Goal: Task Accomplishment & Management: Manage account settings

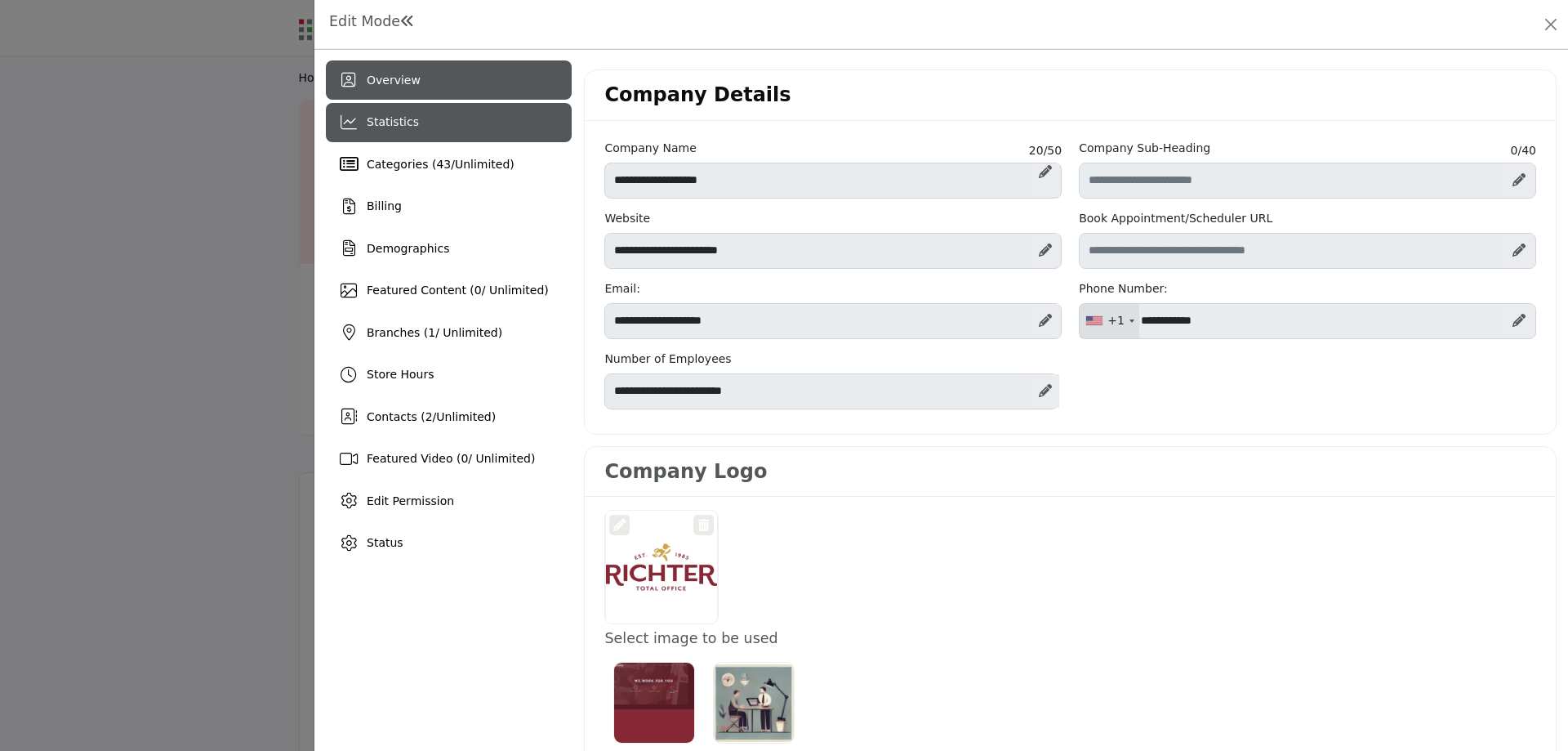
click at [389, 135] on div "Statistics" at bounding box center [449, 122] width 246 height 39
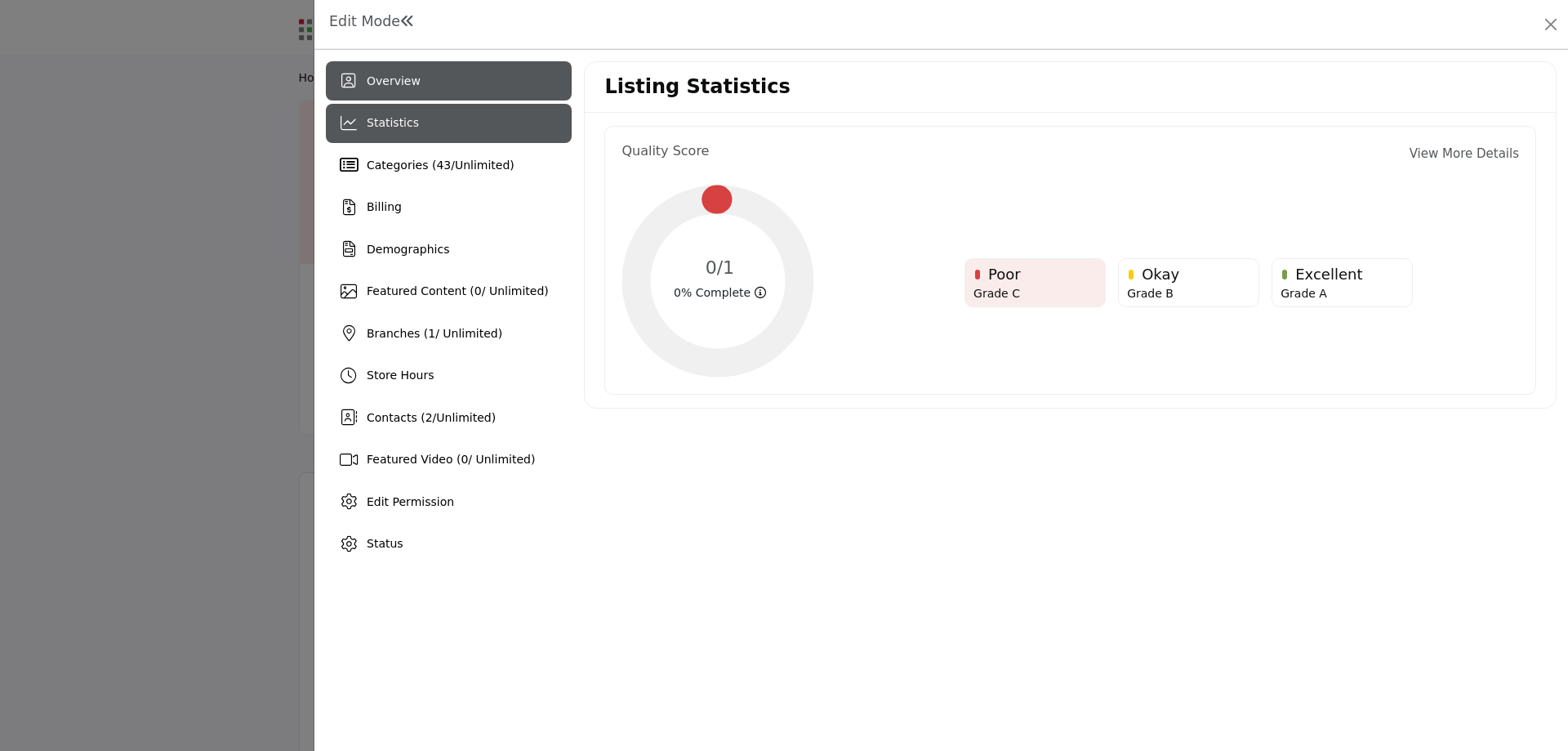
click at [418, 73] on div "Overview" at bounding box center [449, 80] width 246 height 39
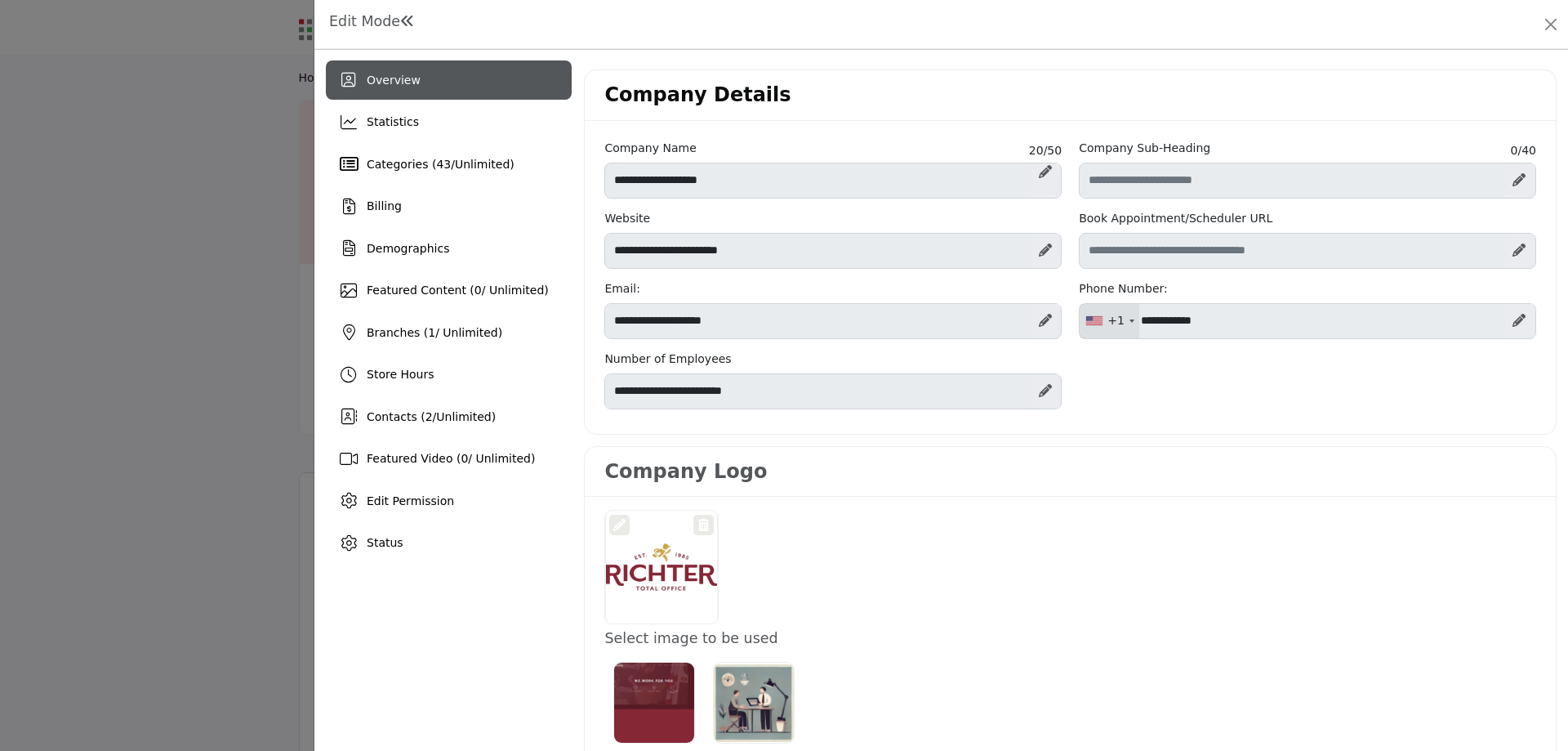
click at [385, 83] on span "Overview" at bounding box center [394, 79] width 54 height 13
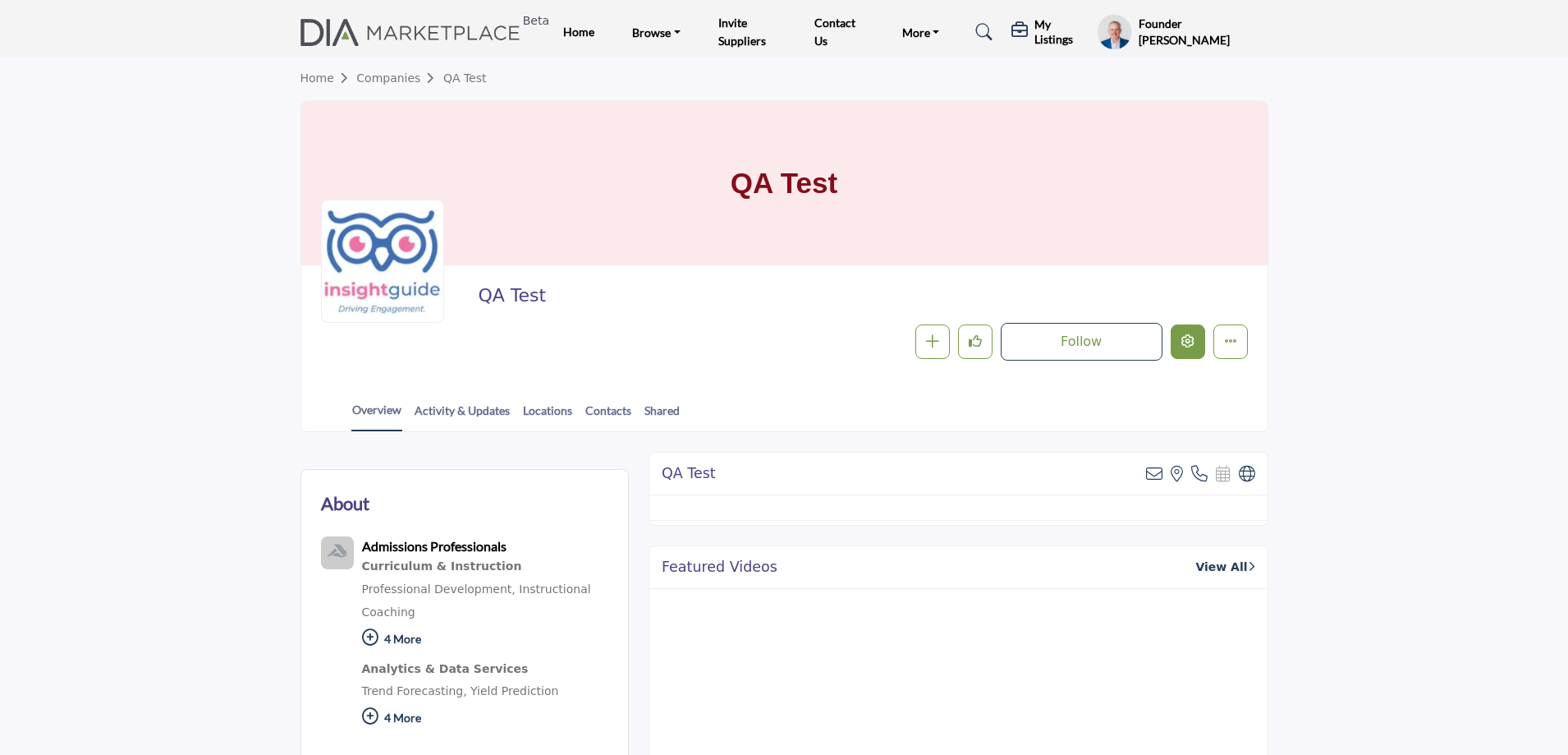
click at [1192, 346] on icon "Edit company" at bounding box center [1187, 341] width 13 height 13
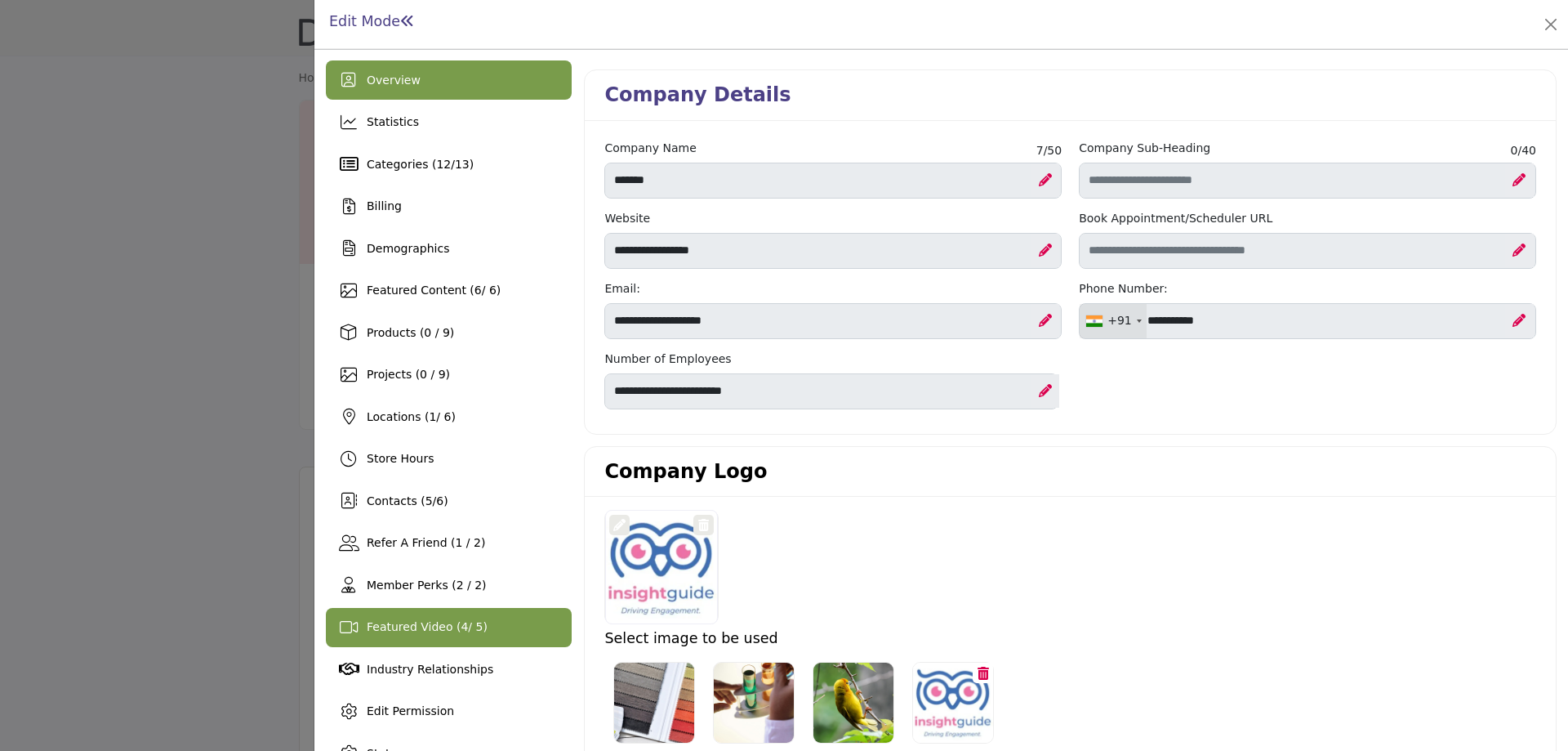
click at [461, 623] on span "4" at bounding box center [464, 626] width 7 height 13
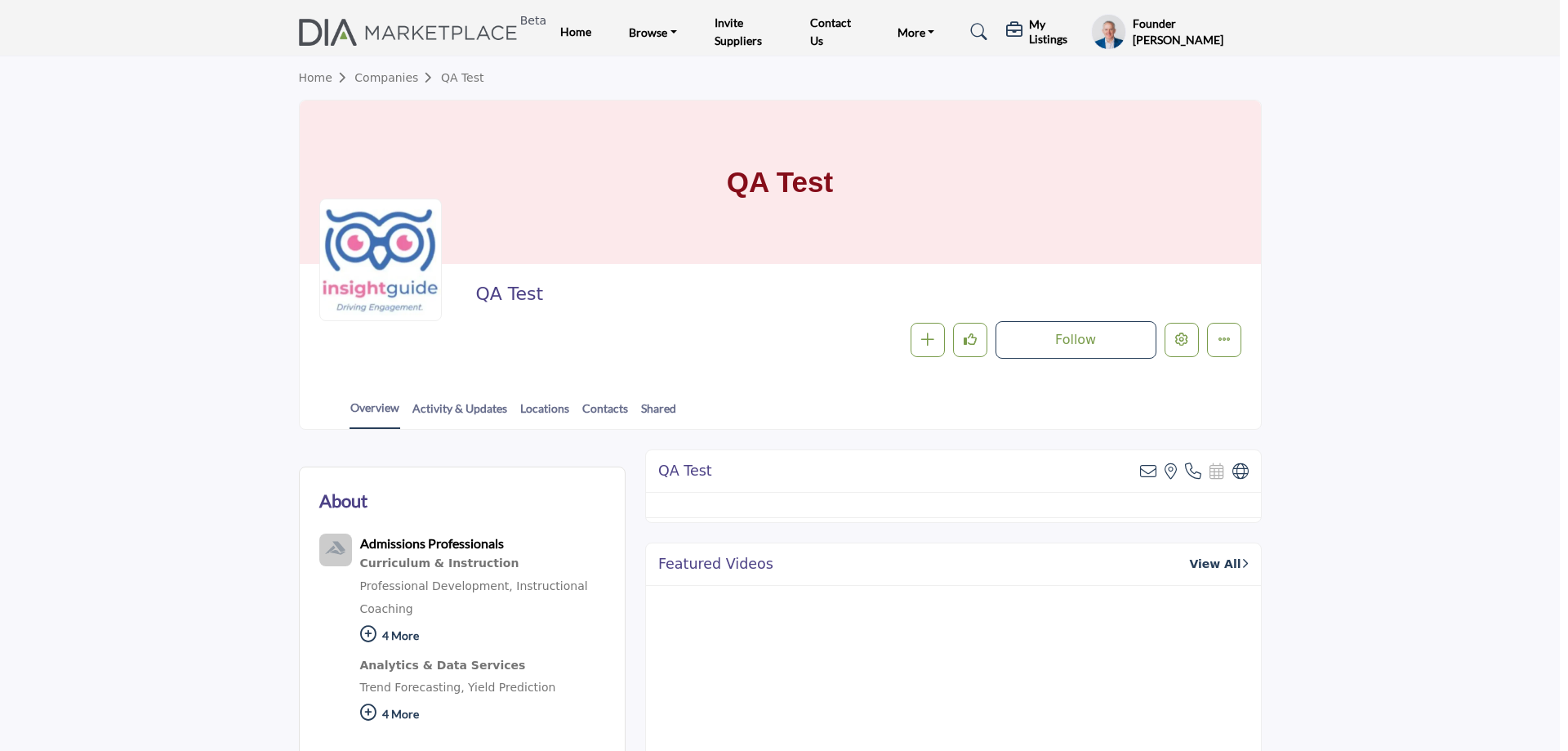
click at [139, 520] on div at bounding box center [784, 376] width 1568 height 751
click at [1187, 348] on button "Edit company" at bounding box center [1181, 340] width 34 height 34
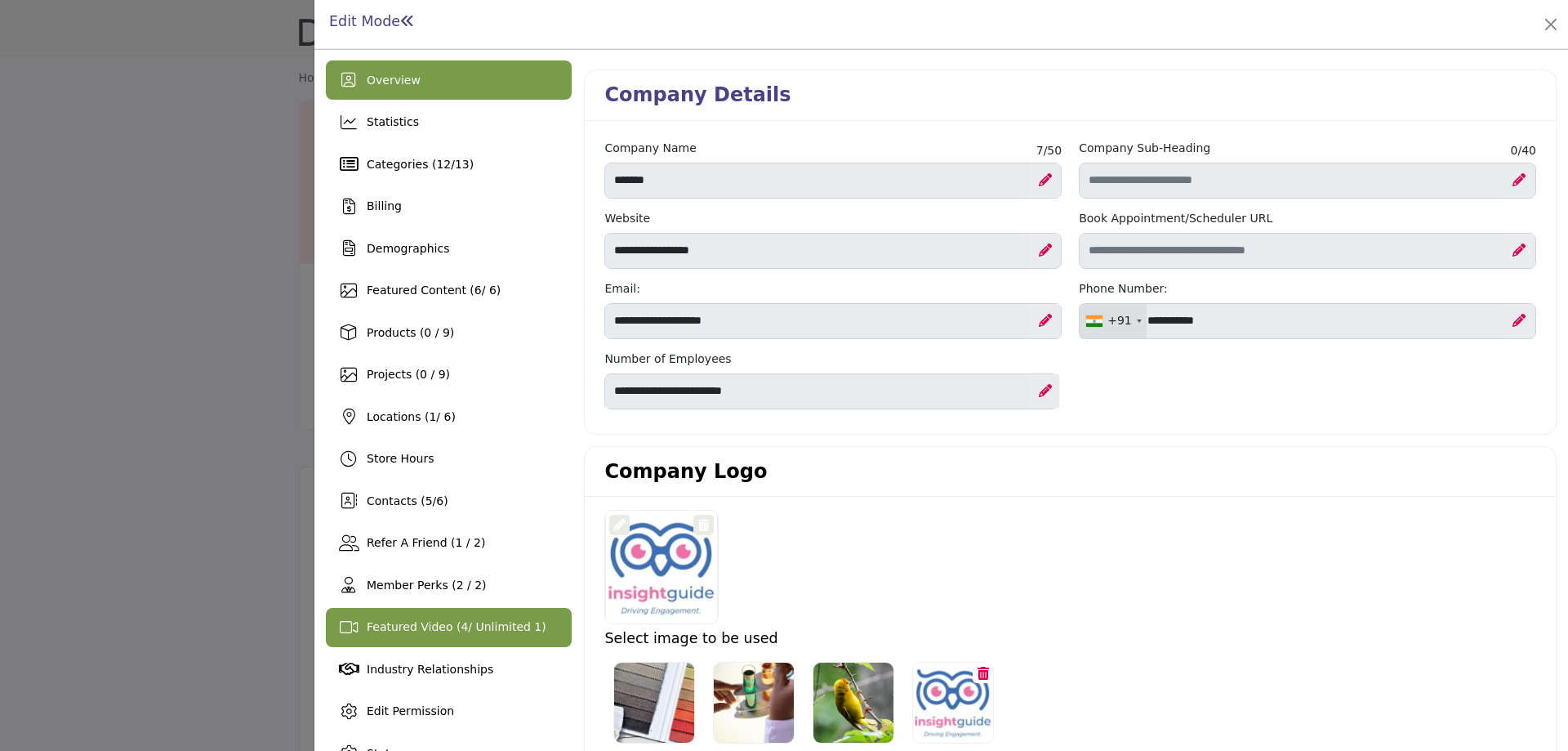
click at [489, 639] on div "Featured Video ( 4 / Unlimited 1)" at bounding box center [449, 627] width 246 height 39
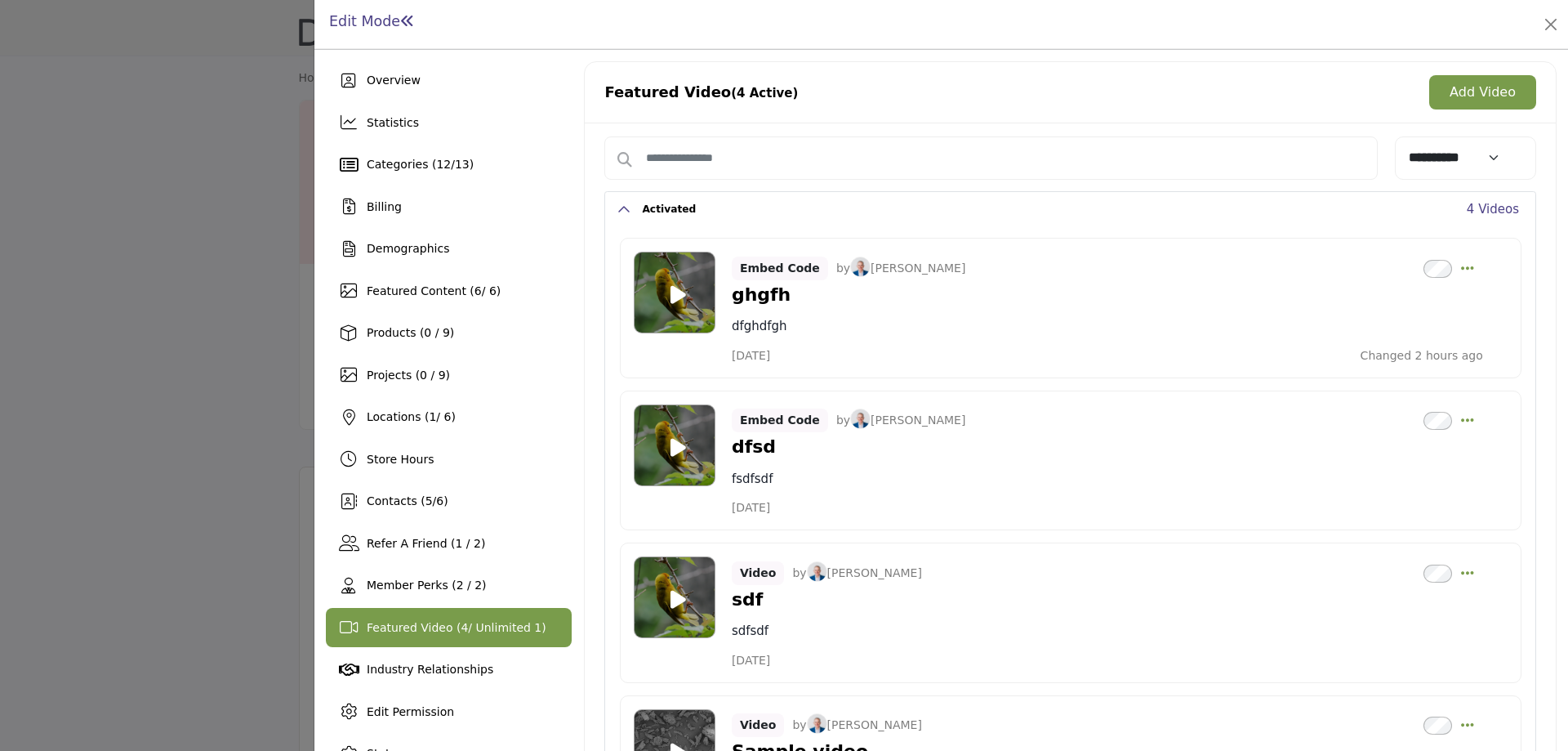
click at [1466, 98] on button "Add Video" at bounding box center [1482, 92] width 107 height 34
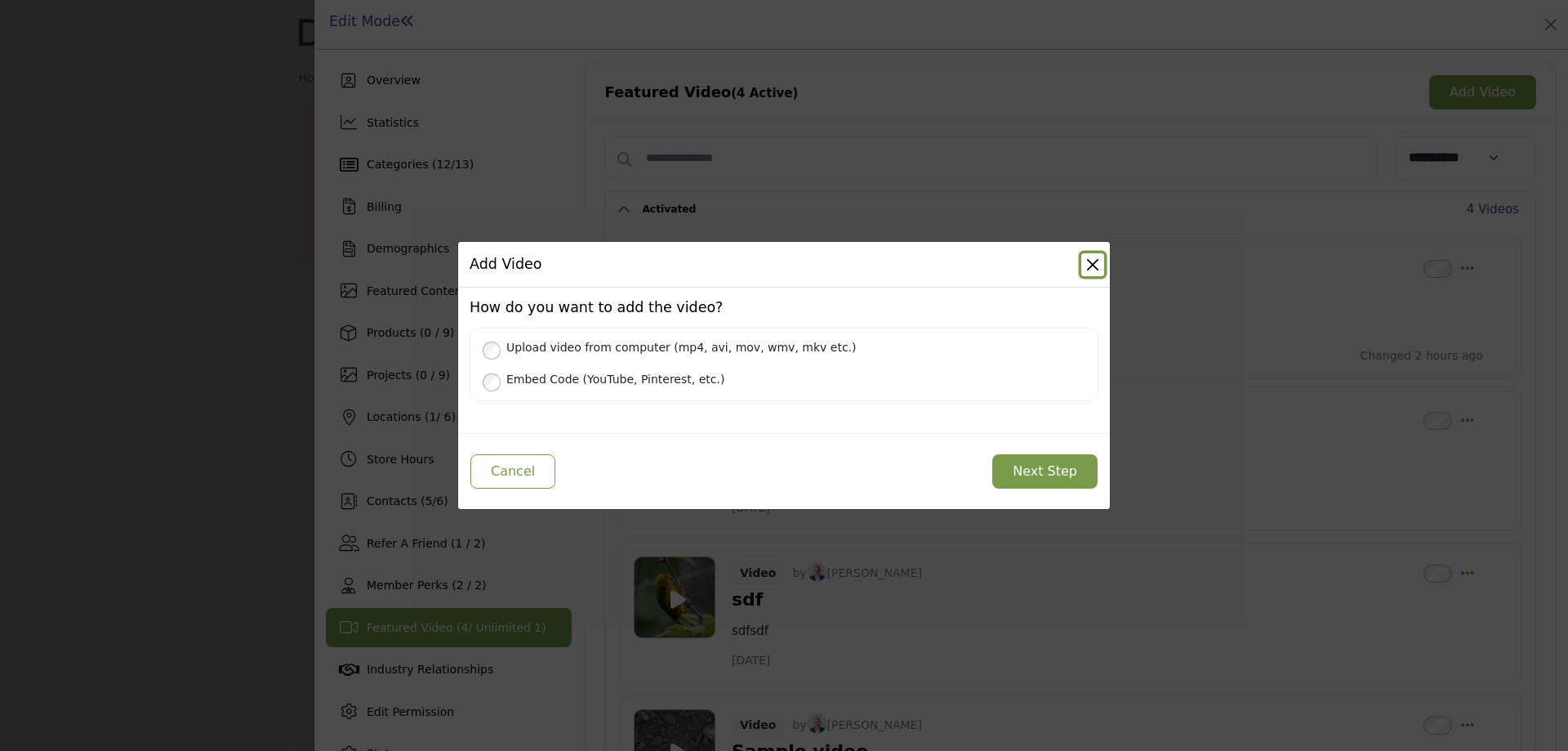
click at [1096, 265] on button "Close" at bounding box center [1093, 265] width 23 height 23
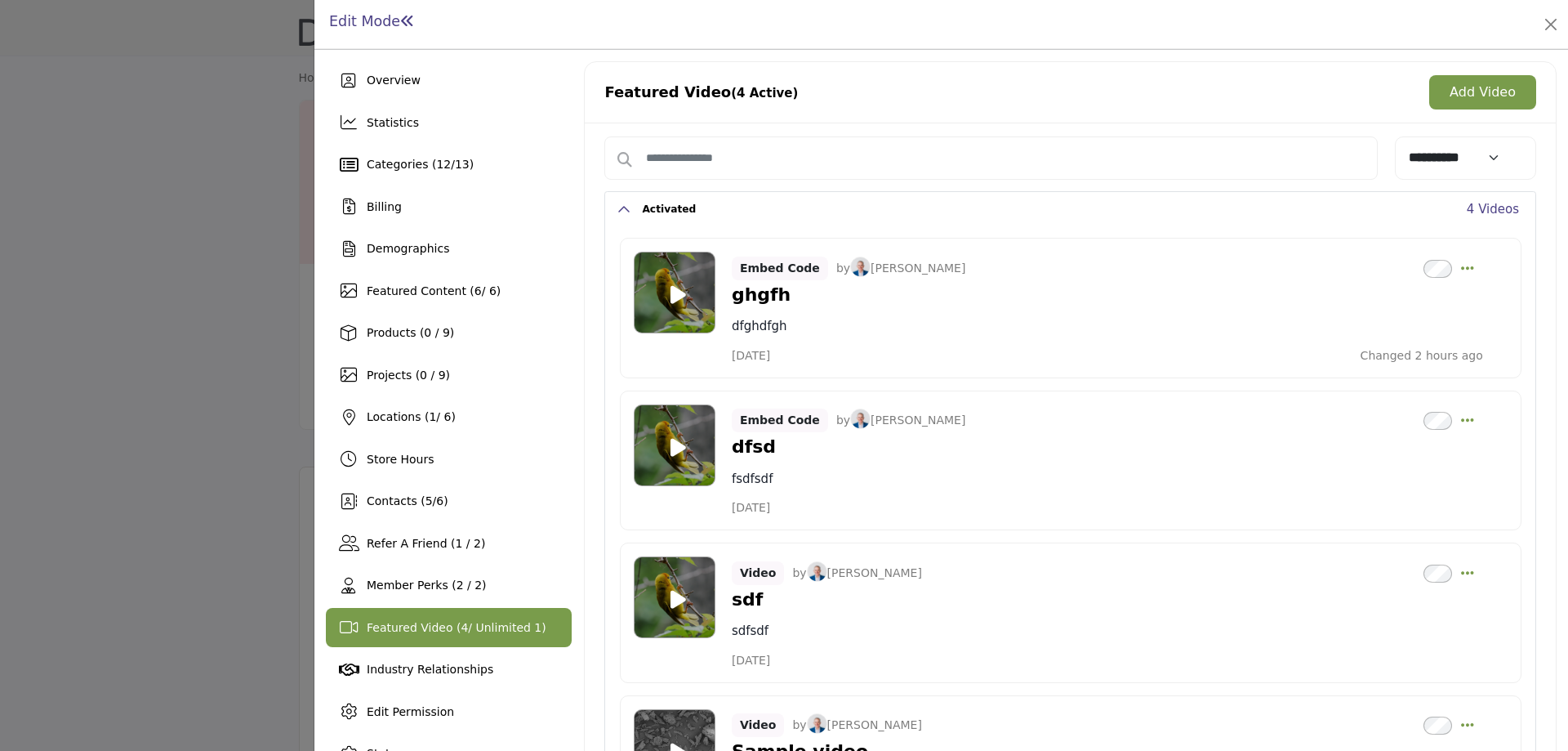
click at [224, 272] on div at bounding box center [784, 376] width 1568 height 751
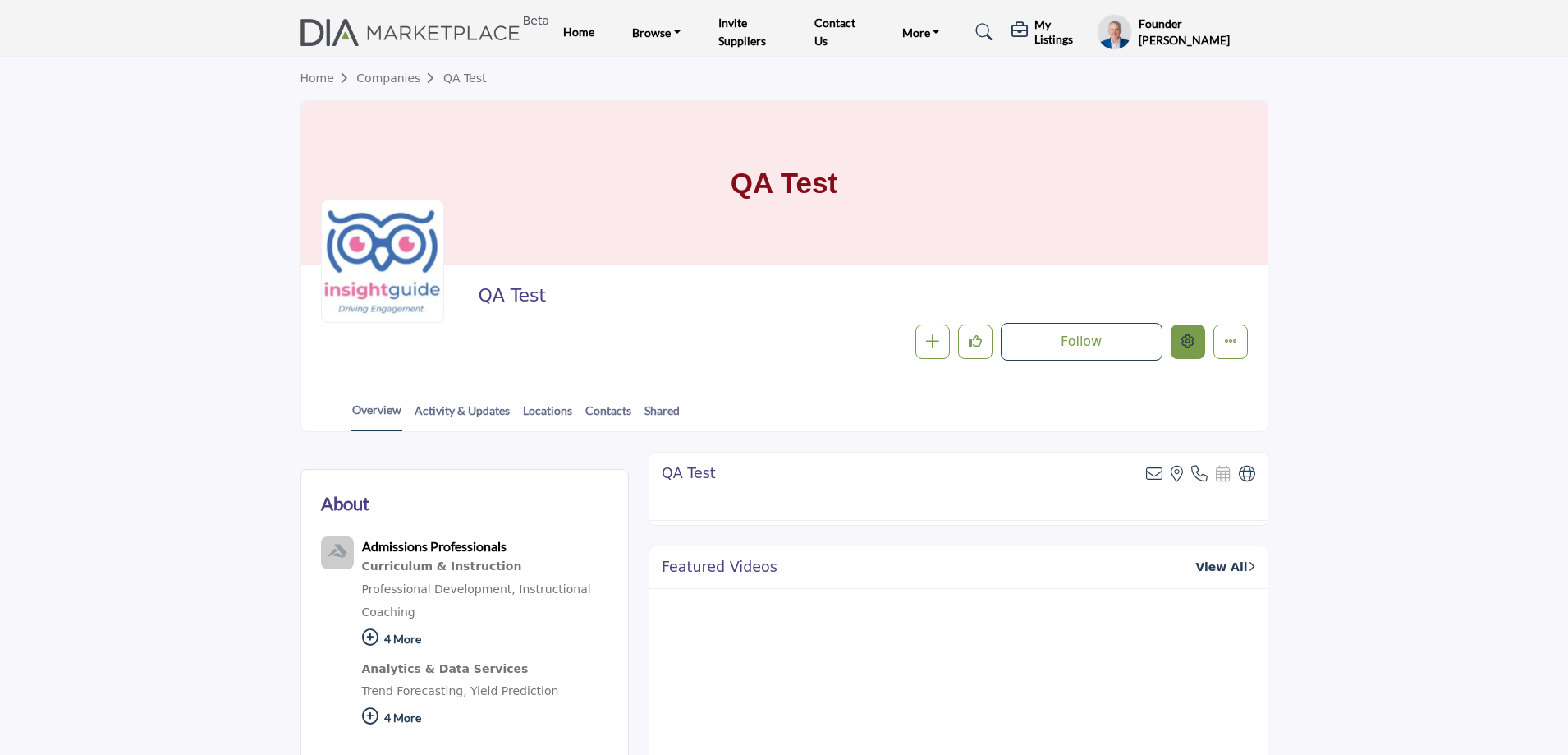
click at [1199, 348] on button "Edit company" at bounding box center [1187, 342] width 34 height 34
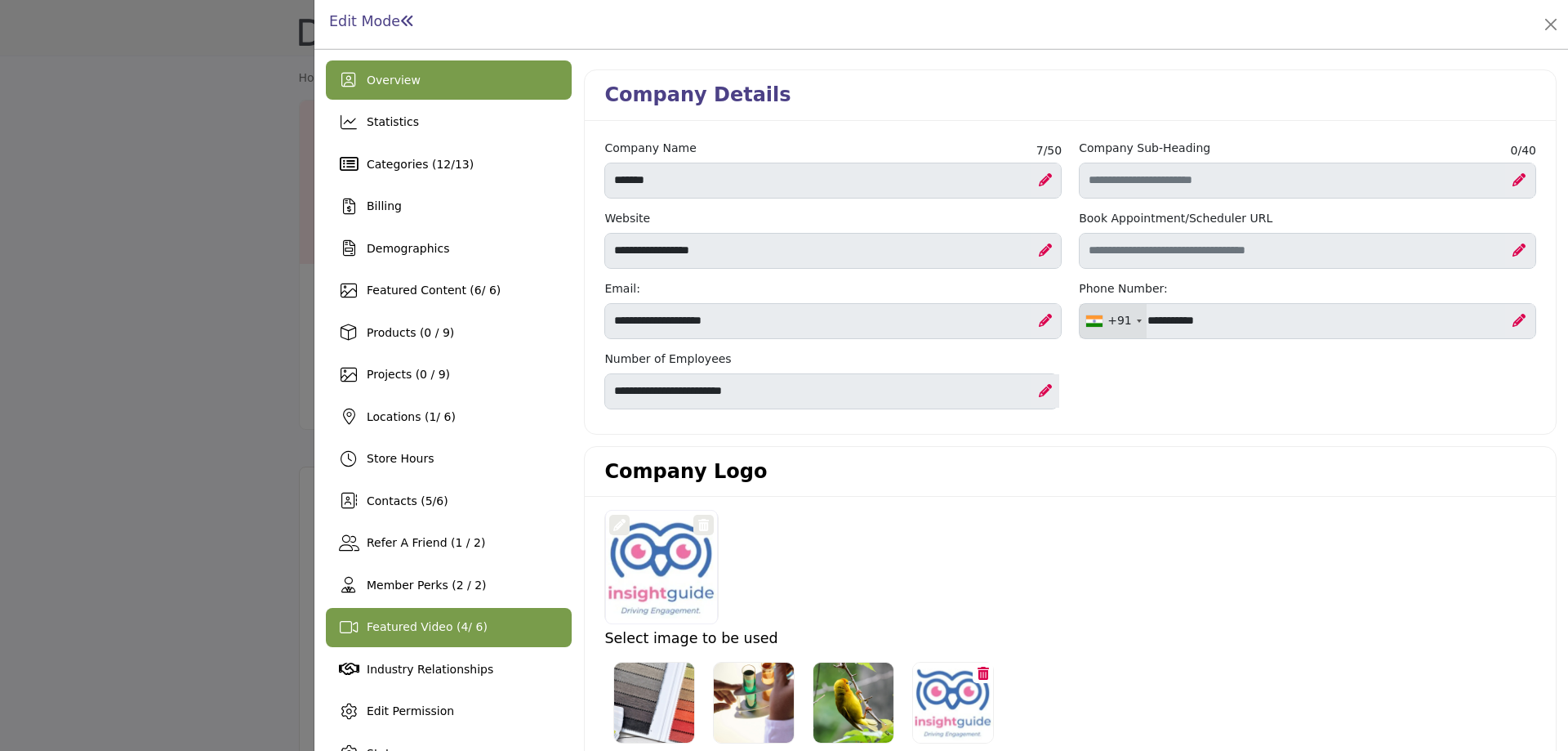
click at [481, 622] on div "Featured Video ( 4 / 6)" at bounding box center [449, 627] width 246 height 39
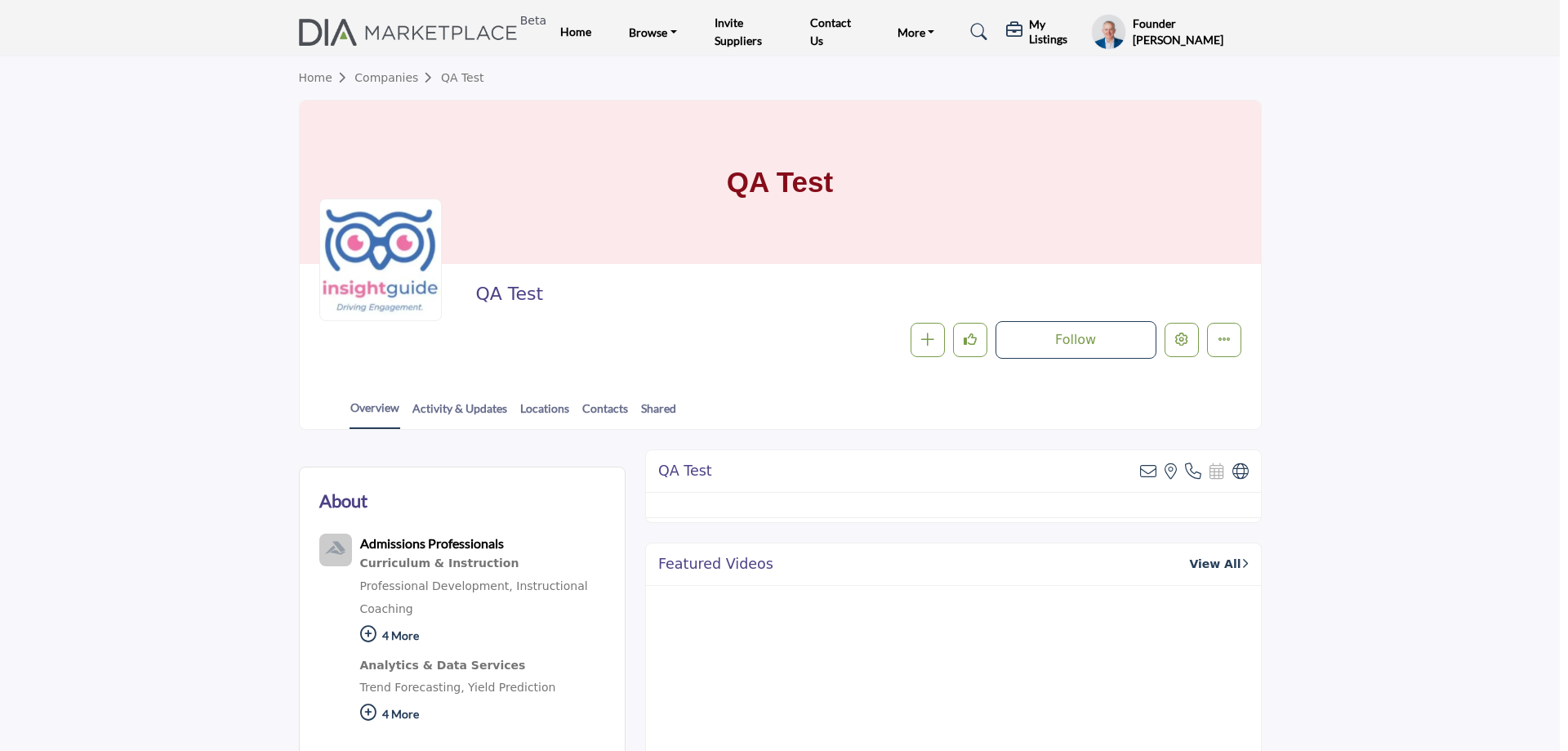
click at [222, 289] on div at bounding box center [784, 376] width 1568 height 751
click at [1194, 336] on button "Edit company" at bounding box center [1181, 340] width 34 height 34
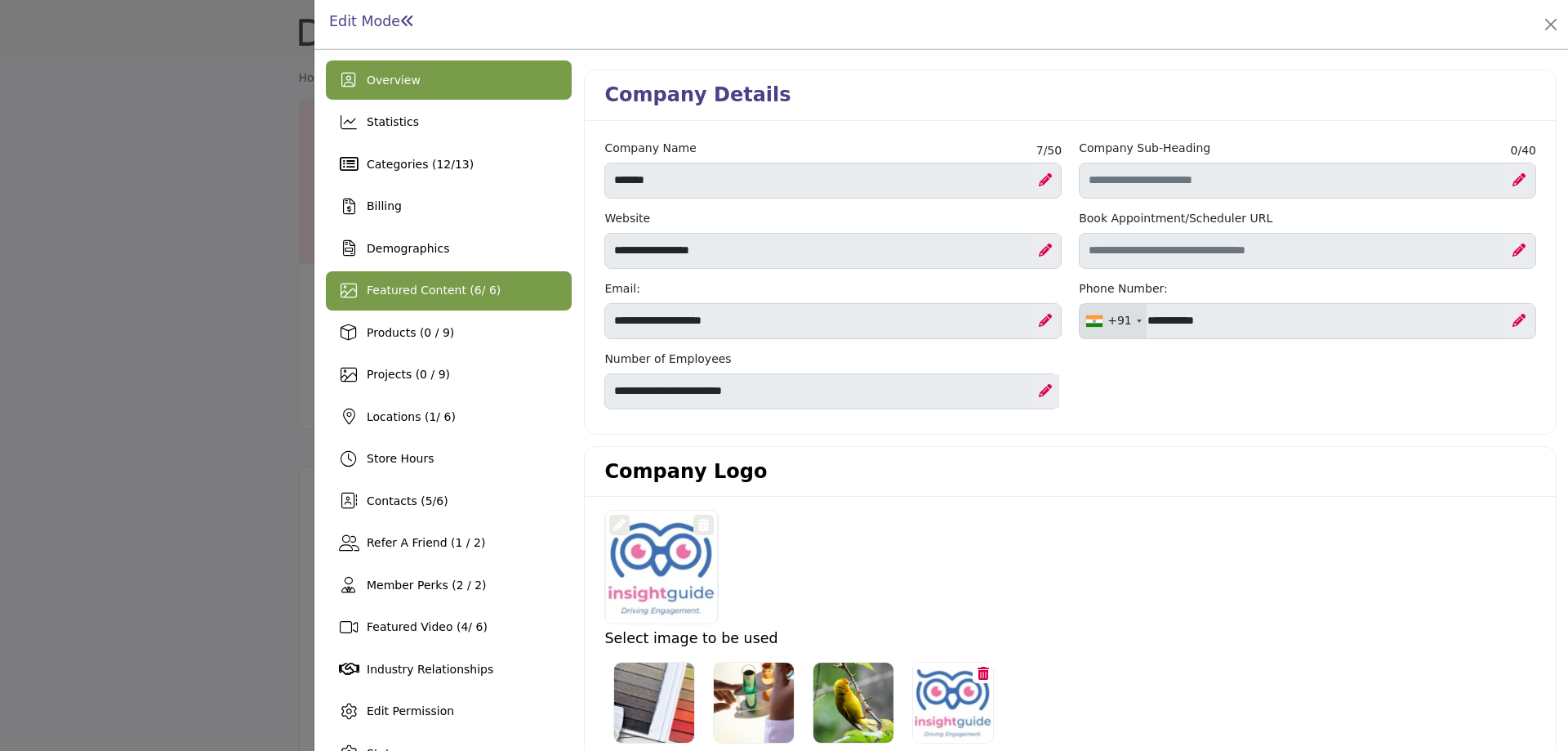
click at [430, 302] on div "Featured Content ( 6 / 6)" at bounding box center [449, 291] width 246 height 39
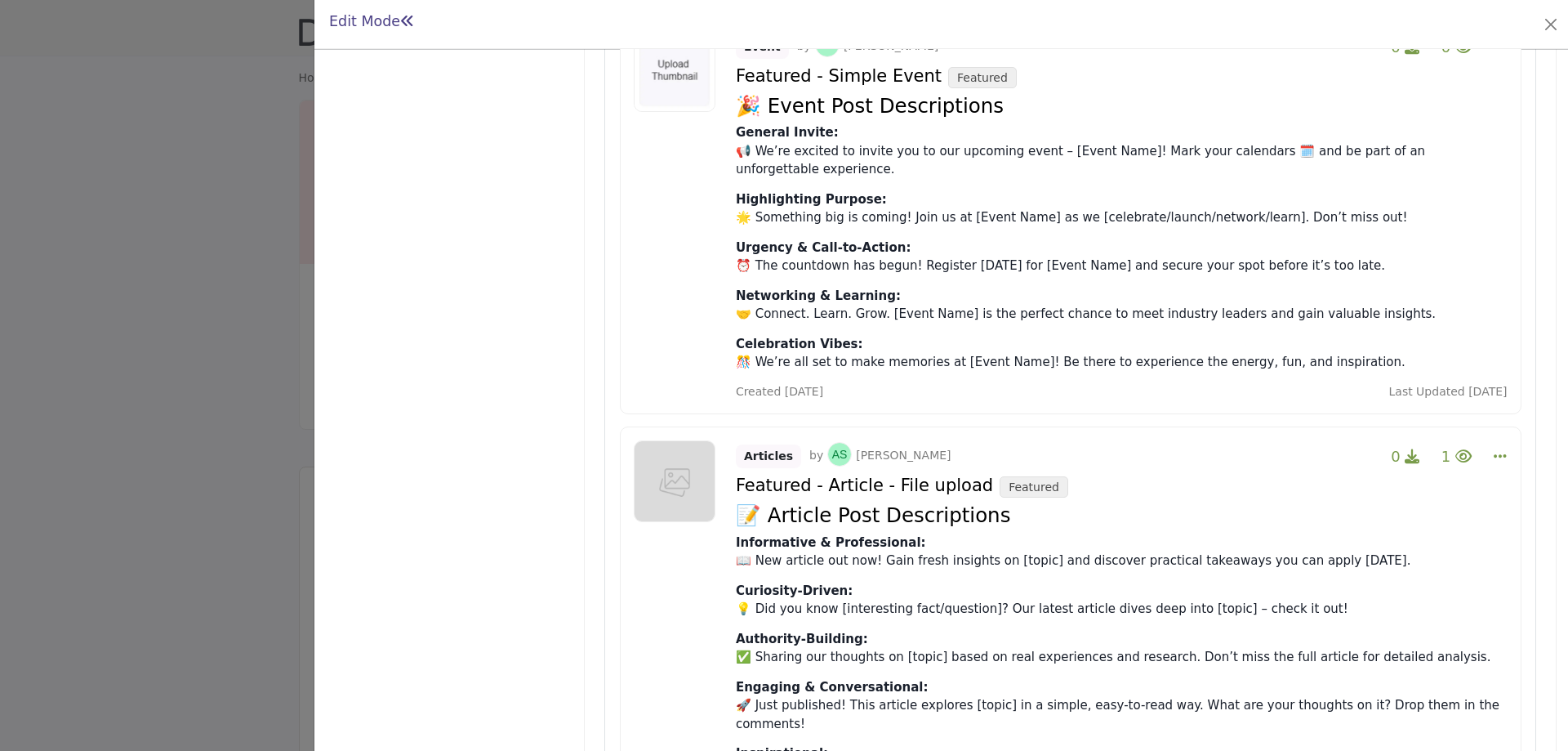
scroll to position [5147, 0]
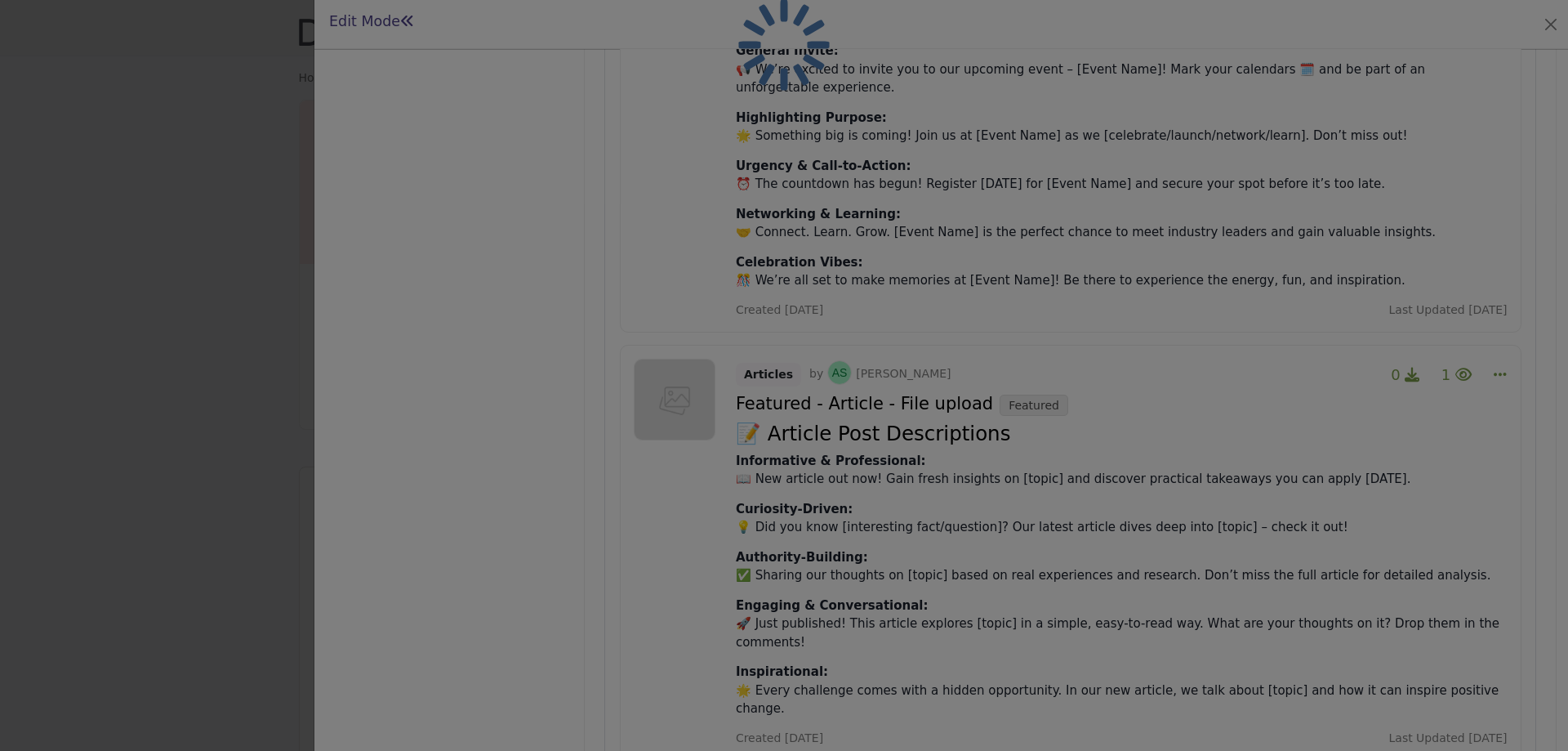
scroll to position [34, 0]
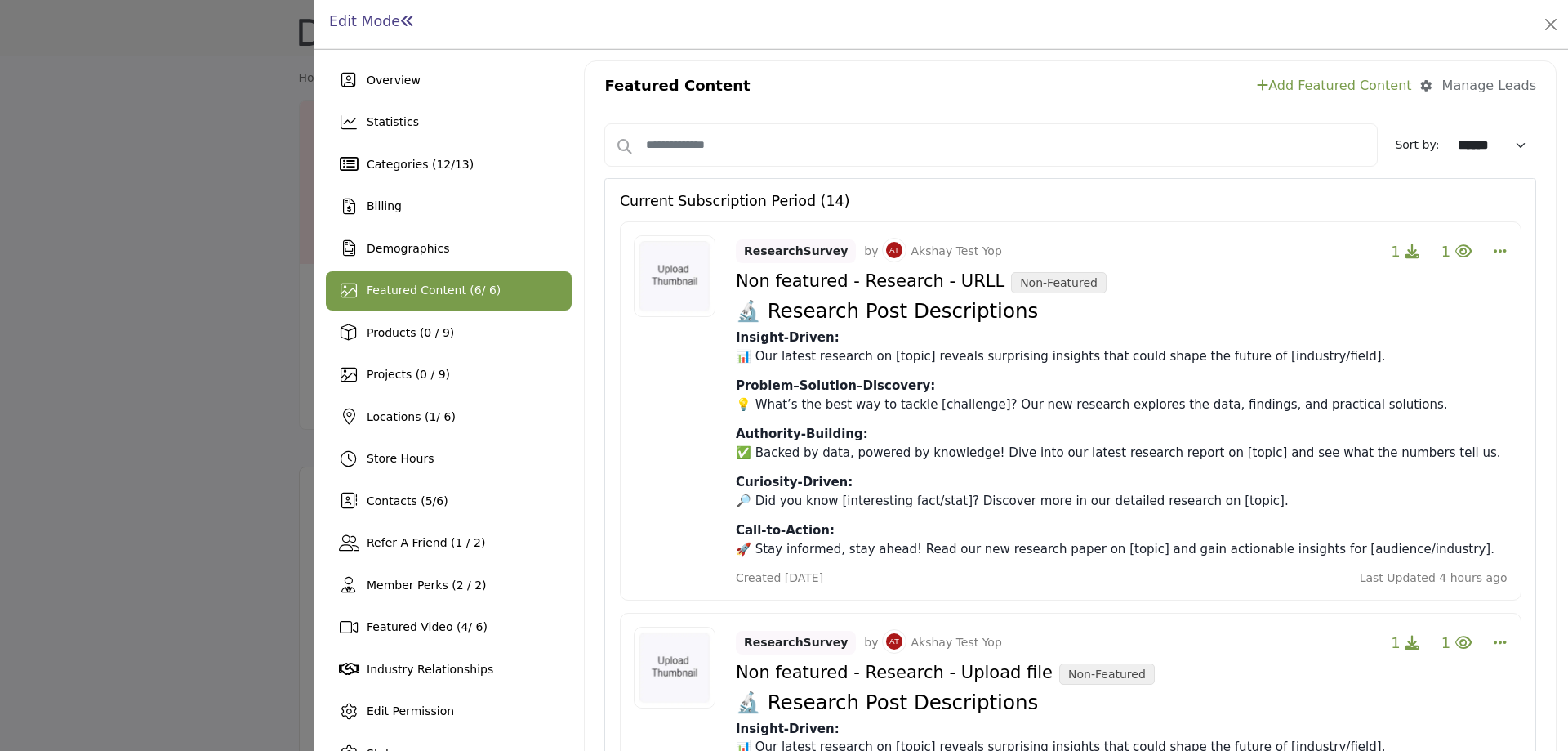
click at [235, 304] on div at bounding box center [784, 376] width 1568 height 751
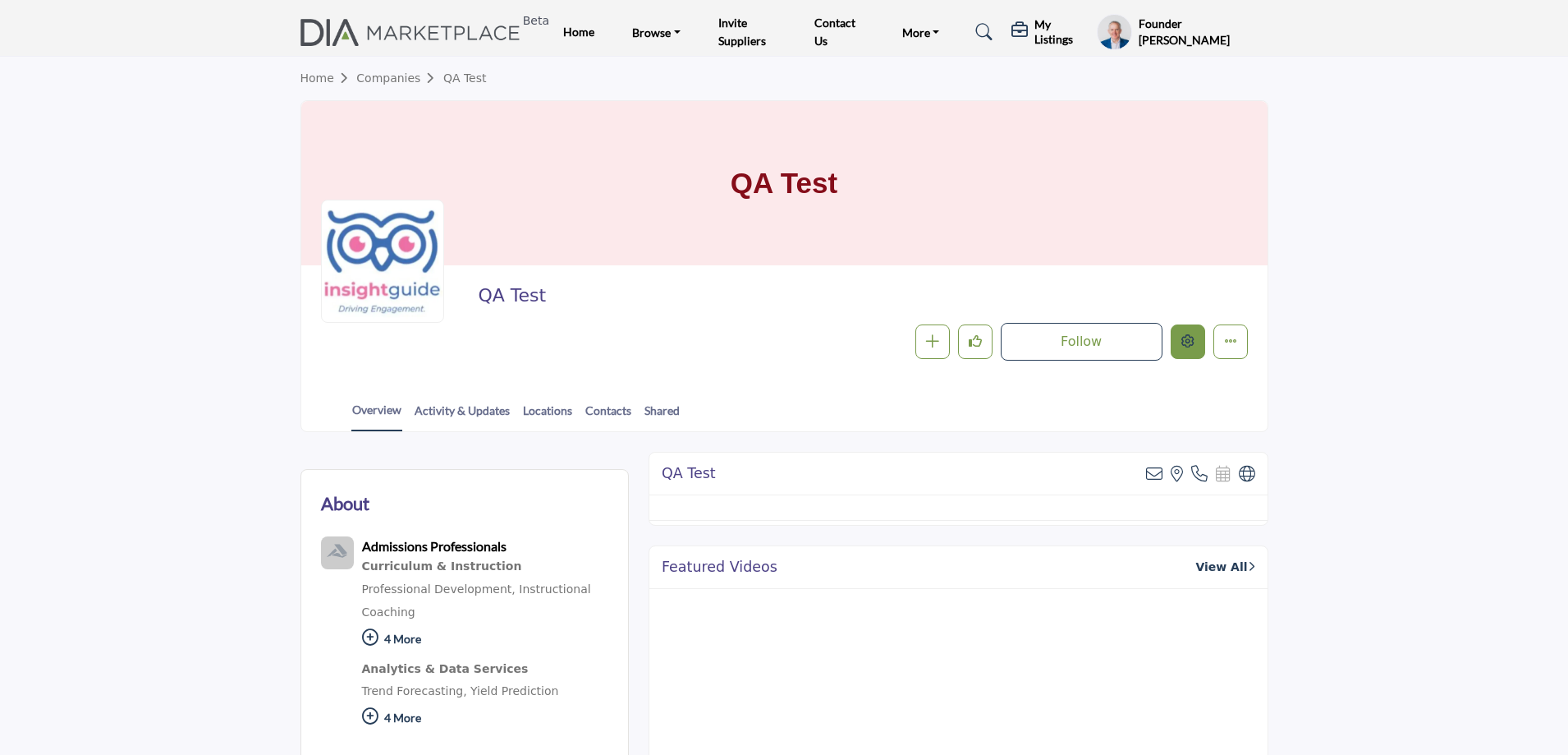
click at [1201, 349] on button "Edit company" at bounding box center [1187, 342] width 34 height 34
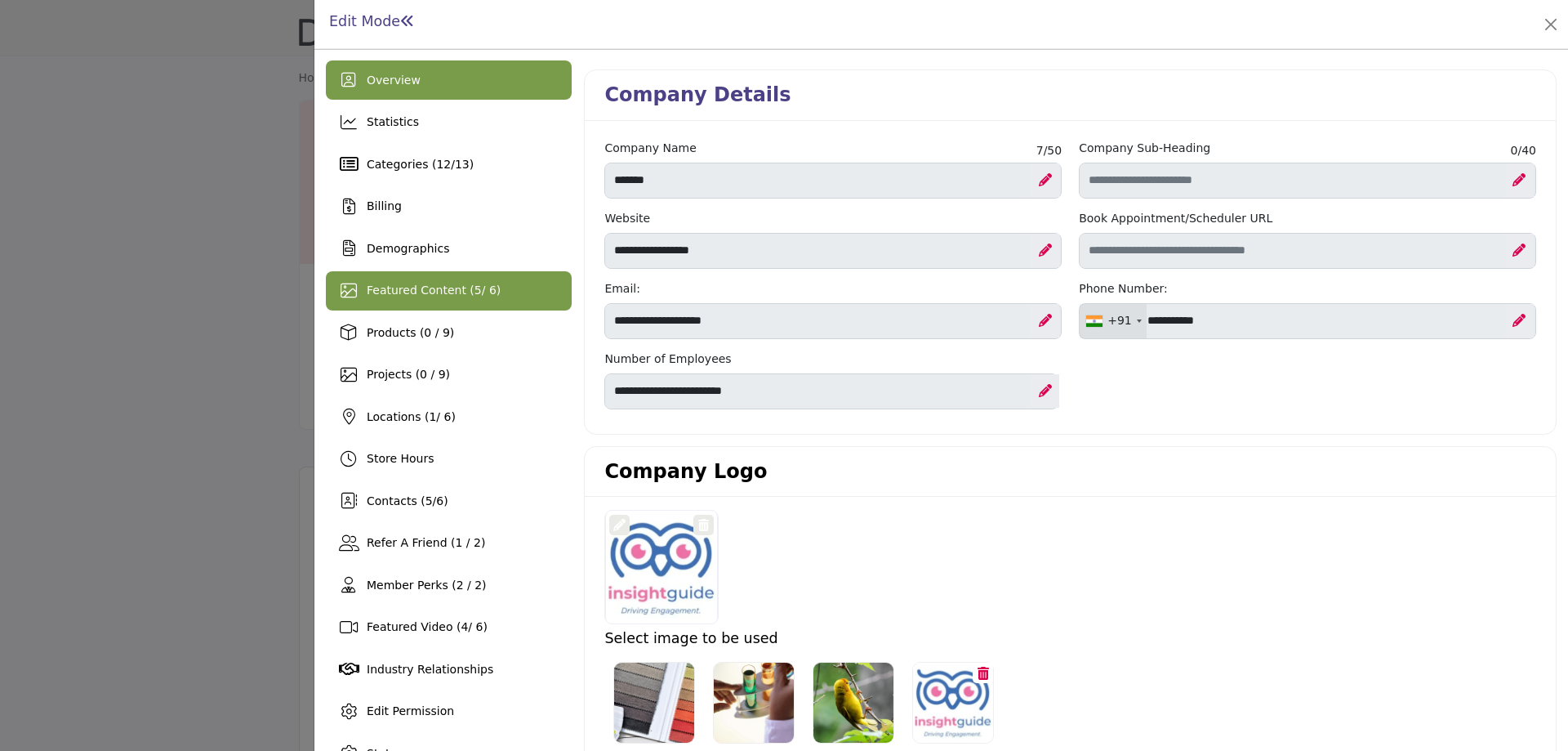
click at [501, 292] on div "Featured Content ( 5 / 6)" at bounding box center [449, 291] width 246 height 39
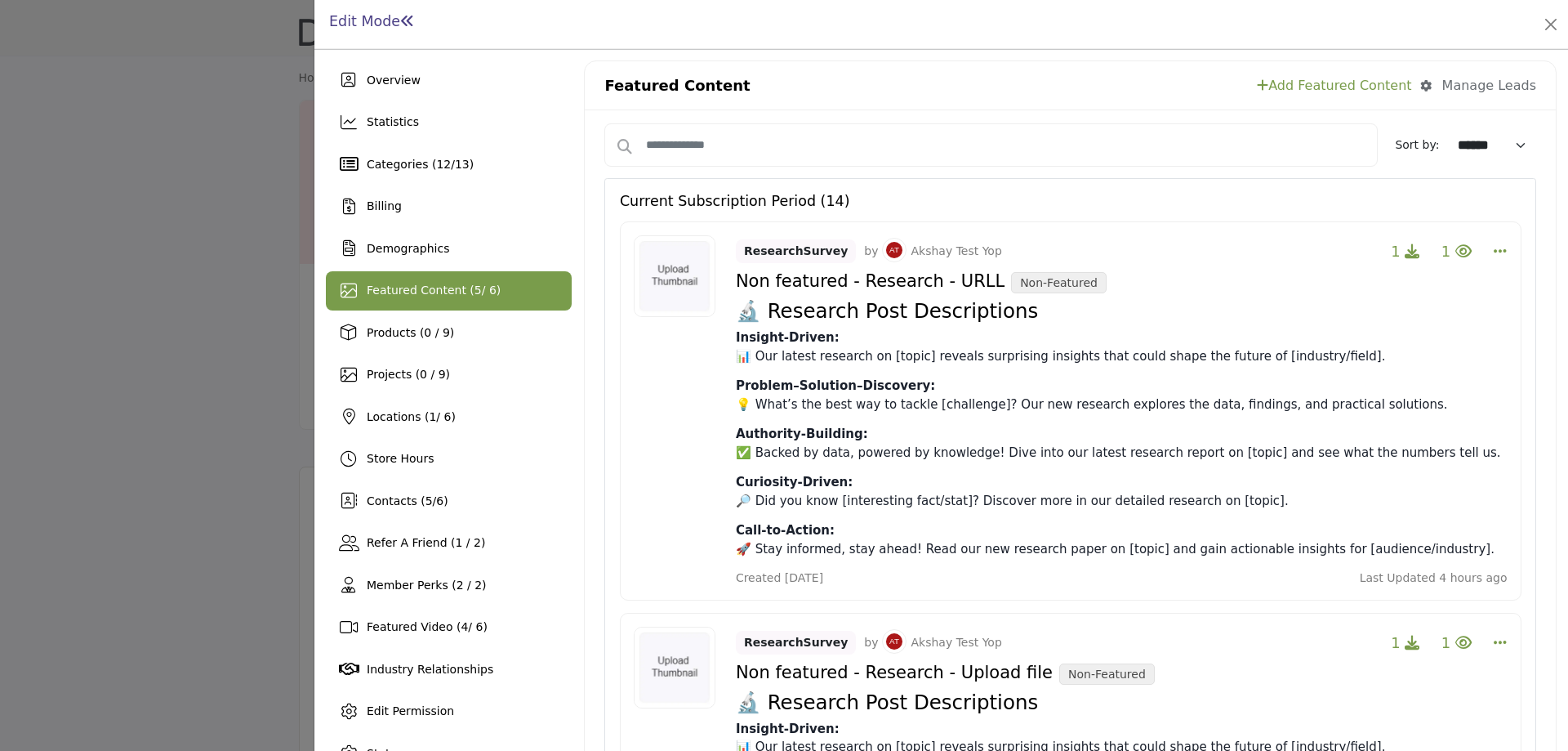
click at [1359, 85] on link "Add Featured Content" at bounding box center [1334, 86] width 155 height 19
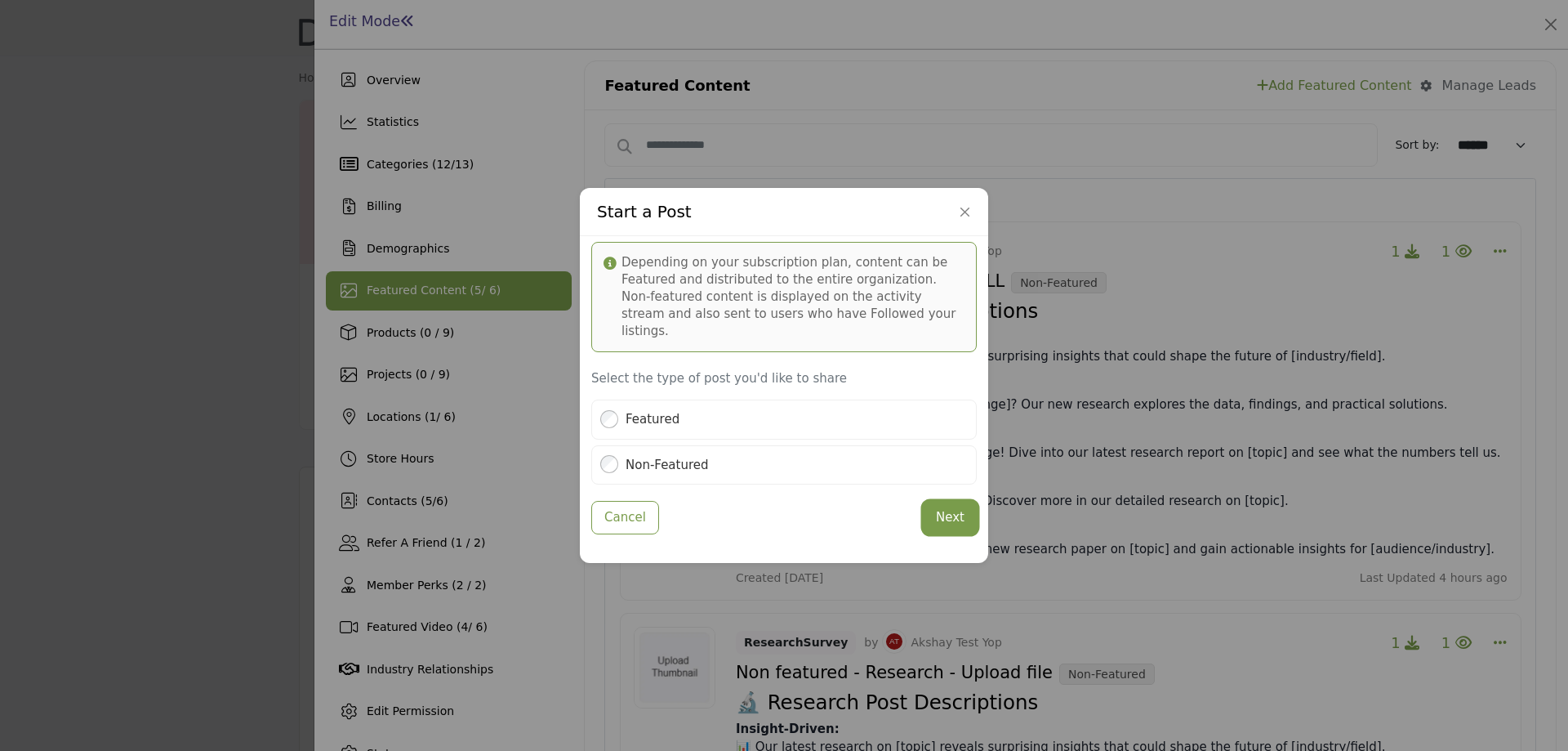
click at [958, 506] on button "Next" at bounding box center [950, 517] width 53 height 31
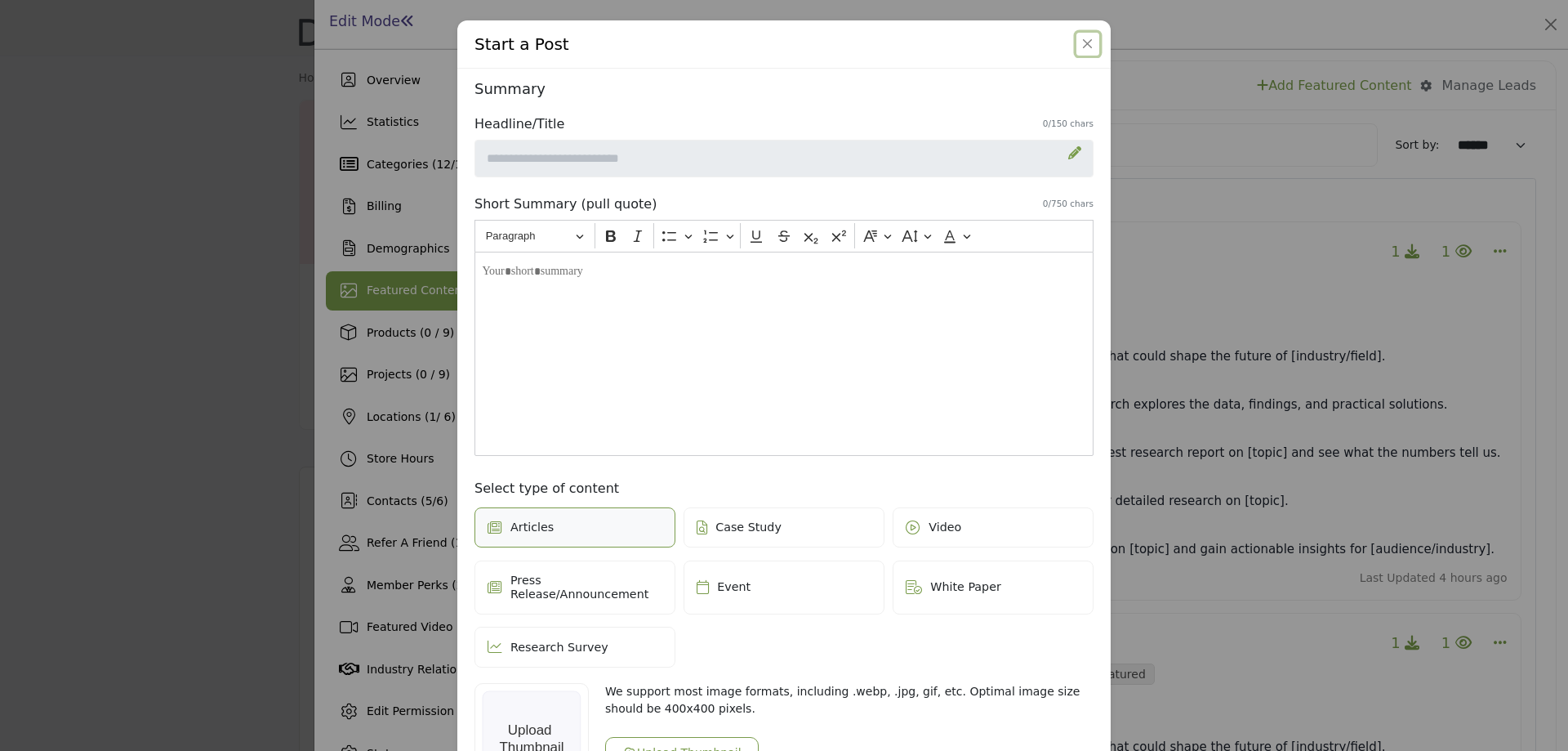
click at [1086, 43] on button "Close" at bounding box center [1088, 44] width 23 height 23
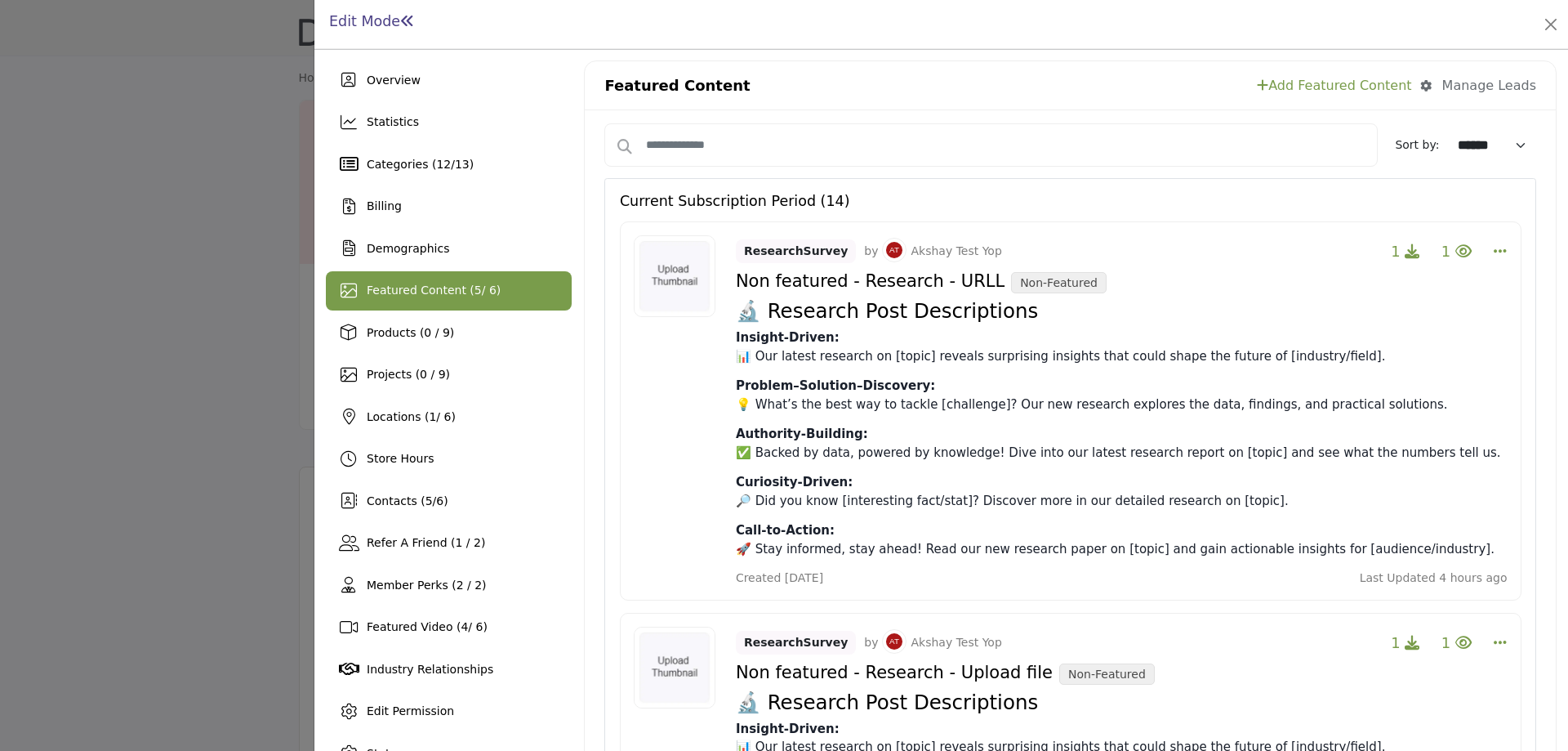
click at [1326, 86] on link "Add Featured Content" at bounding box center [1334, 86] width 155 height 19
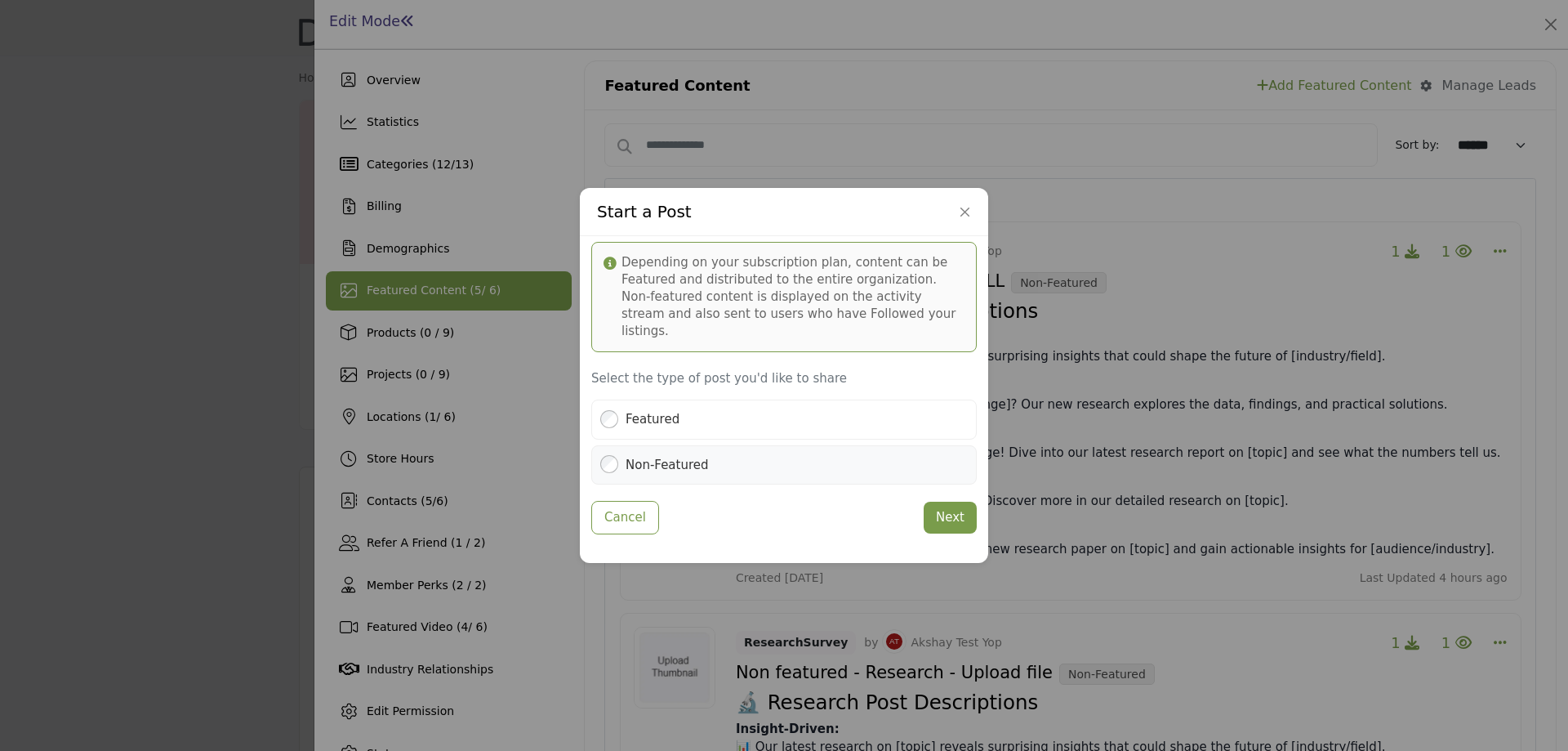
click at [633, 456] on label "Non-Featured" at bounding box center [667, 465] width 83 height 19
click at [936, 513] on button "Next" at bounding box center [950, 517] width 53 height 31
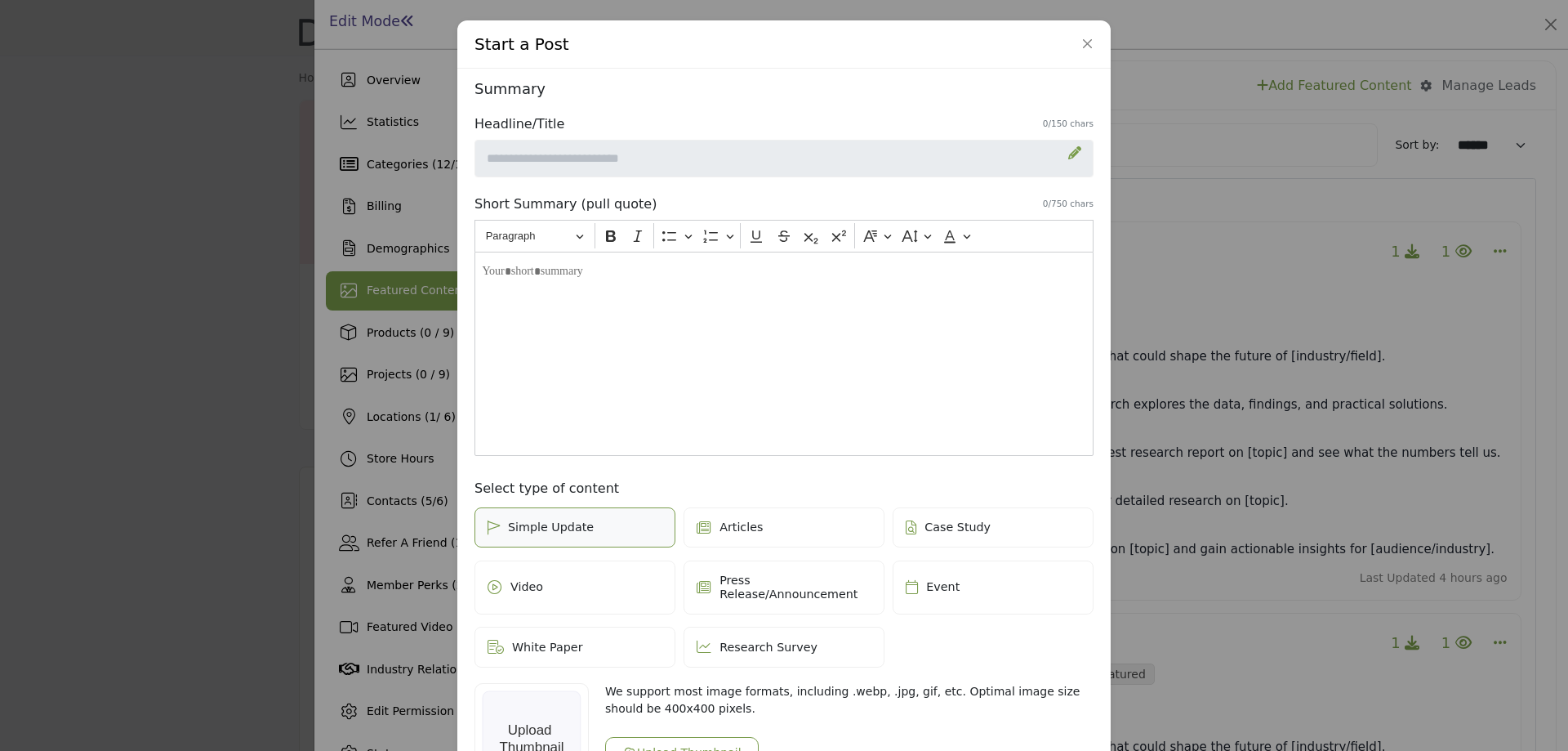
click at [1075, 155] on icon at bounding box center [1075, 152] width 13 height 13
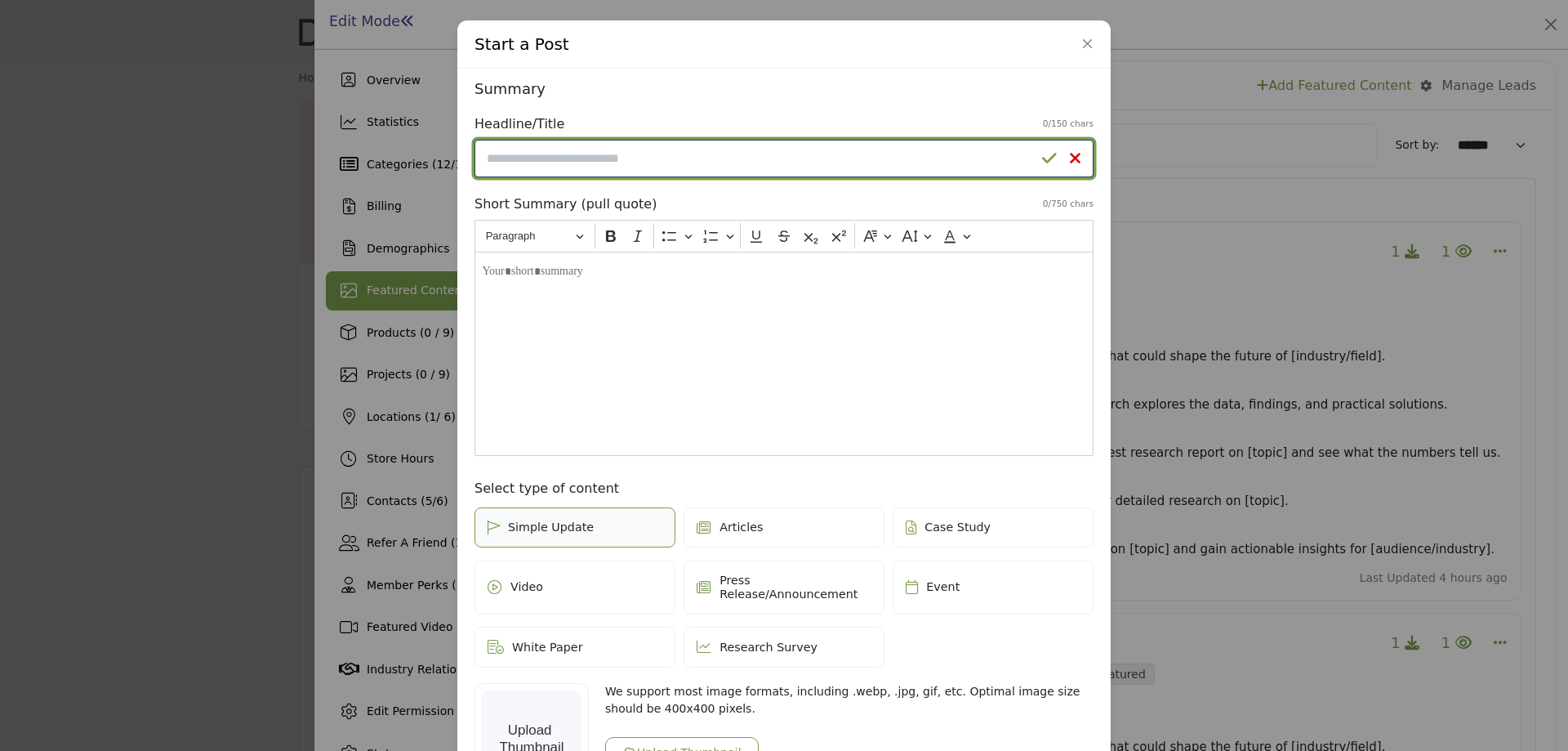
click at [828, 170] on input "Enter a compelling headline" at bounding box center [784, 158] width 619 height 38
type input "*"
type input "**********"
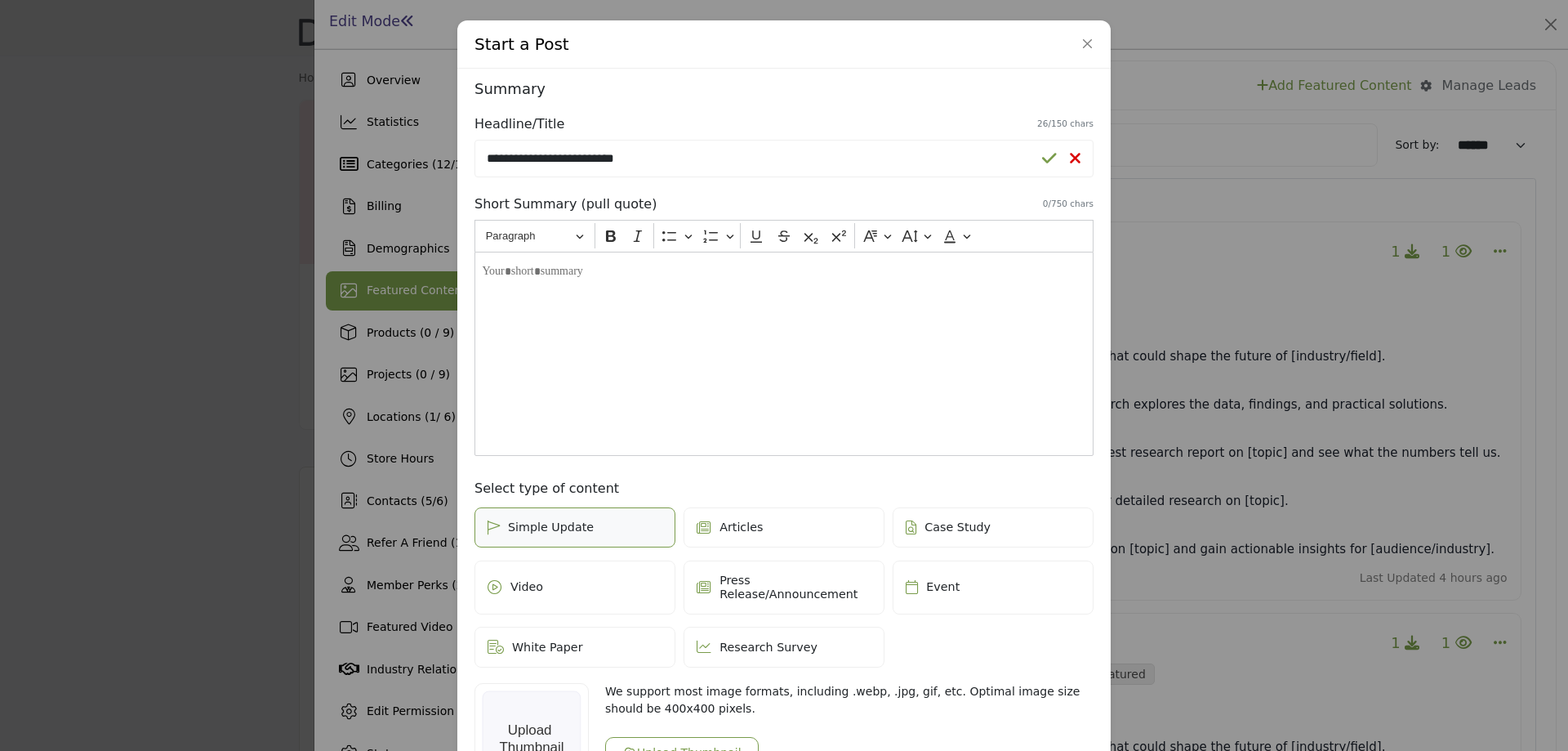
click at [714, 308] on div "Editor editing area: main" at bounding box center [784, 354] width 619 height 204
click at [1047, 161] on icon at bounding box center [1049, 158] width 15 height 17
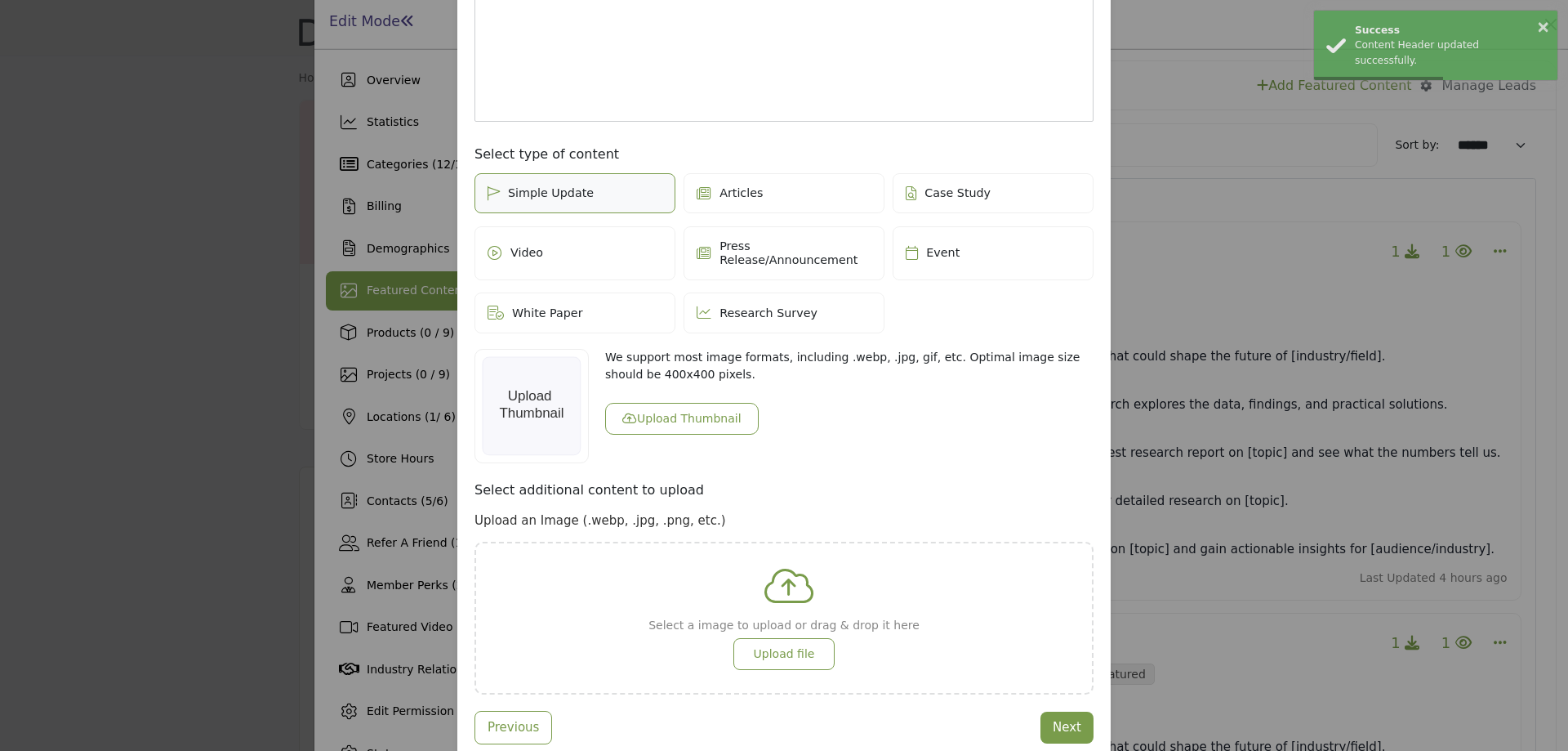
scroll to position [369, 0]
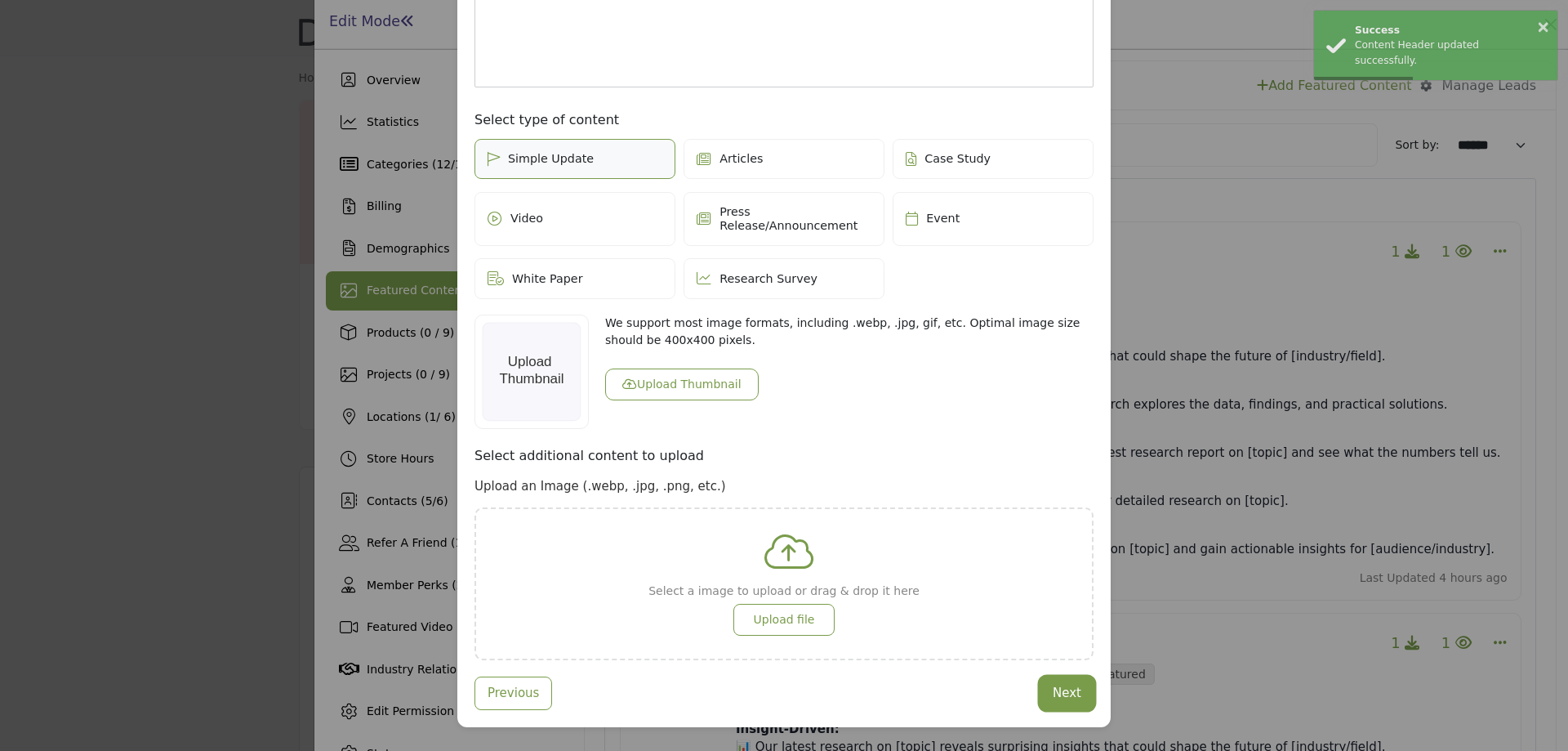
click at [1054, 678] on button "Next" at bounding box center [1067, 693] width 53 height 31
click at [666, 372] on button "Upload Thumbnail" at bounding box center [682, 384] width 154 height 31
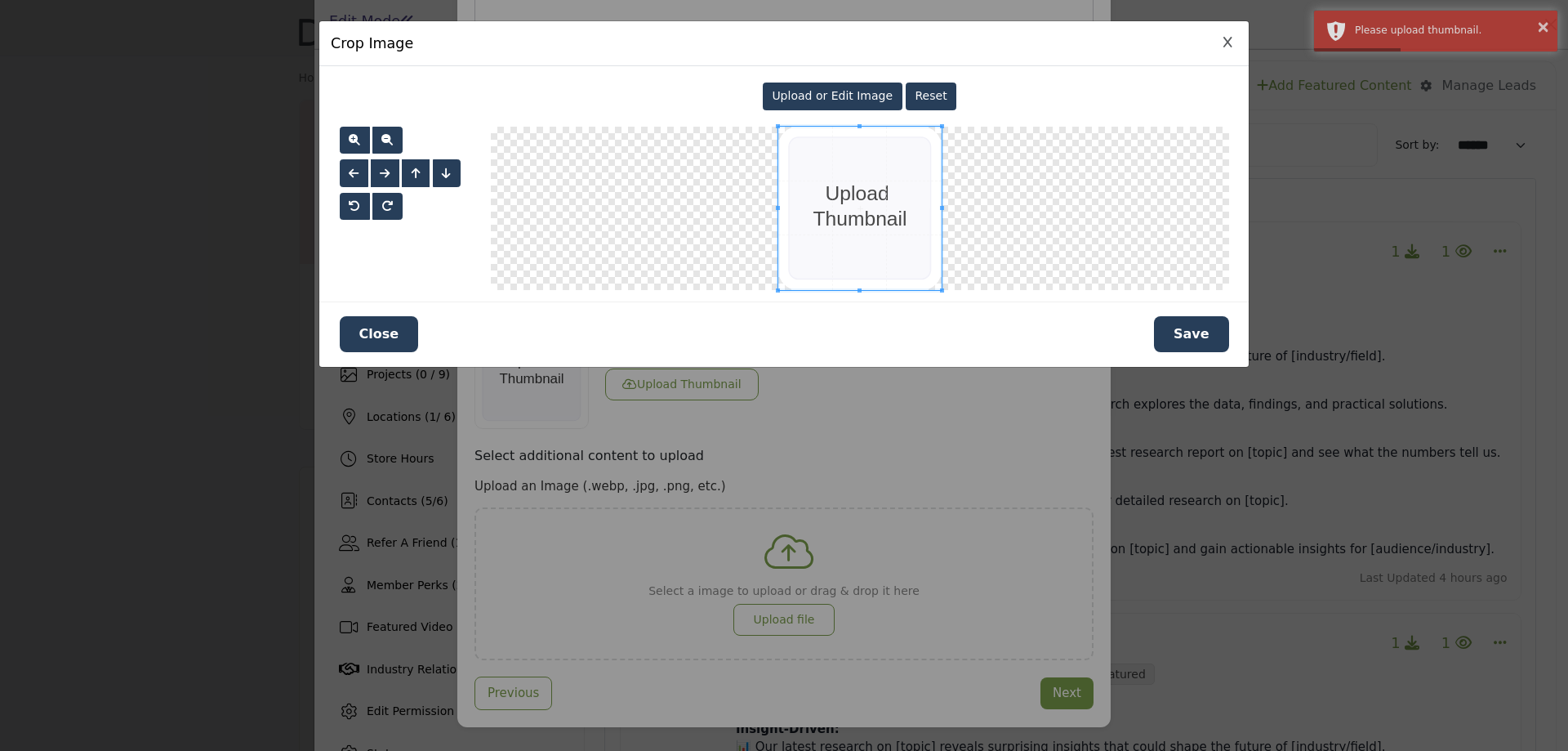
click at [1172, 334] on button "Save" at bounding box center [1192, 334] width 75 height 36
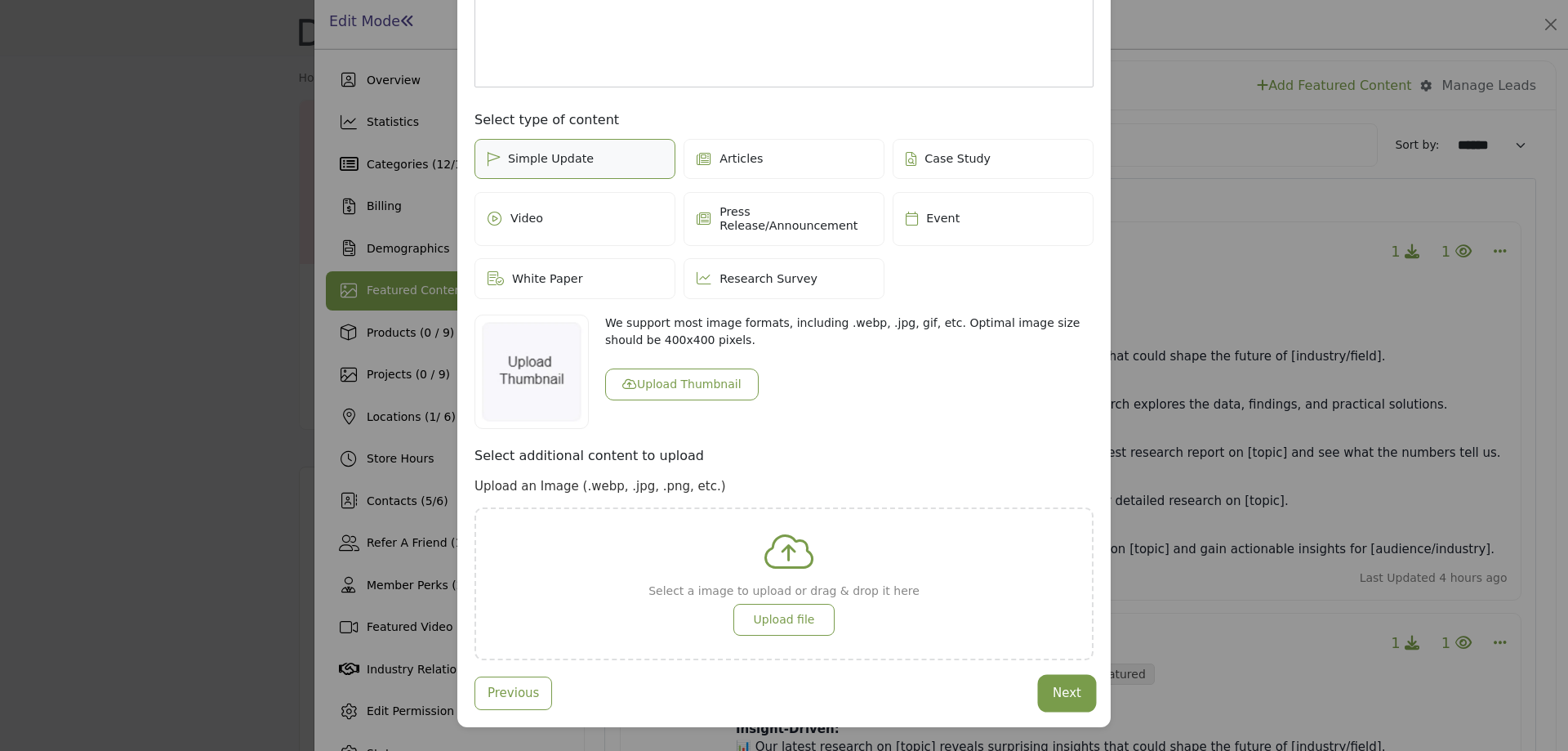
click at [1074, 686] on button "Next" at bounding box center [1067, 693] width 53 height 31
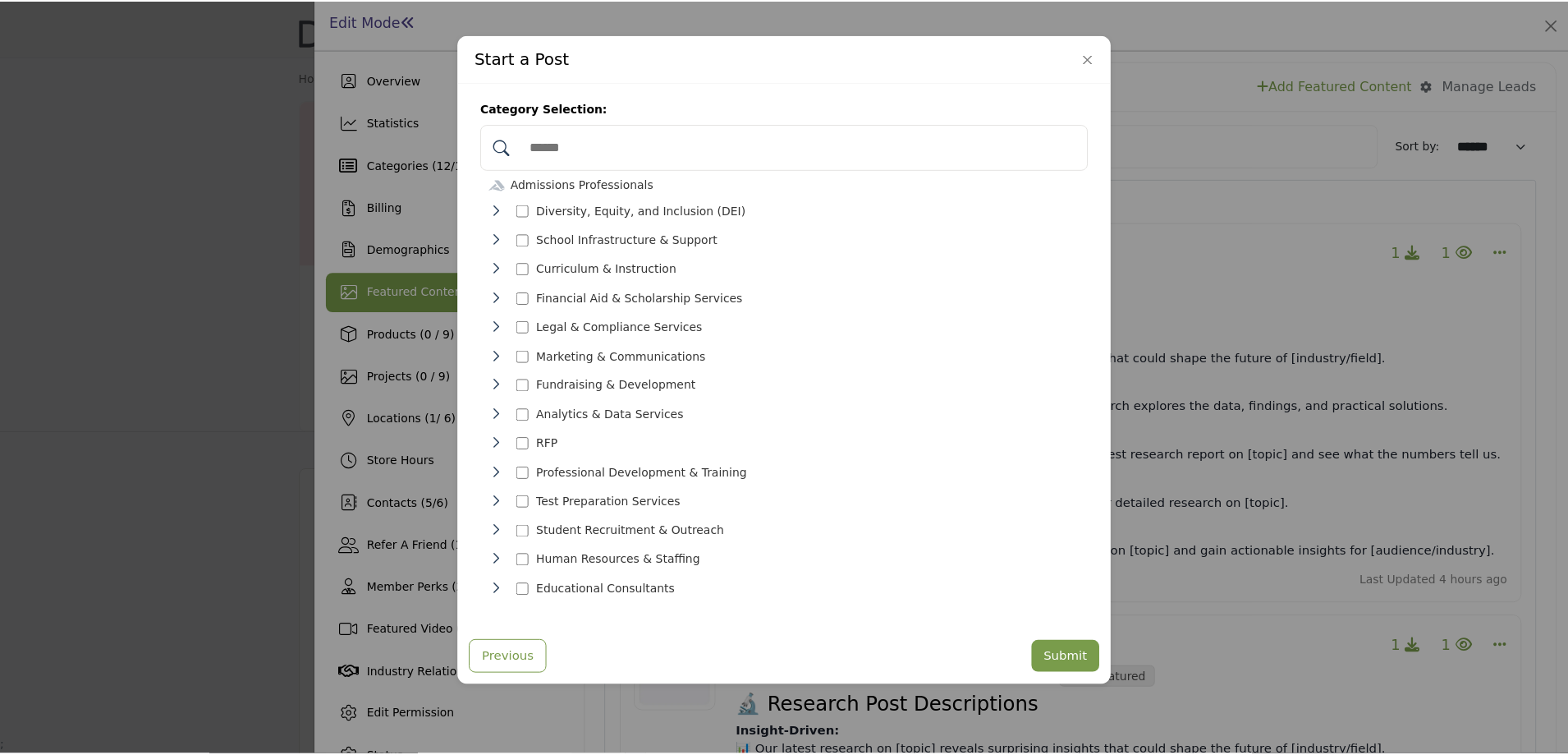
scroll to position [18, 0]
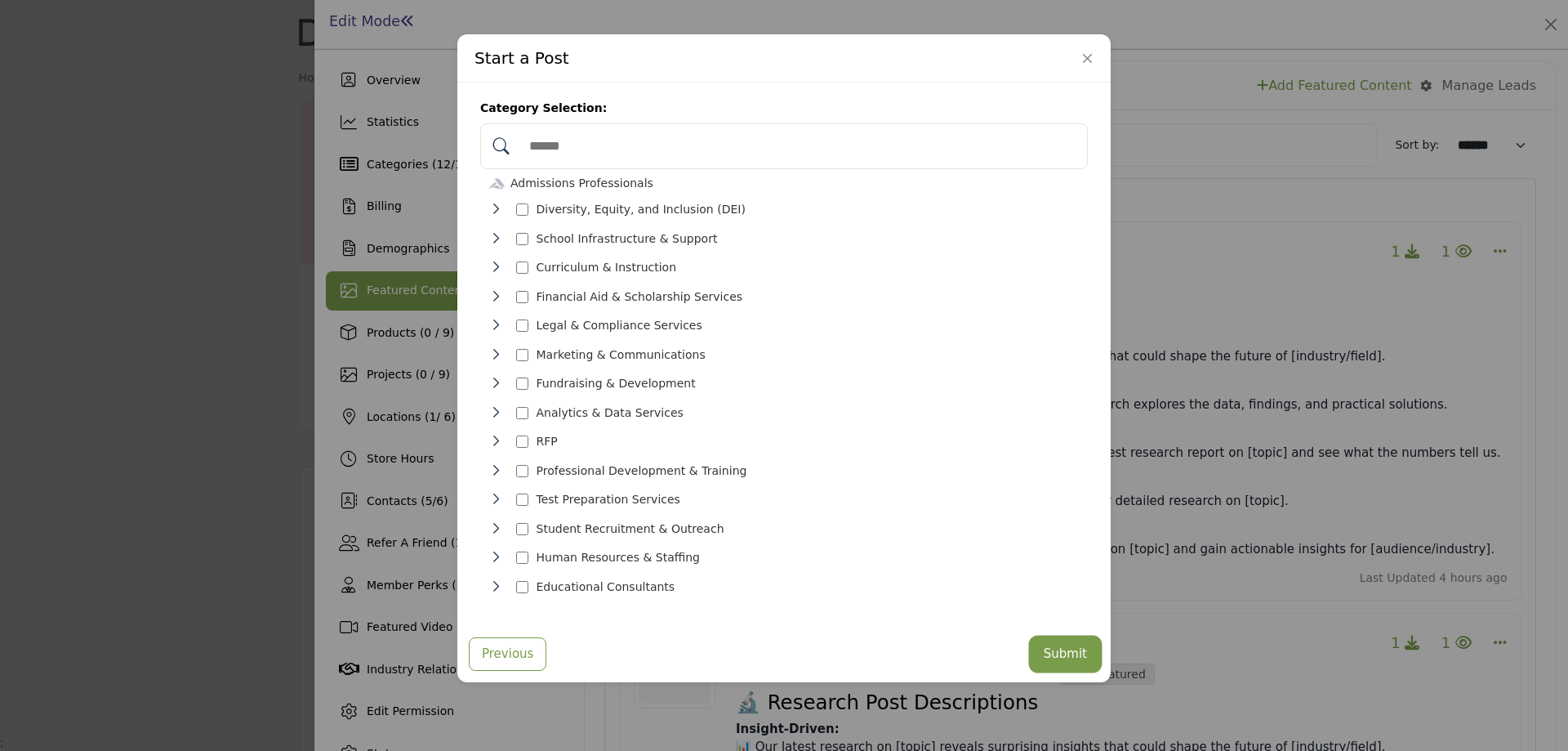
click at [1077, 649] on button "Submit" at bounding box center [1066, 654] width 68 height 31
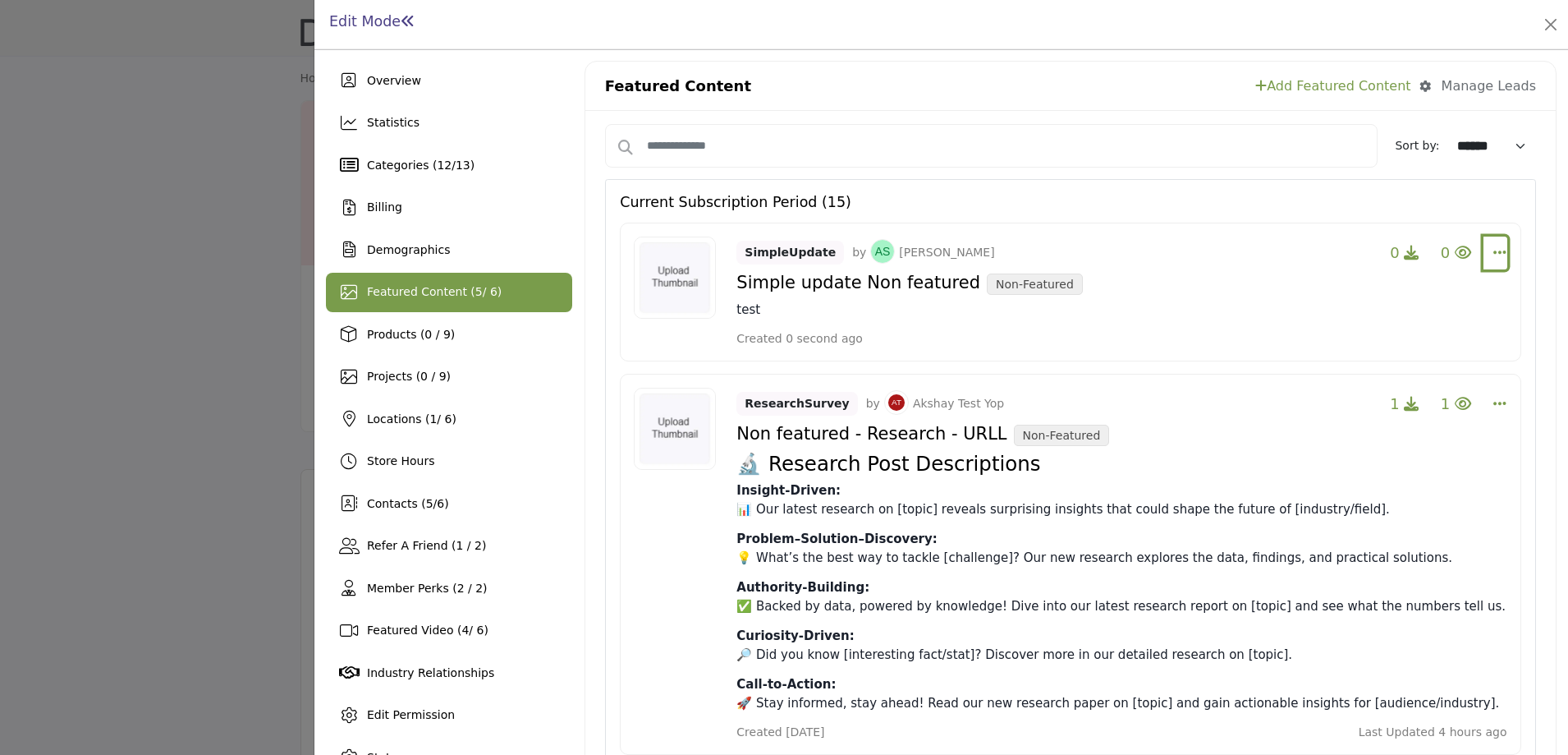
click at [1496, 249] on icon "Select Dropdown Options" at bounding box center [1500, 252] width 13 height 15
click at [476, 298] on span "5" at bounding box center [479, 291] width 7 height 13
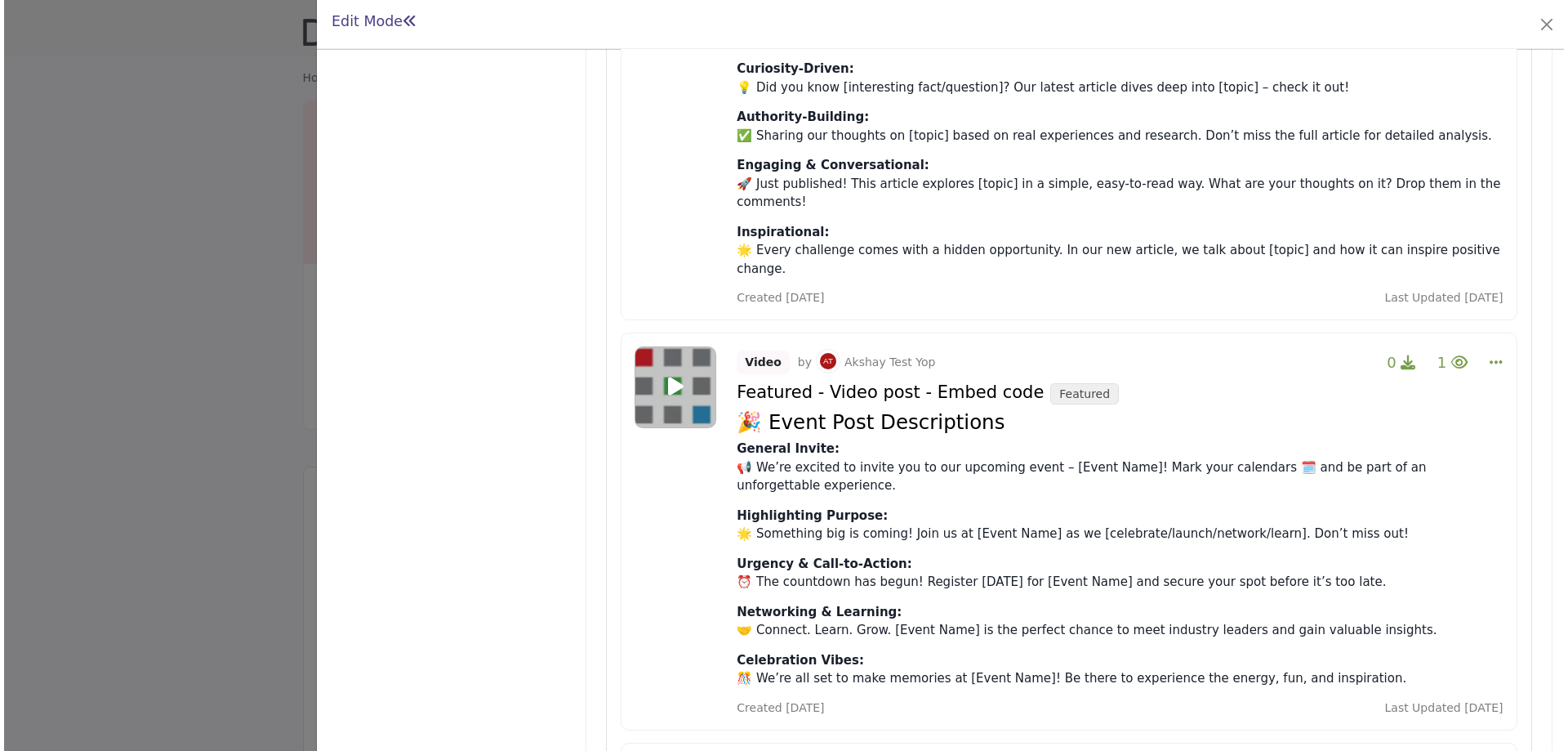
scroll to position [3676, 0]
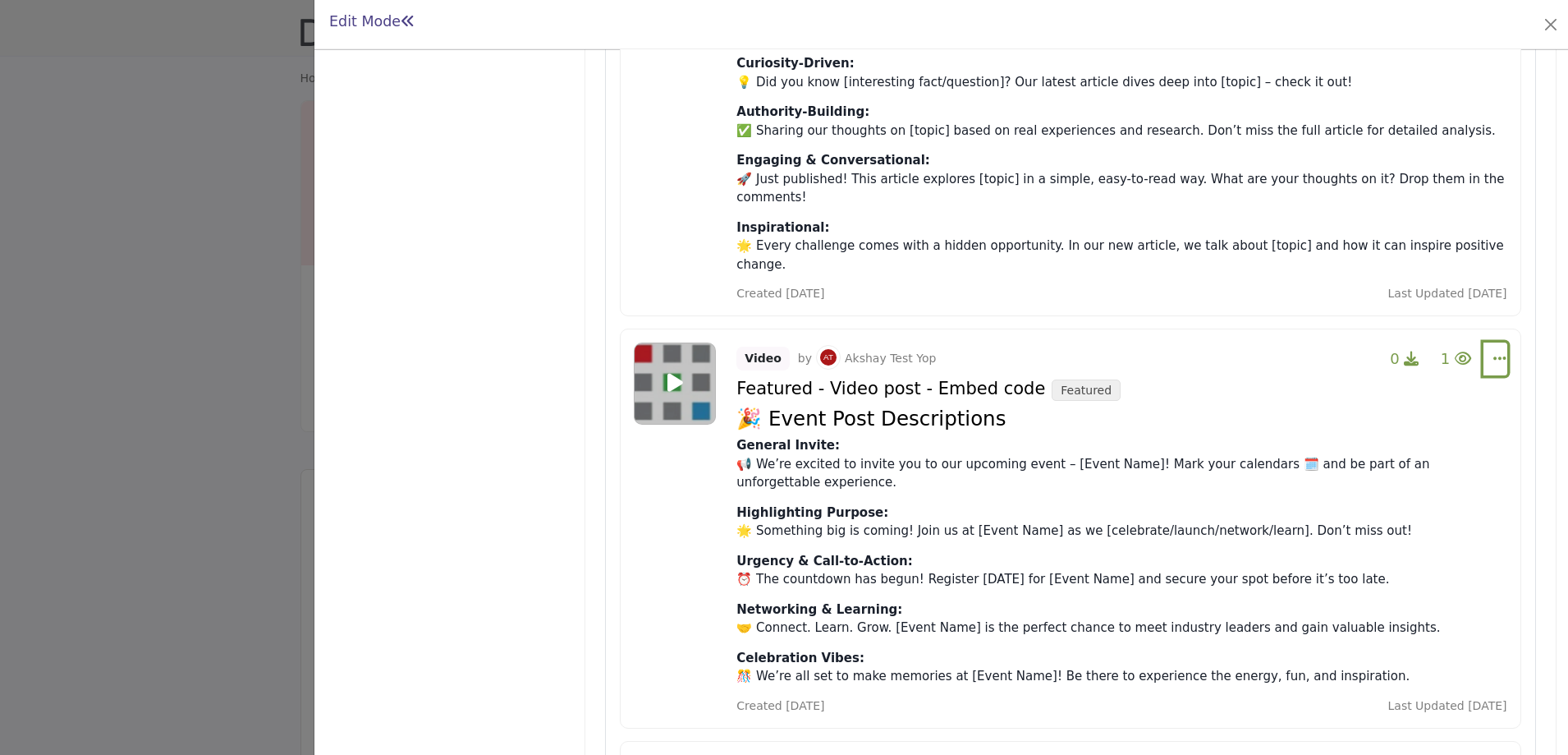
click at [1493, 351] on icon "Select Dropdown Options" at bounding box center [1500, 358] width 13 height 15
click at [1409, 423] on link "Edit" at bounding box center [1401, 438] width 160 height 30
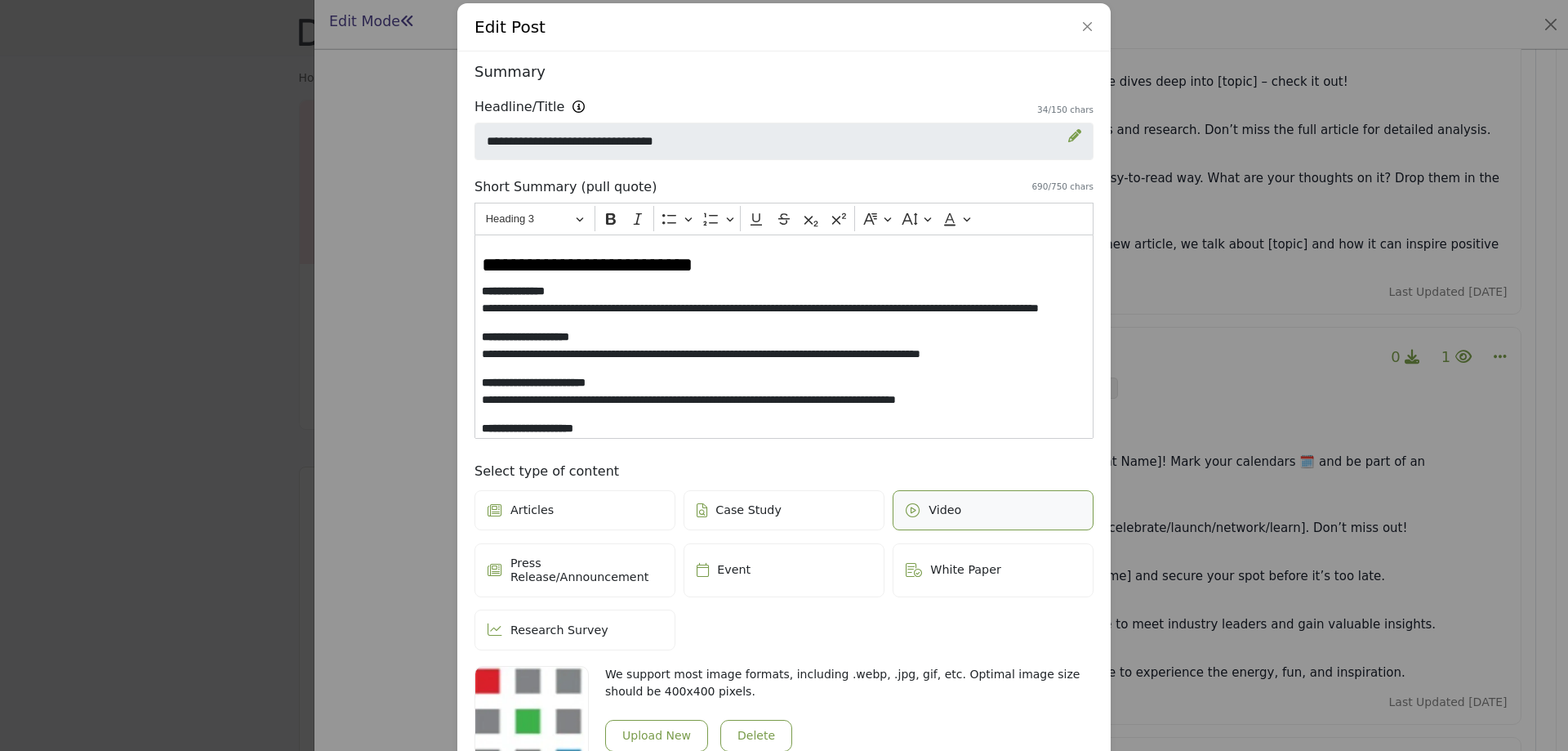
scroll to position [0, 0]
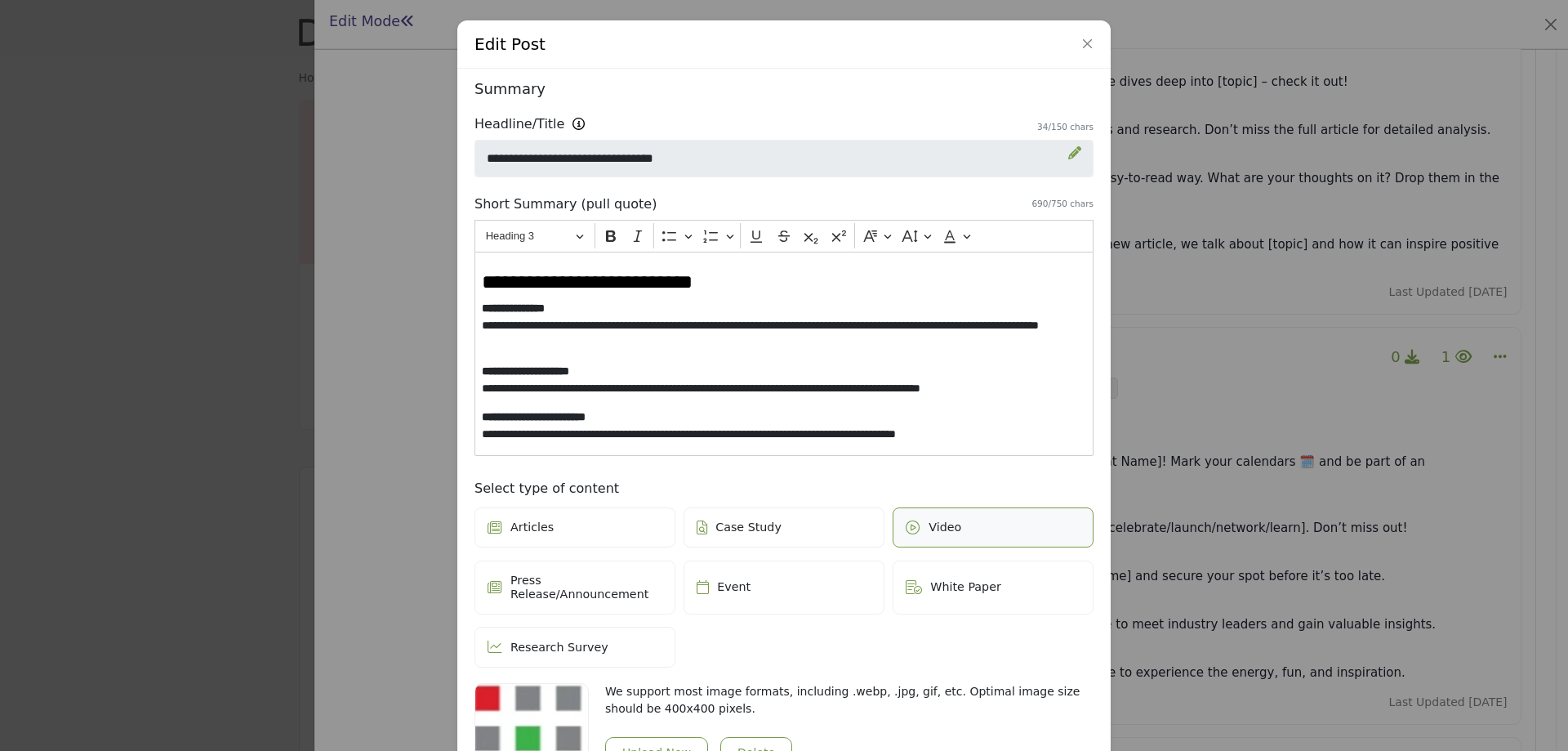
click at [777, 82] on h6 "Summary" at bounding box center [784, 89] width 619 height 18
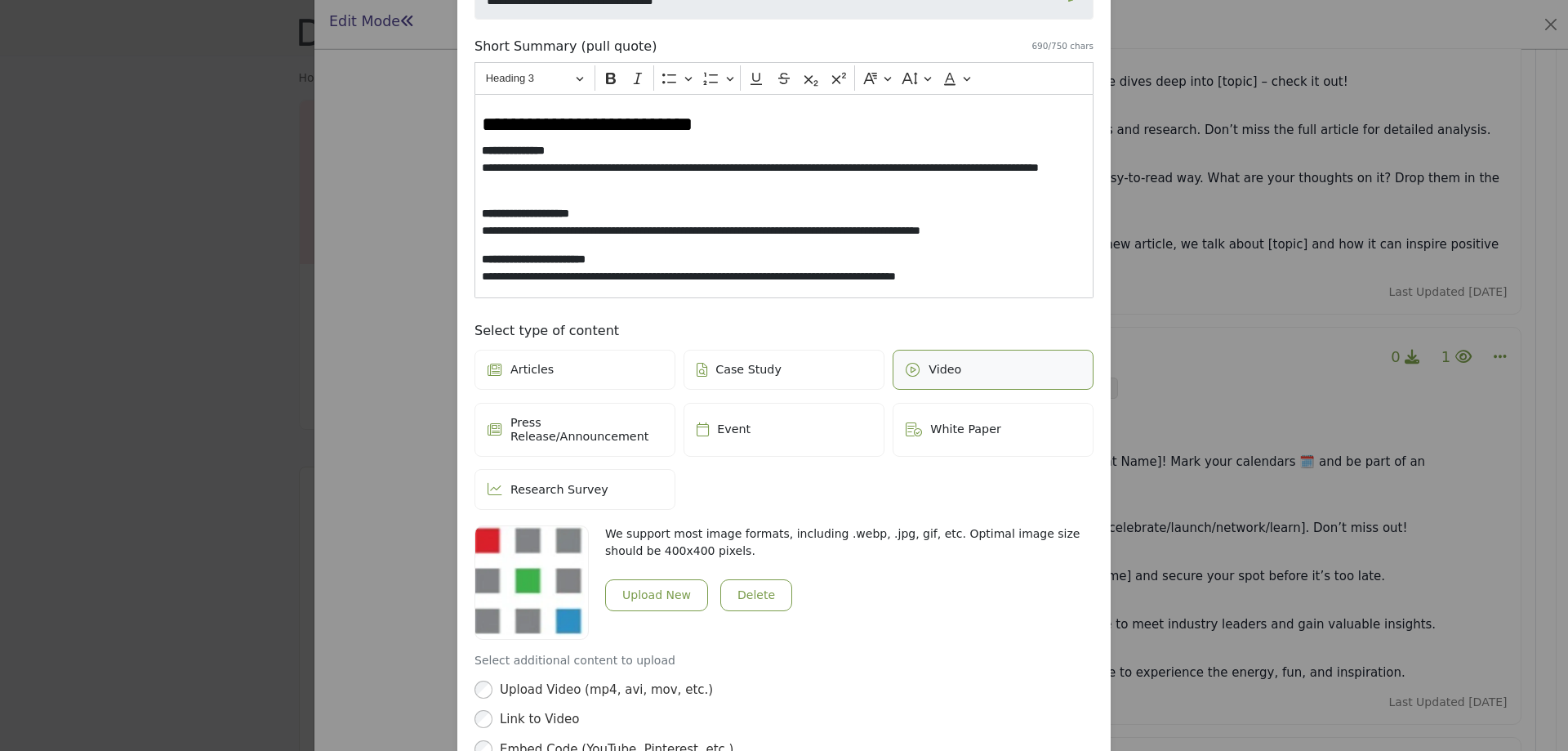
scroll to position [341, 0]
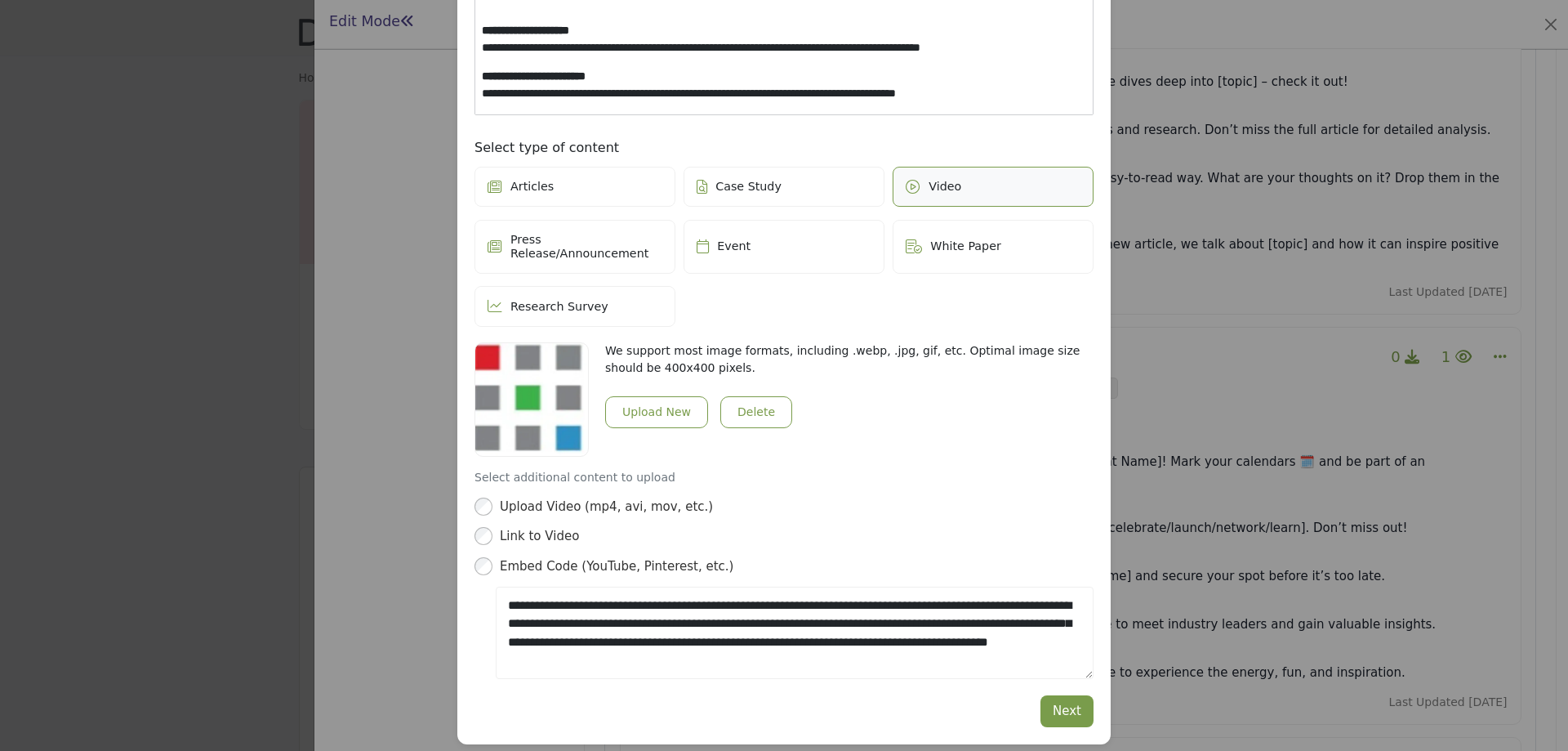
click at [235, 327] on div "Edit Post Depending on your subscription plan, content can be Featured and dist…" at bounding box center [784, 376] width 1568 height 751
click at [215, 332] on div "Edit Post Depending on your subscription plan, content can be Featured and dist…" at bounding box center [784, 376] width 1568 height 751
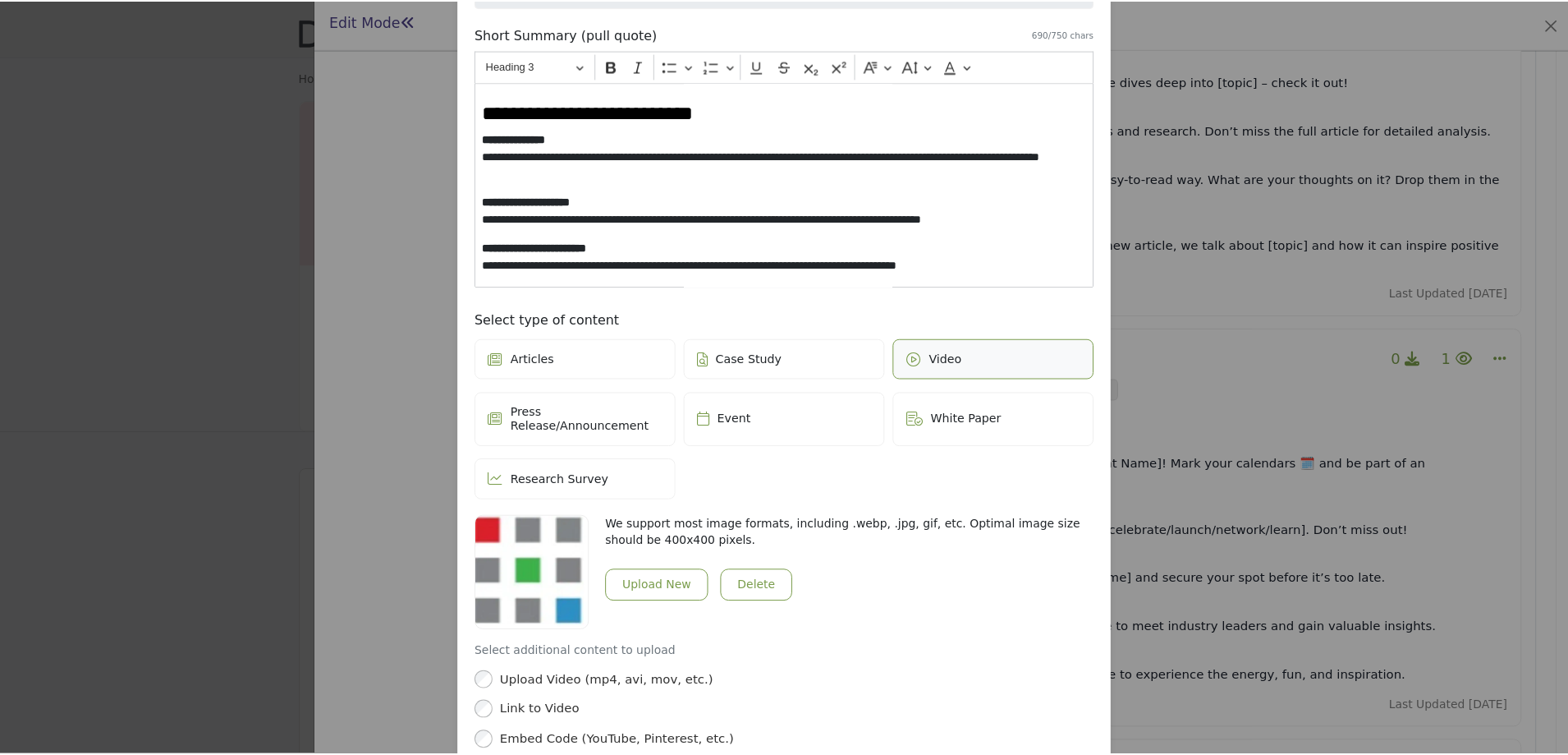
scroll to position [0, 0]
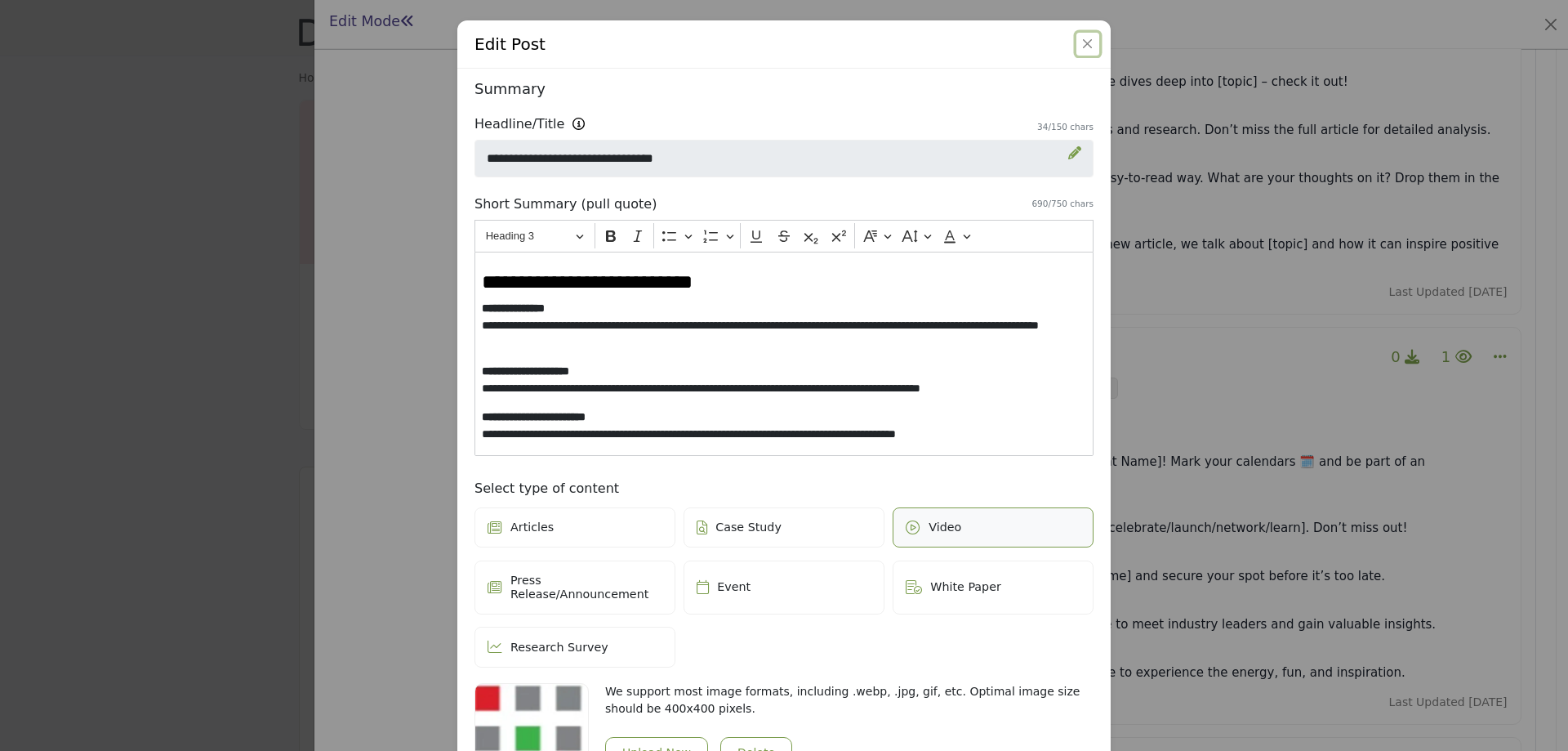
click at [1089, 45] on button "Close" at bounding box center [1088, 44] width 23 height 23
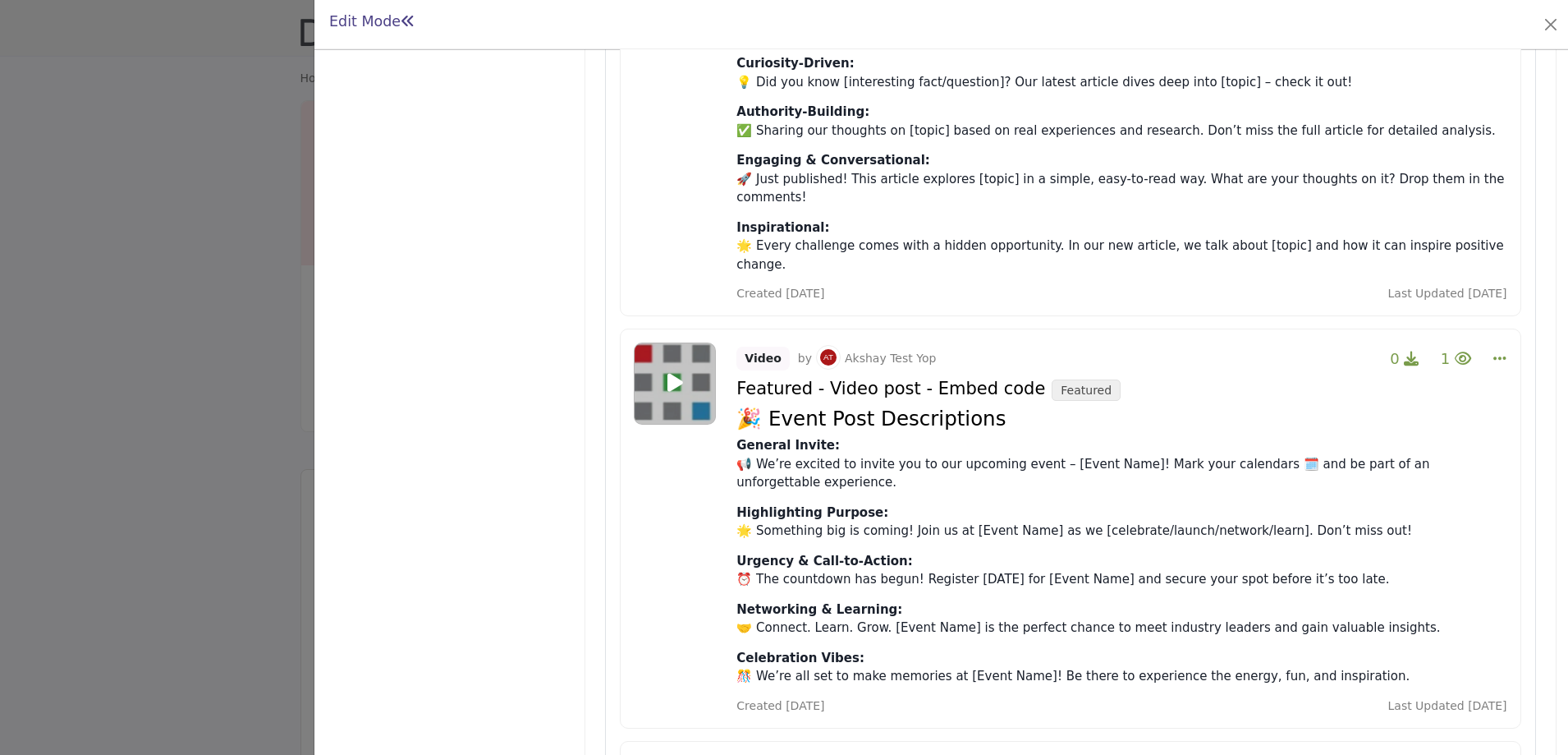
click at [237, 311] on div at bounding box center [784, 378] width 1568 height 755
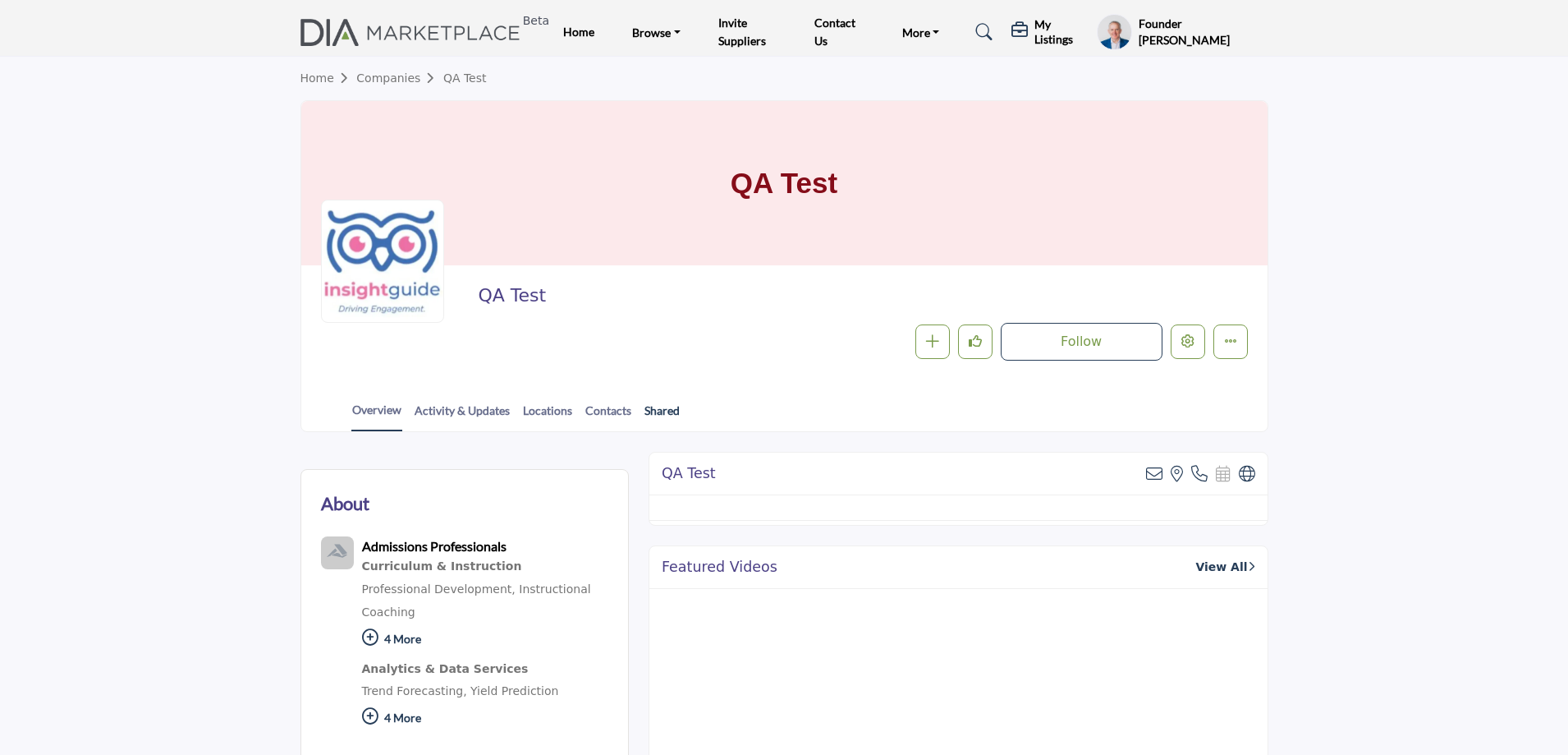
click at [656, 408] on link "Shared" at bounding box center [662, 416] width 37 height 29
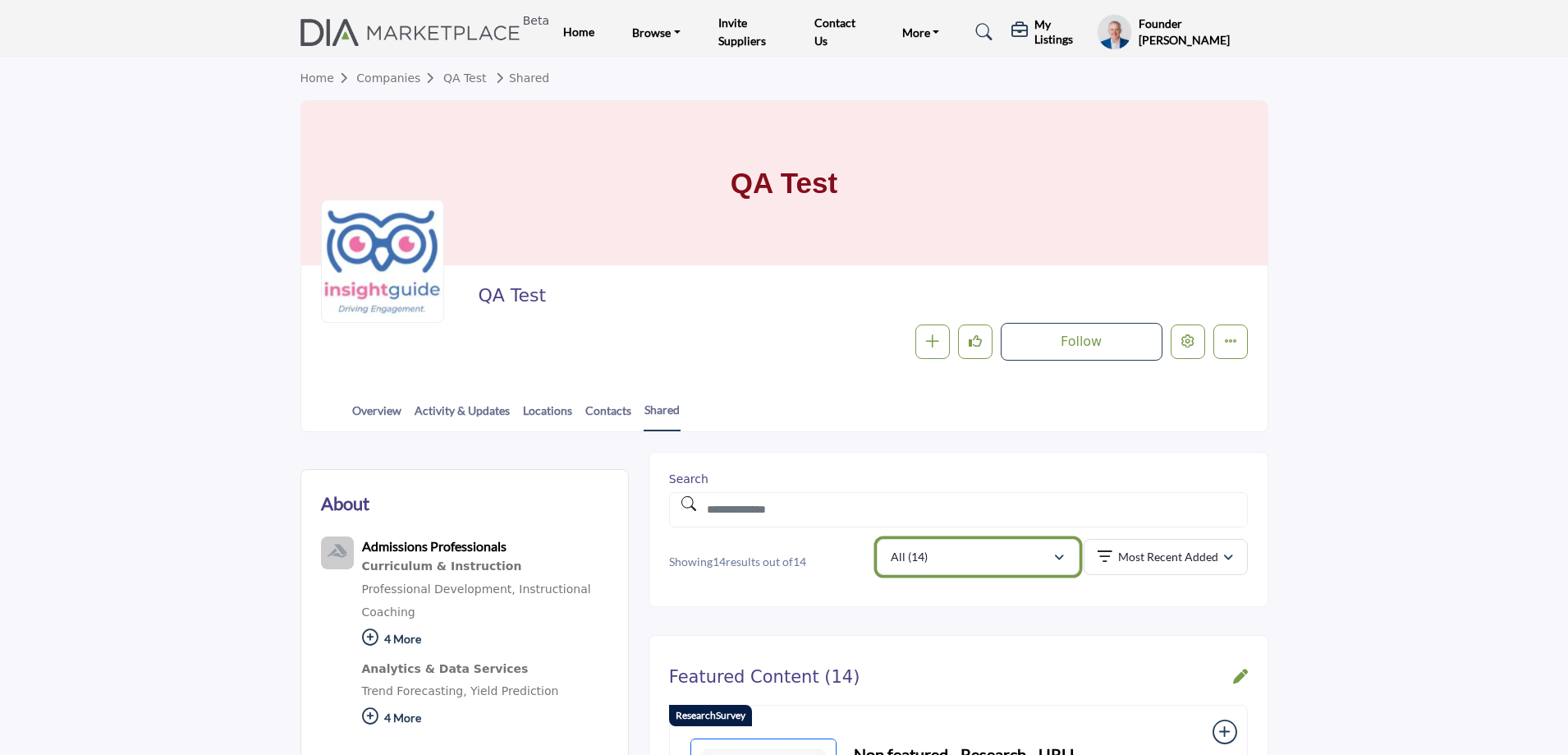
click at [1006, 563] on div "All (14)" at bounding box center [971, 557] width 161 height 19
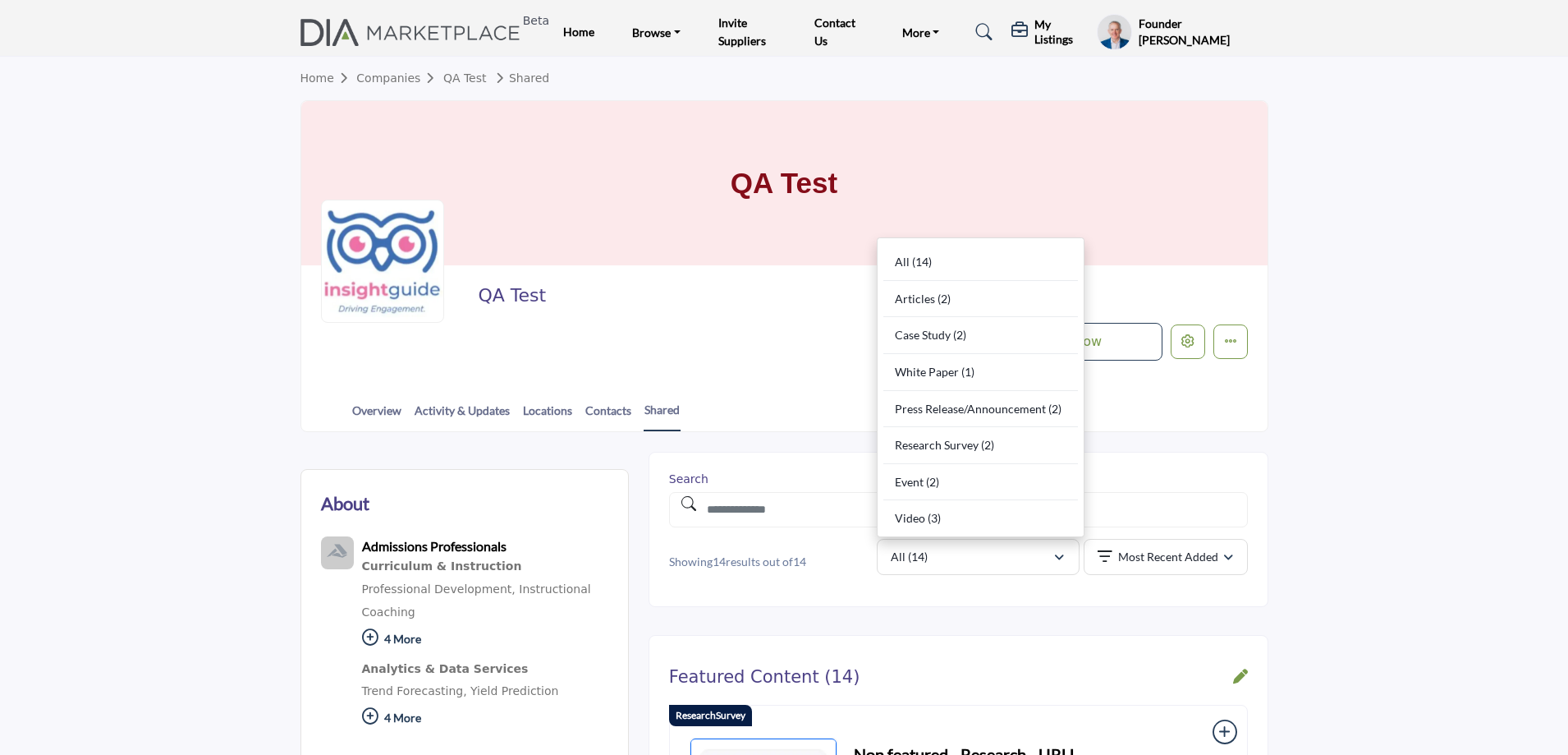
click at [167, 158] on section "Home Companies QA Test Shared QA Test QA Test Follow Following Message Recommen…" at bounding box center [784, 245] width 1568 height 376
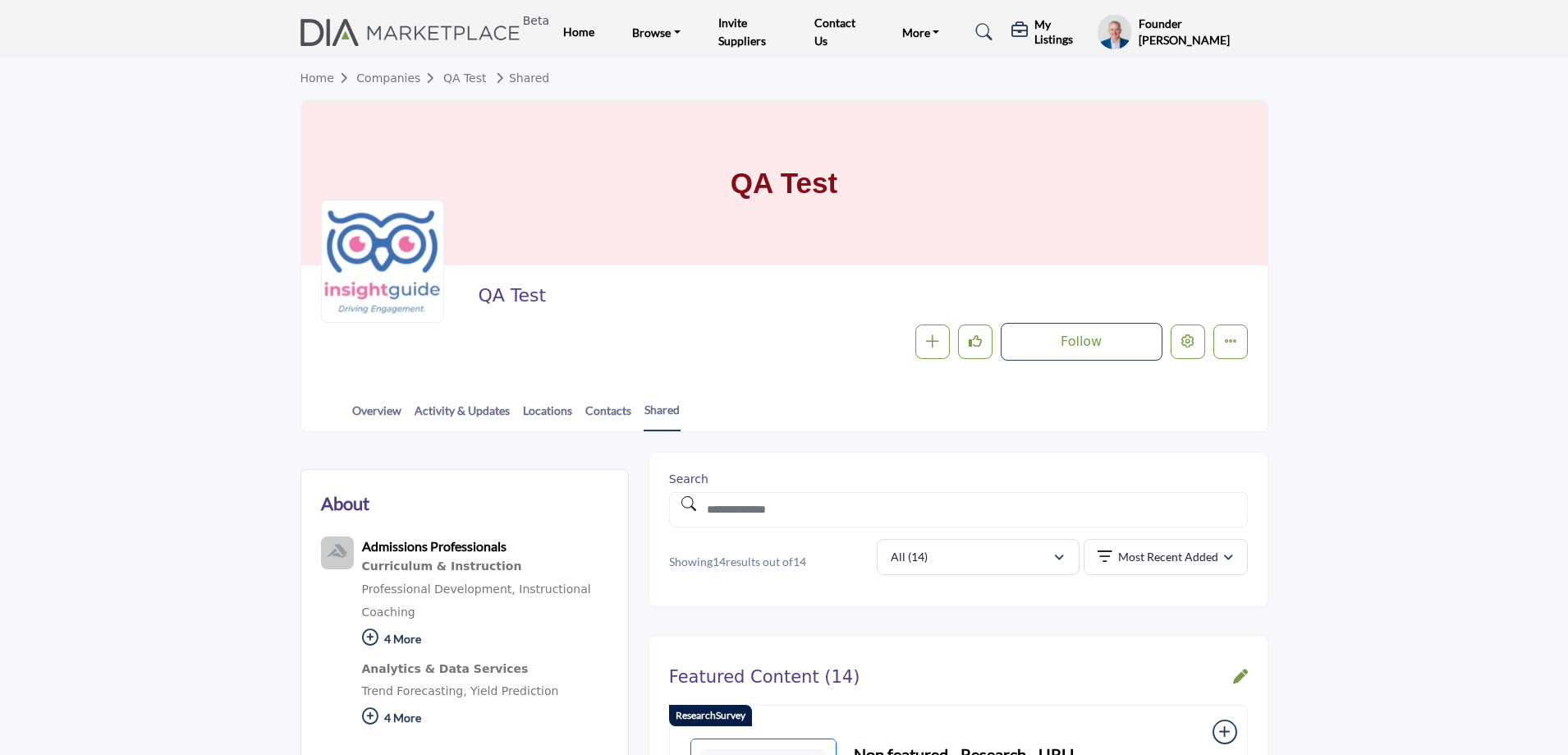
click at [1043, 19] on h5 "My Listings" at bounding box center [1062, 32] width 54 height 30
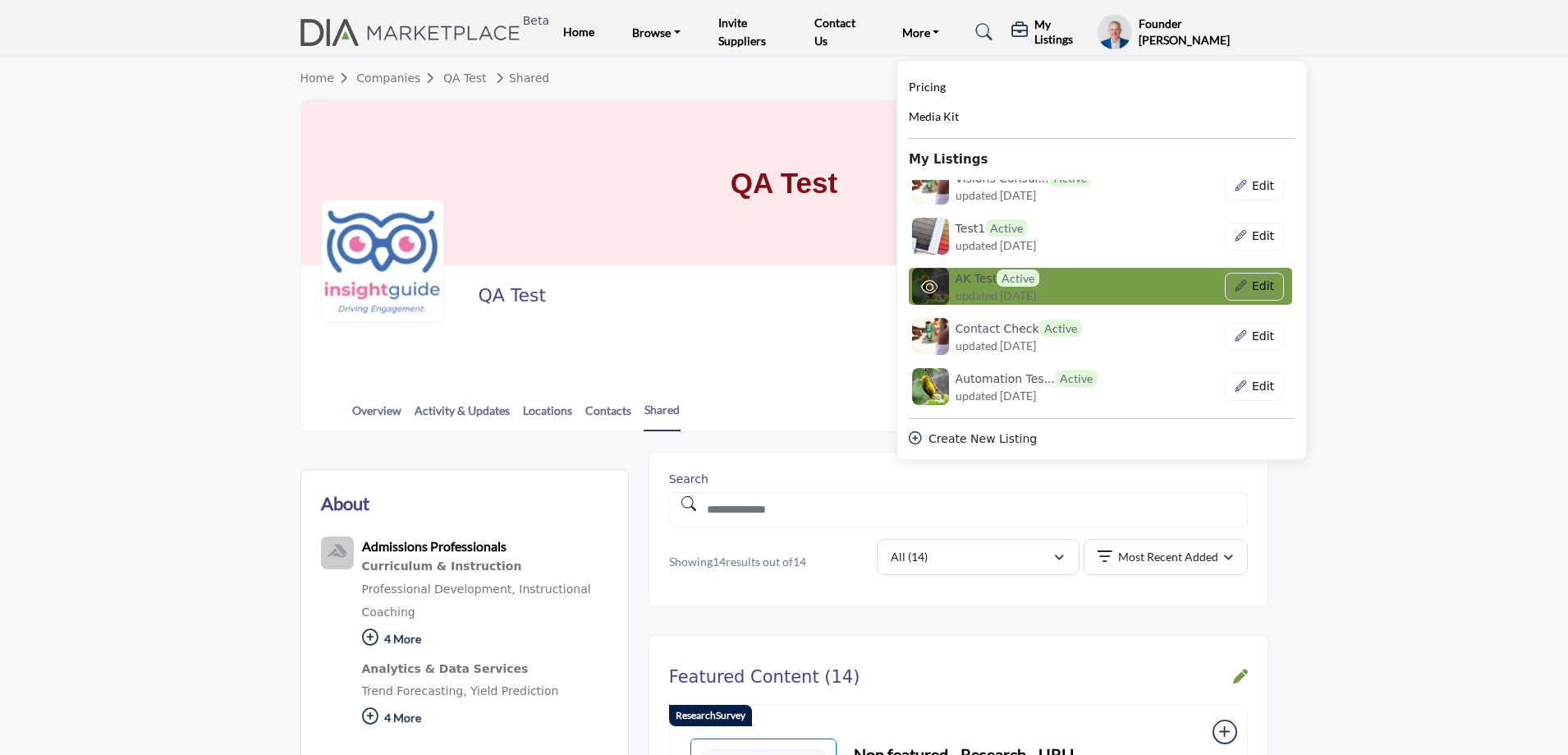
scroll to position [247, 0]
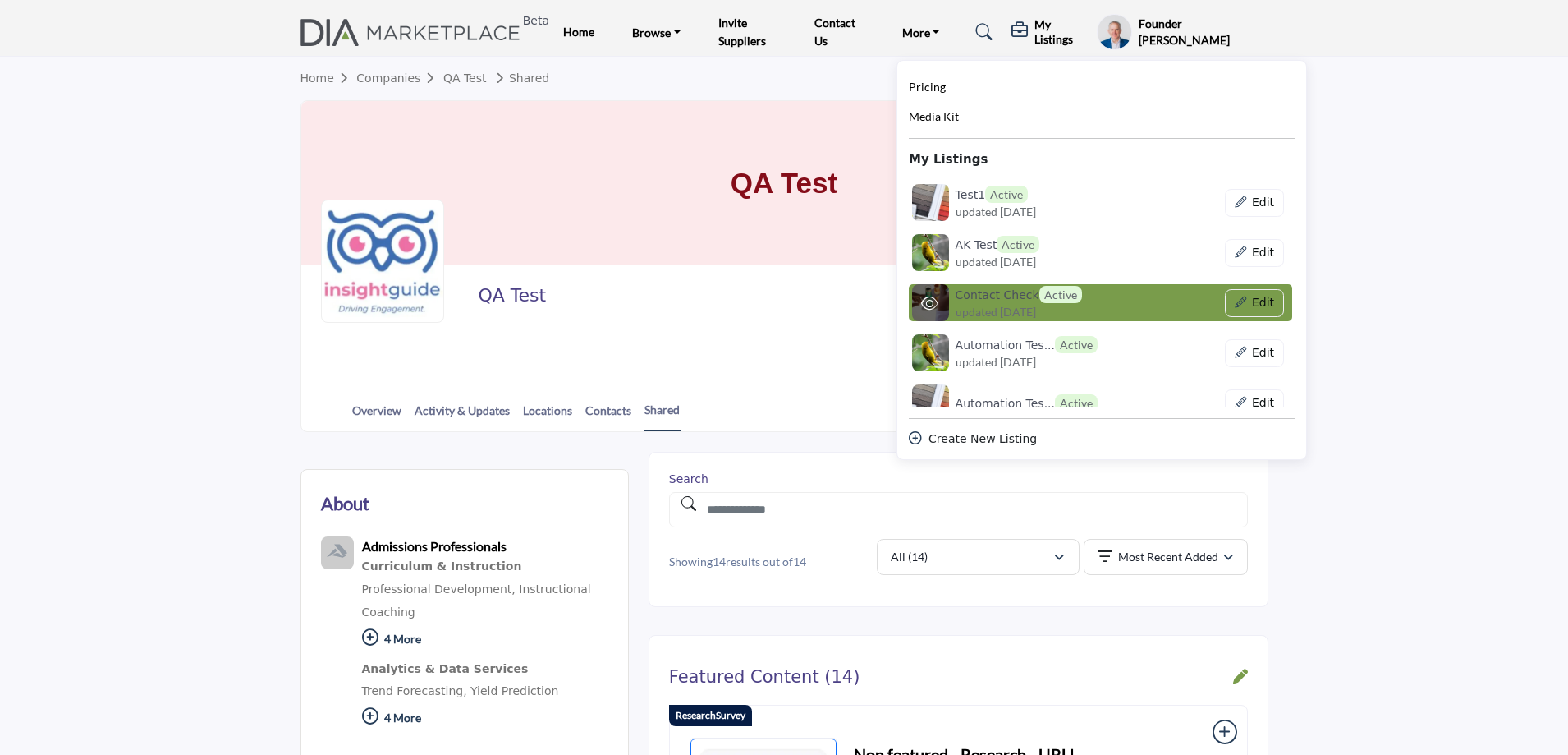
click at [1012, 309] on span "updated [DATE]" at bounding box center [996, 312] width 81 height 18
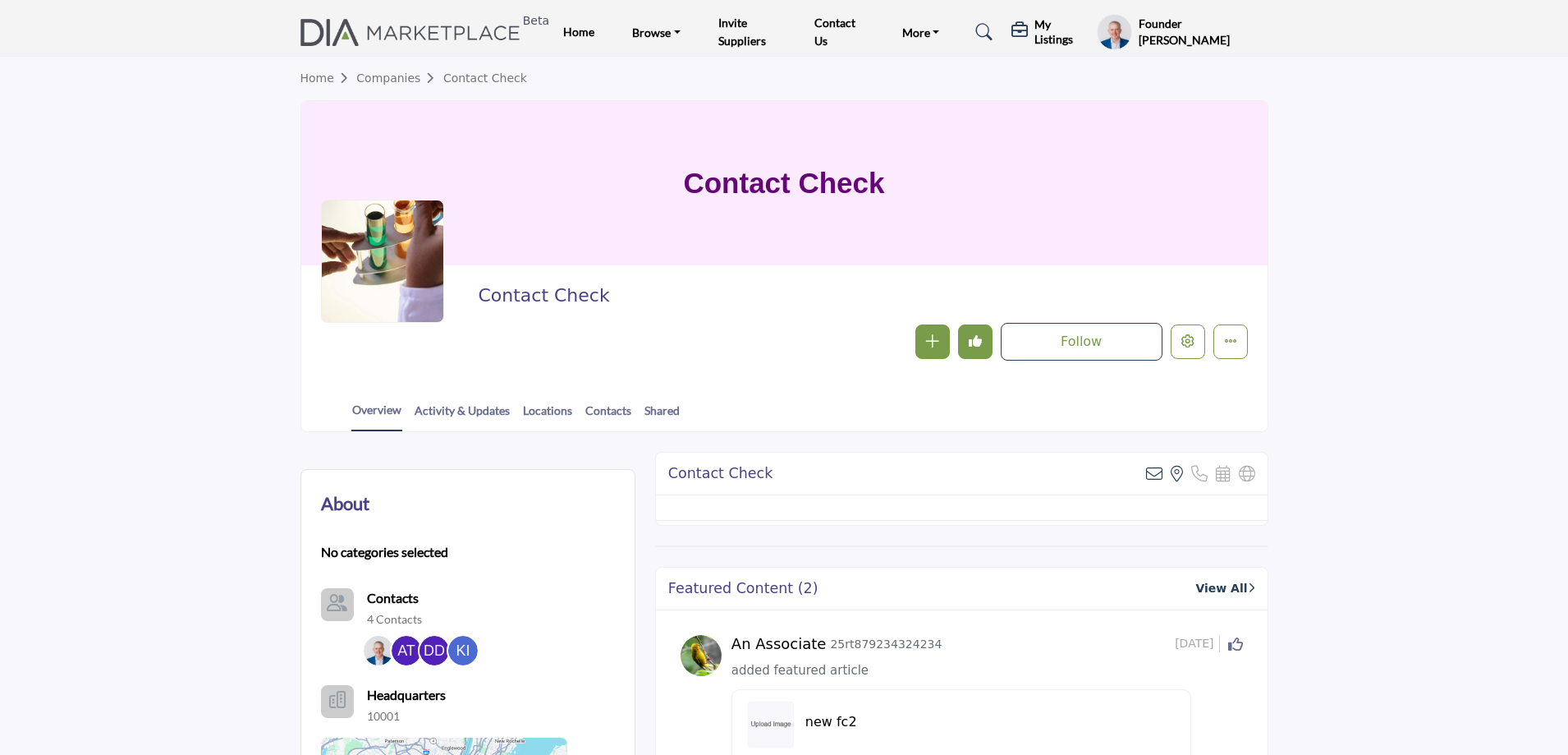
click at [1051, 25] on h5 "My Listings" at bounding box center [1062, 32] width 54 height 30
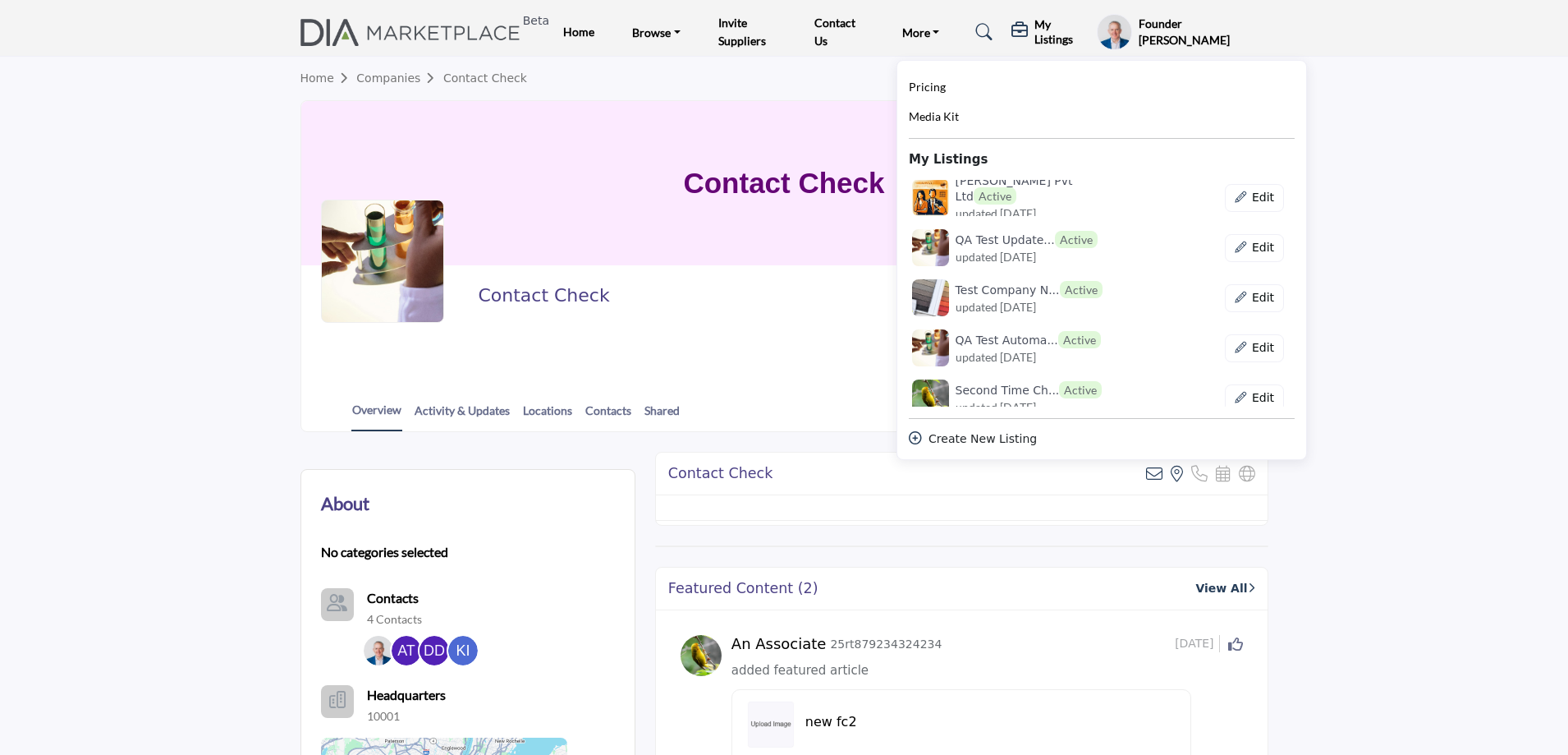
scroll to position [739, 0]
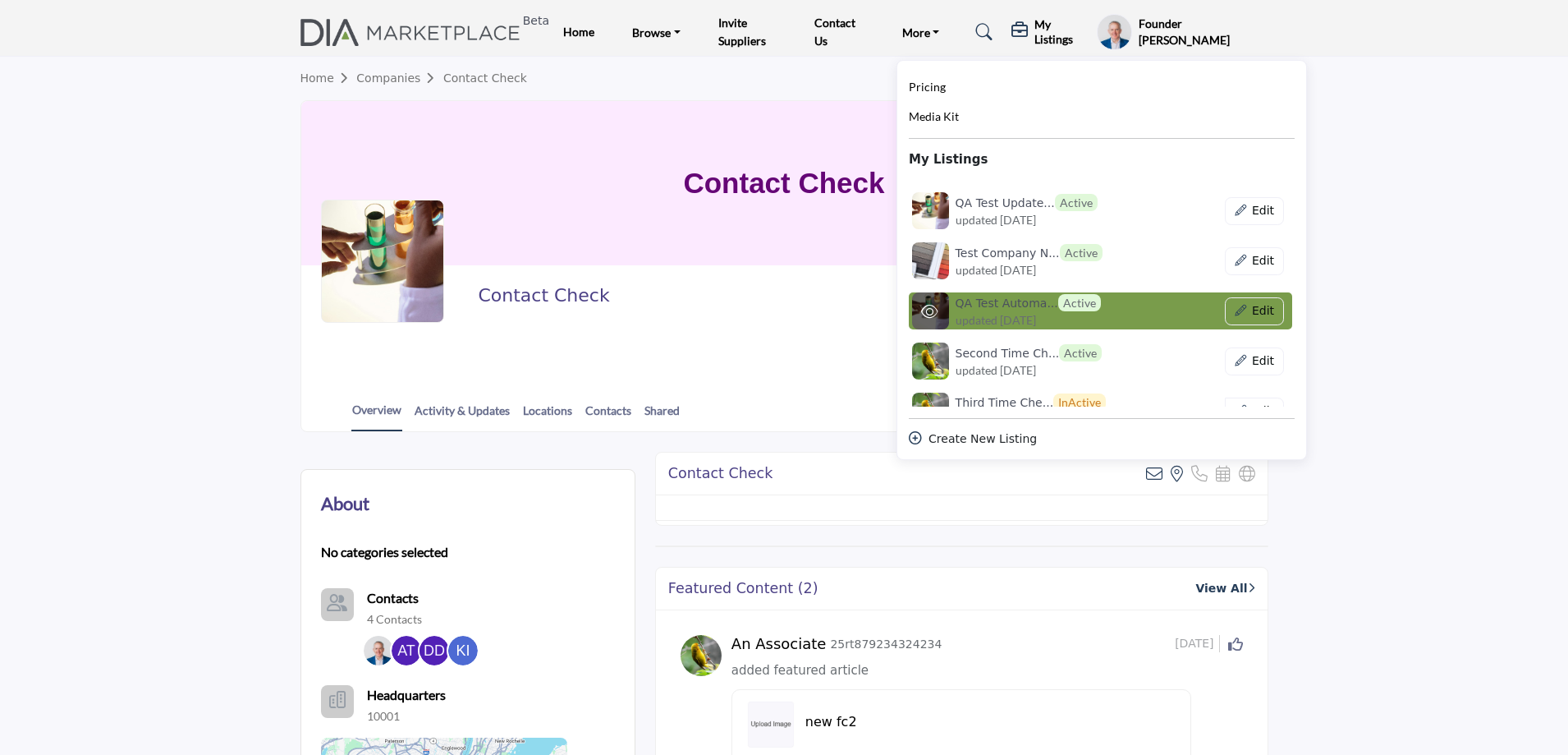
click at [1015, 306] on h6 "QA Test Automa... Active" at bounding box center [1028, 303] width 146 height 18
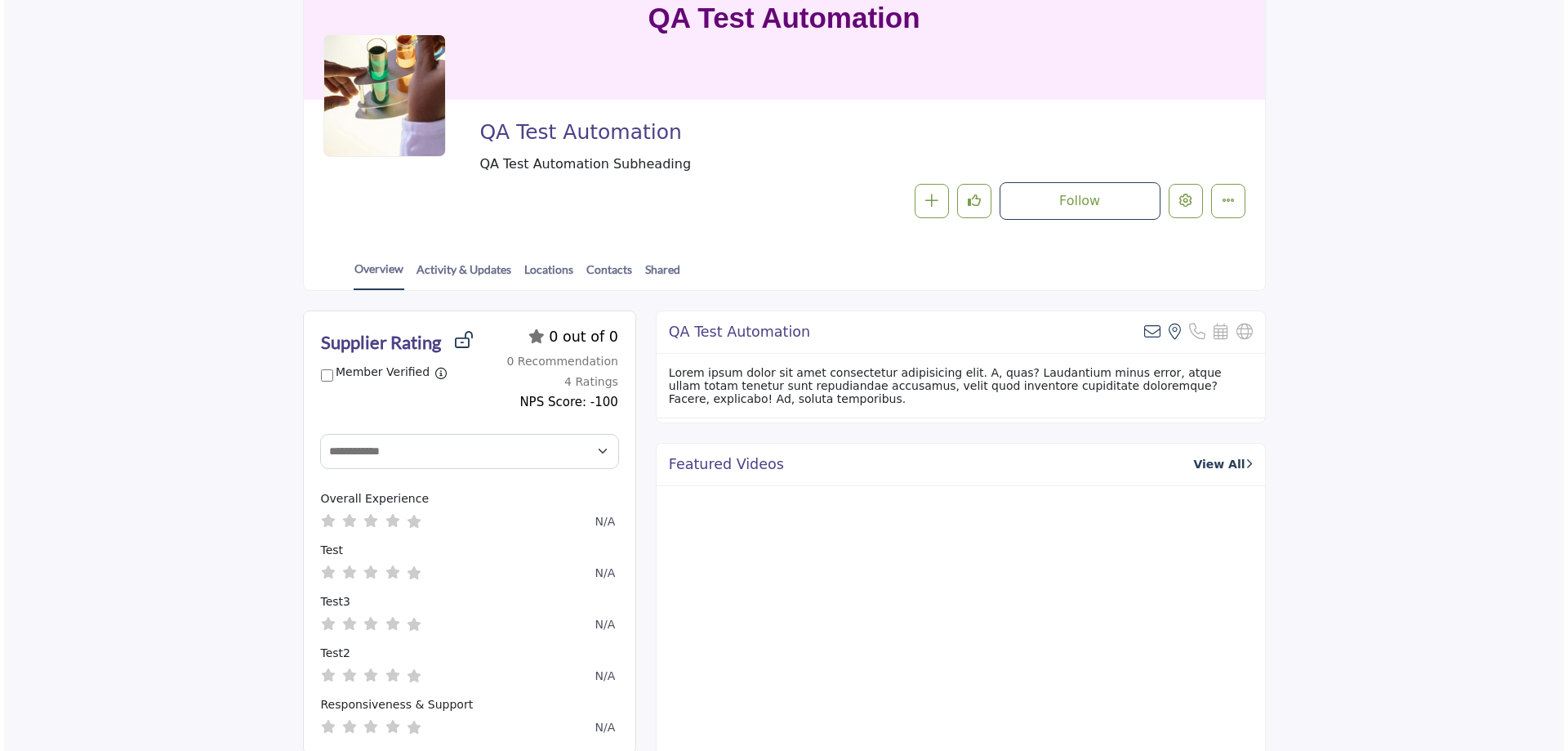
scroll to position [117, 0]
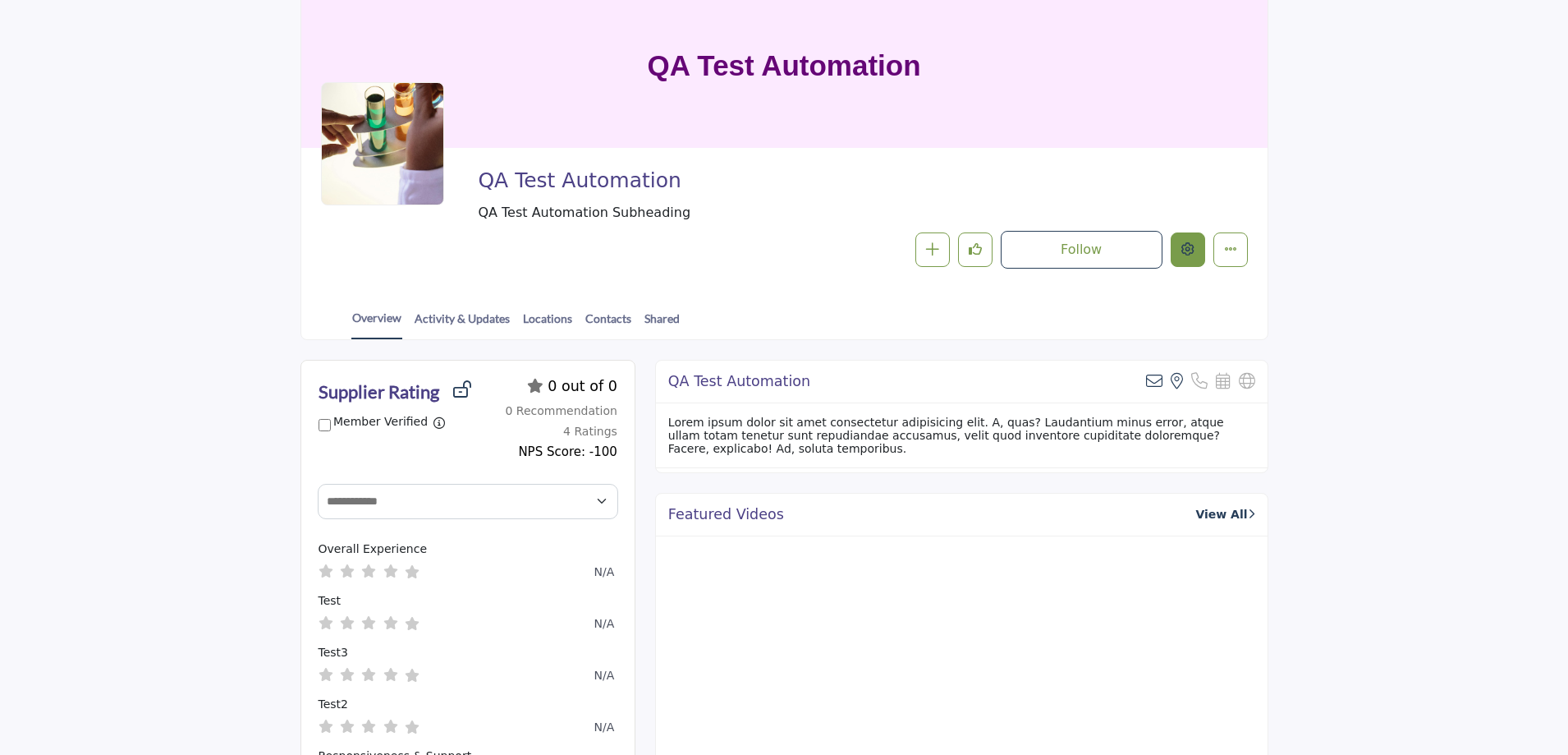
click at [1200, 254] on button "Edit company" at bounding box center [1187, 249] width 34 height 34
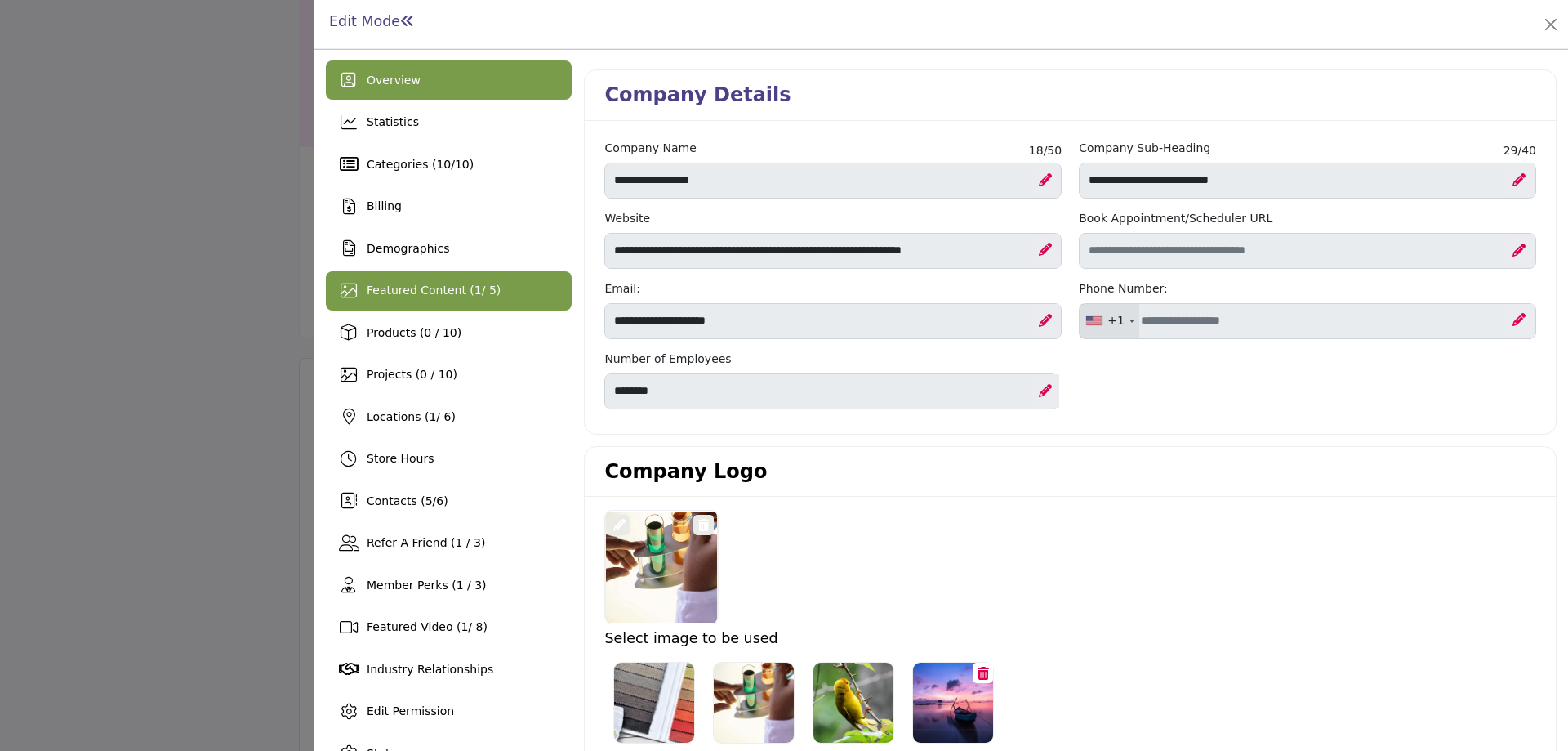
click at [473, 296] on span "Featured Content ( 1 / 5)" at bounding box center [433, 290] width 134 height 13
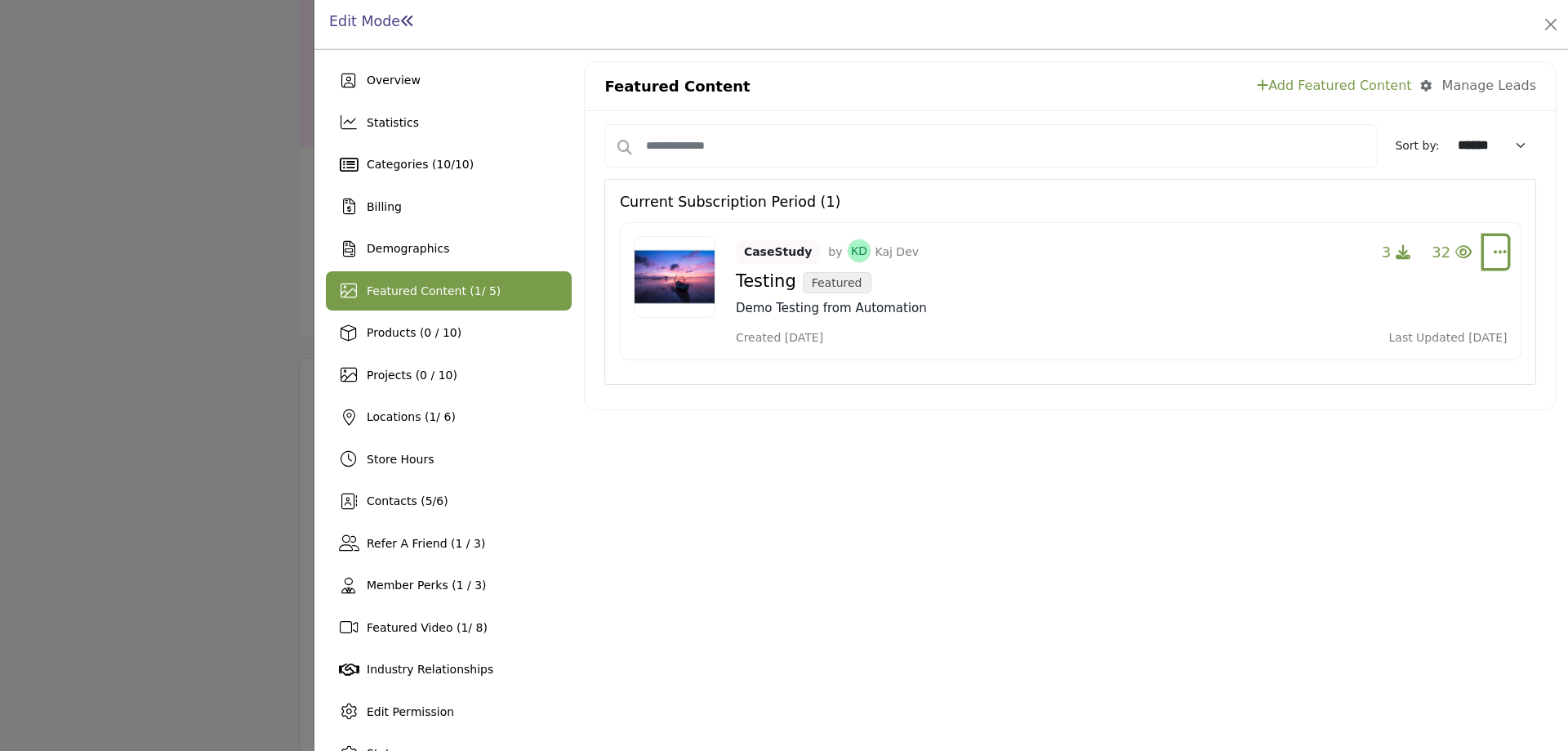
click at [1496, 256] on icon "Select Dropdown Options" at bounding box center [1500, 251] width 13 height 15
click at [1379, 372] on link "Delete" at bounding box center [1406, 369] width 159 height 30
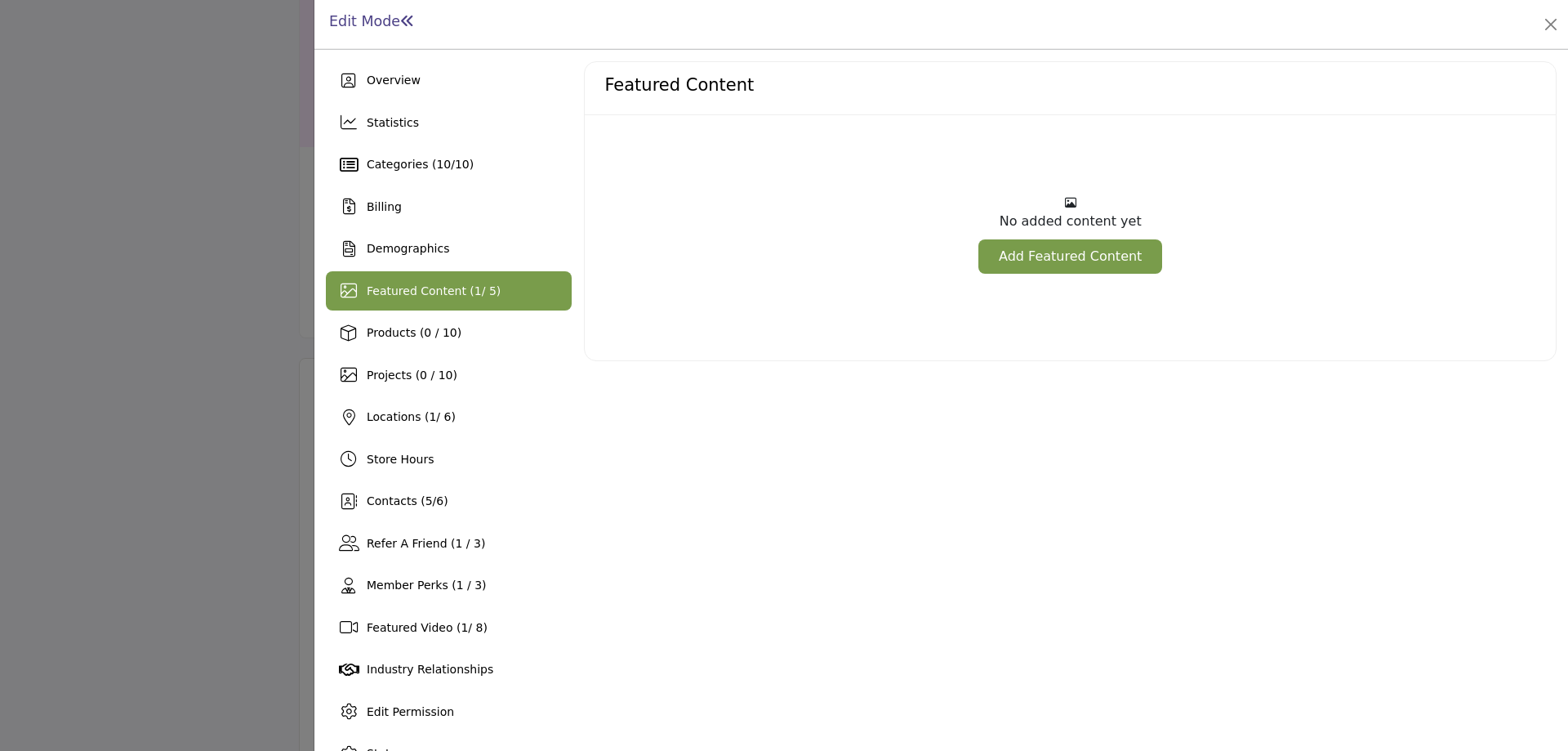
click at [449, 286] on span "Featured Content ( 1 / 5)" at bounding box center [433, 291] width 134 height 13
click at [241, 277] on div at bounding box center [784, 376] width 1568 height 751
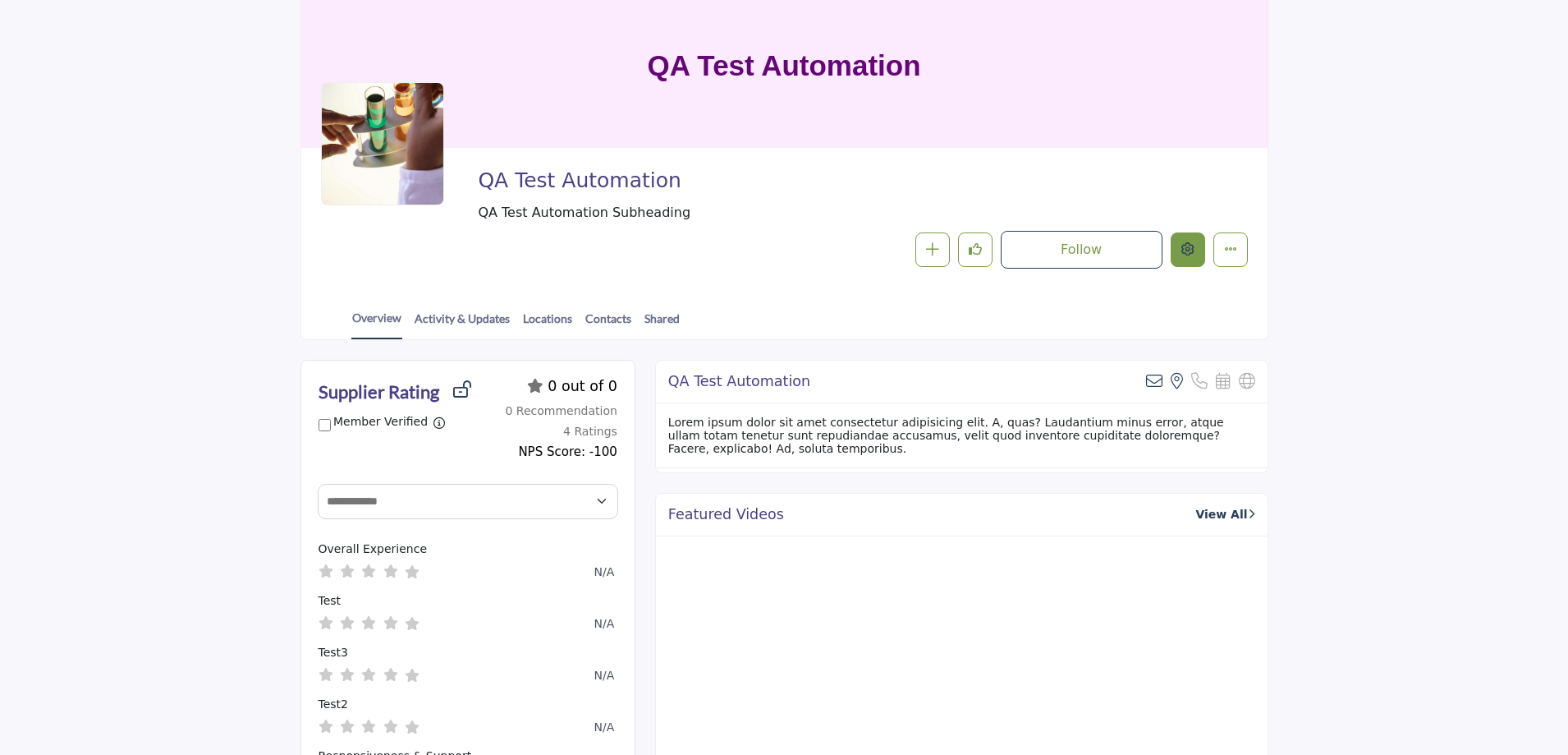
click at [1185, 251] on icon "Edit company" at bounding box center [1187, 248] width 13 height 13
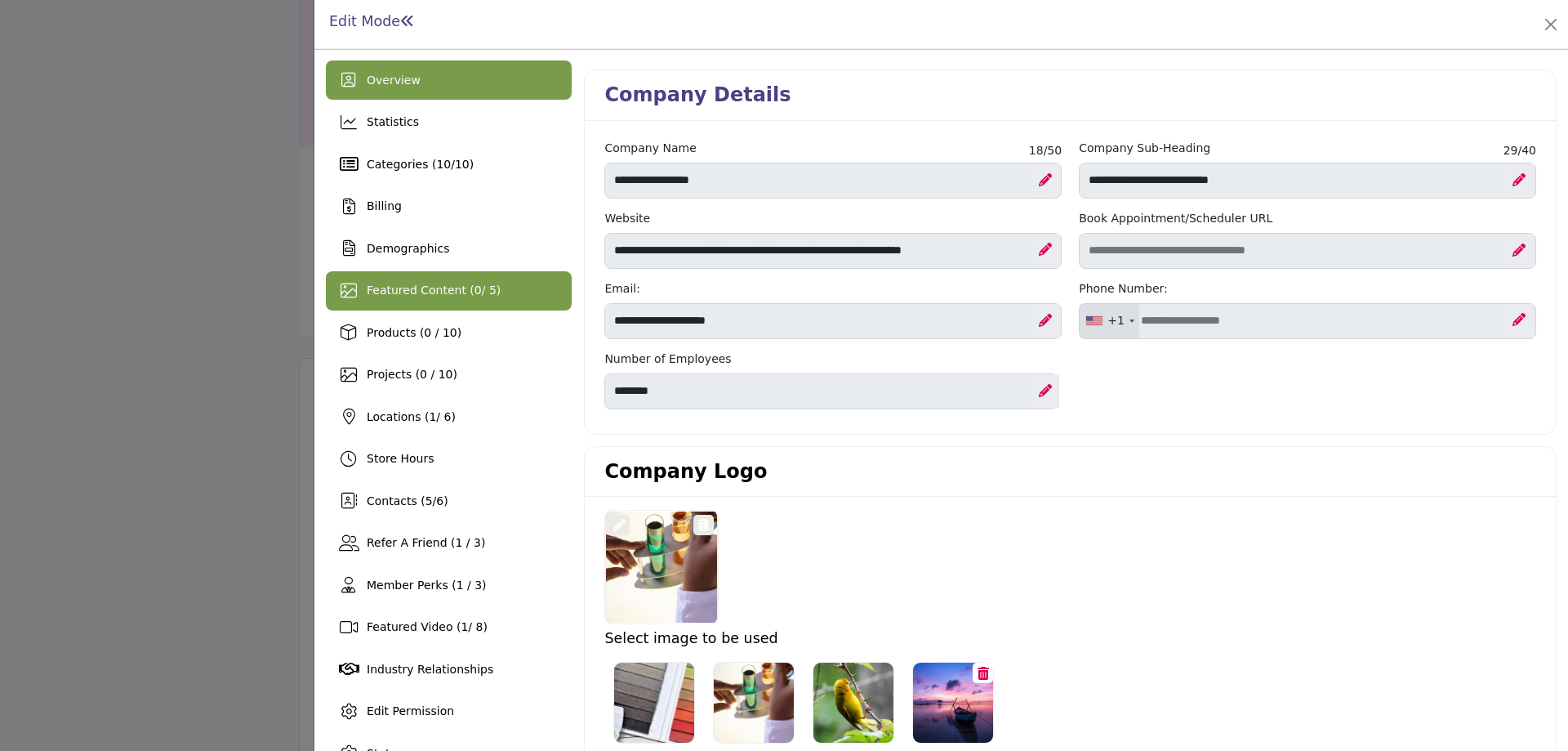
click at [445, 305] on div "Featured Content ( 0 / 5)" at bounding box center [449, 291] width 246 height 39
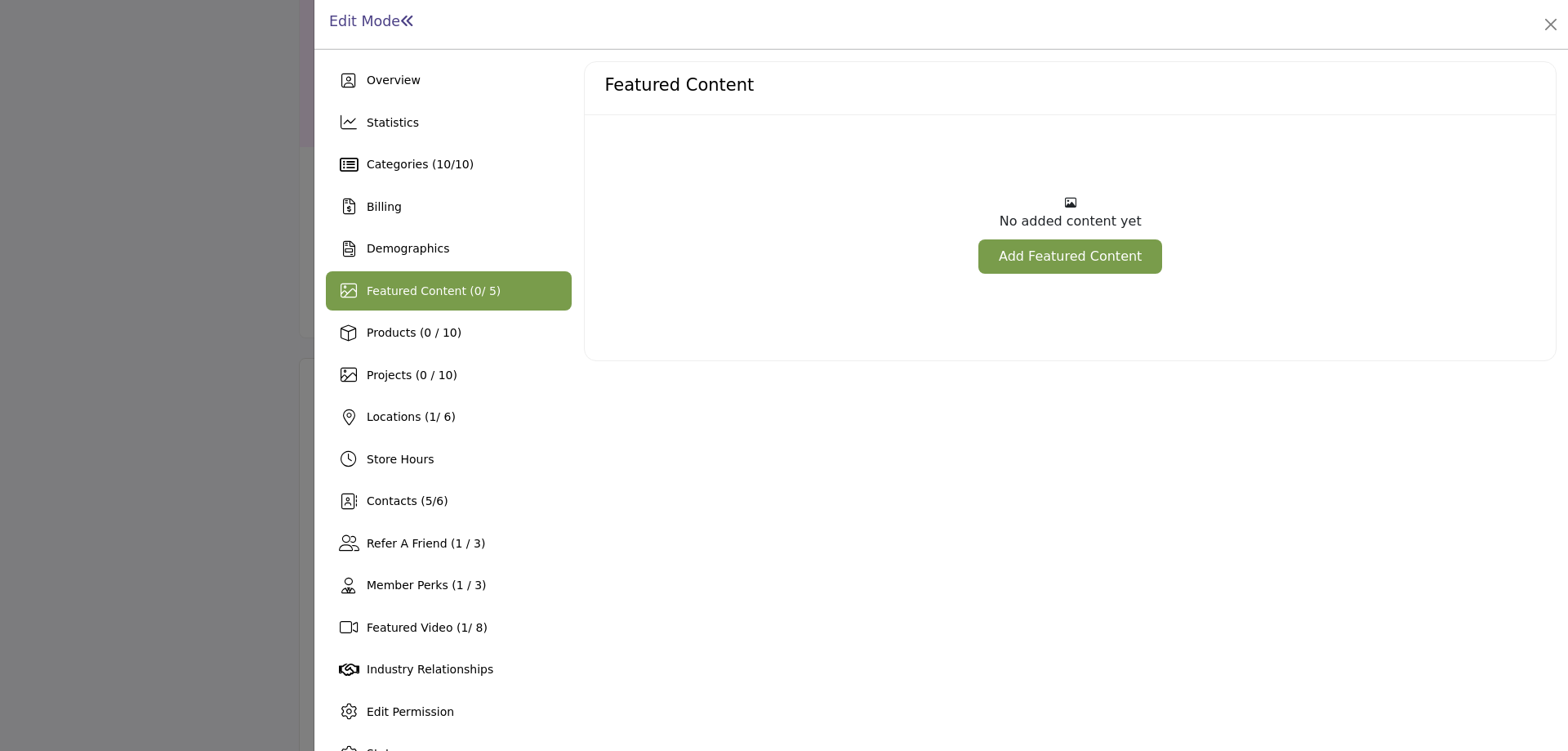
click at [1128, 260] on link "Add Featured Content" at bounding box center [1070, 256] width 184 height 34
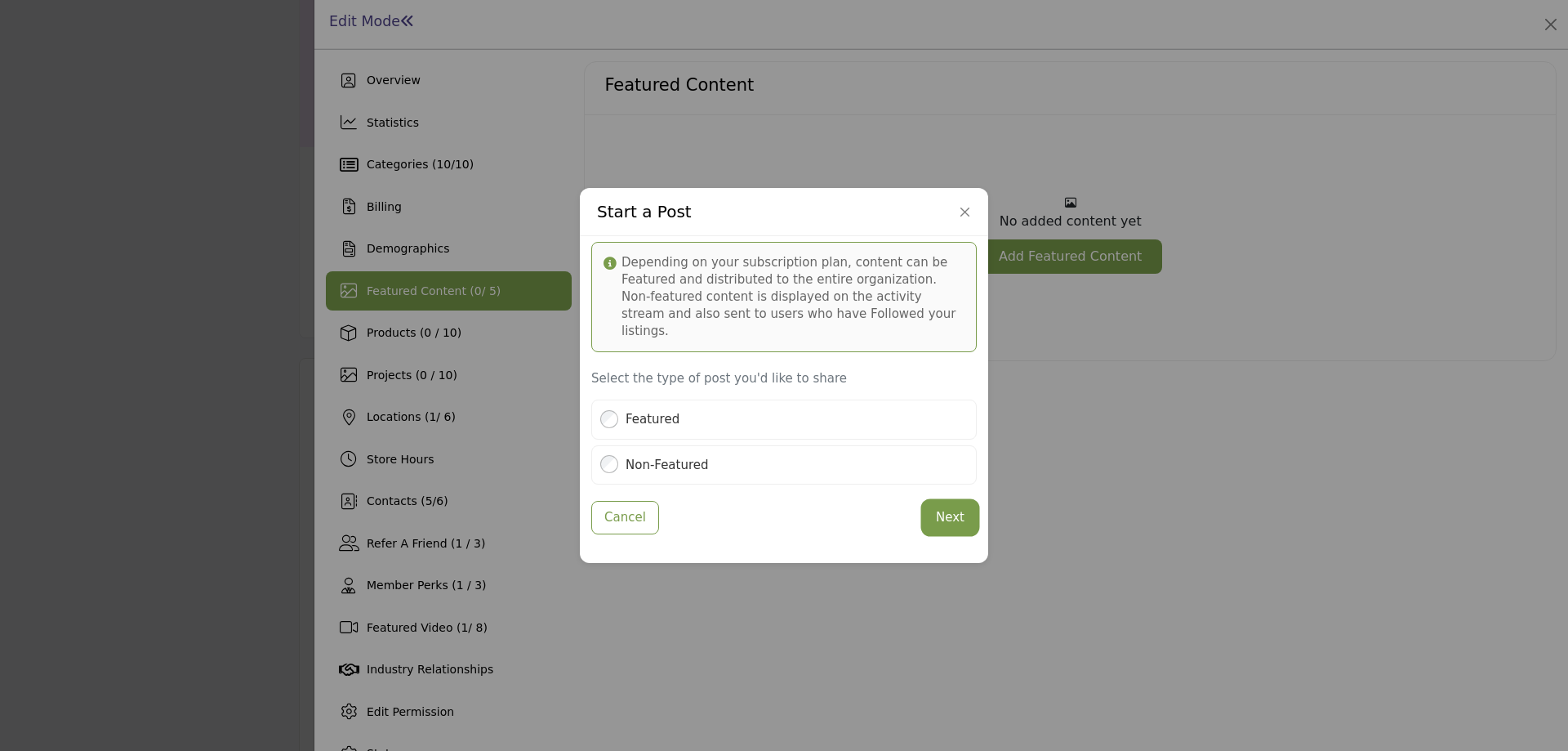
click at [945, 507] on button "Next" at bounding box center [950, 517] width 53 height 31
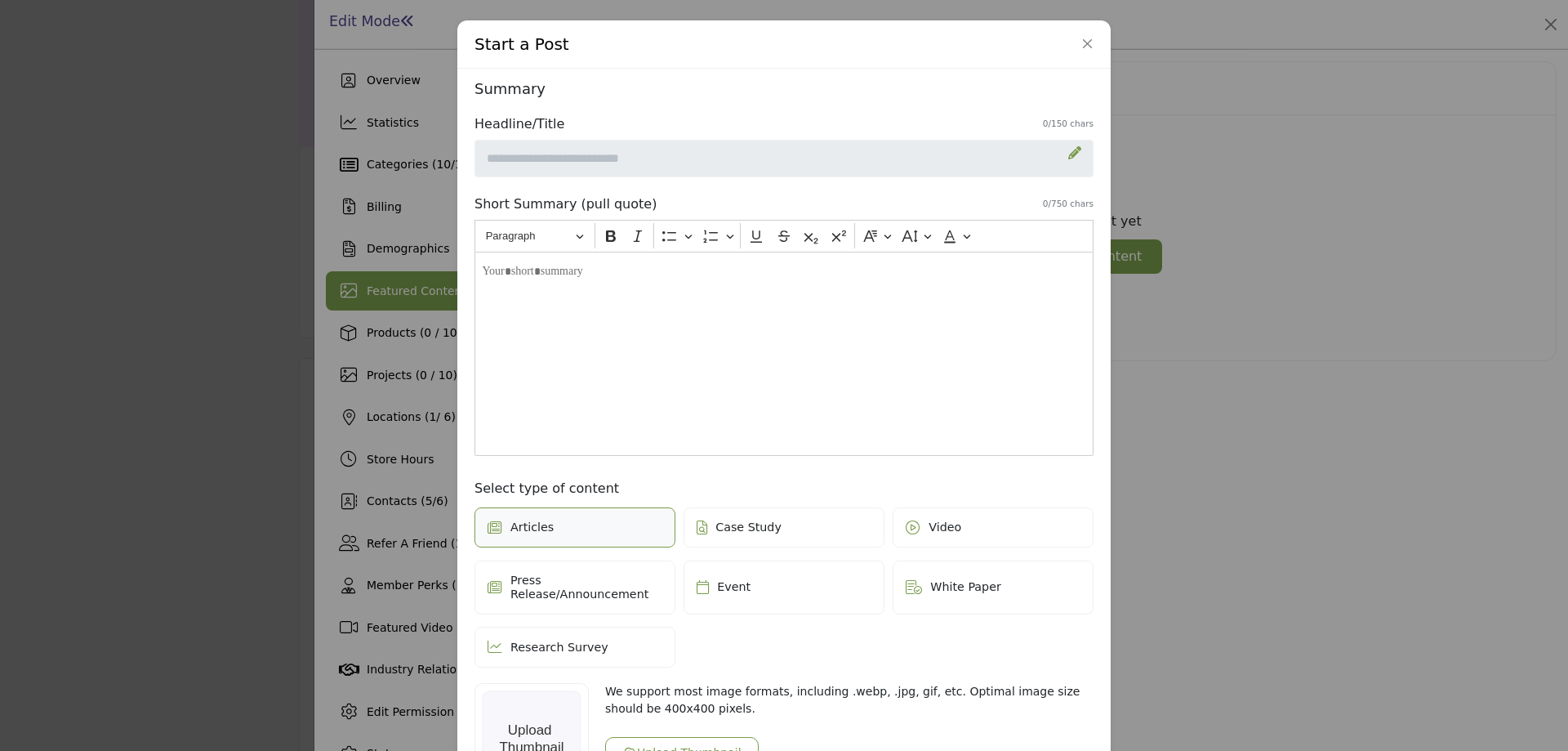
drag, startPoint x: 1076, startPoint y: 153, endPoint x: 1068, endPoint y: 154, distance: 8.1
click at [1075, 154] on icon at bounding box center [1075, 152] width 13 height 13
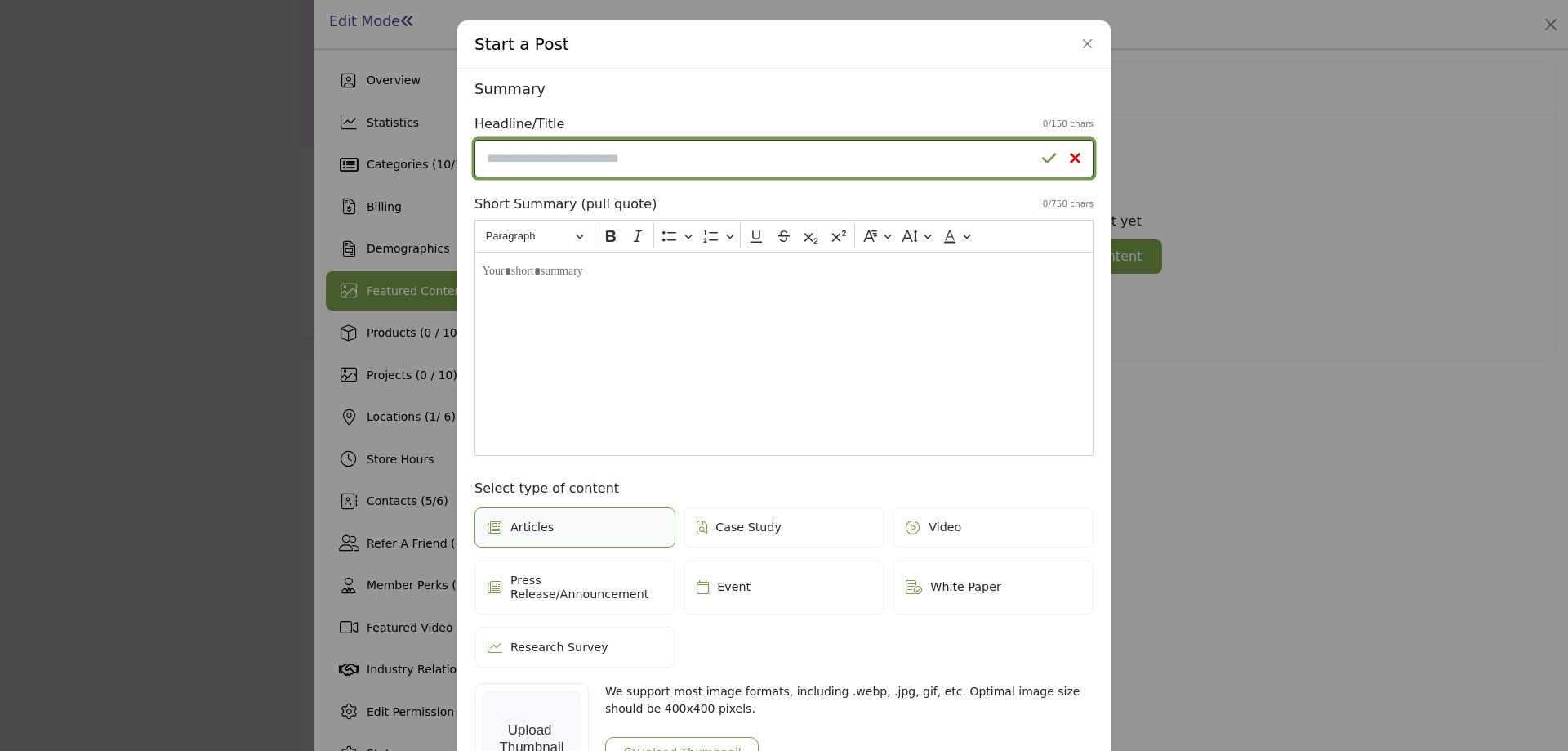
click at [804, 169] on input "Enter a compelling headline" at bounding box center [784, 158] width 619 height 38
type input "***"
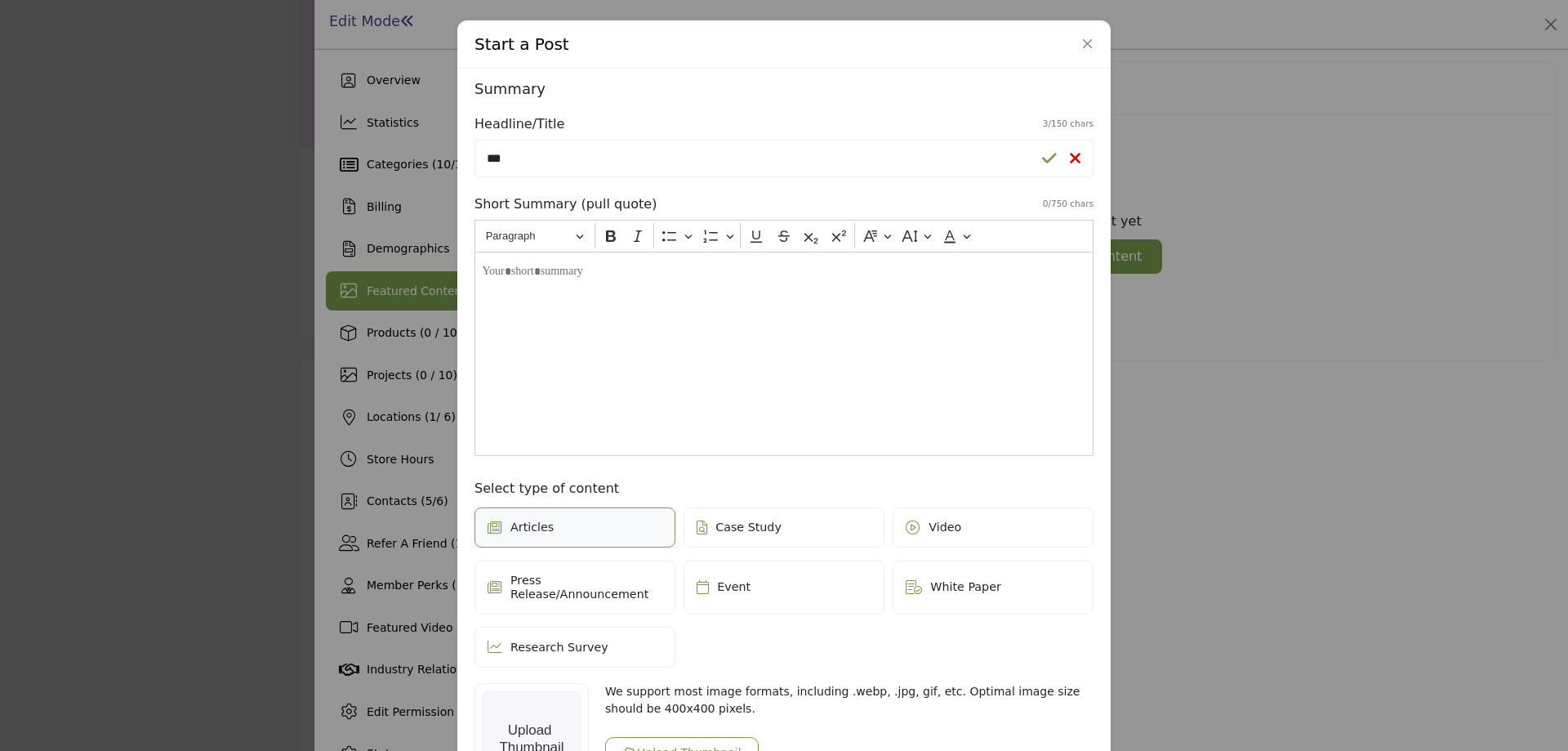
click at [730, 289] on div "Editor editing area: main" at bounding box center [784, 354] width 619 height 204
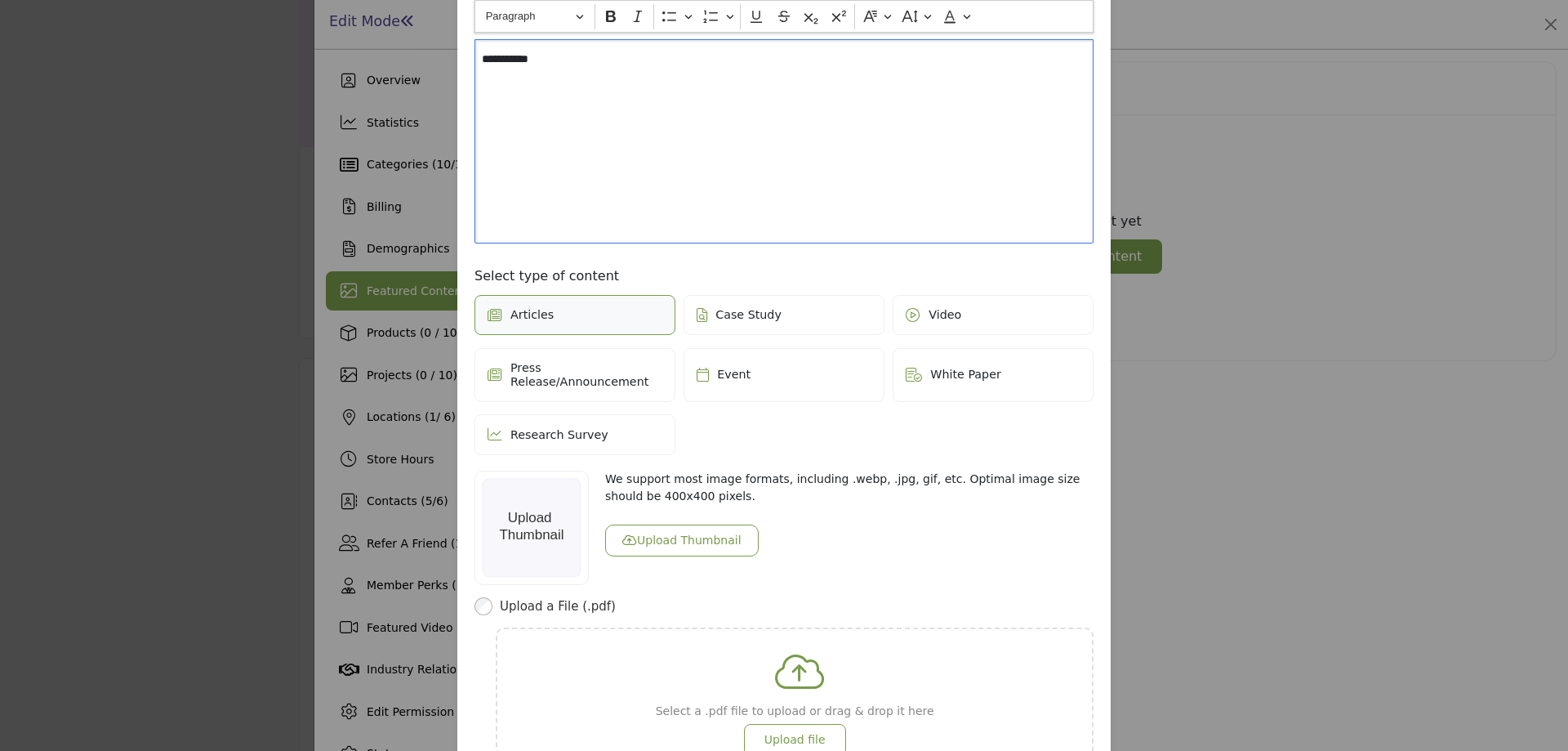
scroll to position [327, 0]
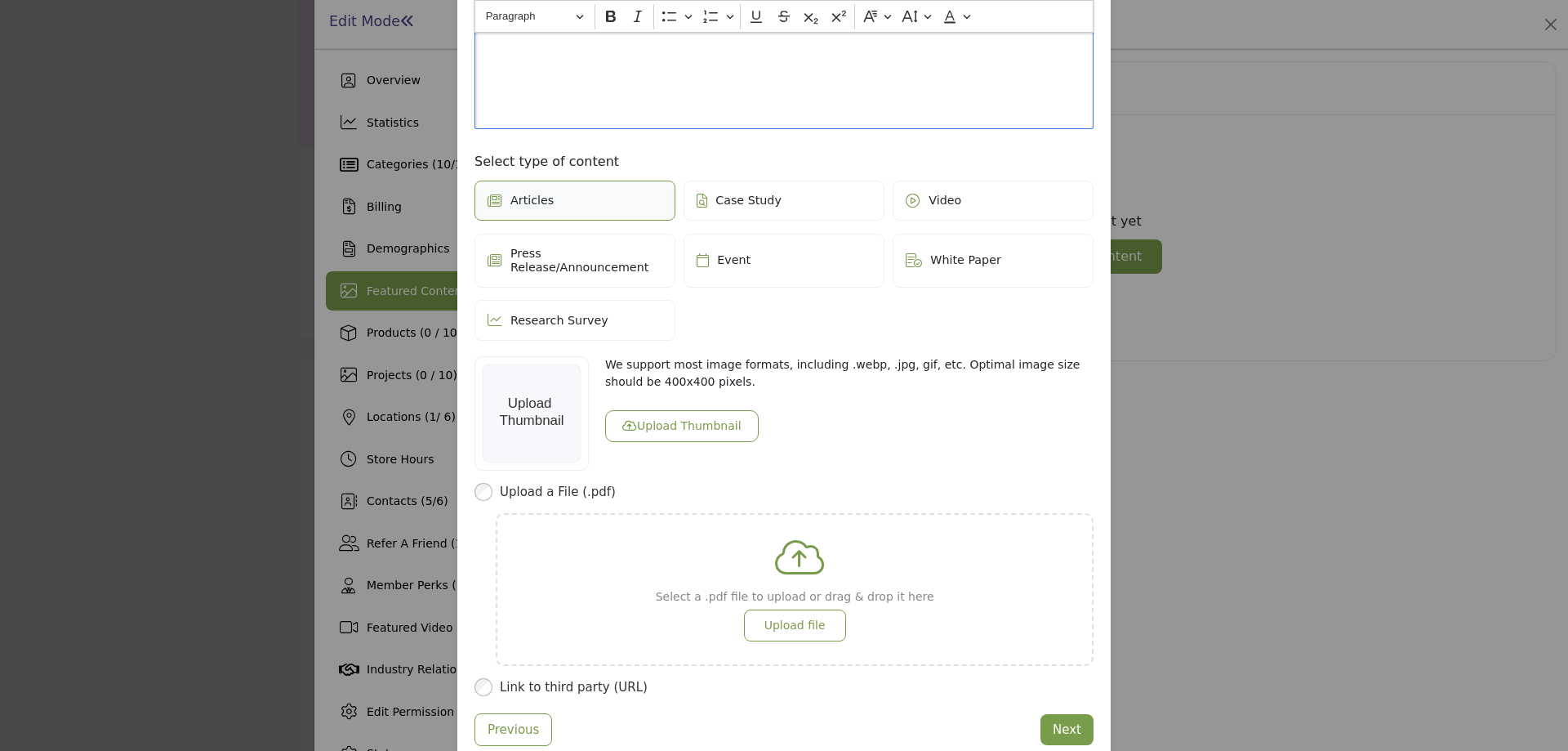
click at [662, 410] on button "Upload Thumbnail" at bounding box center [682, 426] width 154 height 31
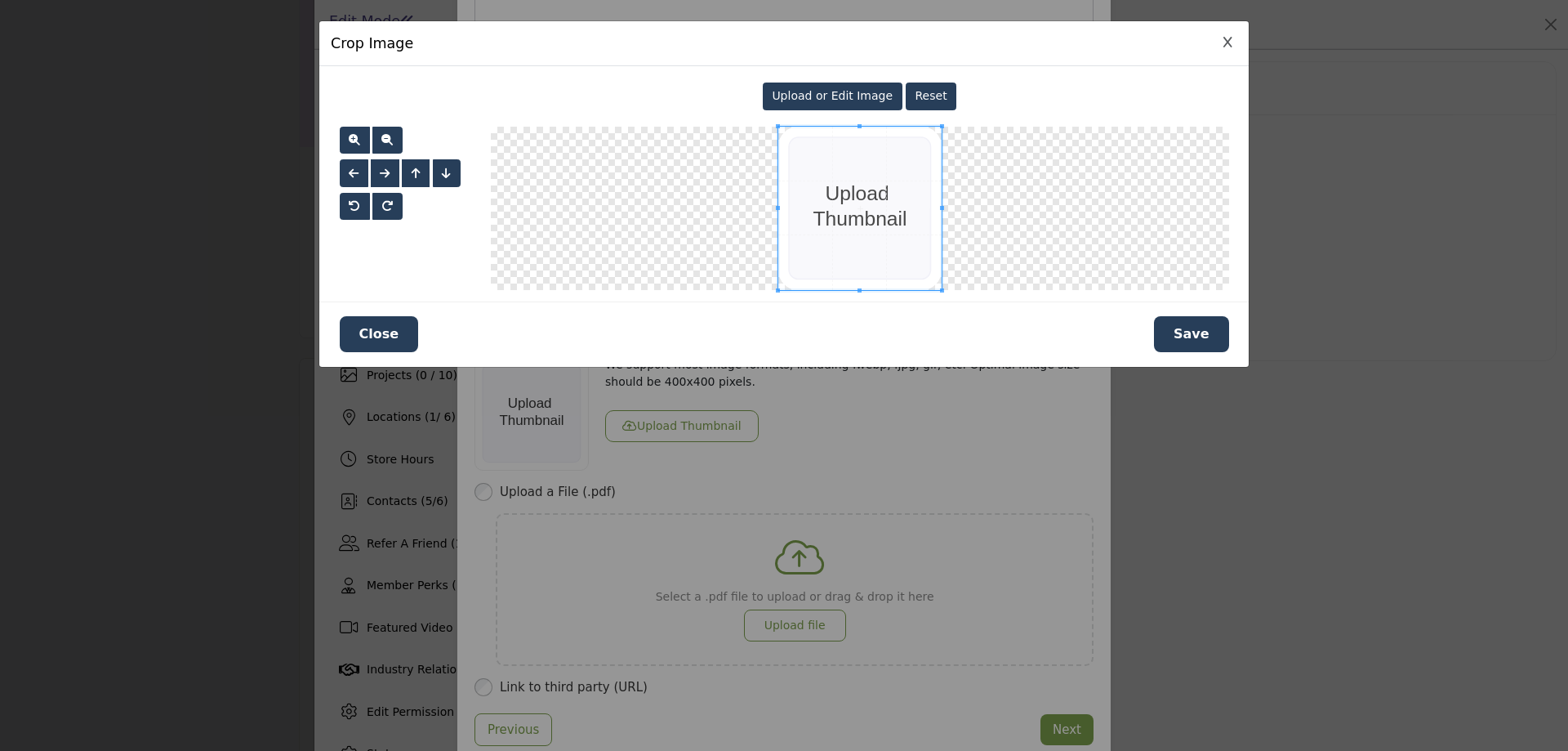
click at [1208, 345] on button "Save" at bounding box center [1192, 334] width 75 height 36
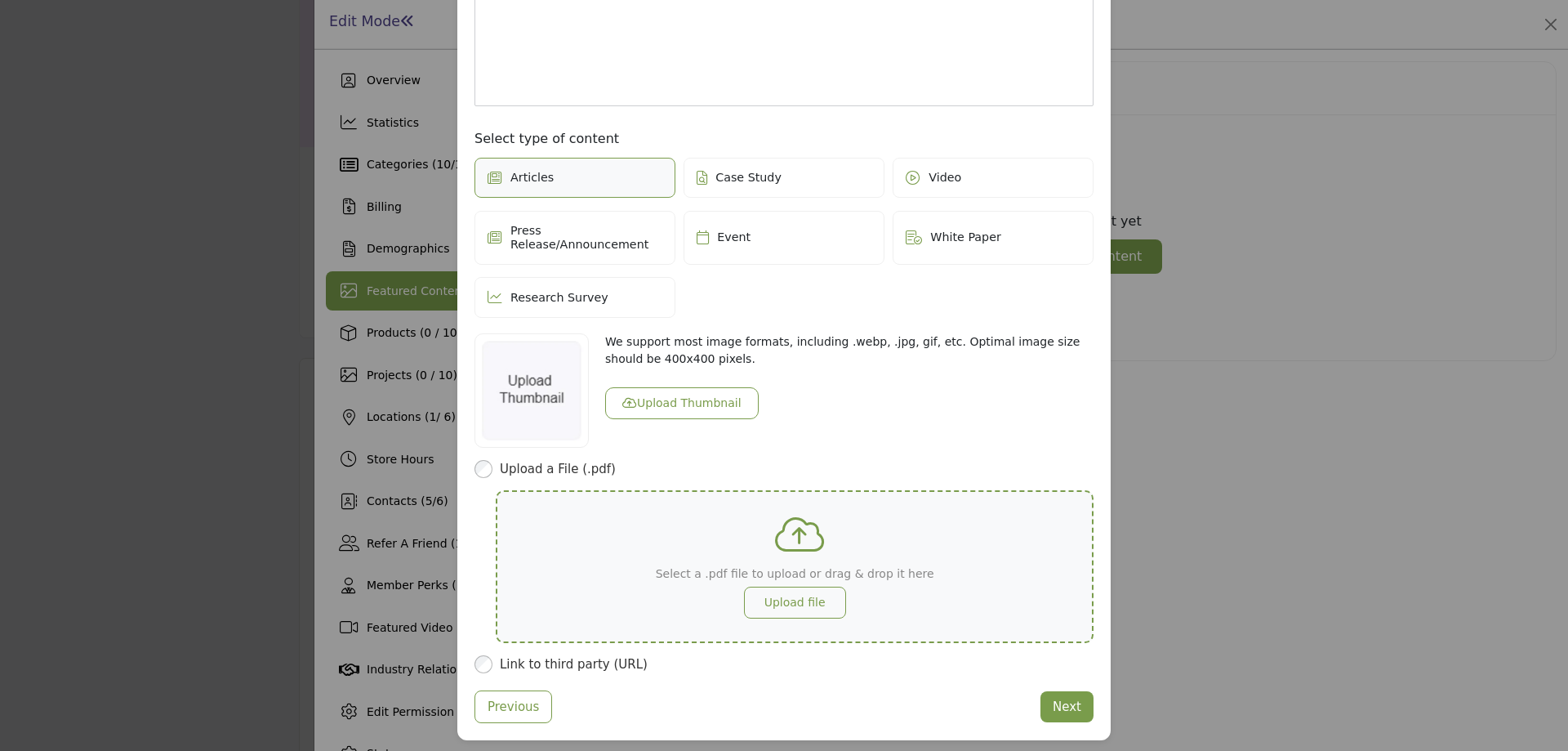
scroll to position [362, 0]
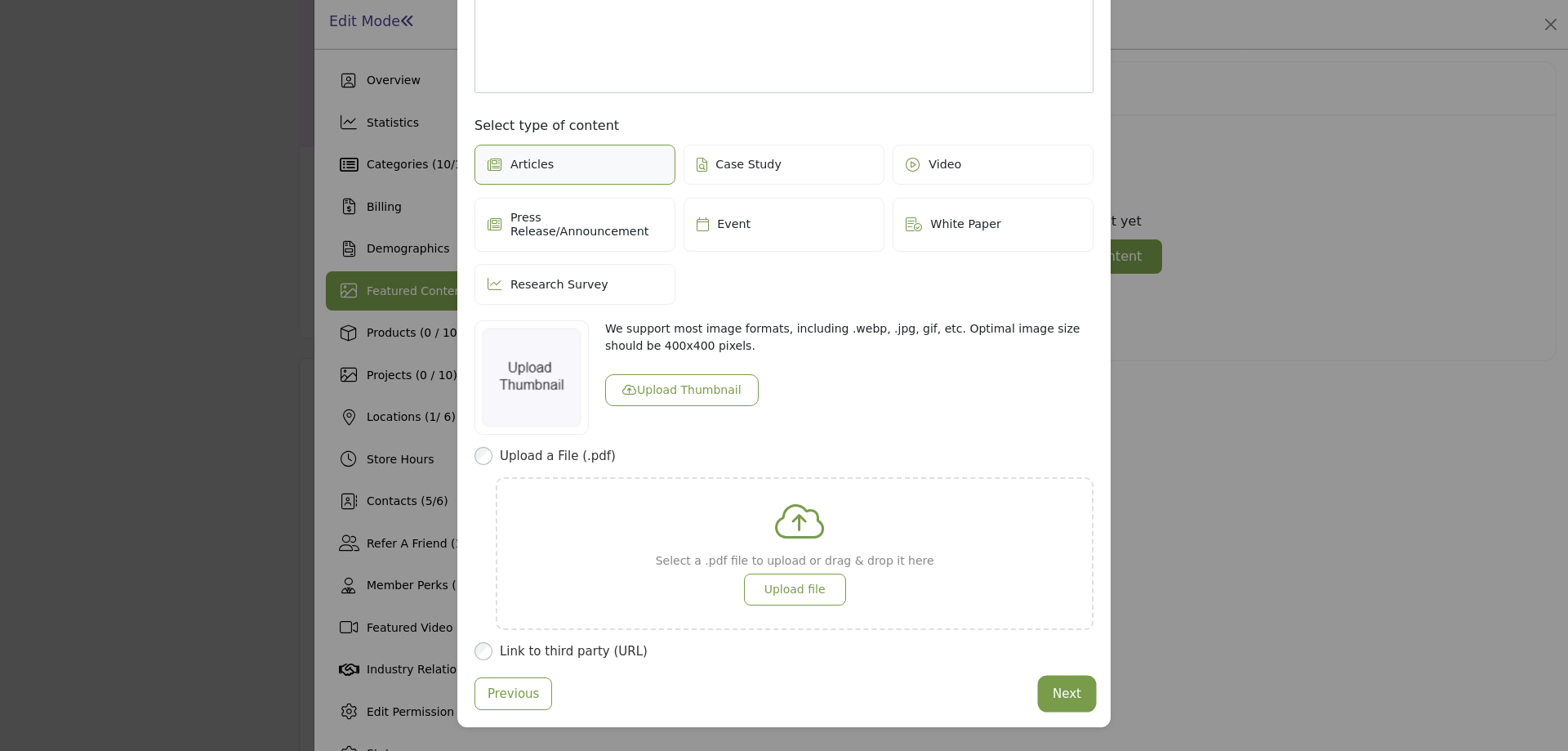
click at [1080, 679] on button "Next" at bounding box center [1067, 694] width 53 height 31
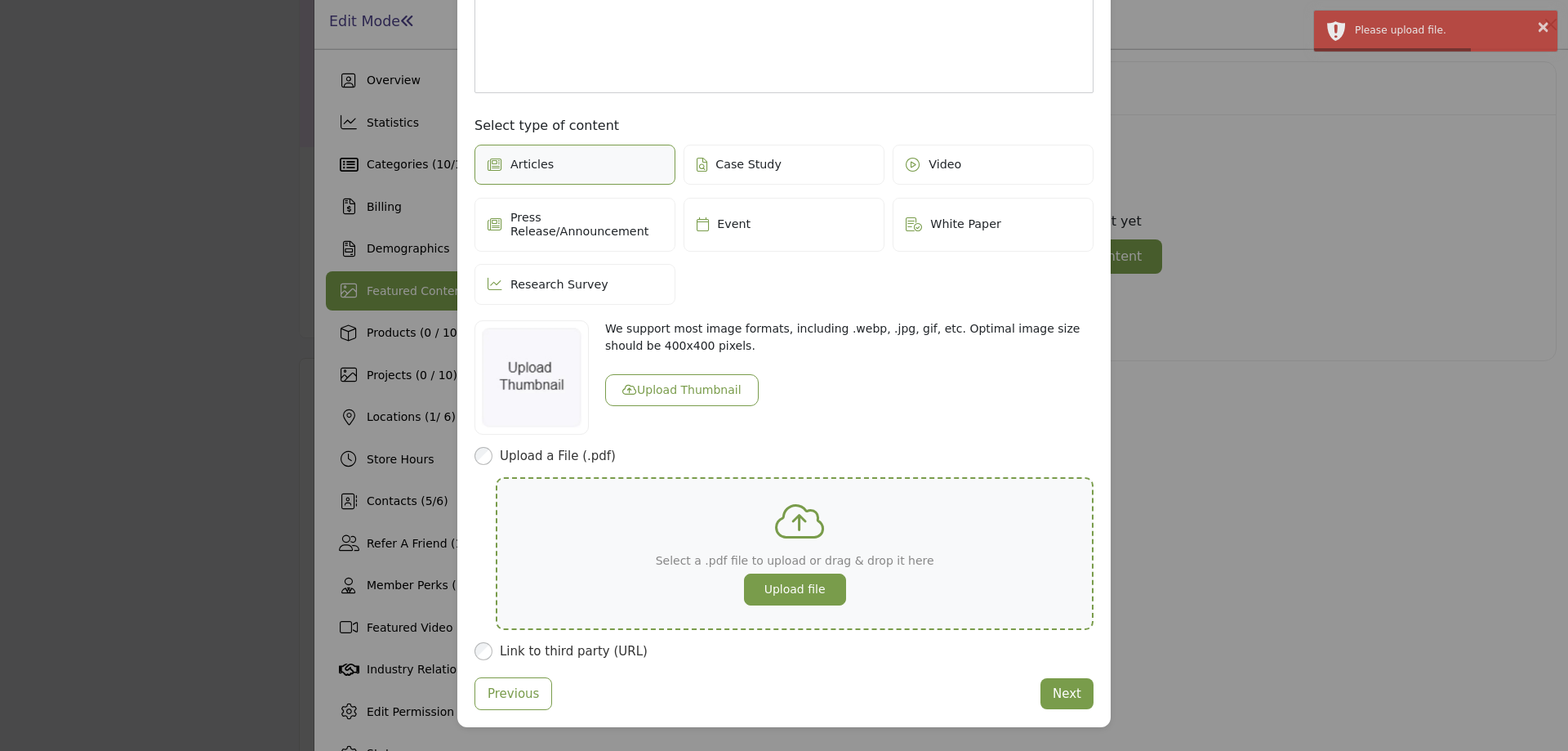
click at [775, 574] on button "Upload file" at bounding box center [794, 589] width 102 height 31
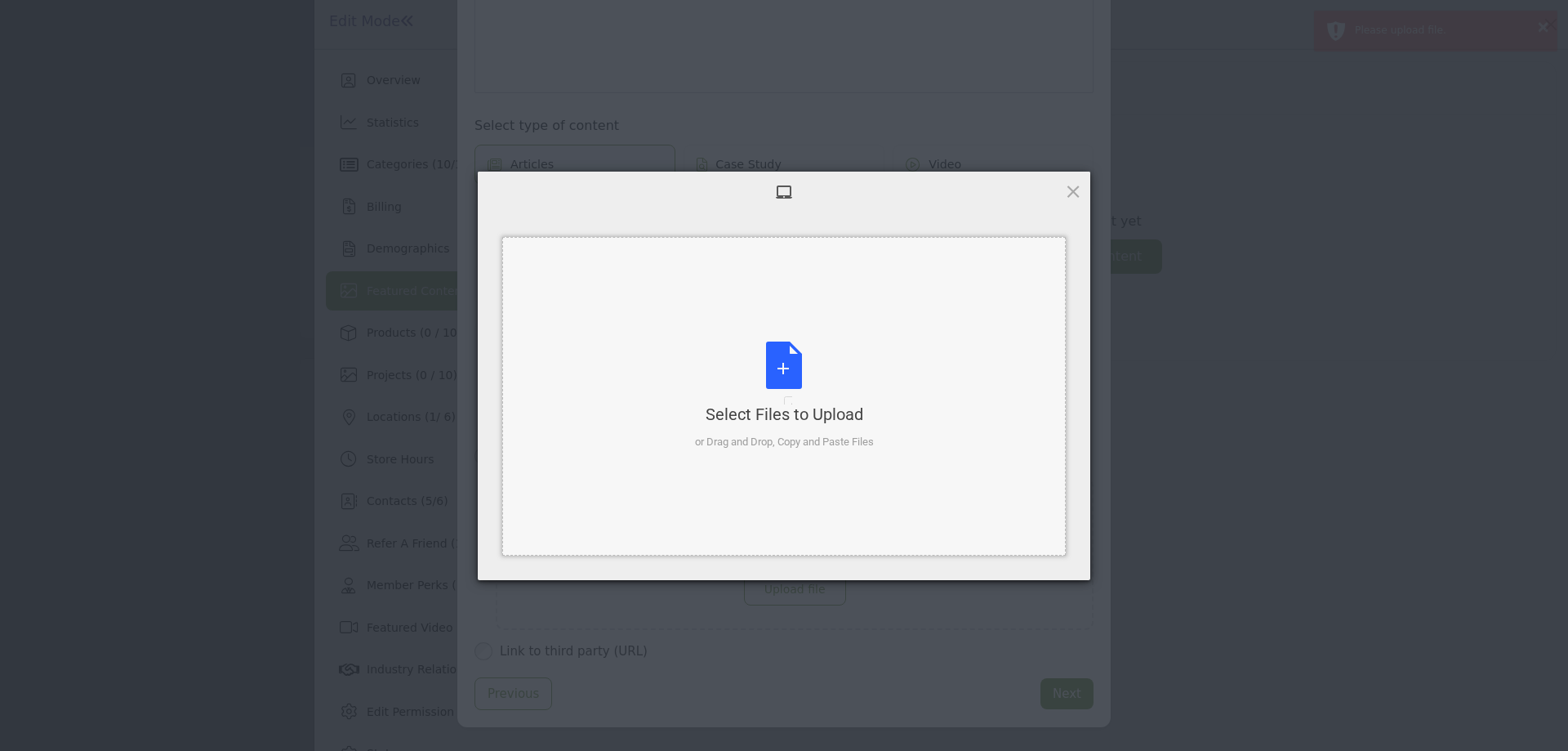
click at [781, 377] on div "Select Files to Upload or Drag and Drop, Copy and Paste Files" at bounding box center [784, 396] width 179 height 108
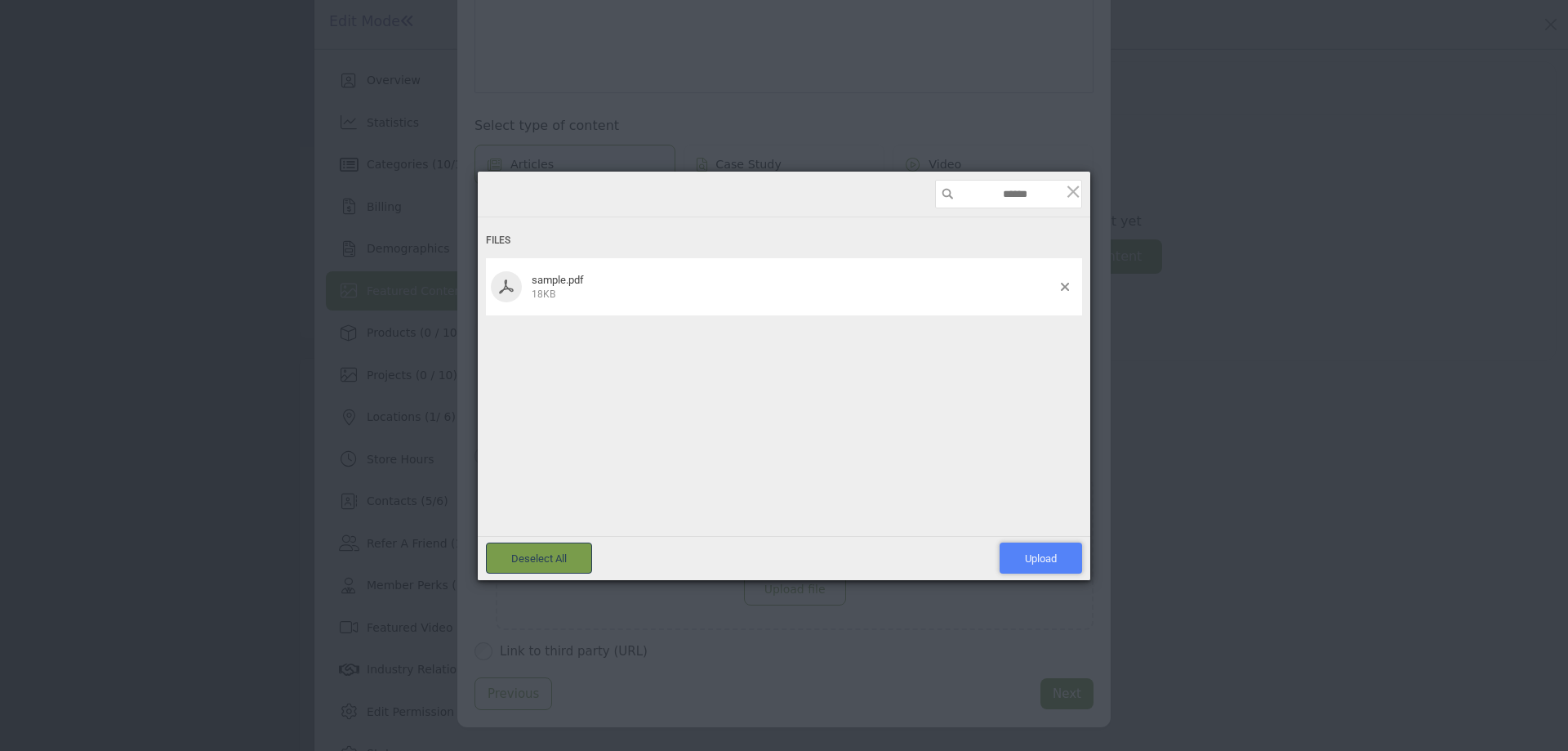
click at [1032, 568] on span "Upload 1" at bounding box center [1041, 558] width 82 height 31
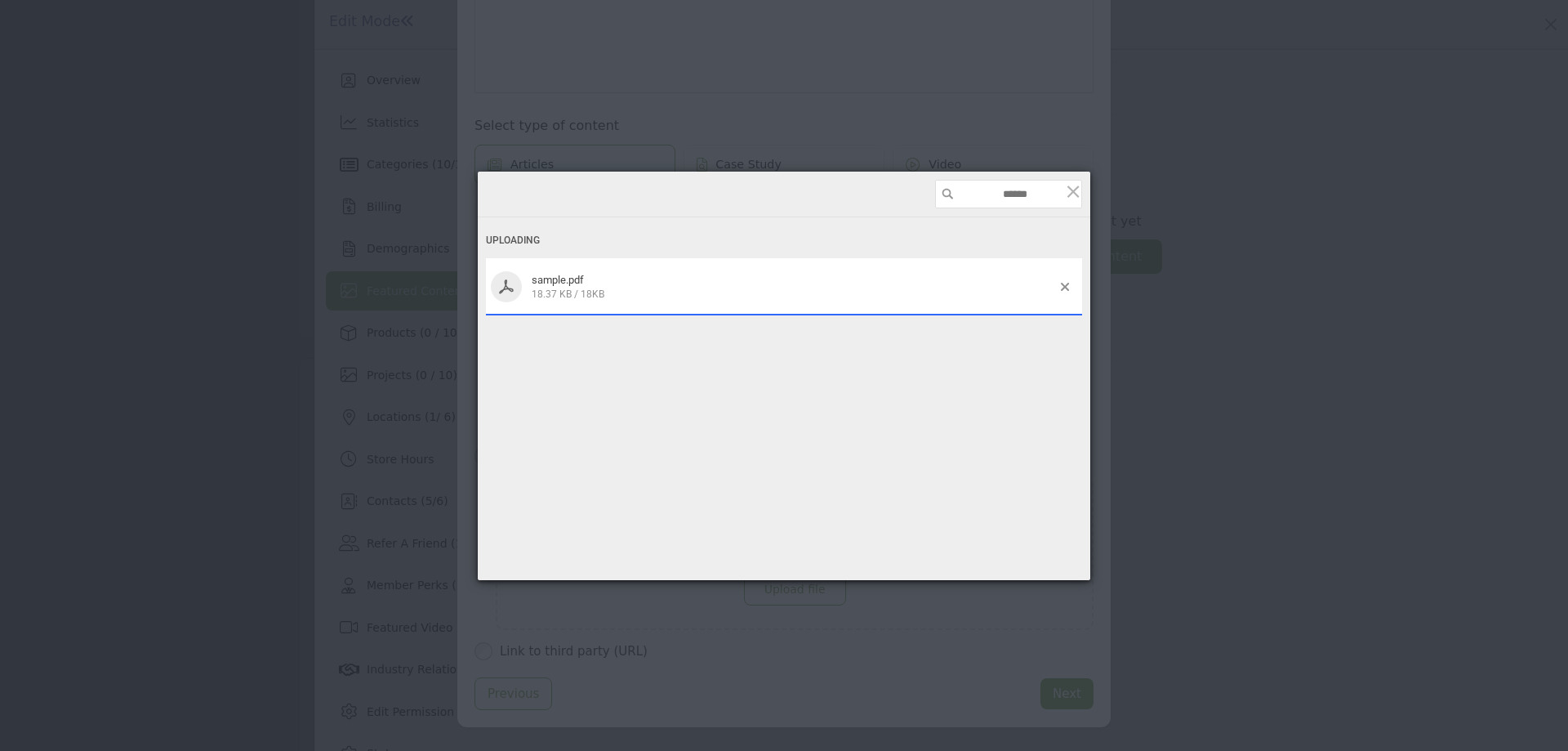
scroll to position [272, 0]
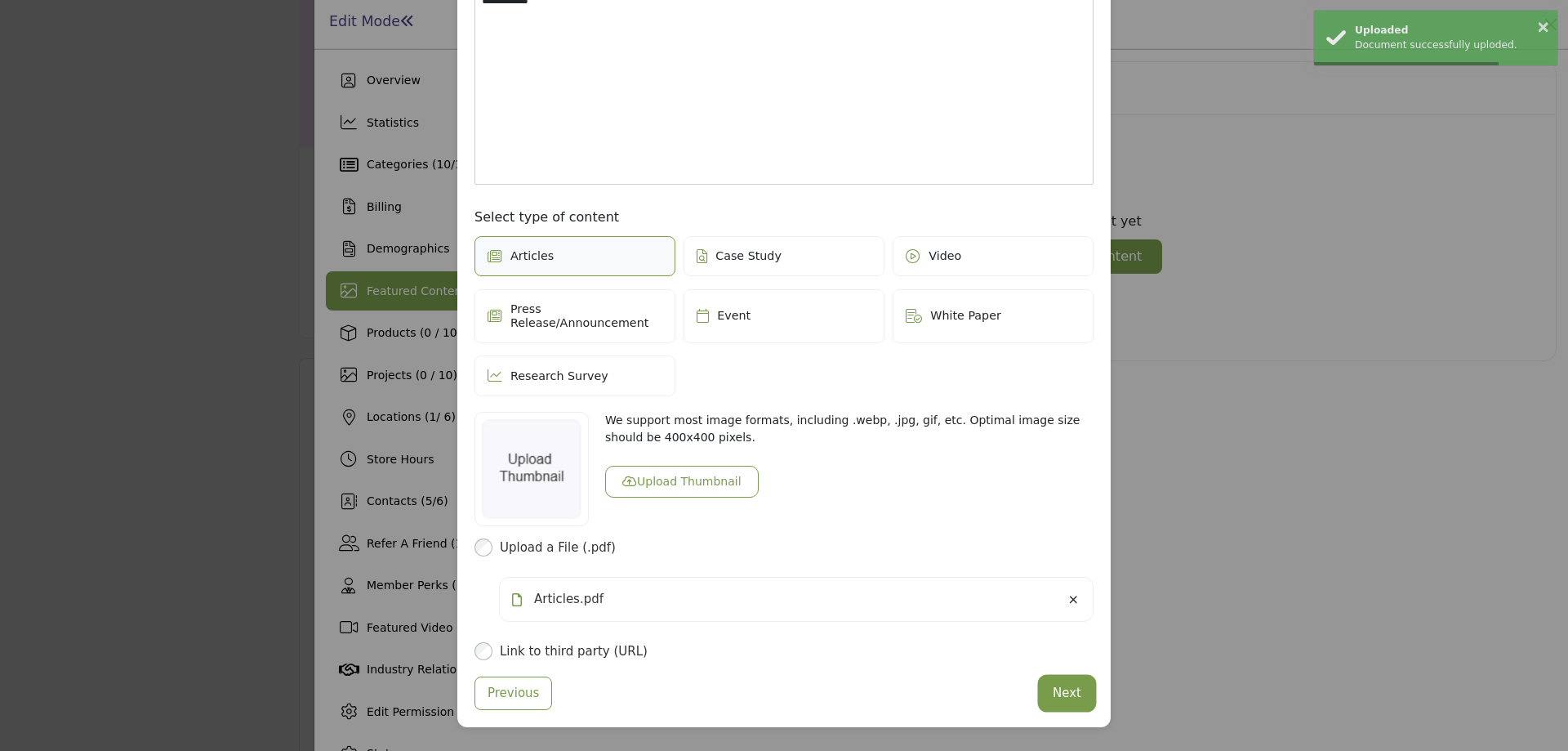
click at [1069, 679] on button "Next" at bounding box center [1067, 693] width 53 height 31
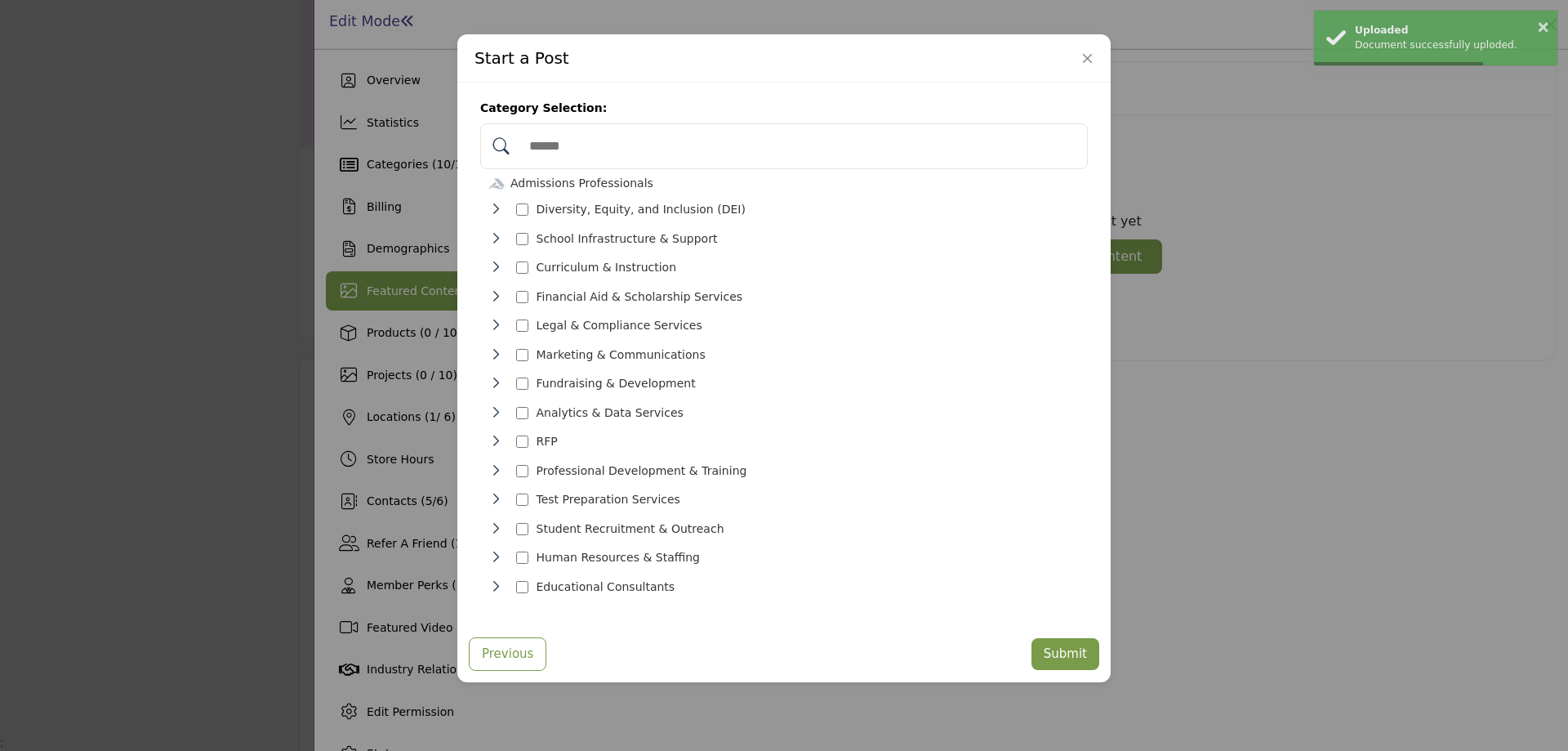
scroll to position [17, 0]
click at [1056, 642] on button "Submit" at bounding box center [1066, 654] width 68 height 31
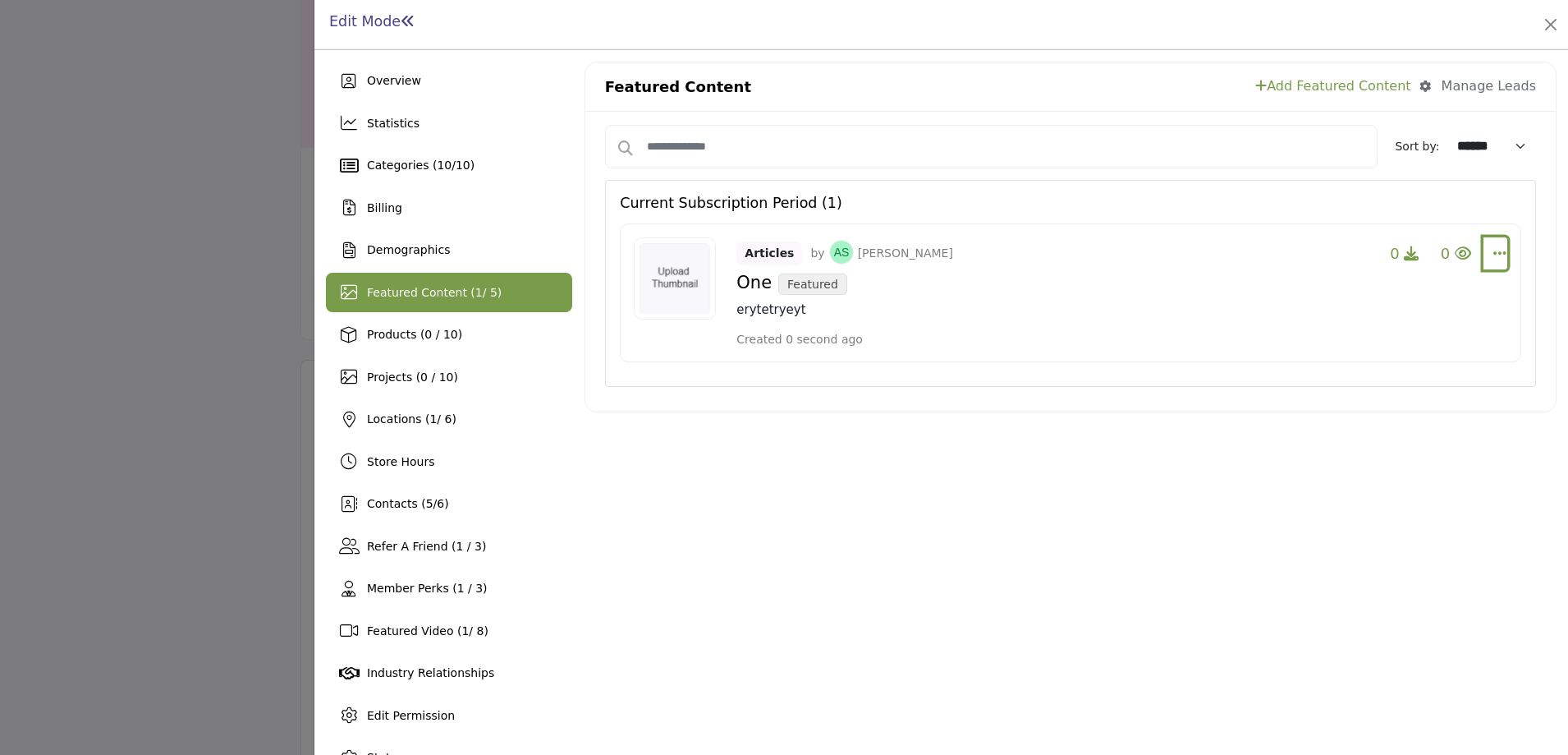
click at [1495, 251] on icon "Select Dropdown Options" at bounding box center [1500, 253] width 13 height 15
click at [1369, 336] on link "Edit" at bounding box center [1401, 332] width 160 height 30
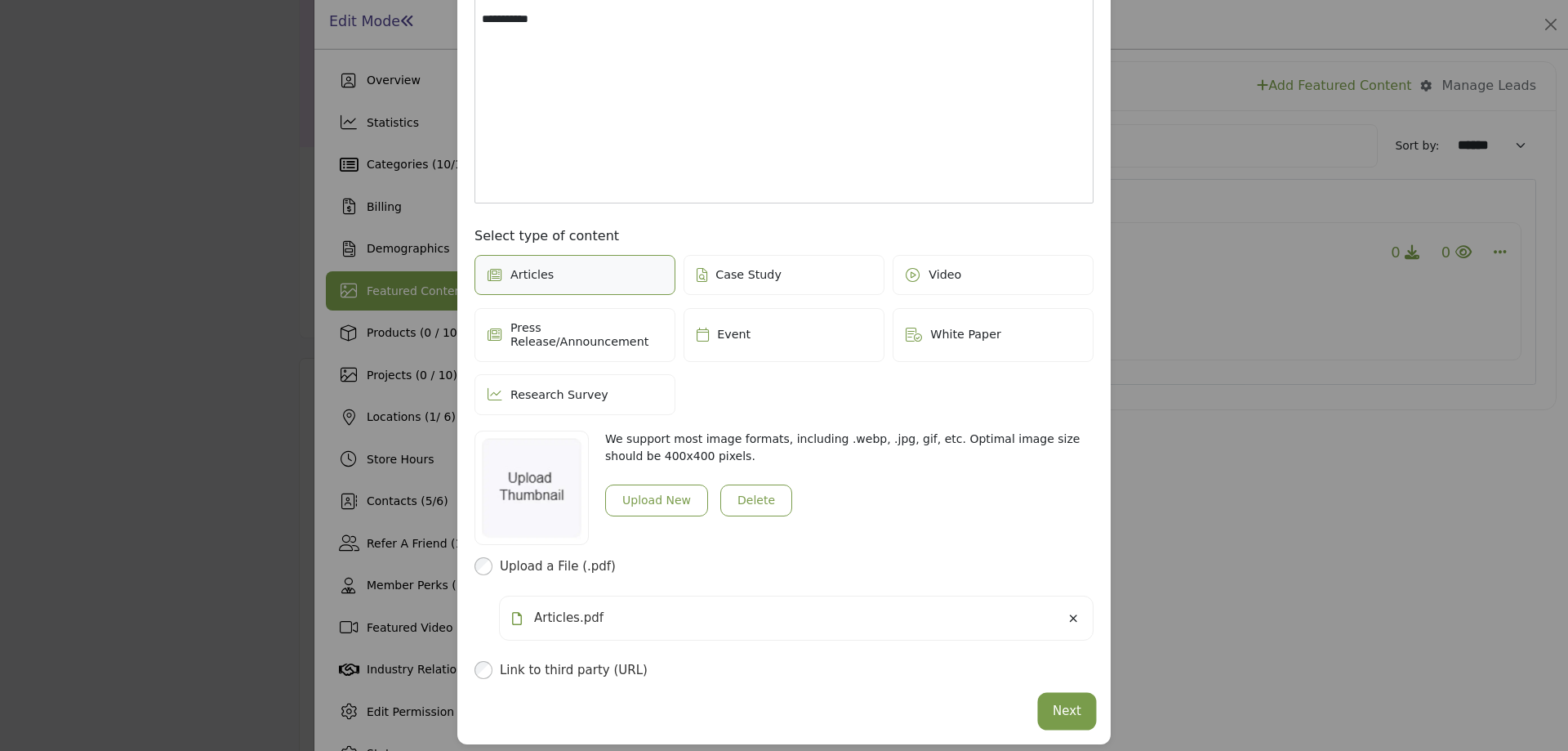
click at [1074, 701] on button "Next" at bounding box center [1067, 711] width 53 height 31
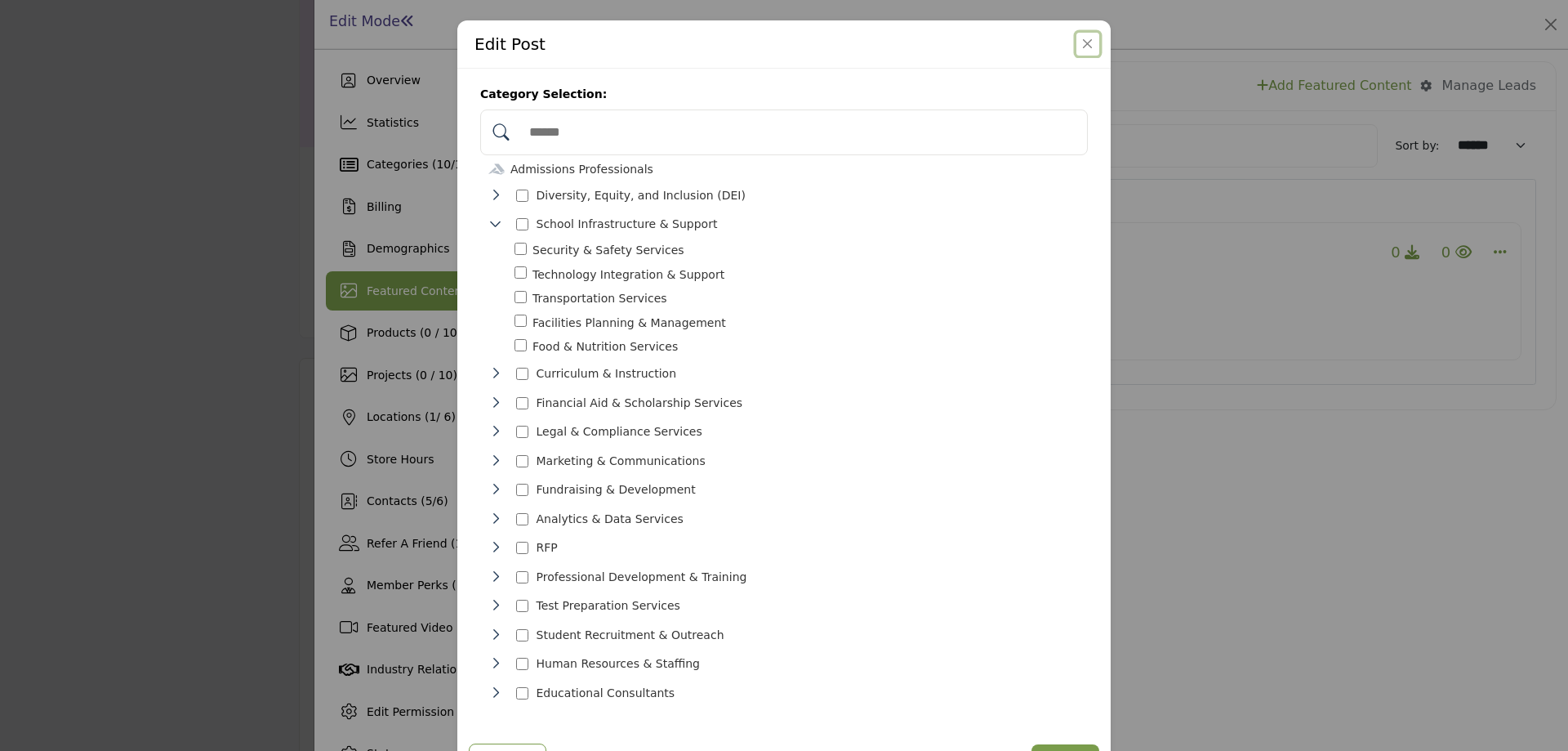
click at [1083, 48] on button "Close" at bounding box center [1088, 44] width 23 height 23
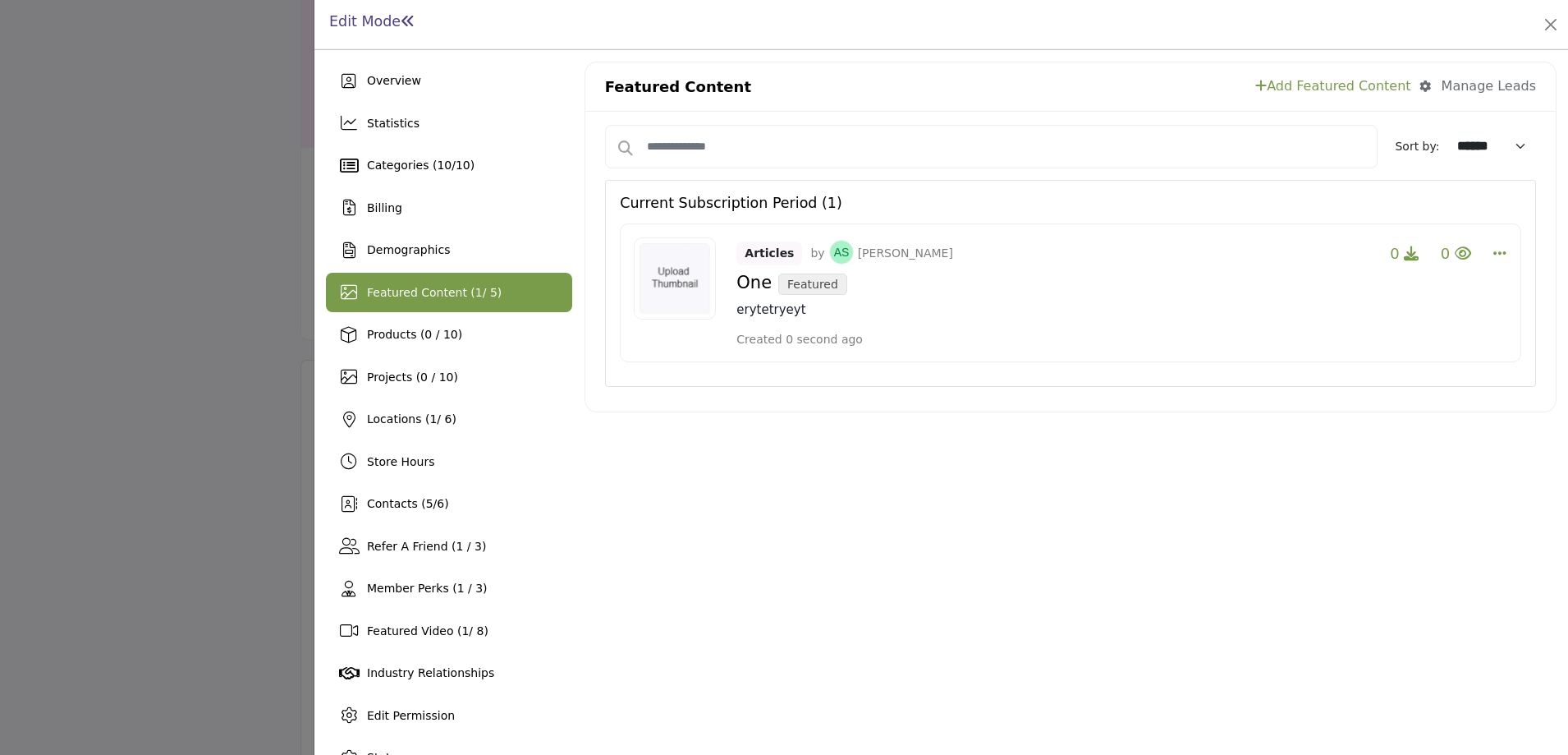
click at [1282, 83] on link "Add Featured Content" at bounding box center [1333, 86] width 155 height 19
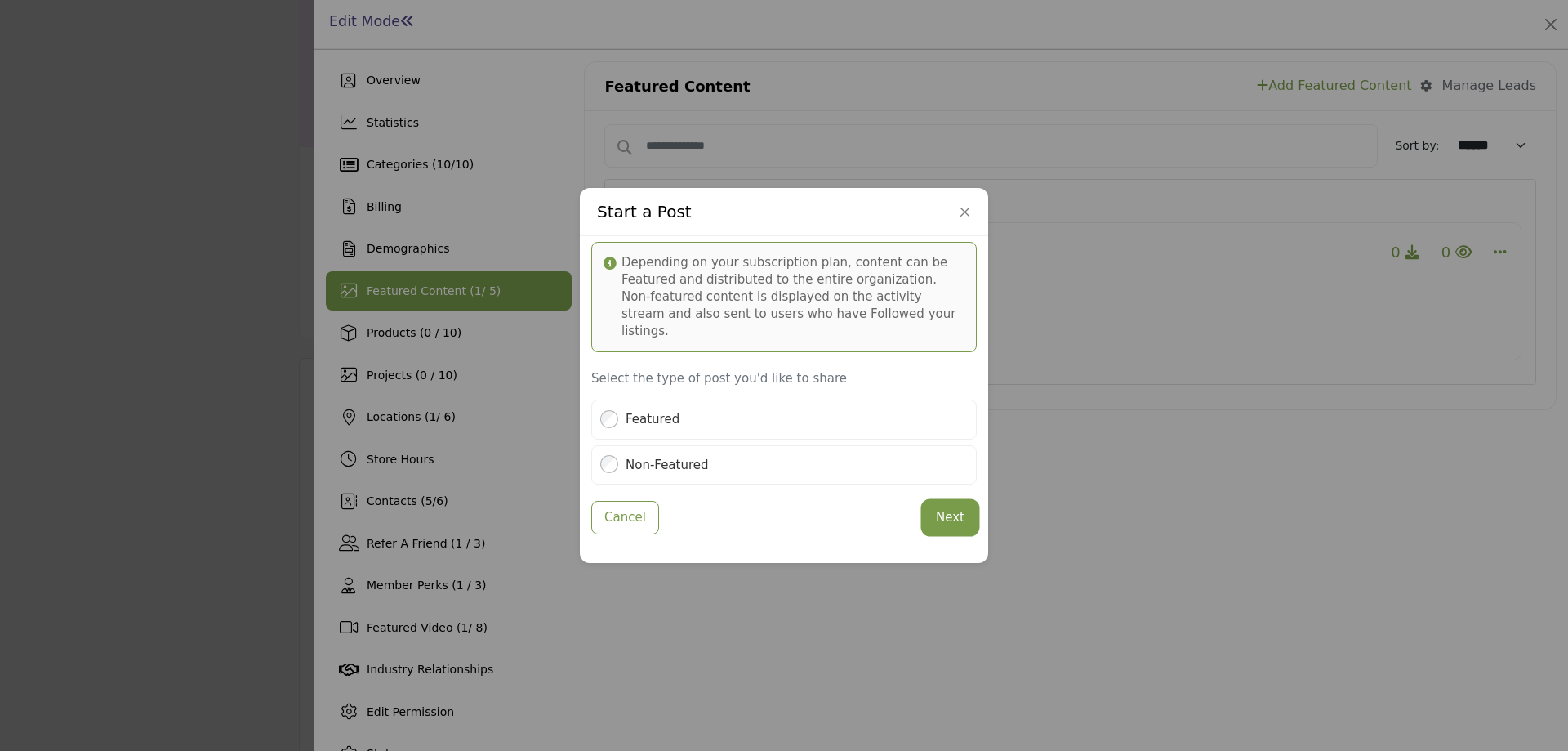
click at [946, 514] on button "Next" at bounding box center [950, 517] width 53 height 31
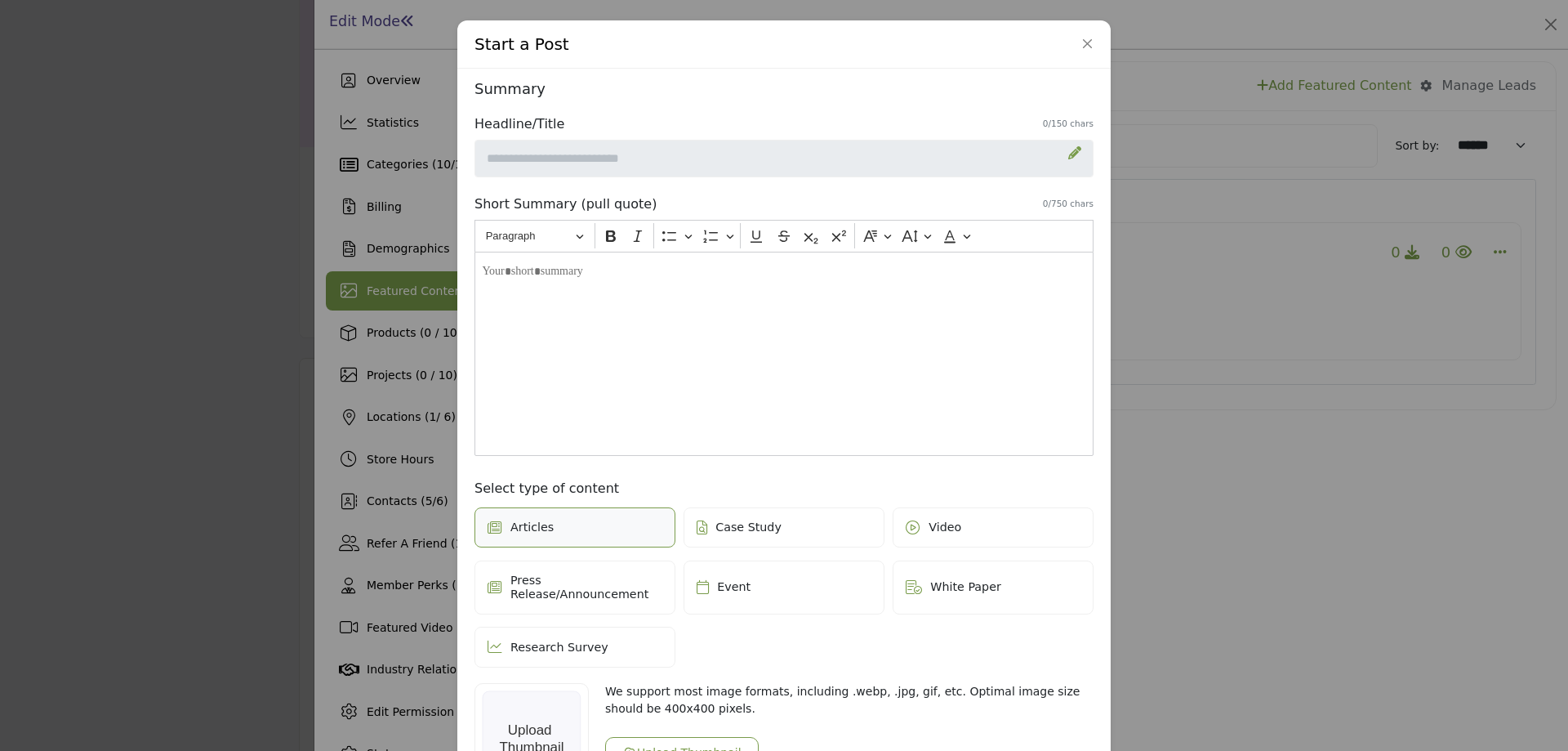
click at [1071, 157] on icon at bounding box center [1075, 152] width 13 height 13
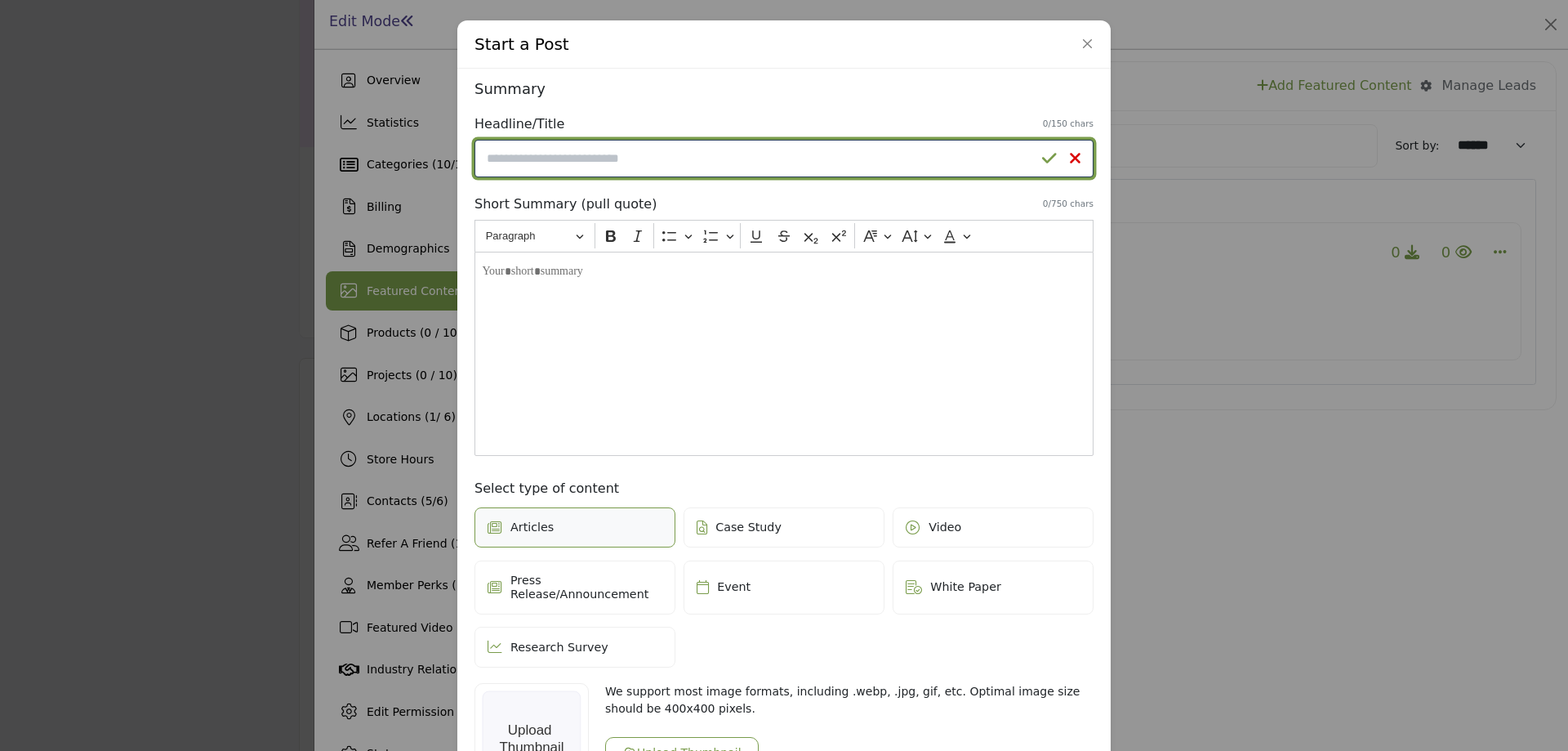
click at [632, 169] on input "Enter a compelling headline" at bounding box center [784, 158] width 619 height 38
type input "***"
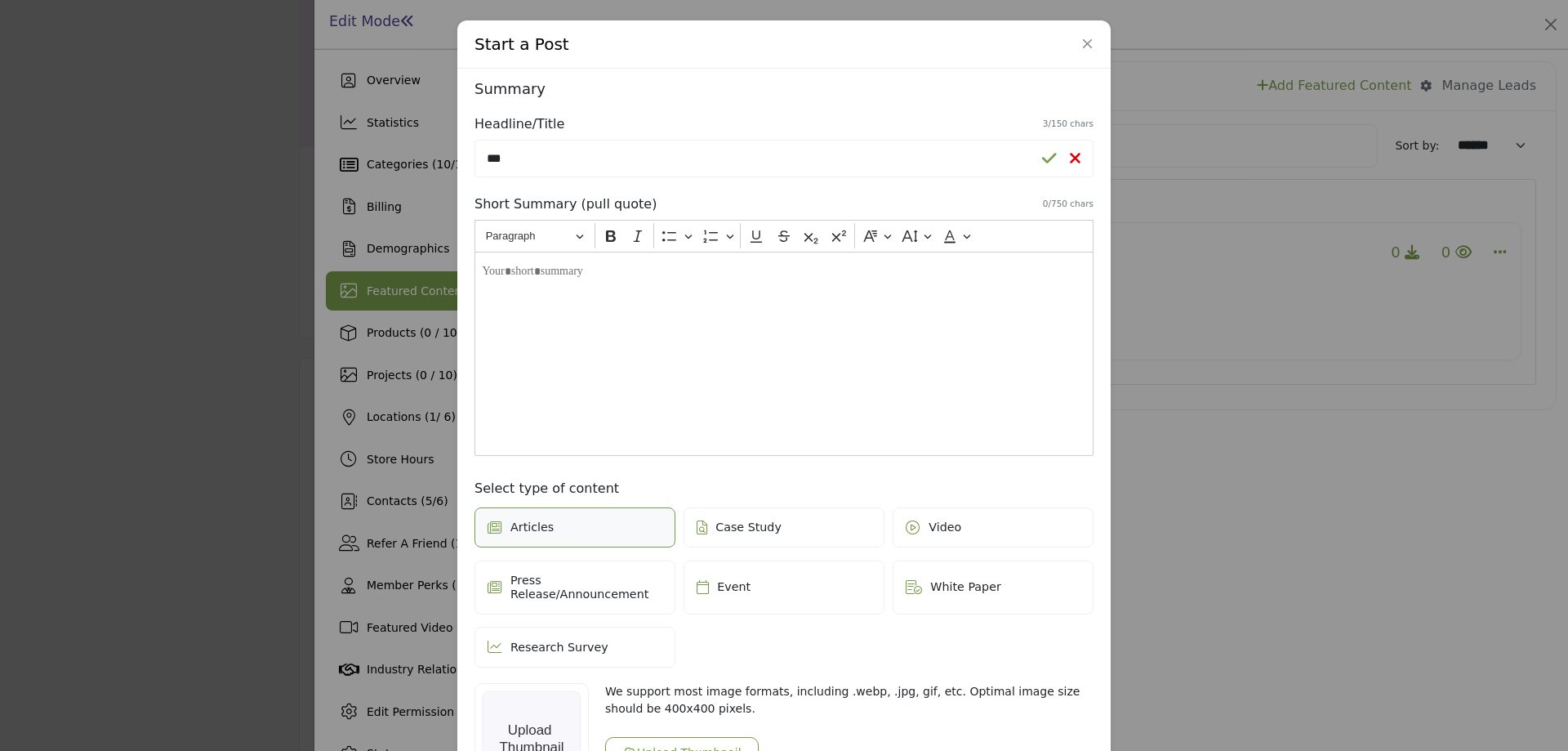
click at [655, 265] on p "Editor editing area: main" at bounding box center [783, 272] width 603 height 17
click at [943, 530] on span "Video" at bounding box center [945, 527] width 32 height 14
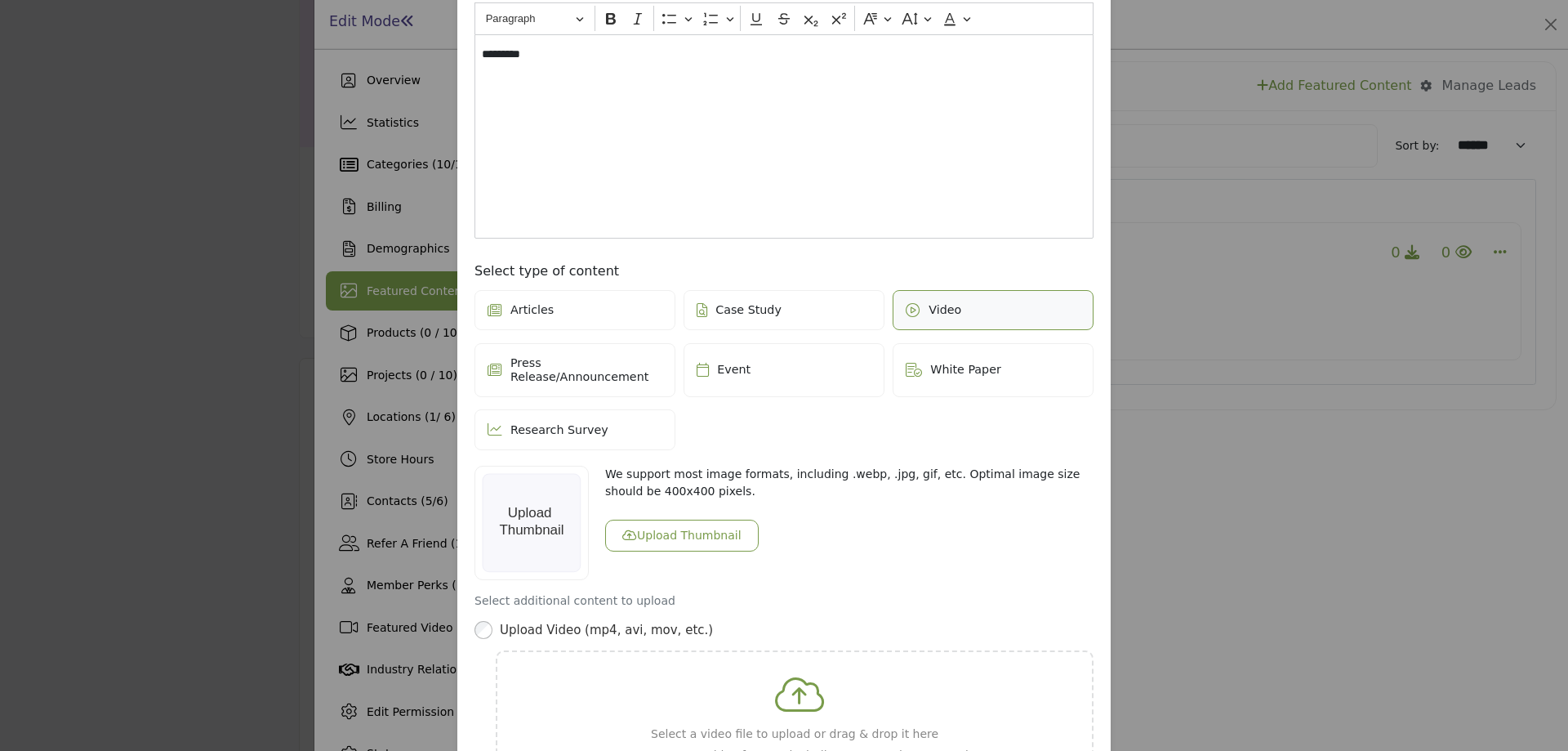
scroll to position [245, 0]
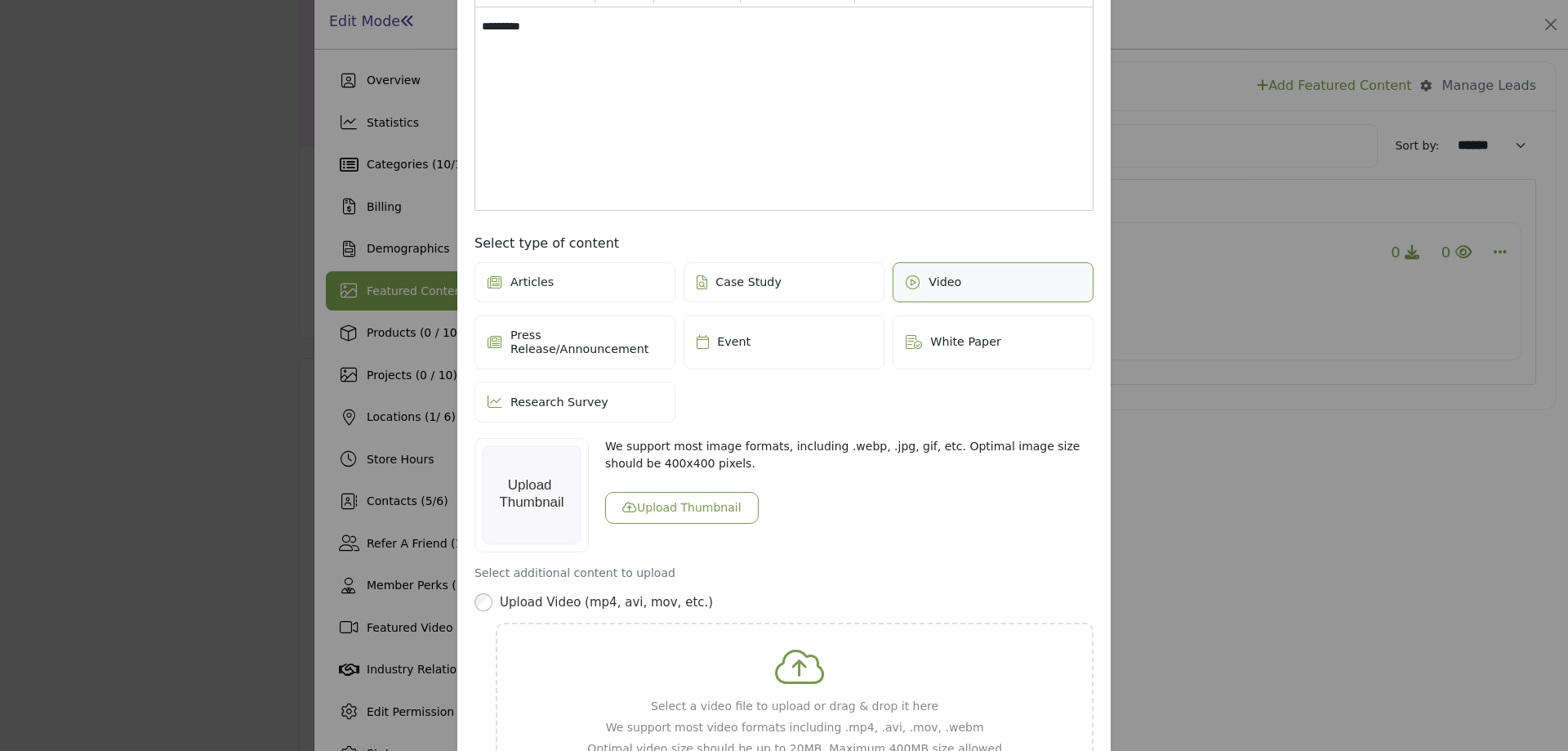
click at [673, 492] on button "Upload Thumbnail" at bounding box center [682, 507] width 154 height 31
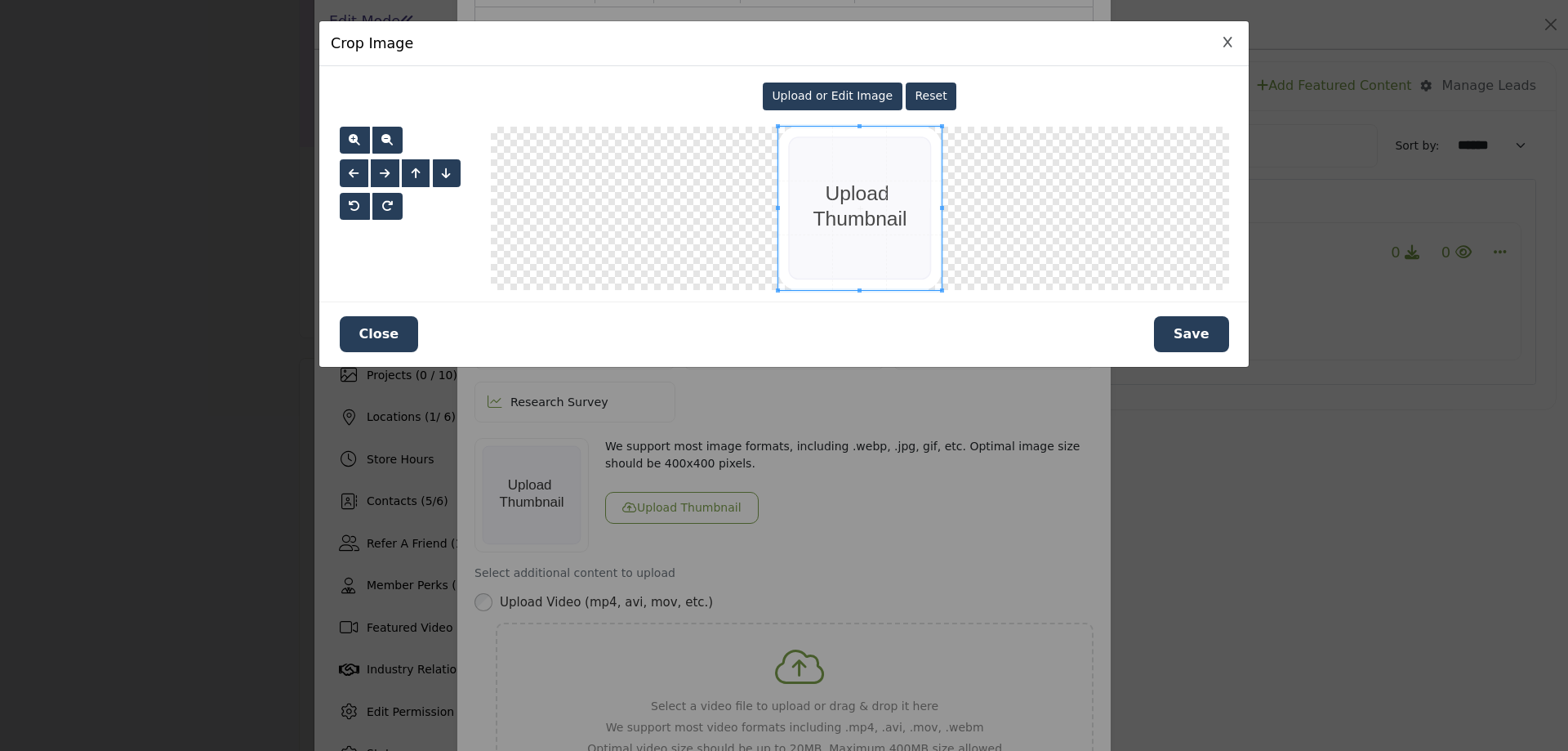
click at [1197, 330] on button "Save" at bounding box center [1192, 334] width 75 height 36
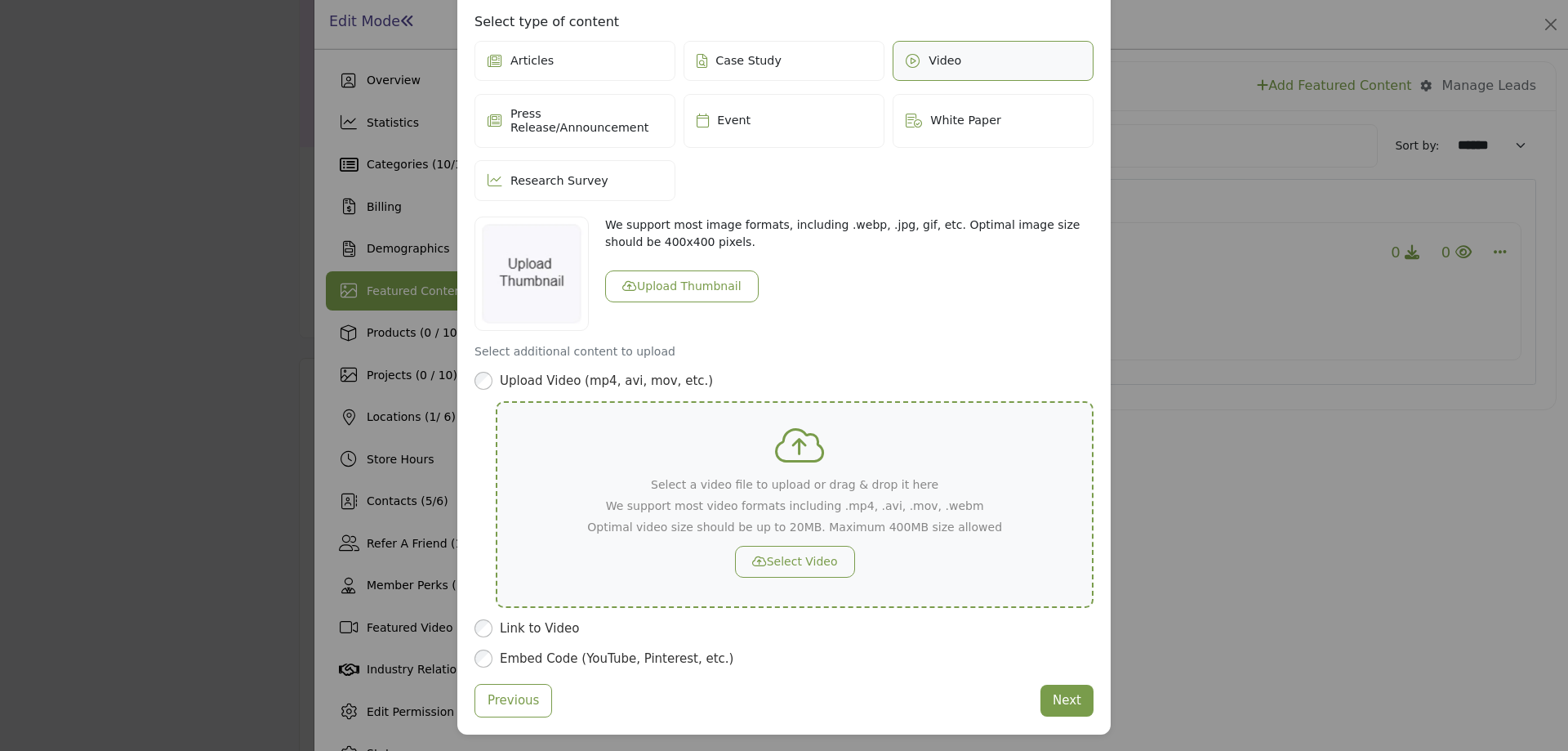
scroll to position [474, 0]
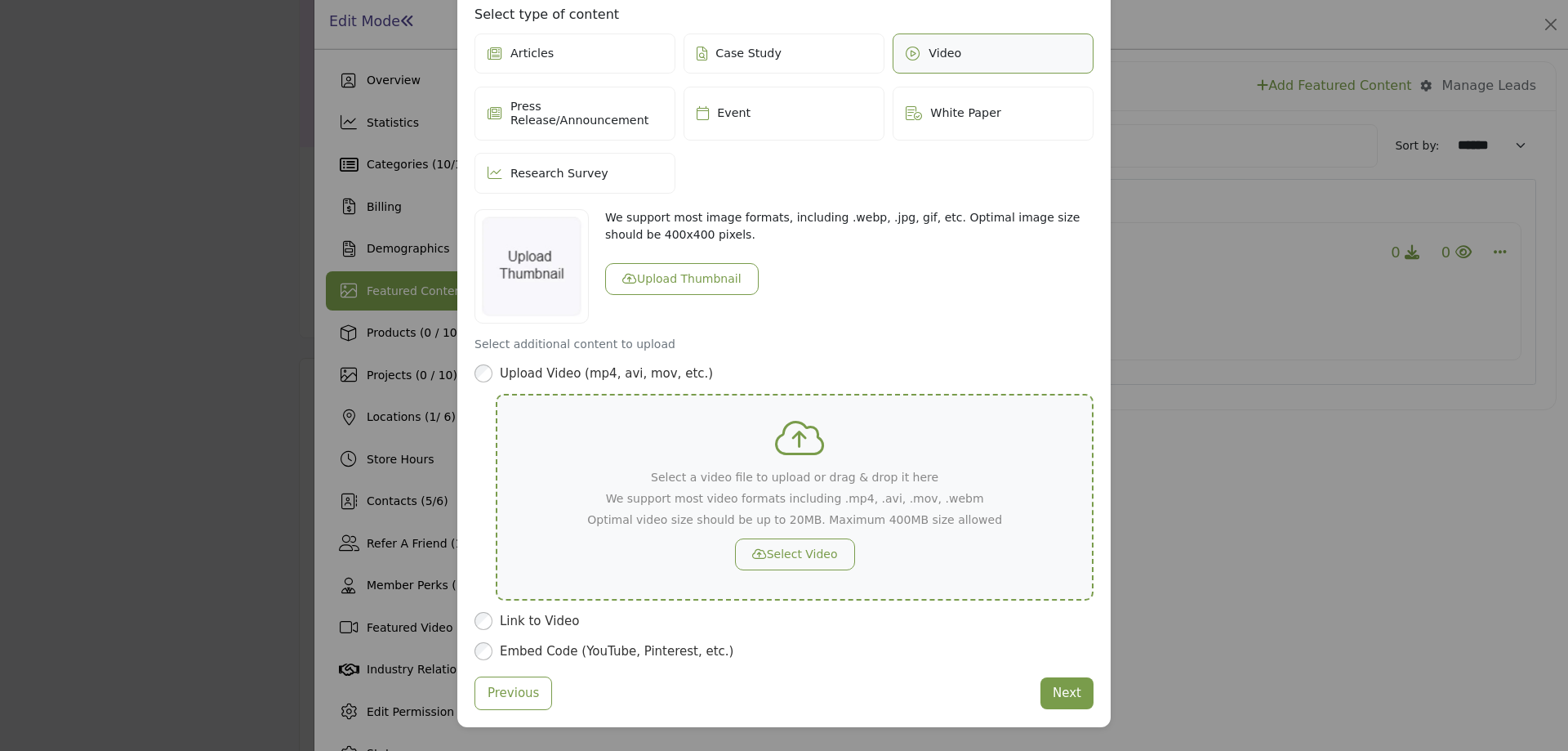
click at [785, 539] on button "Select Video" at bounding box center [795, 555] width 120 height 31
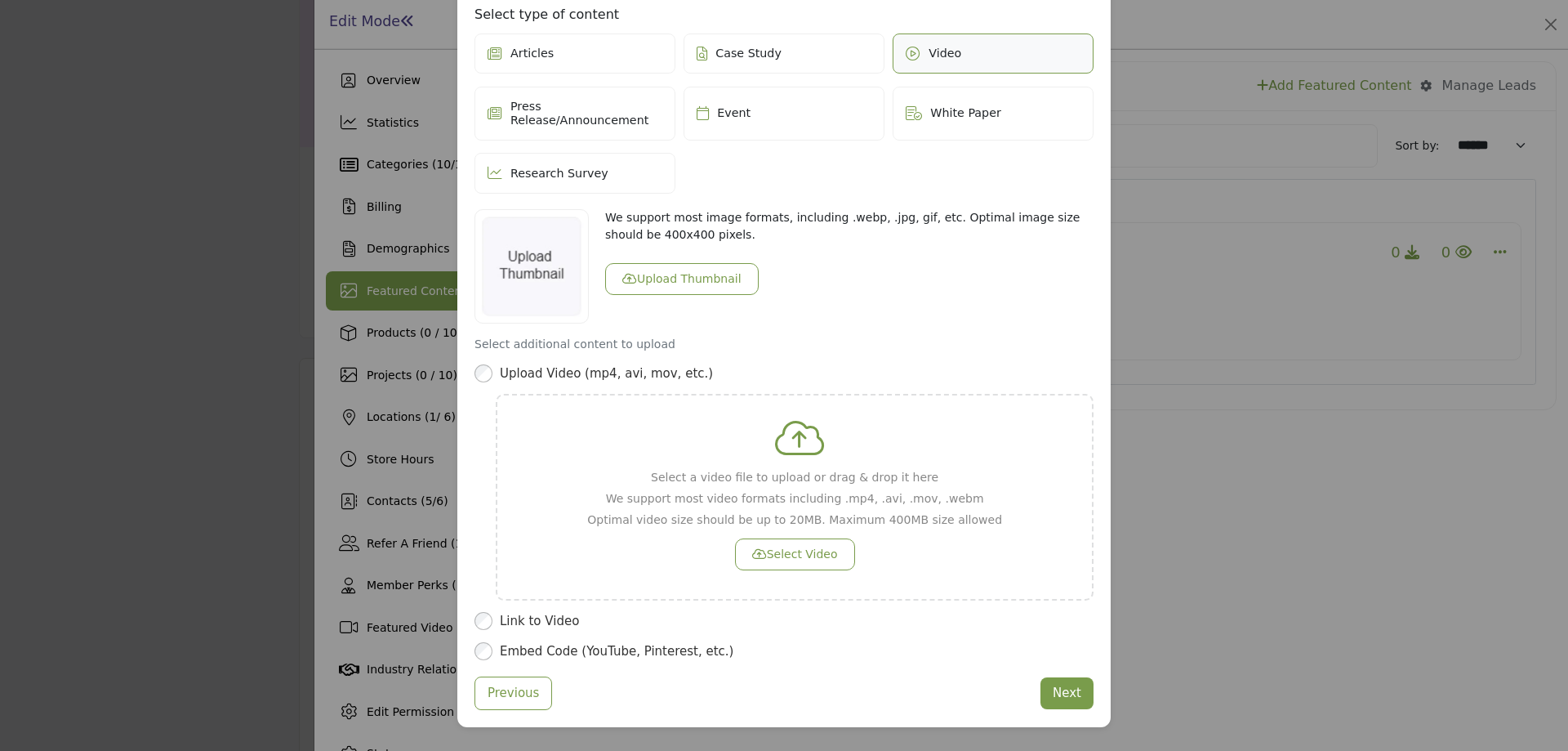
scroll to position [313, 0]
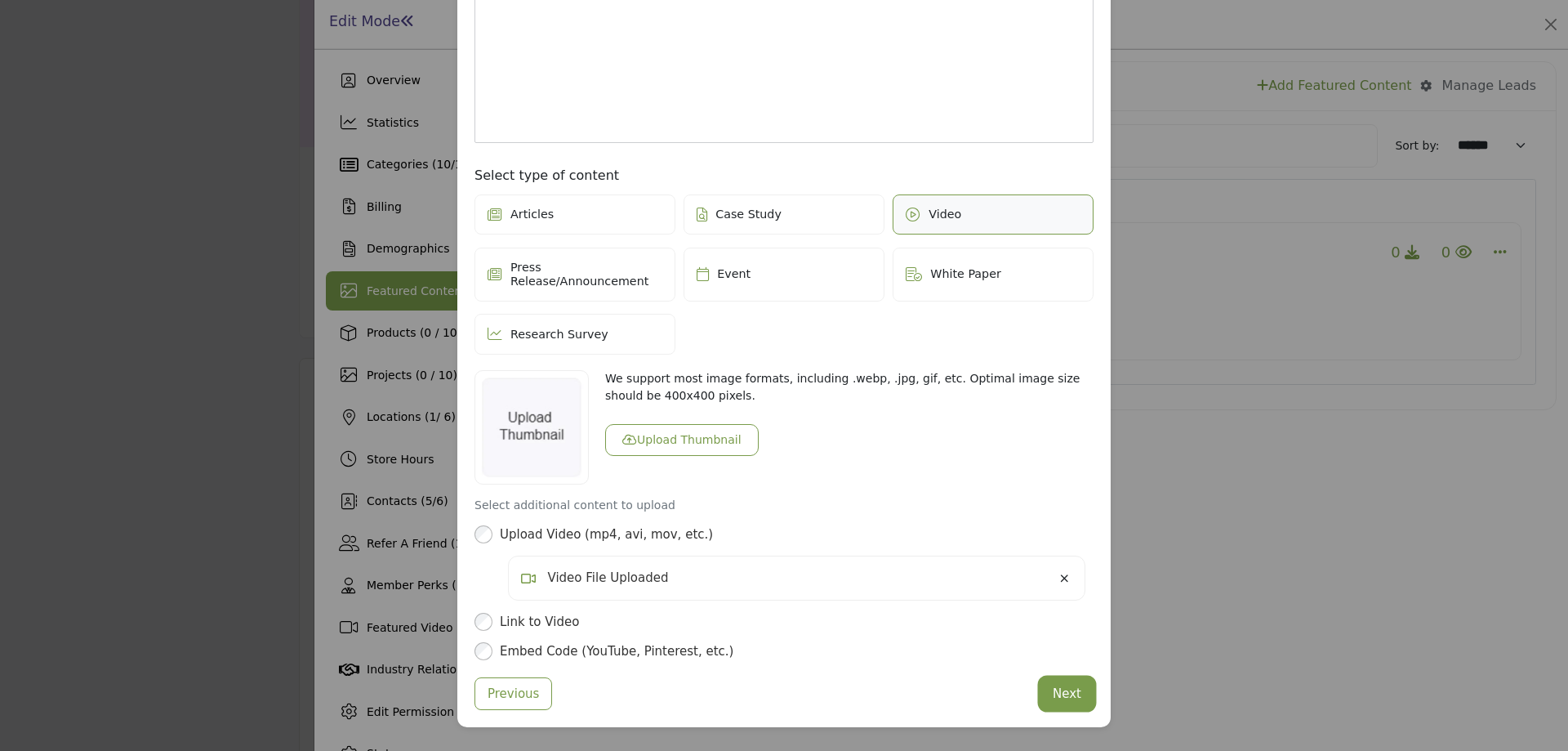
click at [1066, 679] on button "Next" at bounding box center [1067, 694] width 53 height 31
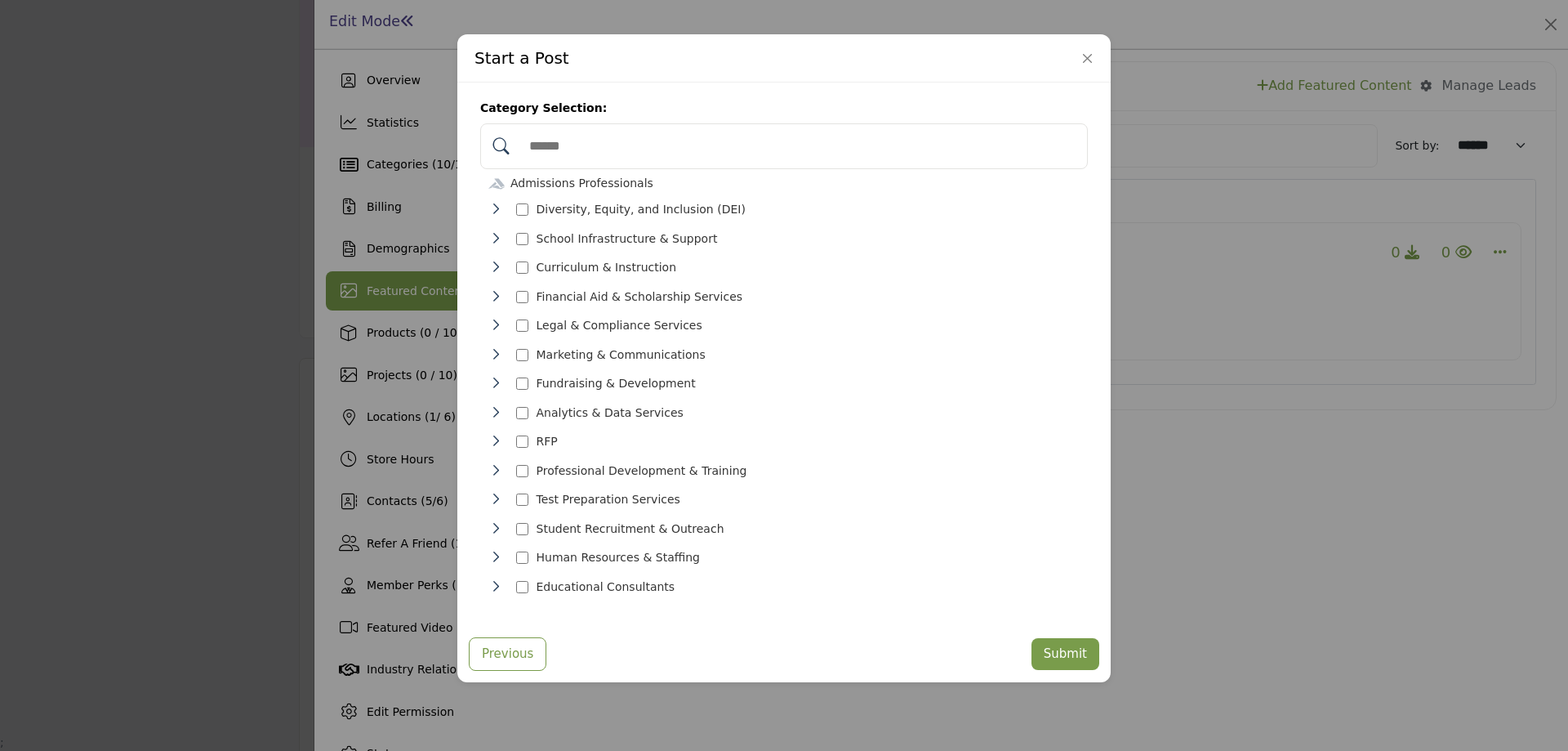
scroll to position [17, 0]
click at [1079, 648] on button "Submit" at bounding box center [1066, 654] width 68 height 31
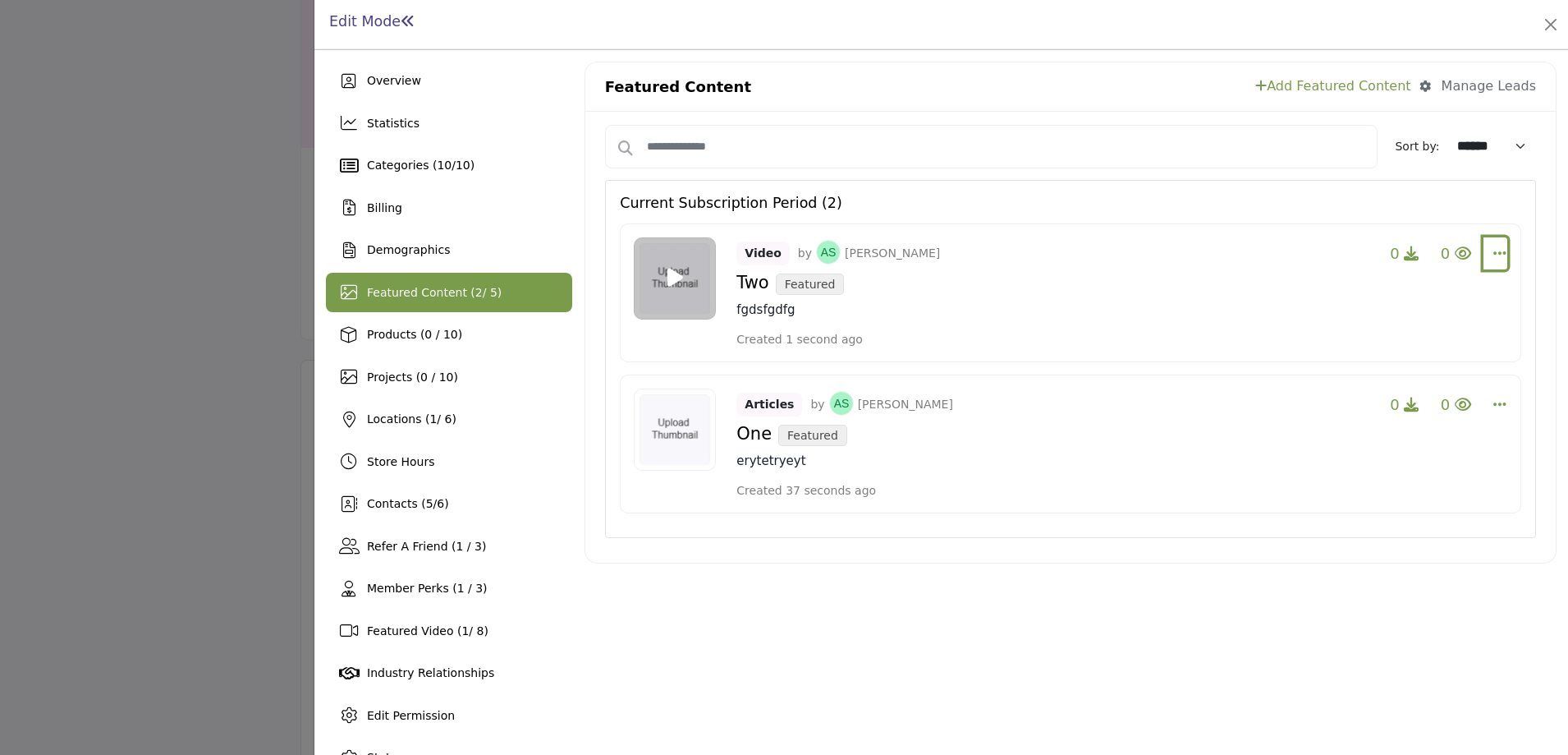
click at [1498, 257] on icon "Select Dropdown Options" at bounding box center [1500, 253] width 13 height 15
click at [1380, 335] on link "Edit" at bounding box center [1401, 332] width 160 height 30
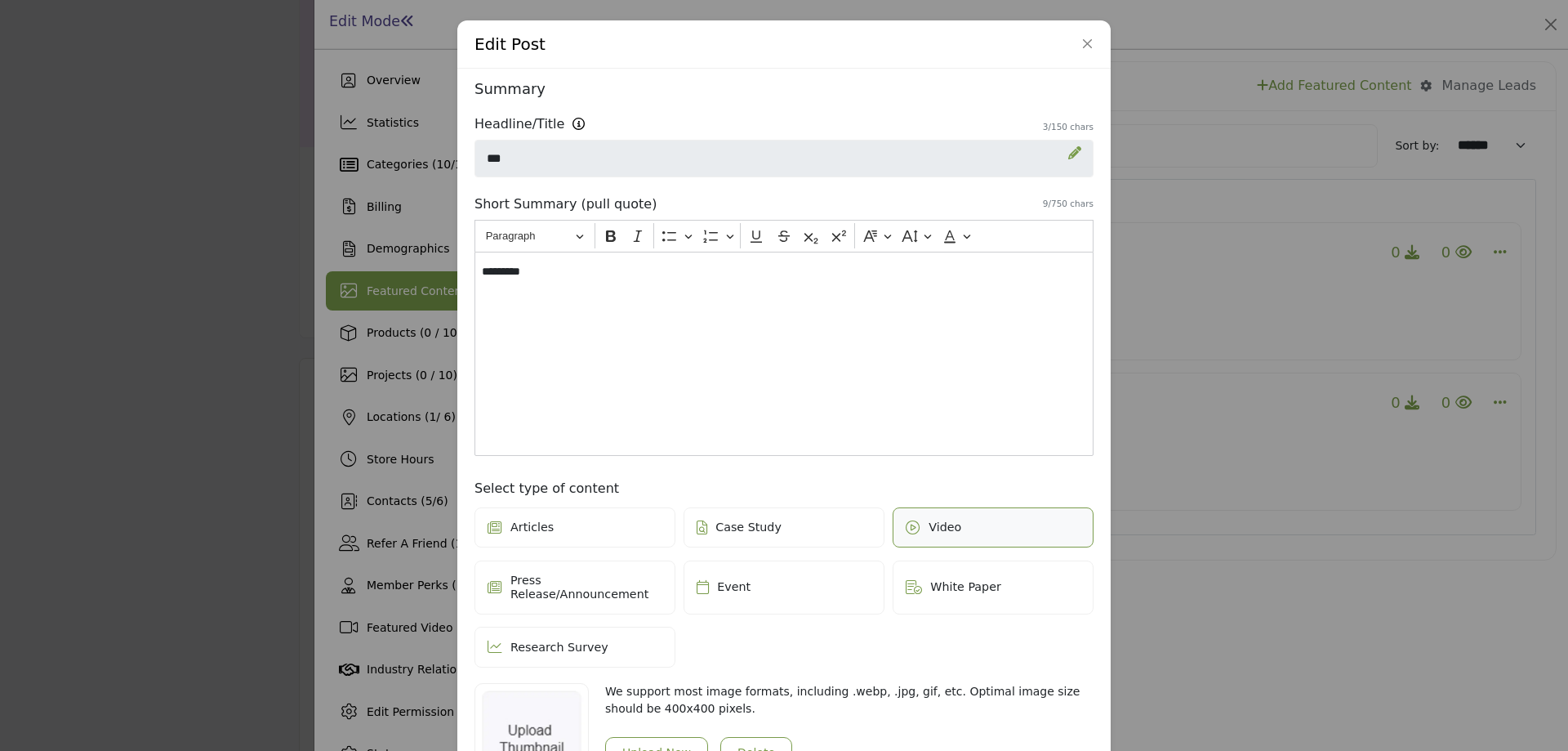
scroll to position [294, 0]
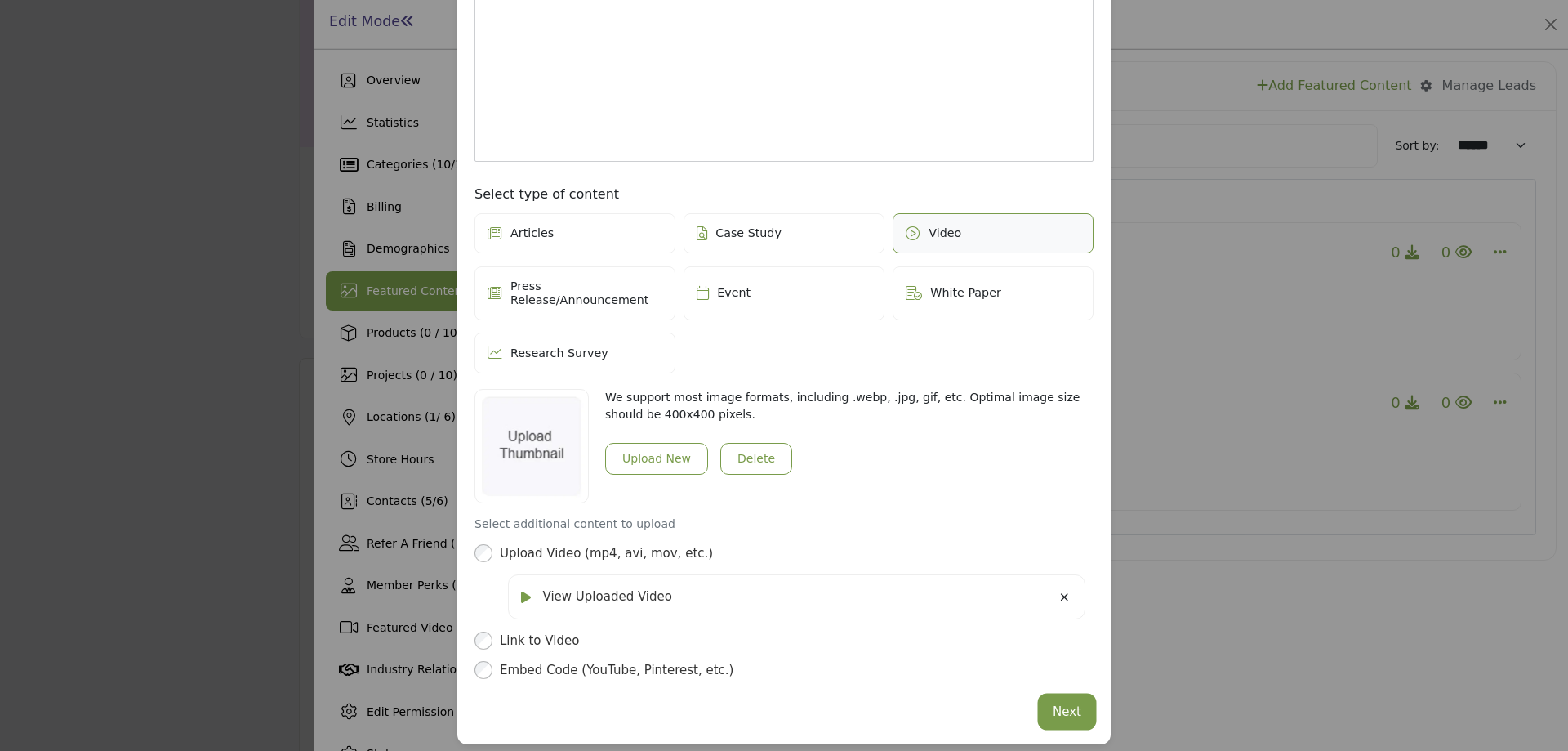
click at [1062, 696] on button "Next" at bounding box center [1067, 712] width 53 height 31
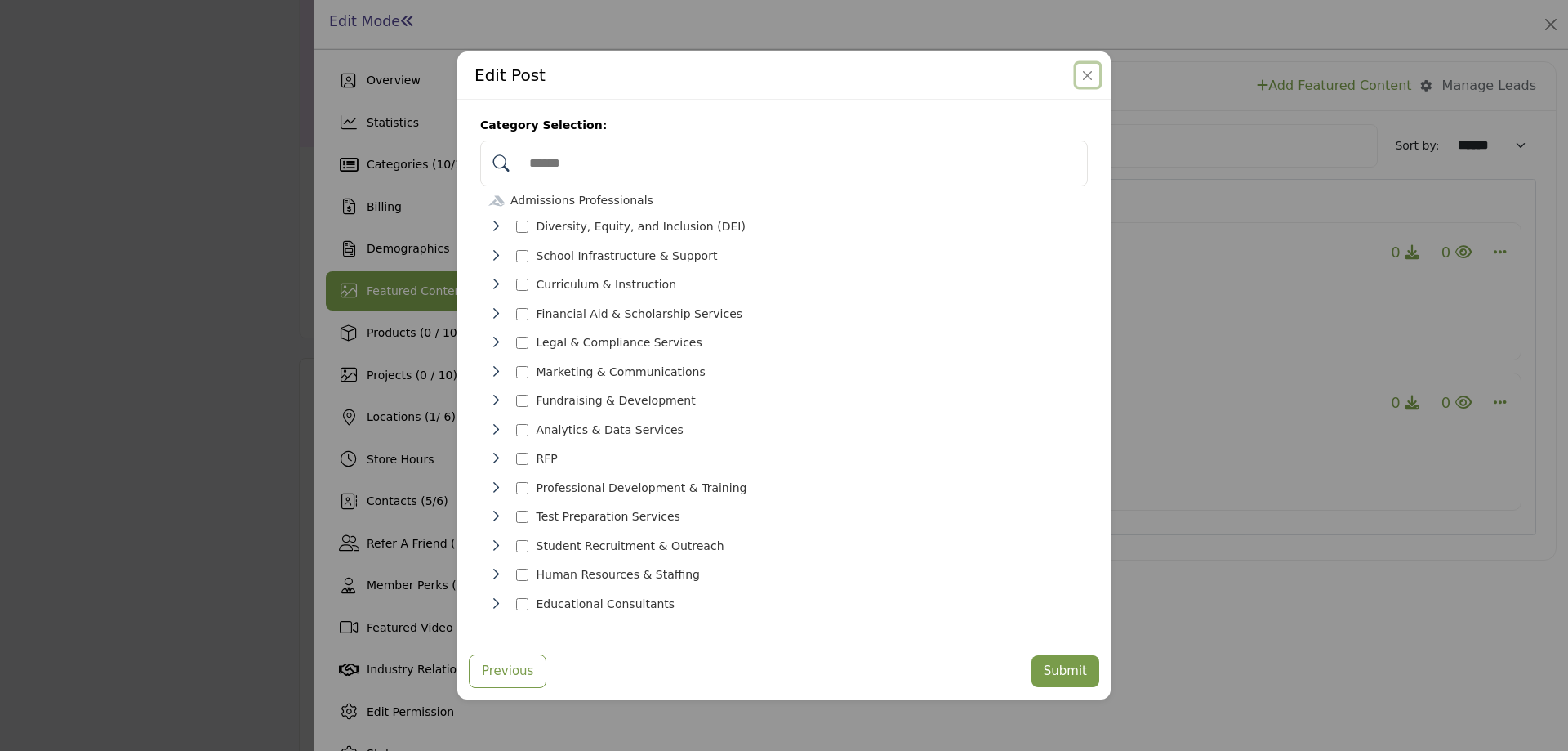
click at [1088, 84] on button "Close" at bounding box center [1088, 75] width 23 height 23
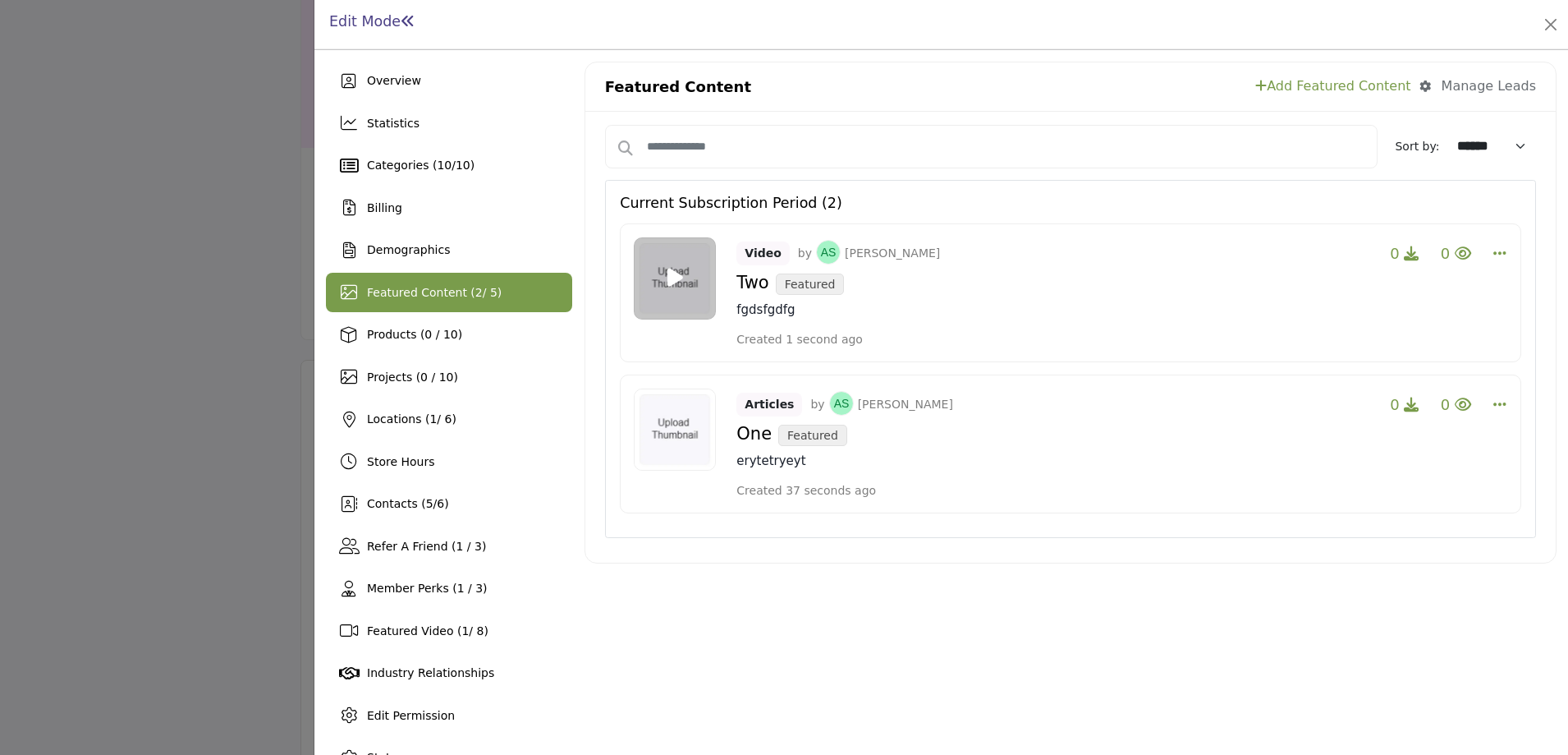
click at [1359, 90] on link "Add Featured Content" at bounding box center [1333, 86] width 155 height 19
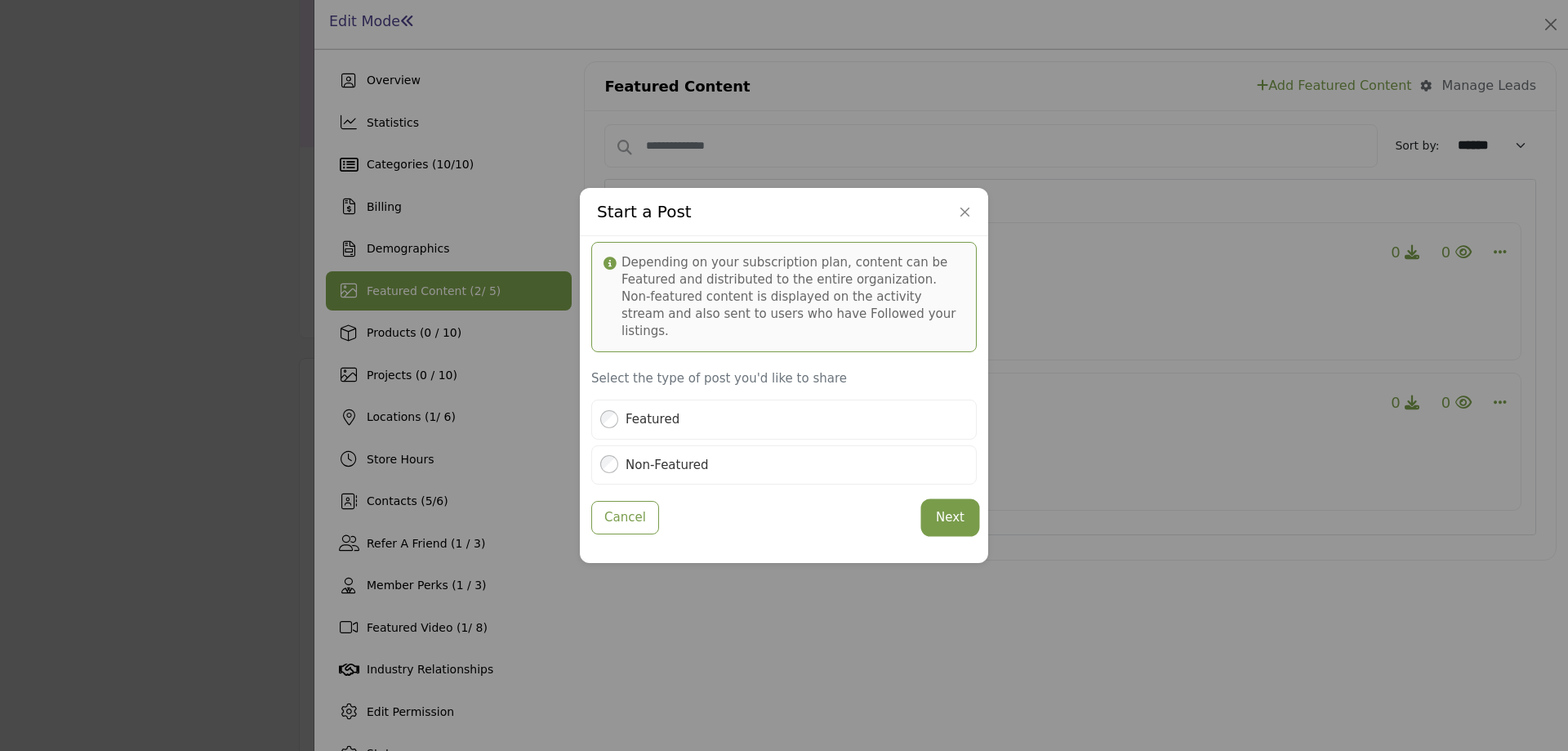
click at [954, 507] on button "Next" at bounding box center [950, 517] width 53 height 31
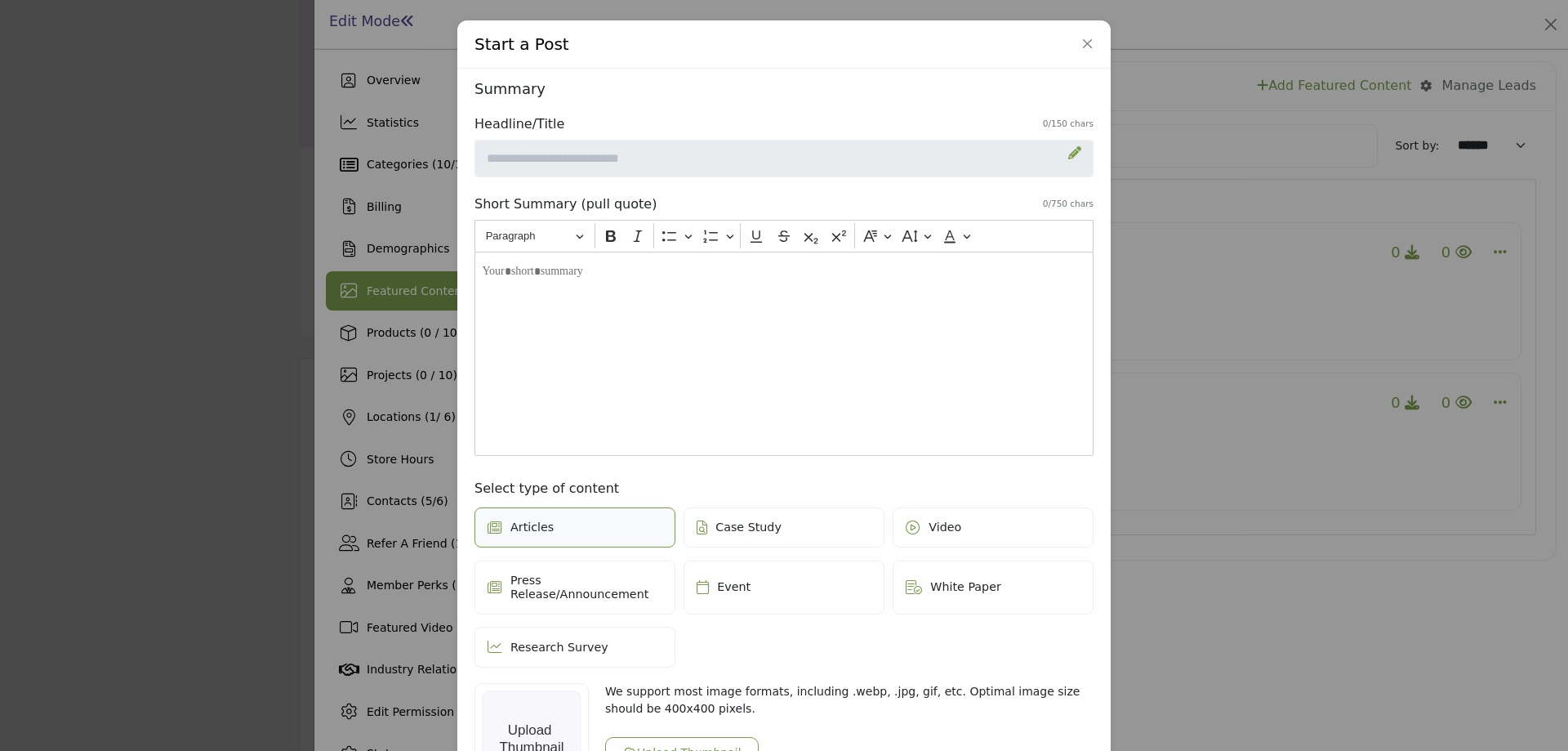
click at [1073, 155] on icon at bounding box center [1075, 152] width 13 height 13
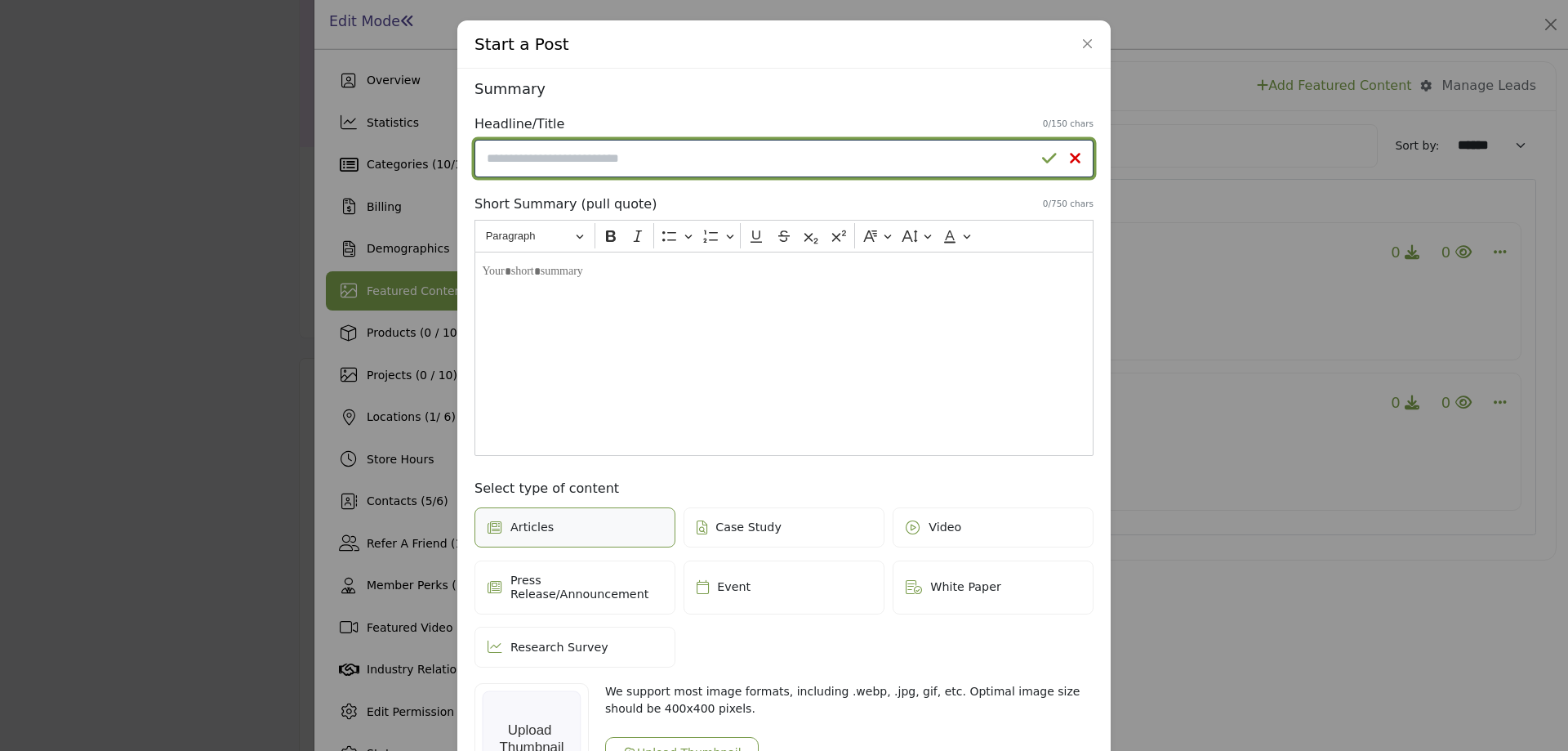
click at [690, 156] on input "Enter a compelling headline" at bounding box center [784, 158] width 619 height 38
type input "*****"
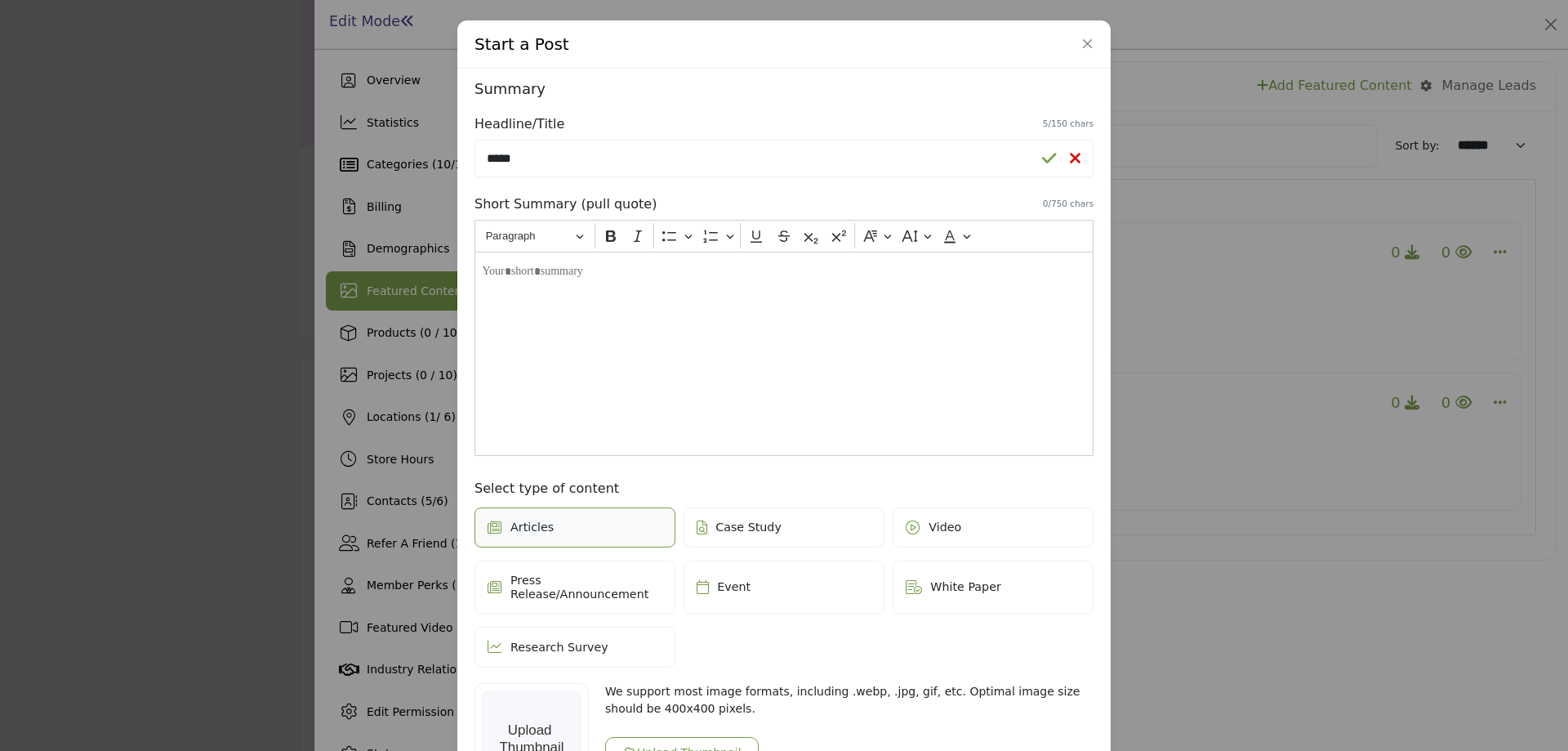
click at [1042, 165] on icon at bounding box center [1049, 158] width 15 height 17
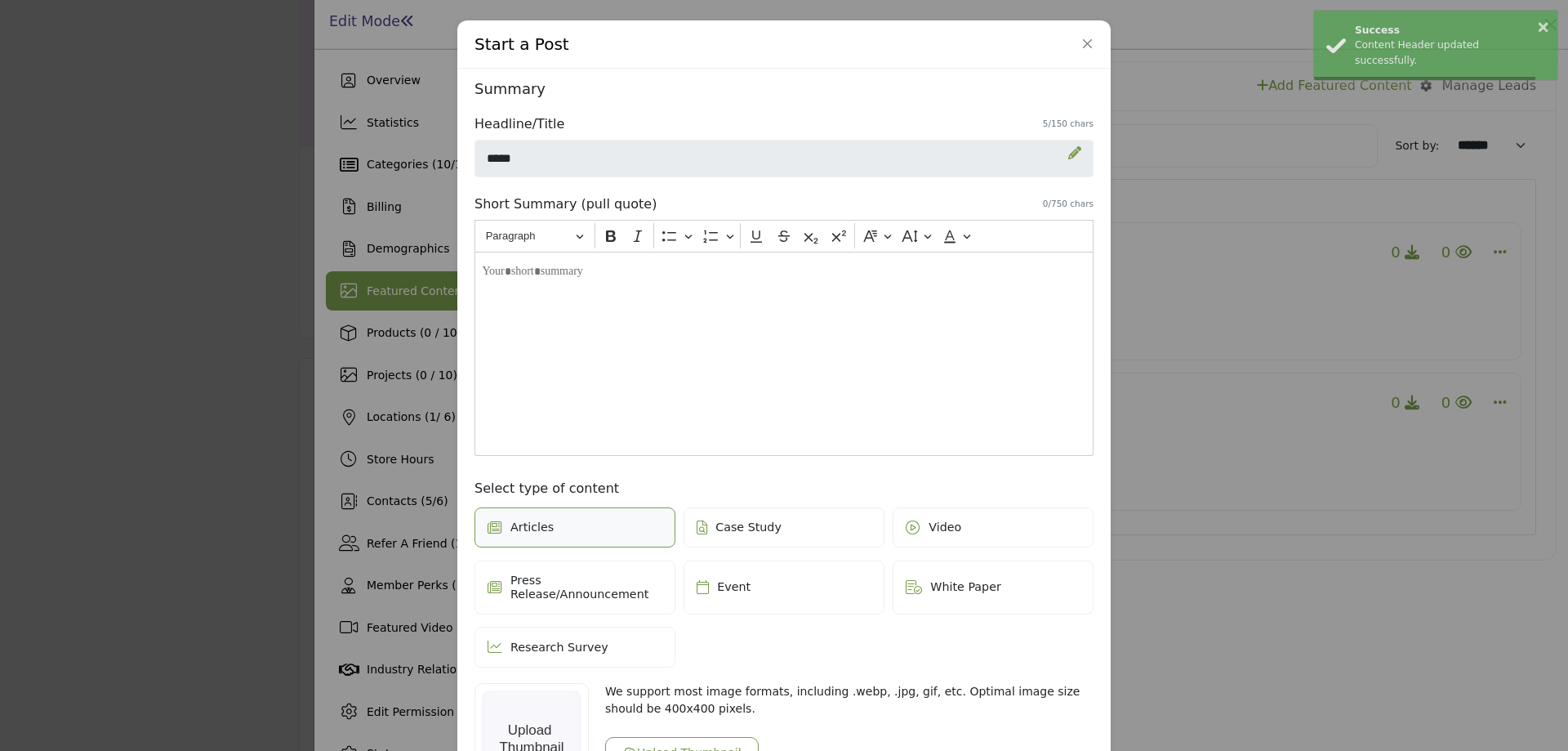
click at [640, 320] on div "Editor editing area: main" at bounding box center [784, 354] width 619 height 204
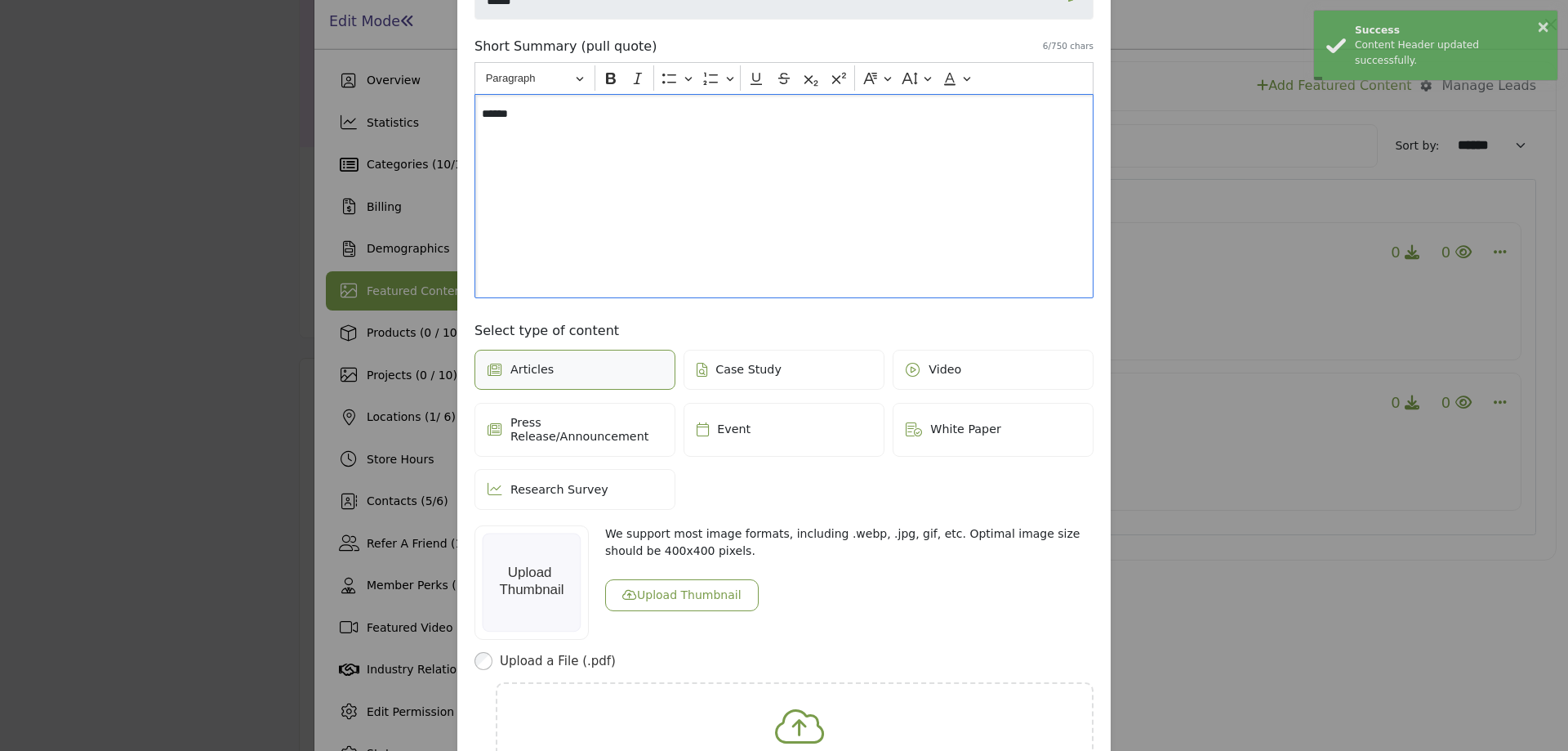
scroll to position [163, 0]
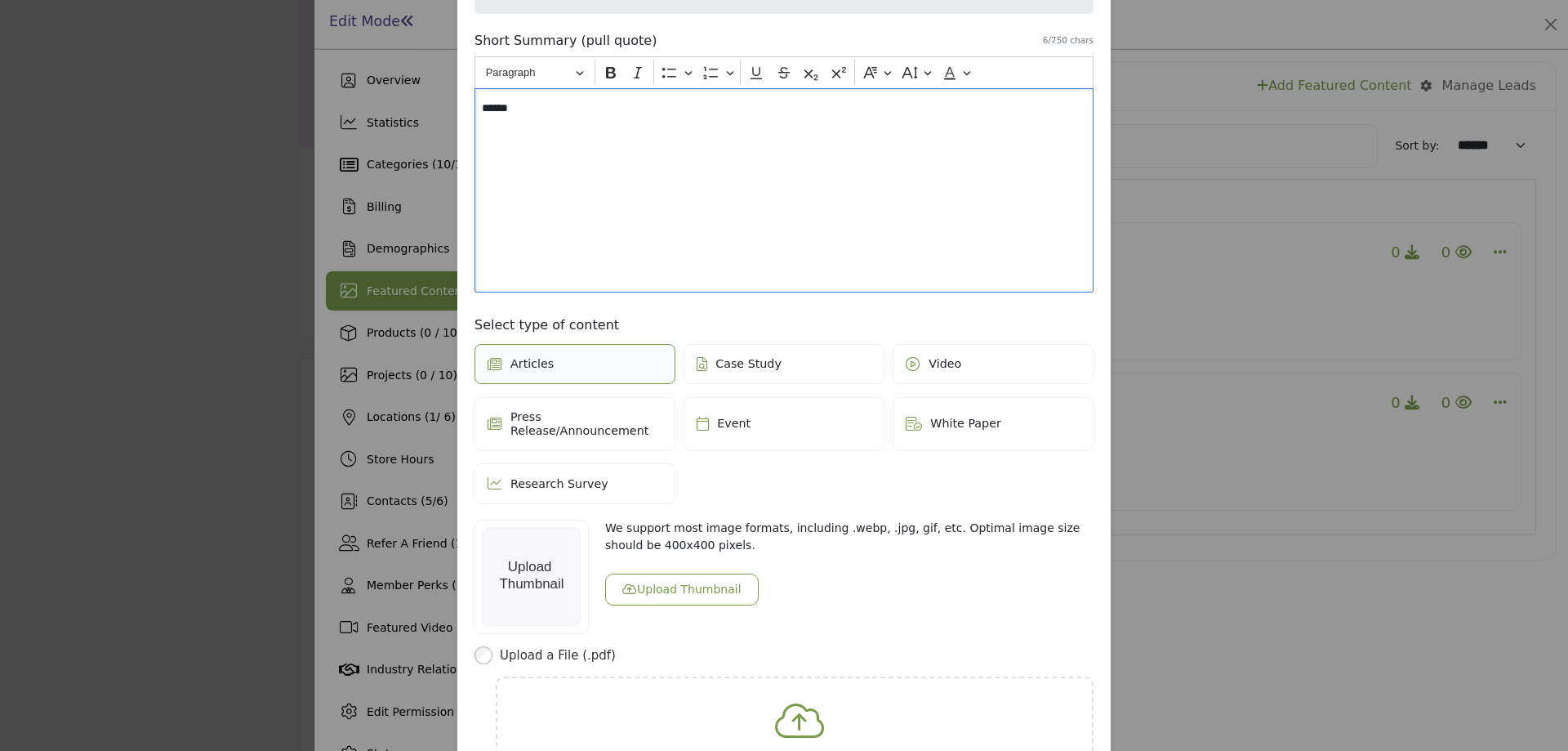
click at [971, 375] on label "Video" at bounding box center [994, 364] width 201 height 41
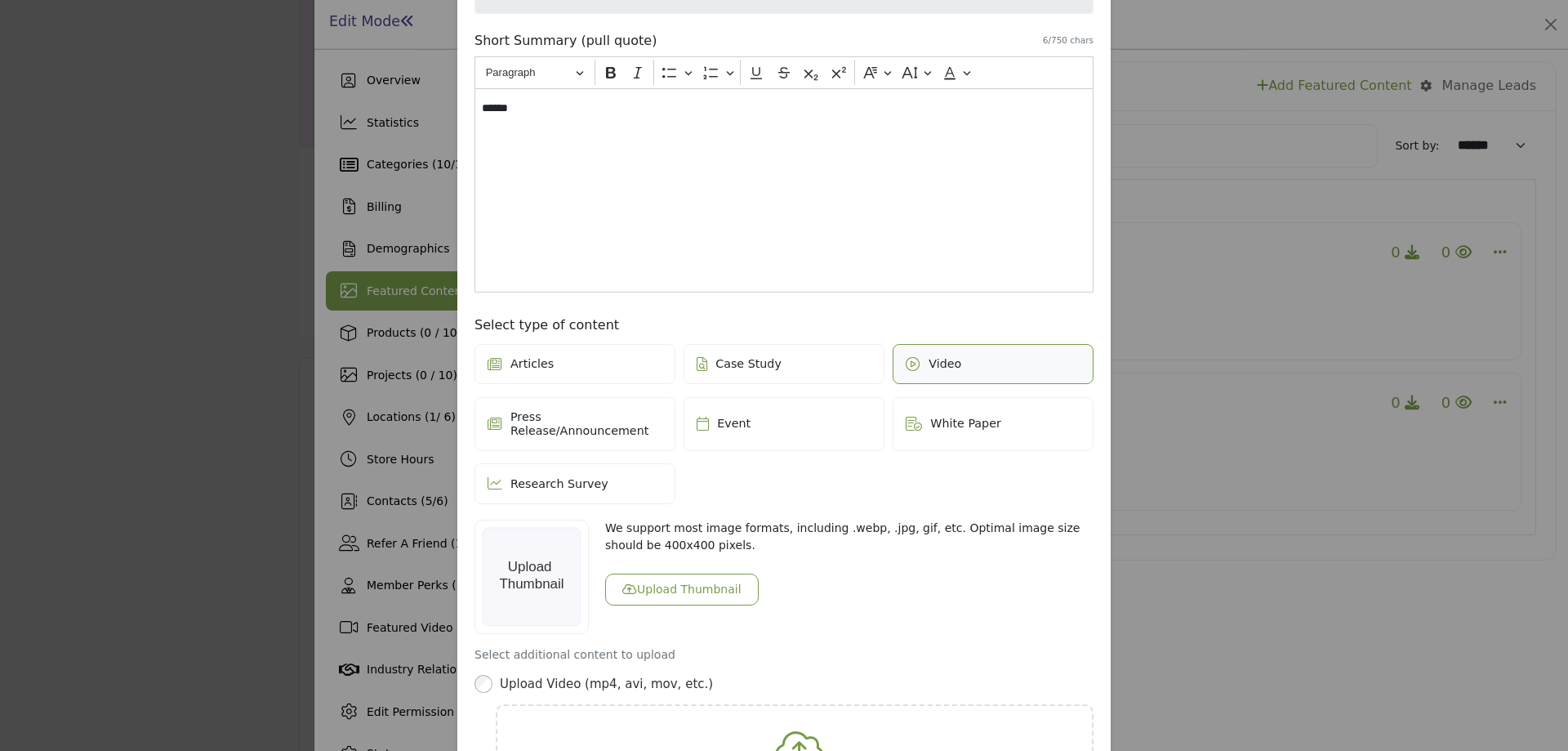
click at [745, 413] on label "Event" at bounding box center [784, 424] width 201 height 54
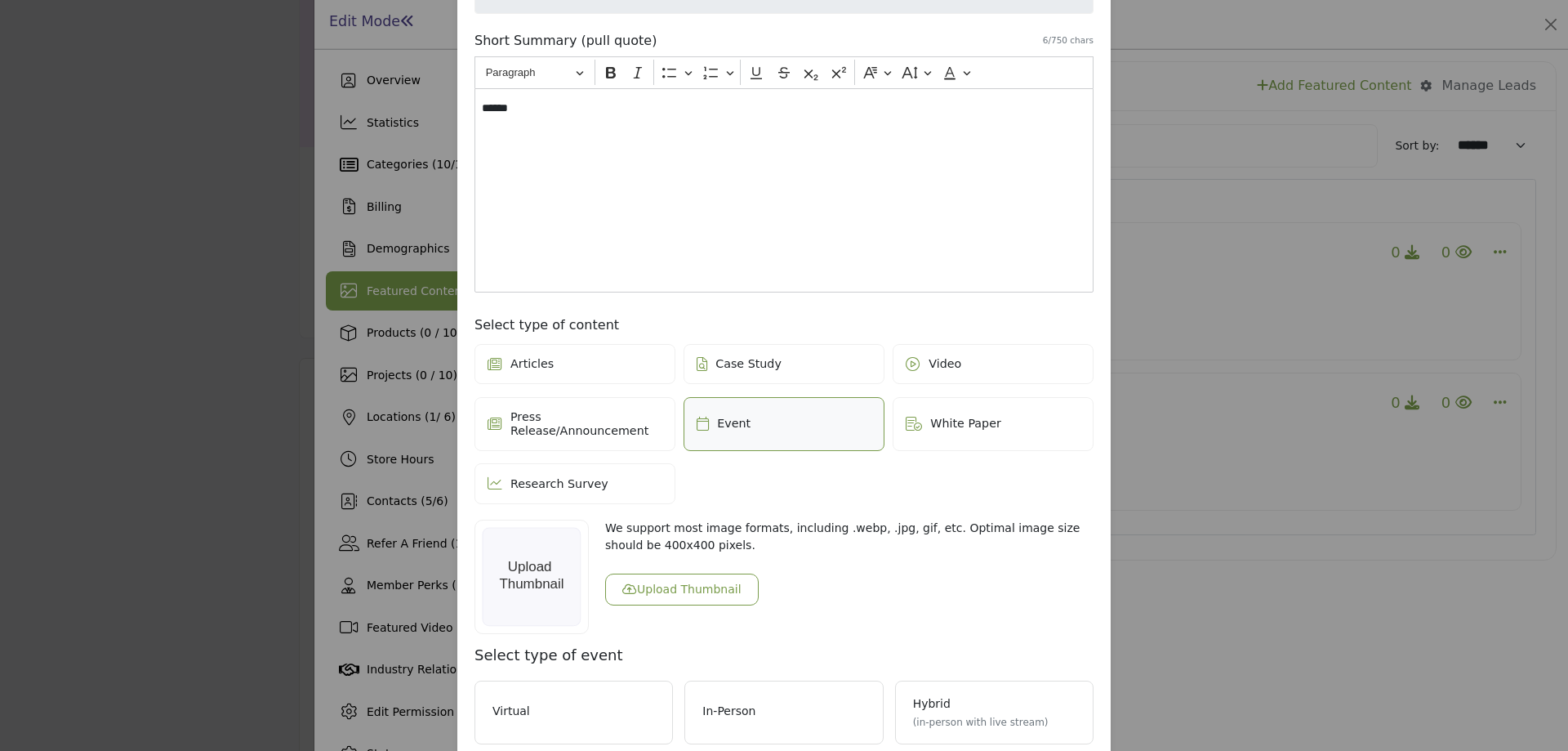
click at [667, 580] on button "Upload Thumbnail" at bounding box center [682, 589] width 154 height 31
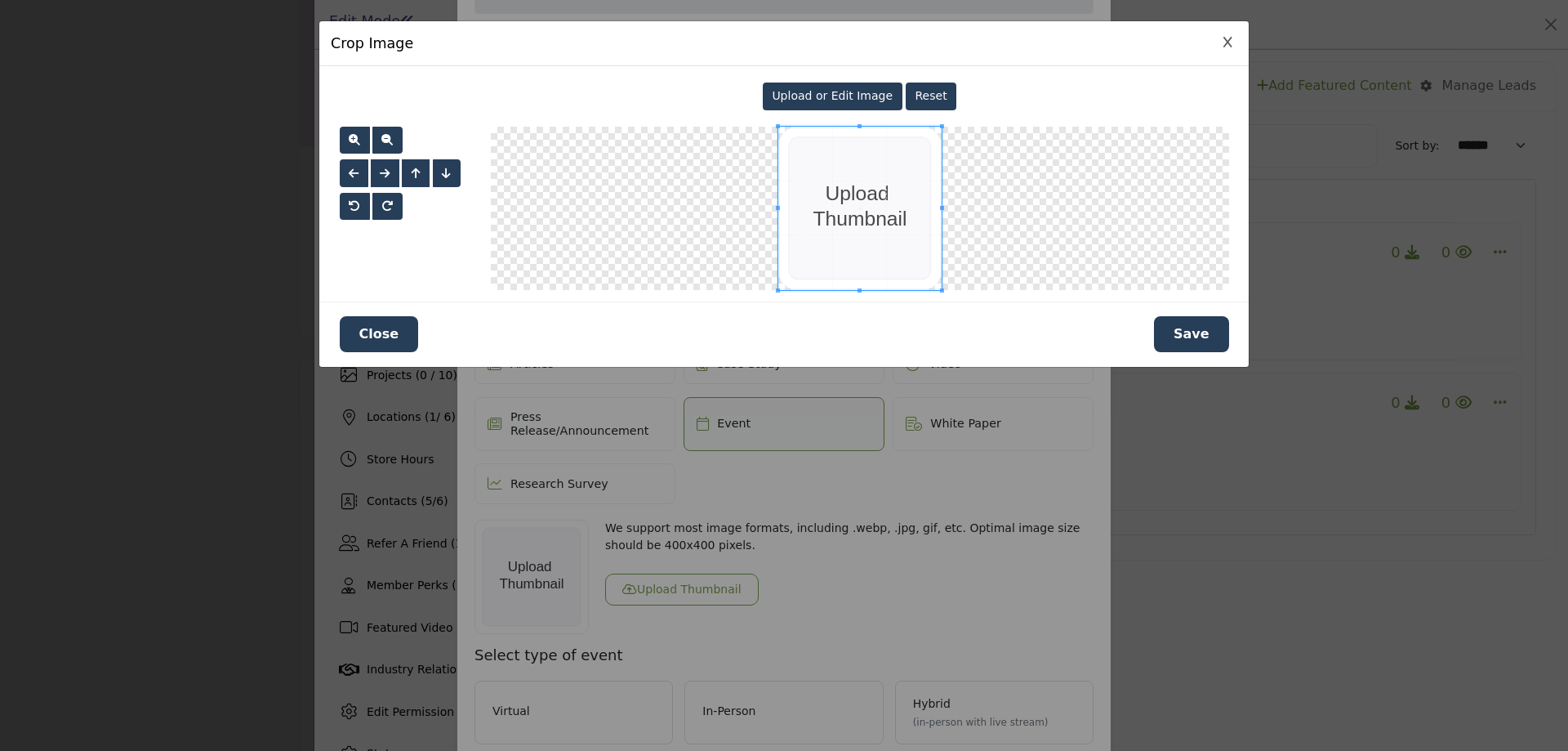
click at [1227, 341] on button "Save" at bounding box center [1192, 334] width 75 height 36
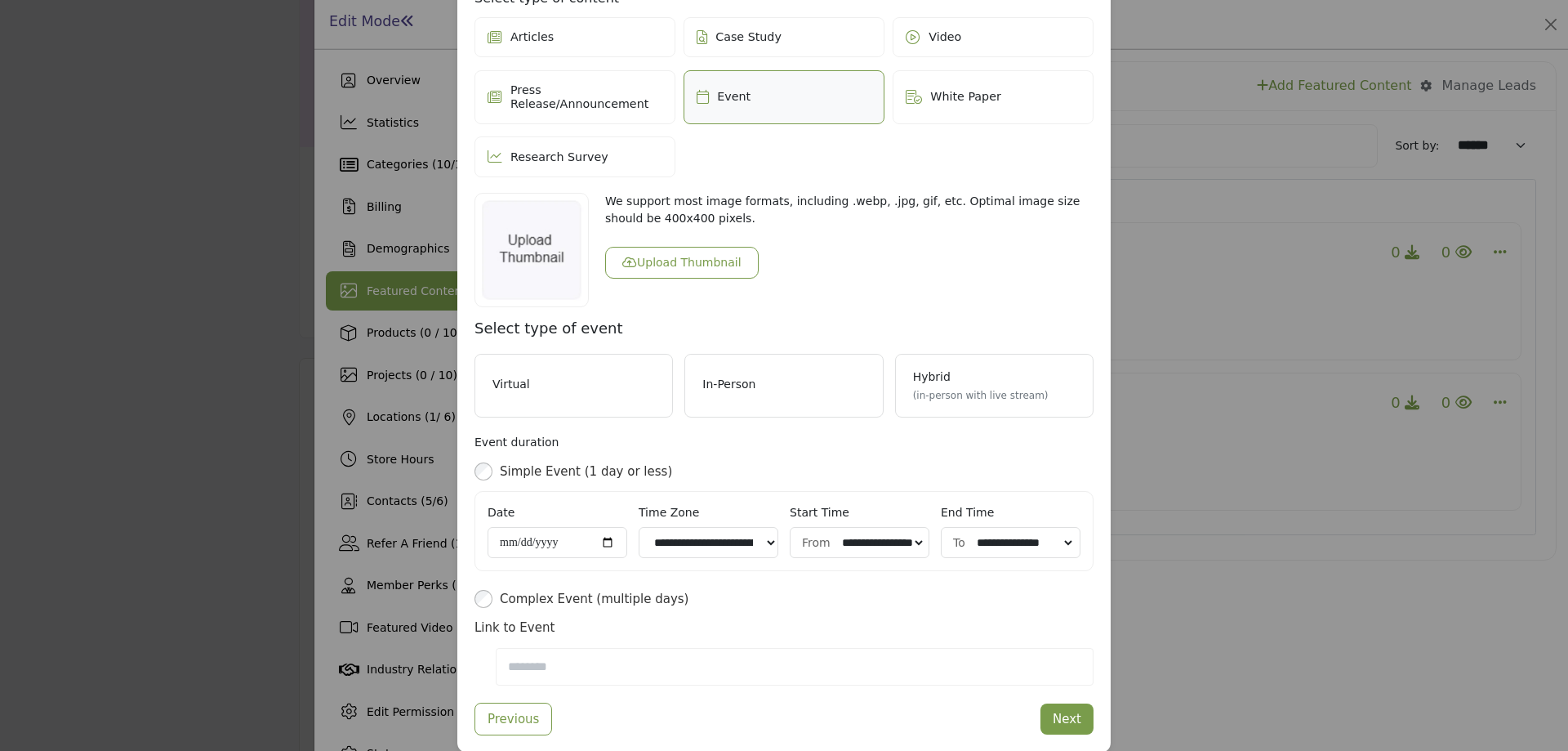
scroll to position [515, 0]
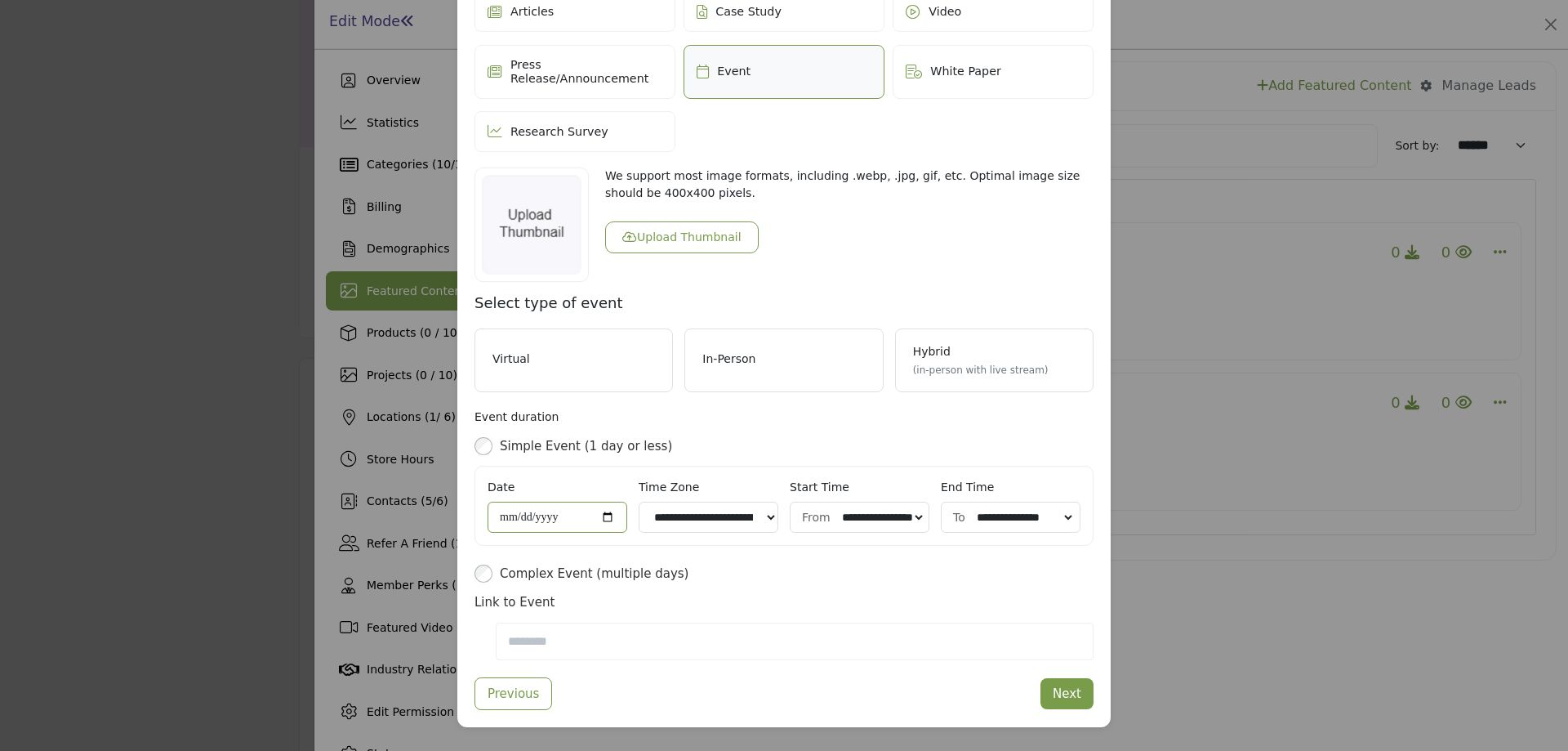
click at [598, 505] on input "date" at bounding box center [558, 517] width 140 height 31
type input "**********"
click at [760, 502] on select "**********" at bounding box center [709, 517] width 140 height 31
select select "**********"
click at [639, 501] on select "**********" at bounding box center [709, 517] width 140 height 31
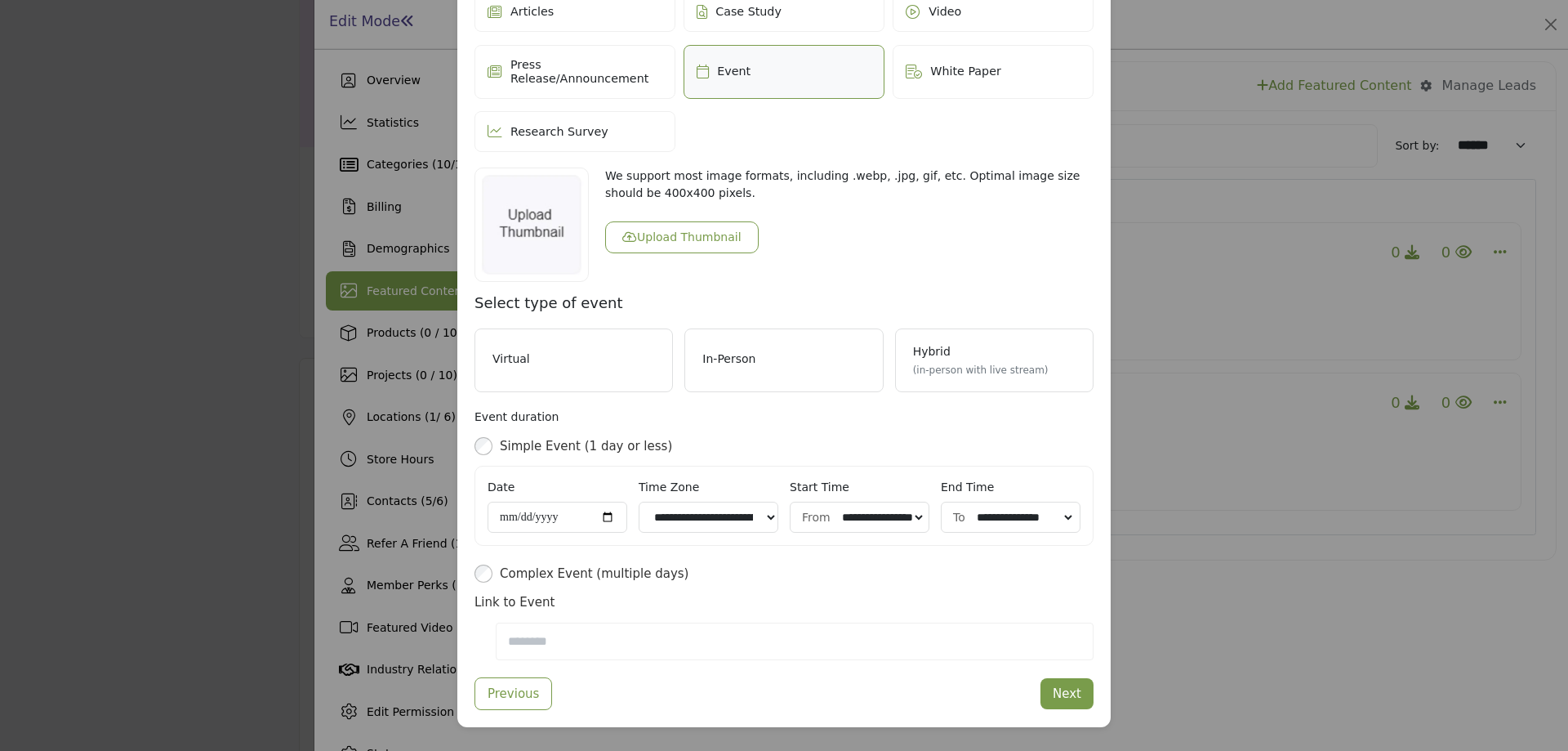
drag, startPoint x: 912, startPoint y: 500, endPoint x: 903, endPoint y: 500, distance: 9.0
click at [912, 509] on select "**********" at bounding box center [882, 518] width 86 height 17
select select "*****"
click at [839, 509] on select "**********" at bounding box center [882, 518] width 86 height 17
click at [1049, 509] on select "**********" at bounding box center [1024, 518] width 101 height 17
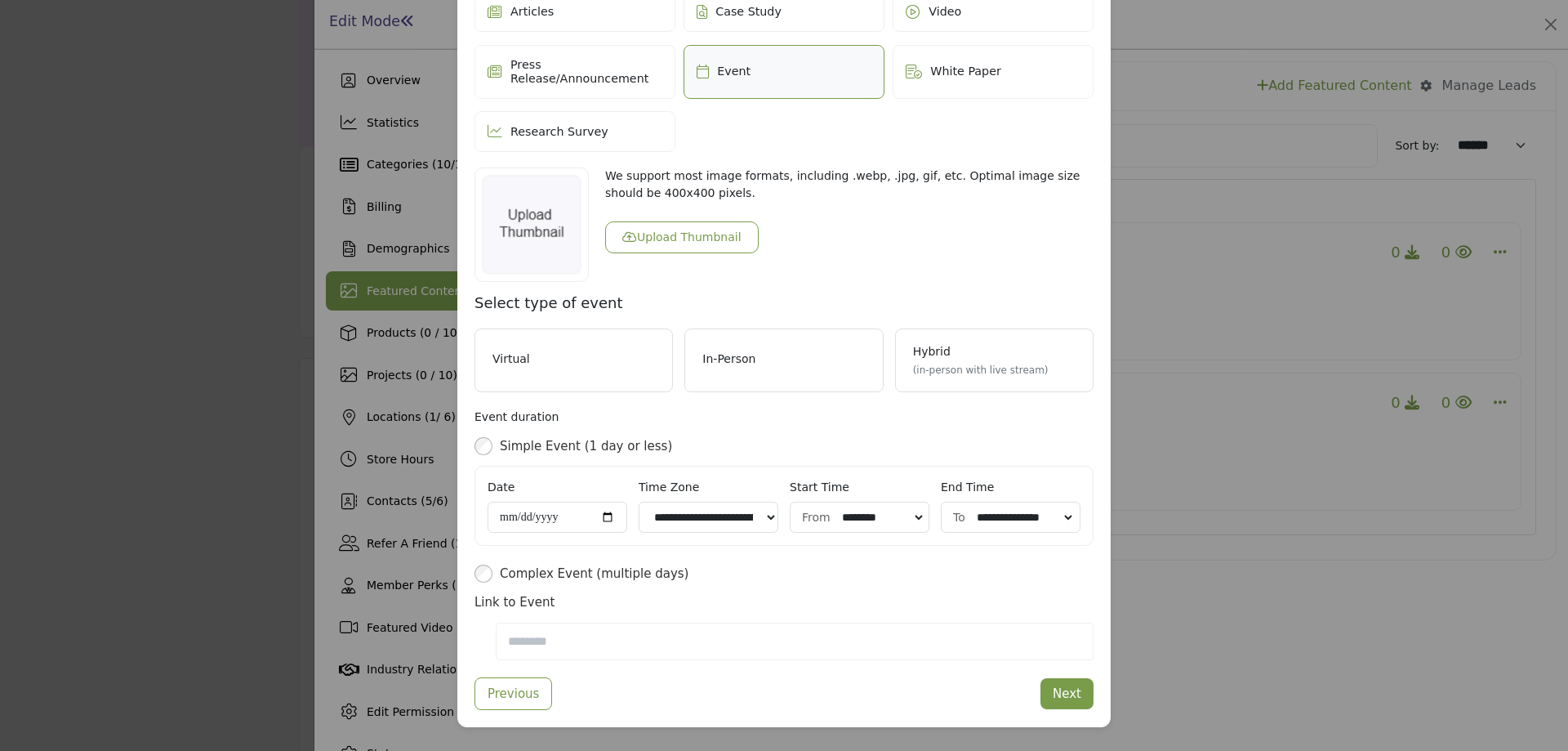
select select "*****"
click at [973, 509] on select "**********" at bounding box center [1024, 518] width 101 height 17
click at [1060, 679] on button "Next" at bounding box center [1067, 694] width 53 height 31
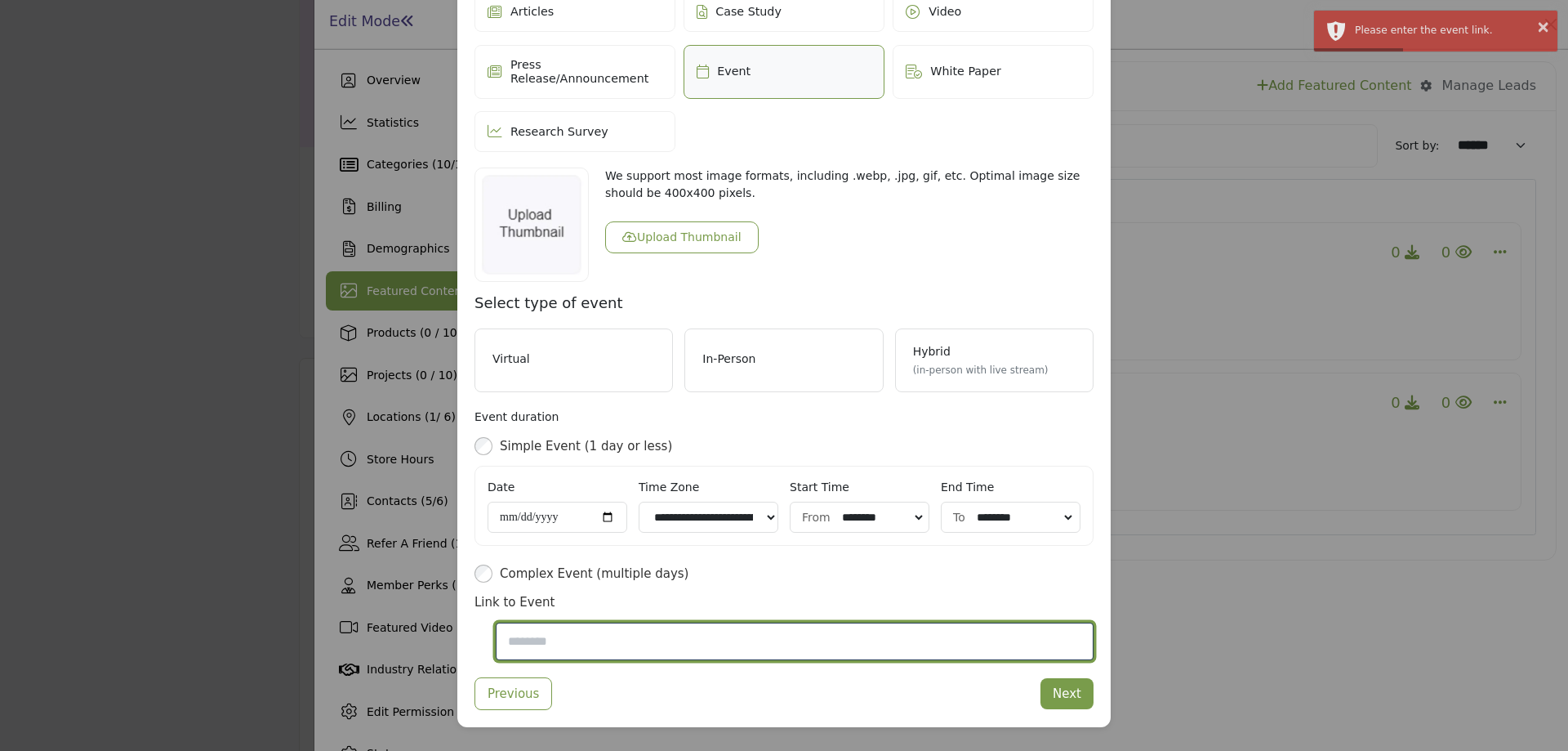
click at [583, 623] on input "Event URL" at bounding box center [794, 641] width 598 height 38
type input "**********"
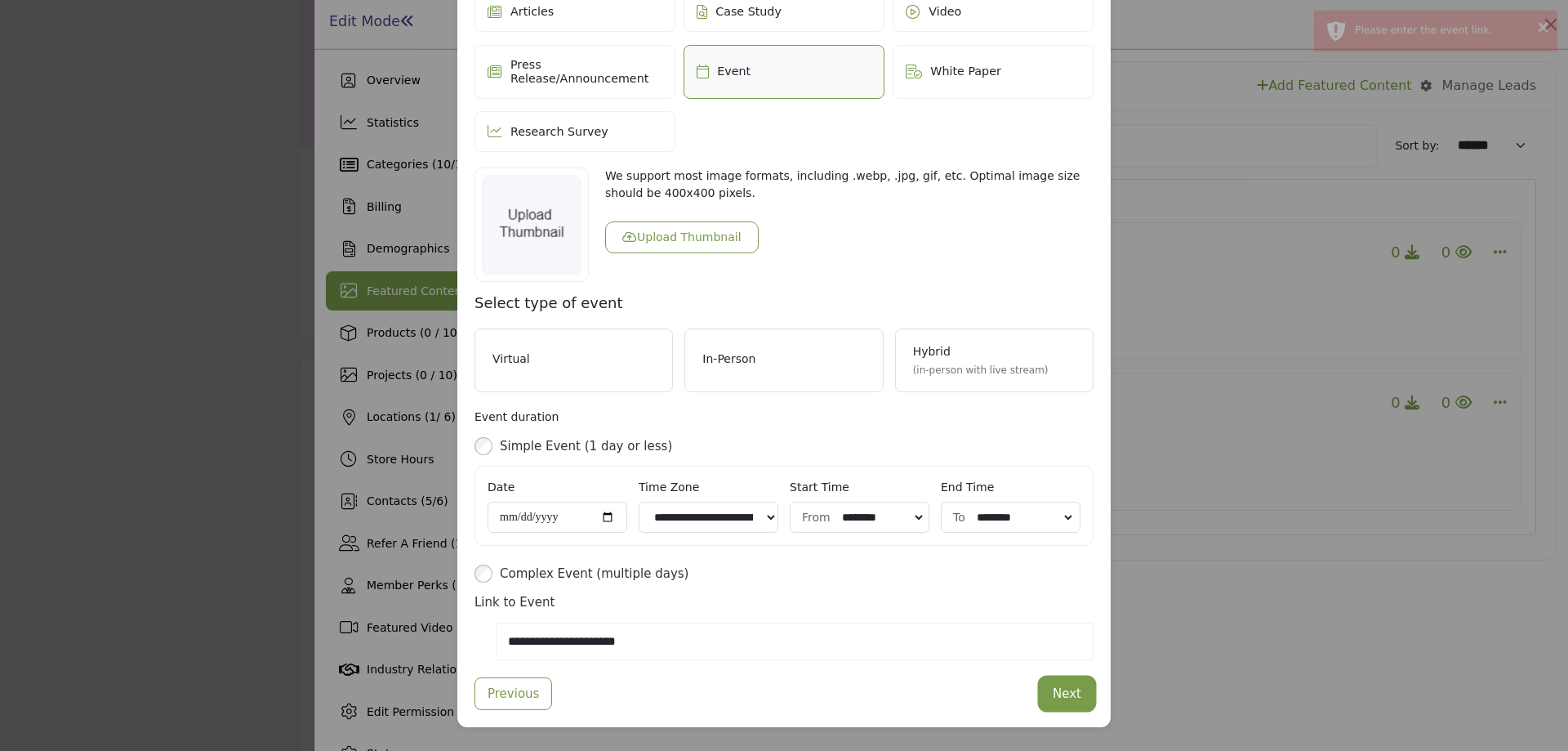
click at [1083, 681] on button "Next" at bounding box center [1067, 694] width 53 height 31
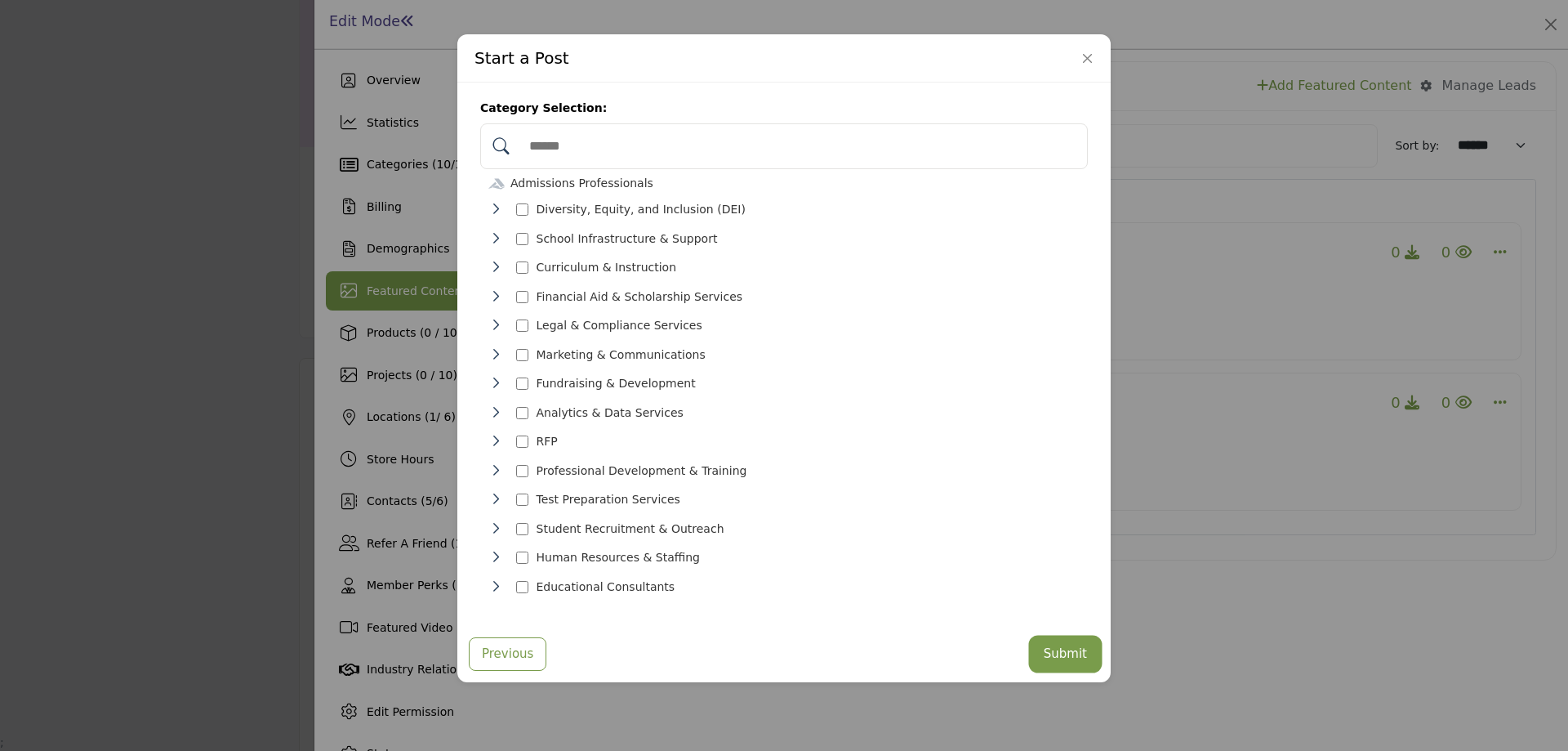
click at [1050, 646] on button "Submit" at bounding box center [1066, 654] width 68 height 31
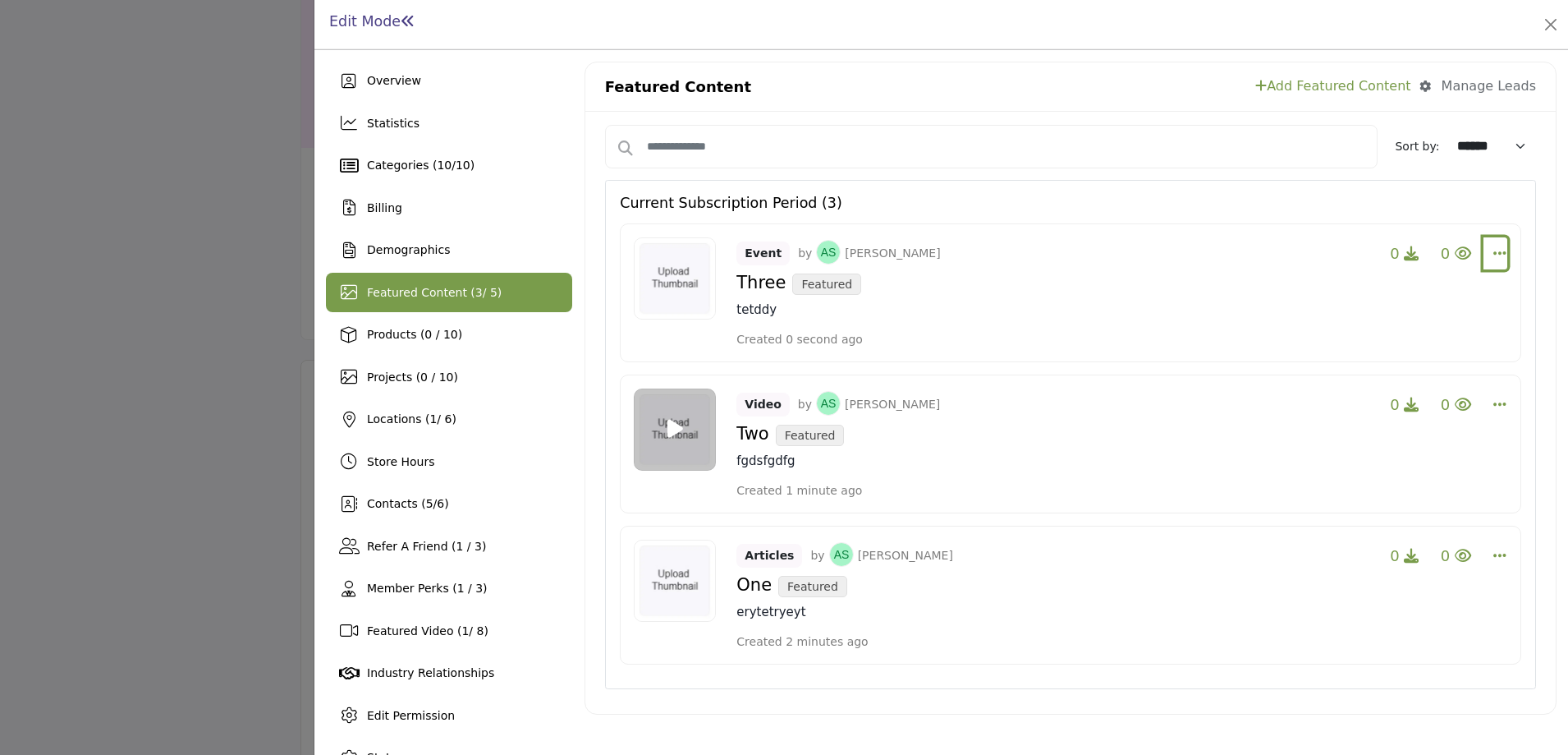
click at [1498, 257] on icon "Select Dropdown Options" at bounding box center [1500, 253] width 13 height 15
click at [1407, 327] on link "Edit" at bounding box center [1401, 332] width 160 height 30
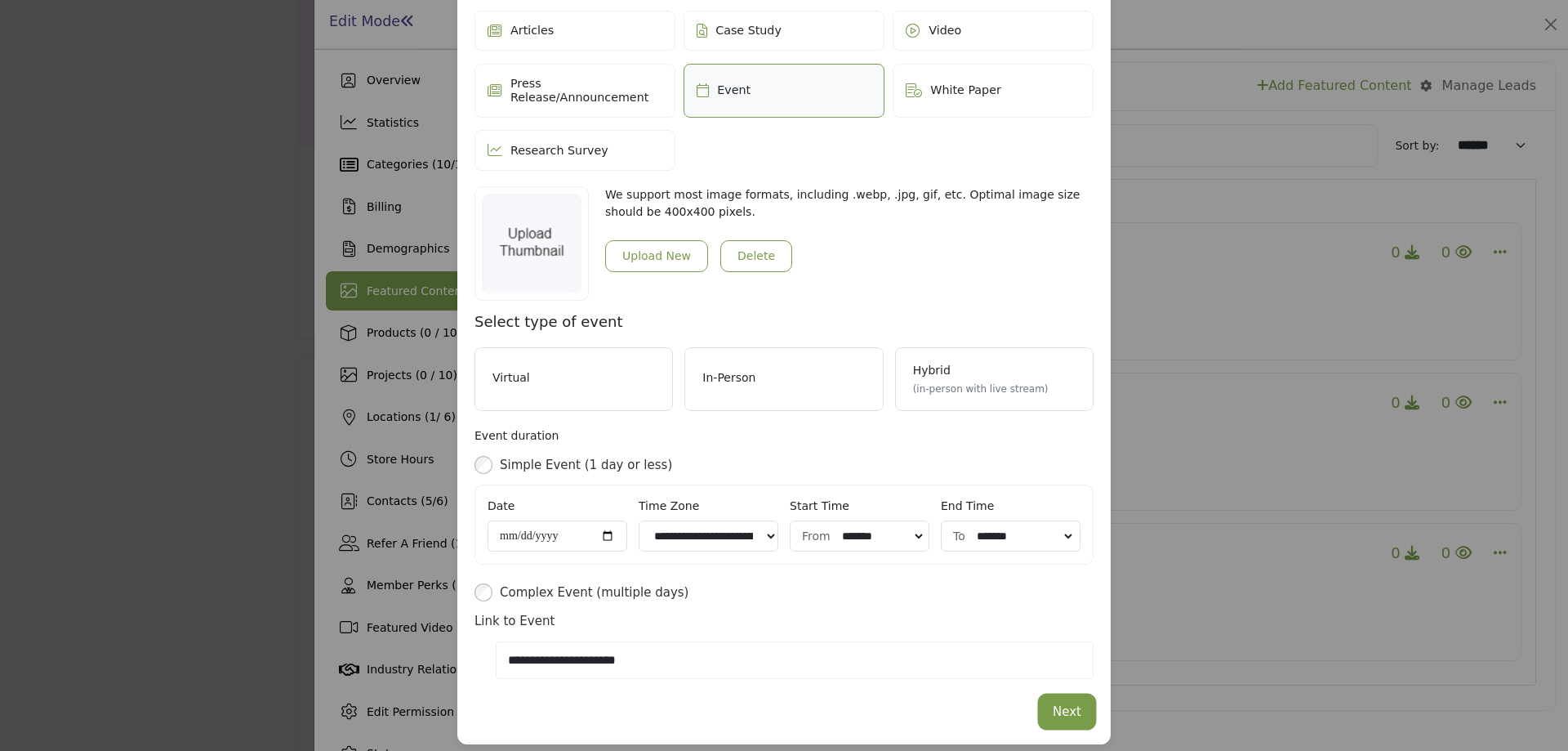
click at [1064, 696] on button "Next" at bounding box center [1067, 712] width 53 height 31
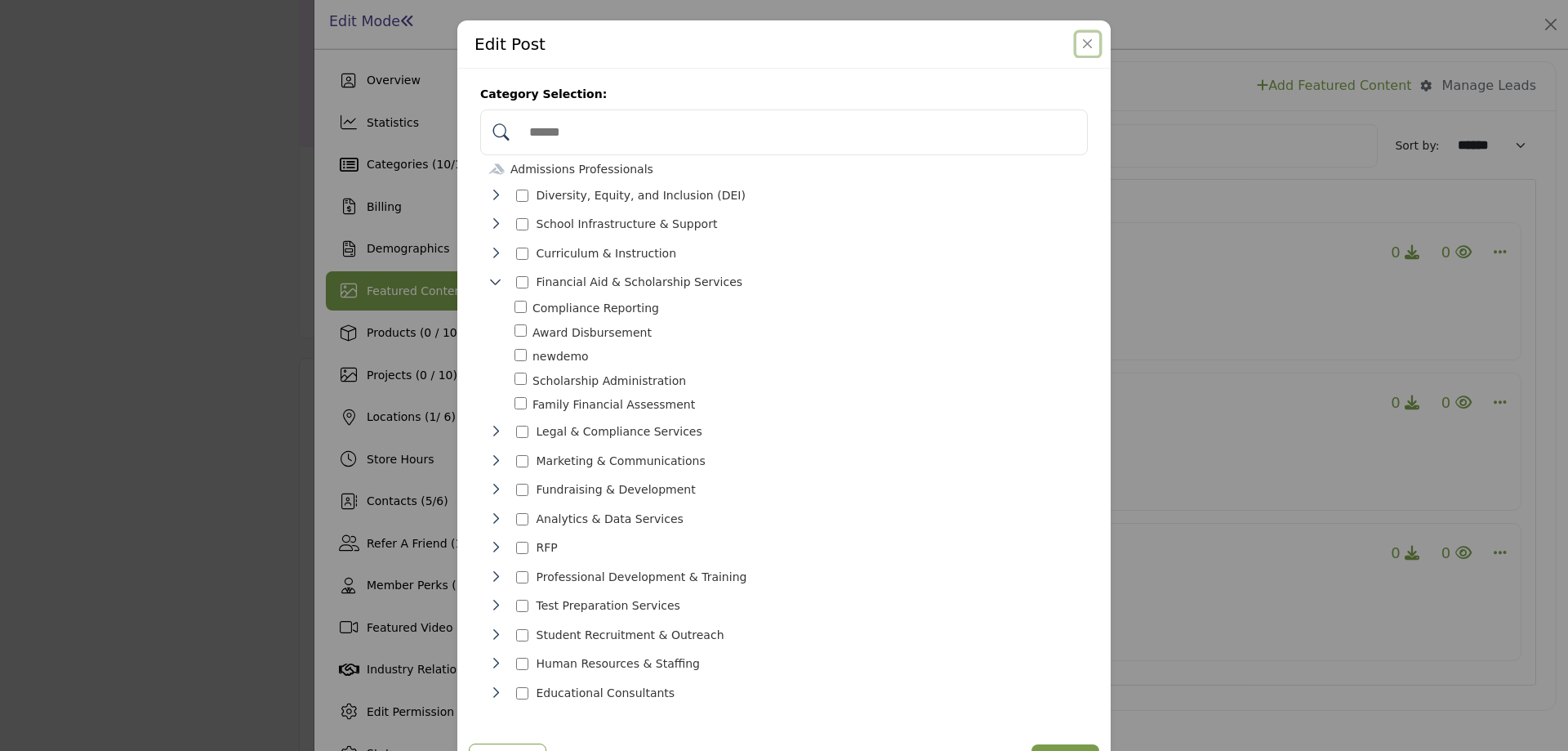
click at [1084, 45] on button "Close" at bounding box center [1088, 44] width 23 height 23
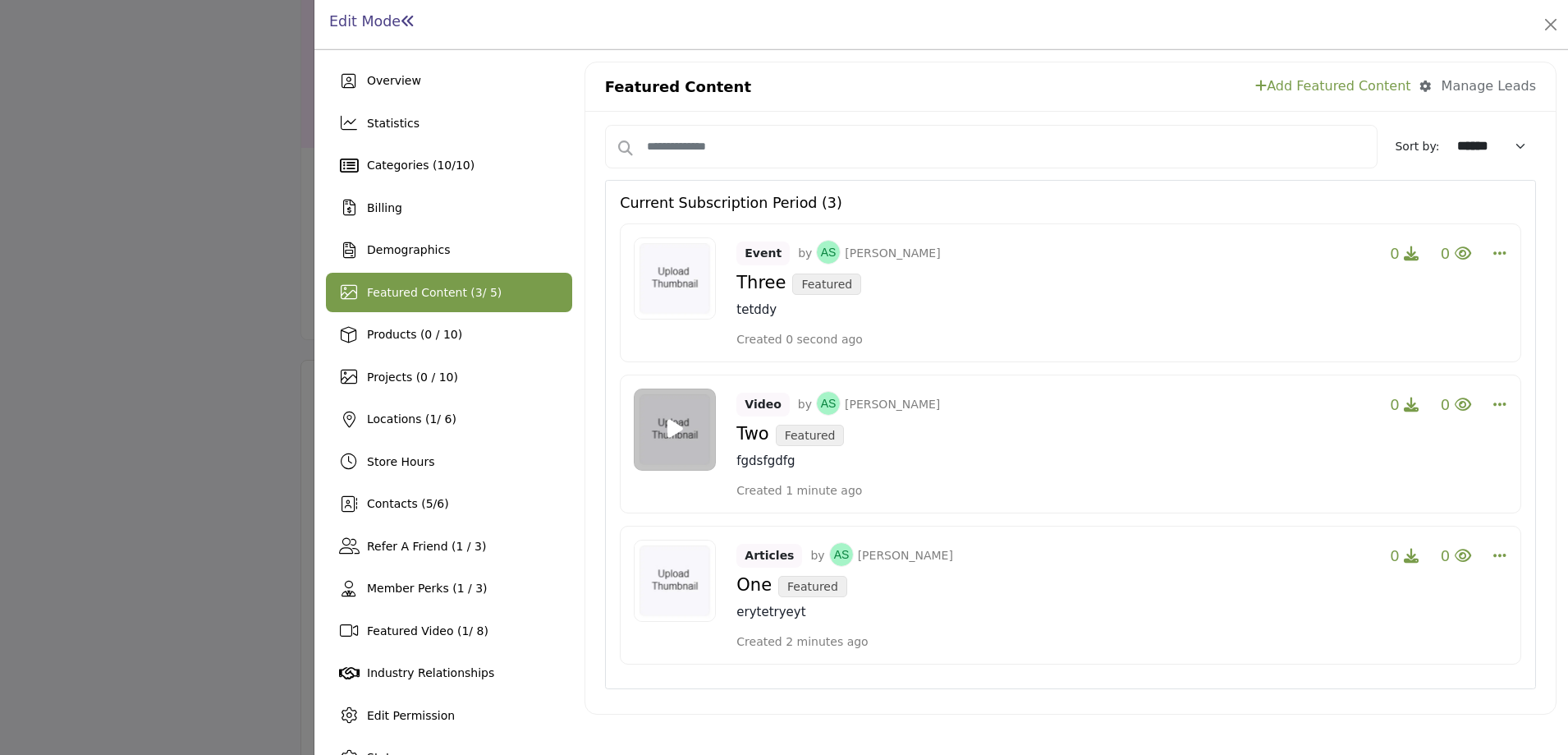
click at [1355, 91] on link "Add Featured Content" at bounding box center [1333, 86] width 155 height 19
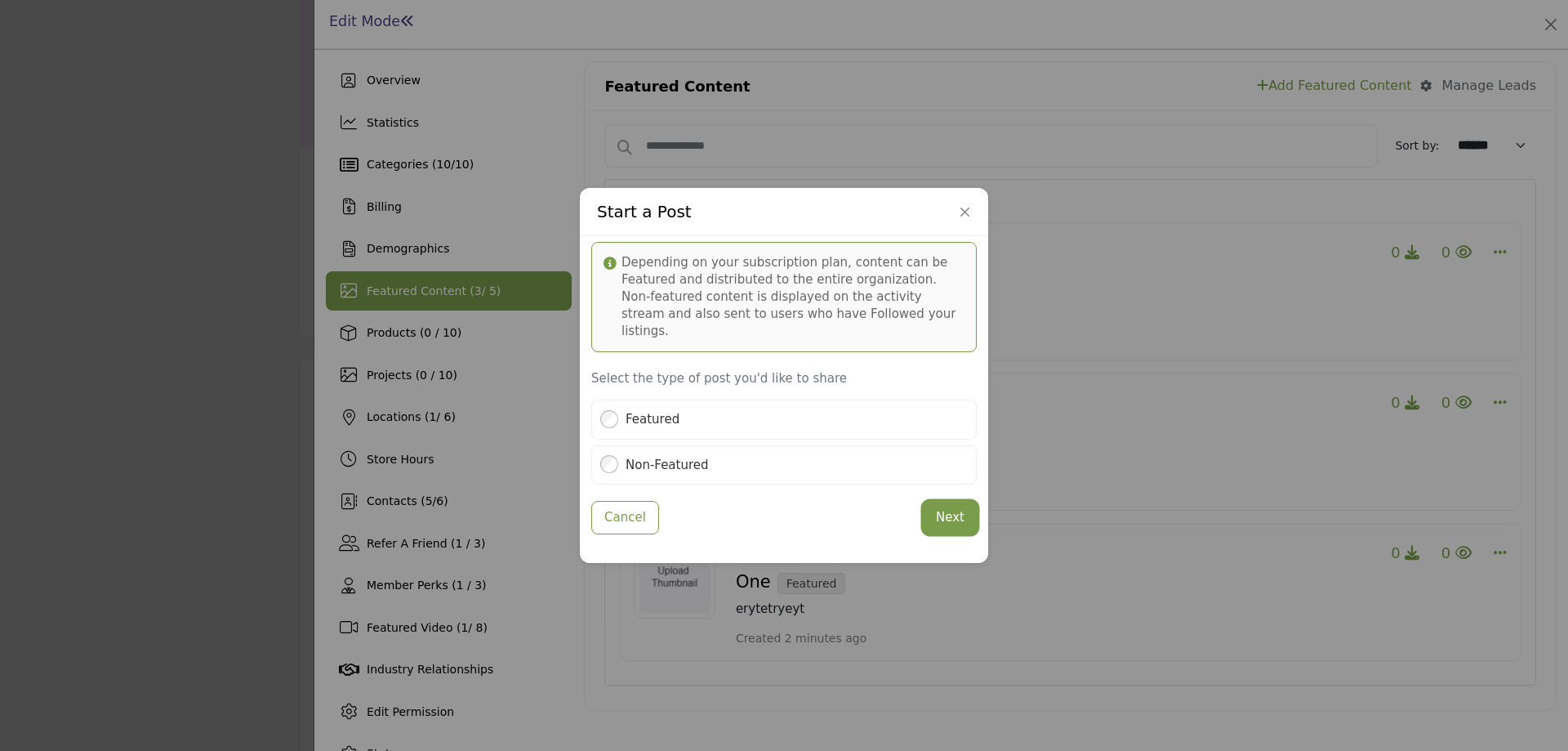
click at [953, 513] on button "Next" at bounding box center [950, 517] width 53 height 31
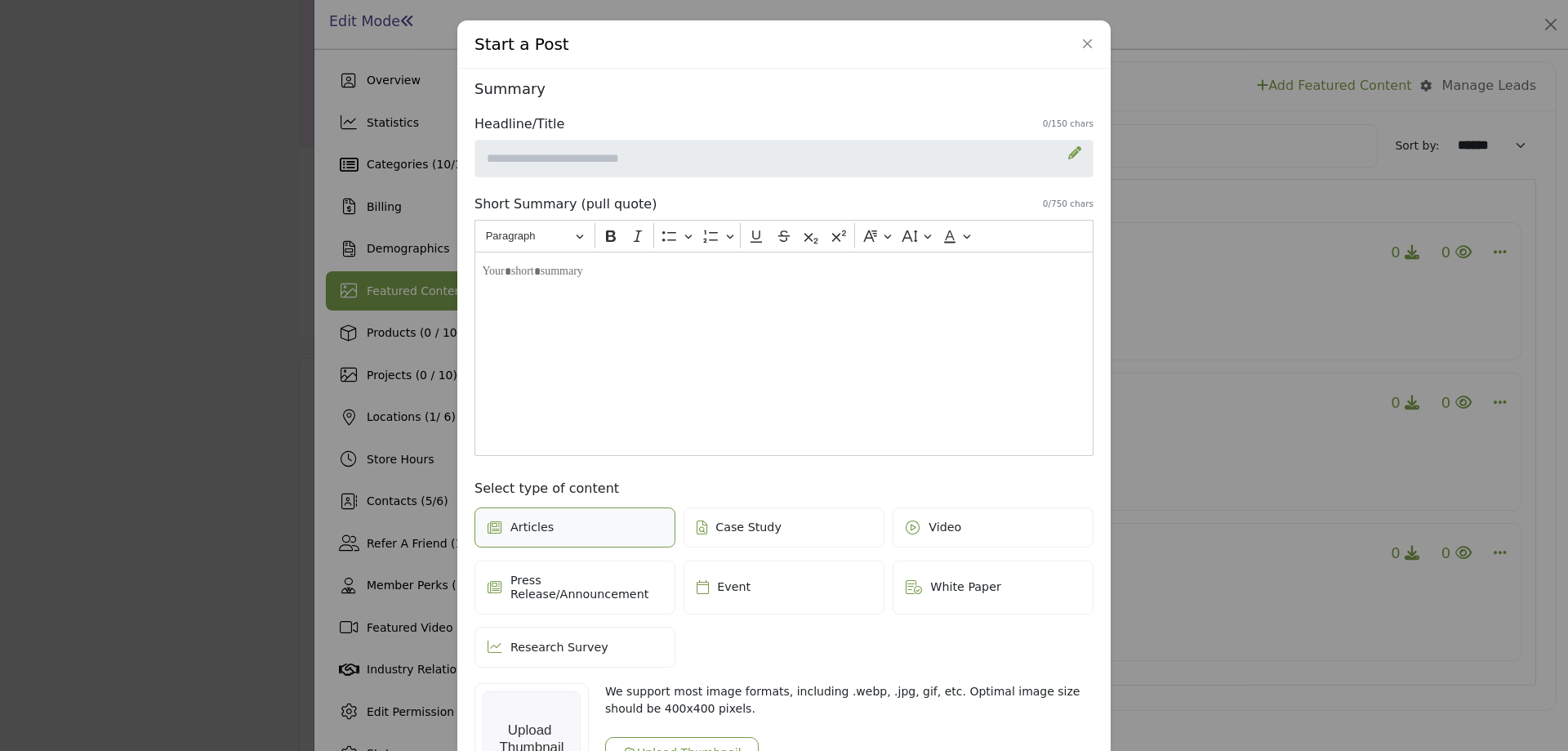
click at [1069, 155] on icon at bounding box center [1075, 152] width 13 height 13
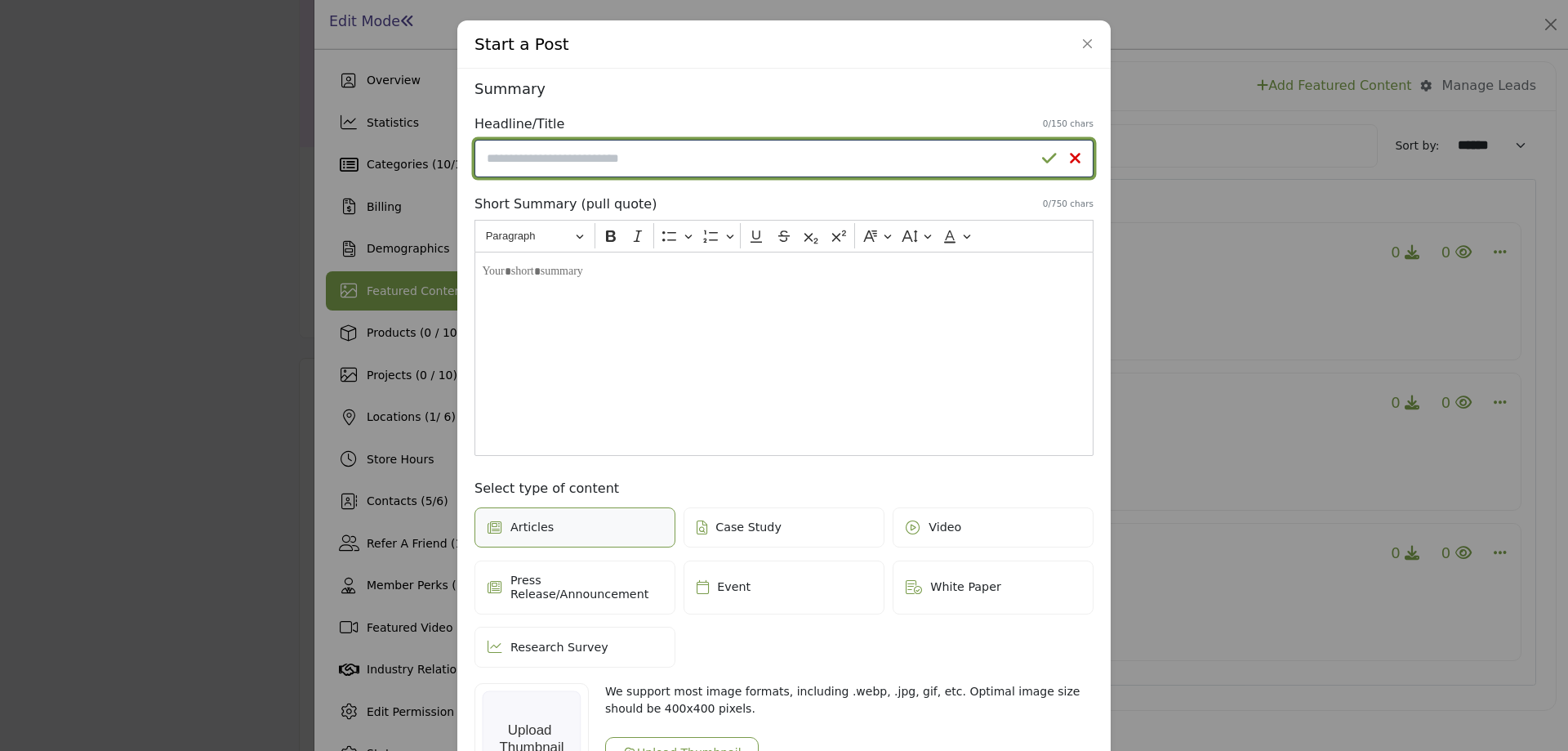
click at [870, 176] on input "Enter a compelling headline" at bounding box center [784, 158] width 619 height 38
type input "****"
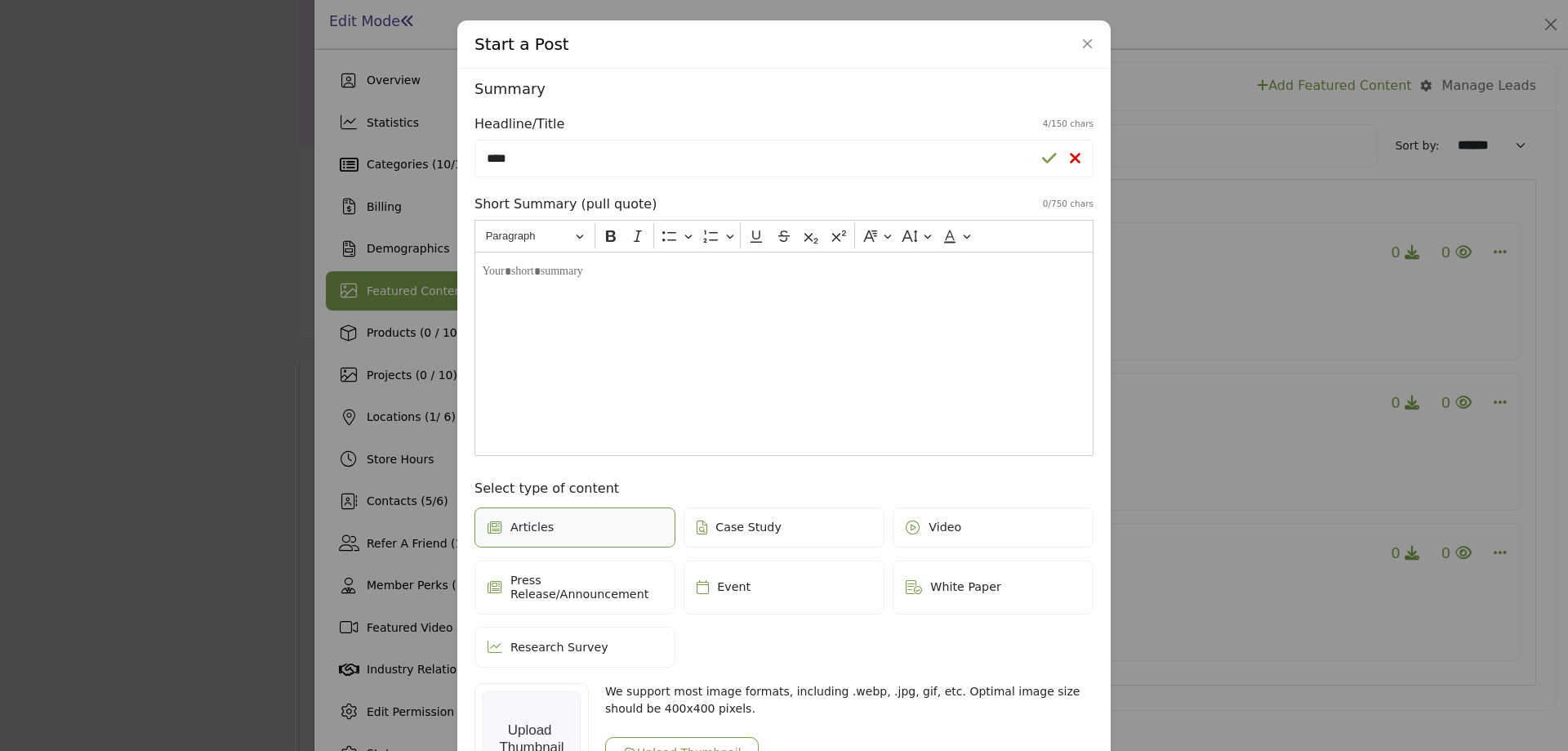
click at [896, 313] on div "Editor editing area: main" at bounding box center [784, 354] width 619 height 204
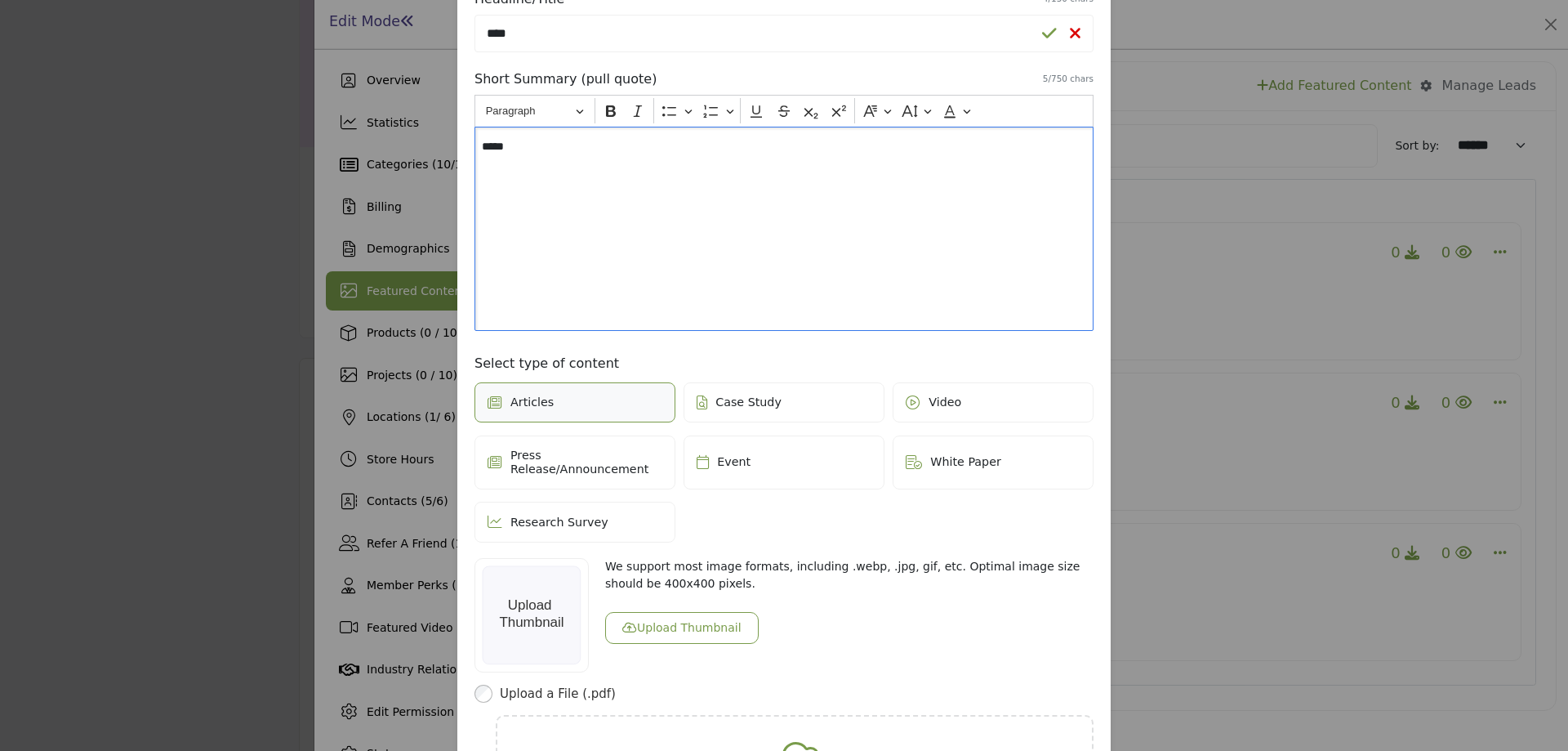
scroll to position [163, 0]
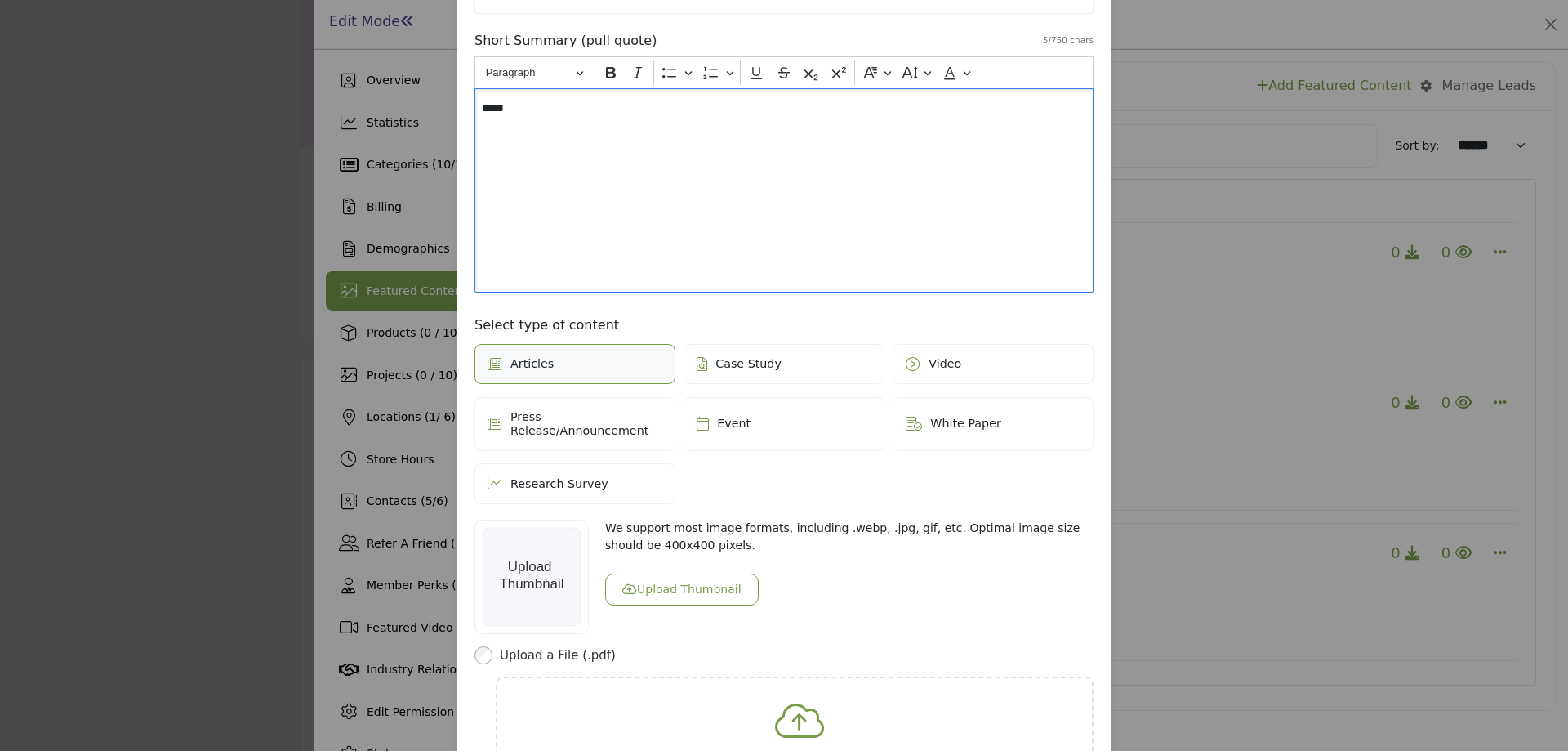
click at [802, 364] on label "Case Study" at bounding box center [784, 364] width 201 height 41
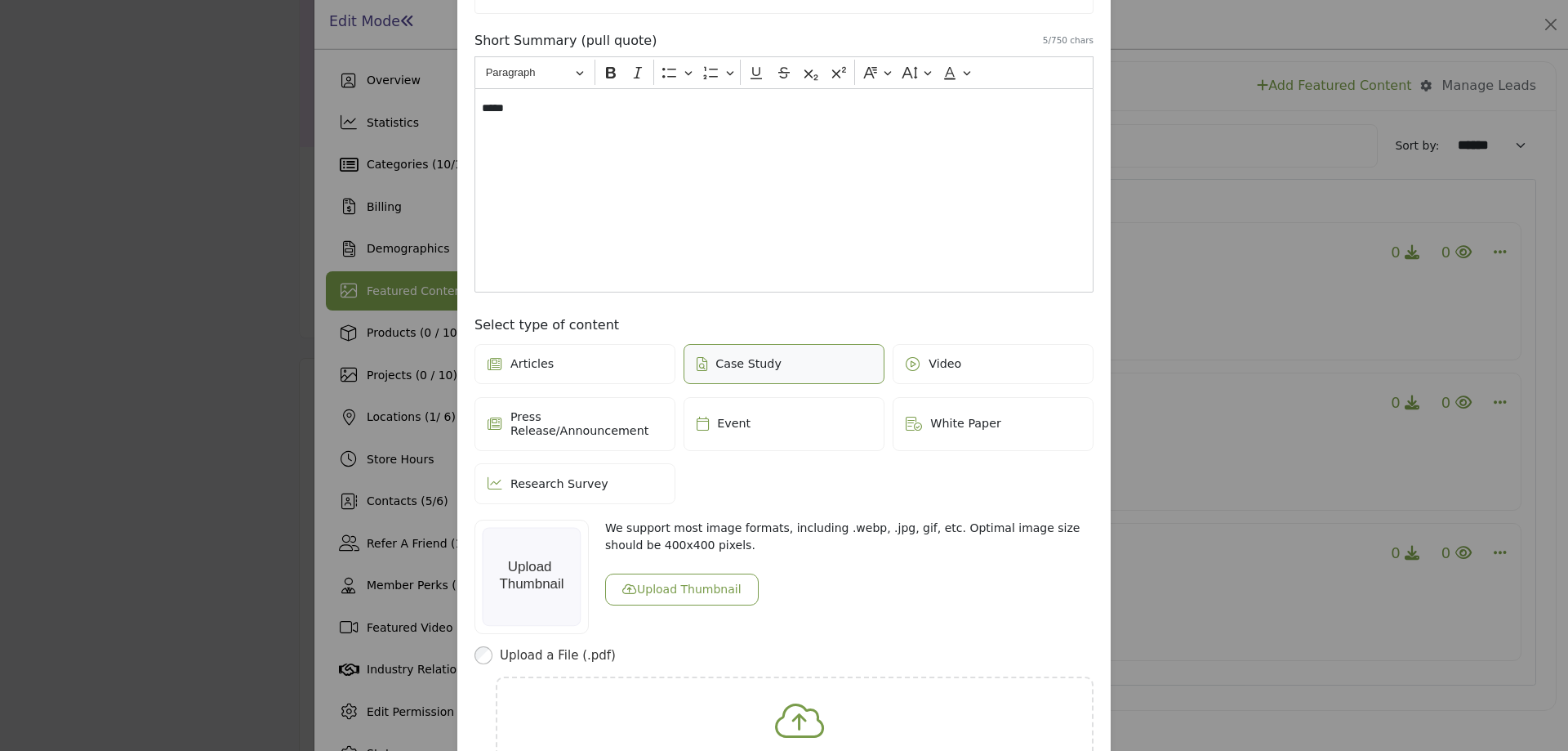
click at [698, 574] on button "Upload Thumbnail" at bounding box center [682, 589] width 154 height 31
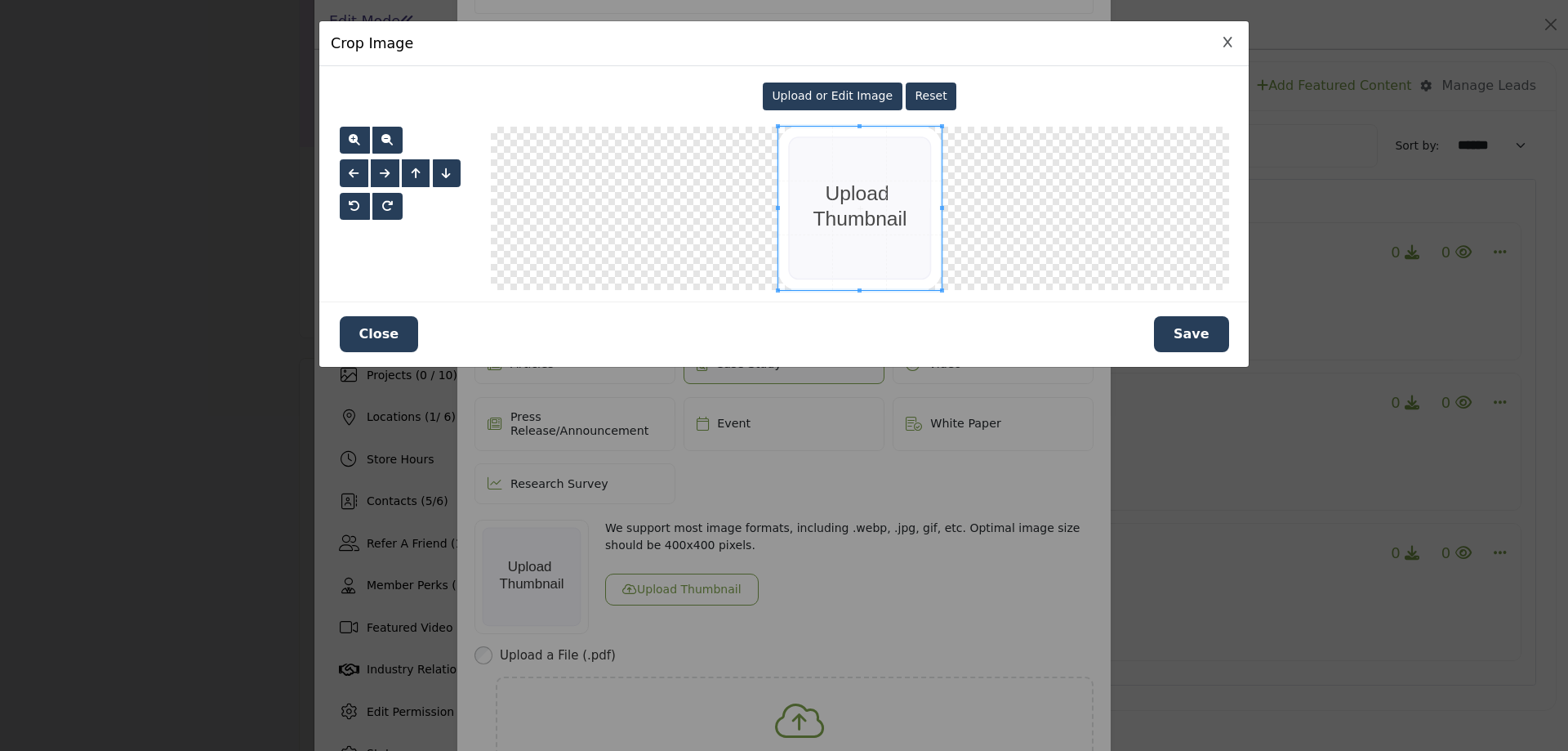
click at [1195, 341] on button "Save" at bounding box center [1192, 334] width 75 height 36
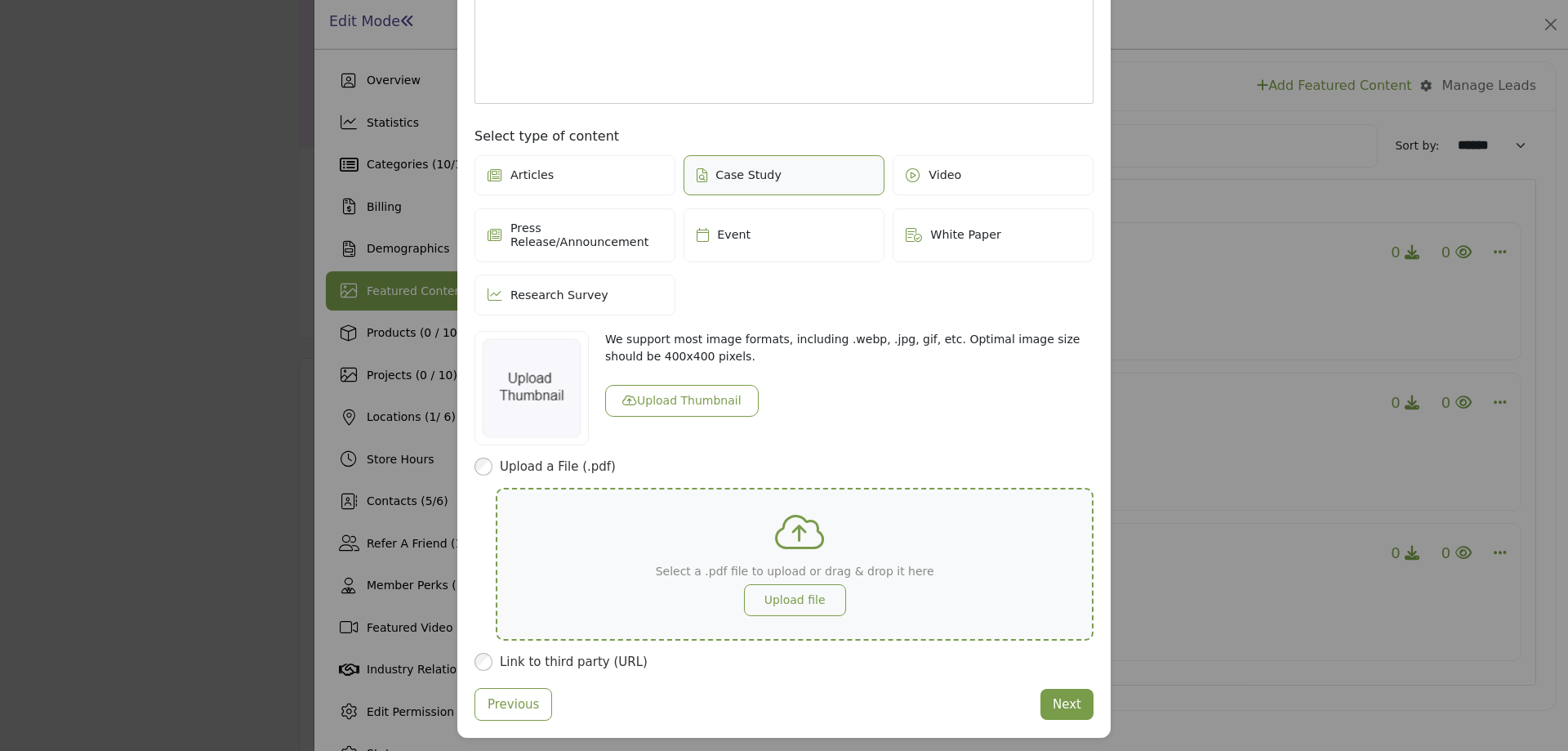
scroll to position [362, 0]
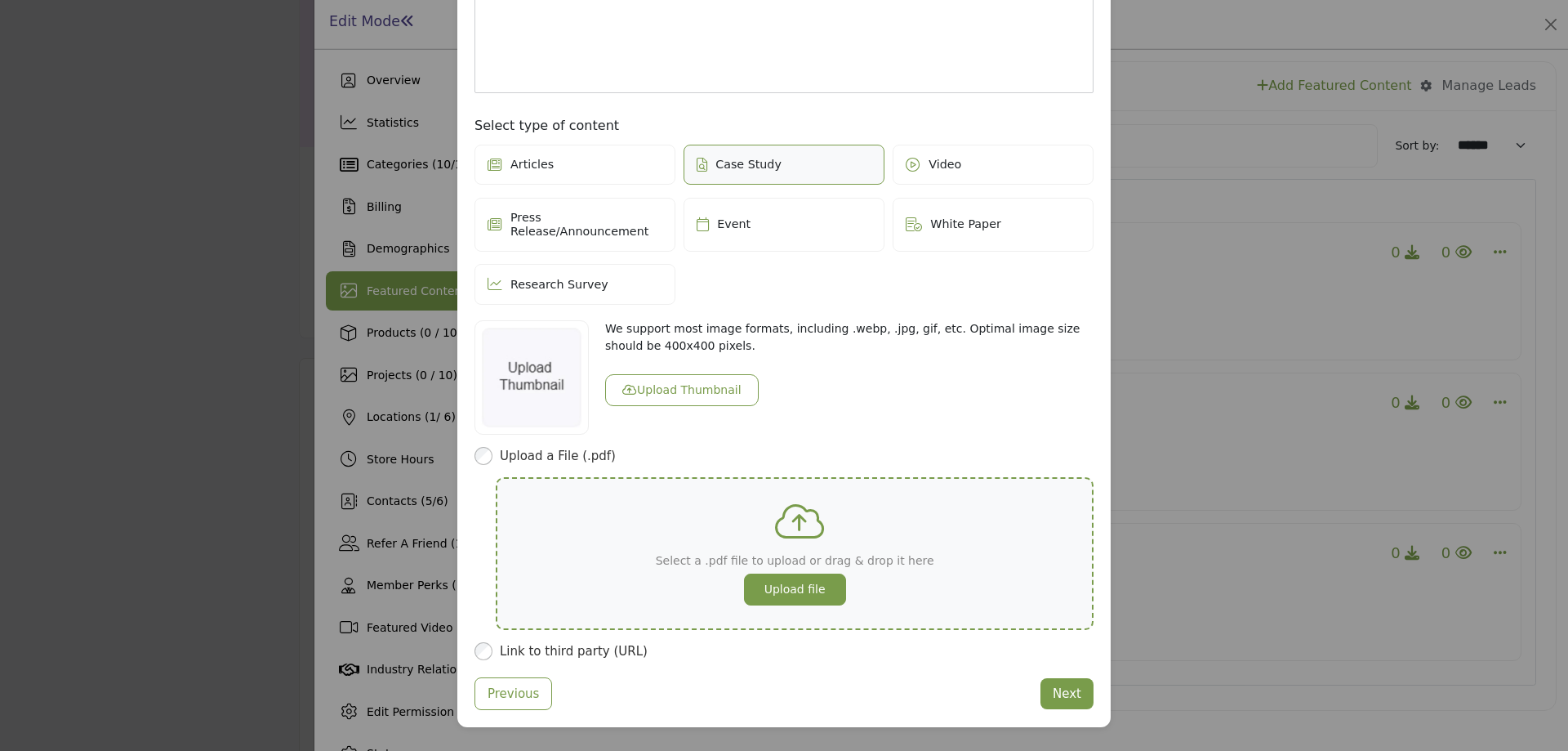
click at [801, 574] on button "Upload file" at bounding box center [794, 589] width 102 height 31
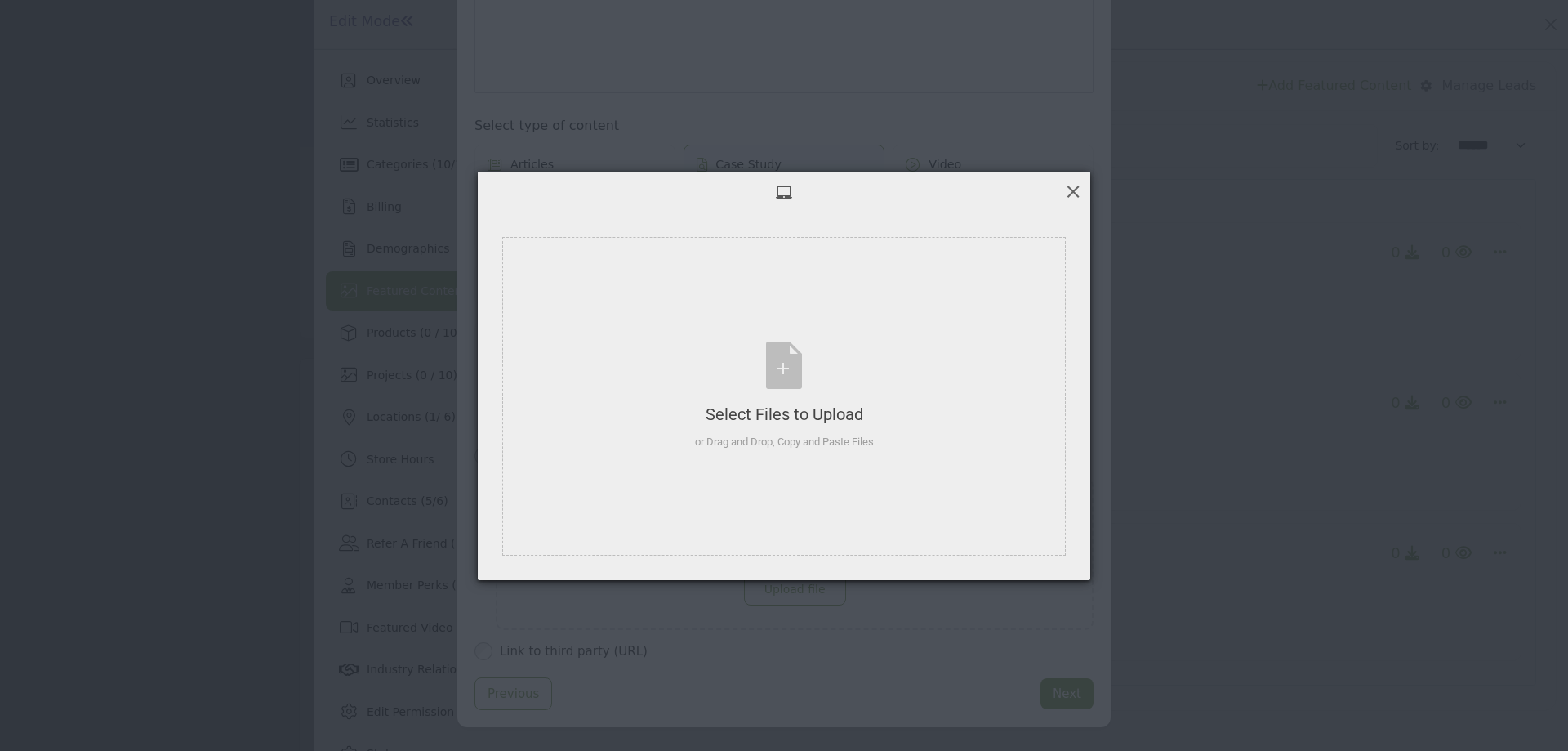
click at [1068, 191] on span at bounding box center [1073, 191] width 18 height 18
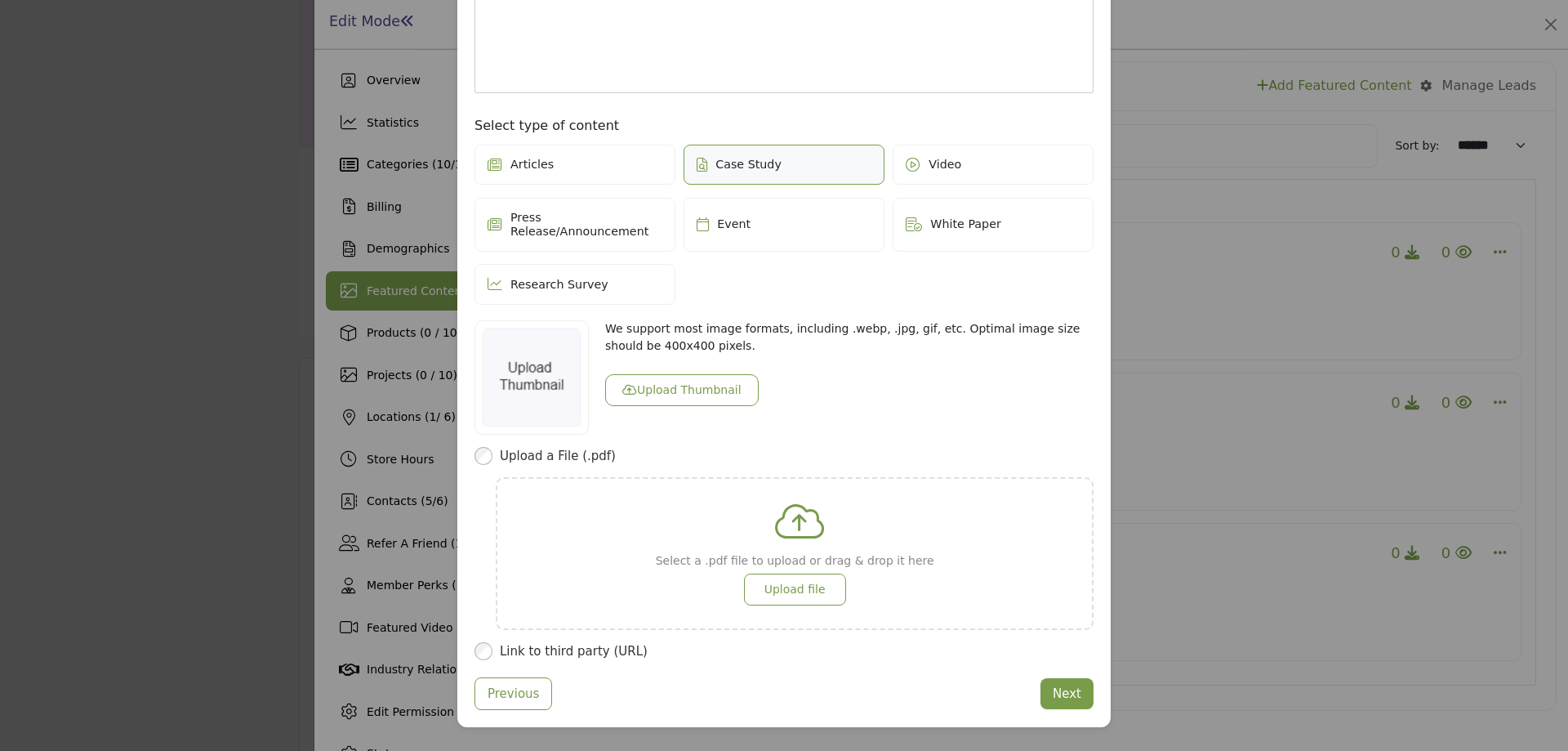
click at [489, 647] on div "Link to third party (URL)" at bounding box center [784, 651] width 619 height 19
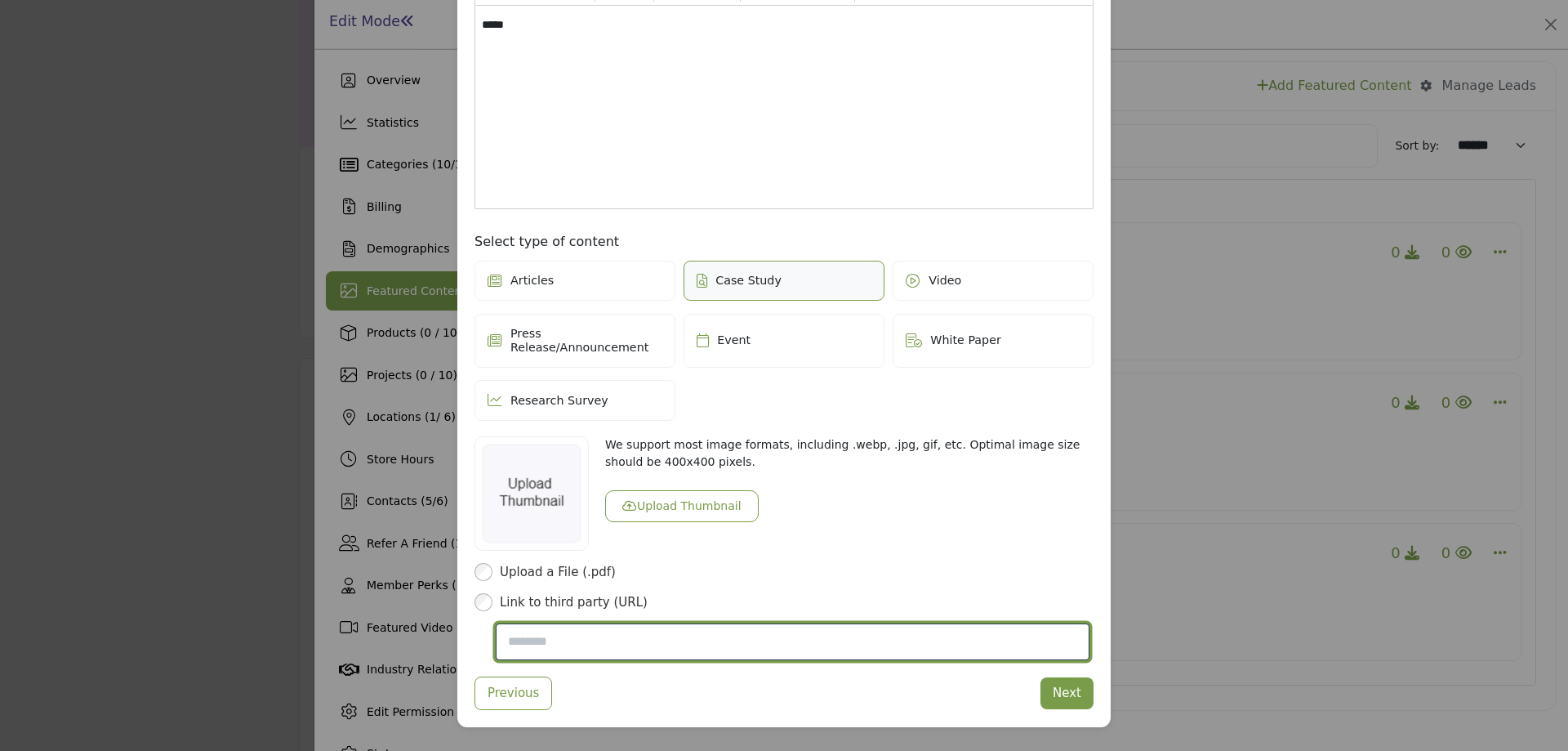
click at [587, 624] on input "Post Website URL" at bounding box center [793, 642] width 594 height 38
type input "**********"
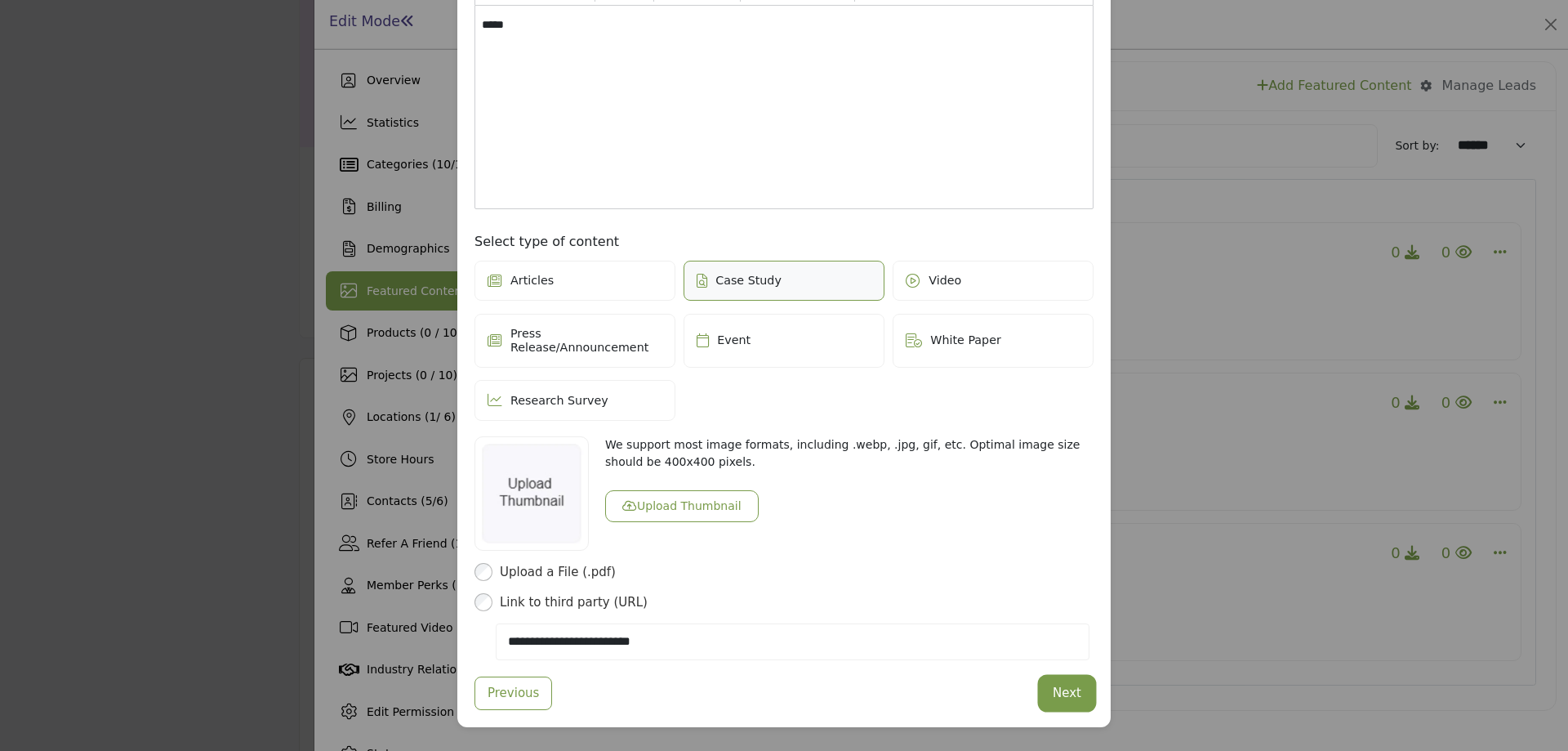
click at [1075, 678] on button "Next" at bounding box center [1067, 693] width 53 height 31
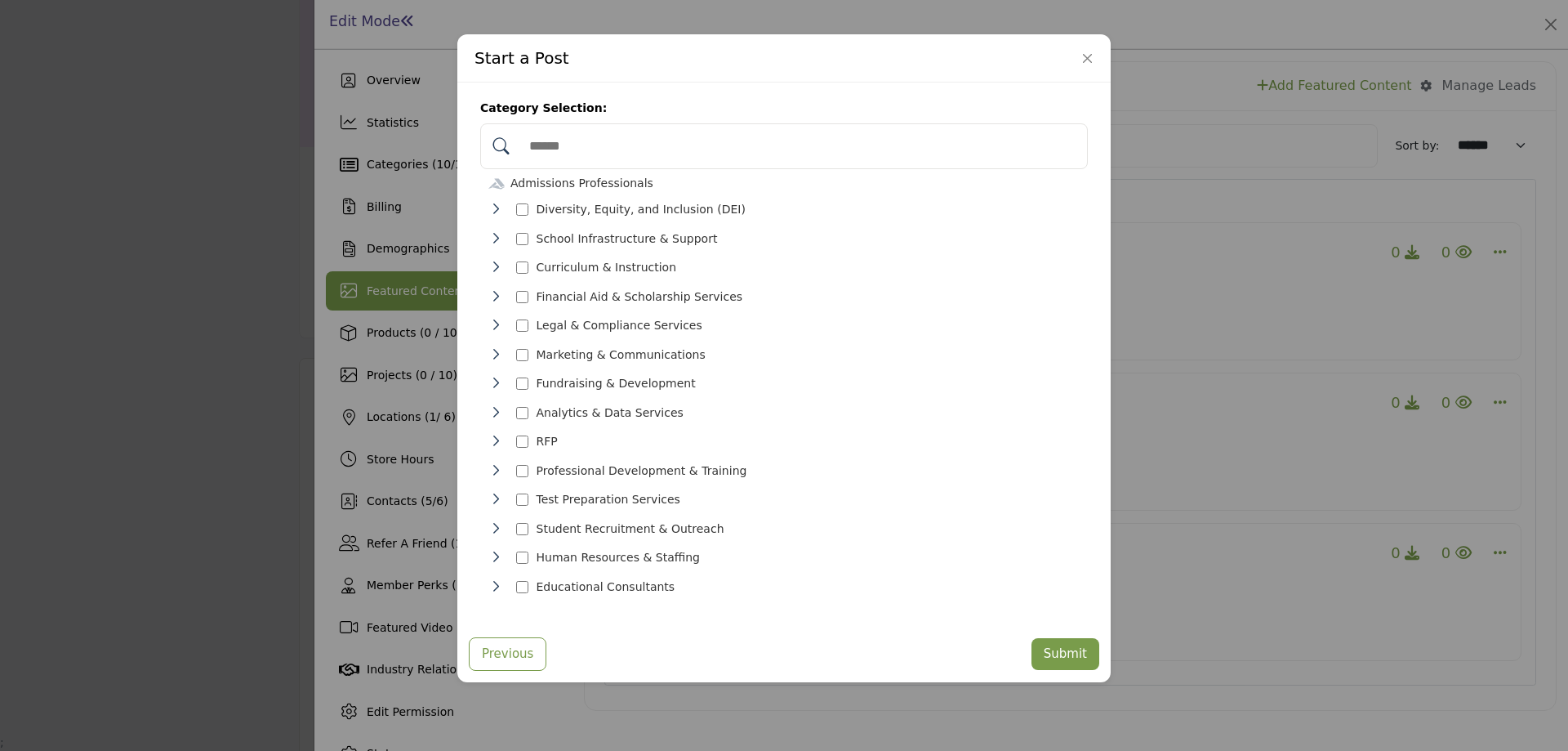
scroll to position [17, 0]
click at [1063, 638] on button "Submit" at bounding box center [1066, 654] width 68 height 31
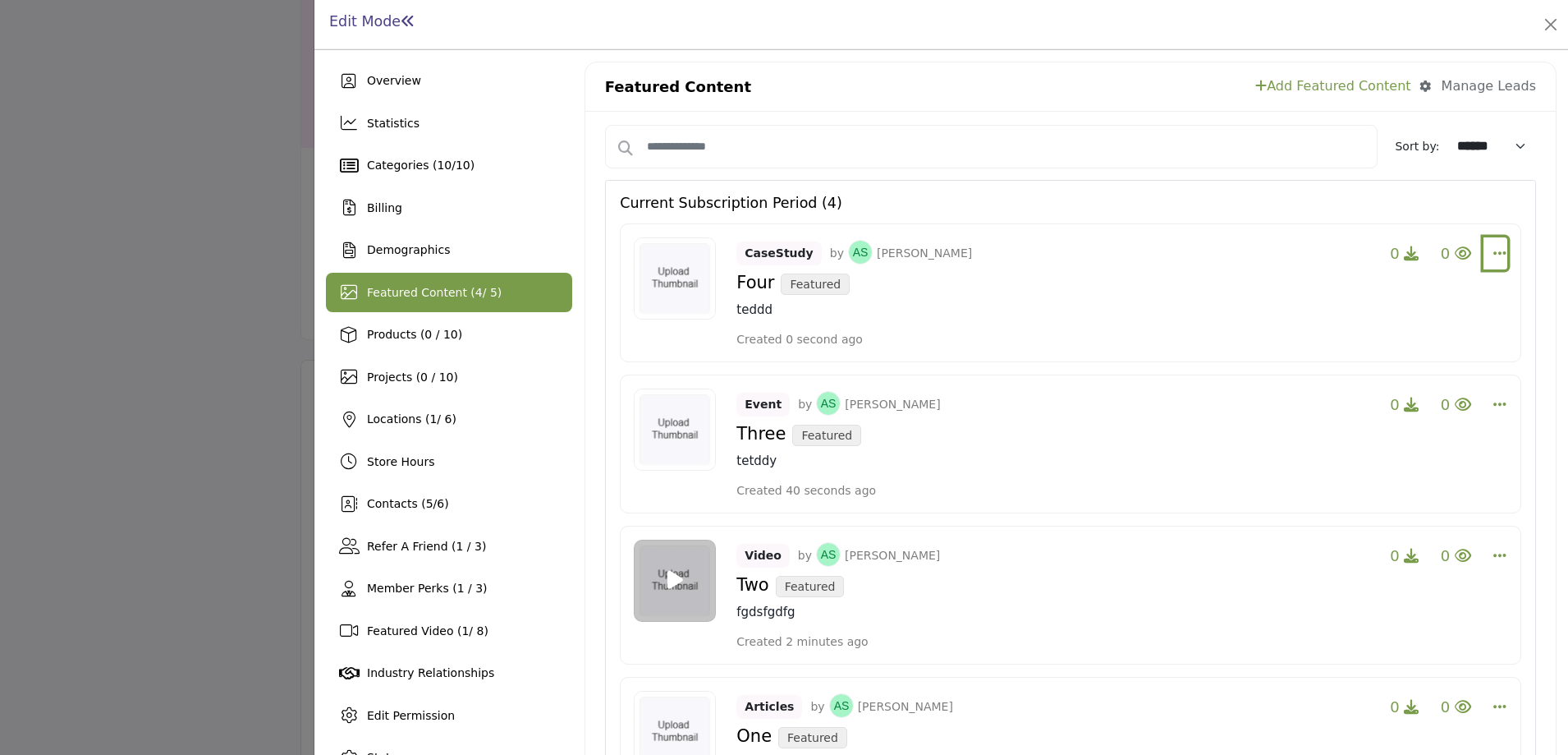
click at [1499, 251] on button "Select Dropdown Options" at bounding box center [1495, 253] width 24 height 32
click at [1376, 327] on link "Edit" at bounding box center [1401, 332] width 160 height 30
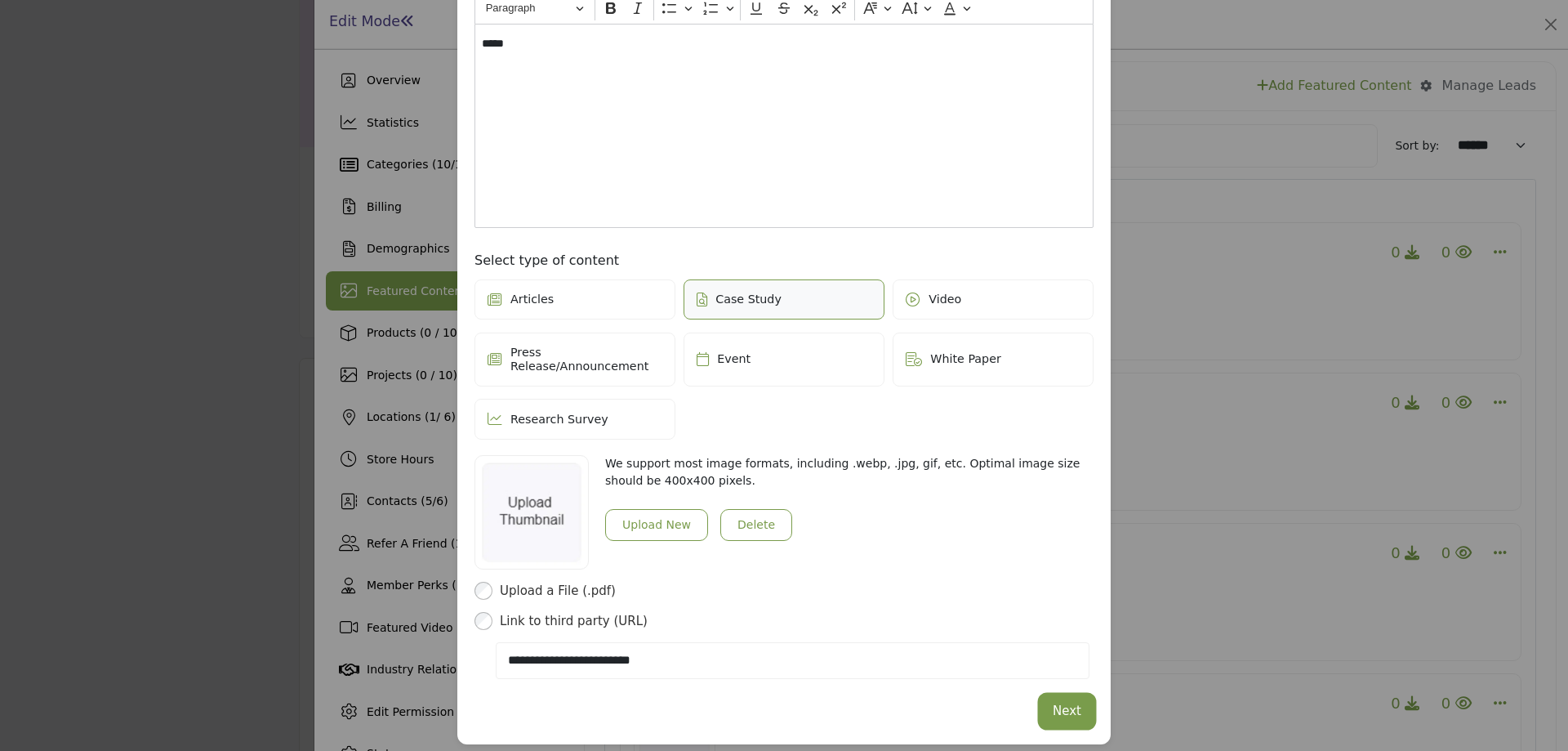
click at [1059, 704] on button "Next" at bounding box center [1067, 711] width 53 height 31
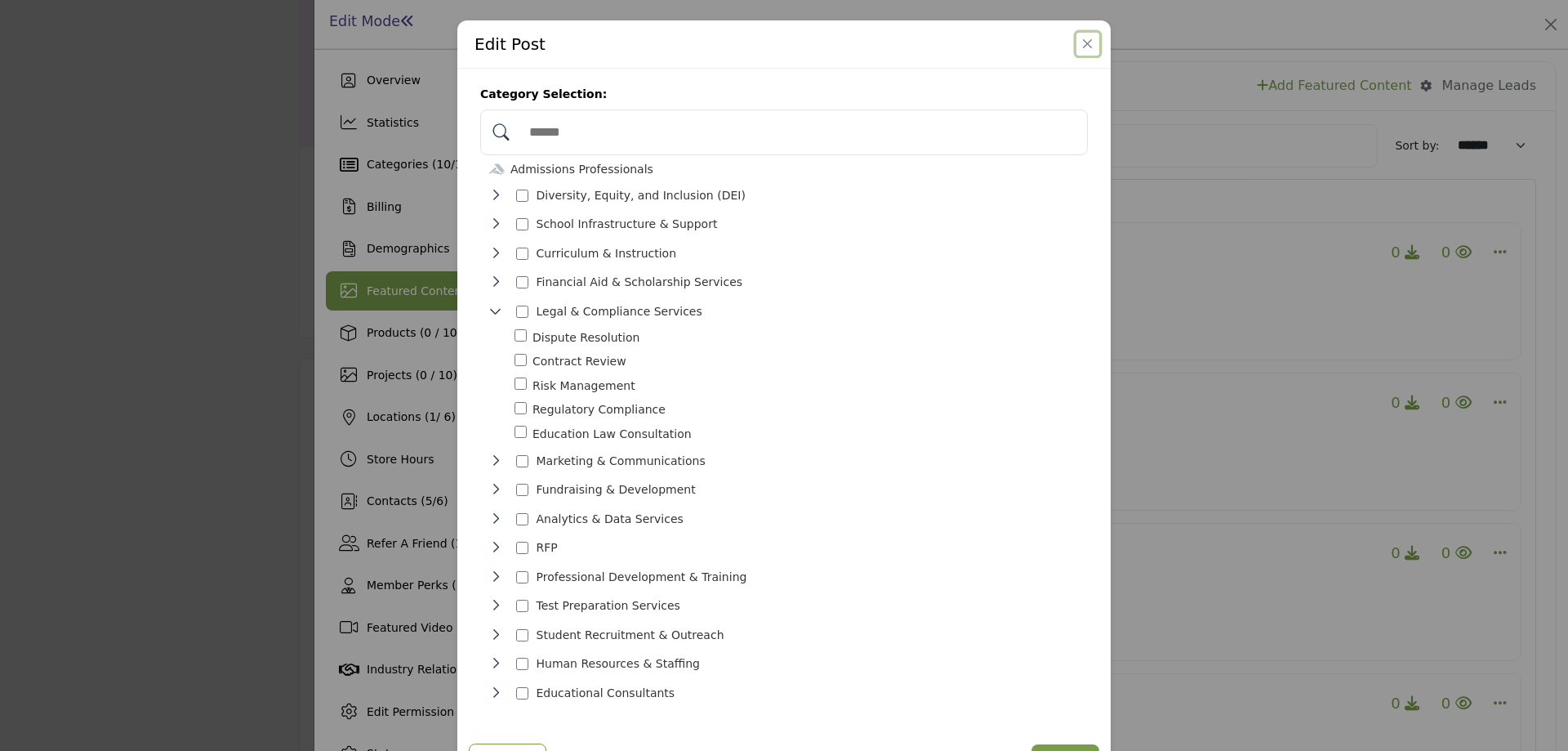
click at [1076, 44] on button "Close" at bounding box center [1088, 44] width 23 height 23
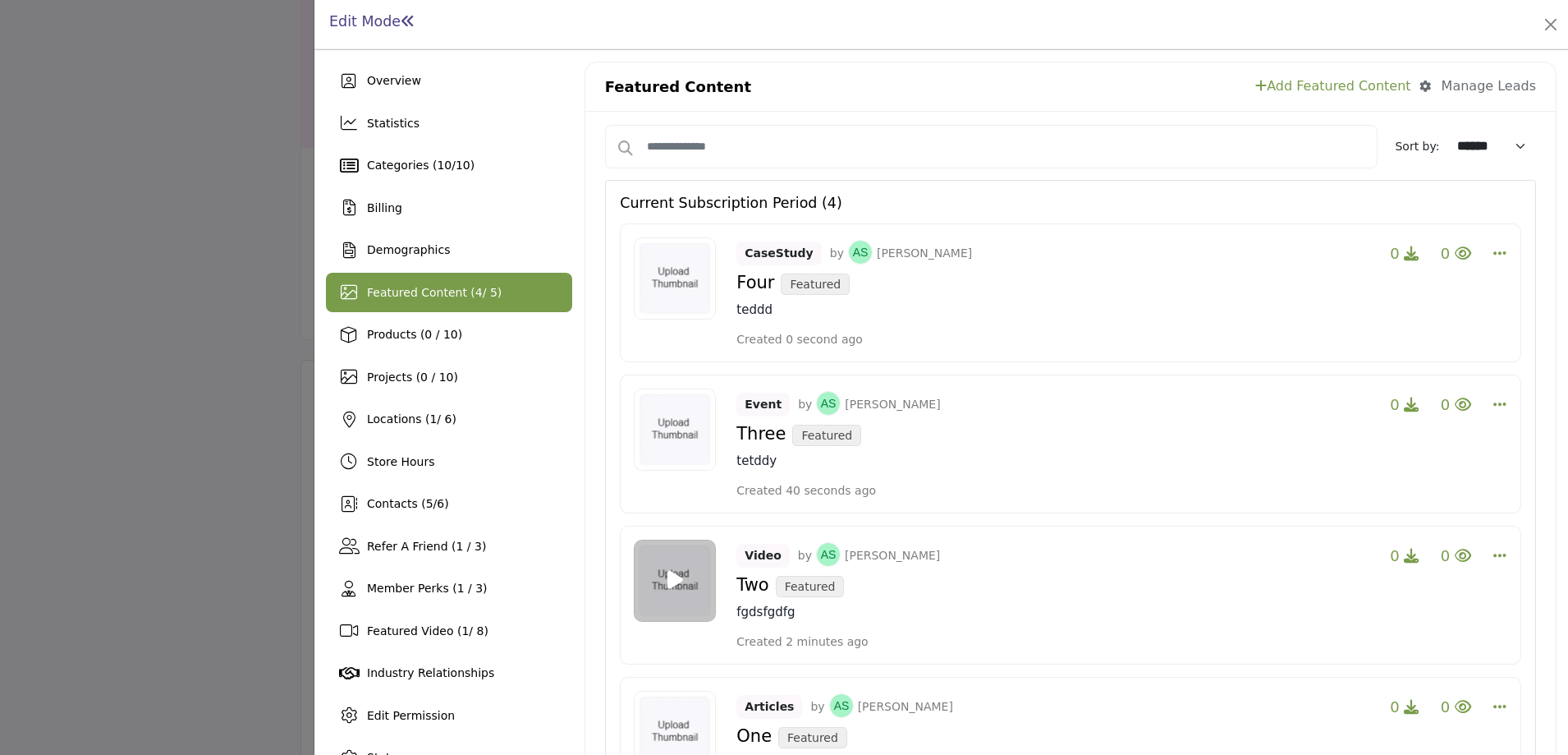
click at [1328, 83] on link "Add Featured Content" at bounding box center [1333, 86] width 155 height 19
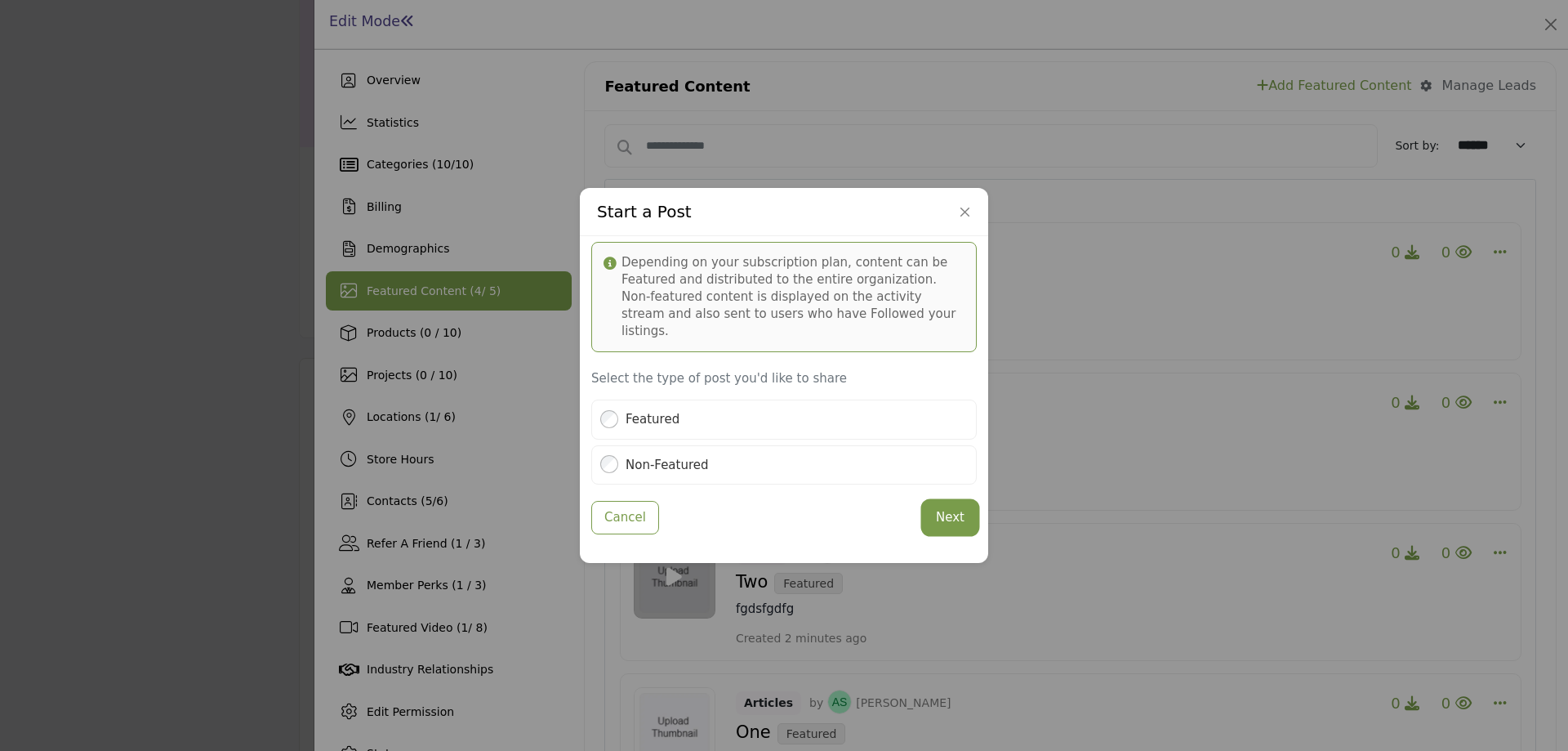
click at [946, 506] on button "Next" at bounding box center [950, 517] width 53 height 31
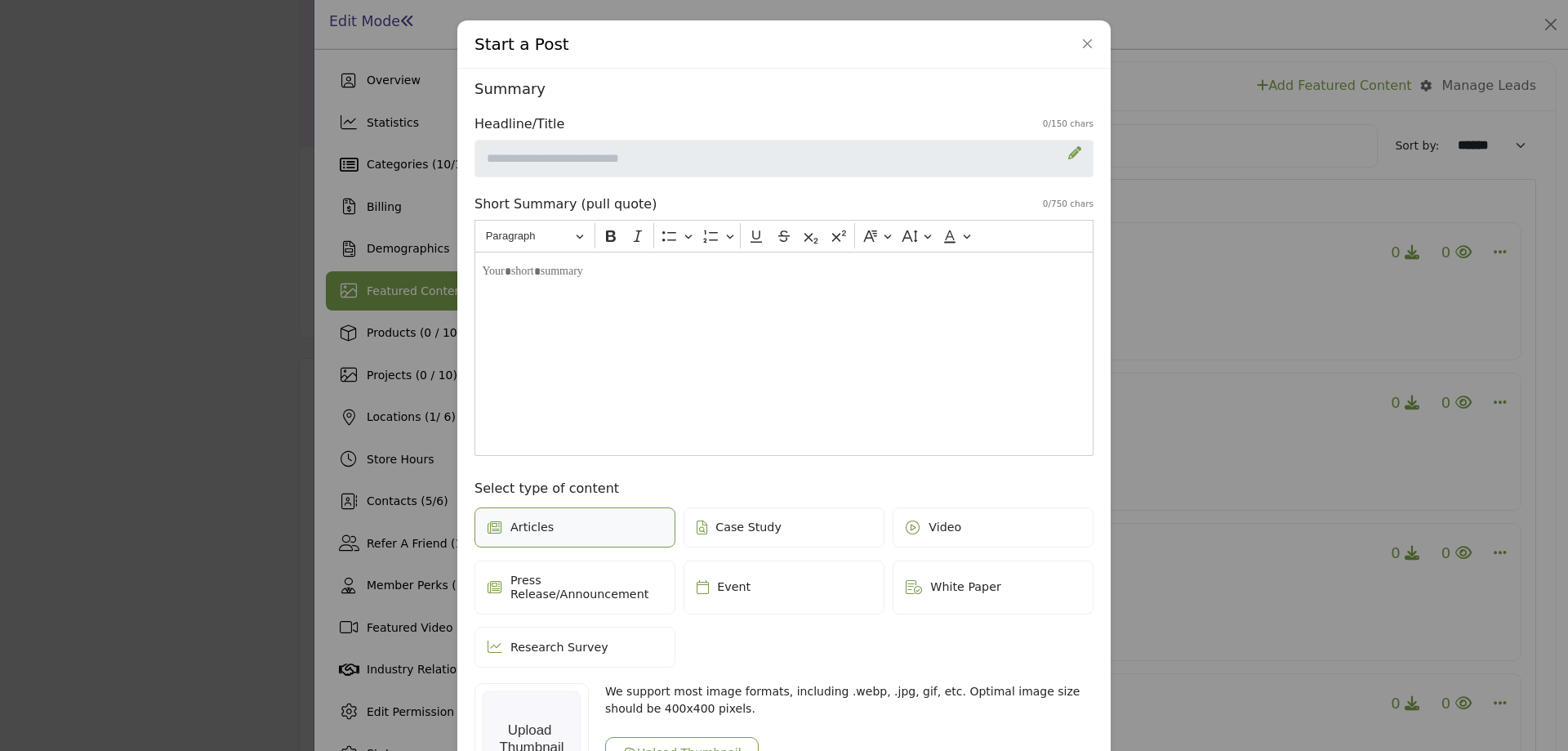
click at [1072, 147] on icon at bounding box center [1075, 152] width 13 height 13
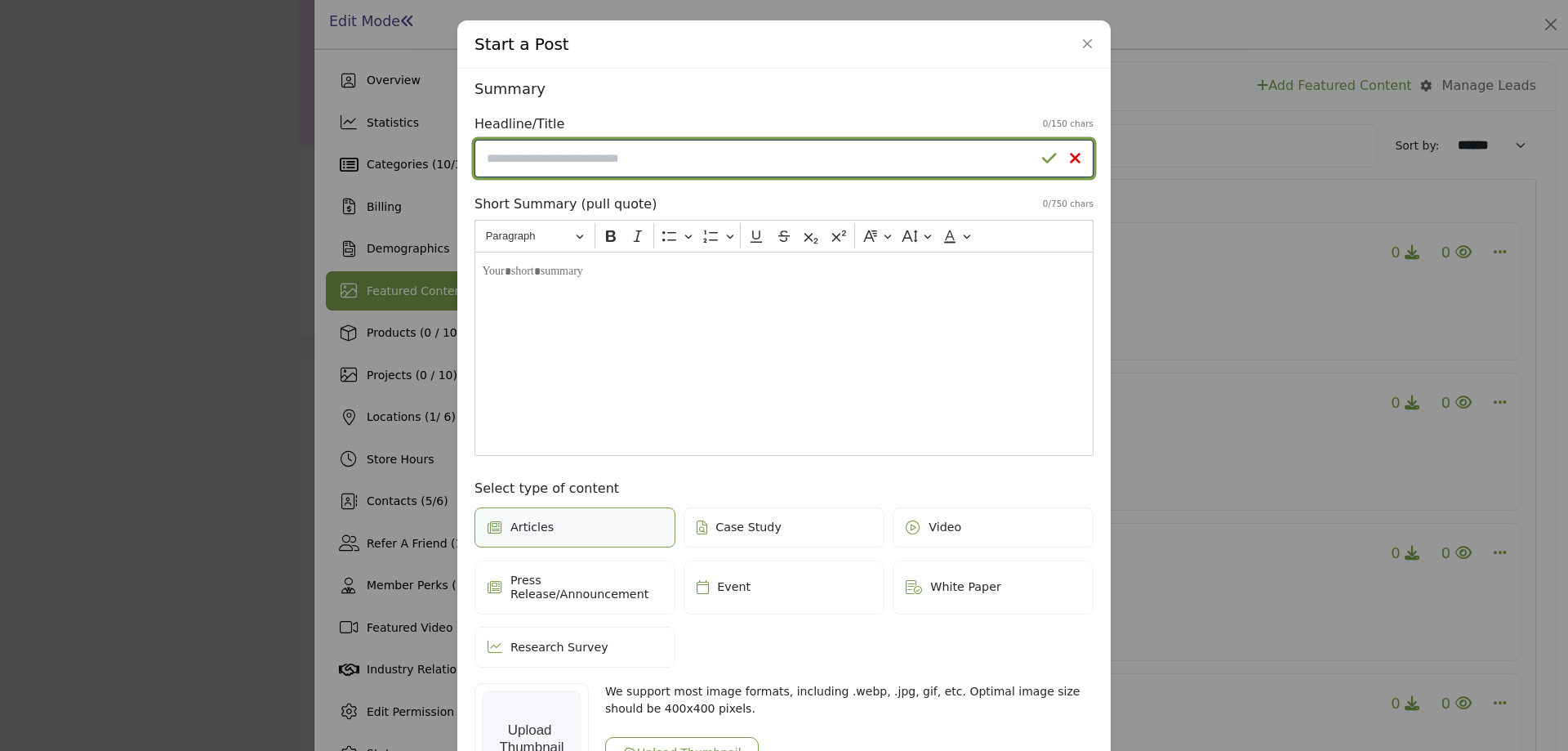
click at [781, 174] on input "Enter a compelling headline" at bounding box center [784, 158] width 619 height 38
type input "****"
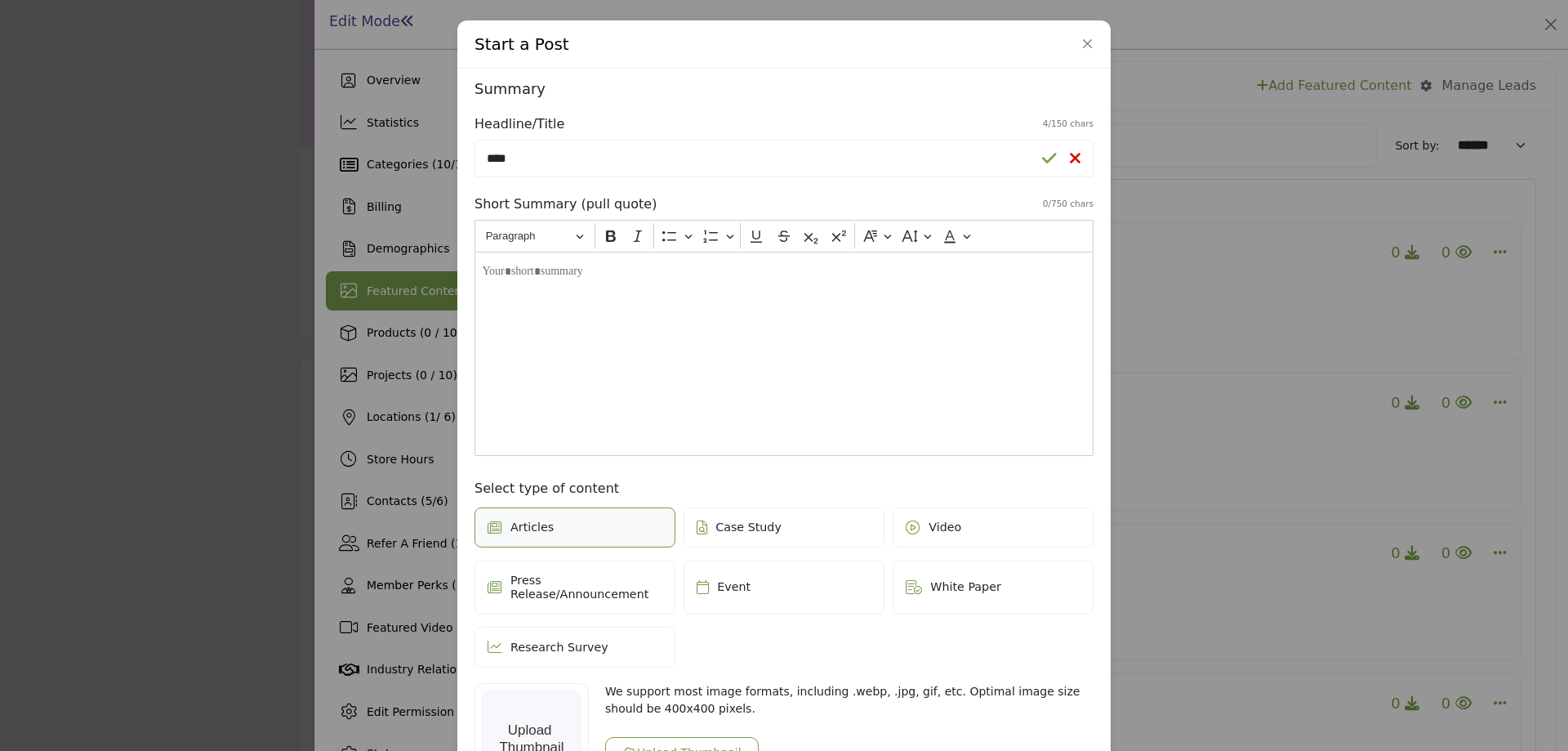
click at [784, 298] on div "Editor editing area: main" at bounding box center [784, 354] width 619 height 204
click at [971, 585] on span "White Paper" at bounding box center [966, 587] width 71 height 14
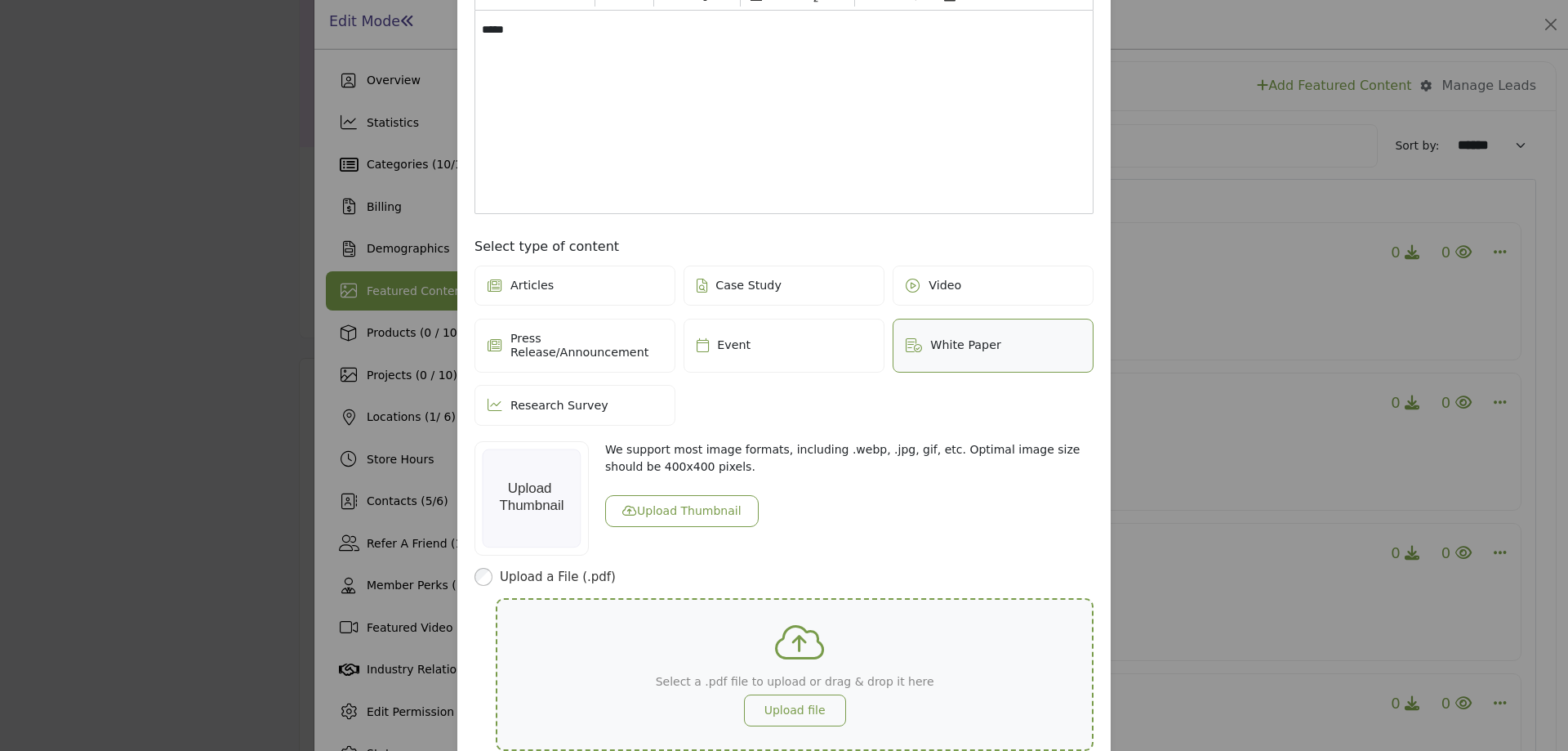
scroll to position [245, 0]
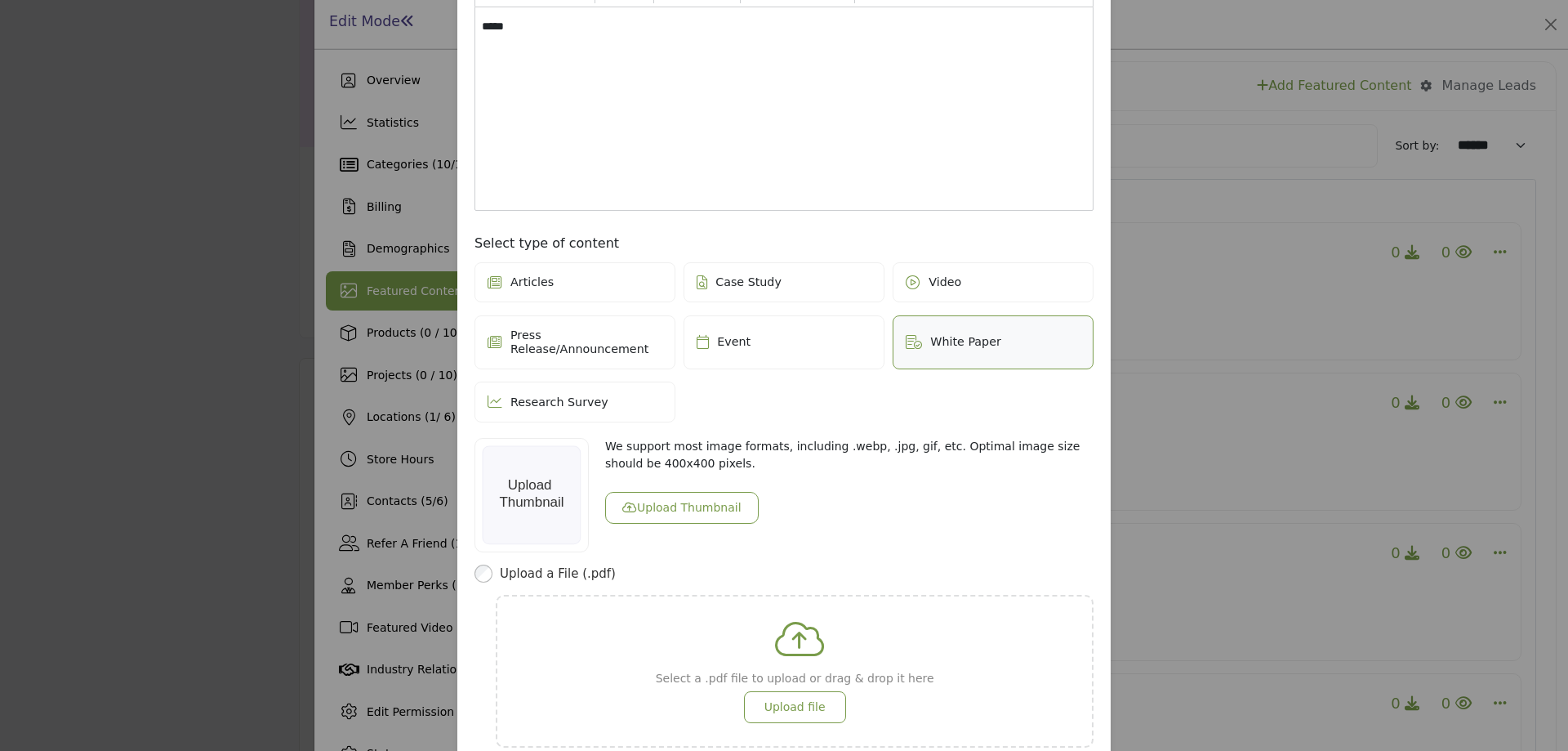
click at [667, 492] on button "Upload Thumbnail" at bounding box center [682, 507] width 154 height 31
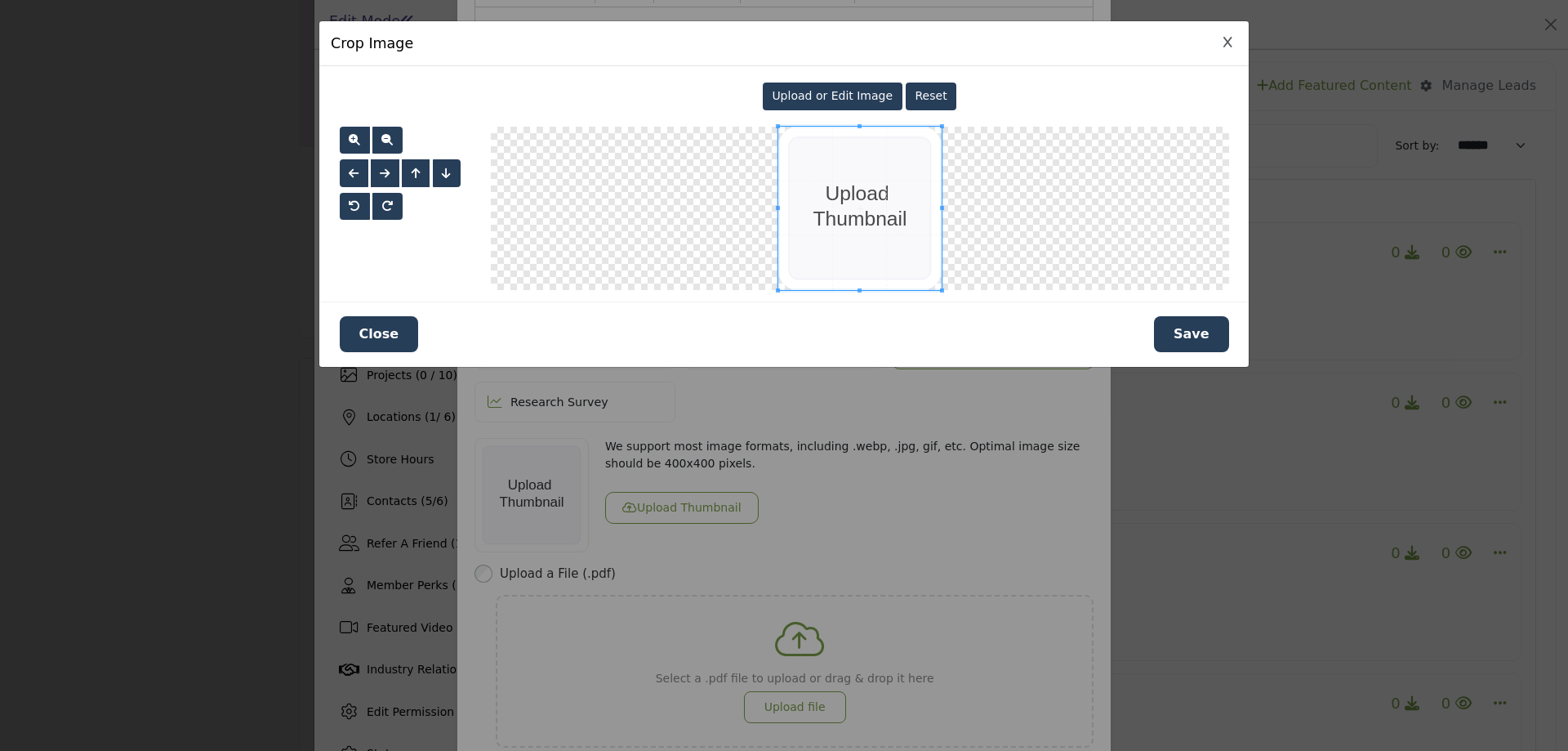
click at [1200, 345] on button "Save" at bounding box center [1192, 334] width 75 height 36
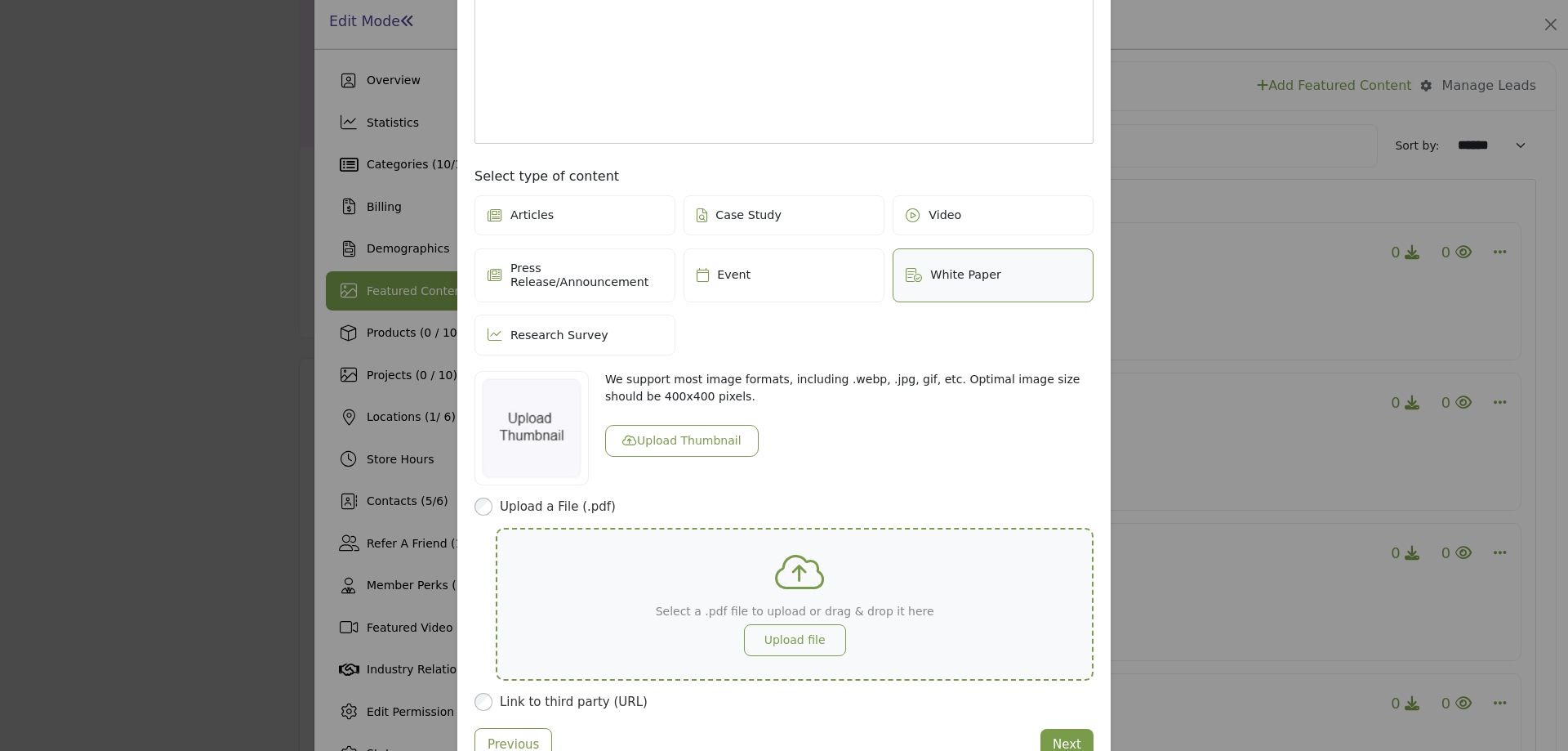
scroll to position [362, 0]
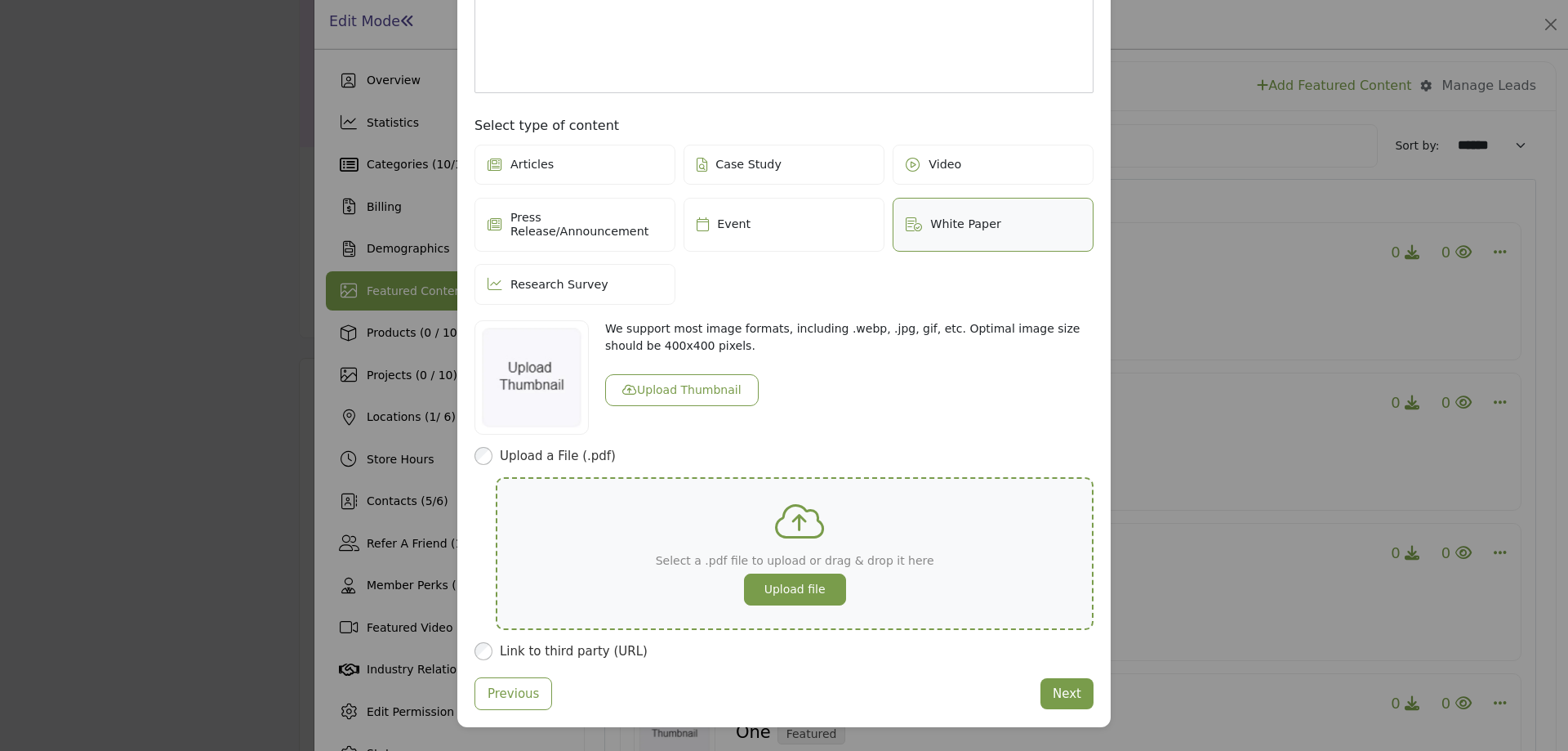
click at [789, 574] on button "Upload file" at bounding box center [794, 589] width 102 height 31
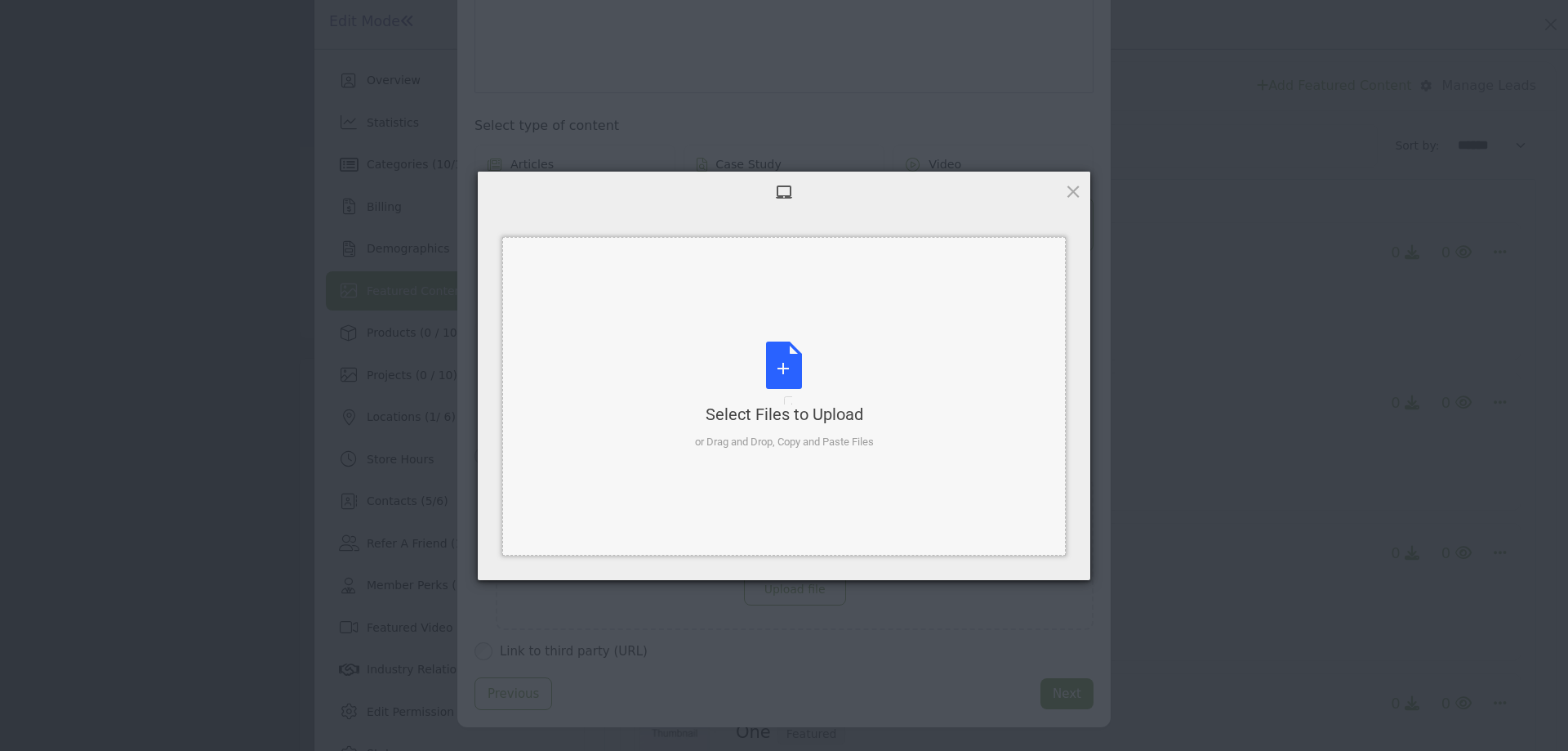
click at [785, 377] on div "Select Files to Upload or Drag and Drop, Copy and Paste Files" at bounding box center [784, 396] width 179 height 108
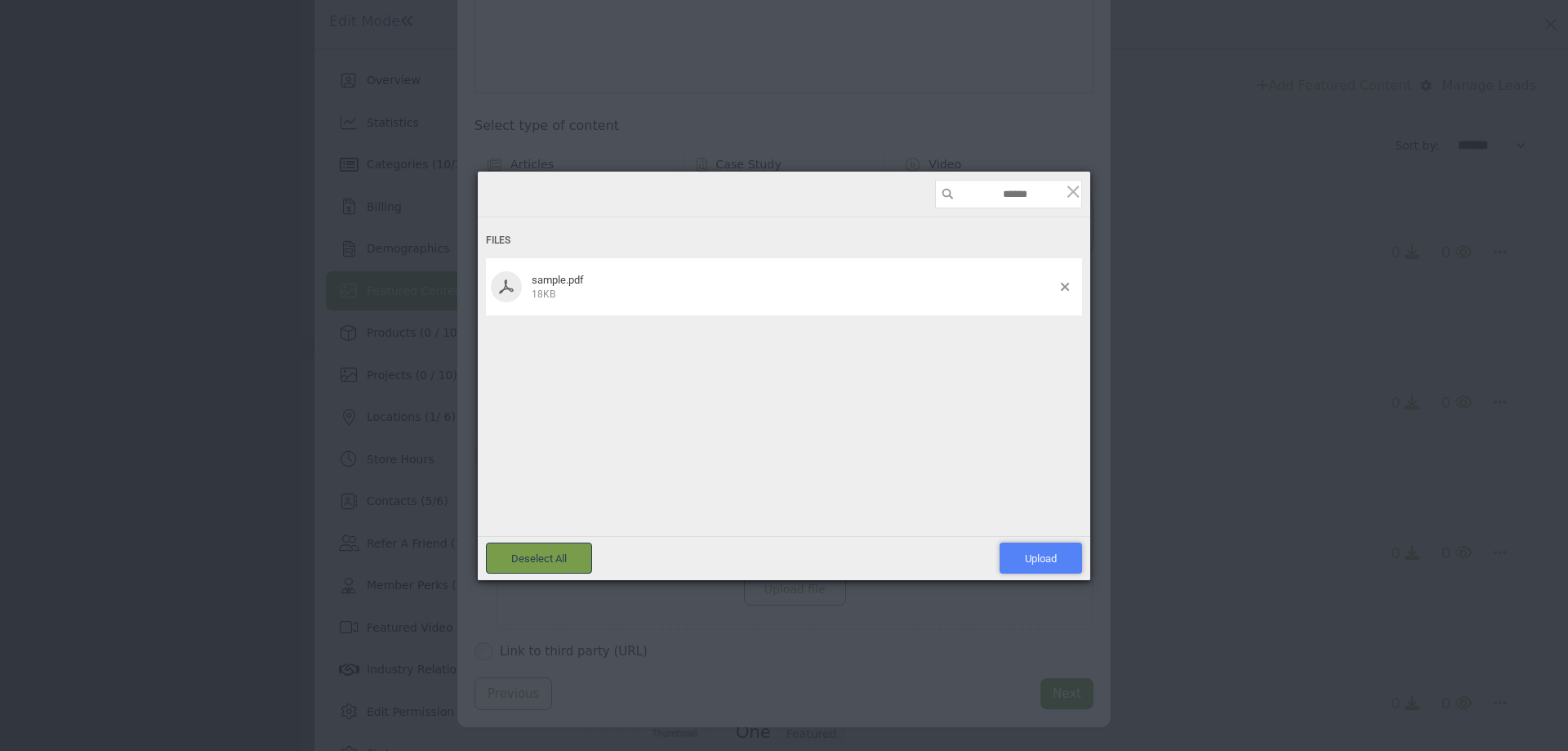
click at [1055, 544] on span "Upload 1" at bounding box center [1041, 558] width 82 height 31
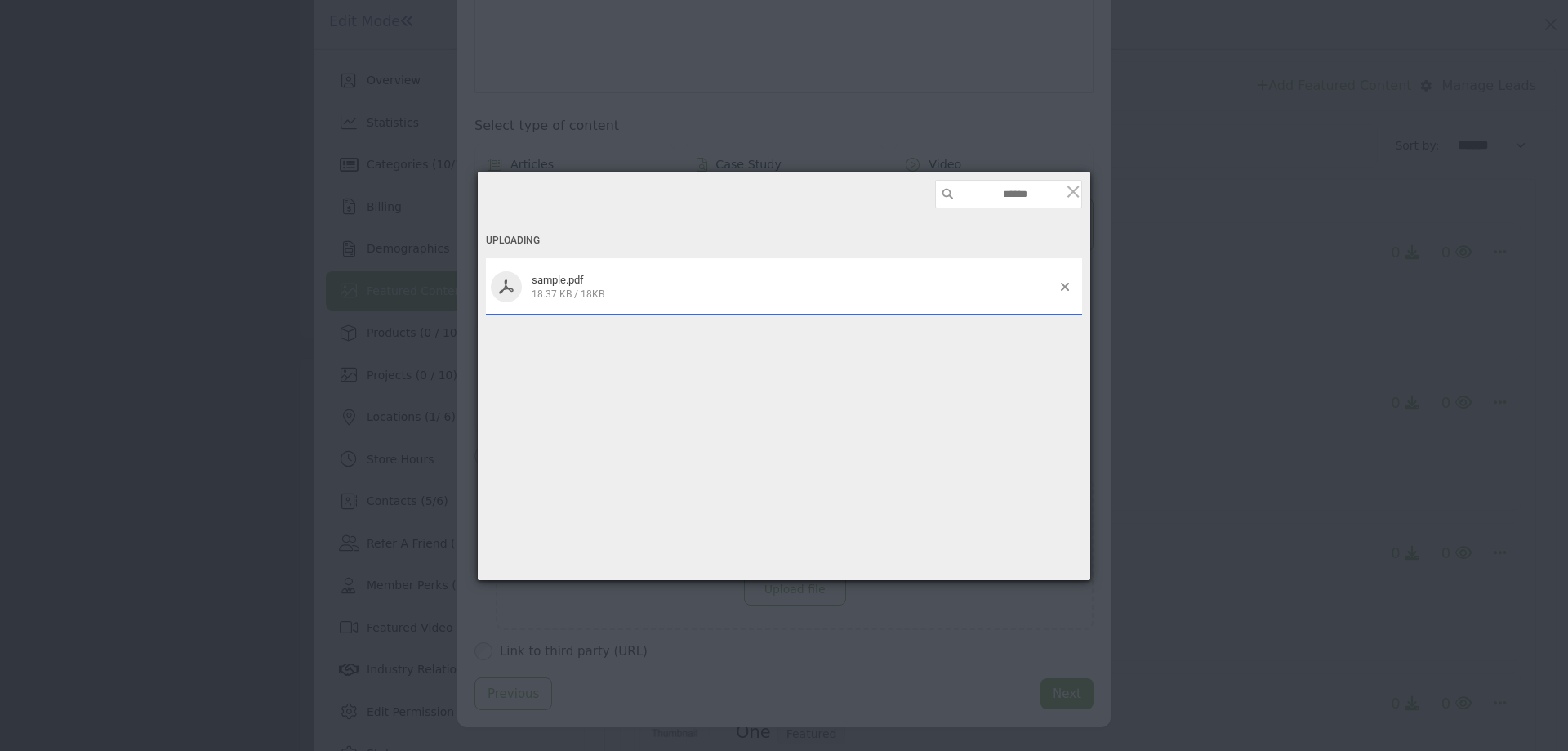
scroll to position [272, 0]
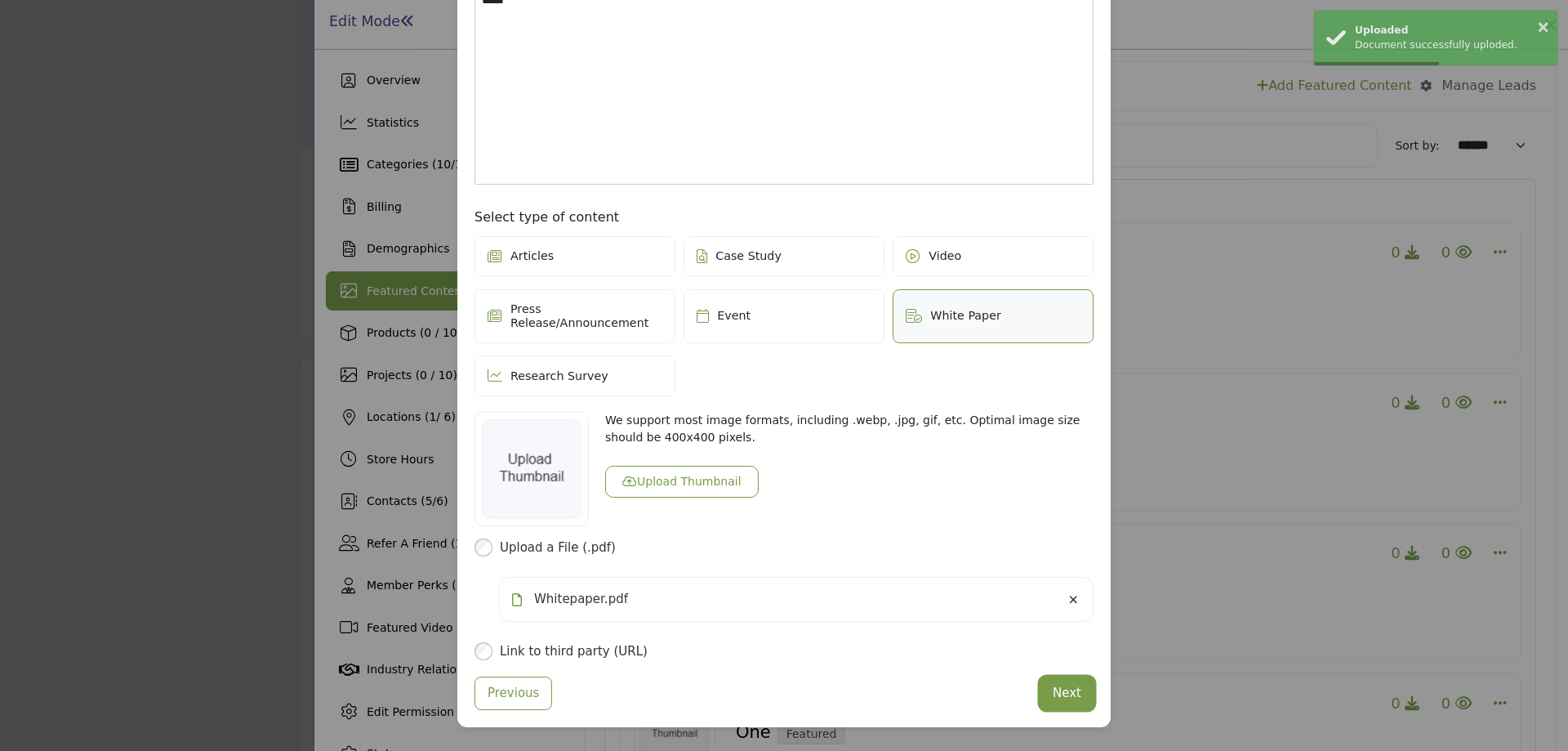
click at [1053, 687] on button "Next" at bounding box center [1067, 693] width 53 height 31
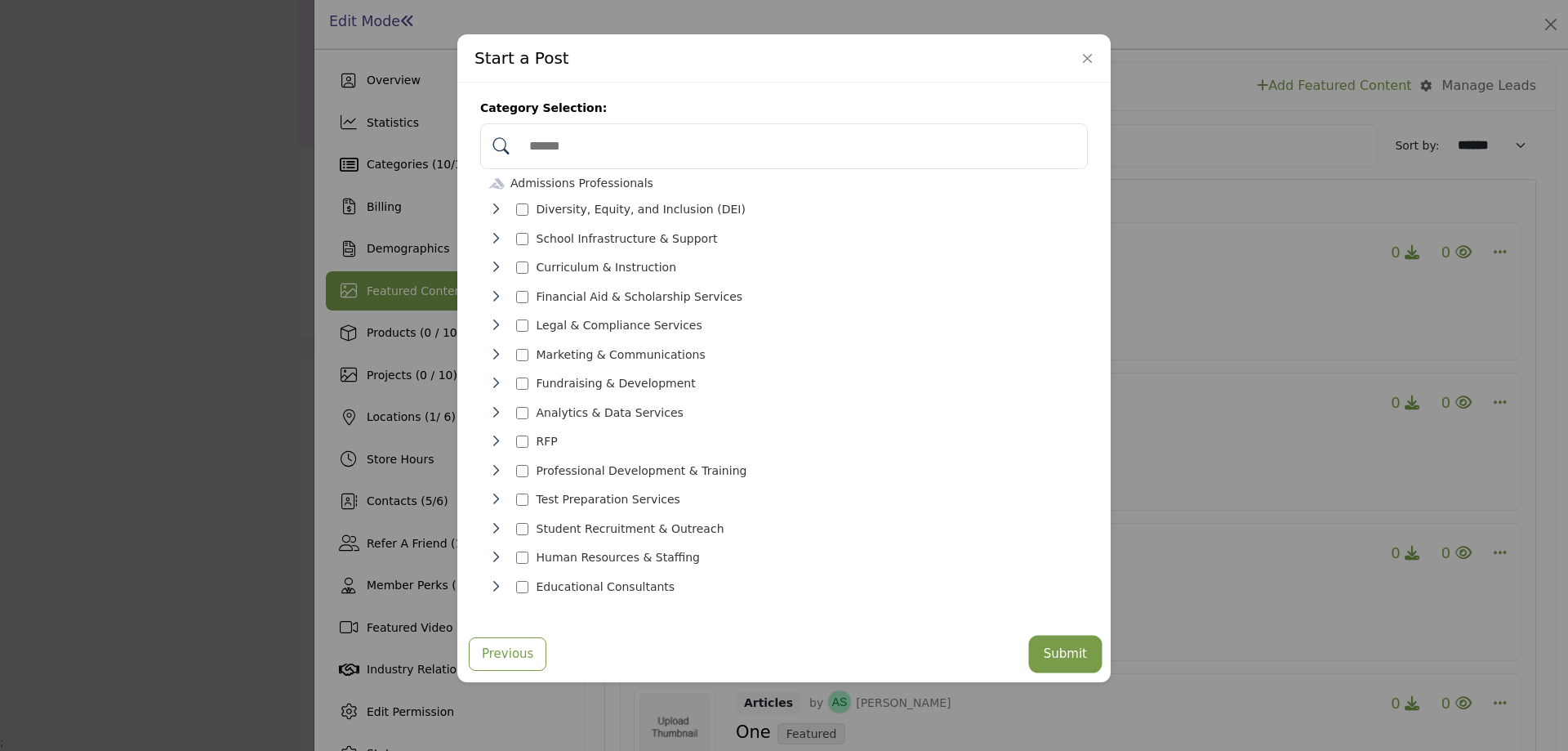
click at [1074, 648] on button "Submit" at bounding box center [1066, 654] width 68 height 31
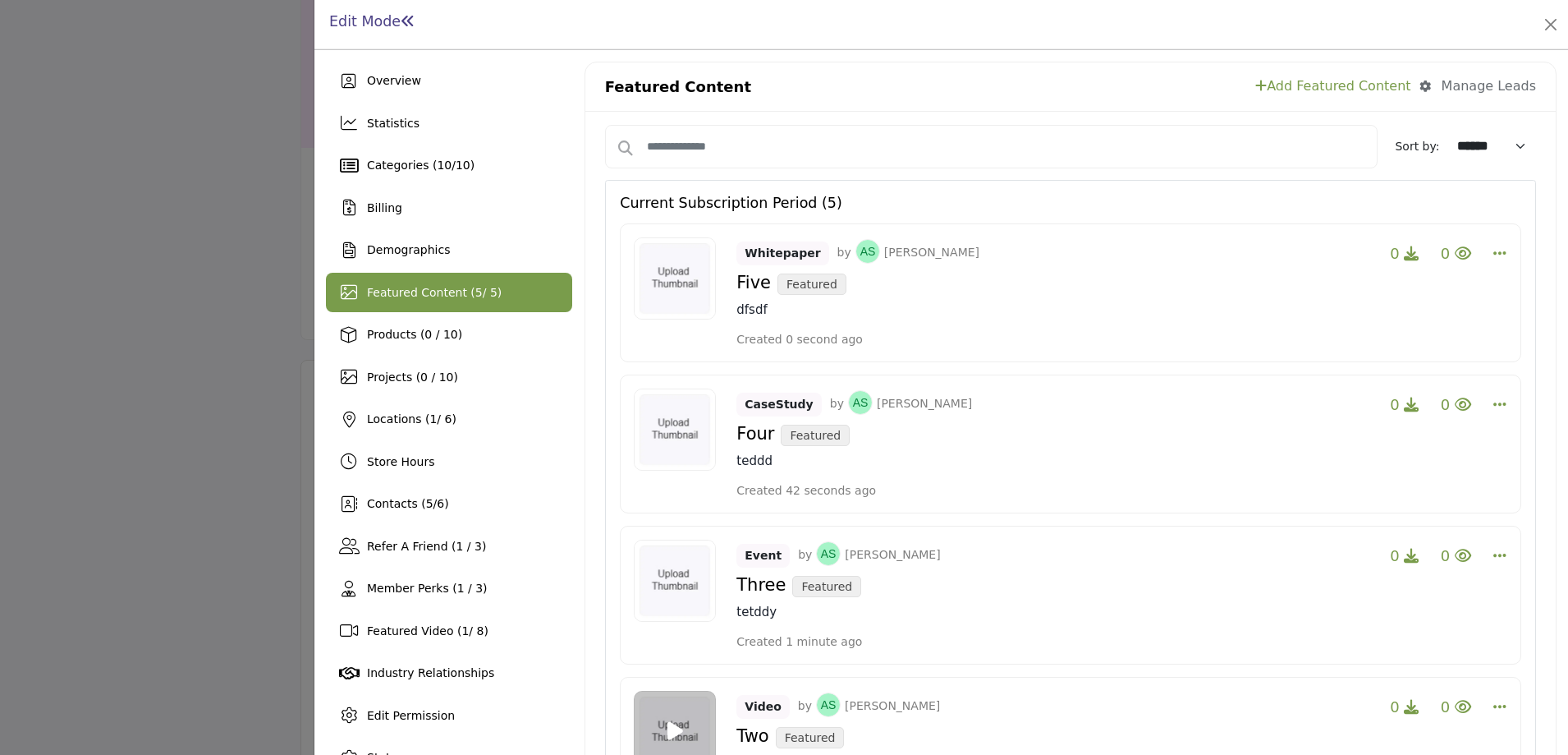
click at [1317, 84] on link "Add Featured Content" at bounding box center [1333, 86] width 155 height 19
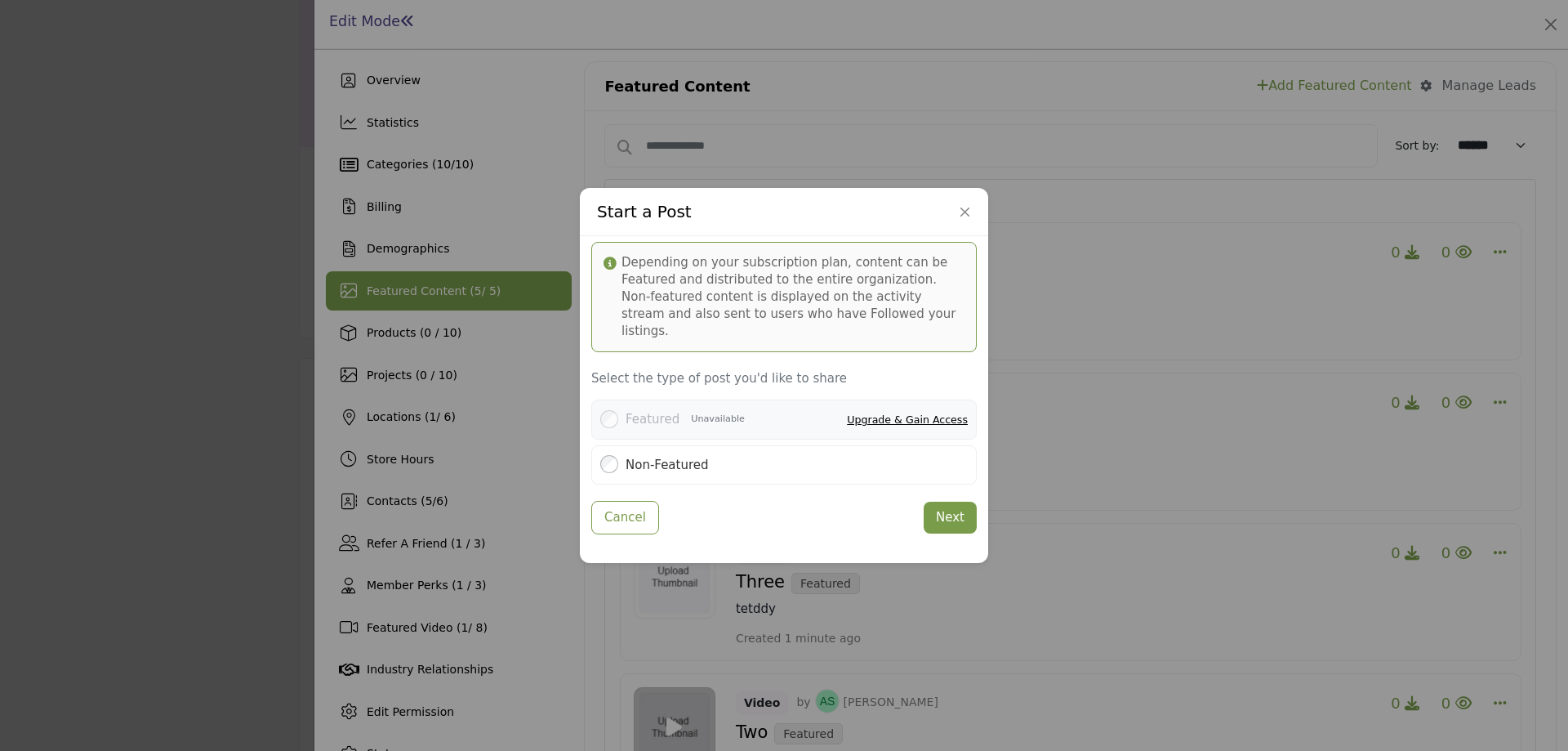
click at [917, 413] on link "Upgrade & Gain Access" at bounding box center [907, 419] width 120 height 12
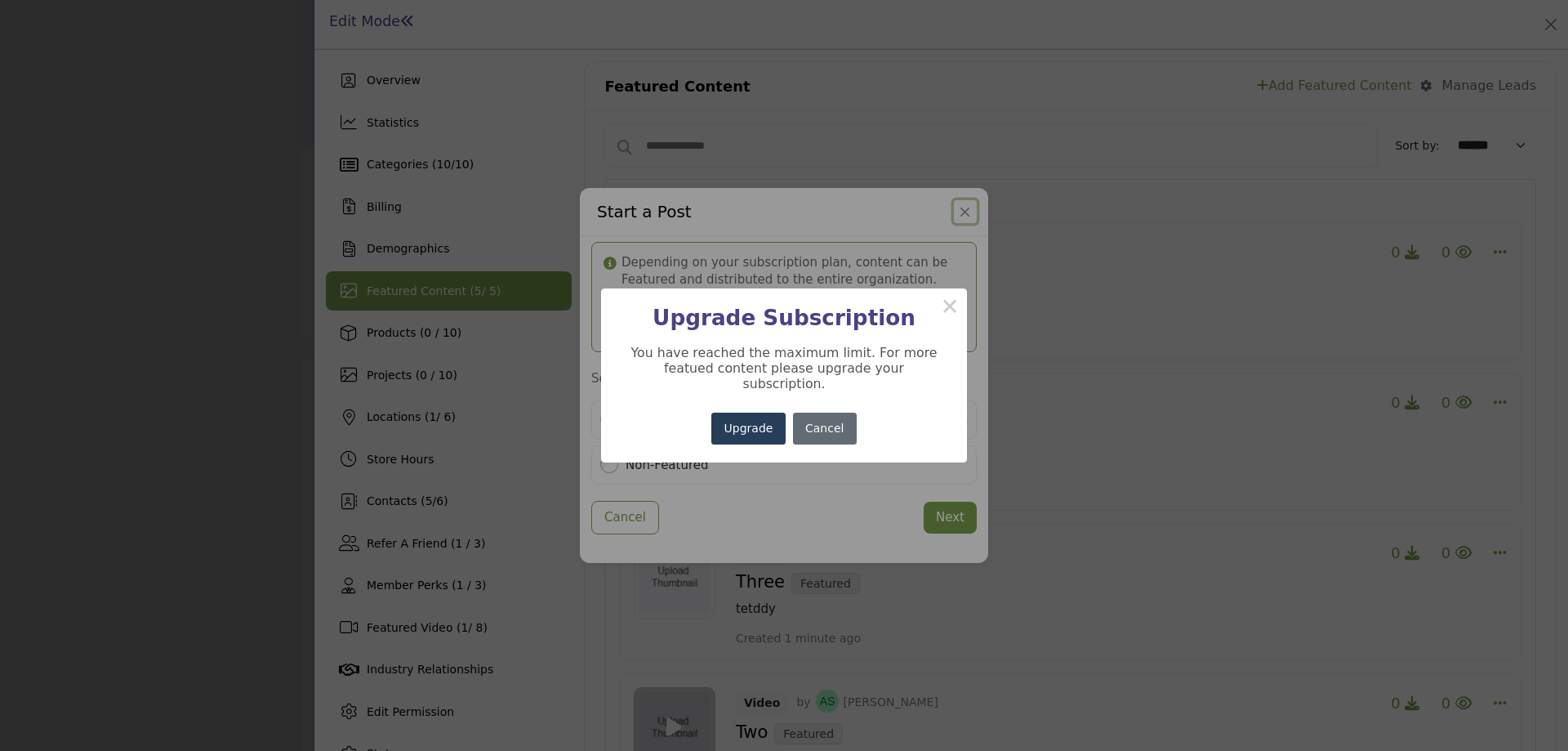
click at [831, 427] on button "Cancel" at bounding box center [824, 428] width 64 height 31
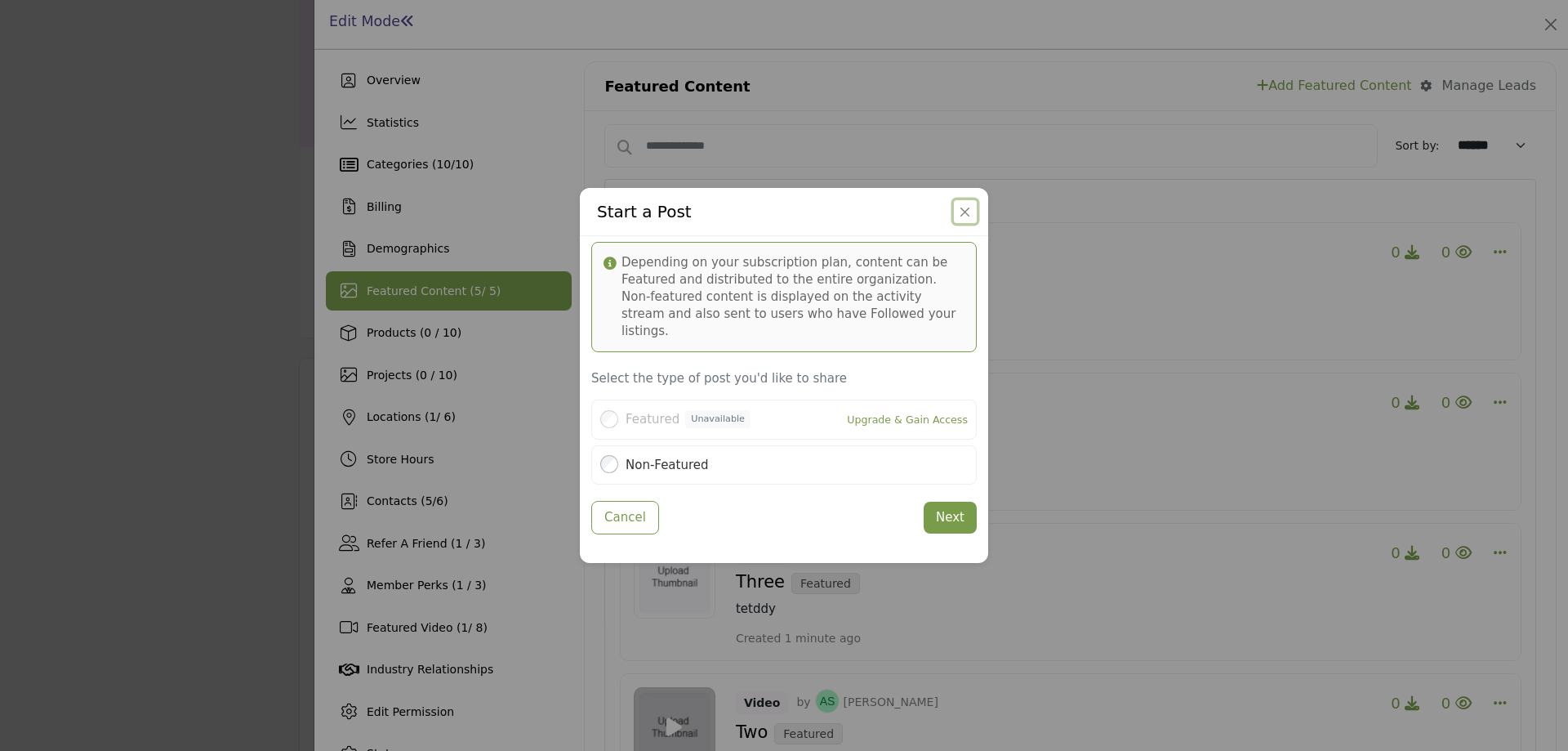
click at [954, 223] on button "Close" at bounding box center [966, 211] width 23 height 23
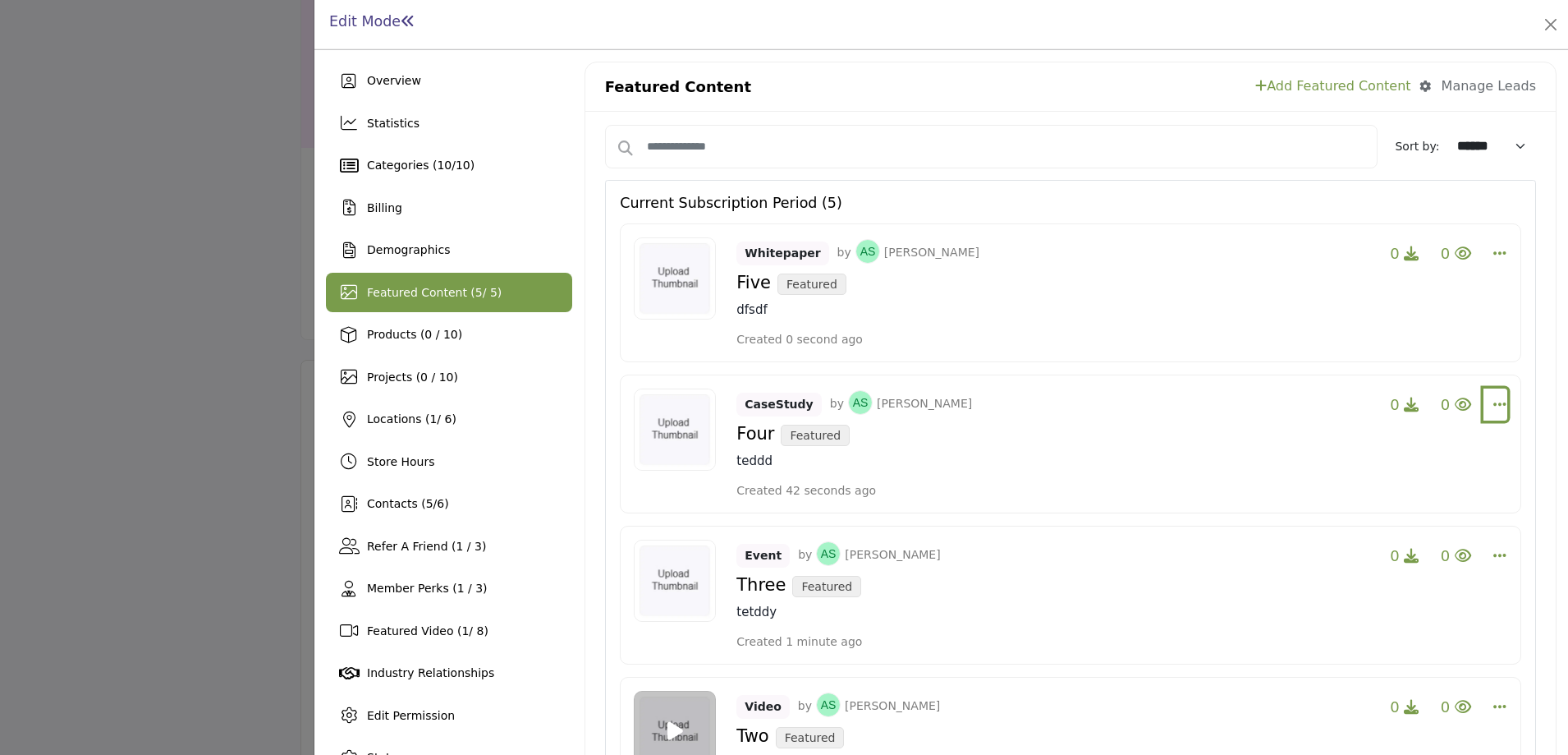
click at [1493, 405] on icon "Select Dropdown Options" at bounding box center [1500, 404] width 13 height 15
click at [1430, 495] on link "Edit" at bounding box center [1401, 483] width 160 height 30
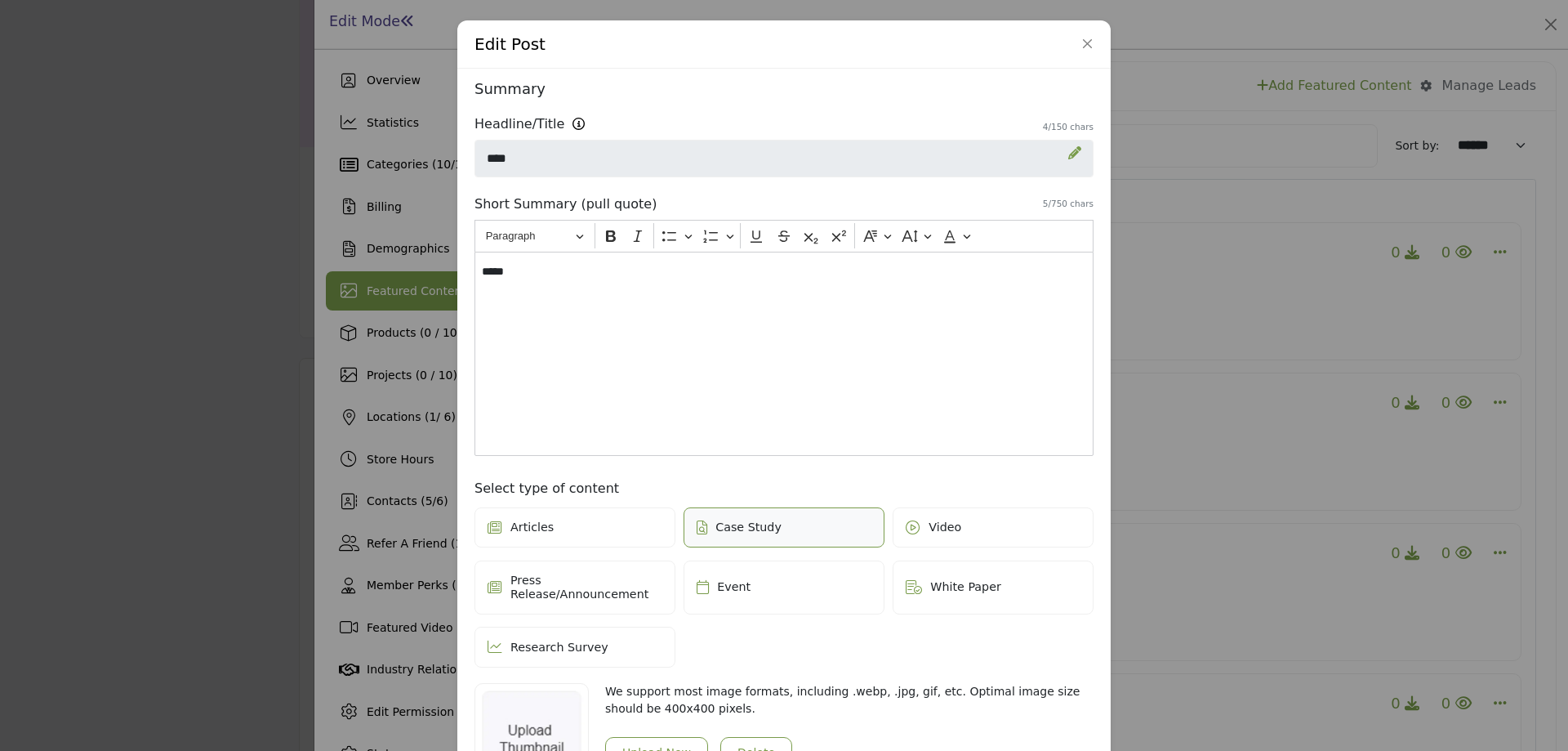
click at [1069, 151] on icon at bounding box center [1075, 152] width 13 height 13
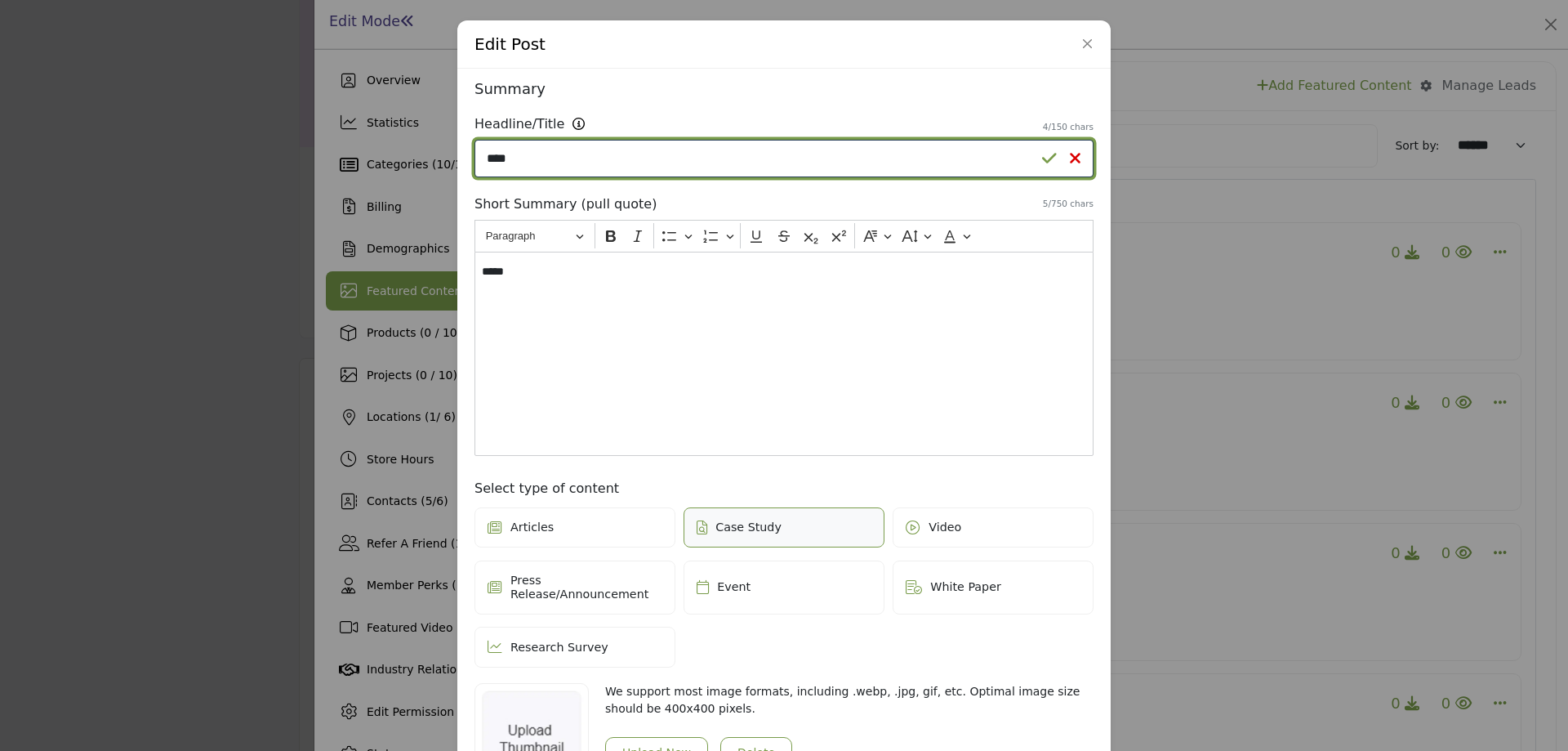
click at [603, 152] on input "****" at bounding box center [784, 158] width 619 height 38
type input "*********"
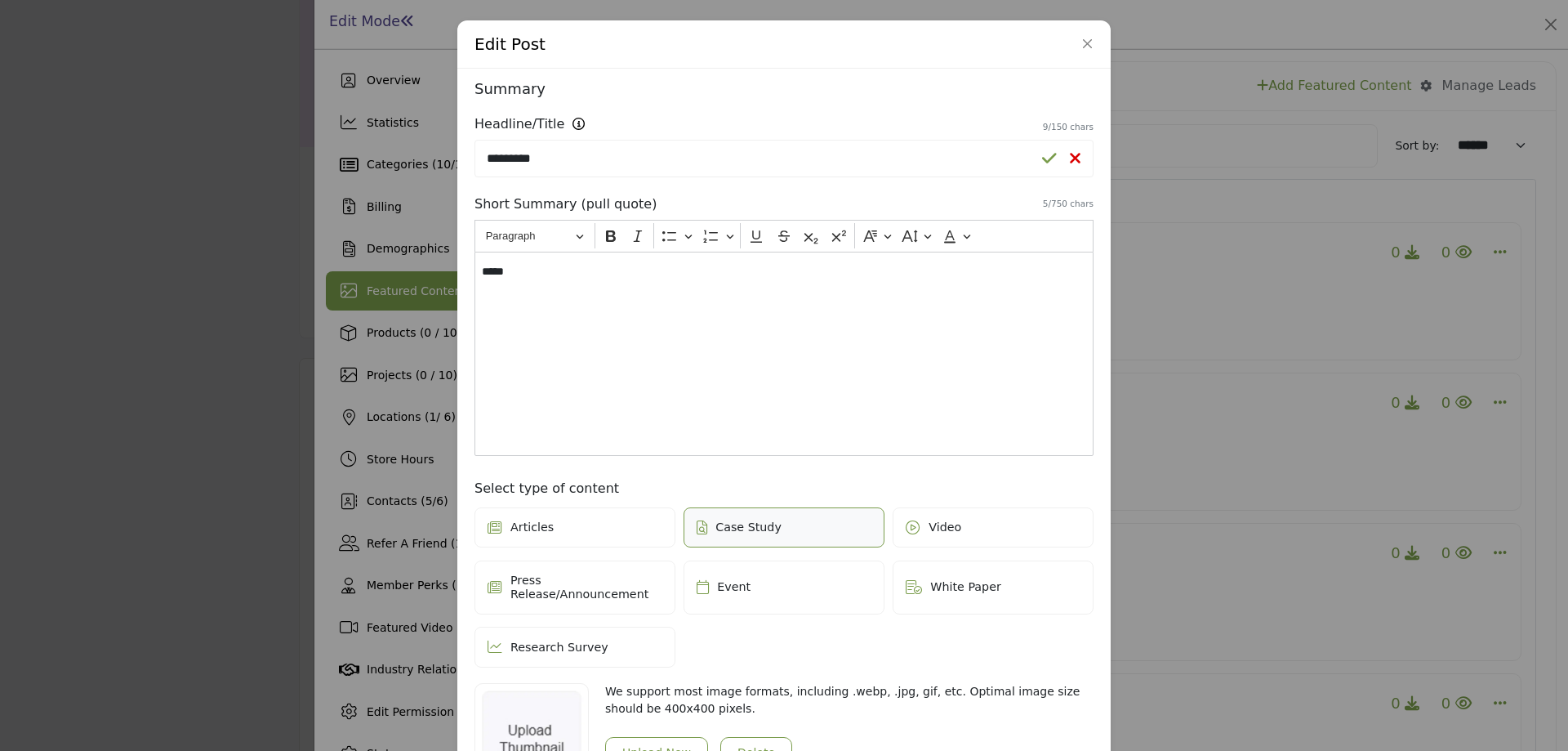
click at [1043, 158] on icon at bounding box center [1049, 158] width 15 height 17
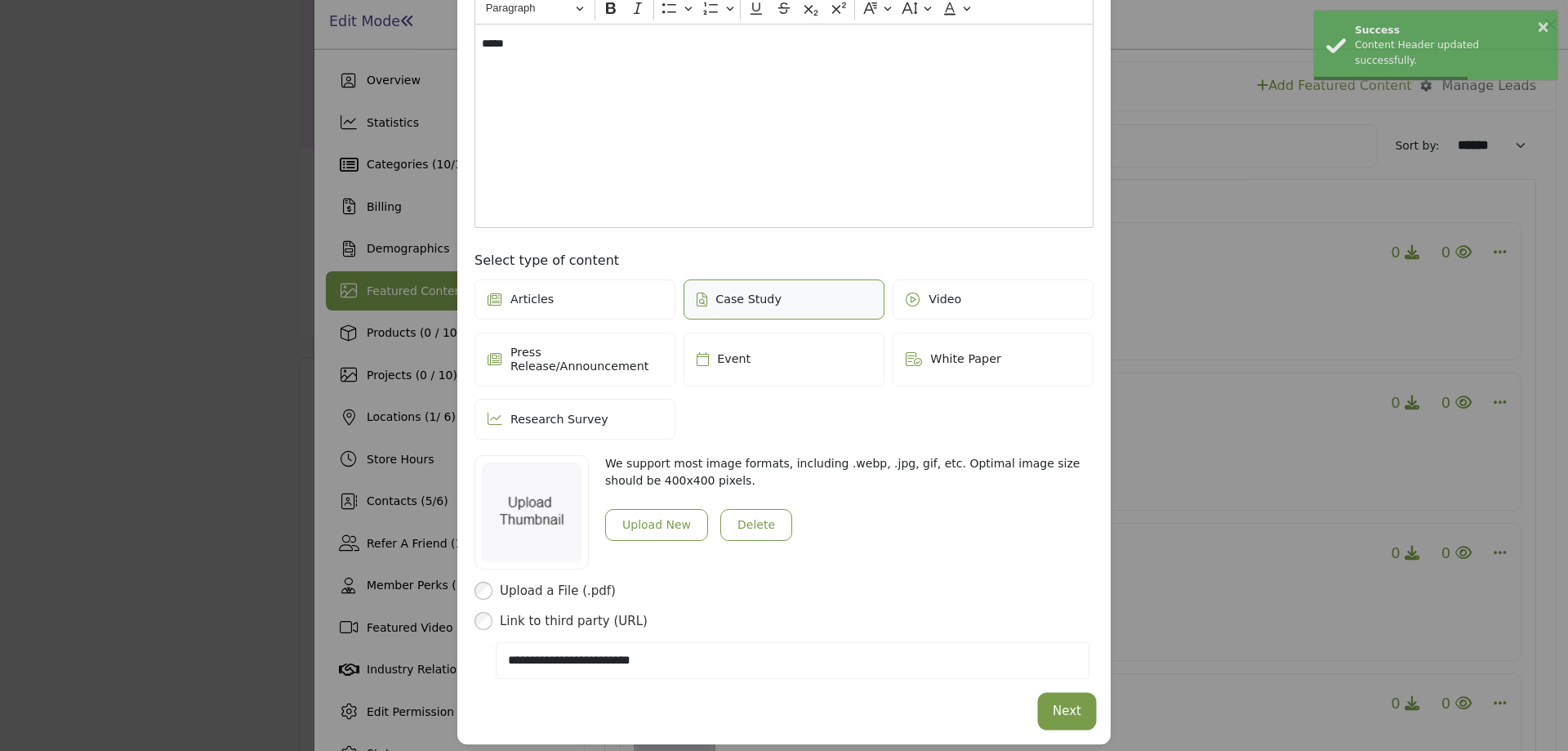
click at [1069, 698] on button "Next" at bounding box center [1067, 711] width 53 height 31
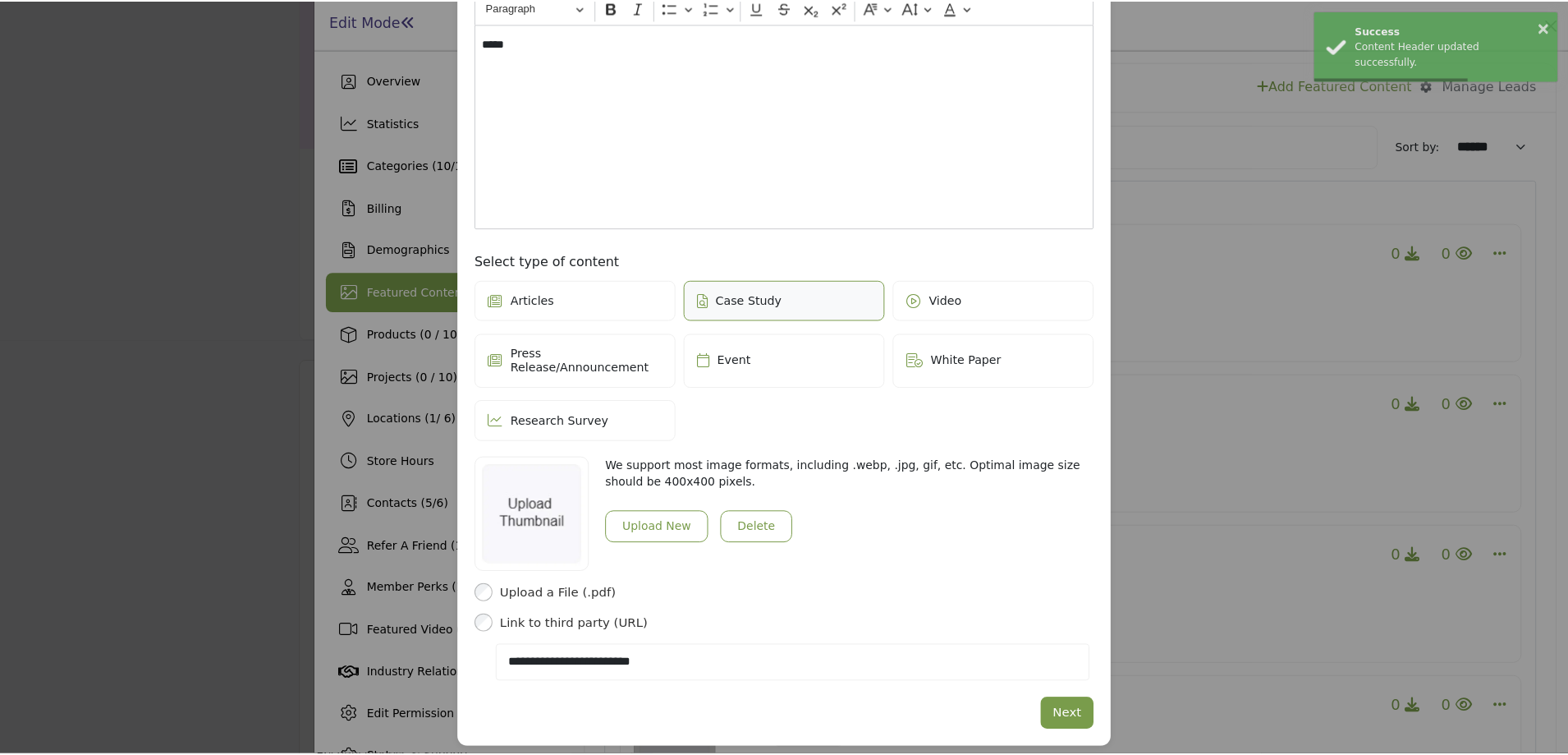
scroll to position [46, 0]
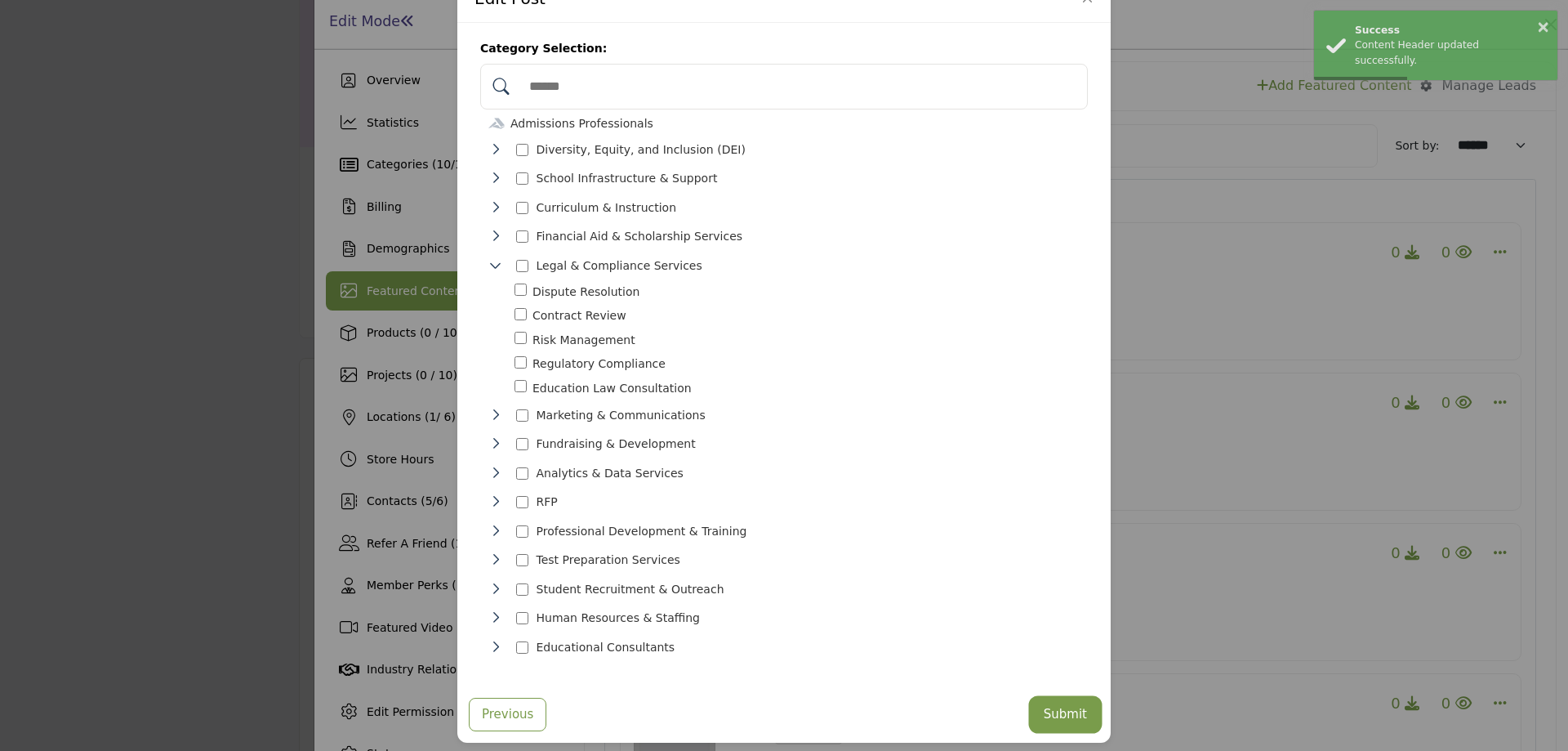
click at [1058, 699] on button "Submit" at bounding box center [1066, 714] width 68 height 31
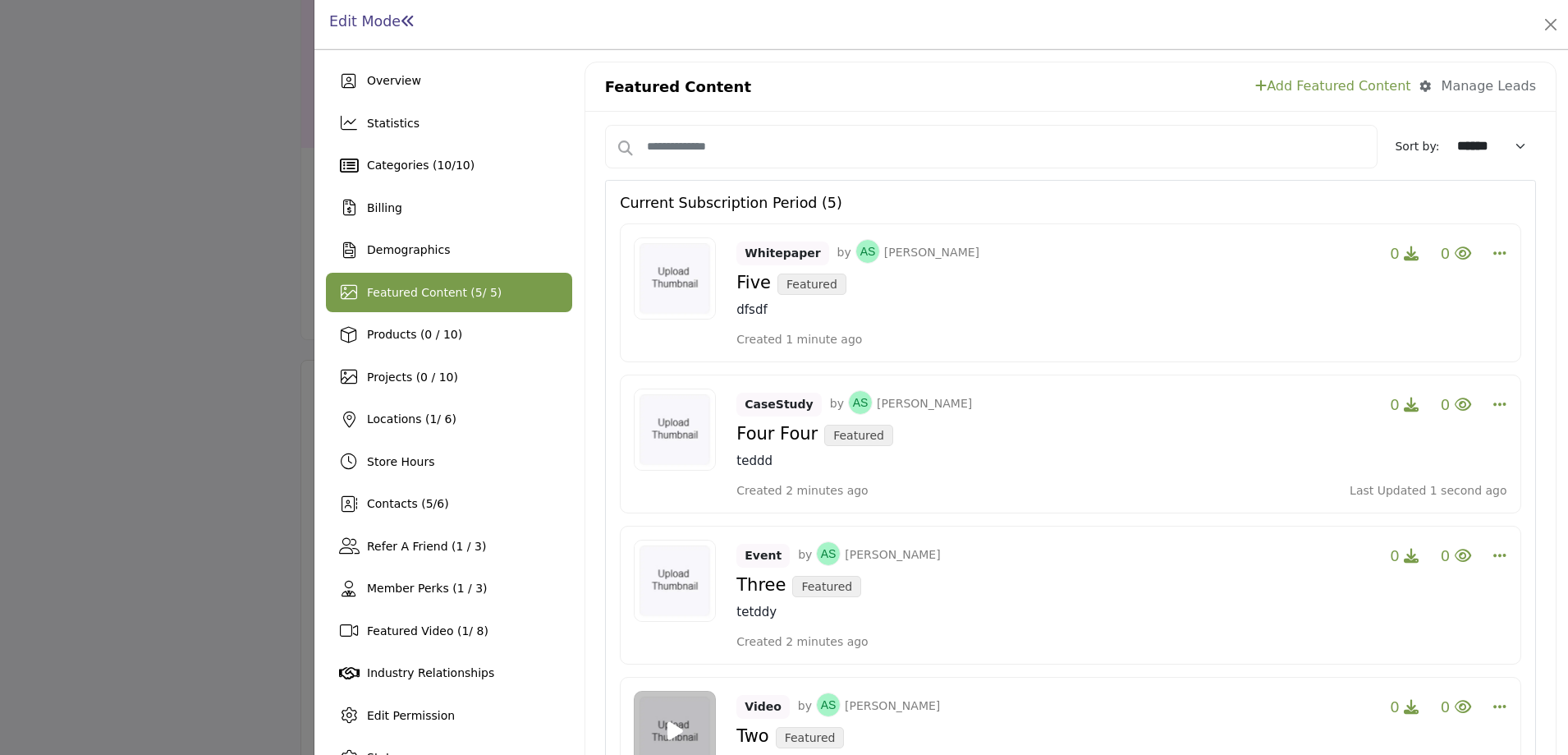
click at [243, 343] on div at bounding box center [784, 378] width 1568 height 755
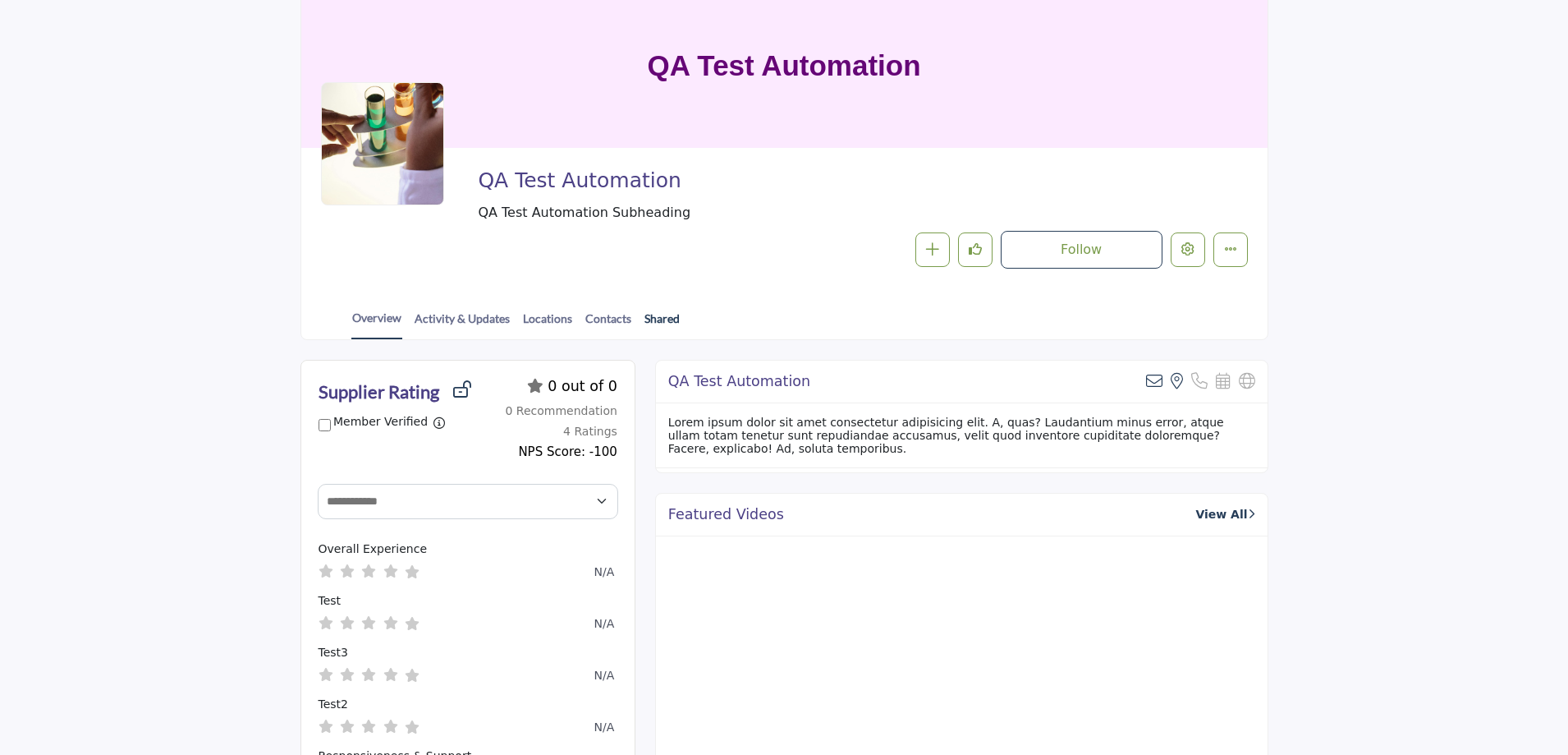
click at [654, 319] on link "Shared" at bounding box center [662, 324] width 37 height 29
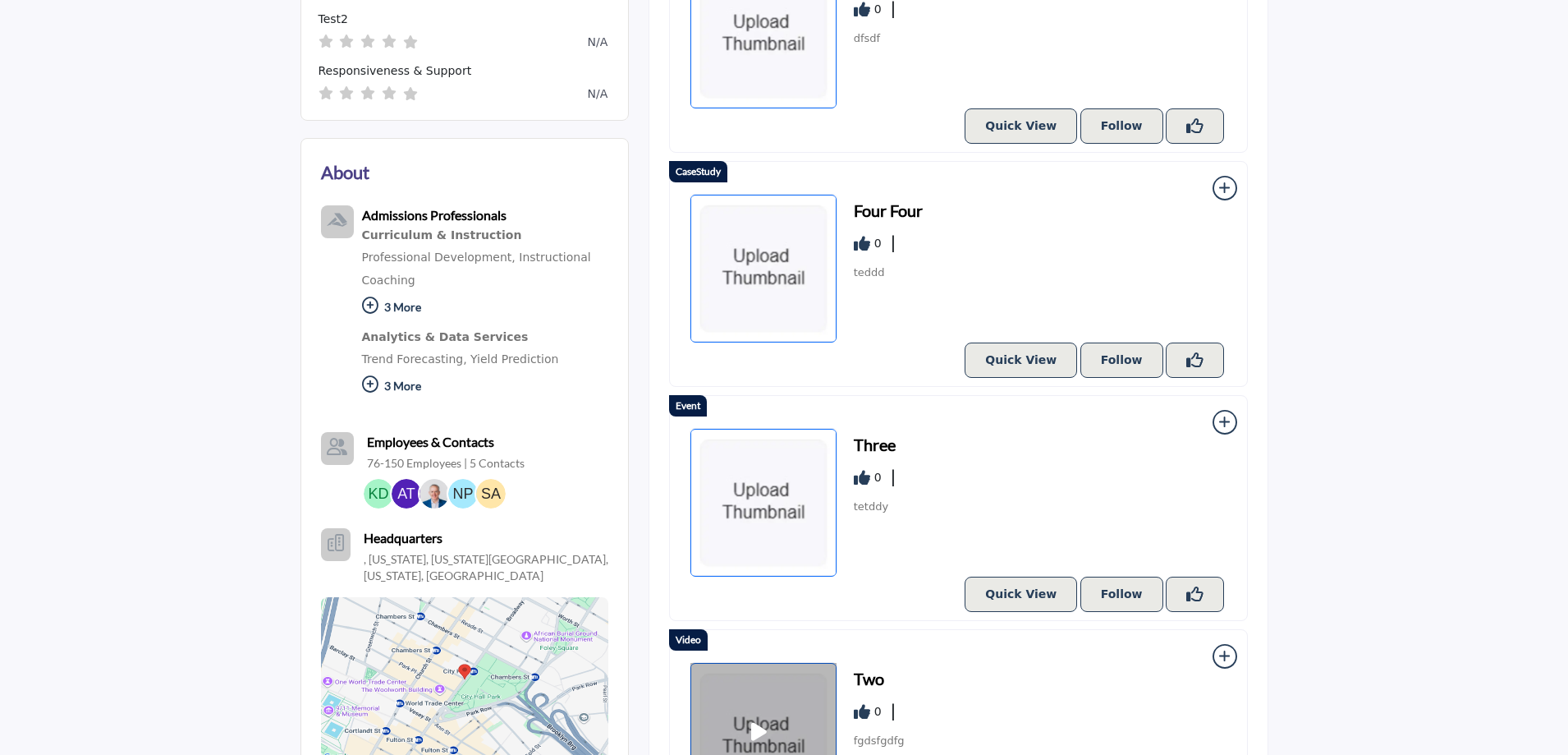
scroll to position [709, 0]
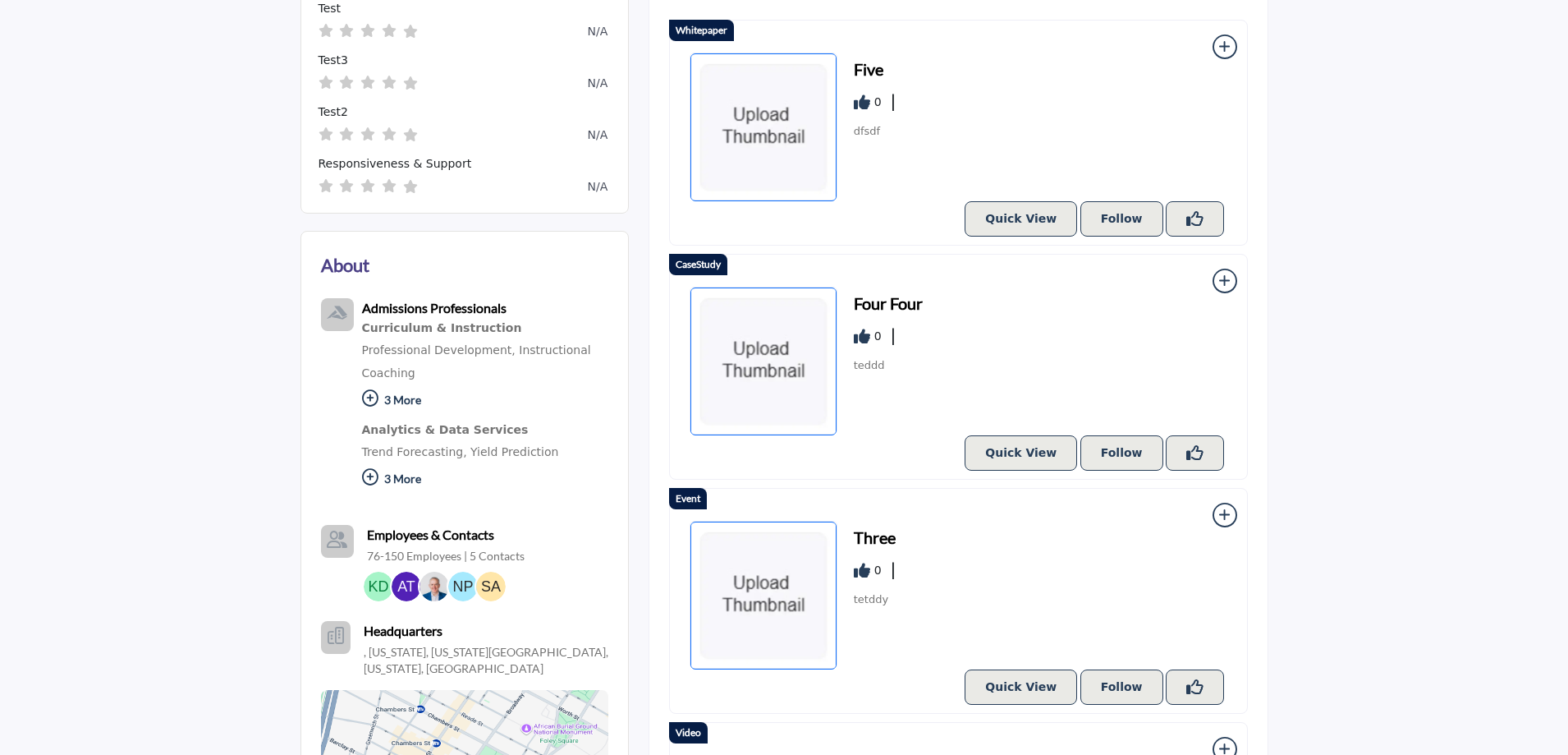
click at [875, 306] on h3 "Four Four" at bounding box center [888, 303] width 69 height 25
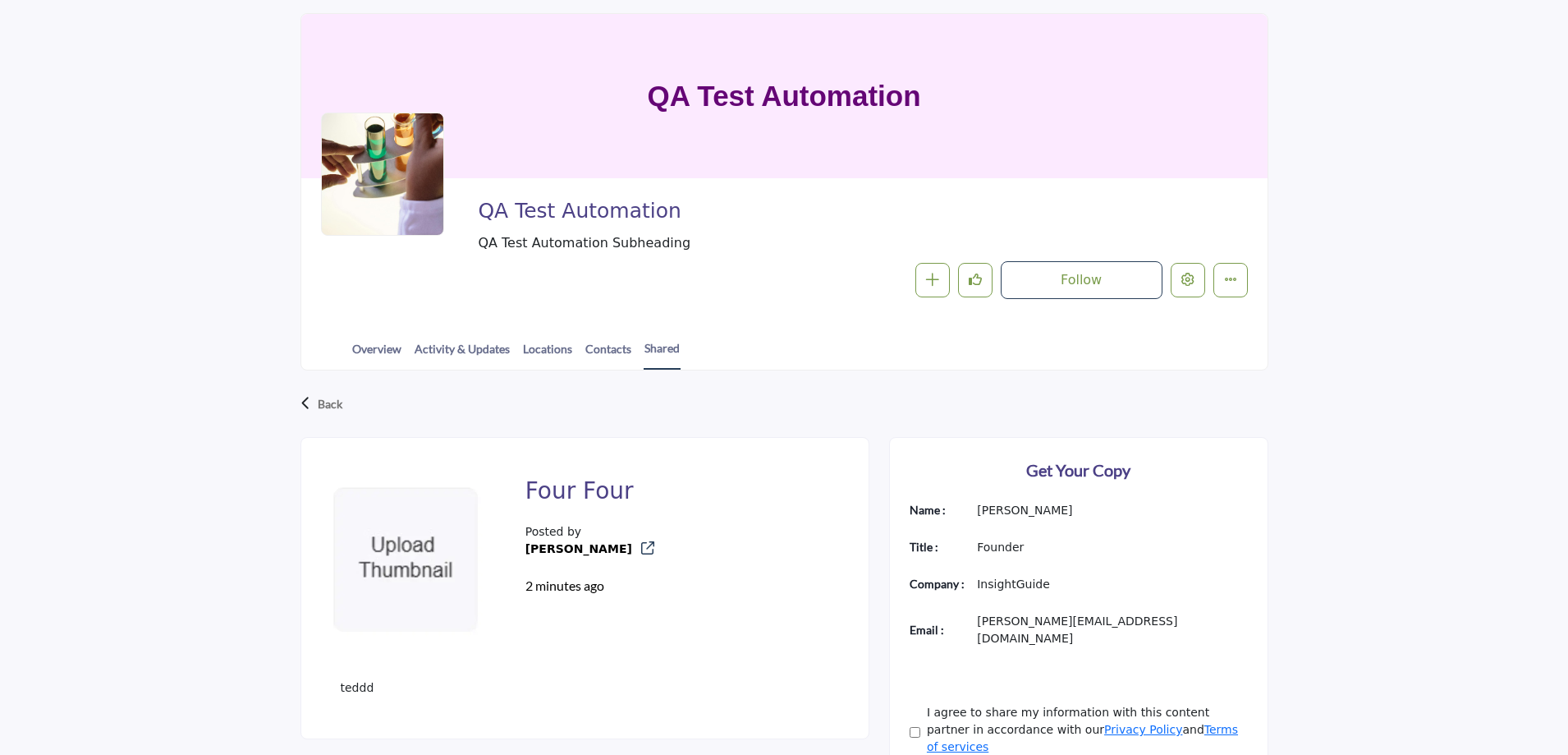
scroll to position [247, 0]
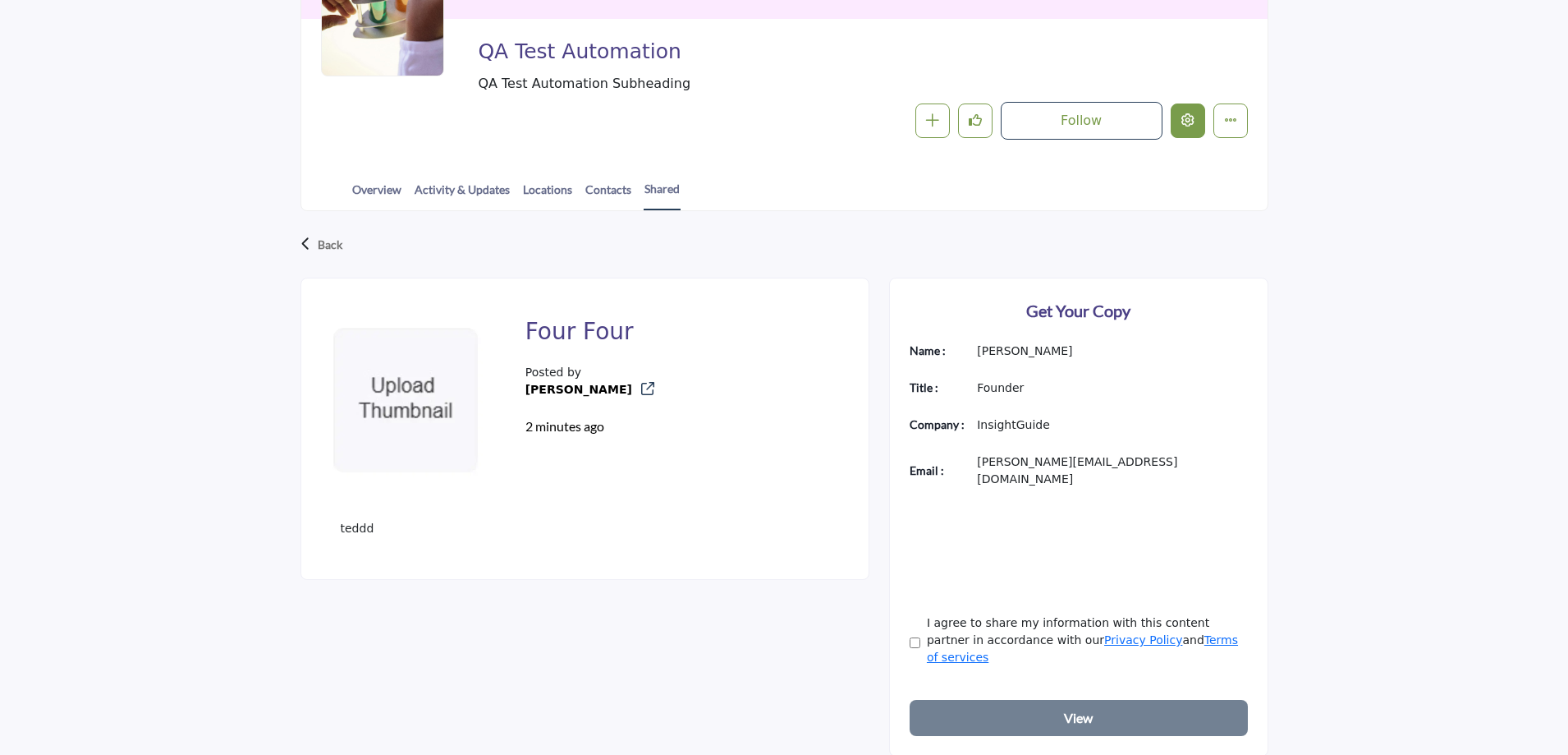
click at [1187, 117] on icon "Edit company" at bounding box center [1187, 119] width 13 height 13
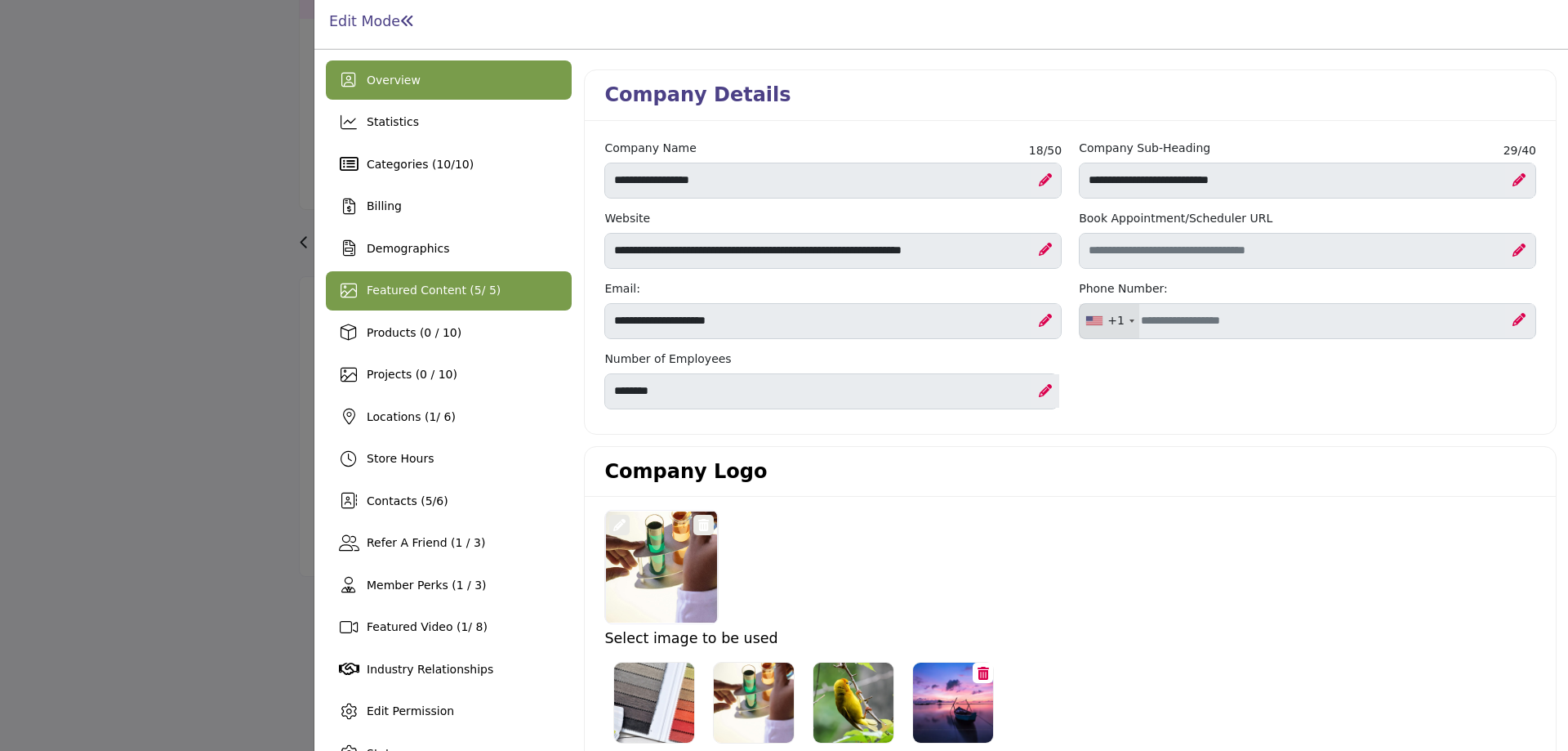
click at [450, 293] on span "Featured Content ( 5 / 5)" at bounding box center [433, 290] width 134 height 13
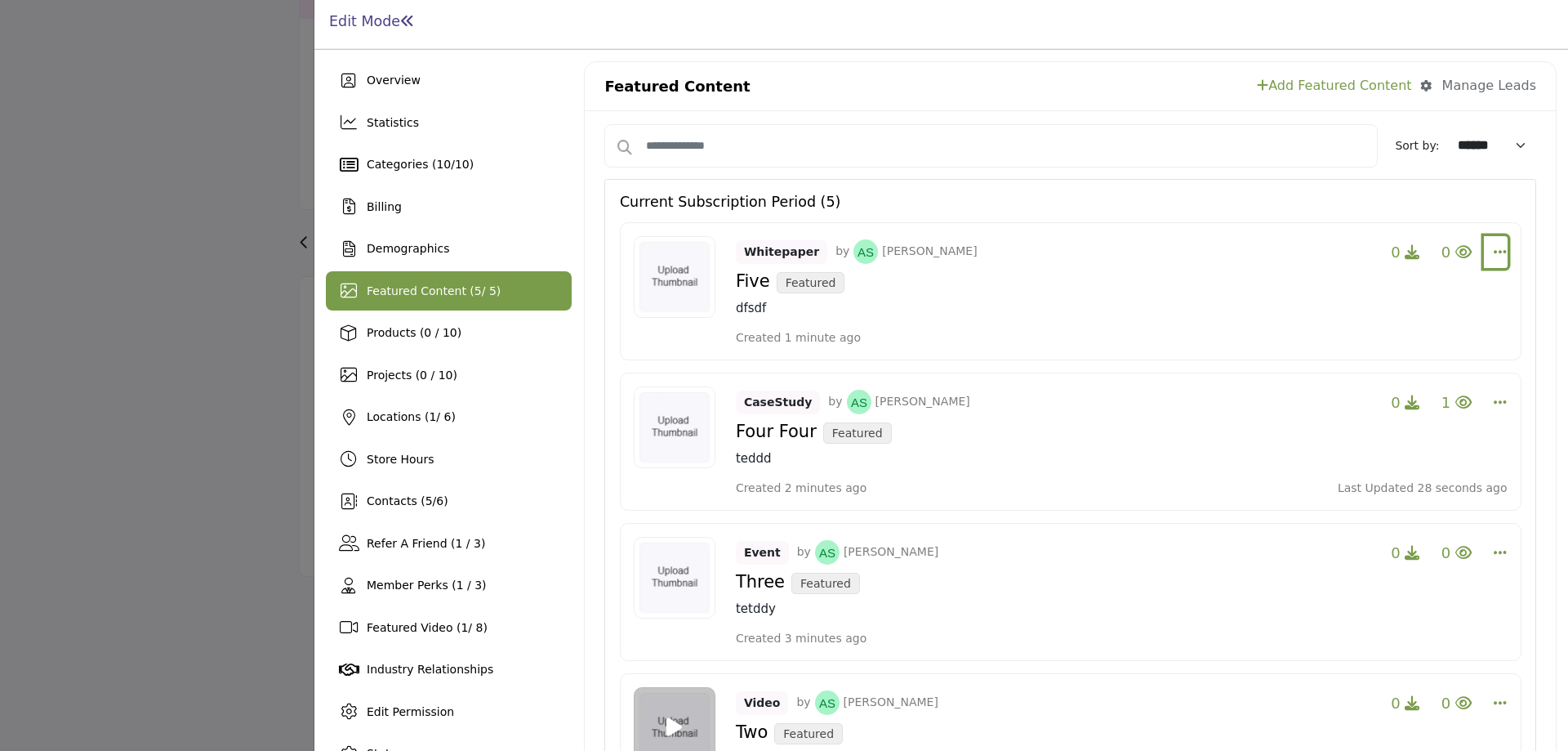
click at [1494, 251] on icon "Select Dropdown Options" at bounding box center [1500, 251] width 13 height 15
click at [1395, 334] on link "Edit" at bounding box center [1403, 330] width 159 height 30
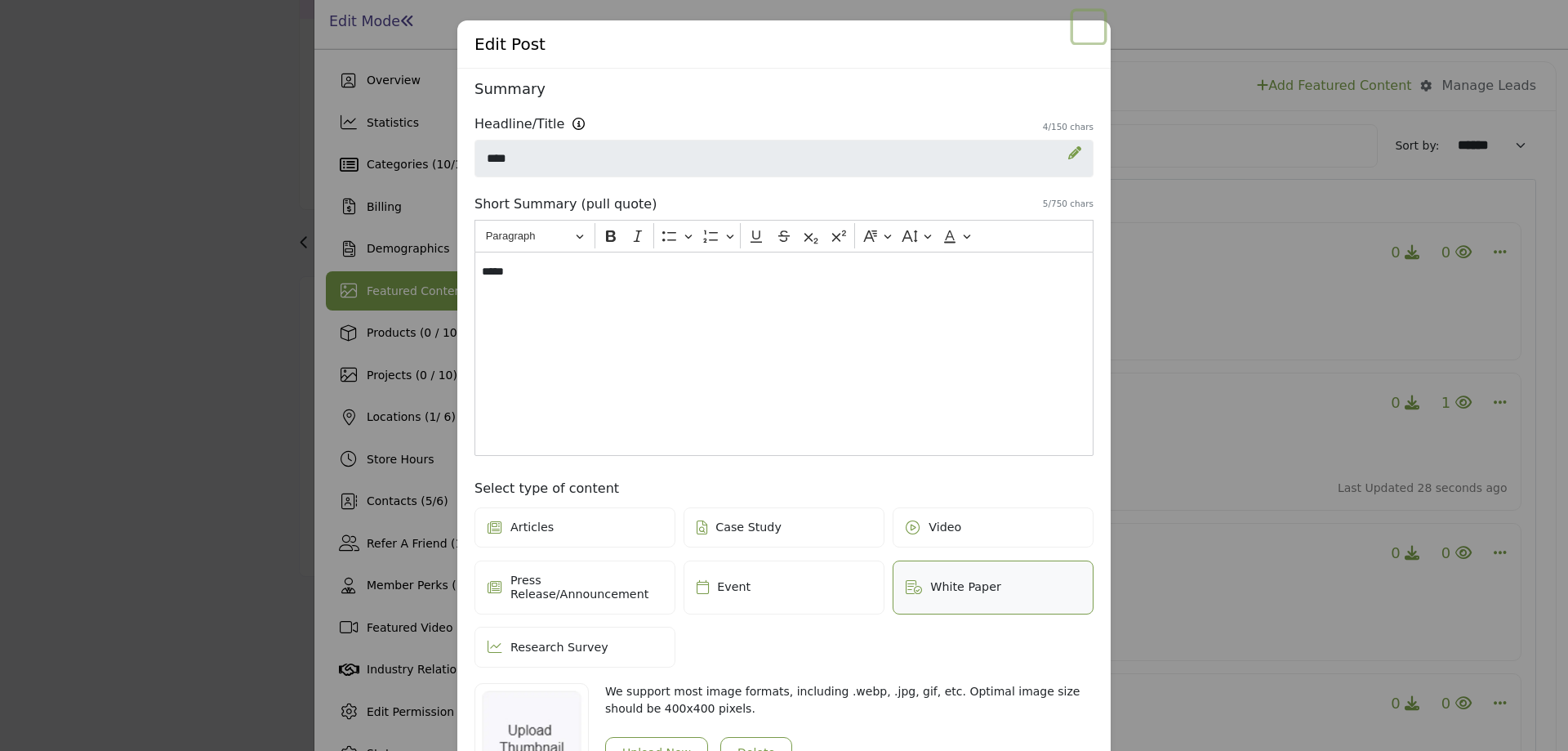
click at [1083, 31] on button "Close" at bounding box center [1089, 27] width 31 height 31
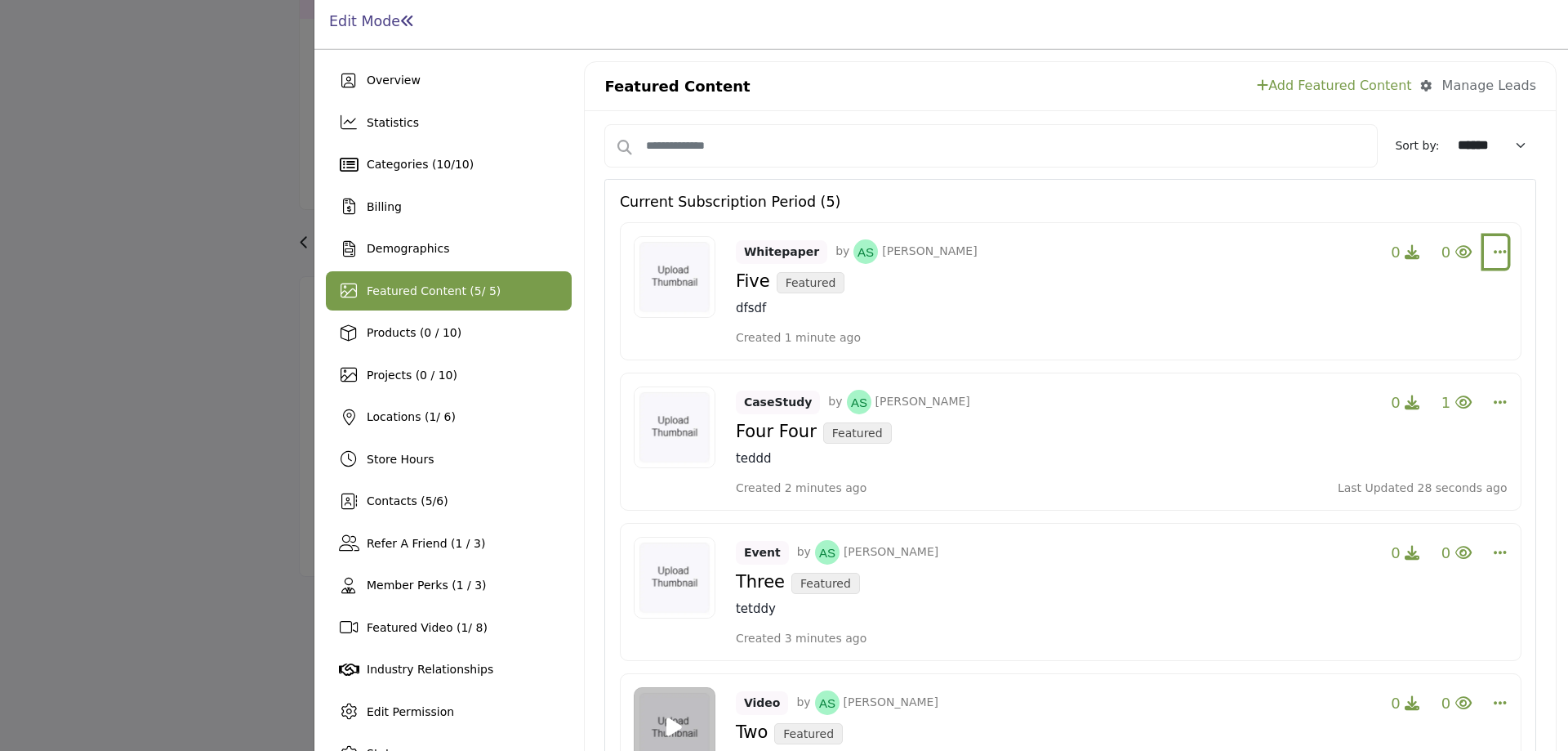
click at [1484, 247] on button "Select Dropdown Options" at bounding box center [1496, 251] width 24 height 32
click at [1427, 284] on link "Change Owner" at bounding box center [1403, 292] width 159 height 30
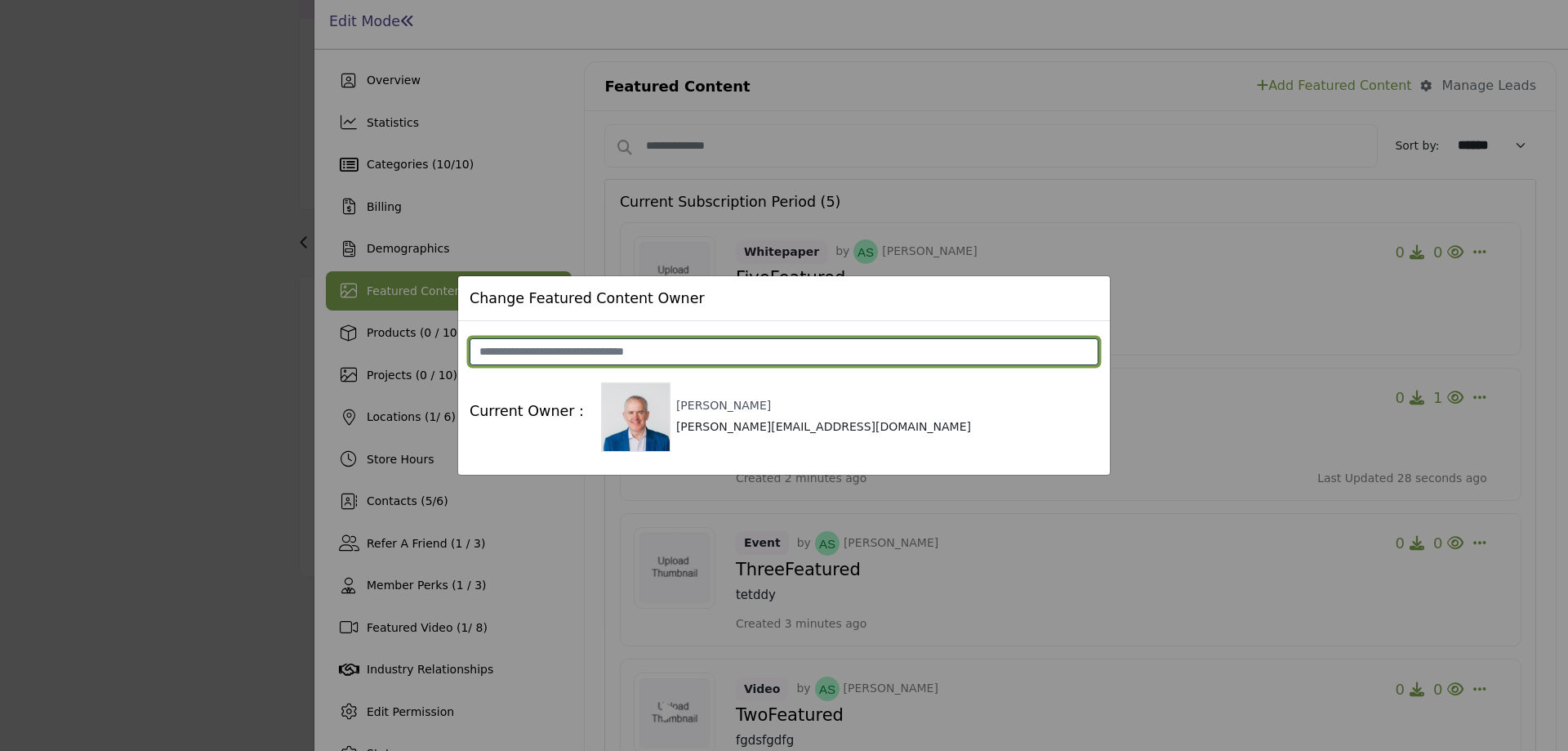
click at [600, 352] on input at bounding box center [784, 352] width 629 height 28
type input "**********"
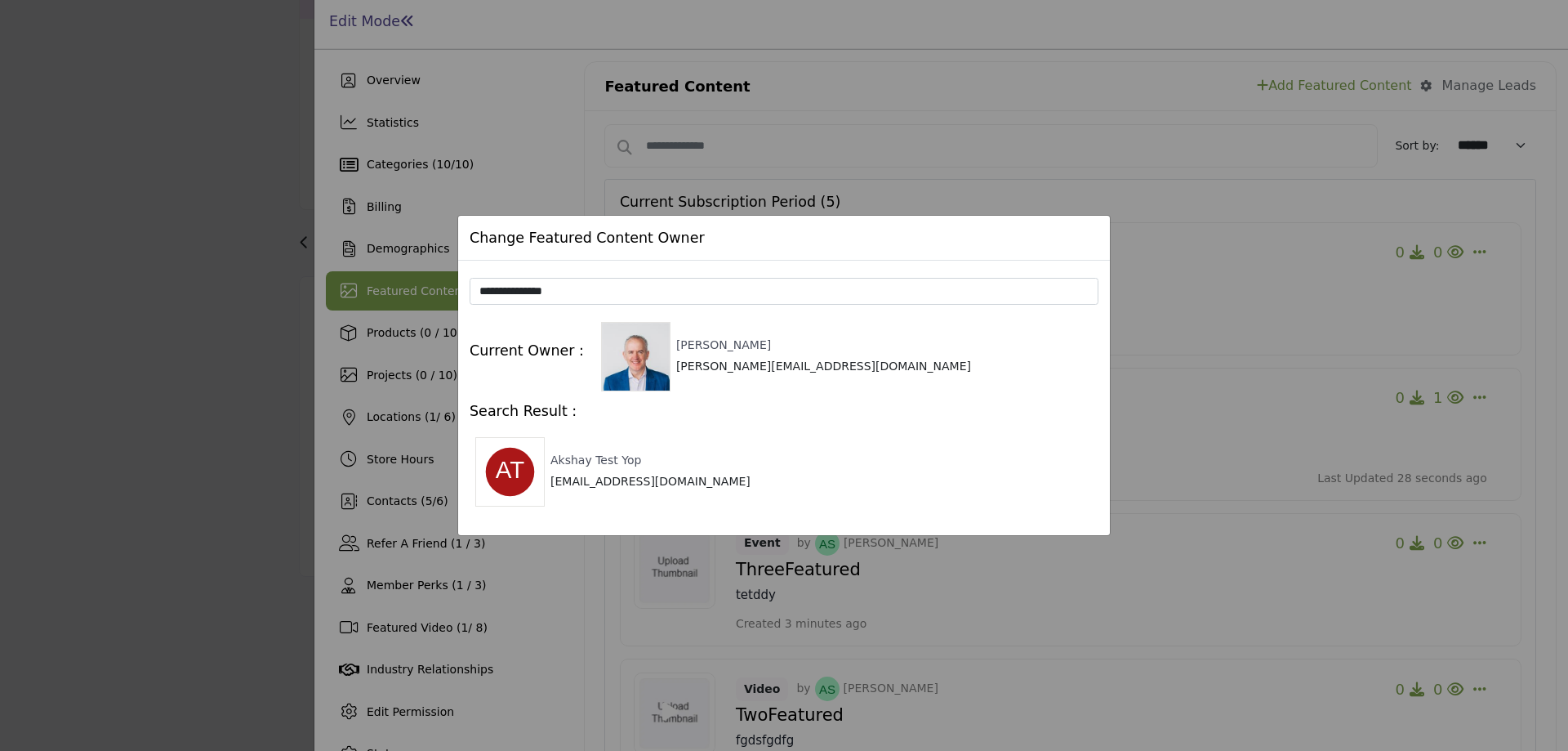
click at [533, 481] on img at bounding box center [511, 472] width 70 height 70
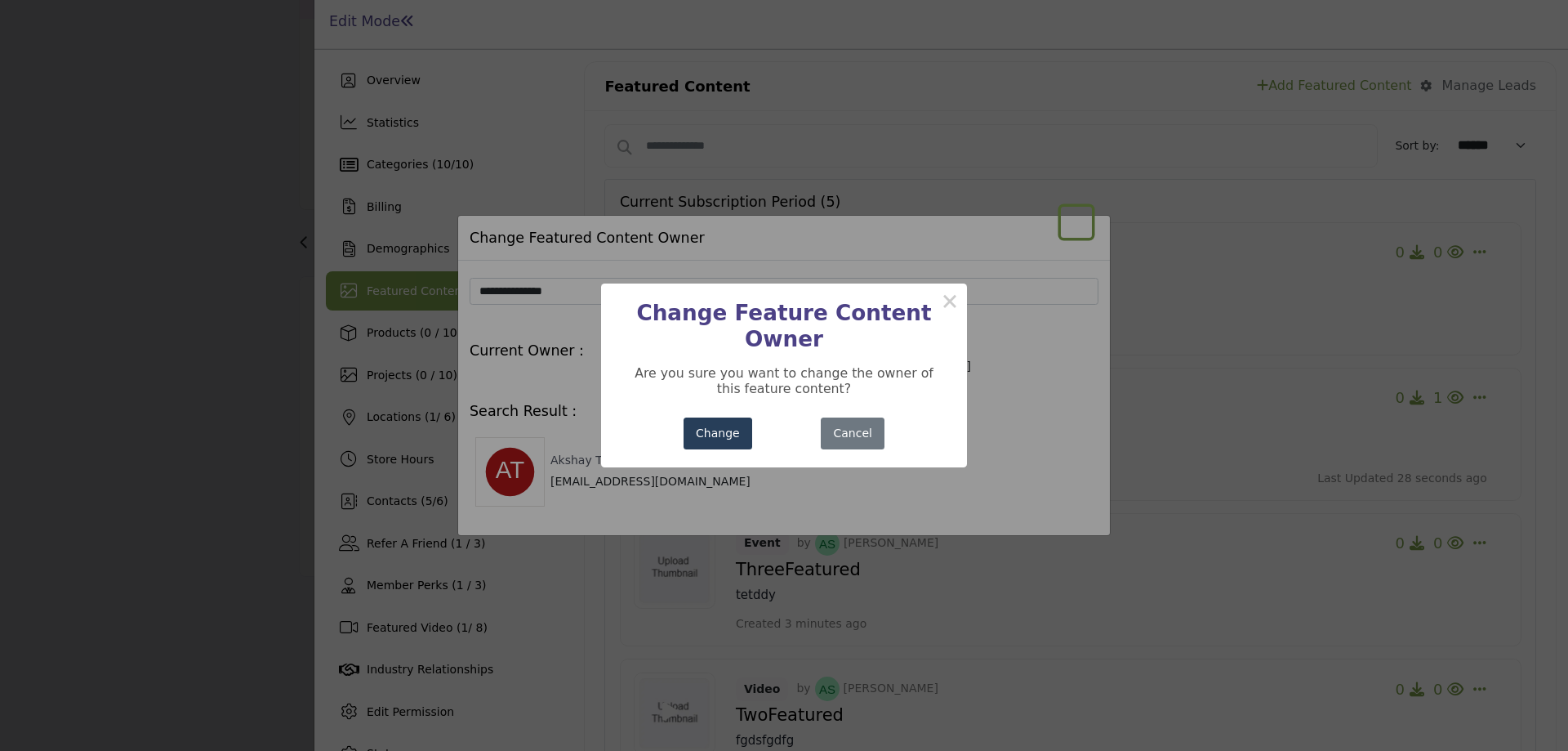
click at [699, 424] on button "Change" at bounding box center [718, 433] width 69 height 31
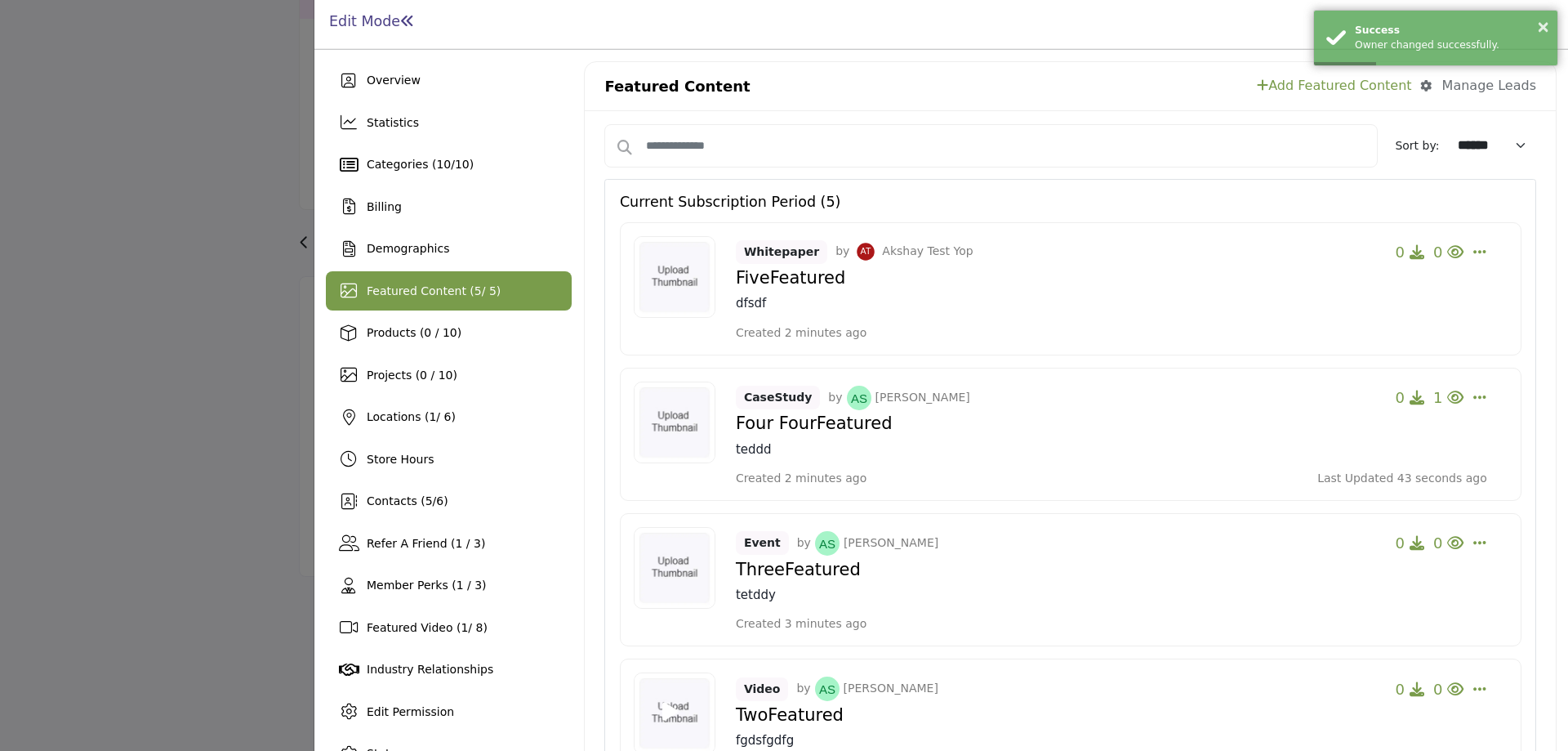
click at [230, 410] on div at bounding box center [784, 376] width 1568 height 751
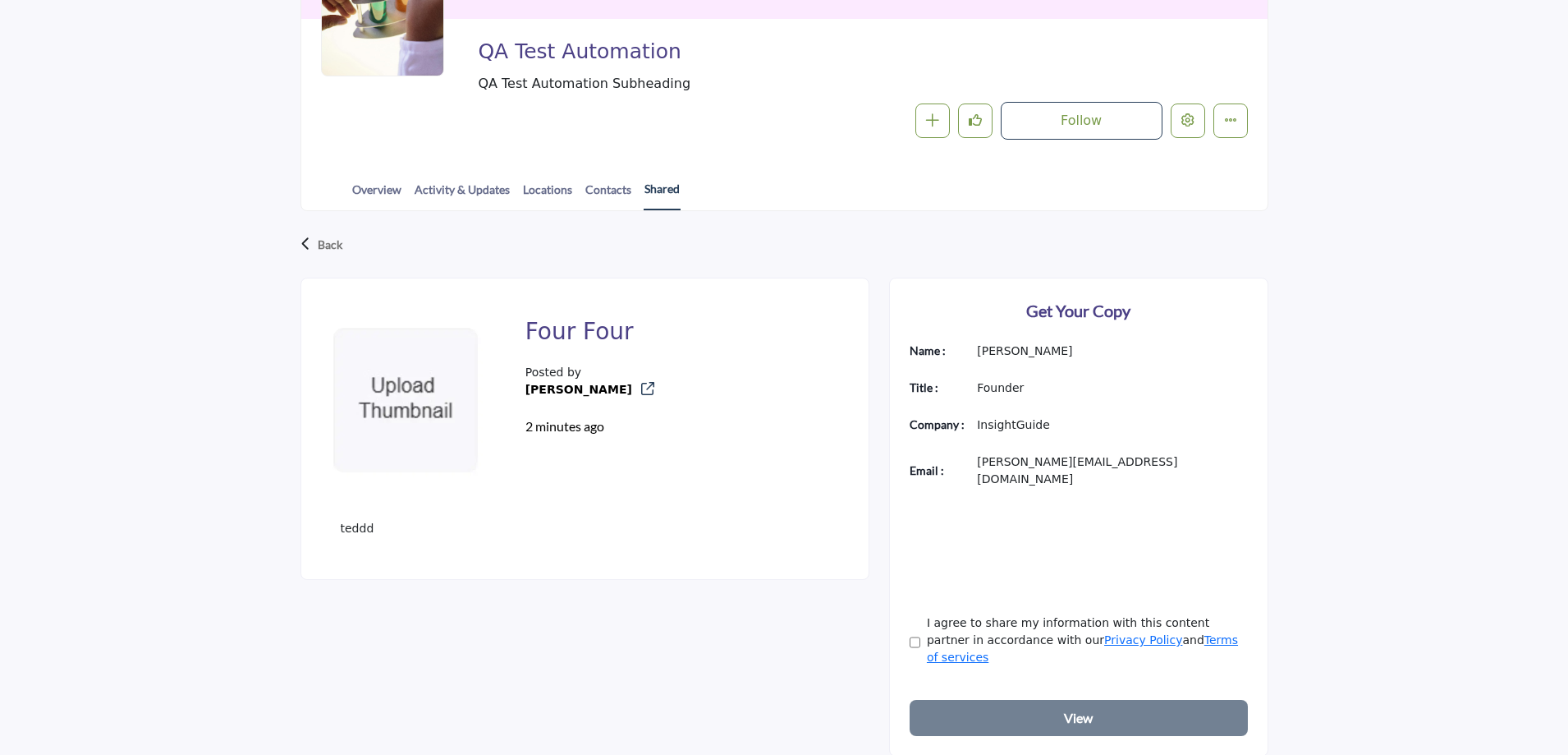
click at [656, 191] on link "Shared" at bounding box center [662, 195] width 37 height 31
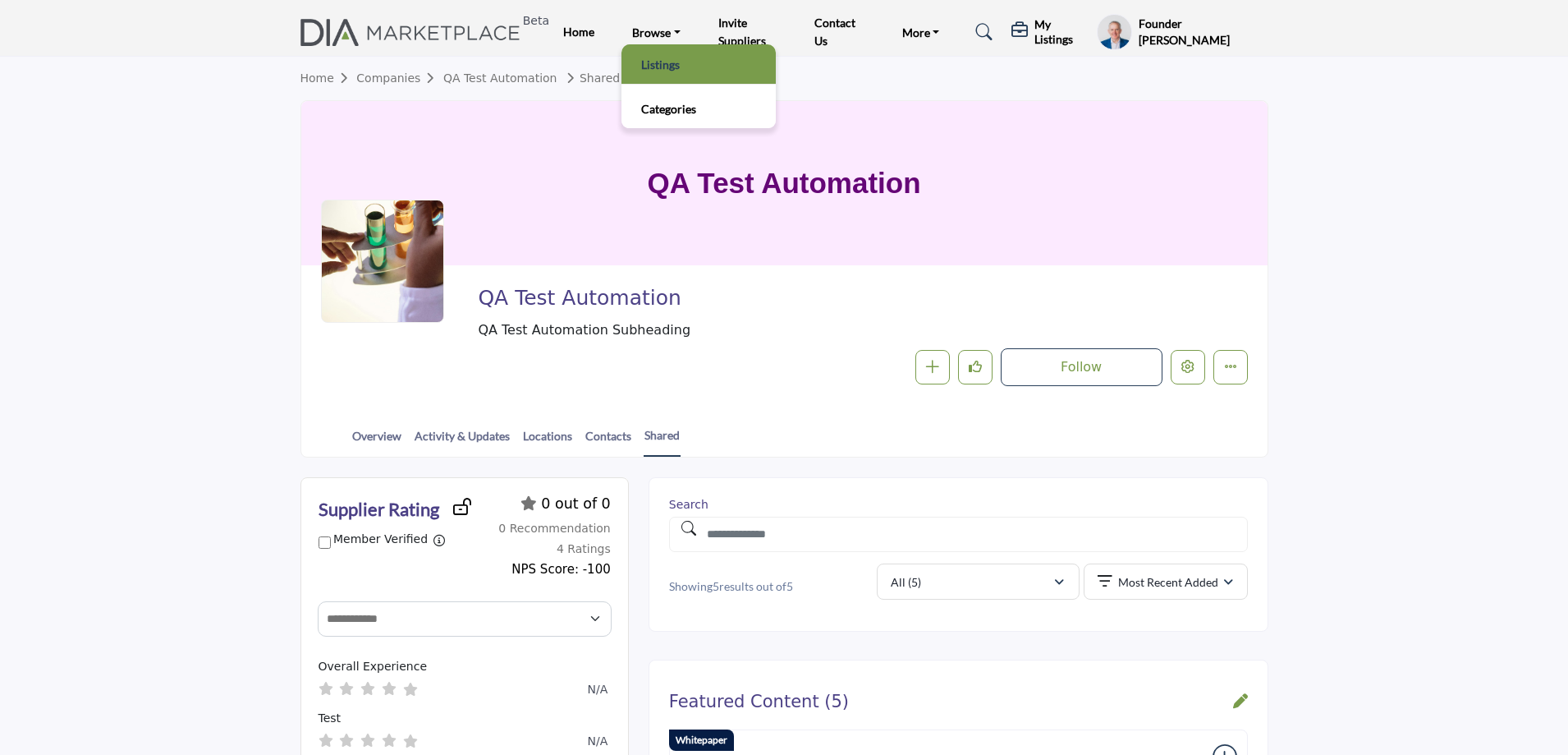
click at [648, 61] on link "Listings" at bounding box center [698, 64] width 138 height 23
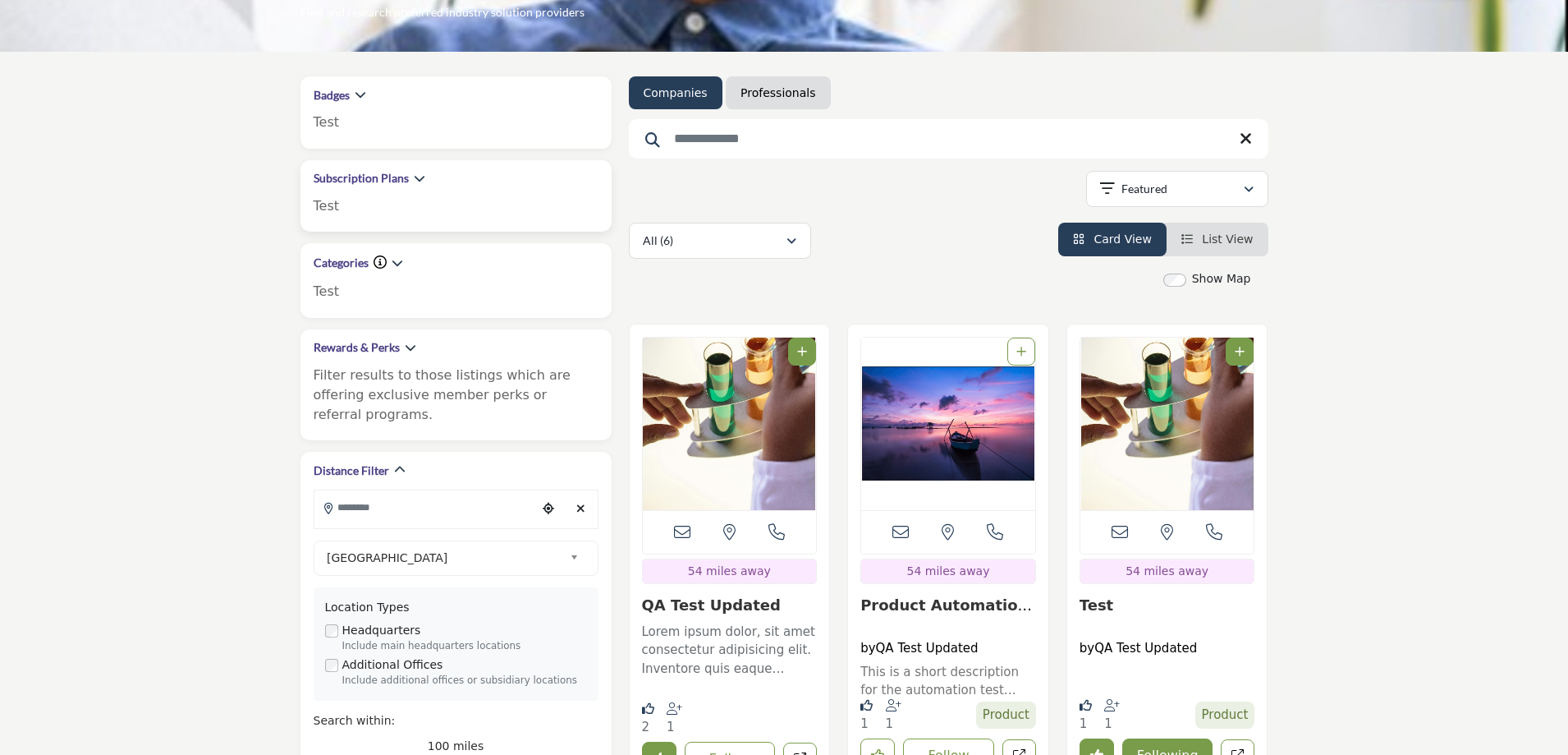
scroll to position [83, 0]
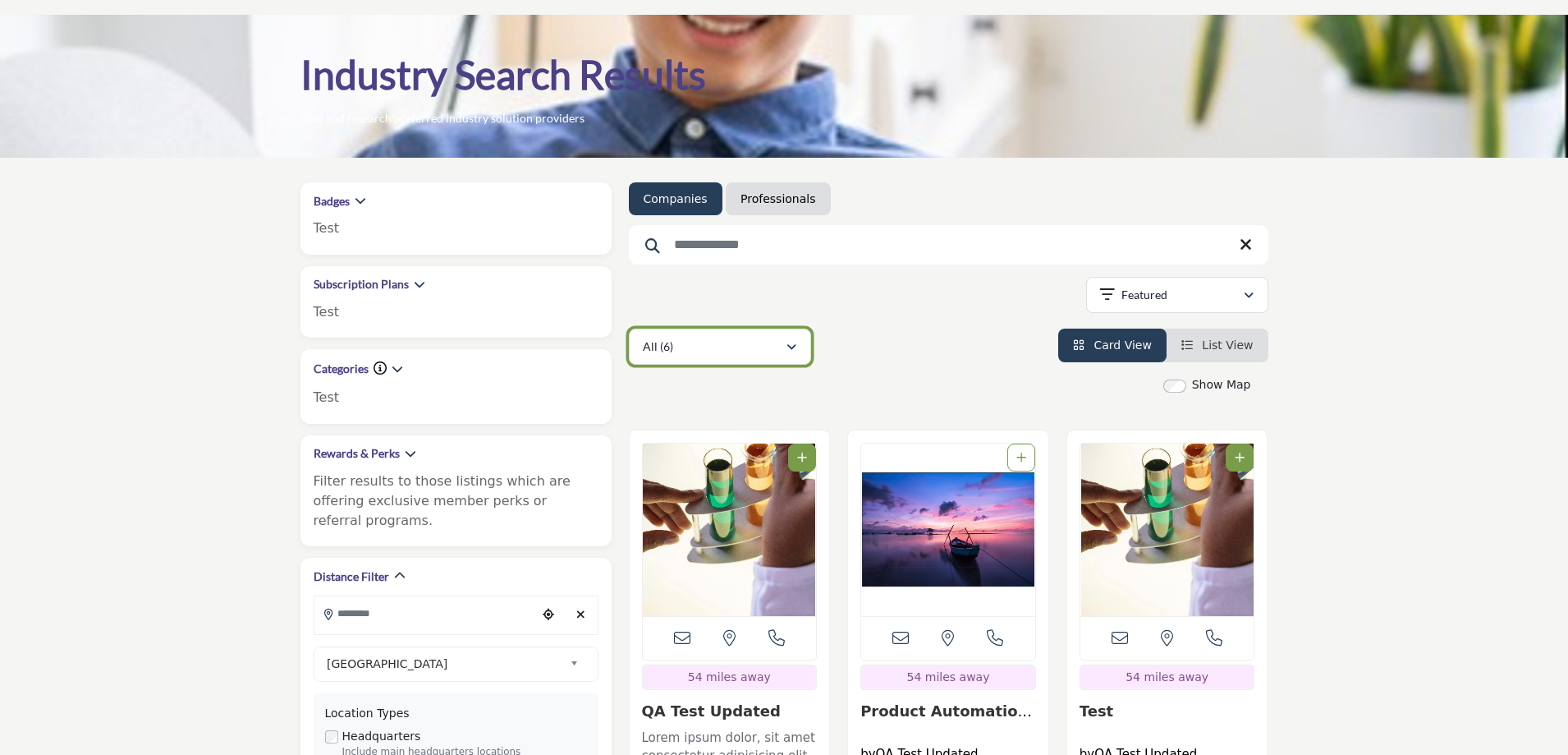
click at [752, 340] on div "All (6)" at bounding box center [714, 347] width 143 height 19
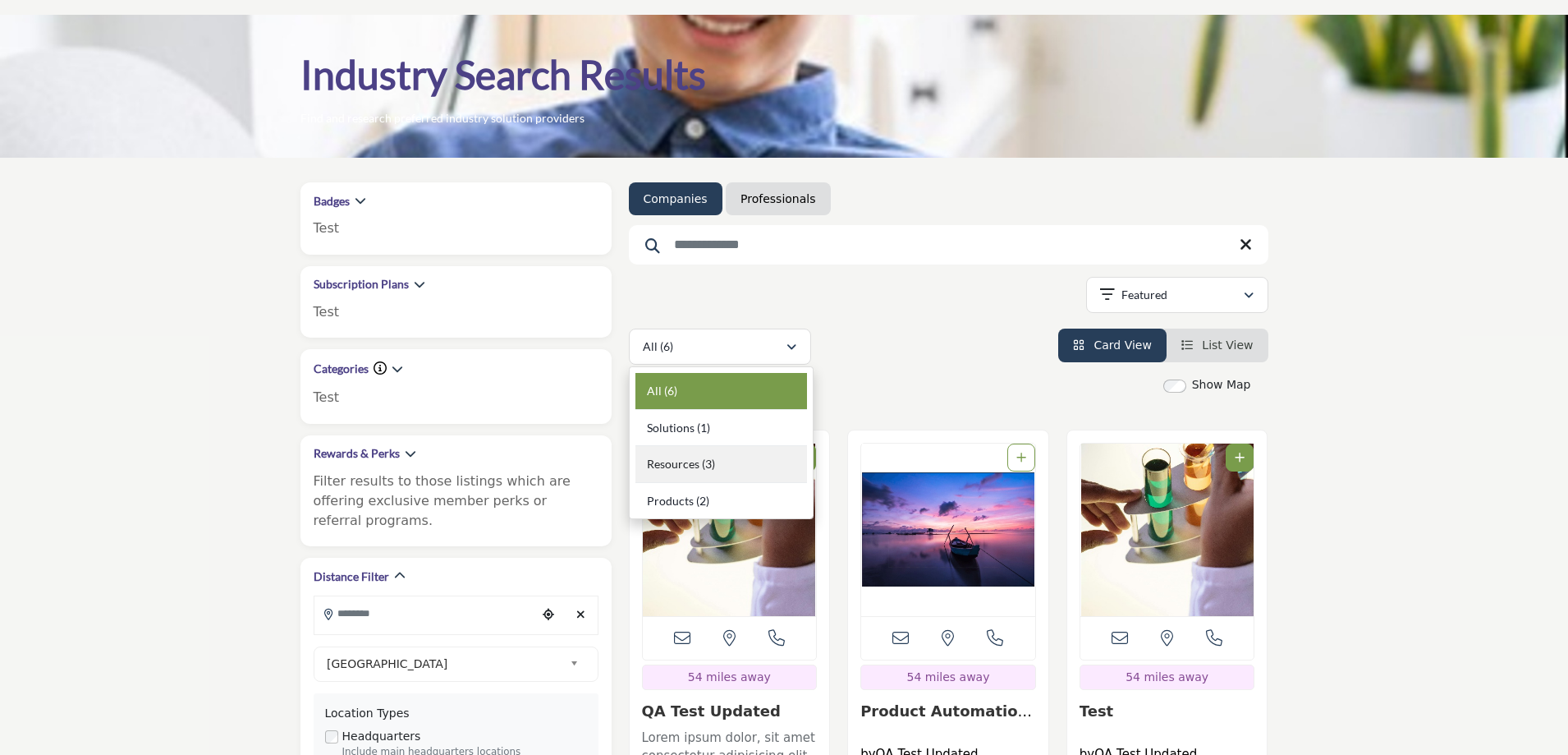
click at [684, 470] on span "Resources" at bounding box center [673, 464] width 53 height 14
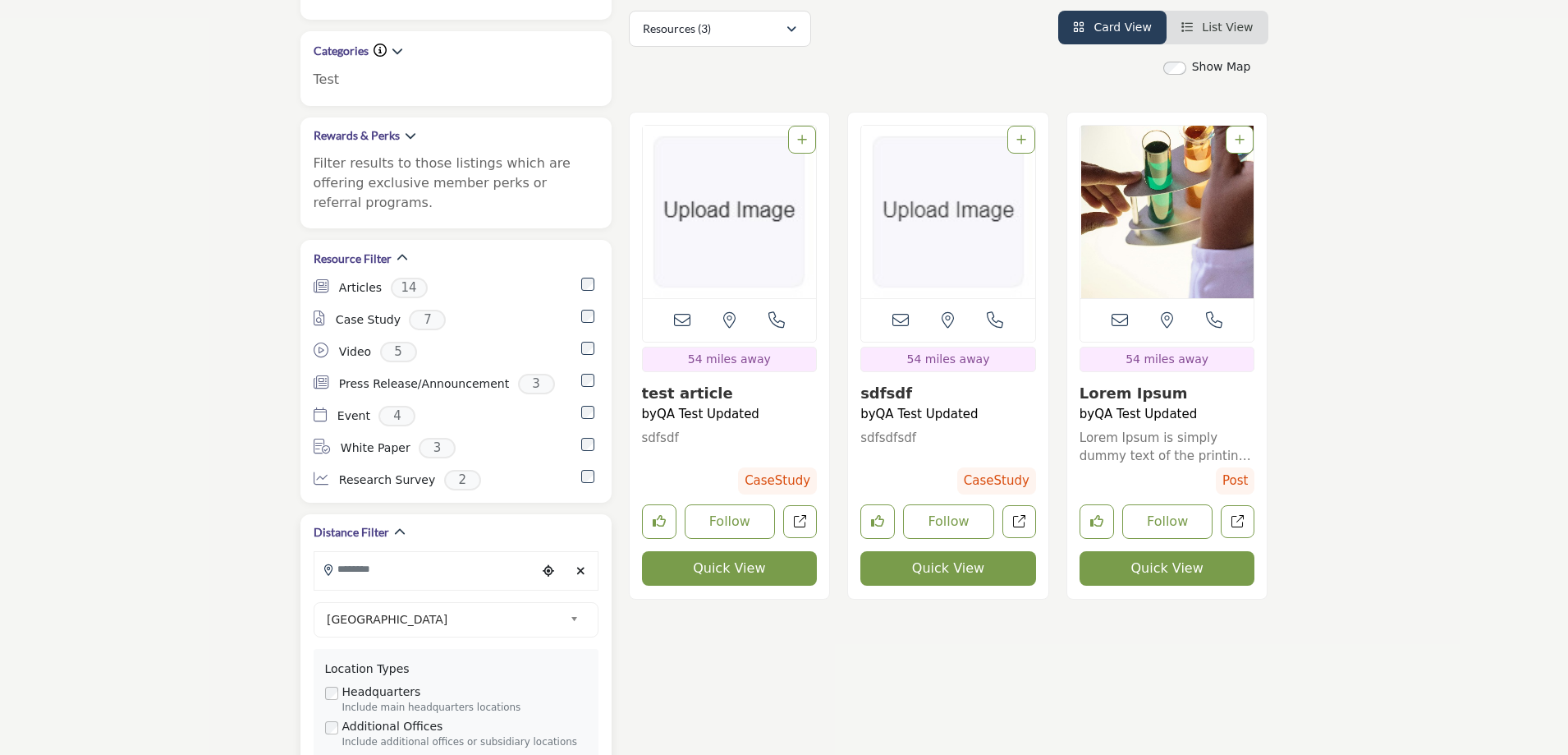
scroll to position [493, 0]
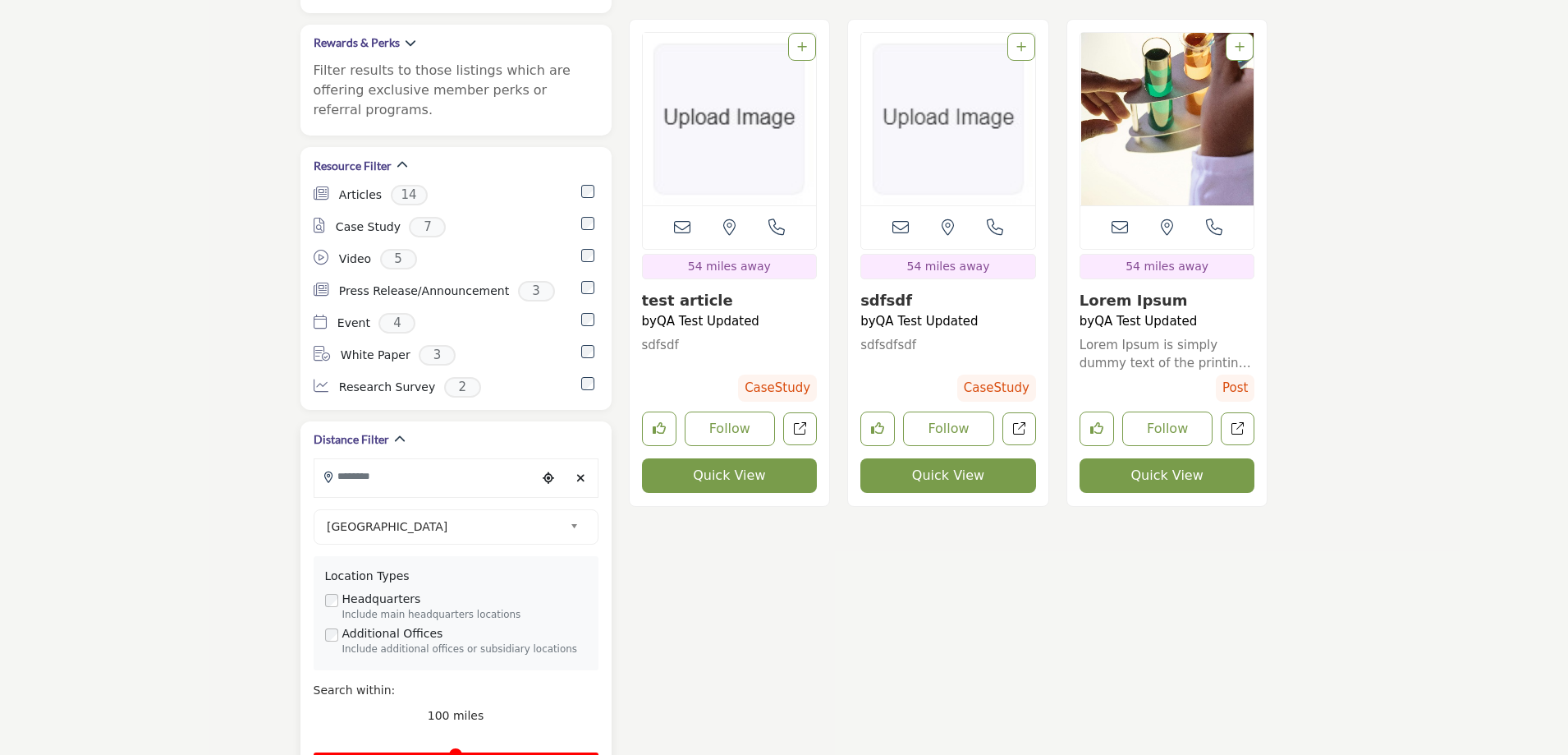
click at [584, 472] on icon "Clear search location" at bounding box center [581, 478] width 9 height 11
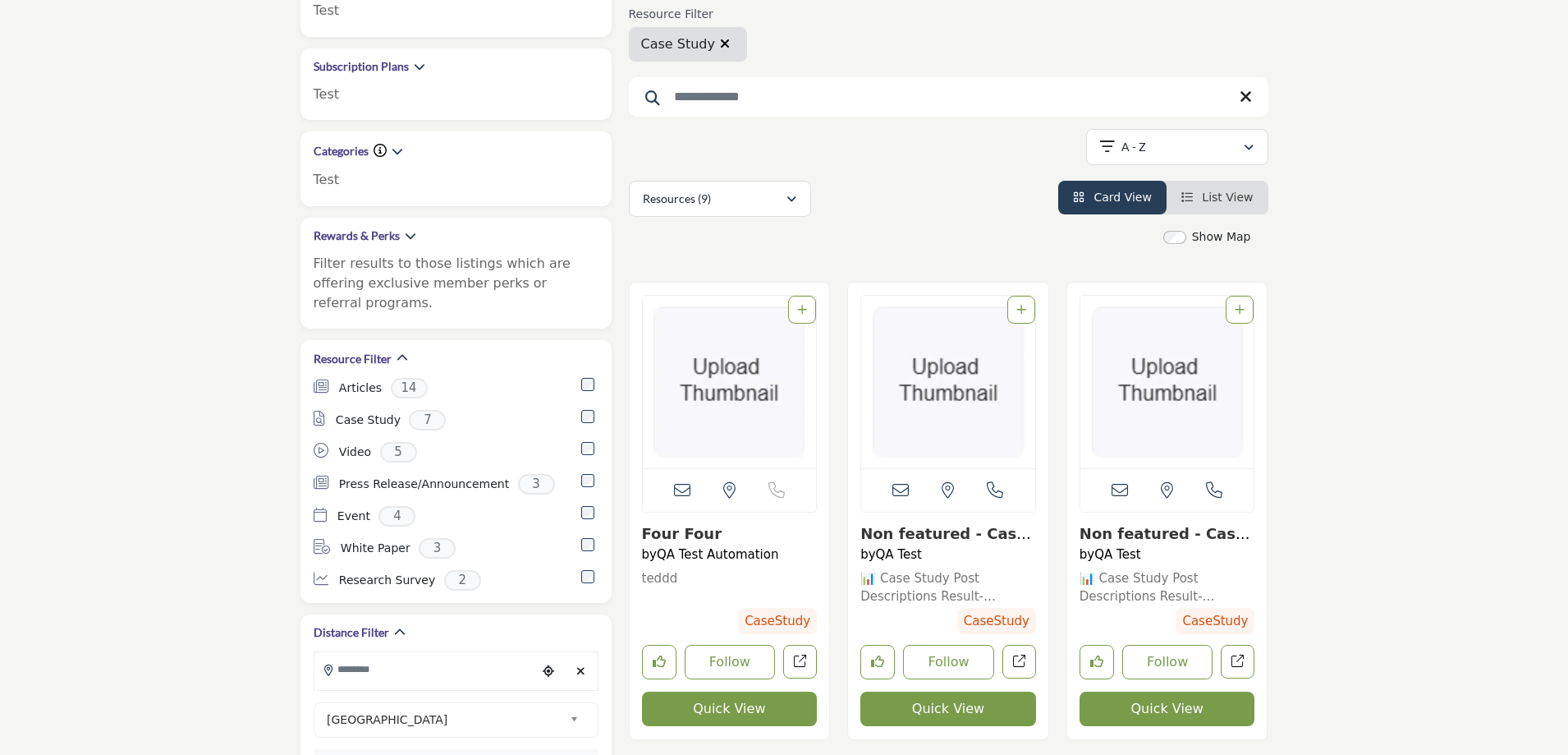
scroll to position [328, 0]
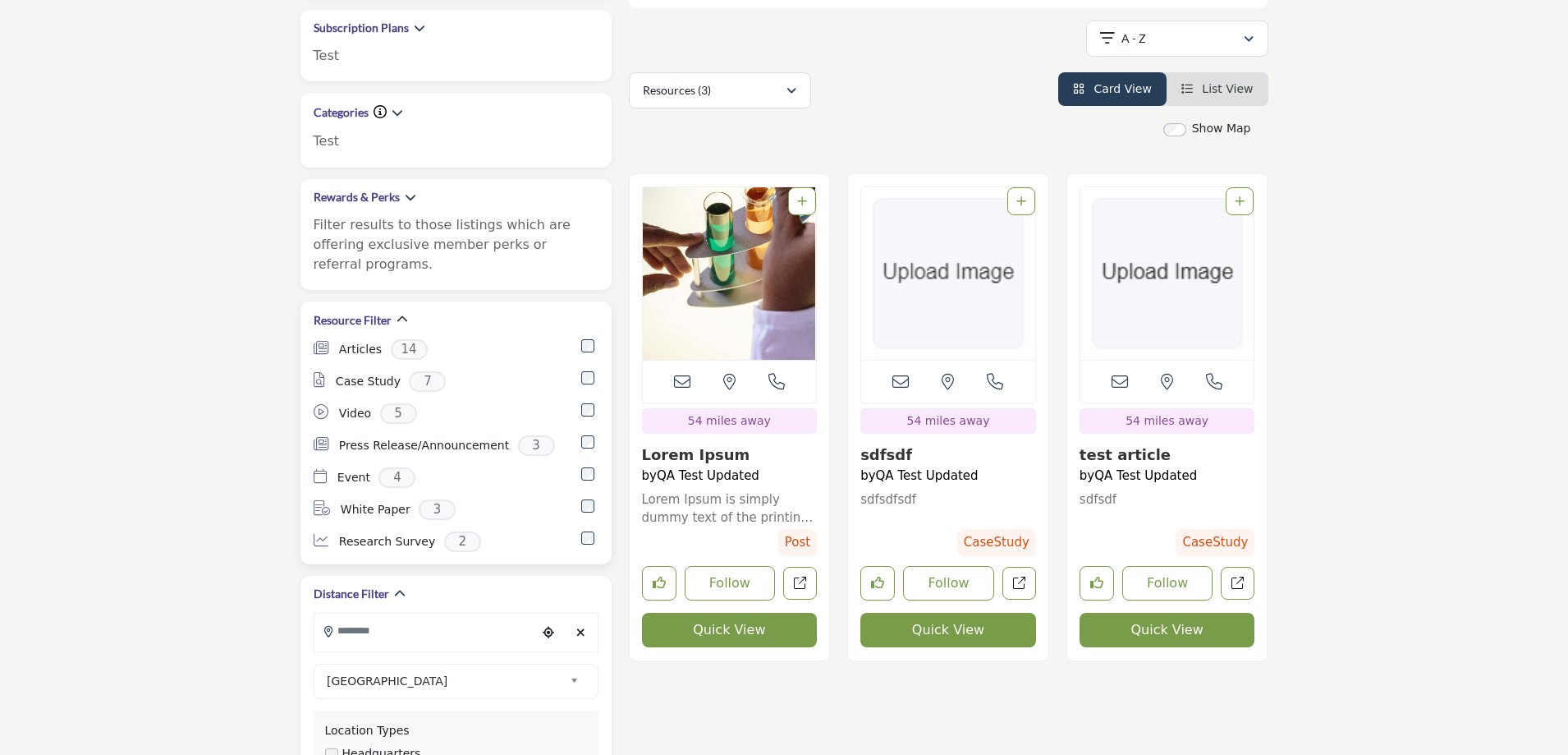
scroll to position [411, 0]
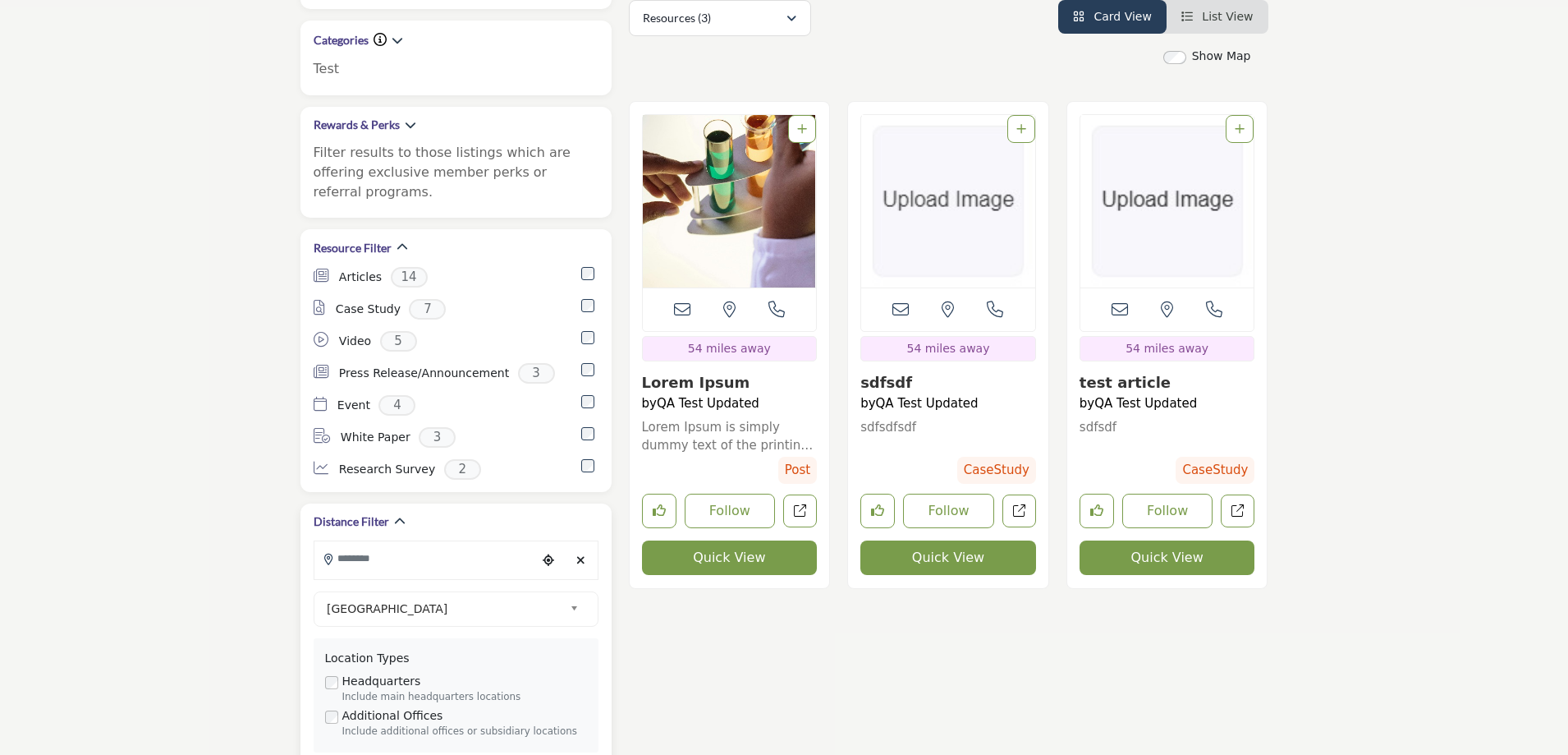
click at [581, 555] on icon "Clear search location" at bounding box center [581, 560] width 9 height 11
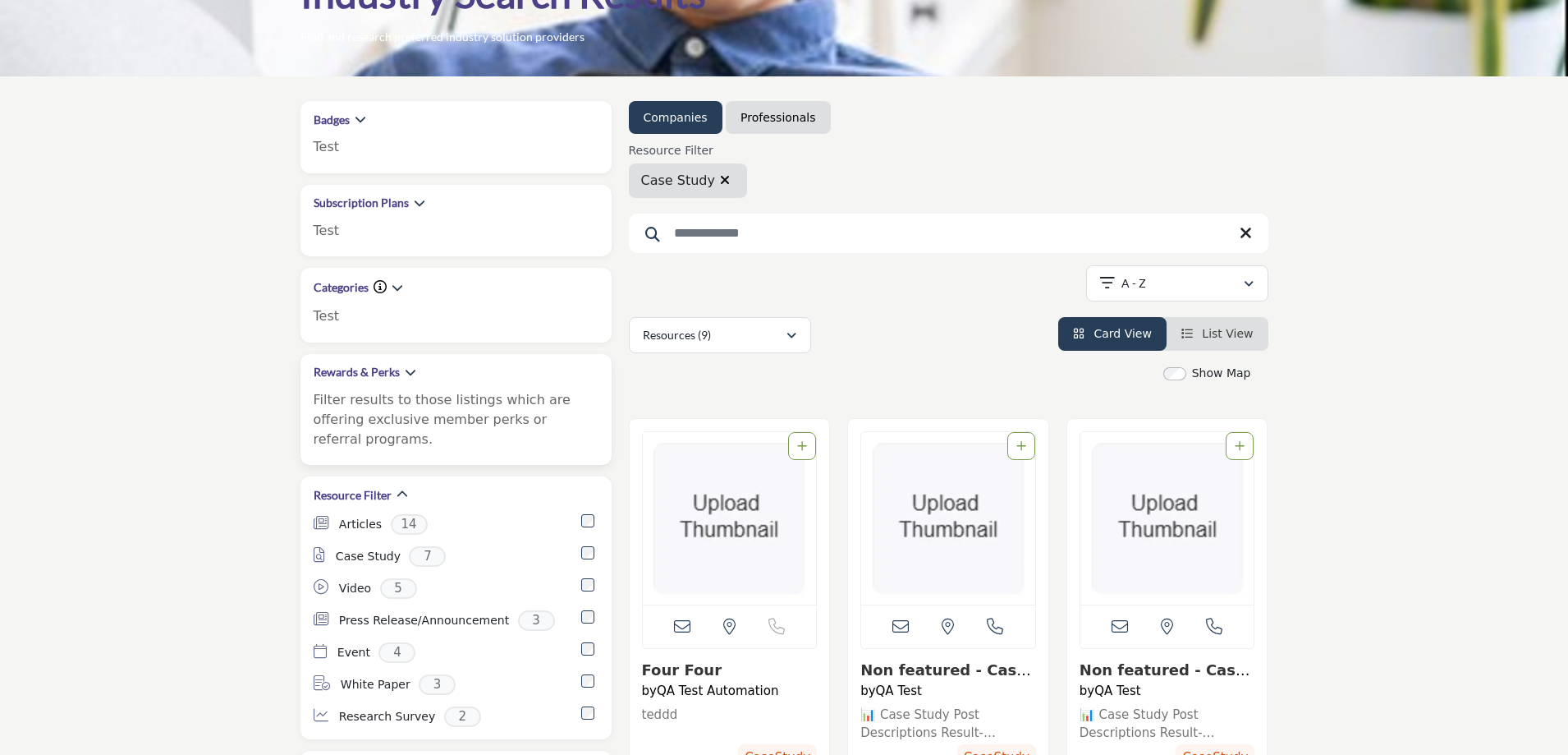
scroll to position [164, 0]
click at [585, 524] on div "Articles 14 Case Study 7 Video 5 3 Event 4" at bounding box center [455, 622] width 285 height 217
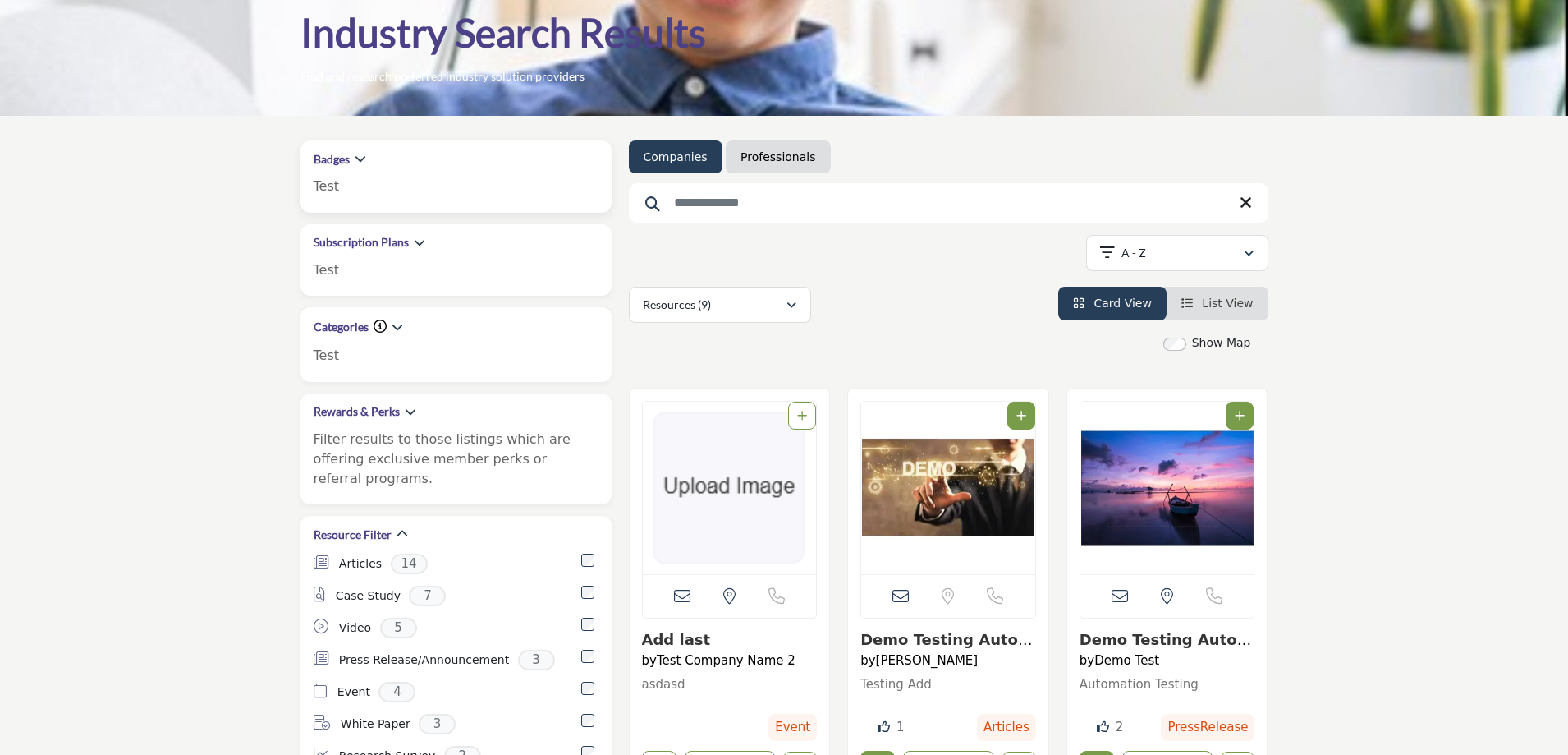
scroll to position [0, 0]
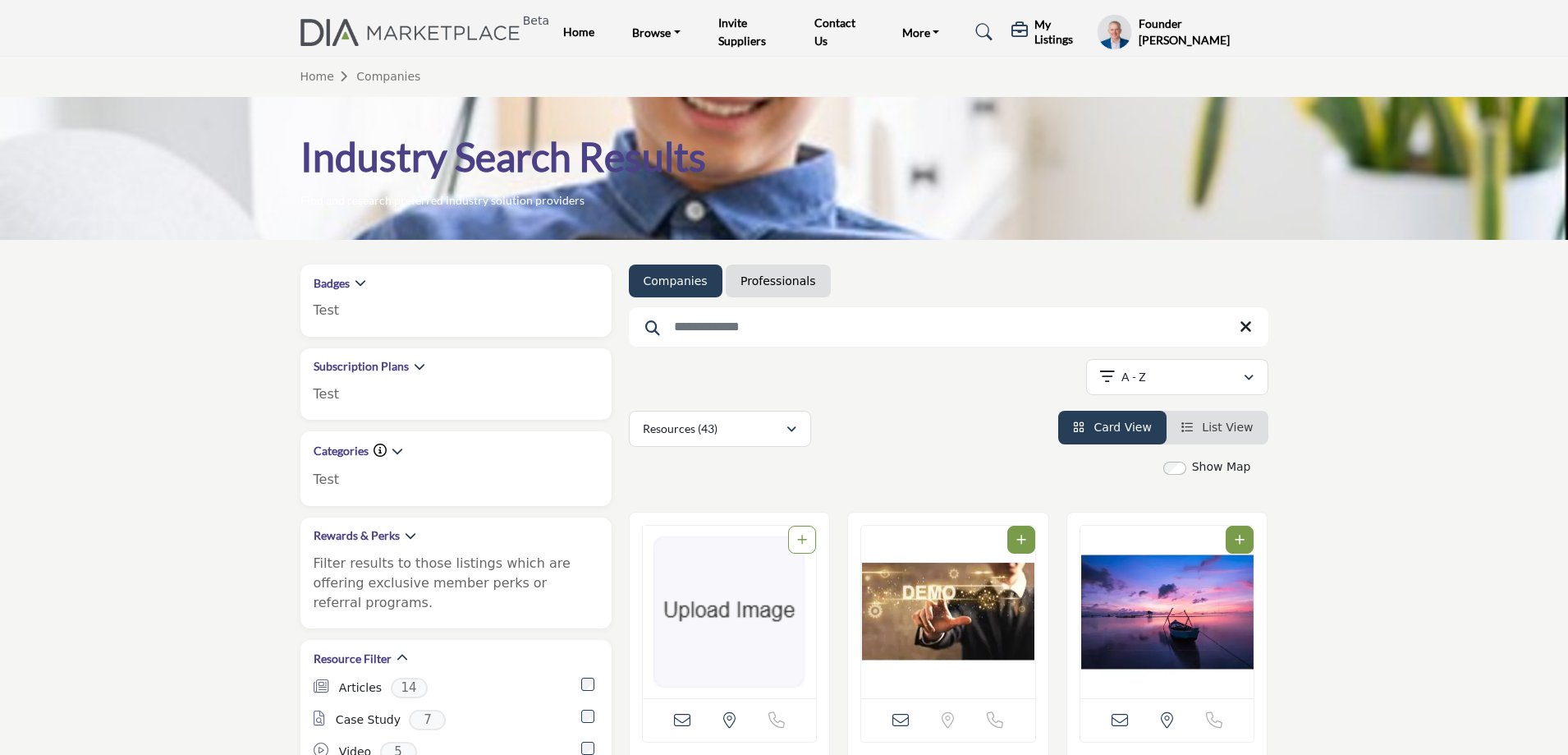
click at [476, 32] on img at bounding box center [414, 32] width 229 height 27
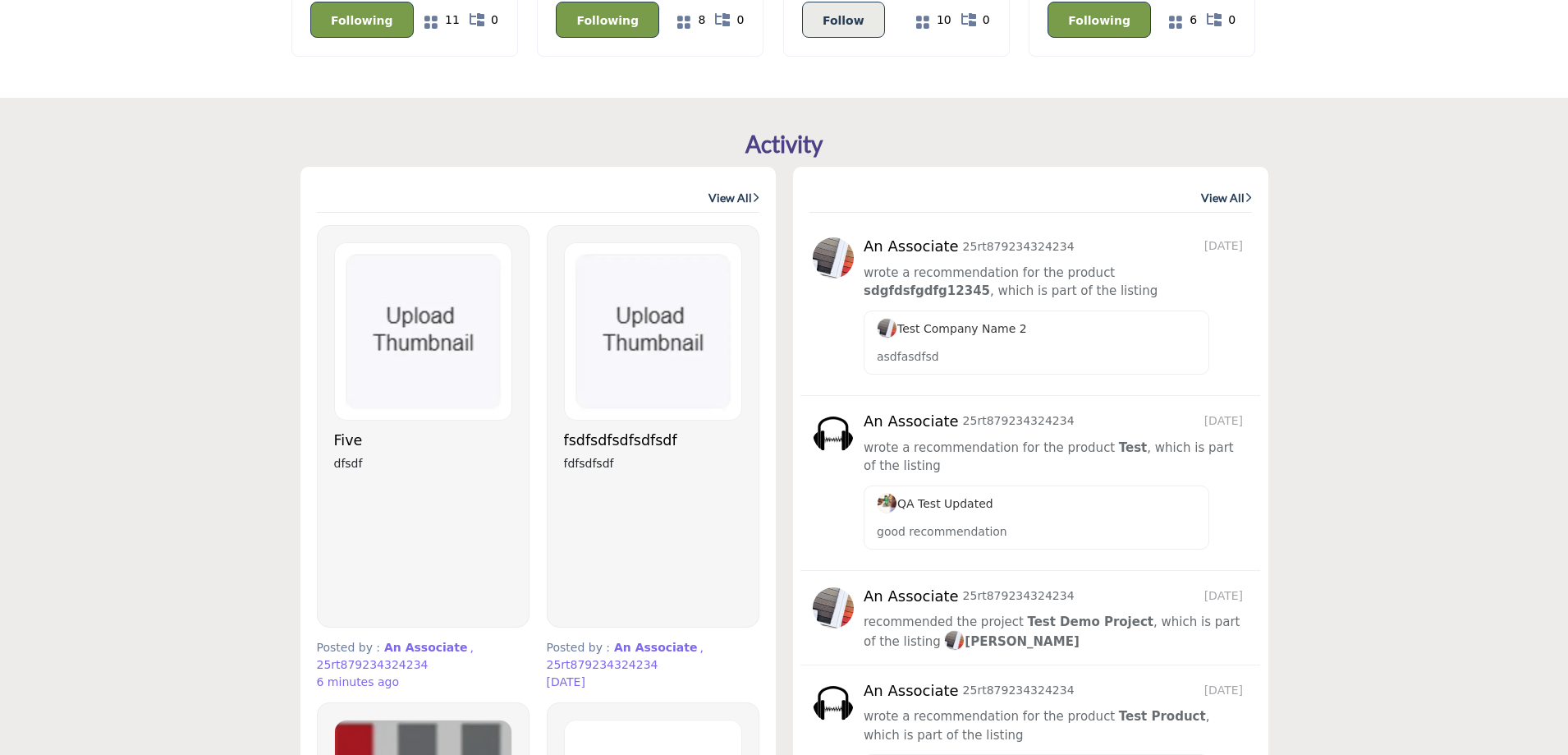
scroll to position [822, 0]
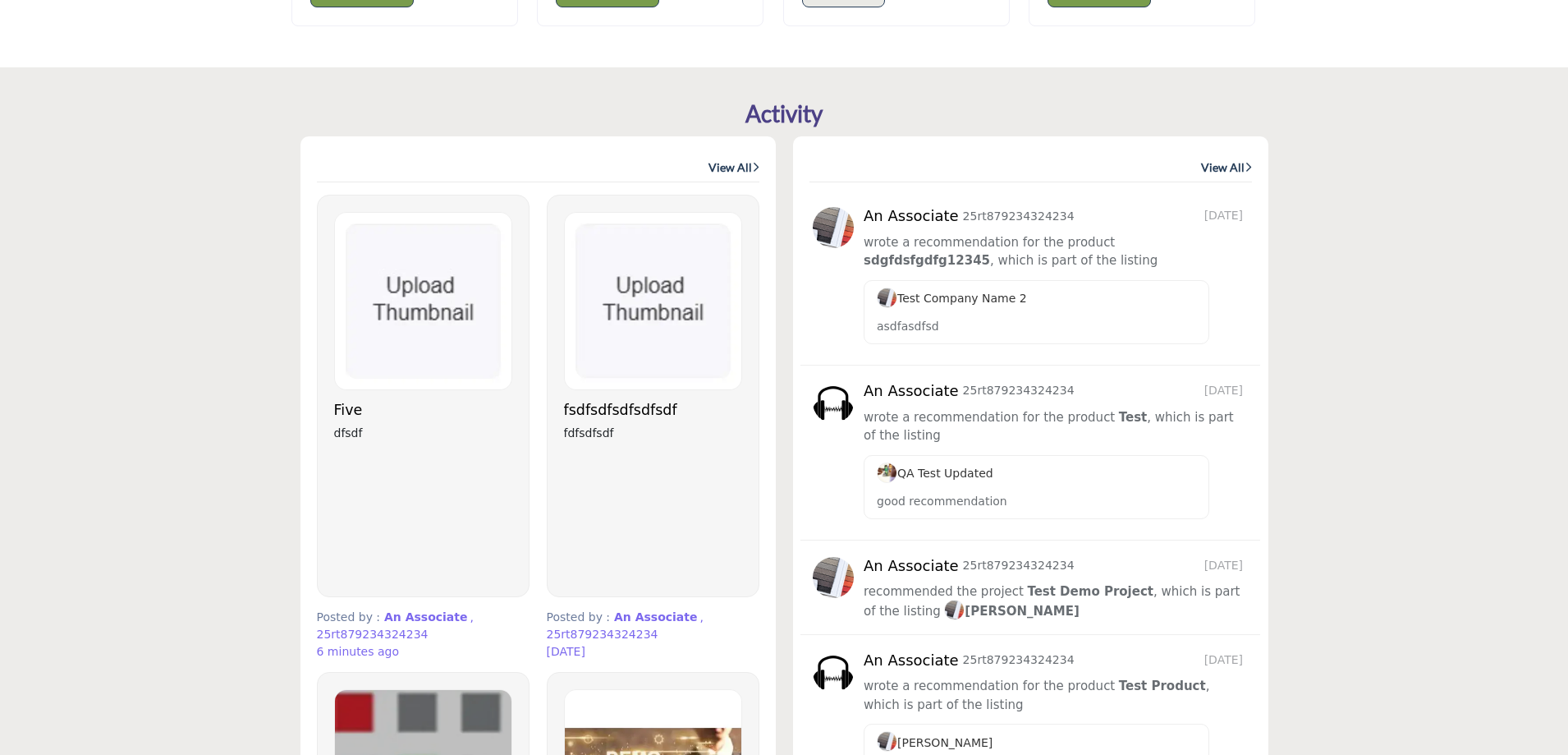
click at [734, 162] on link "View All" at bounding box center [734, 168] width 51 height 17
click at [728, 162] on link "View All" at bounding box center [734, 168] width 51 height 17
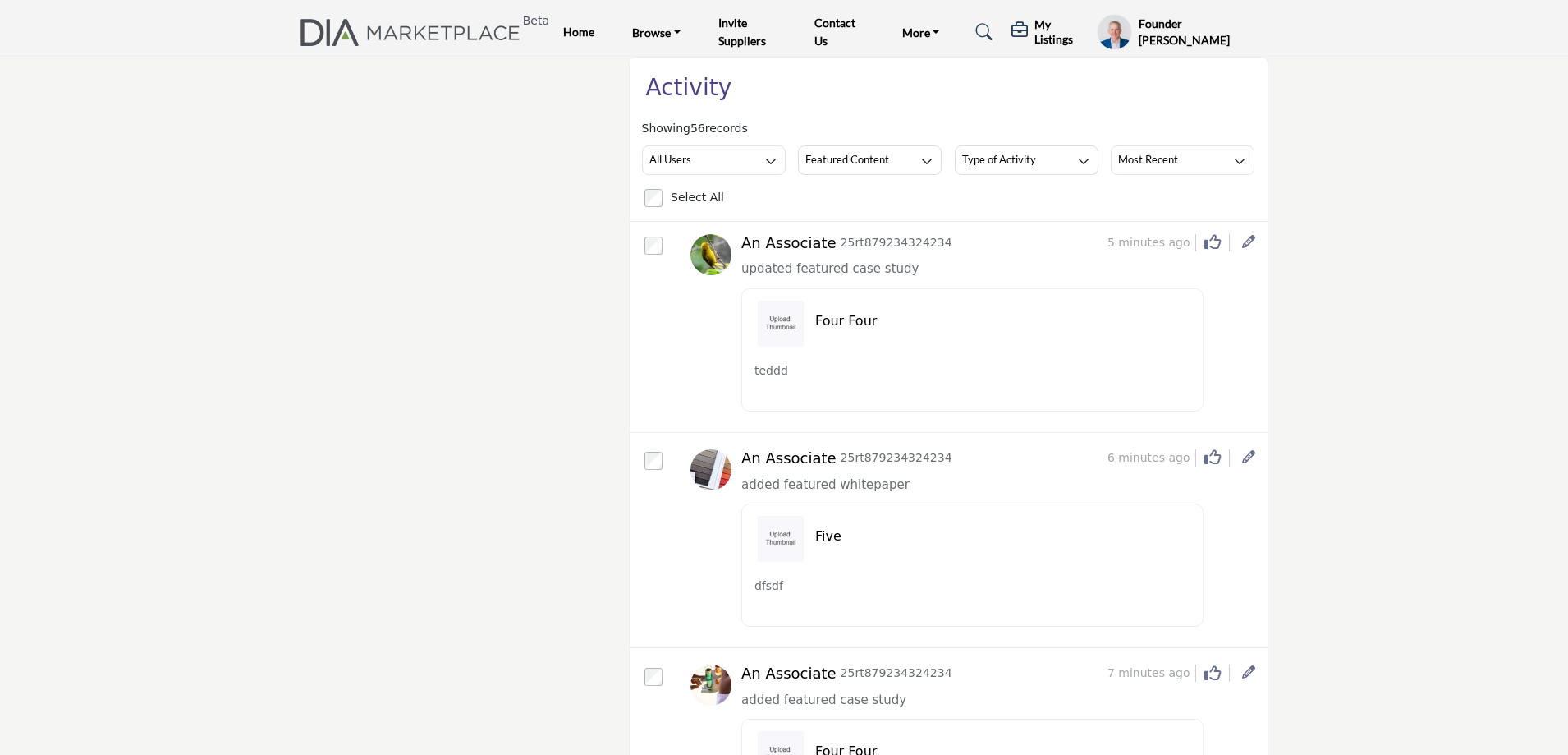
click at [1047, 38] on h5 "My Listings" at bounding box center [1062, 32] width 54 height 30
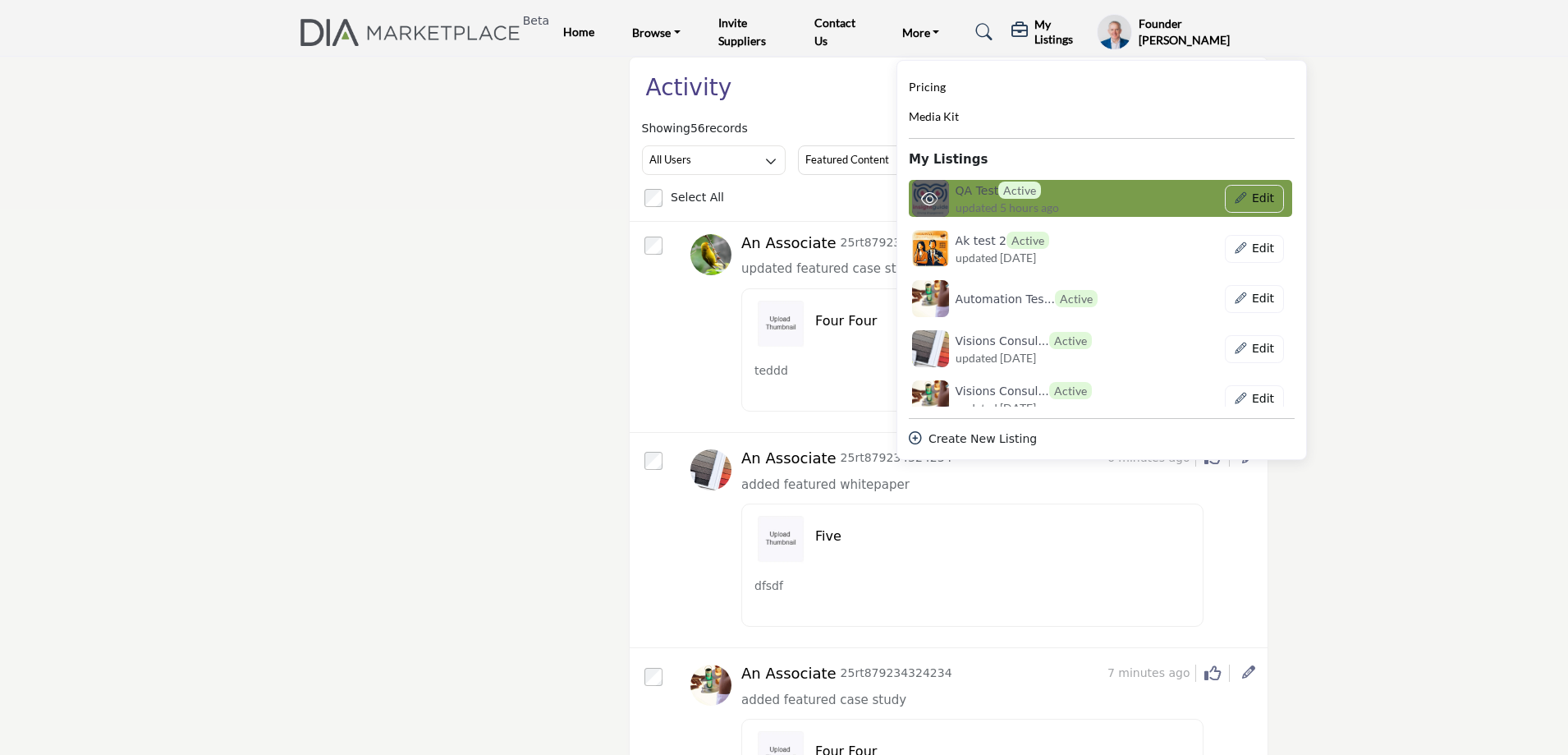
click at [975, 210] on span "updated 5 hours ago" at bounding box center [1007, 207] width 104 height 18
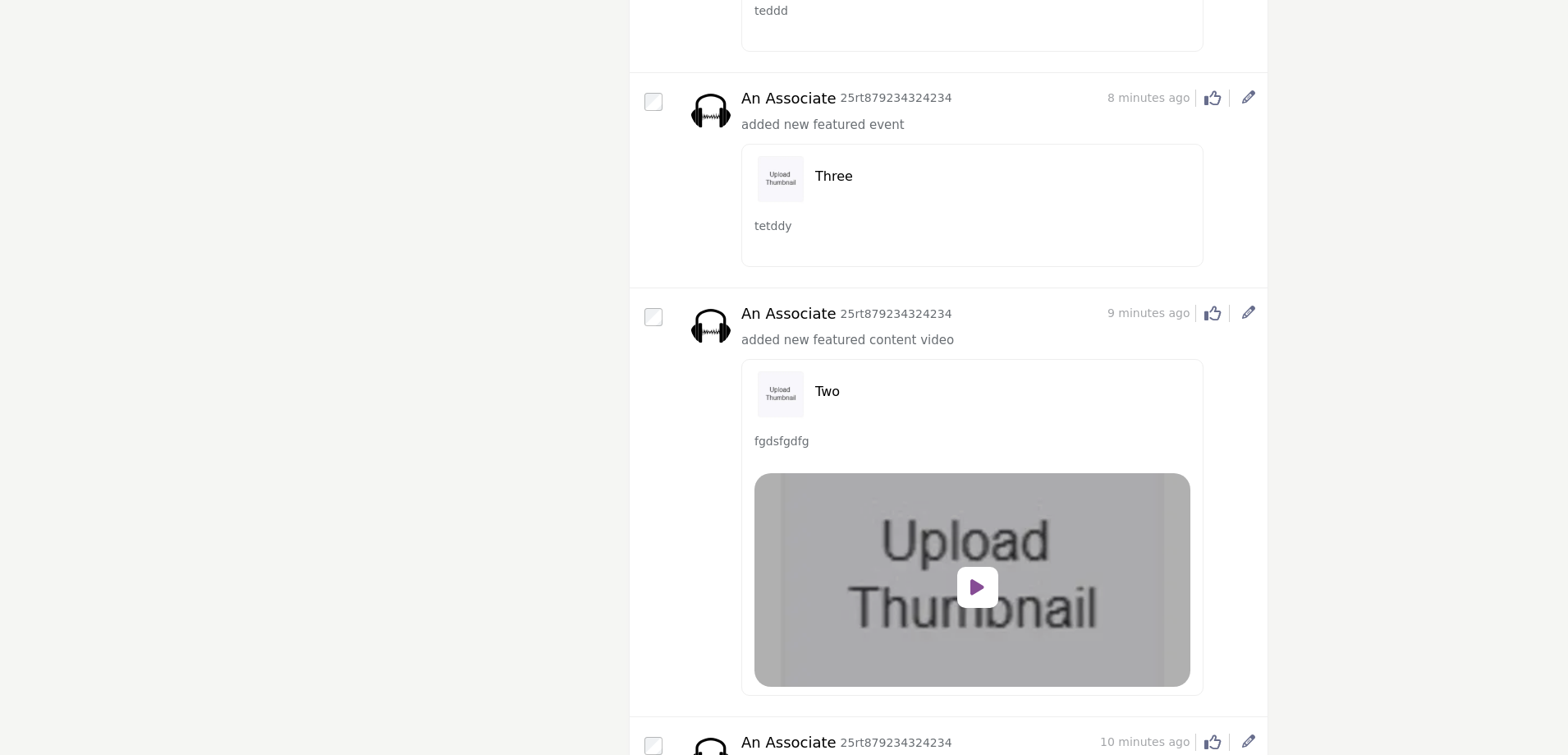
scroll to position [822, 0]
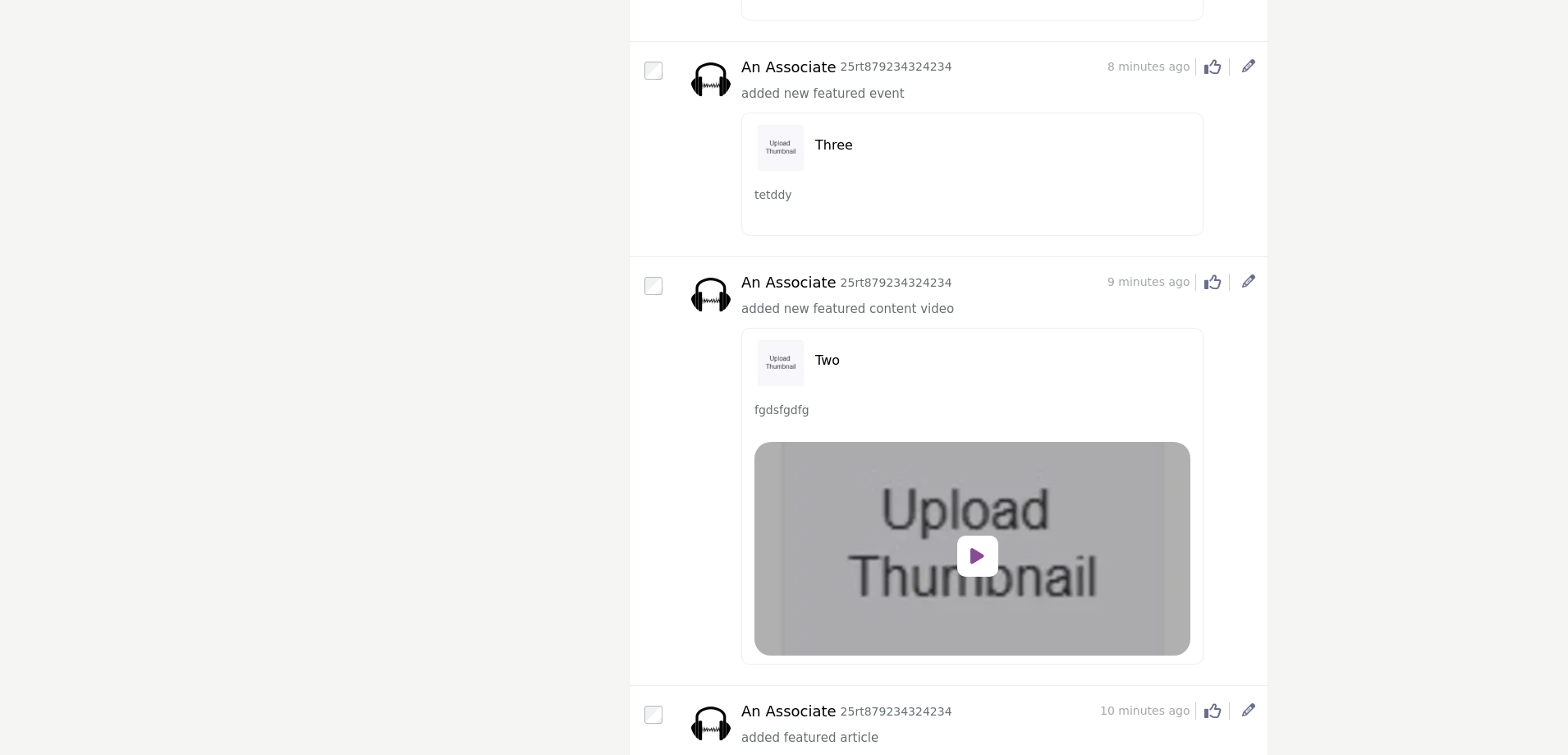
click at [970, 550] on div at bounding box center [977, 556] width 41 height 41
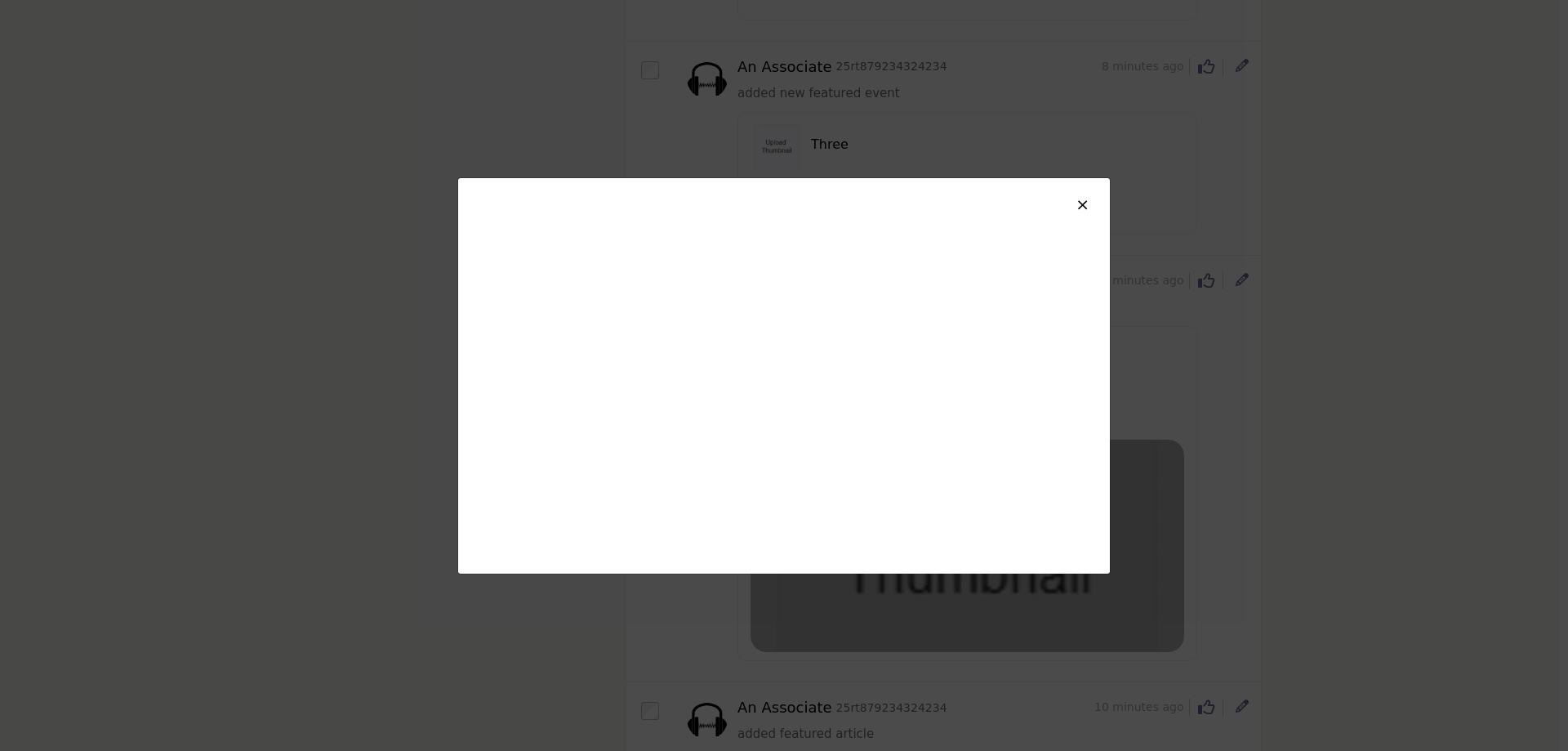
click at [1083, 207] on span "×" at bounding box center [1083, 204] width 14 height 19
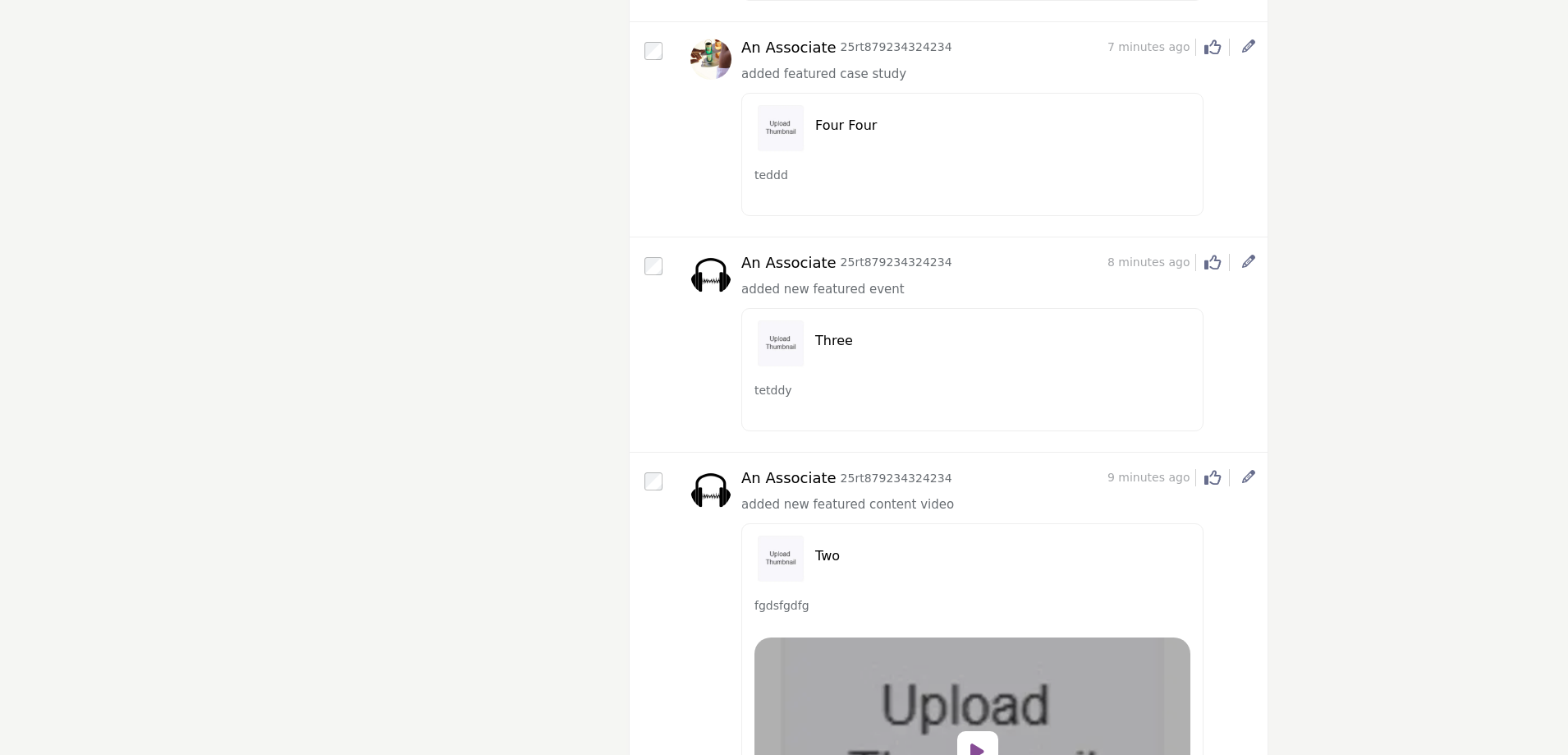
scroll to position [575, 0]
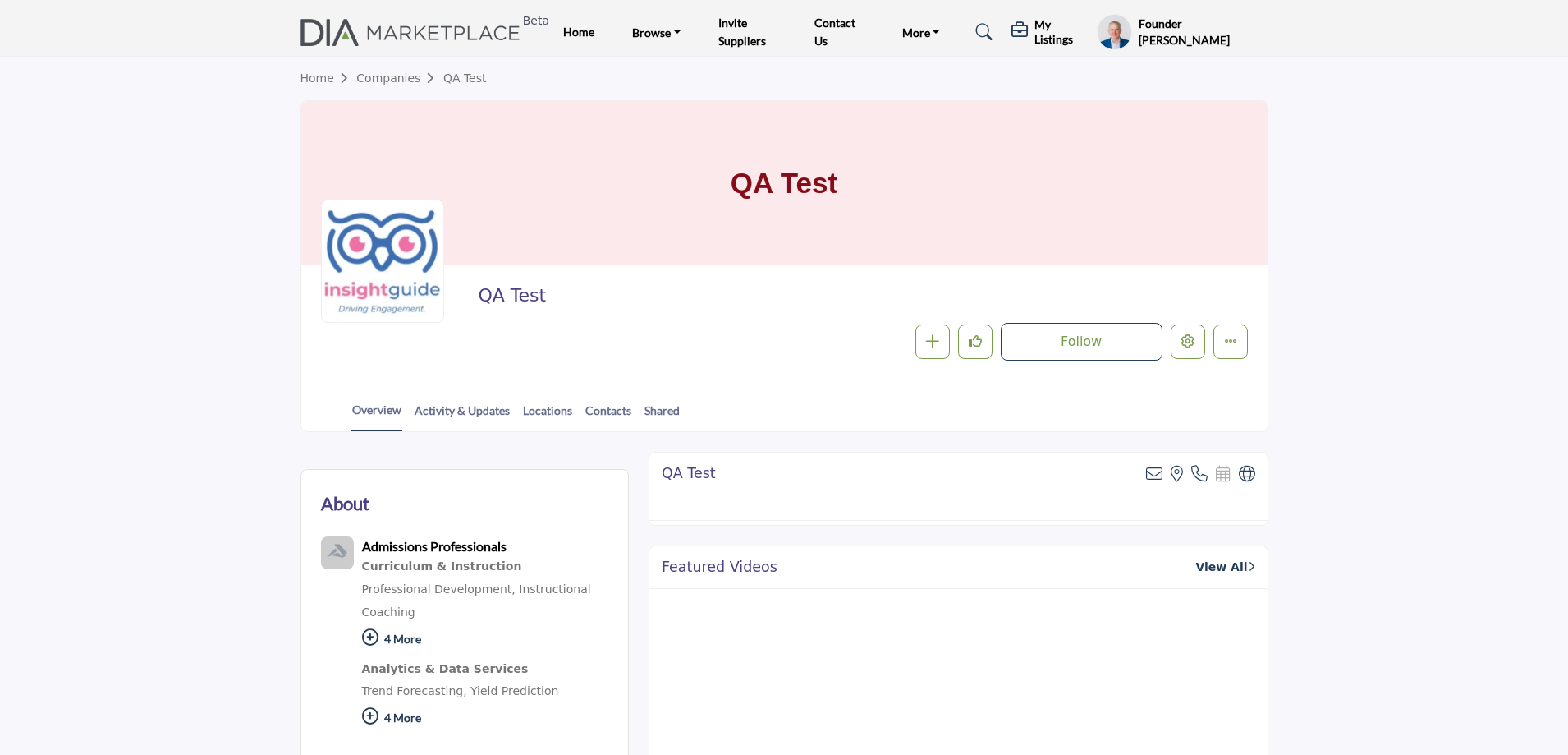
click at [475, 409] on link "Activity & Updates" at bounding box center [462, 416] width 97 height 29
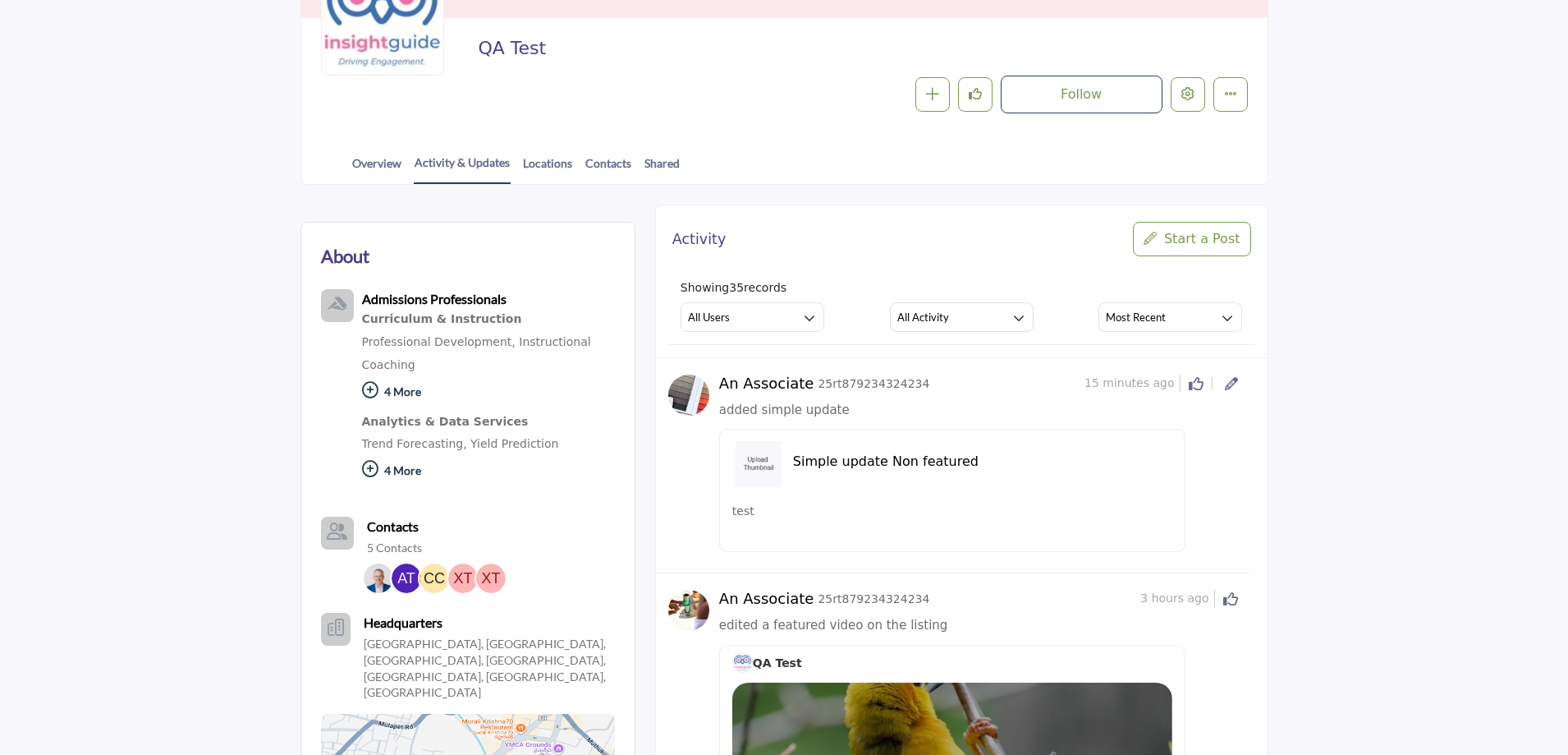
scroll to position [247, 0]
click at [956, 322] on button "All Activity" at bounding box center [962, 318] width 144 height 30
click at [950, 474] on span "Featured Content" at bounding box center [972, 464] width 151 height 19
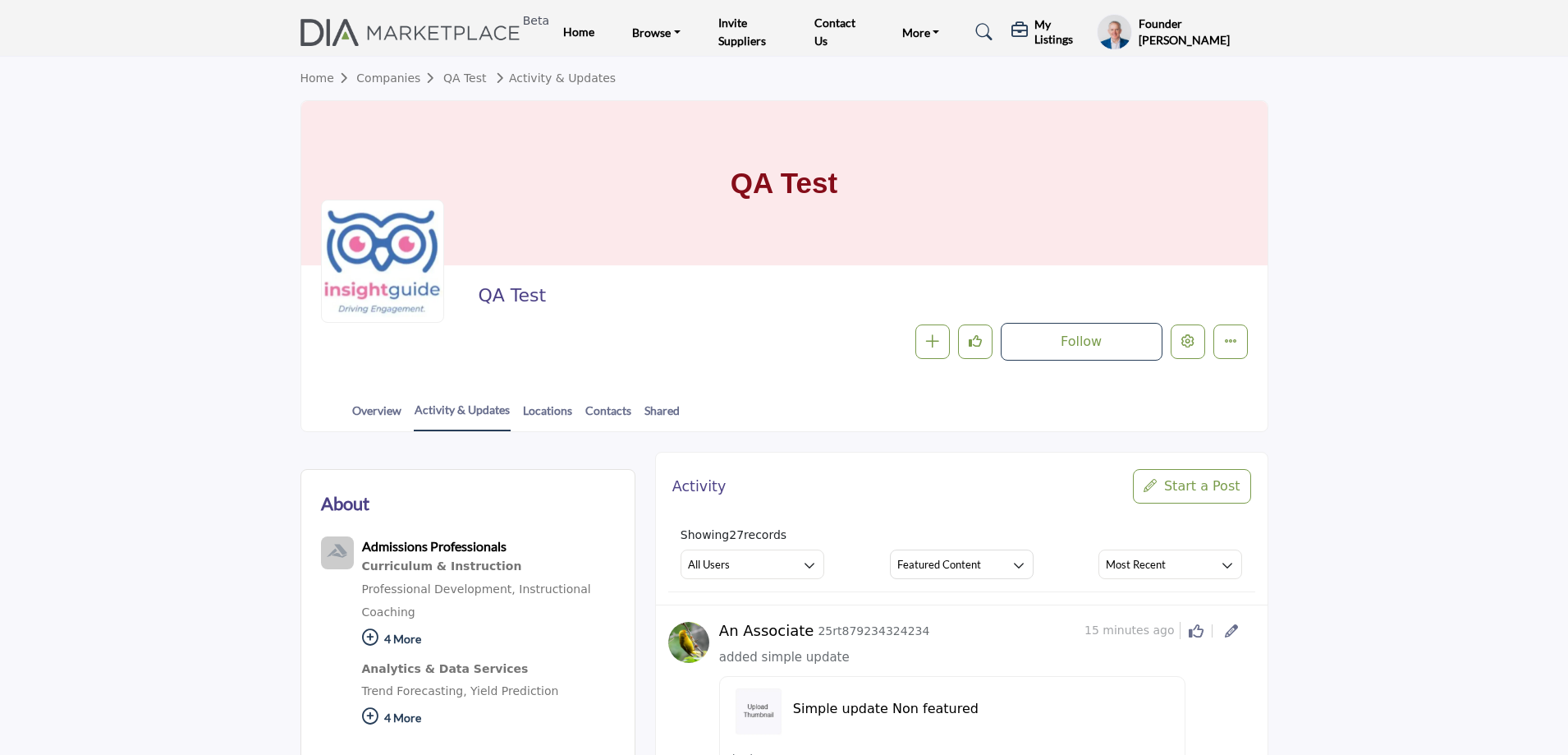
click at [1052, 32] on h5 "My Listings" at bounding box center [1062, 32] width 54 height 30
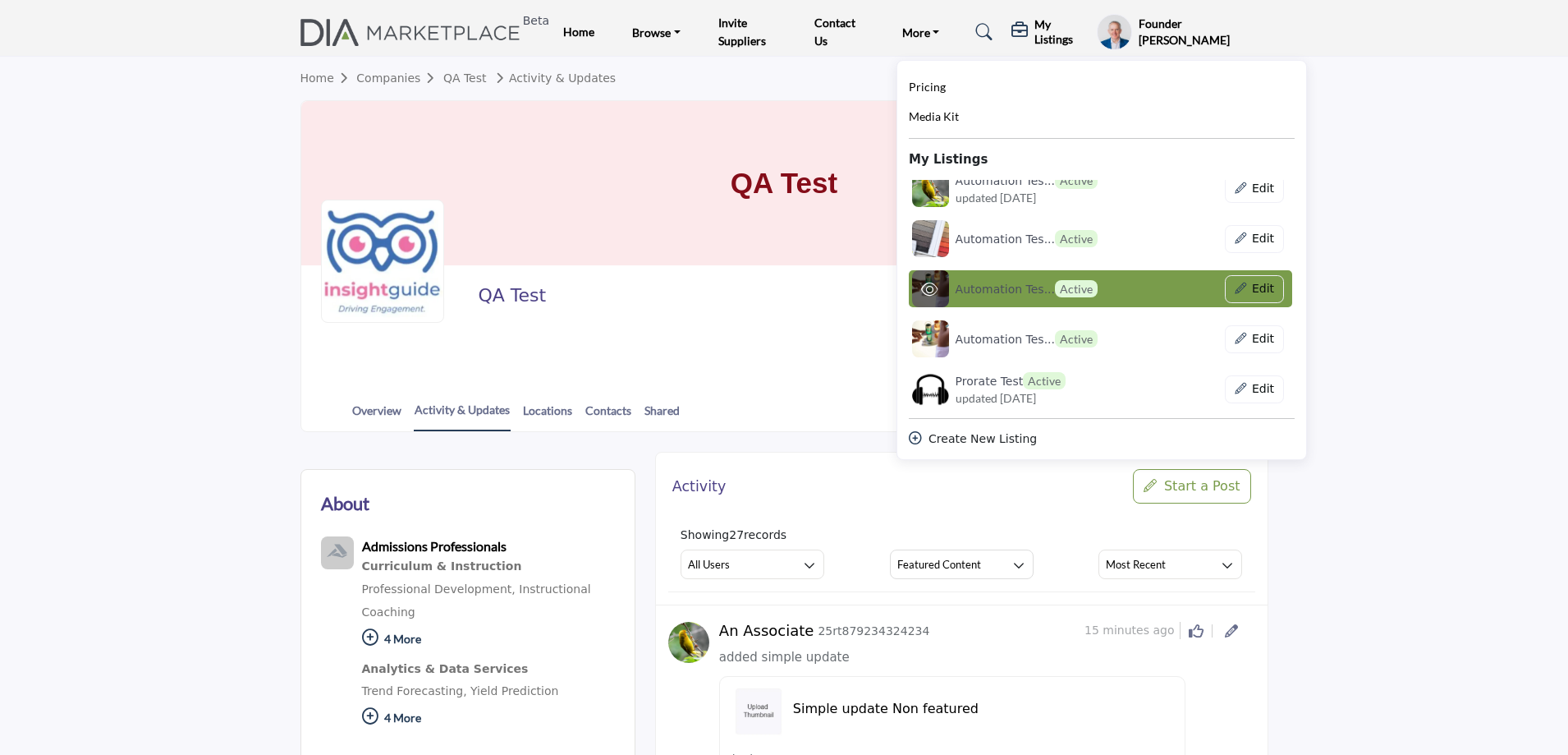
scroll to position [493, 0]
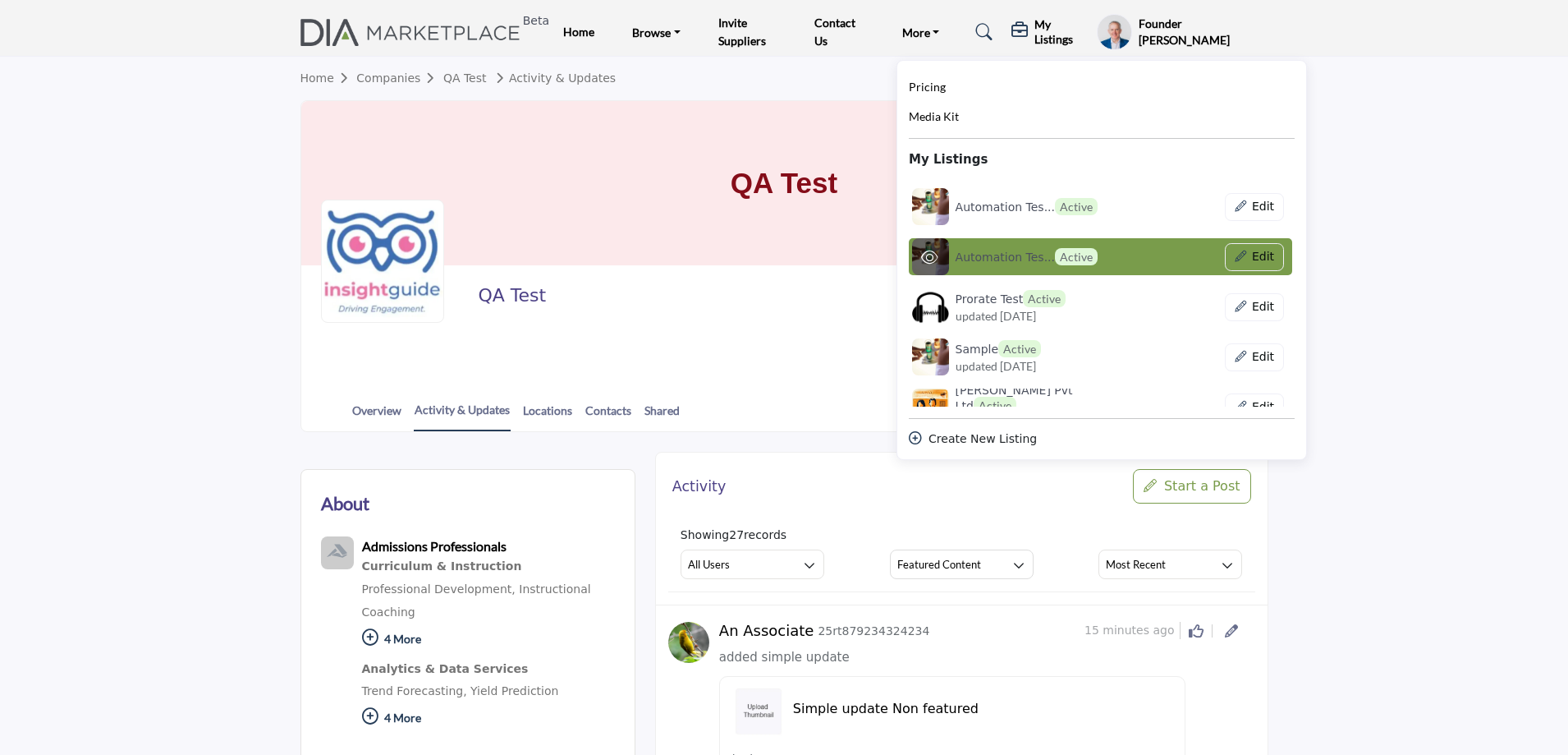
click at [1018, 262] on h6 "Automation Tes... Active" at bounding box center [1027, 257] width 142 height 18
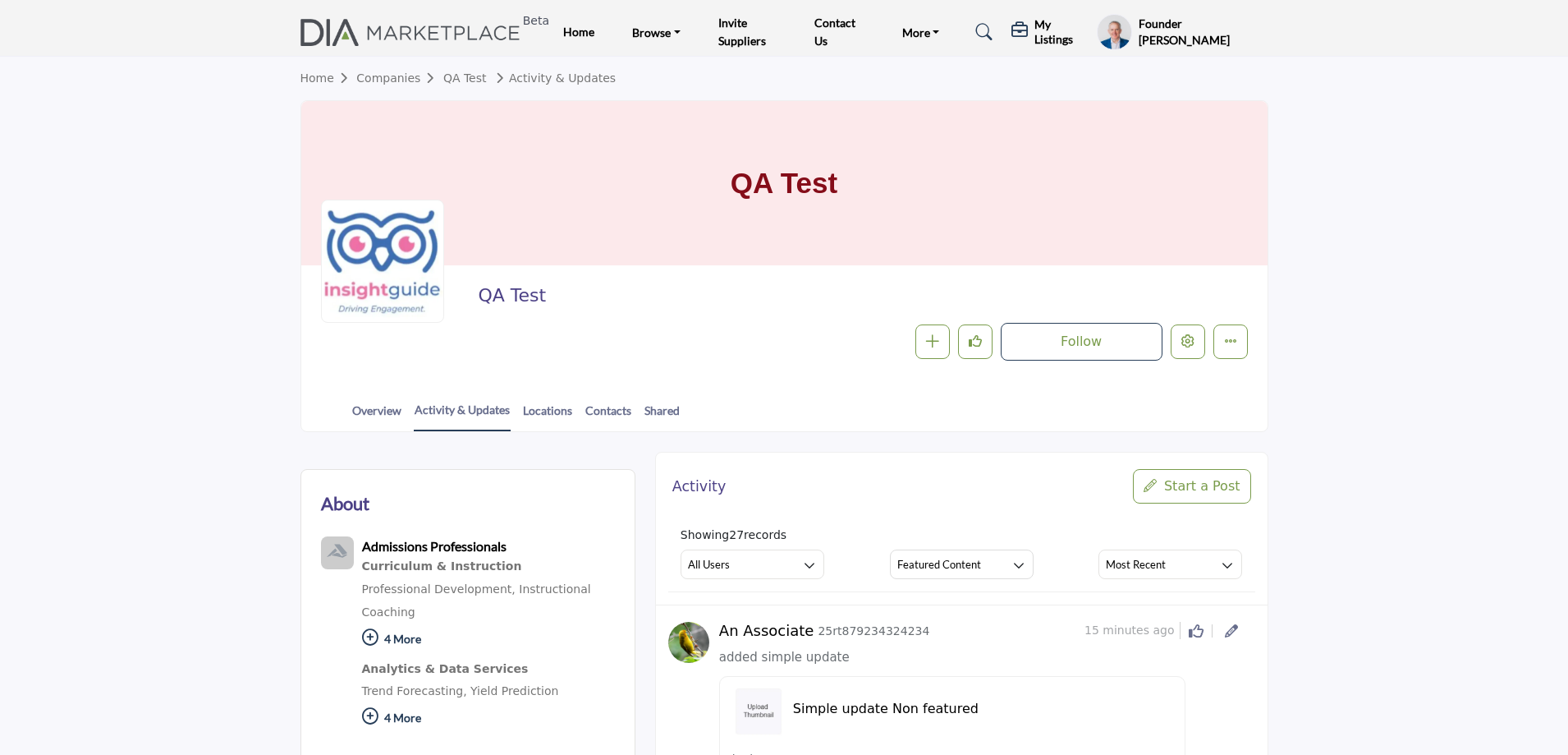
click at [1048, 41] on h5 "My Listings" at bounding box center [1062, 32] width 54 height 30
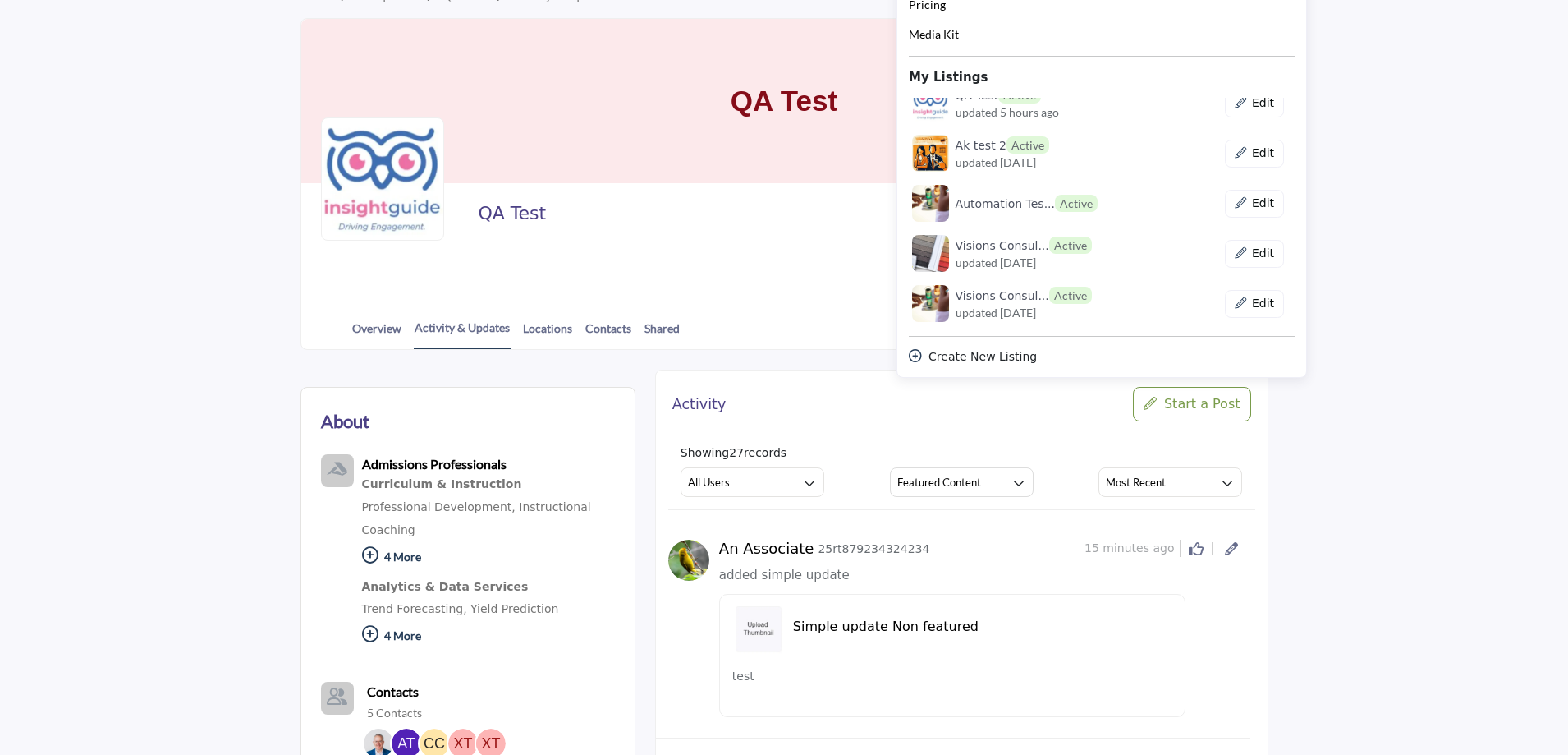
scroll to position [0, 0]
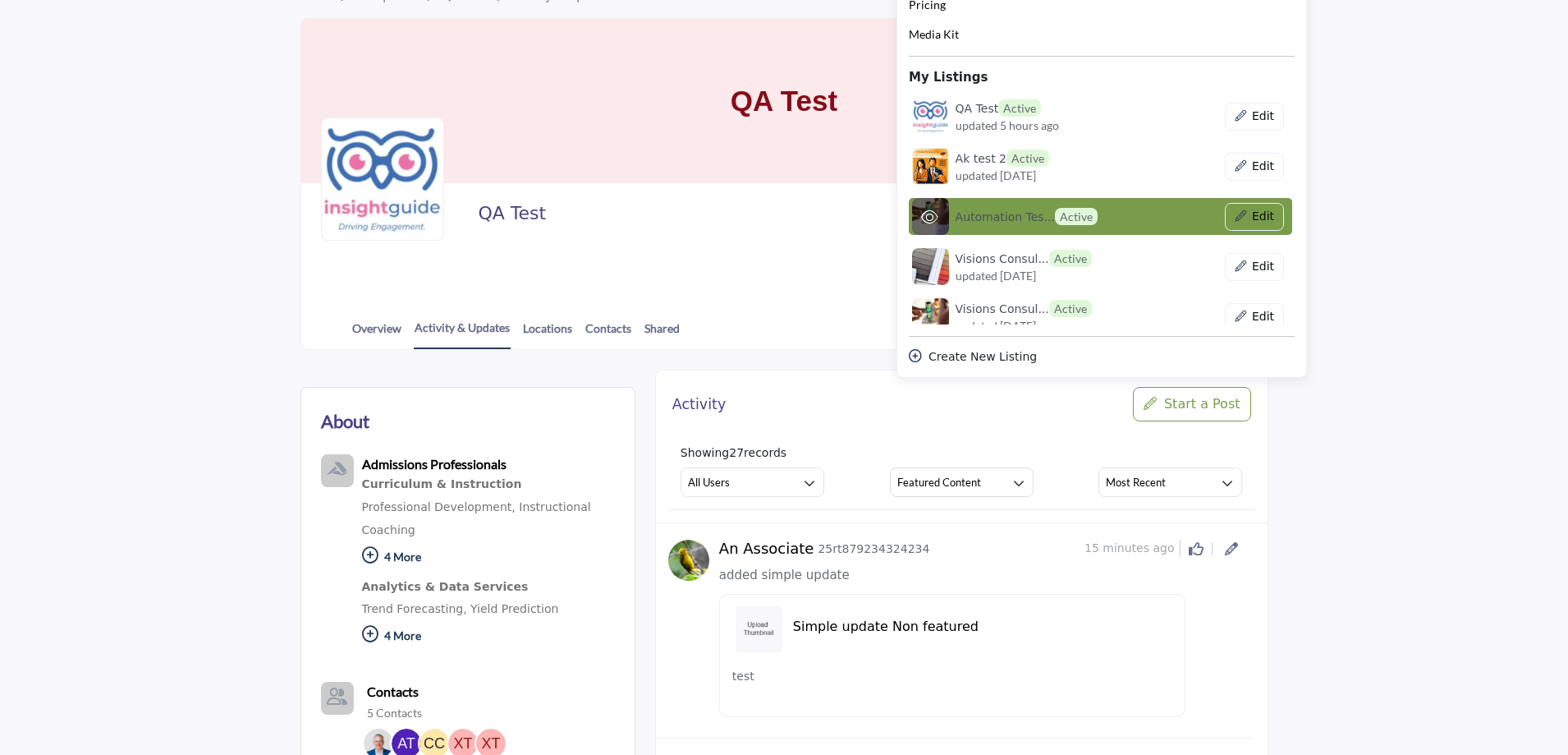
click at [1020, 213] on h6 "Automation Tes... Active" at bounding box center [1027, 217] width 142 height 18
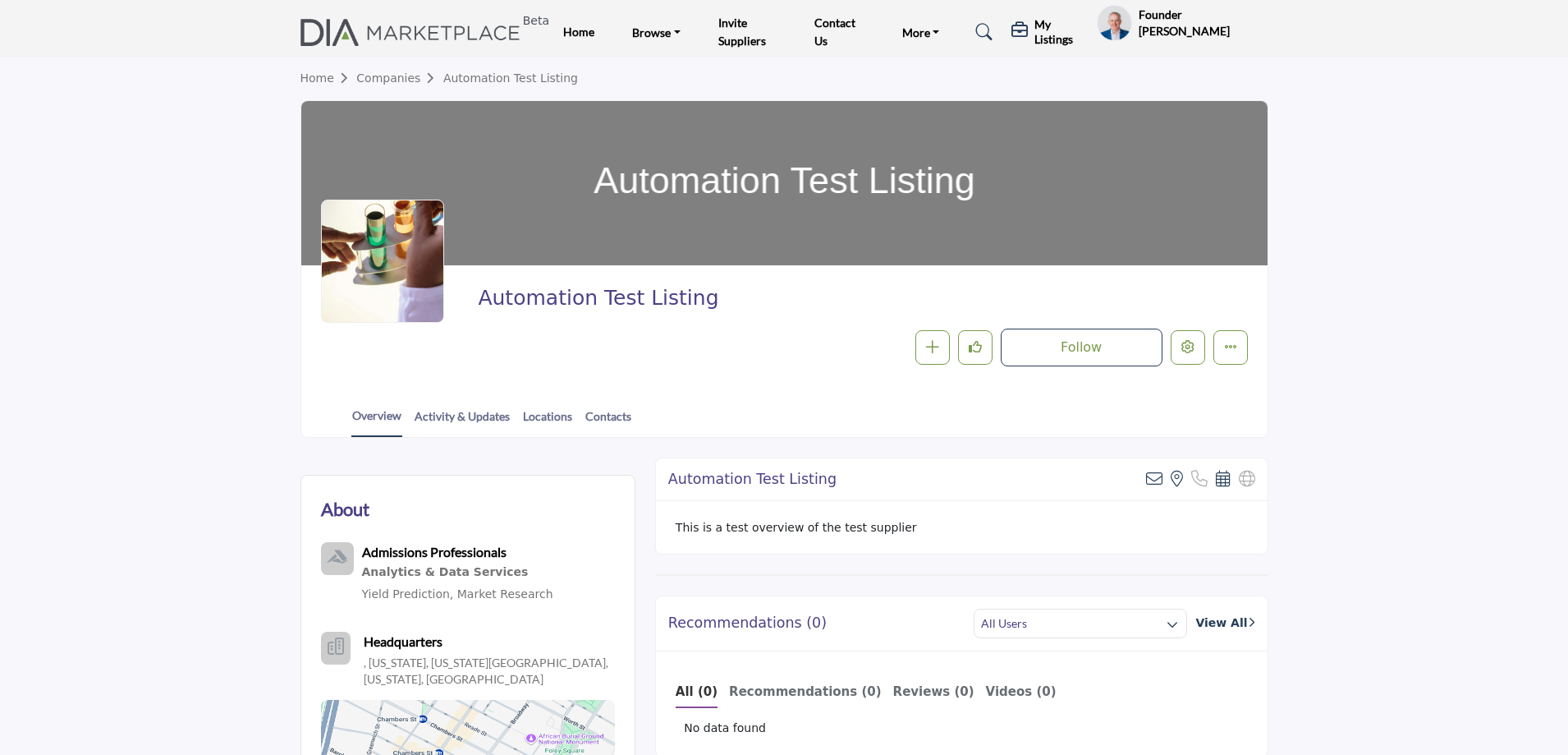
click at [0, 0] on div at bounding box center [0, 0] width 0 height 0
click at [1048, 32] on h5 "My Listings" at bounding box center [1062, 32] width 54 height 30
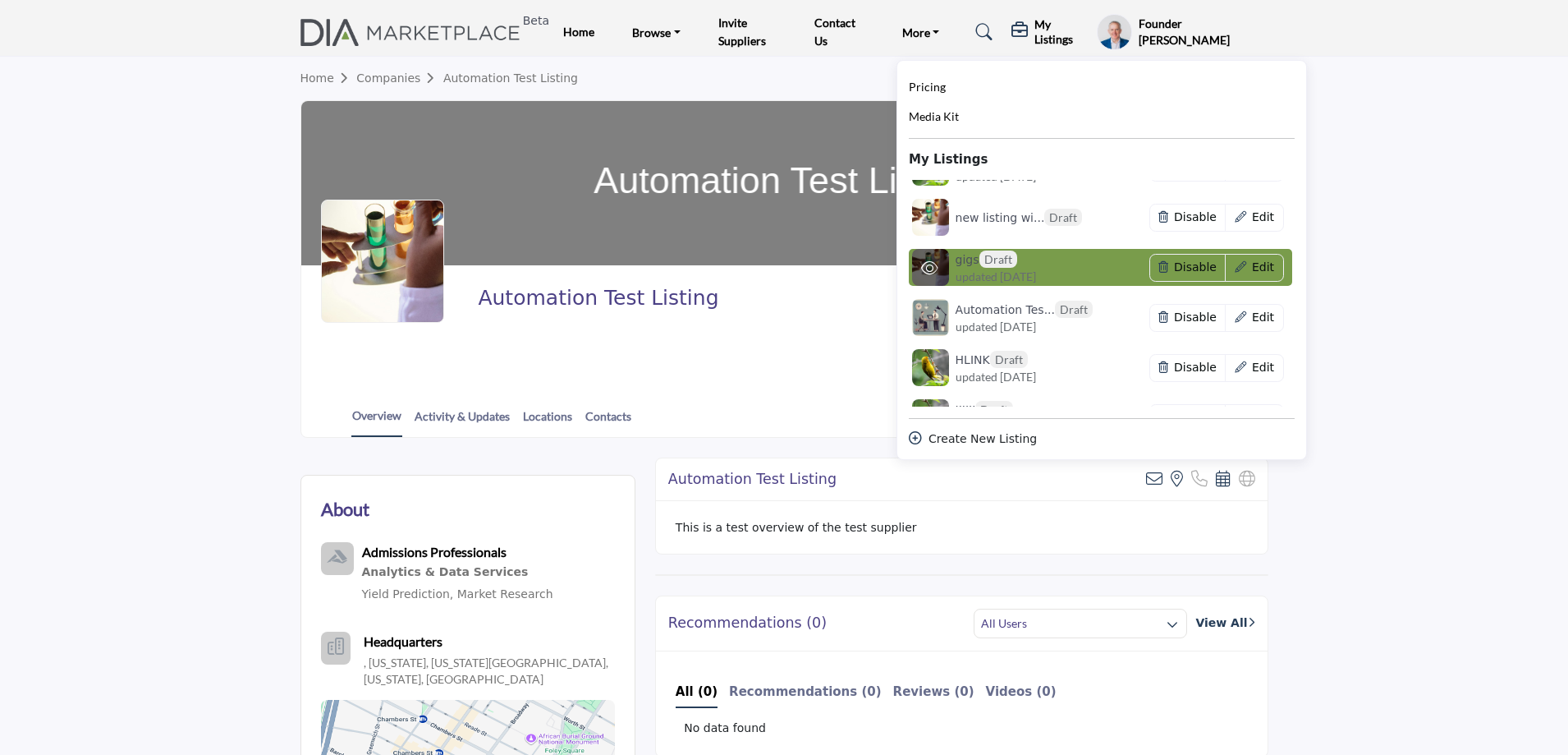
scroll to position [1068, 0]
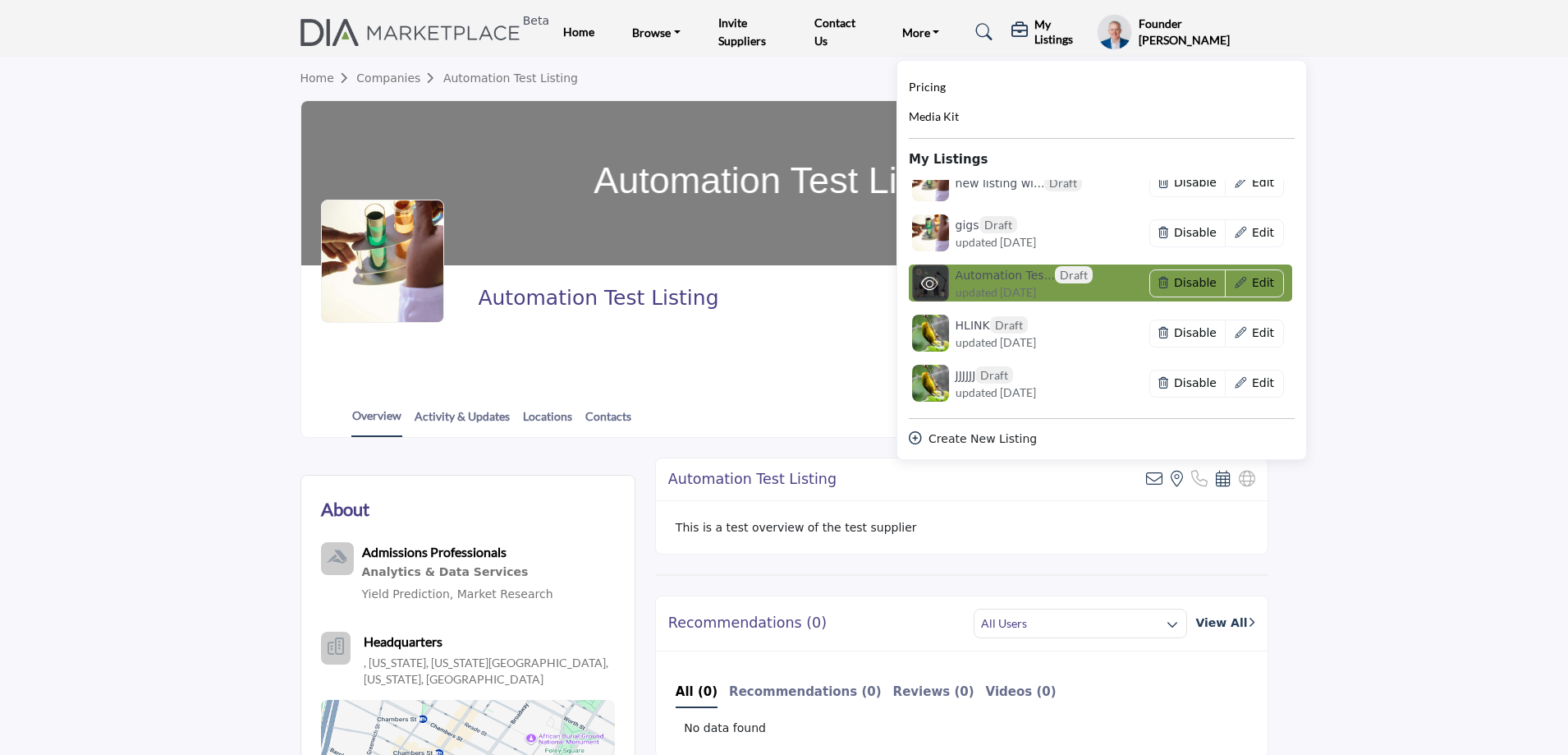
click at [996, 277] on h6 "Automation Tes... Draft" at bounding box center [1024, 275] width 137 height 18
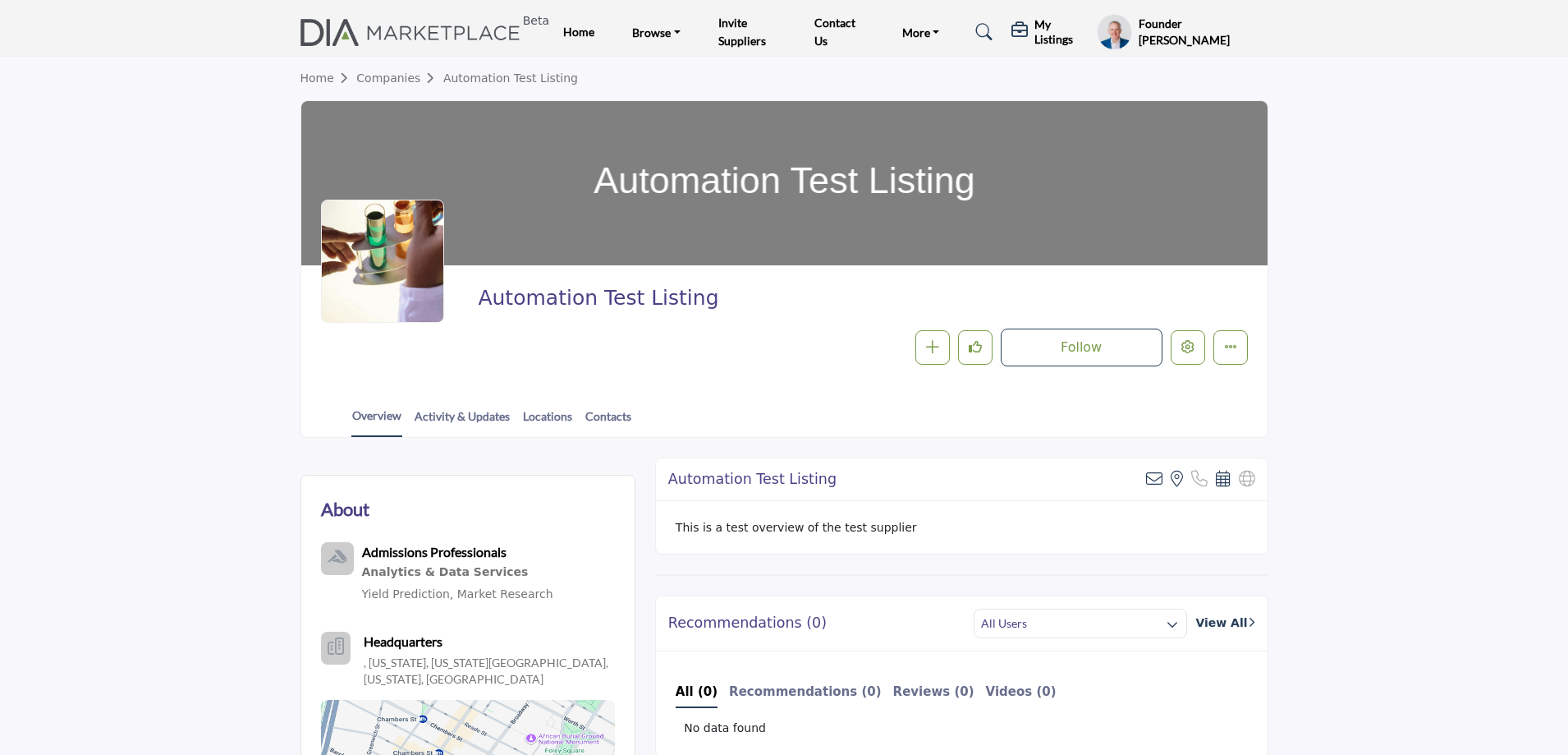
click at [1049, 31] on h5 "My Listings" at bounding box center [1062, 32] width 54 height 30
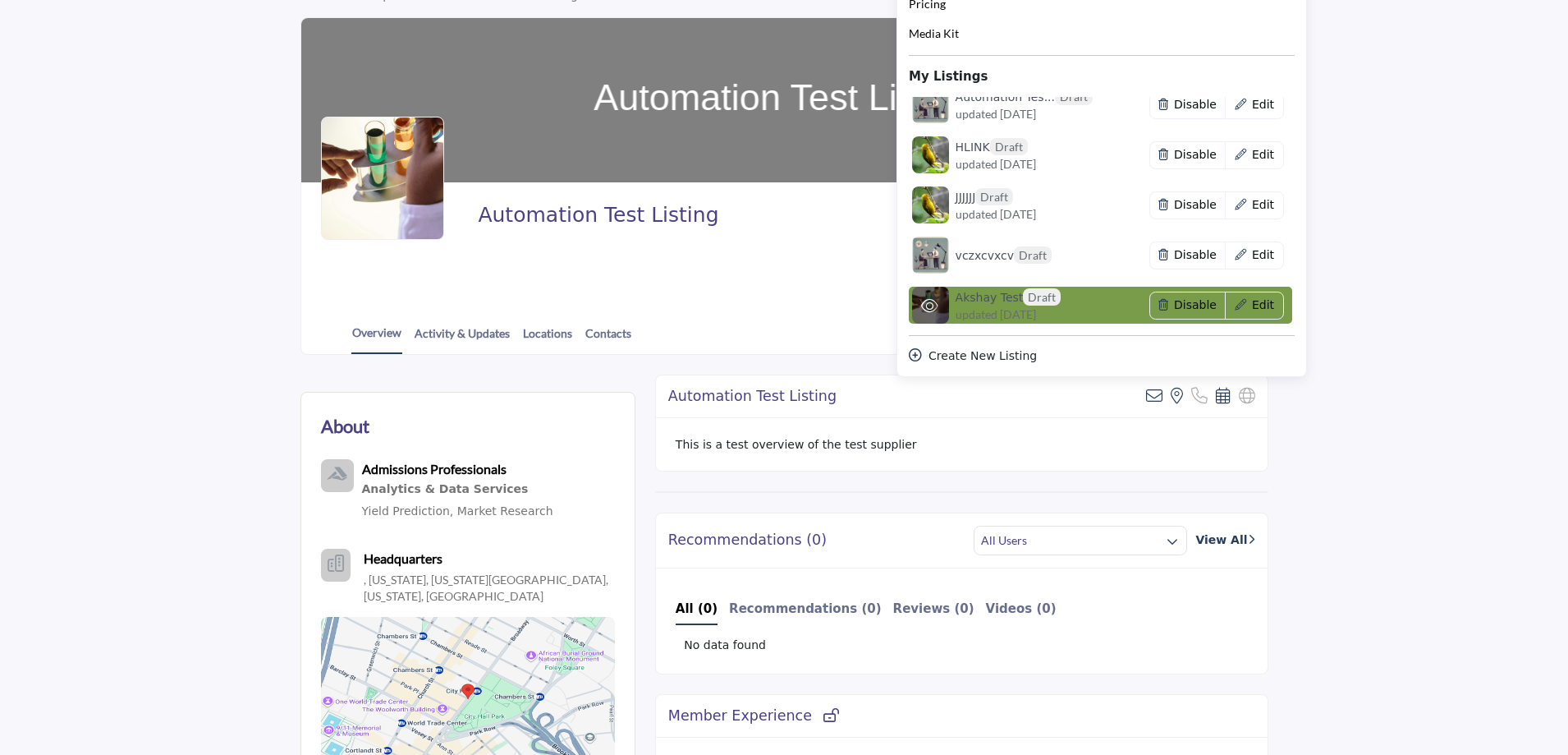
scroll to position [83, 0]
click at [1080, 299] on div "[PERSON_NAME] Test Draft updated [DATE]" at bounding box center [1032, 306] width 153 height 34
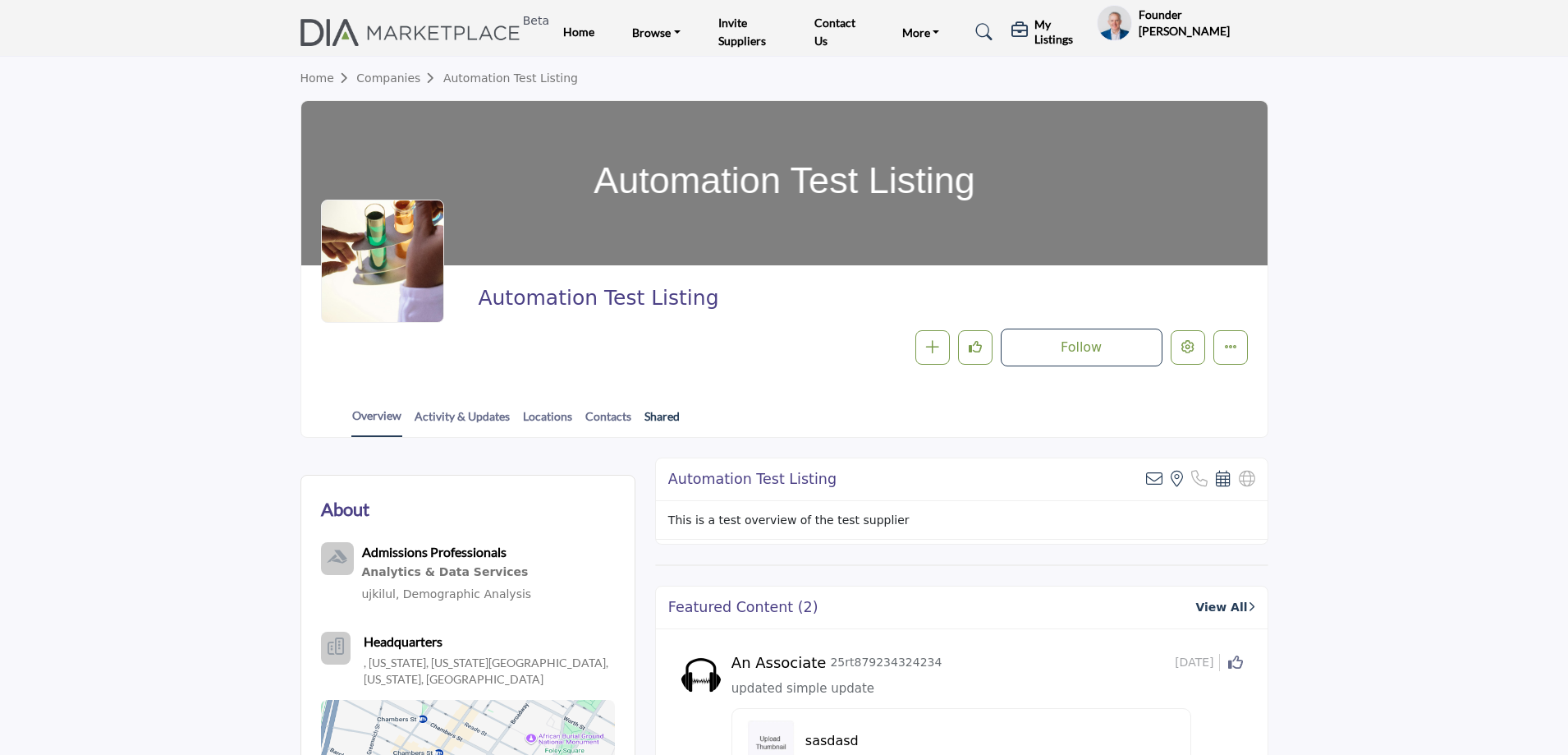
click at [0, 0] on div at bounding box center [0, 0] width 0 height 0
click at [667, 413] on link "Shared" at bounding box center [662, 421] width 37 height 29
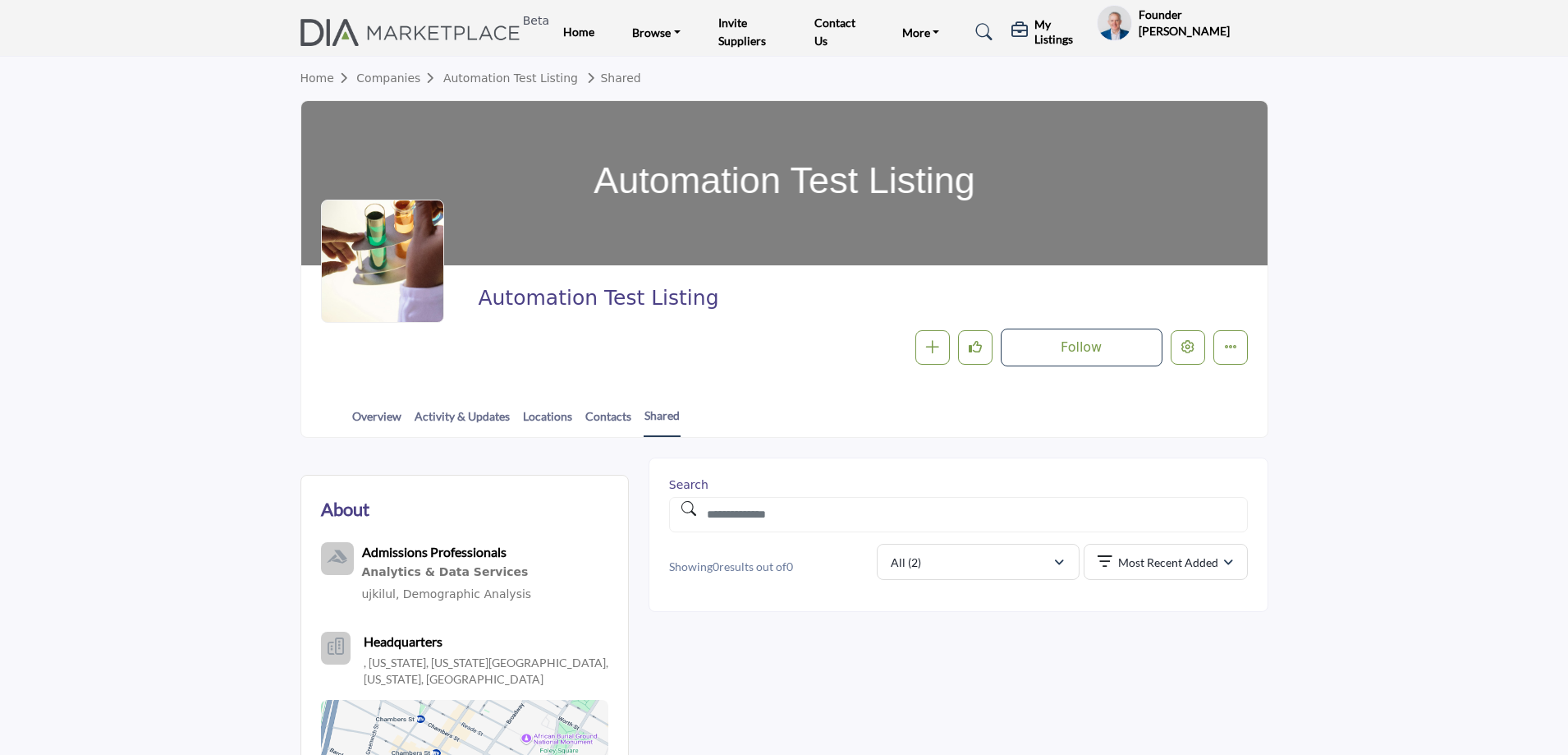
click at [1062, 35] on h5 "My Listings" at bounding box center [1062, 32] width 54 height 30
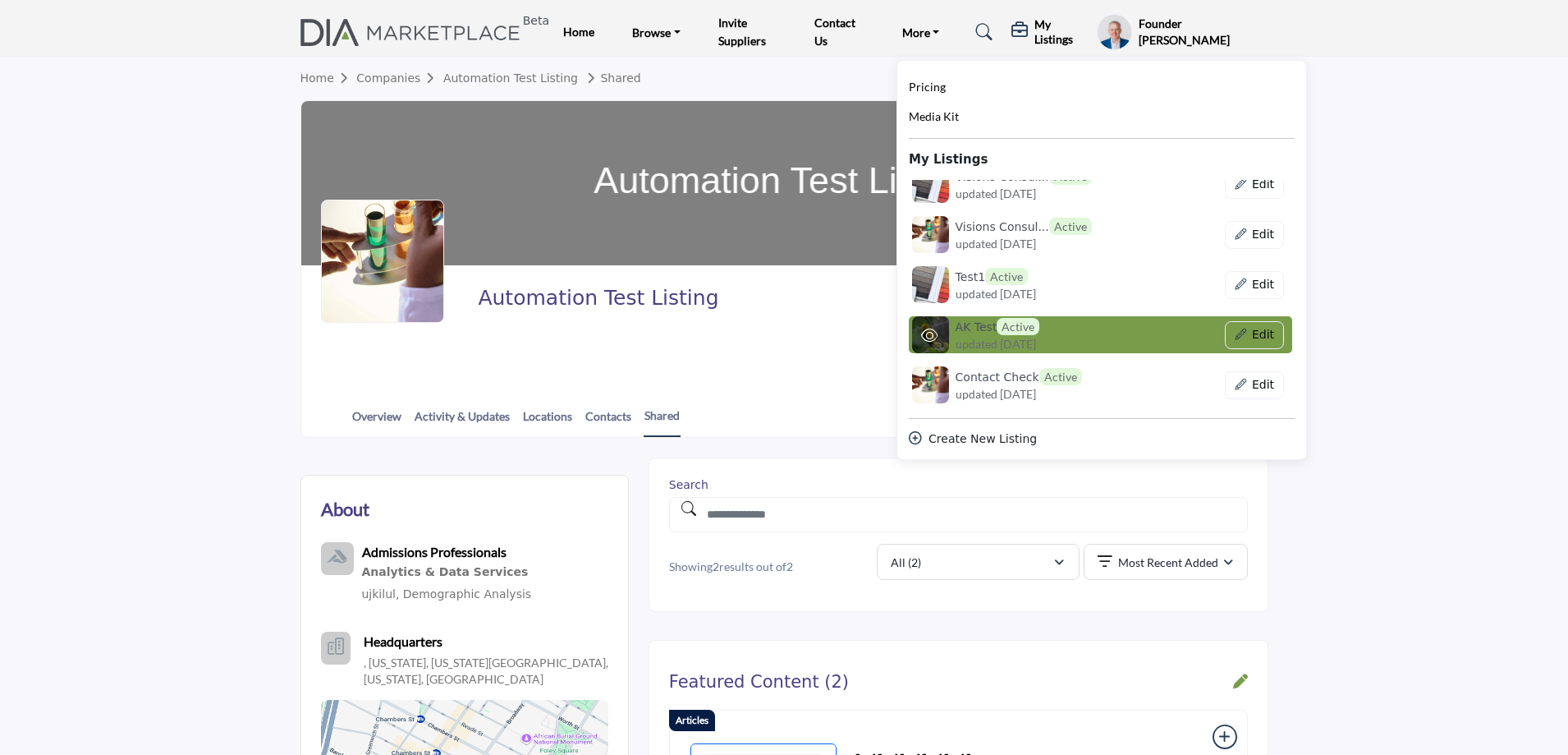
scroll to position [247, 0]
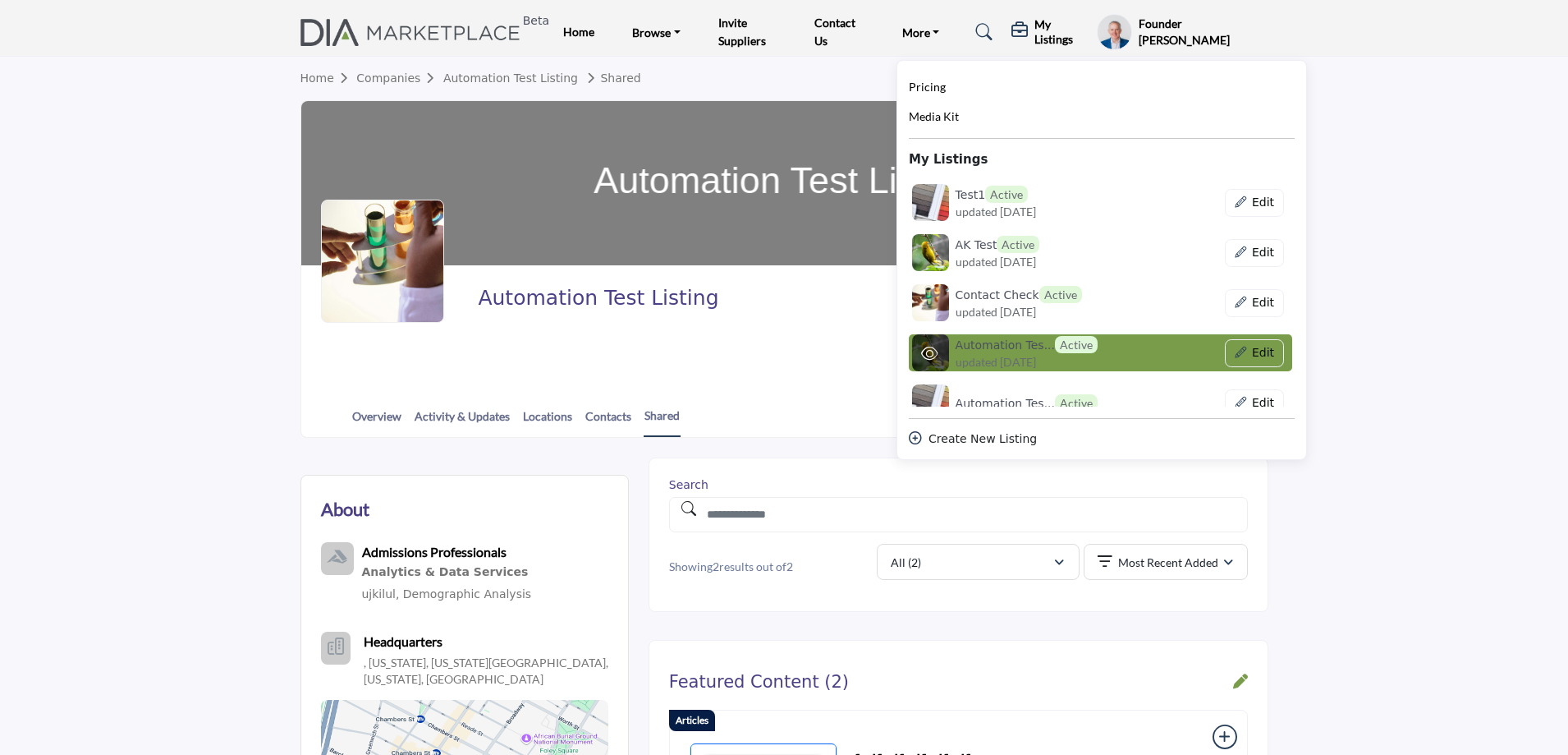
click at [1006, 341] on h6 "Automation Tes... Active" at bounding box center [1027, 345] width 142 height 18
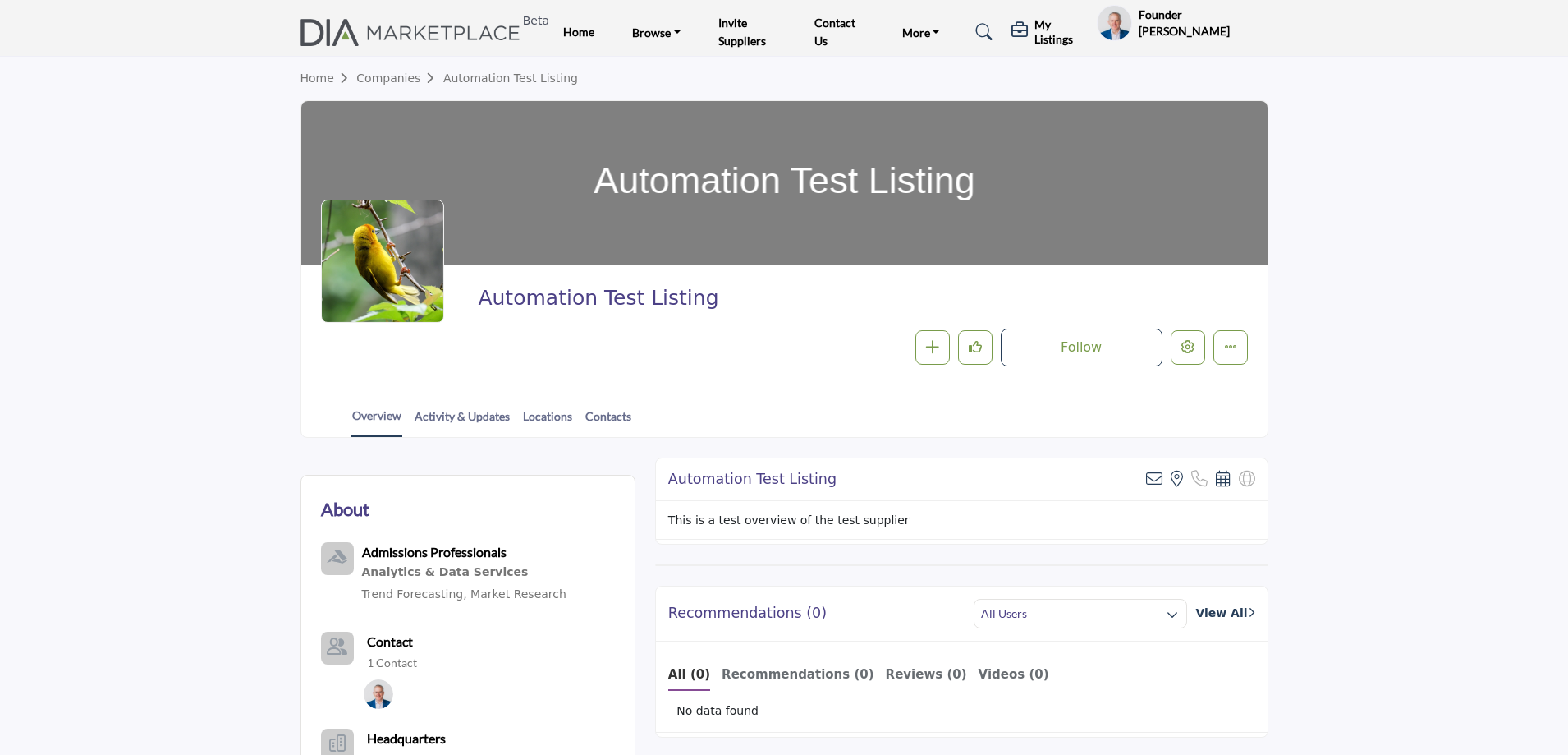
click at [0, 0] on div at bounding box center [0, 0] width 0 height 0
click at [1044, 27] on h5 "My Listings" at bounding box center [1062, 32] width 54 height 30
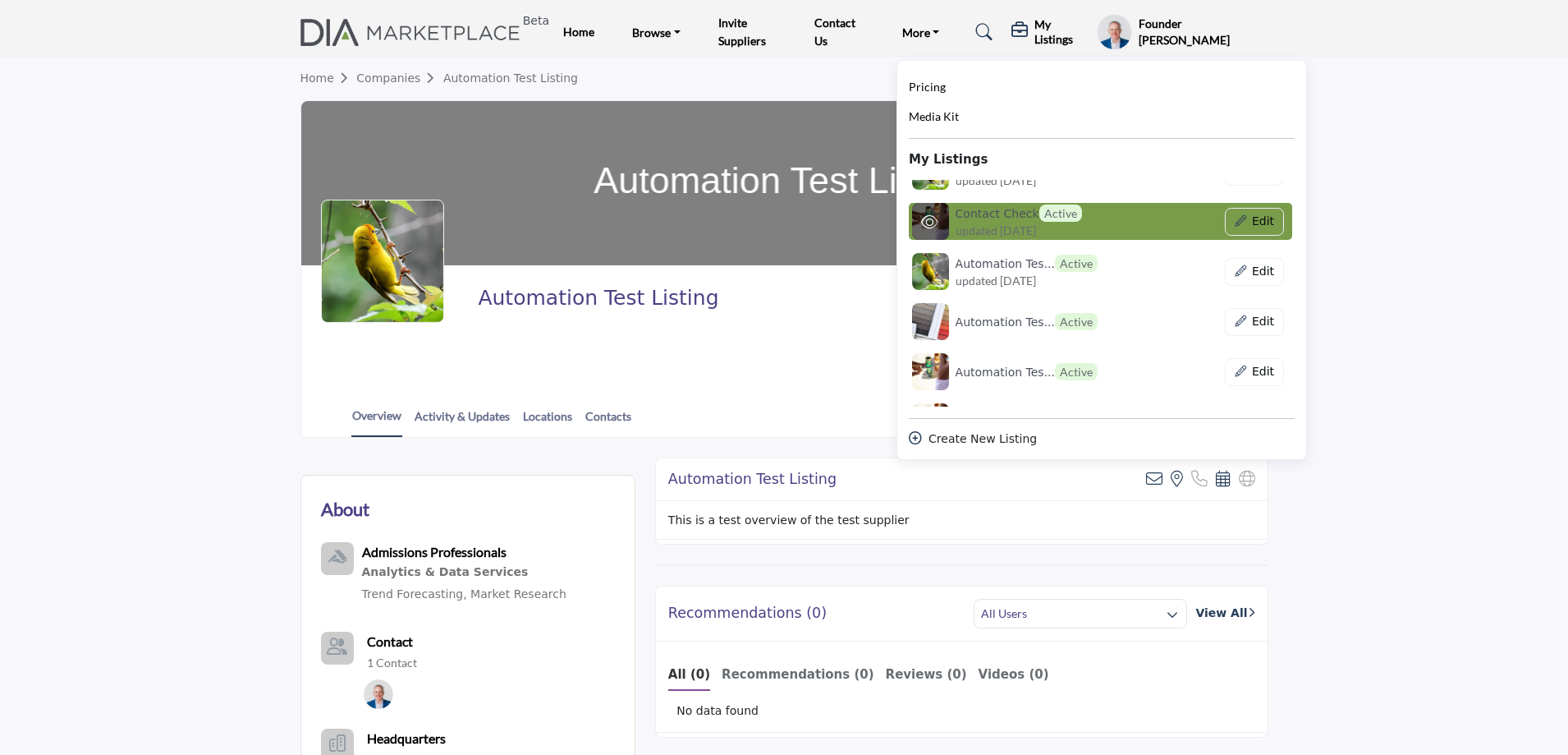
scroll to position [328, 0]
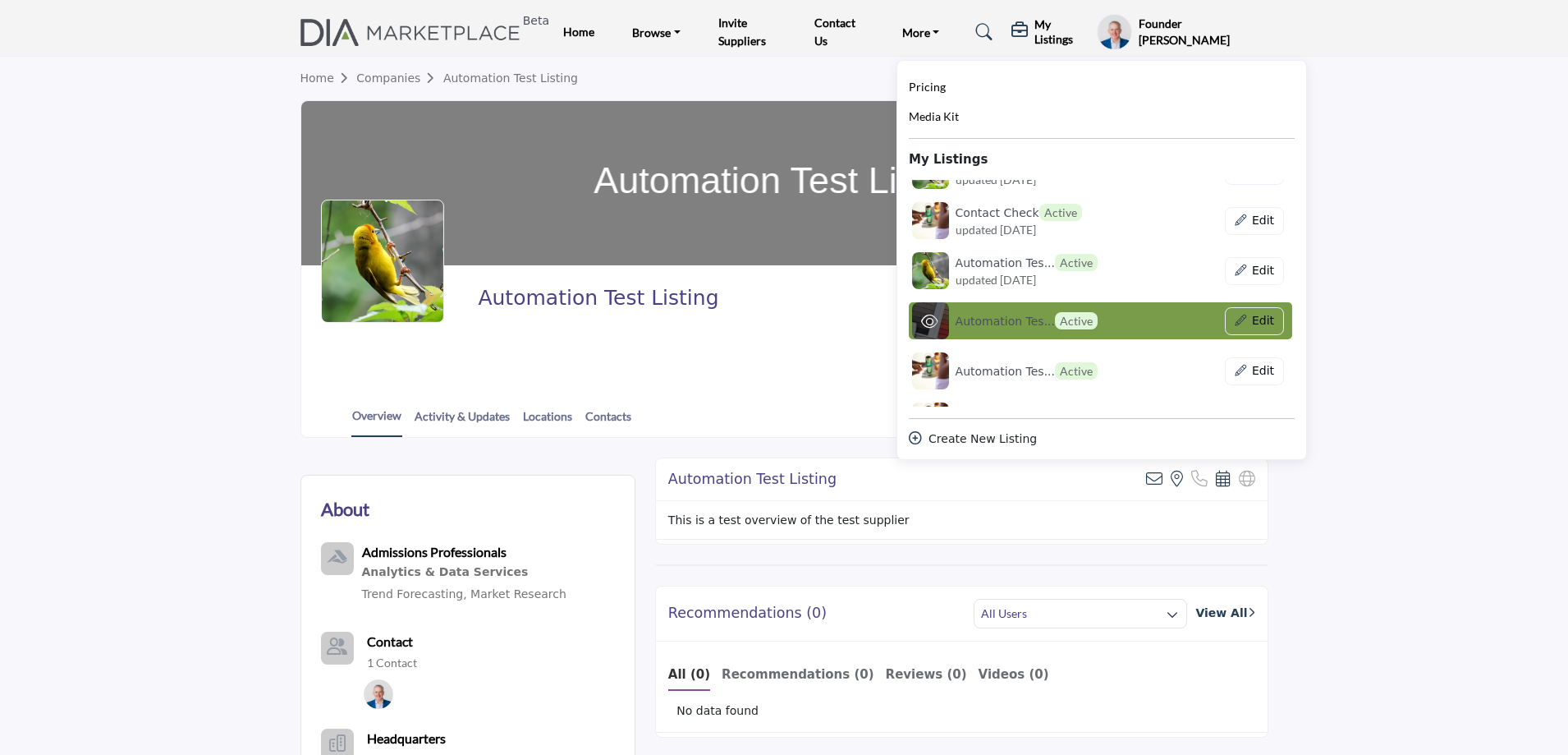
click at [1010, 315] on h6 "Automation Tes... Active" at bounding box center [1027, 321] width 142 height 18
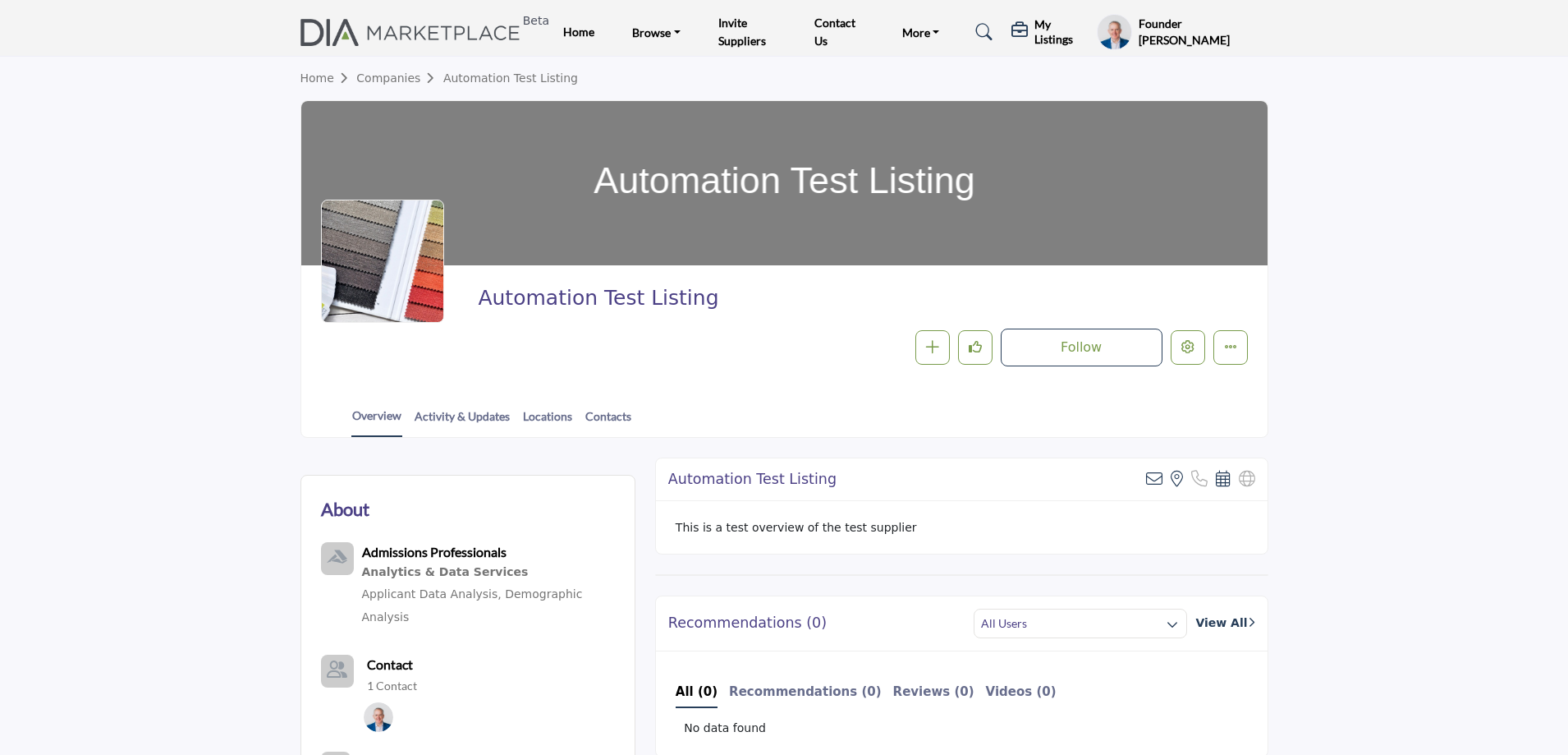
click at [1052, 34] on h5 "My Listings" at bounding box center [1062, 32] width 54 height 30
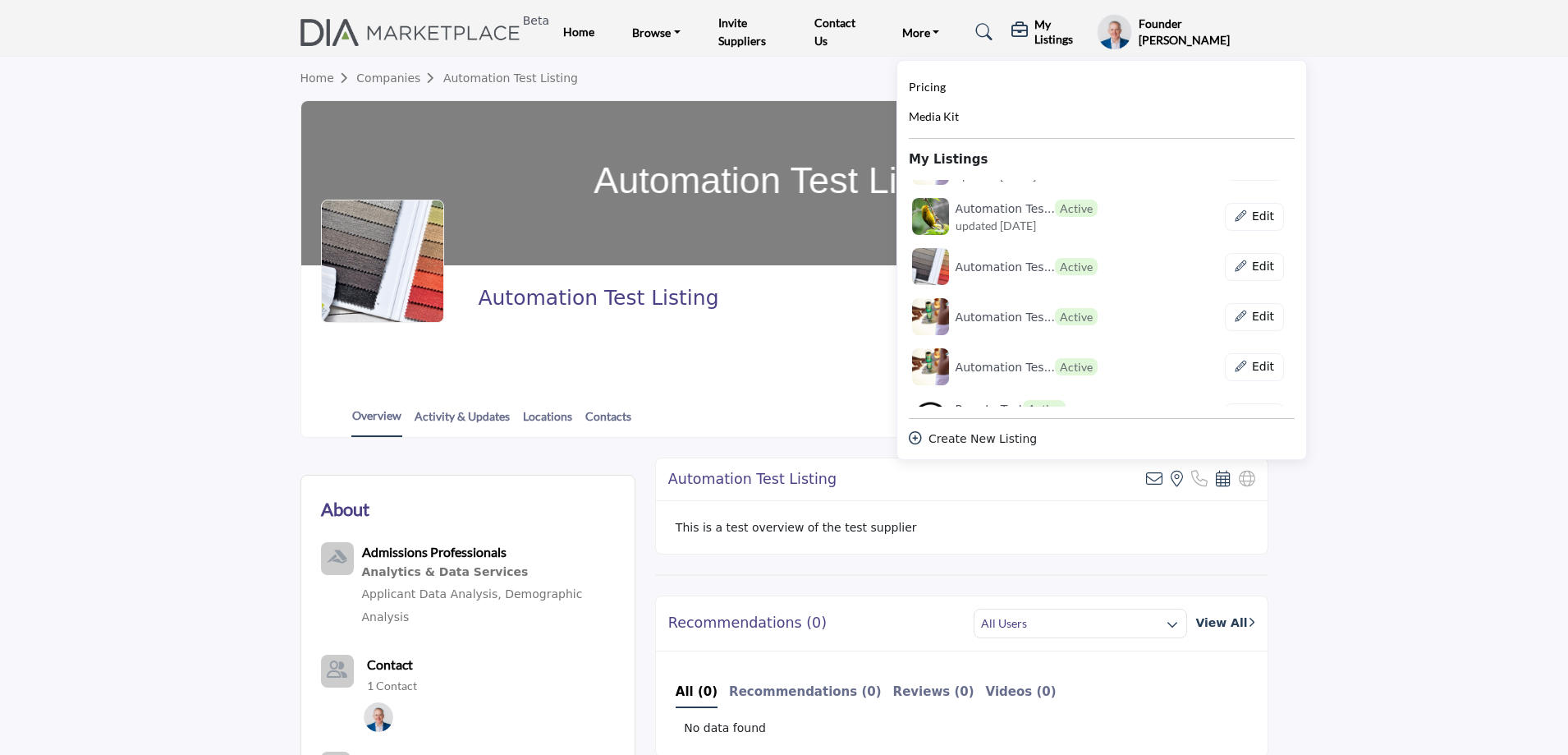
scroll to position [411, 0]
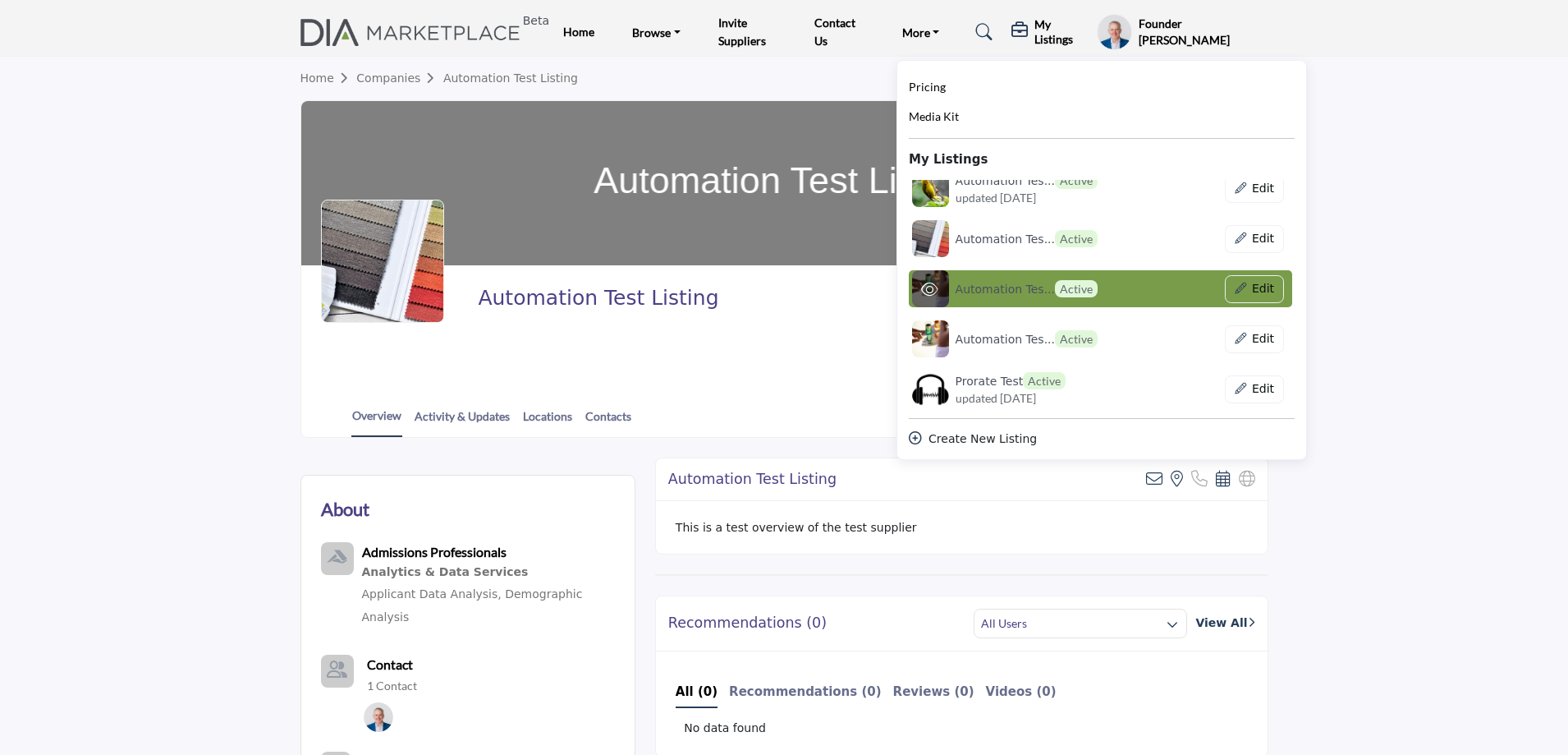
click at [999, 291] on h6 "Automation Tes... Active" at bounding box center [1027, 289] width 142 height 18
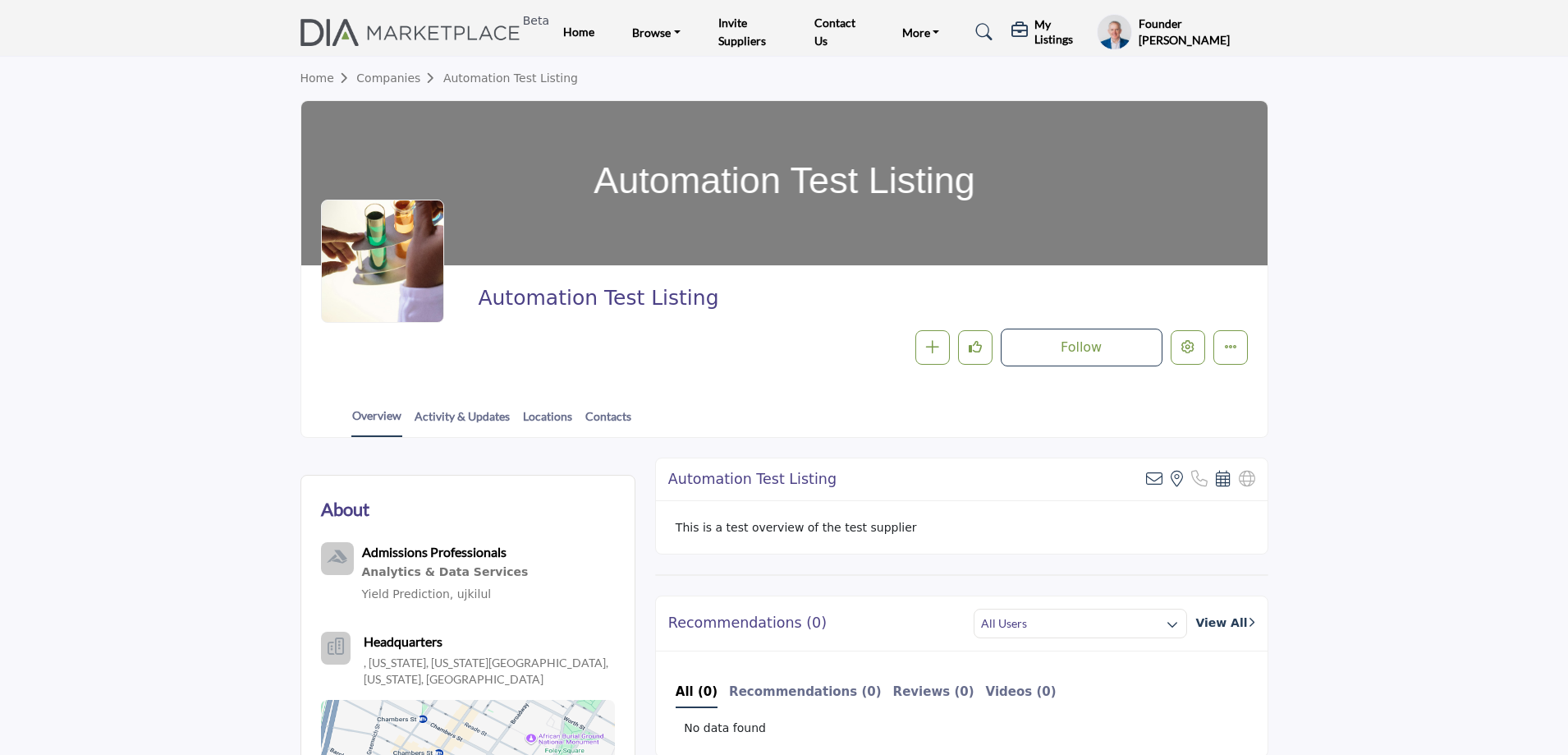
click at [1049, 32] on h5 "My Listings" at bounding box center [1062, 32] width 54 height 30
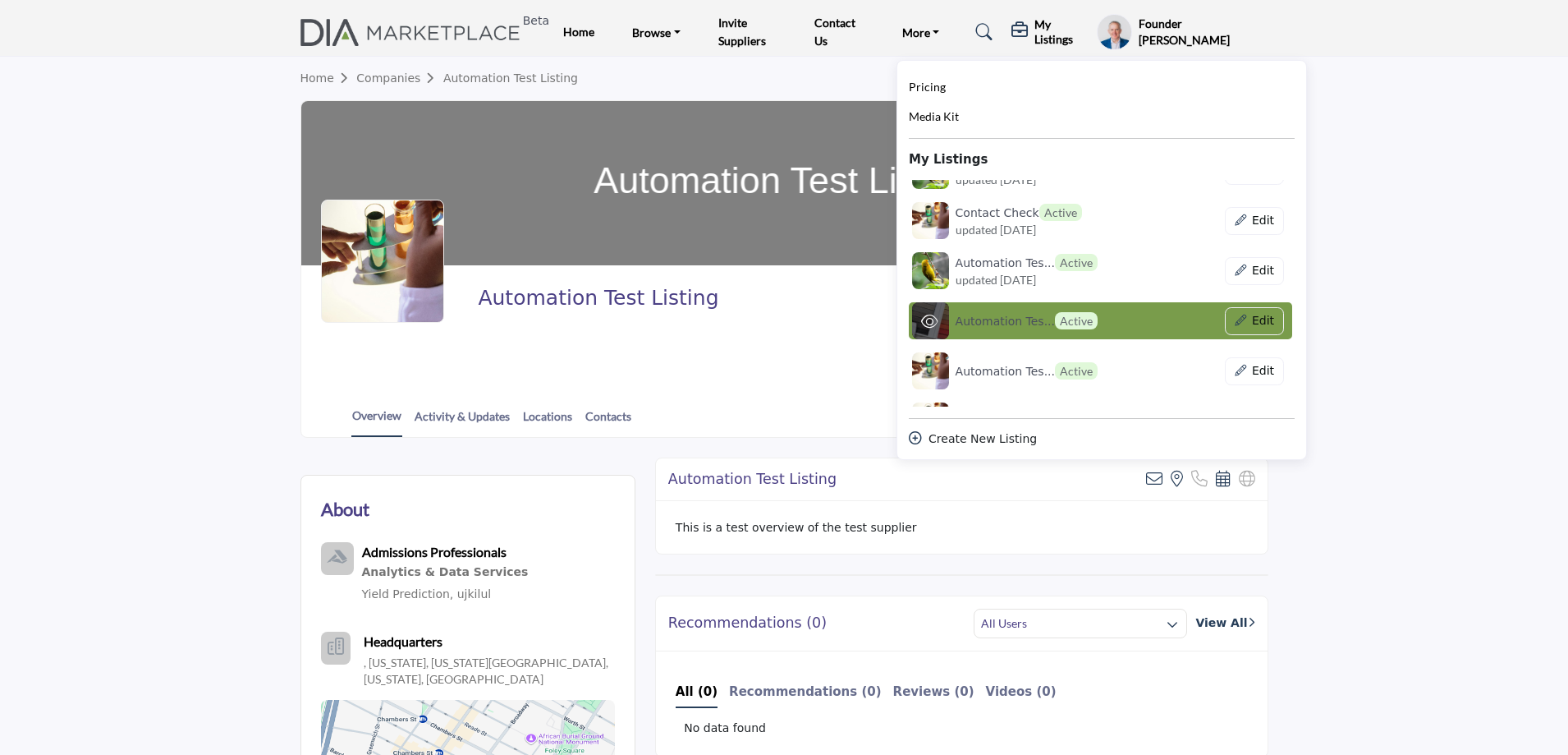
scroll to position [411, 0]
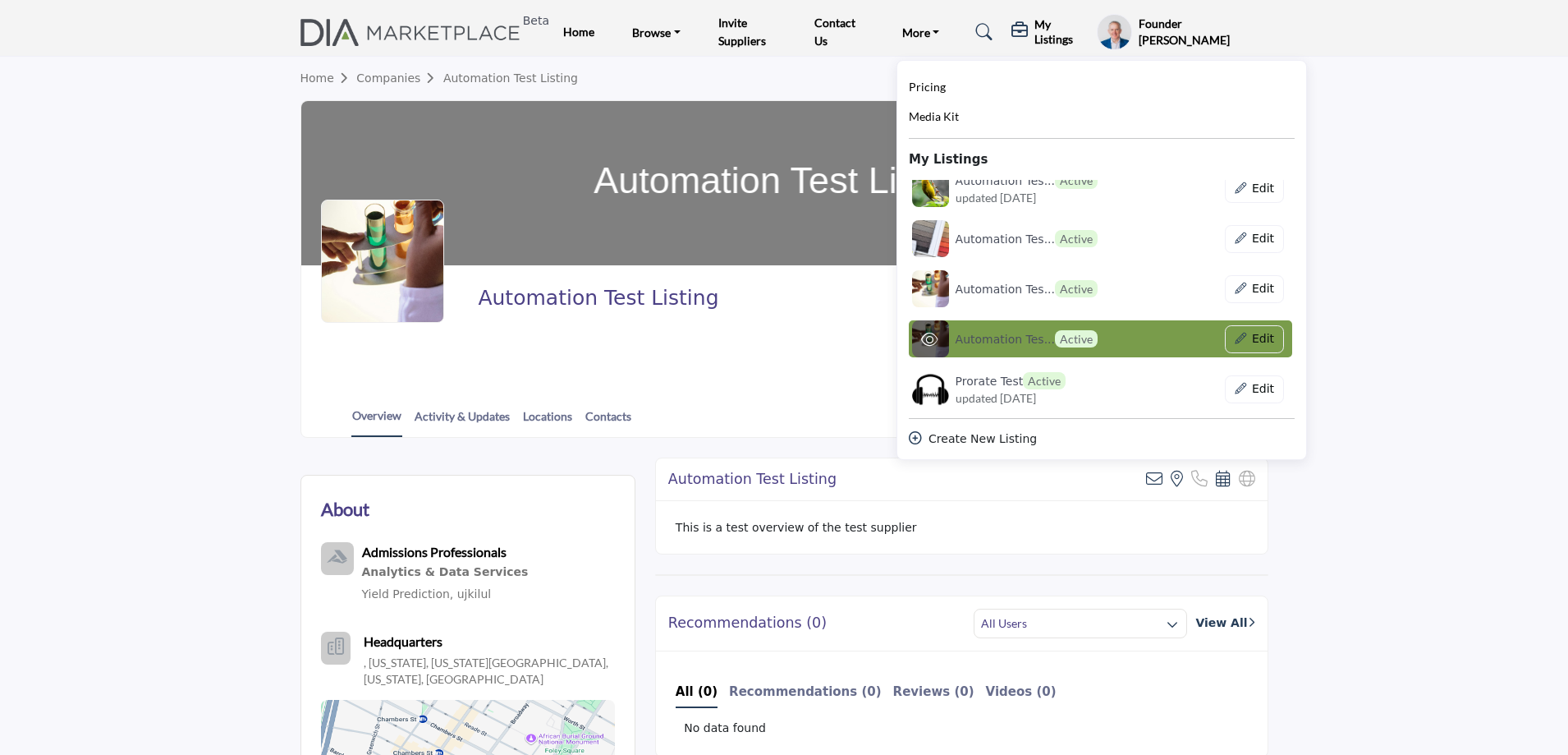
click at [1014, 334] on h6 "Automation Tes... Active" at bounding box center [1027, 339] width 142 height 18
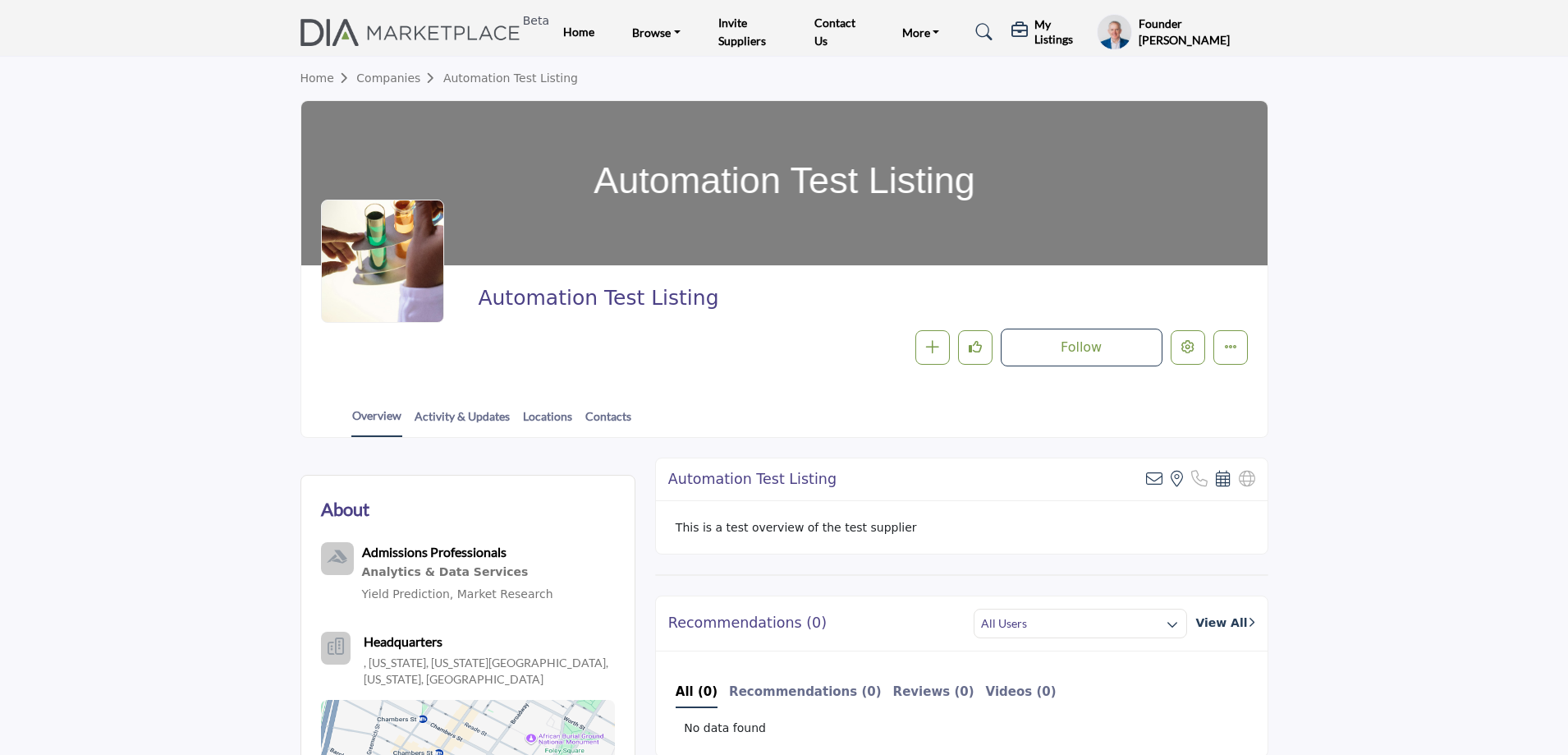
click at [1045, 39] on h5 "My Listings" at bounding box center [1062, 32] width 54 height 30
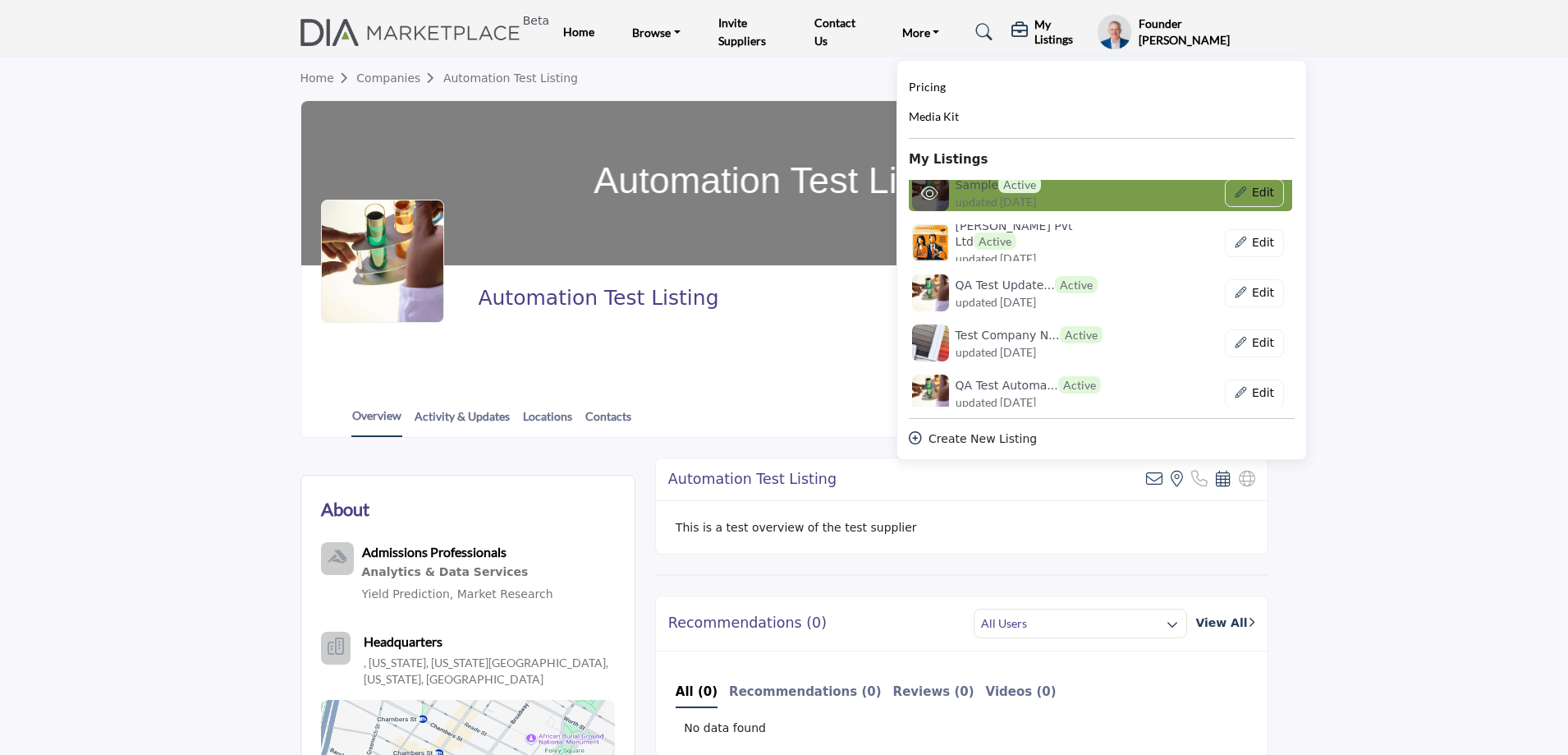
scroll to position [739, 0]
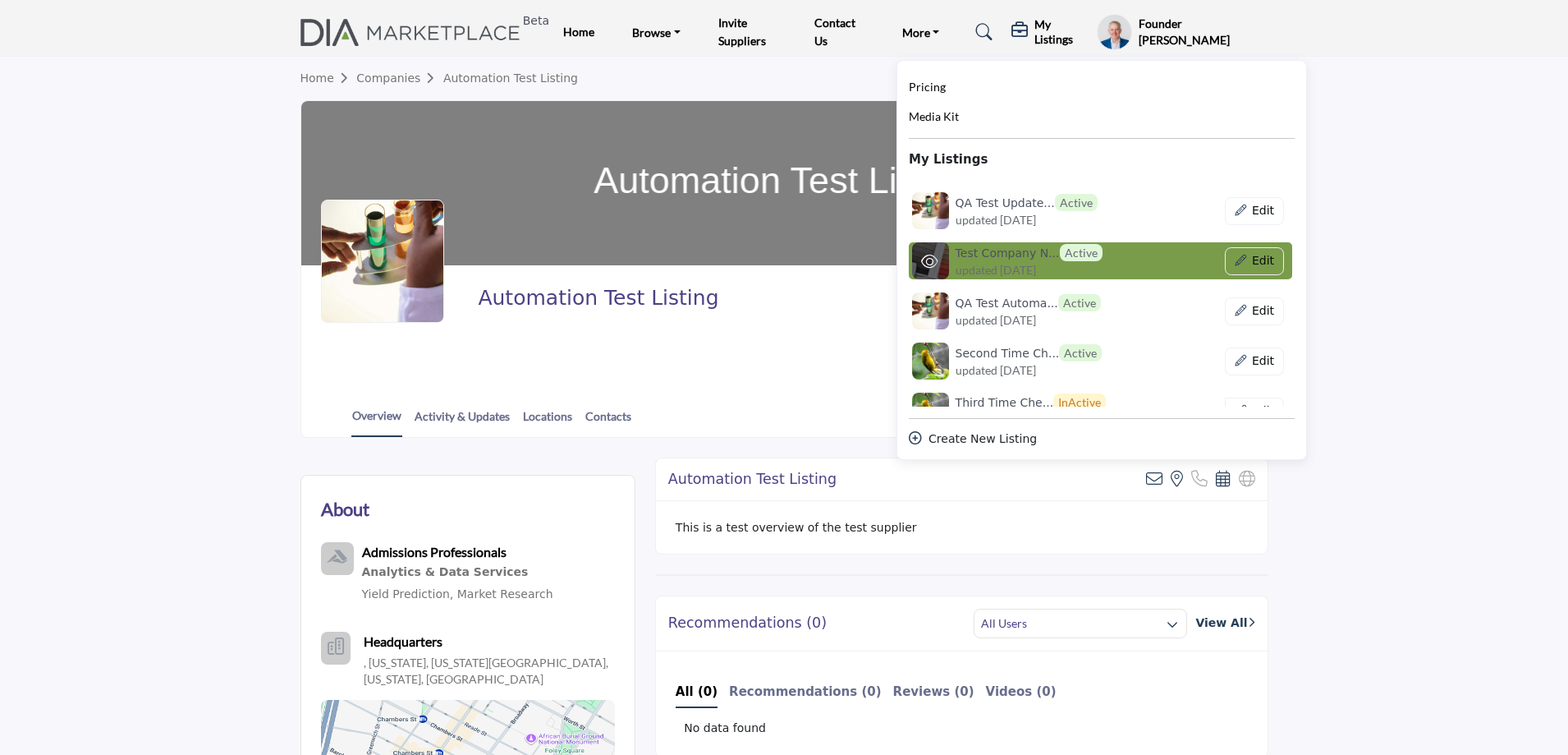
click at [1003, 259] on h6 "Test Company N... Active" at bounding box center [1028, 253] width 147 height 18
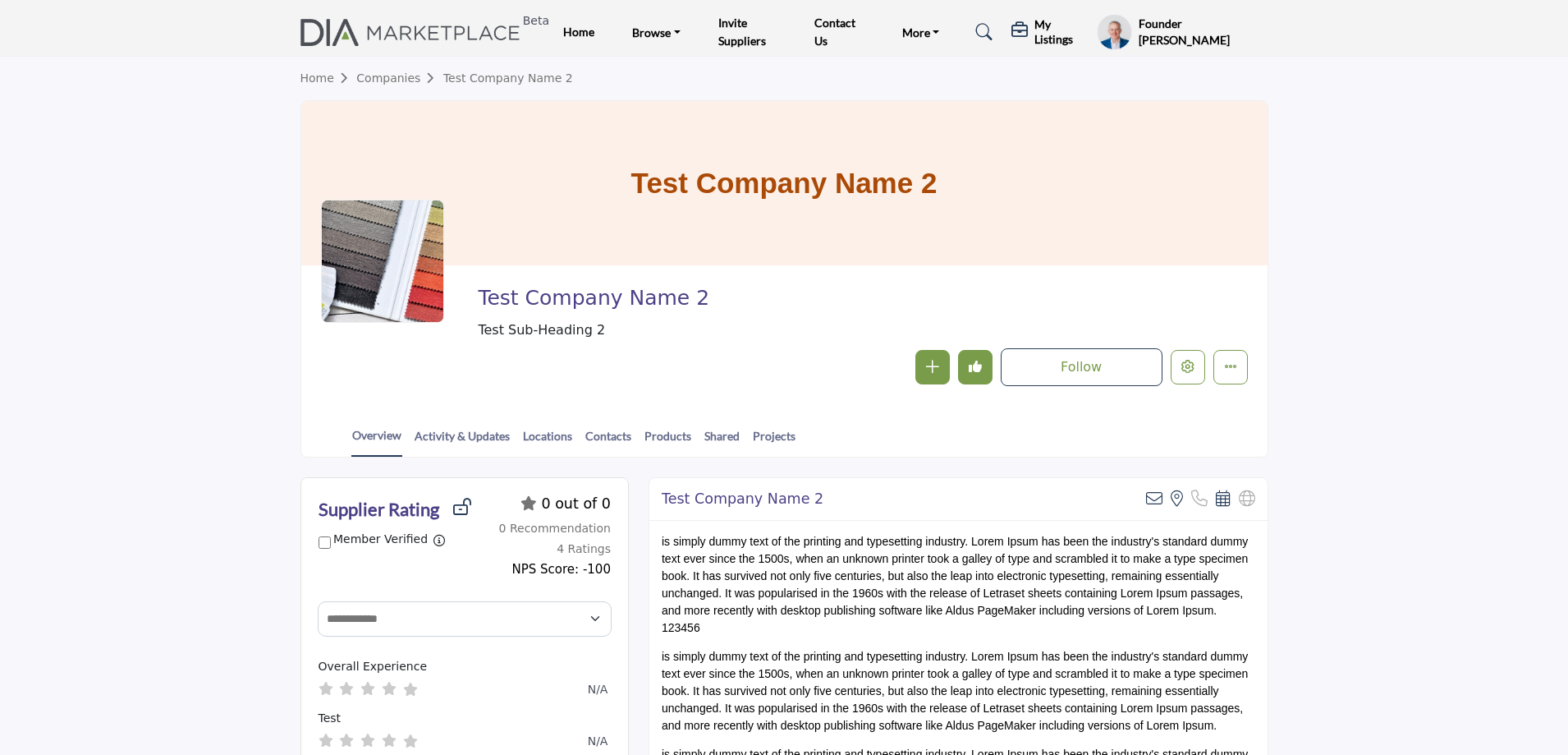
click at [714, 435] on link "Shared" at bounding box center [722, 442] width 37 height 29
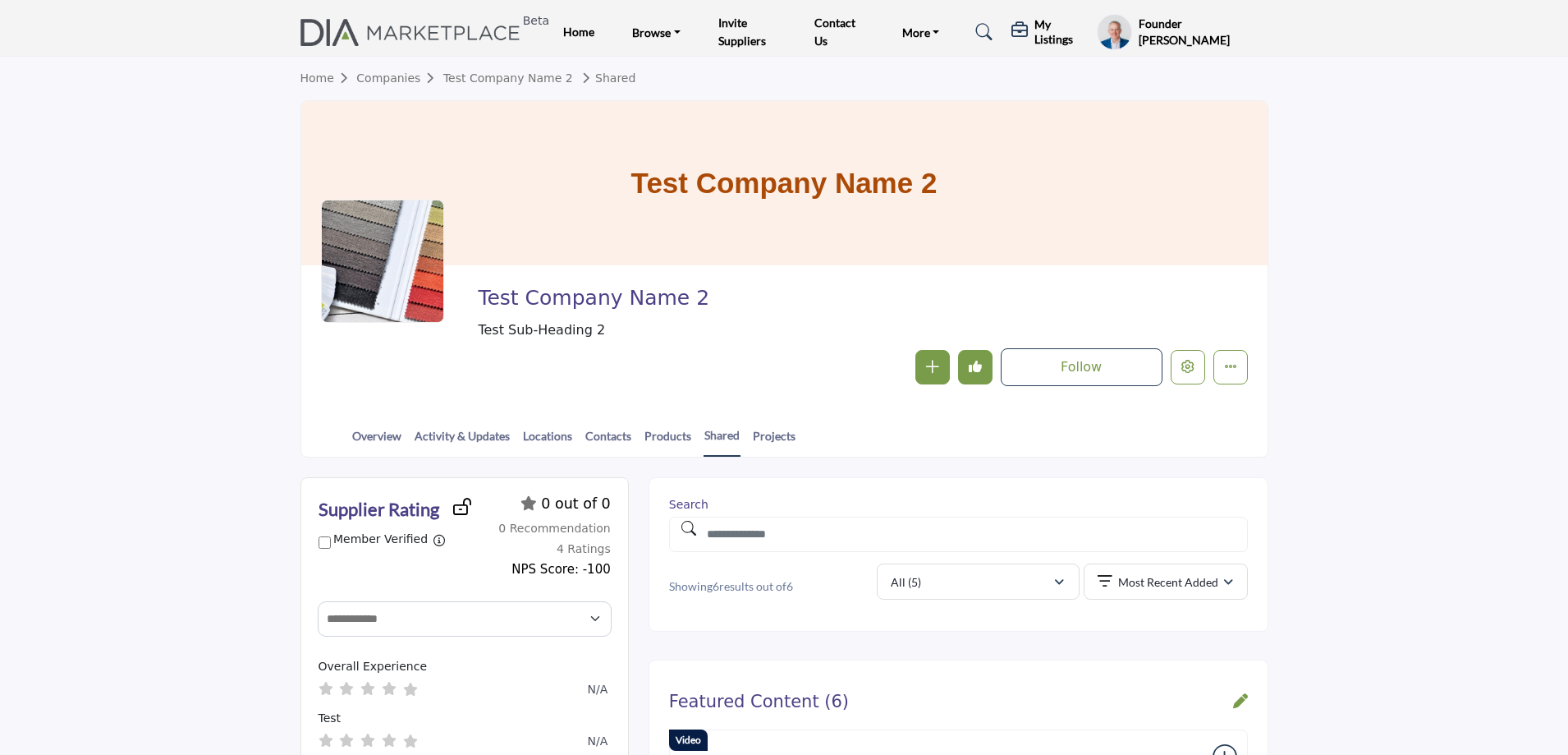
click at [1049, 32] on h5 "My Listings" at bounding box center [1062, 32] width 54 height 30
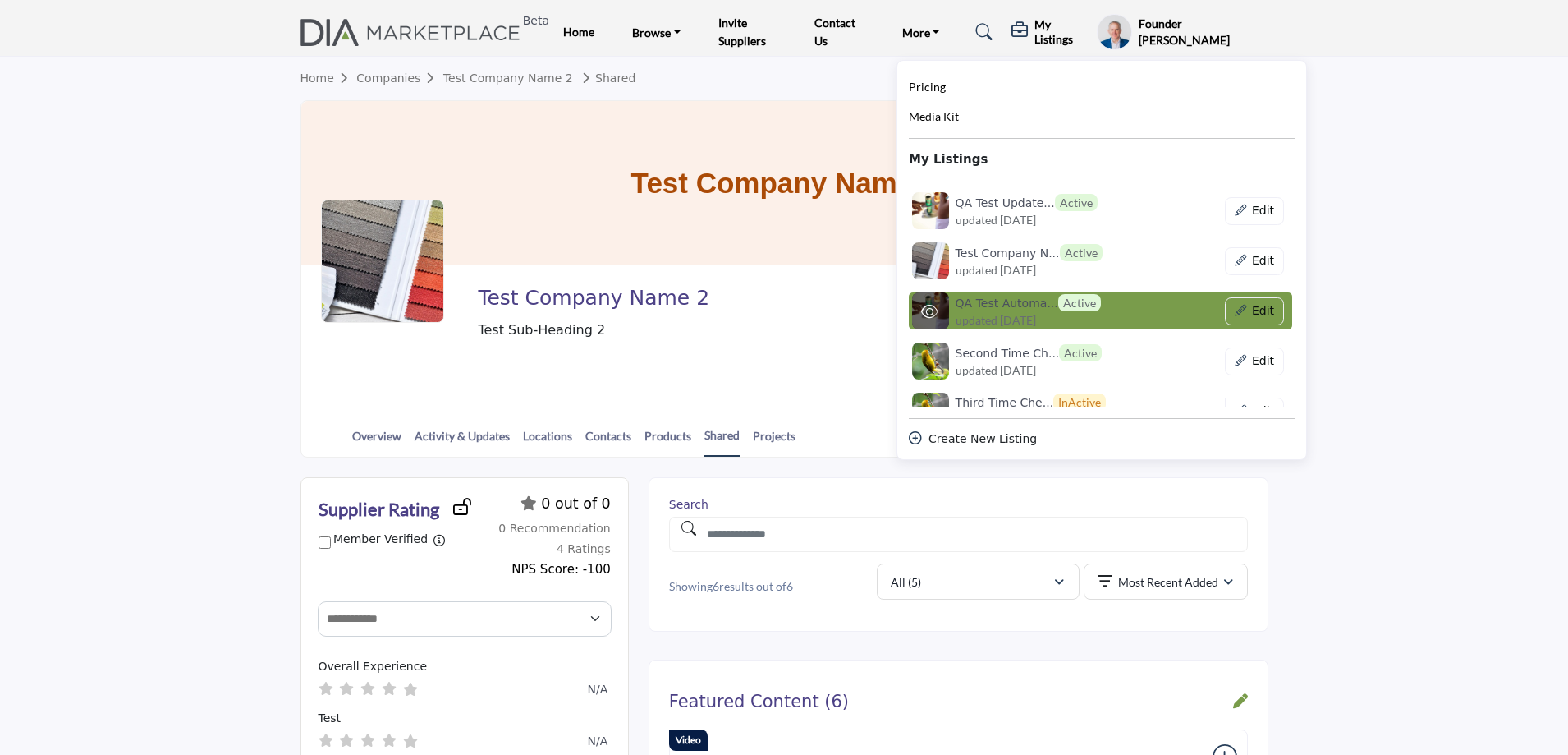
scroll to position [822, 0]
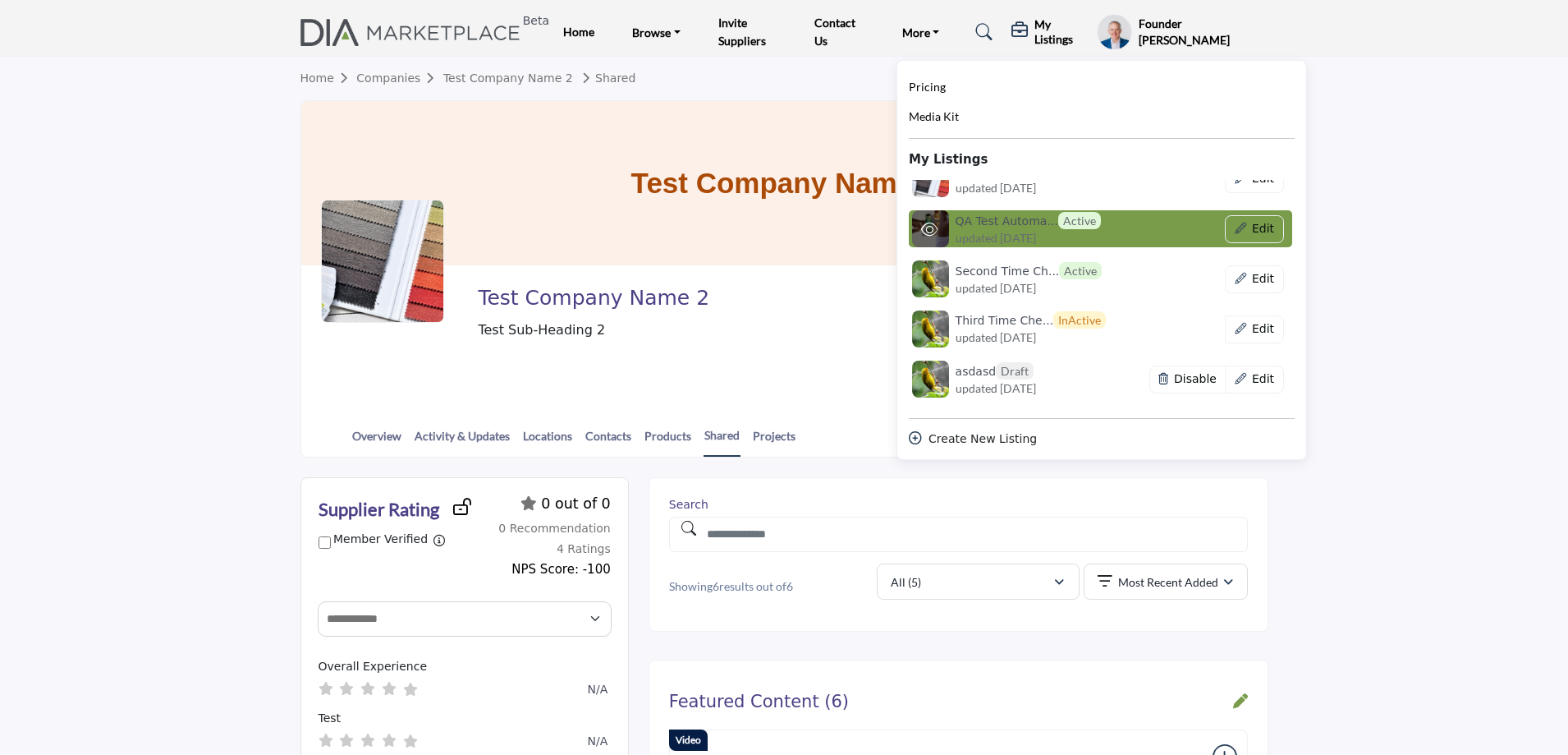
click at [980, 225] on h6 "QA Test Automa... Active" at bounding box center [1028, 220] width 146 height 18
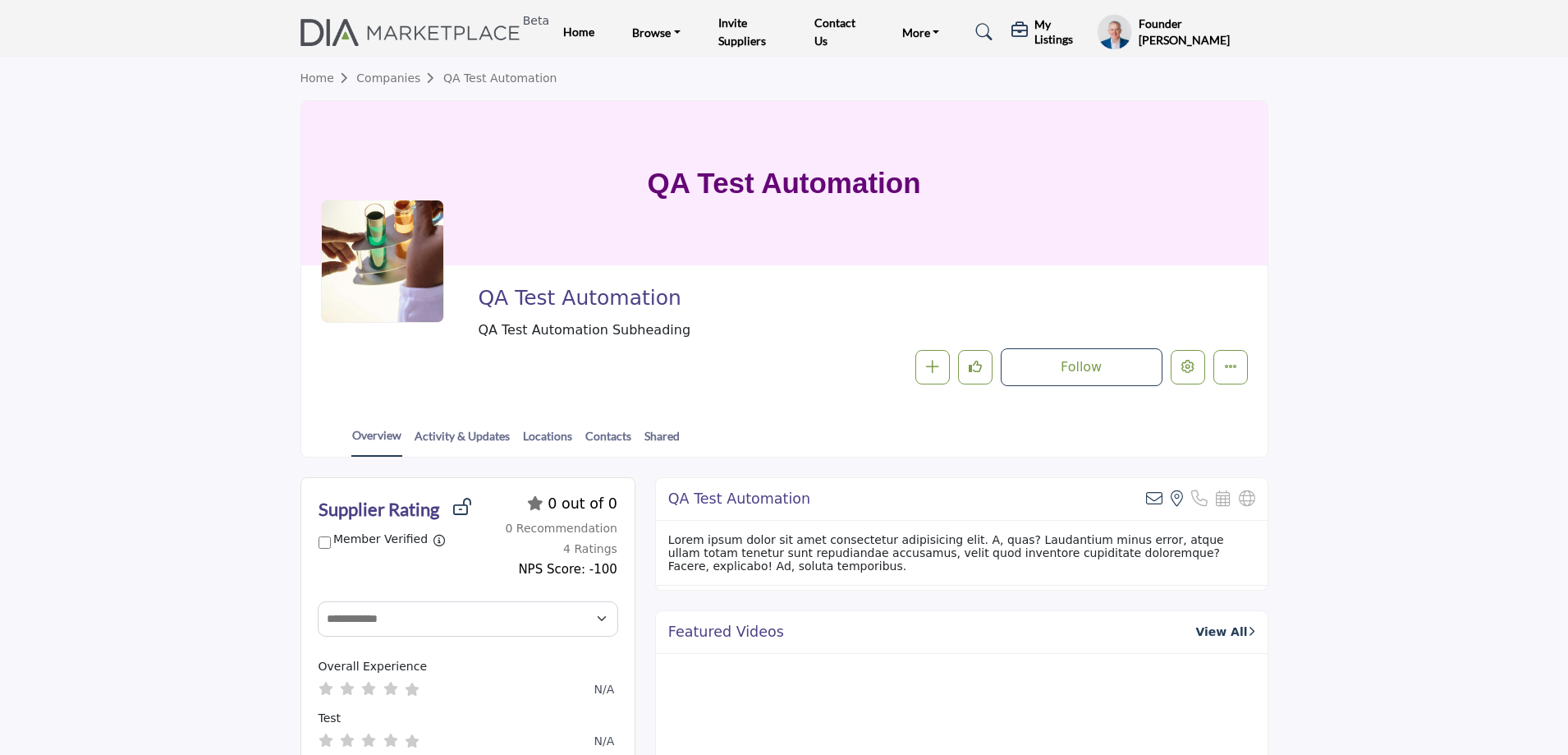
click at [655, 436] on link "Shared" at bounding box center [662, 442] width 37 height 29
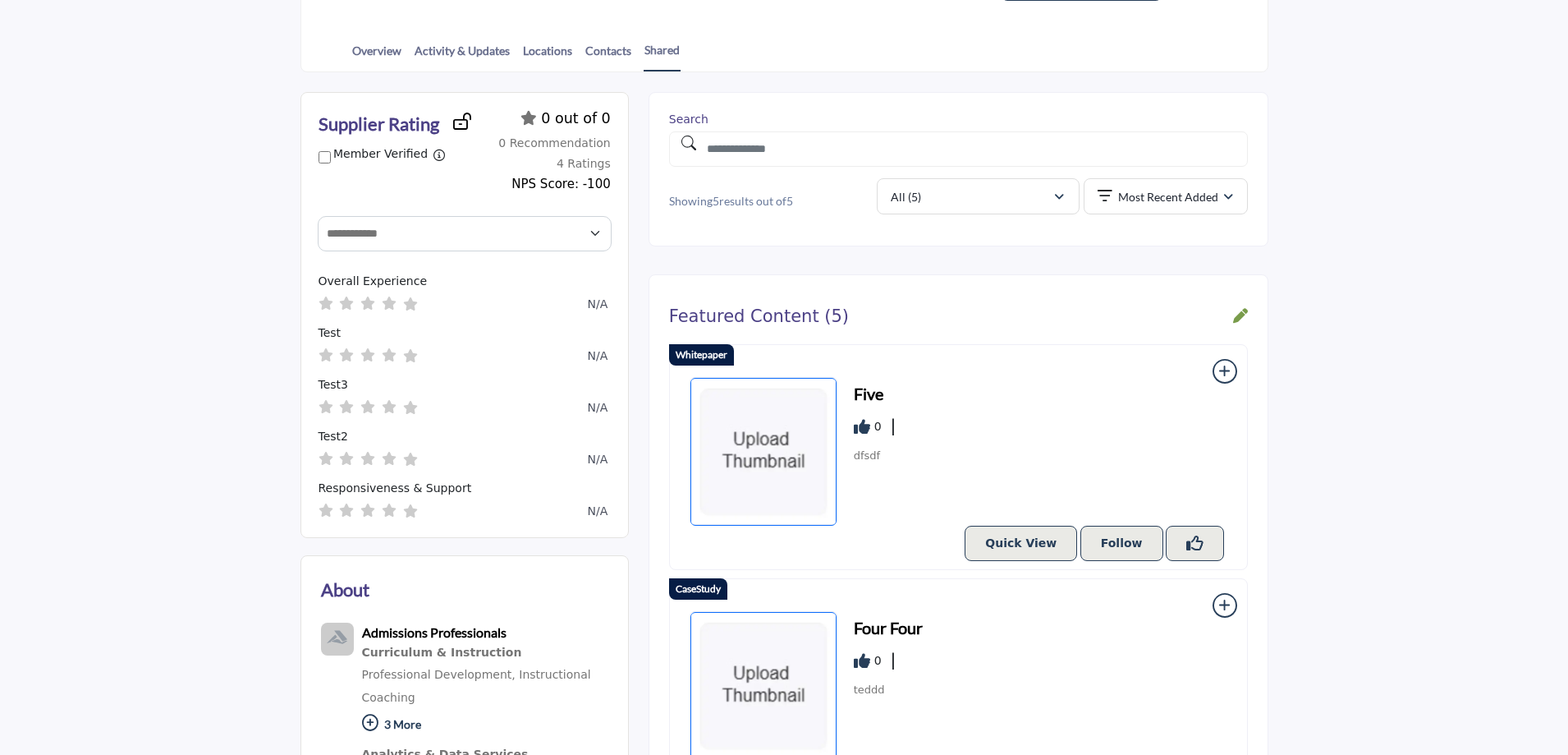
scroll to position [53, 0]
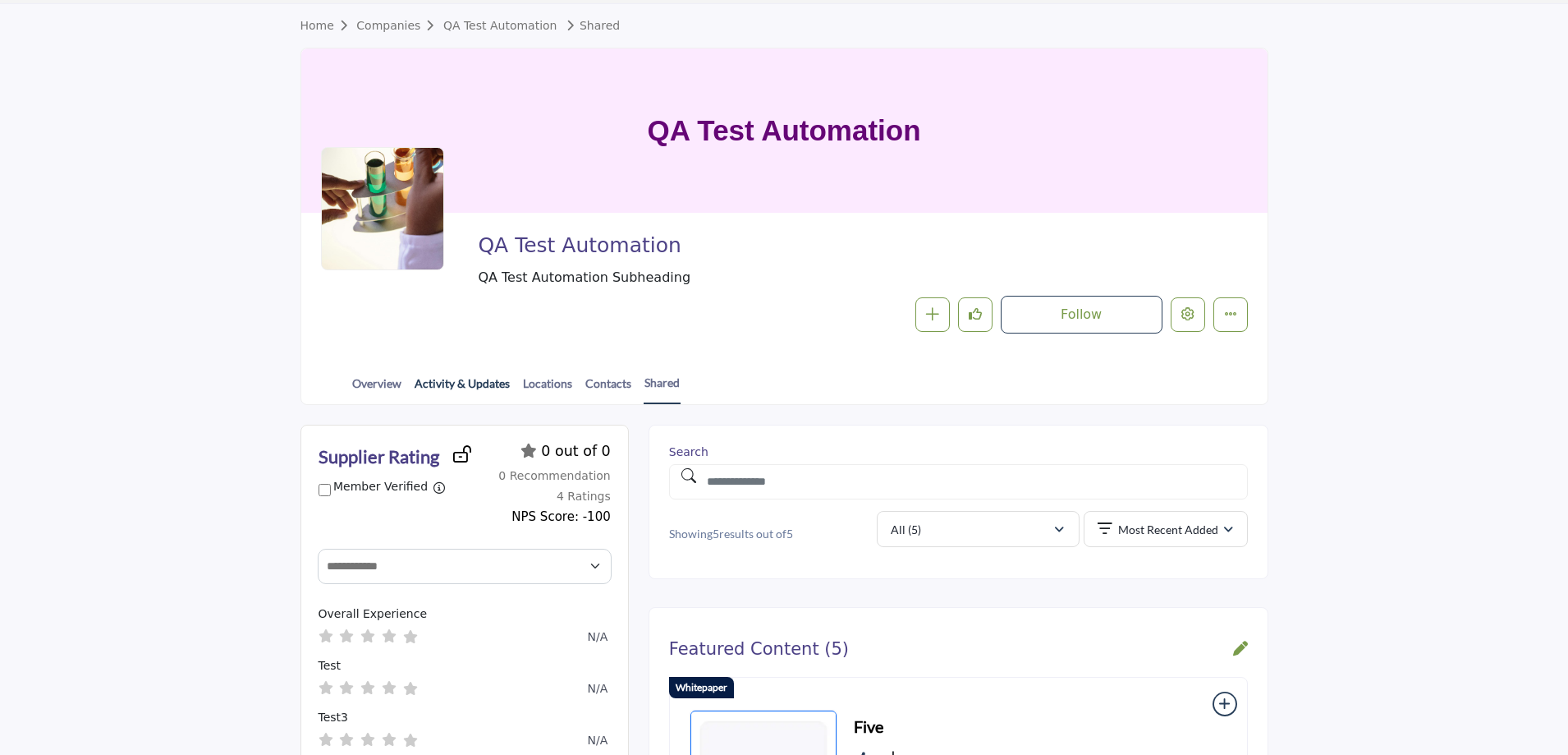
click at [450, 386] on link "Activity & Updates" at bounding box center [462, 389] width 97 height 29
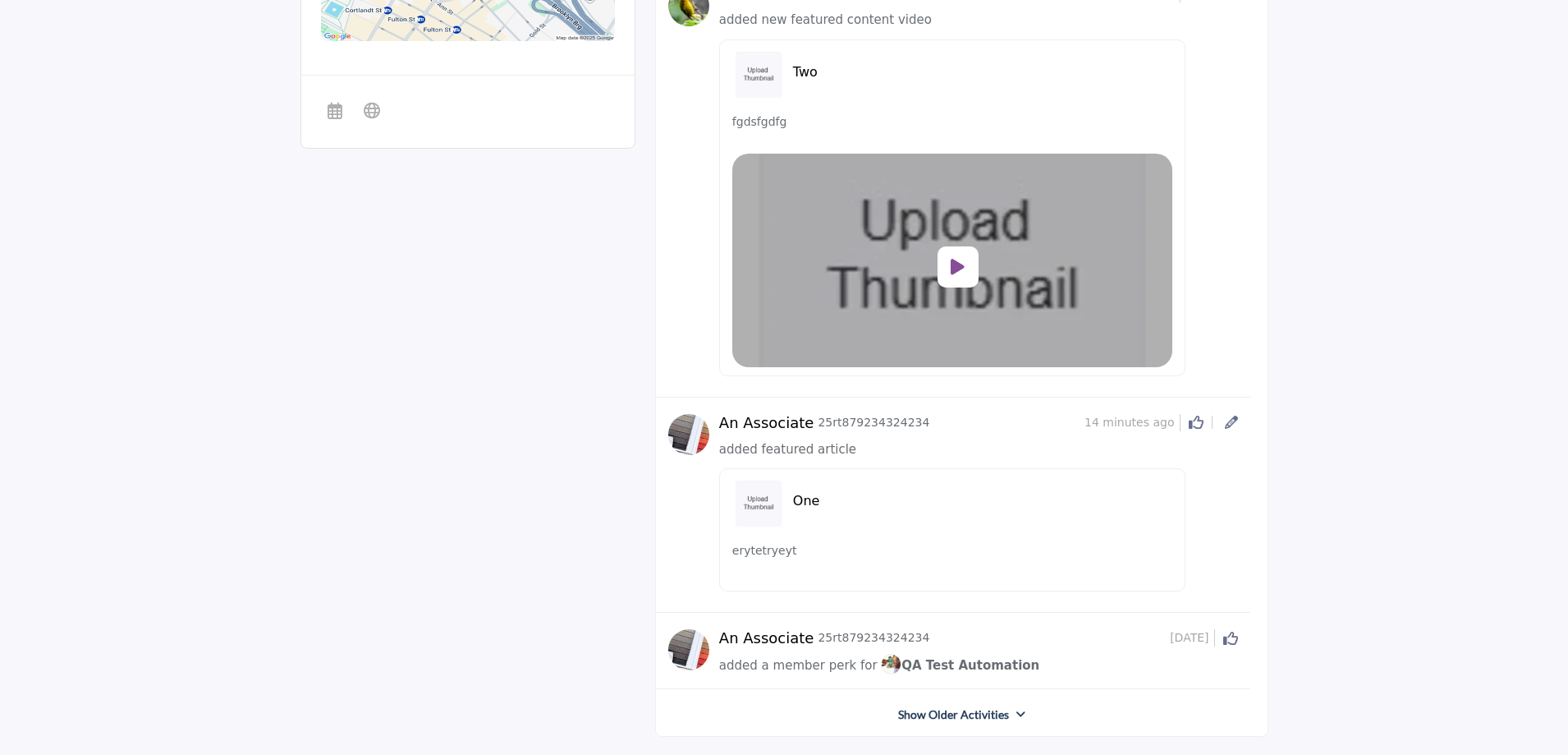
scroll to position [1514, 0]
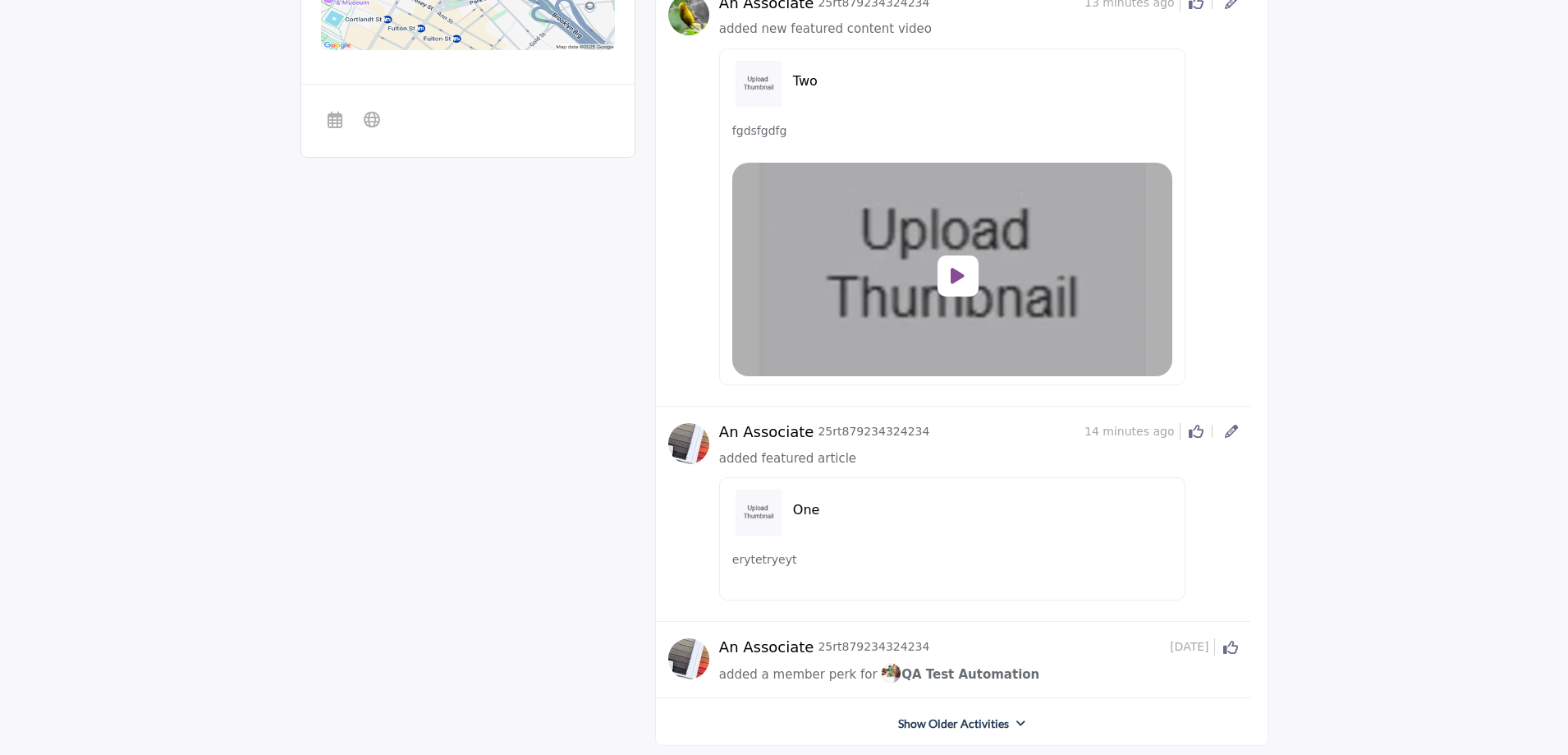
click at [960, 279] on icon at bounding box center [957, 276] width 14 height 18
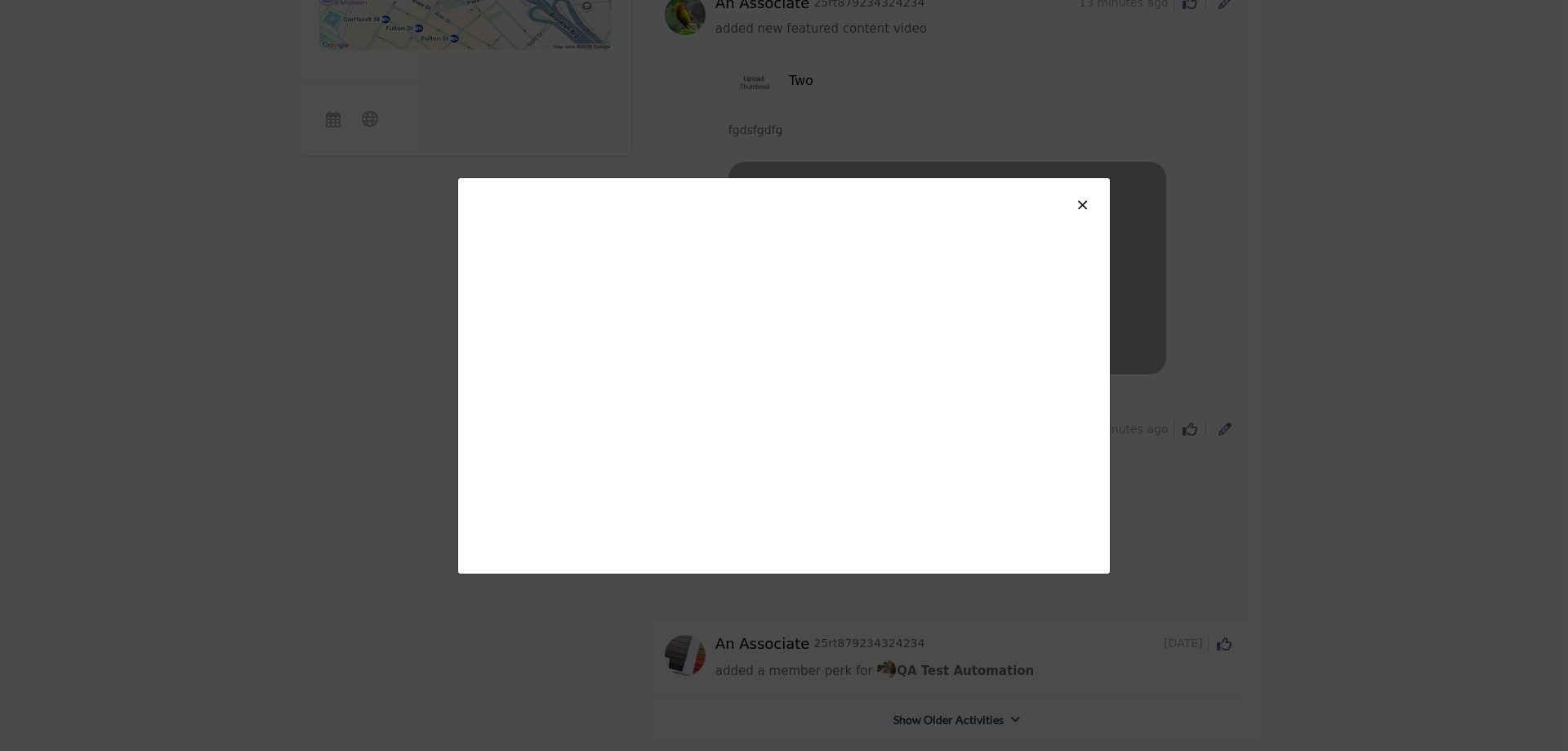
click at [1082, 210] on span "×" at bounding box center [1083, 204] width 14 height 19
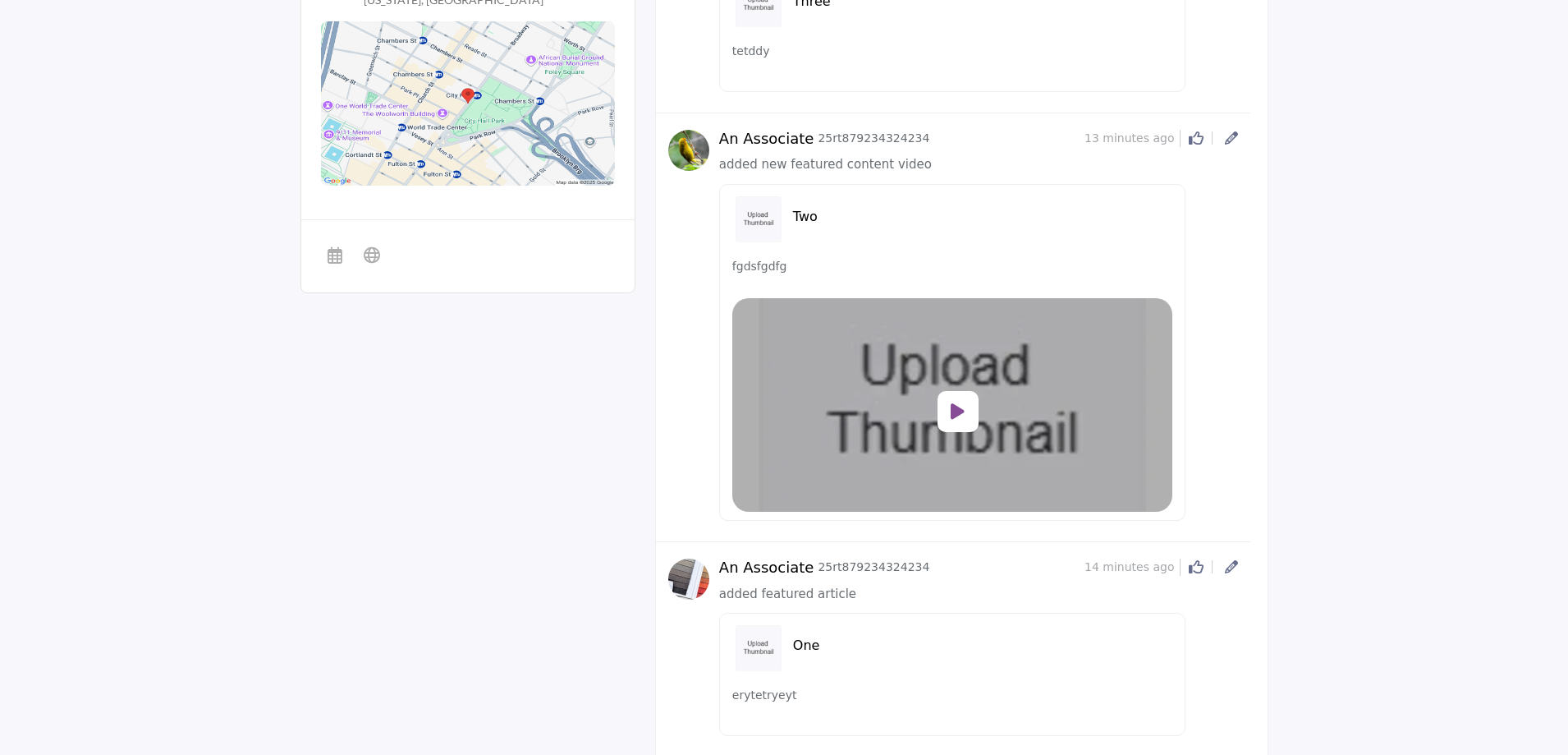
scroll to position [1349, 0]
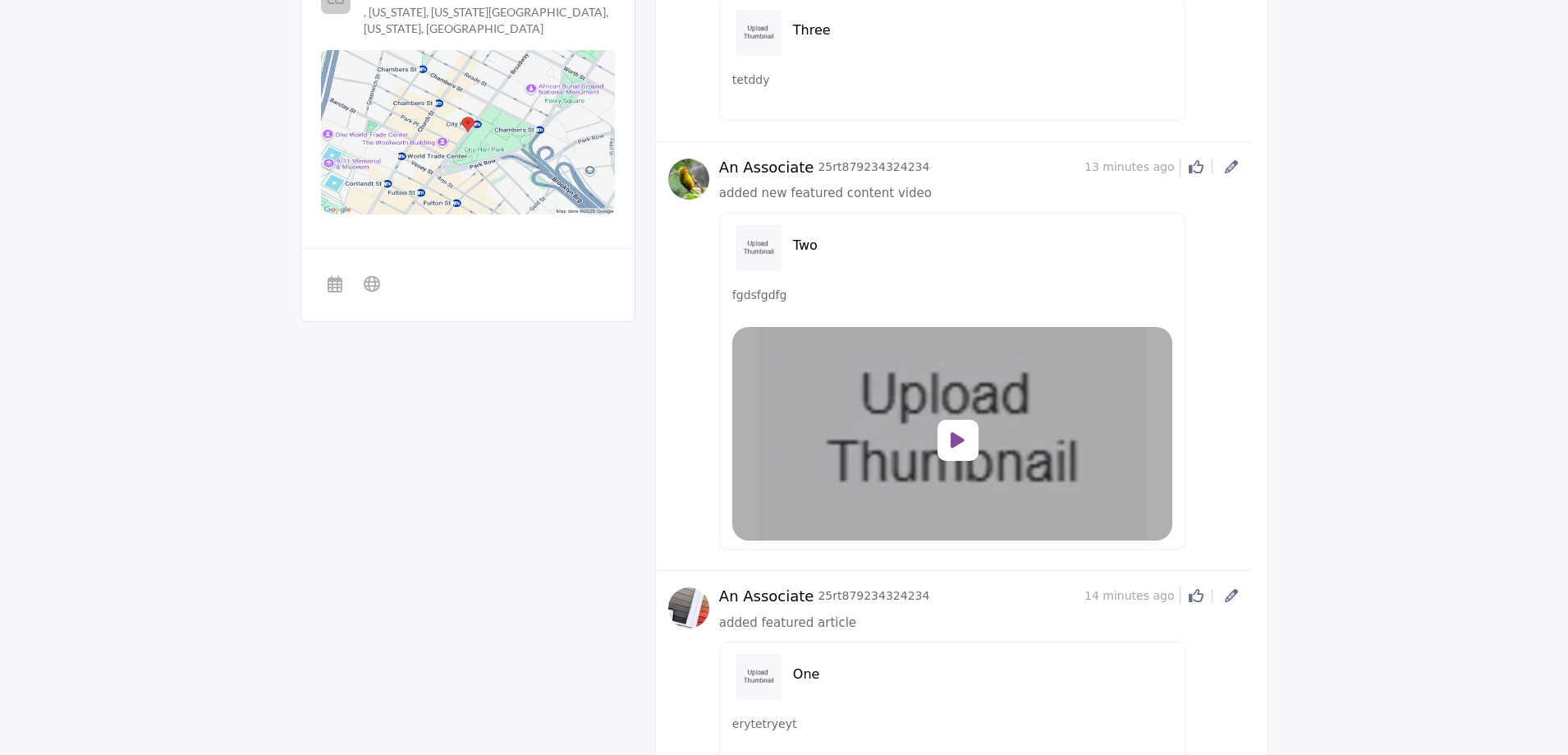
drag, startPoint x: 1092, startPoint y: 173, endPoint x: 1173, endPoint y: 176, distance: 81.1
click at [1173, 176] on div "An Associate 25rt879234324234 13 minutes ago Click to Like this activity 0 0" at bounding box center [978, 168] width 519 height 18
drag, startPoint x: 933, startPoint y: 189, endPoint x: 767, endPoint y: 203, distance: 166.6
click at [767, 203] on div "added new featured content video" at bounding box center [978, 194] width 519 height 19
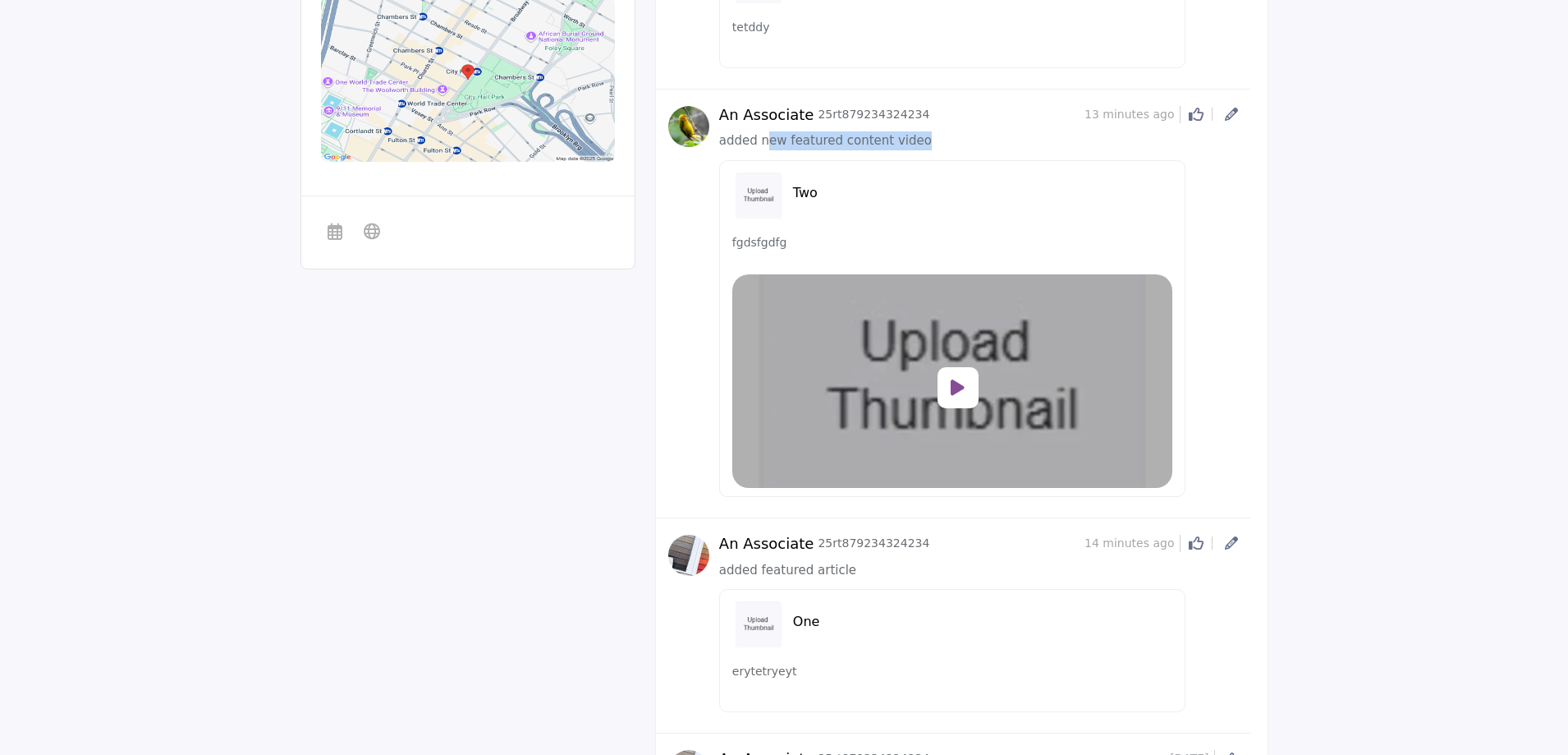
scroll to position [1432, 0]
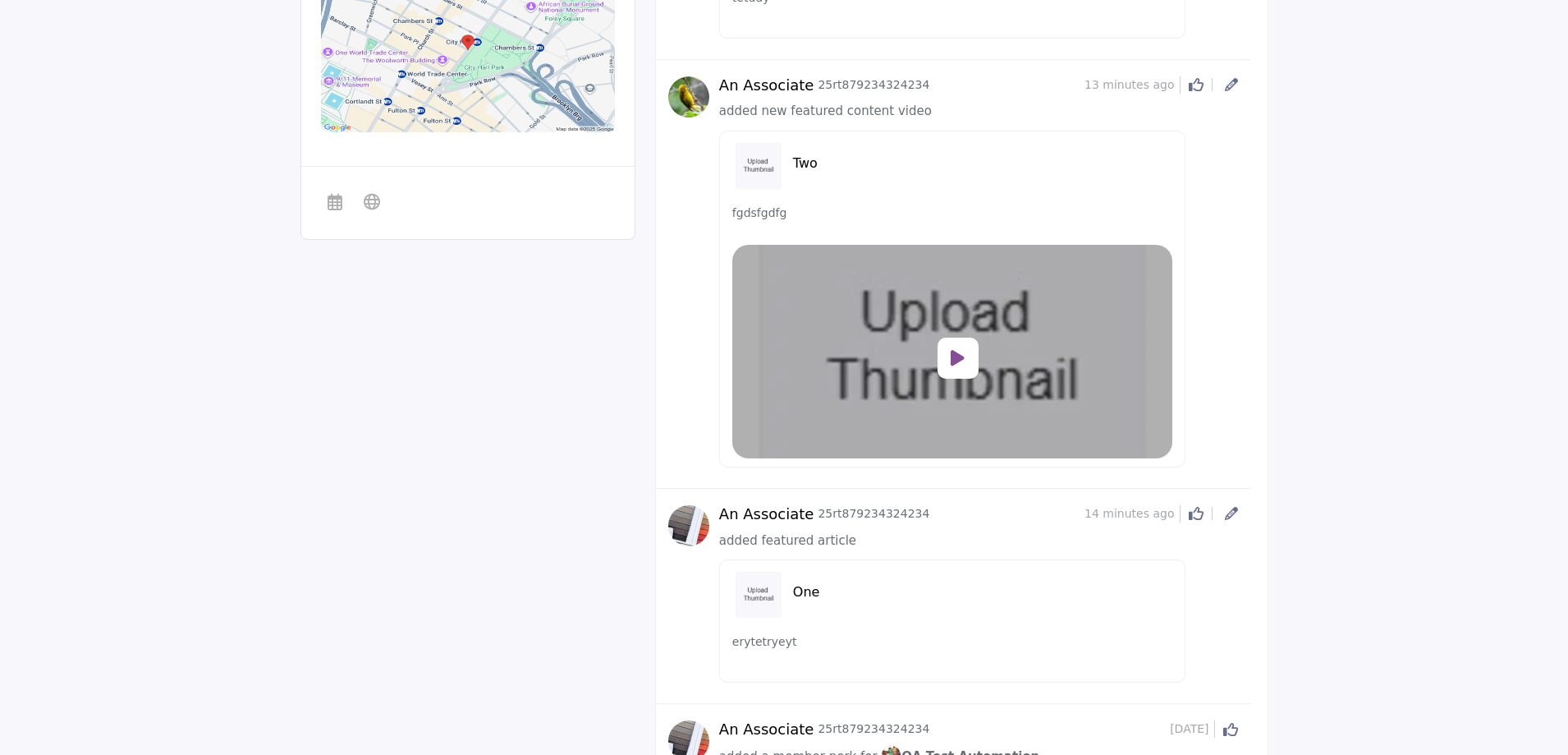
click at [956, 366] on icon at bounding box center [957, 358] width 14 height 18
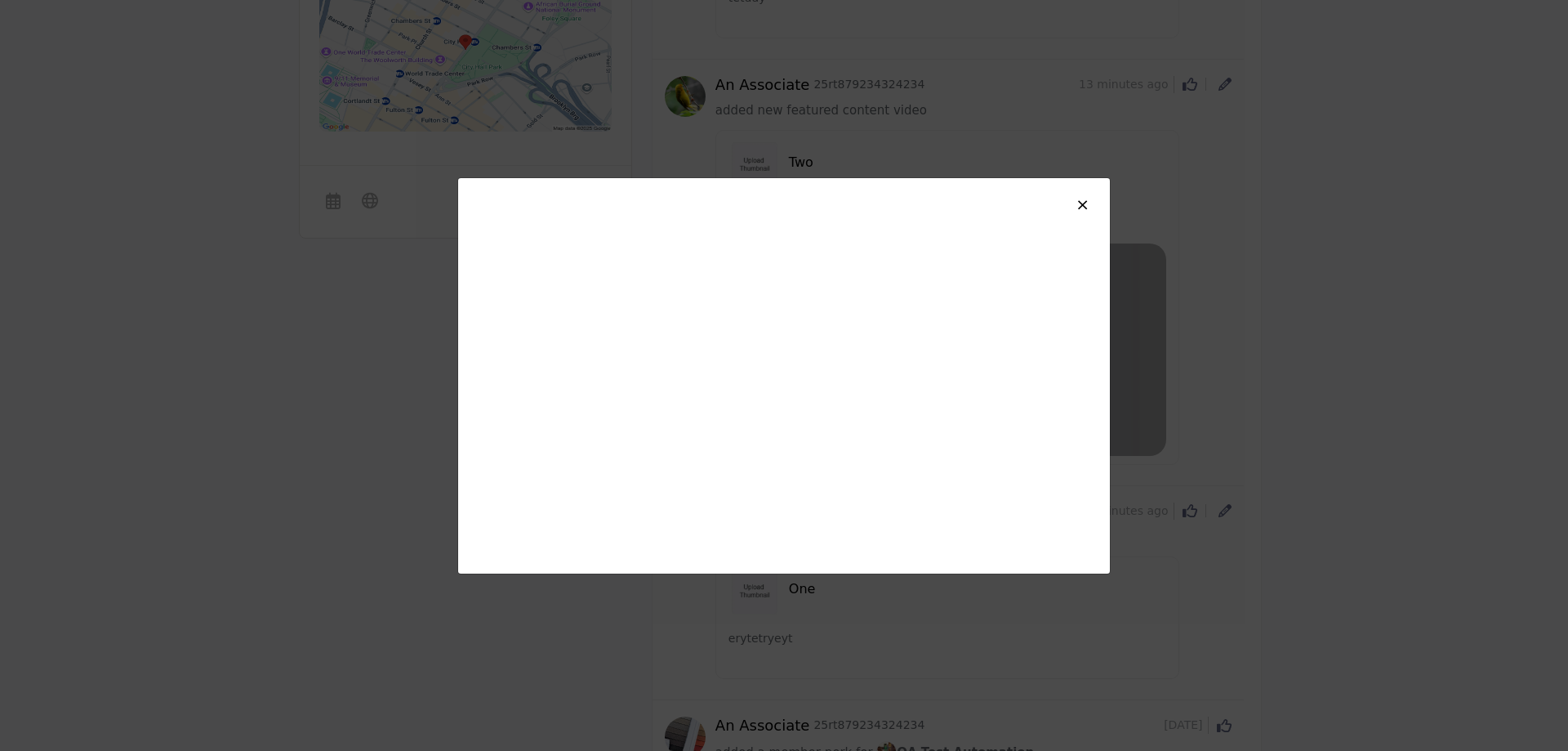
click at [1078, 203] on span "×" at bounding box center [1083, 204] width 14 height 19
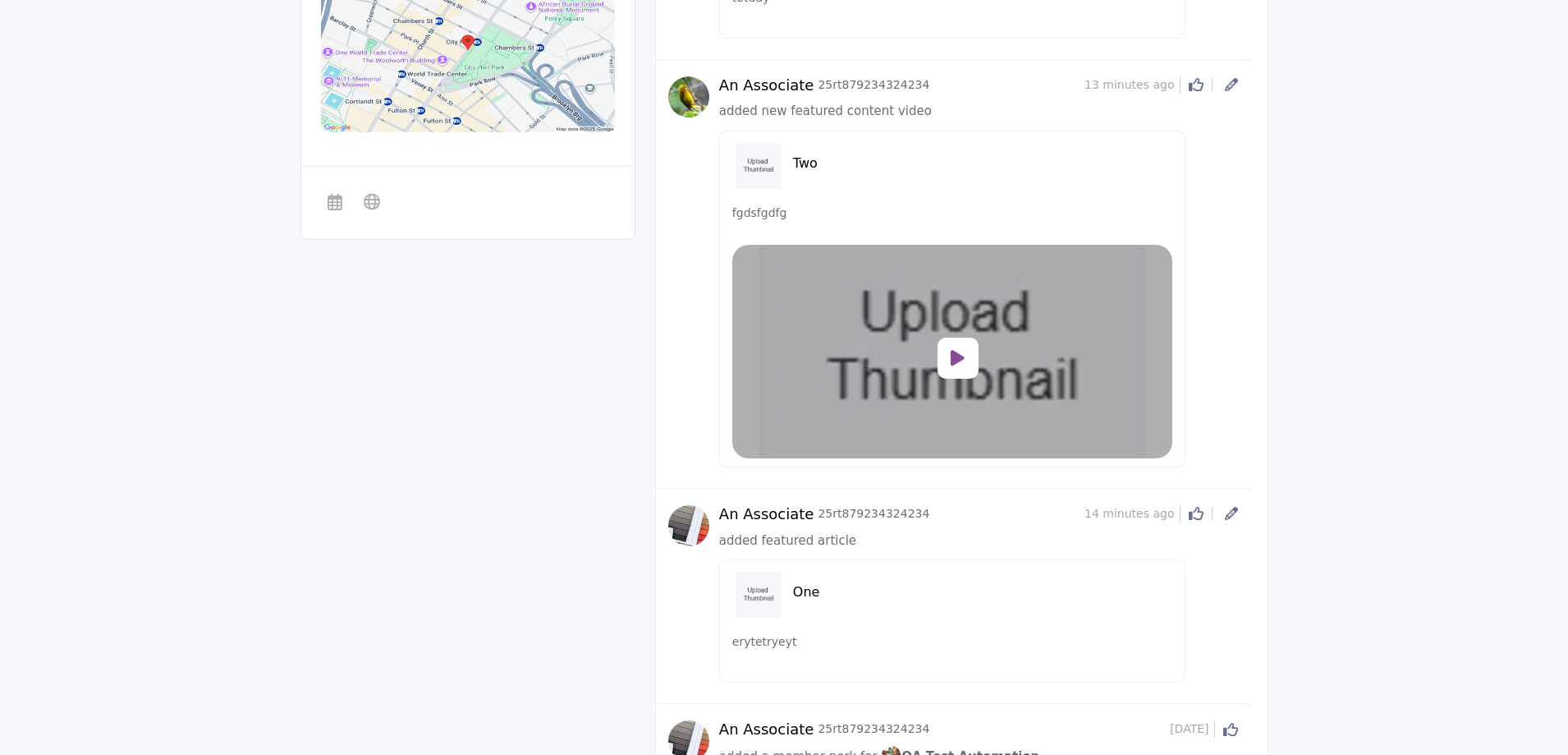
click at [804, 166] on h5 "Two" at bounding box center [983, 163] width 380 height 16
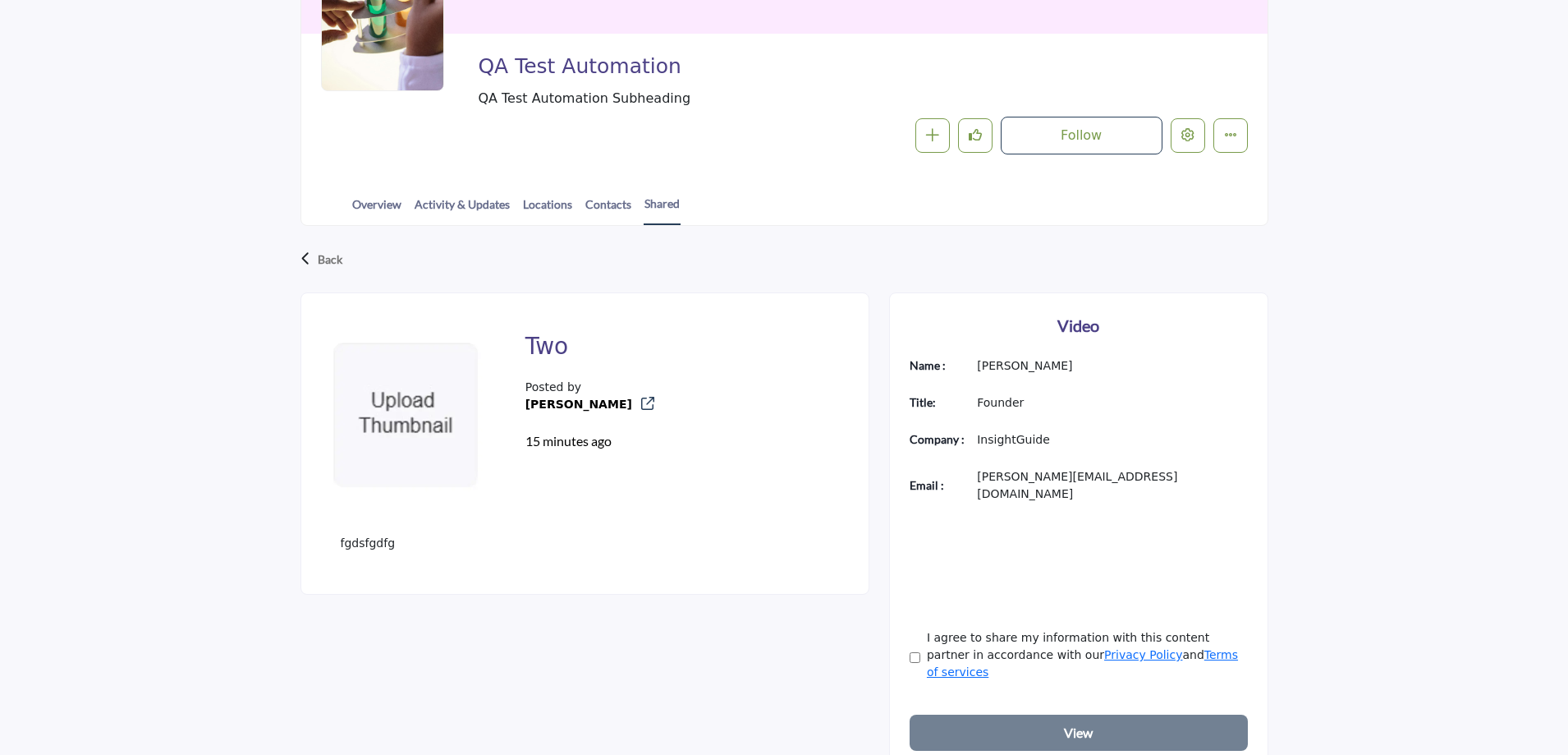
scroll to position [247, 0]
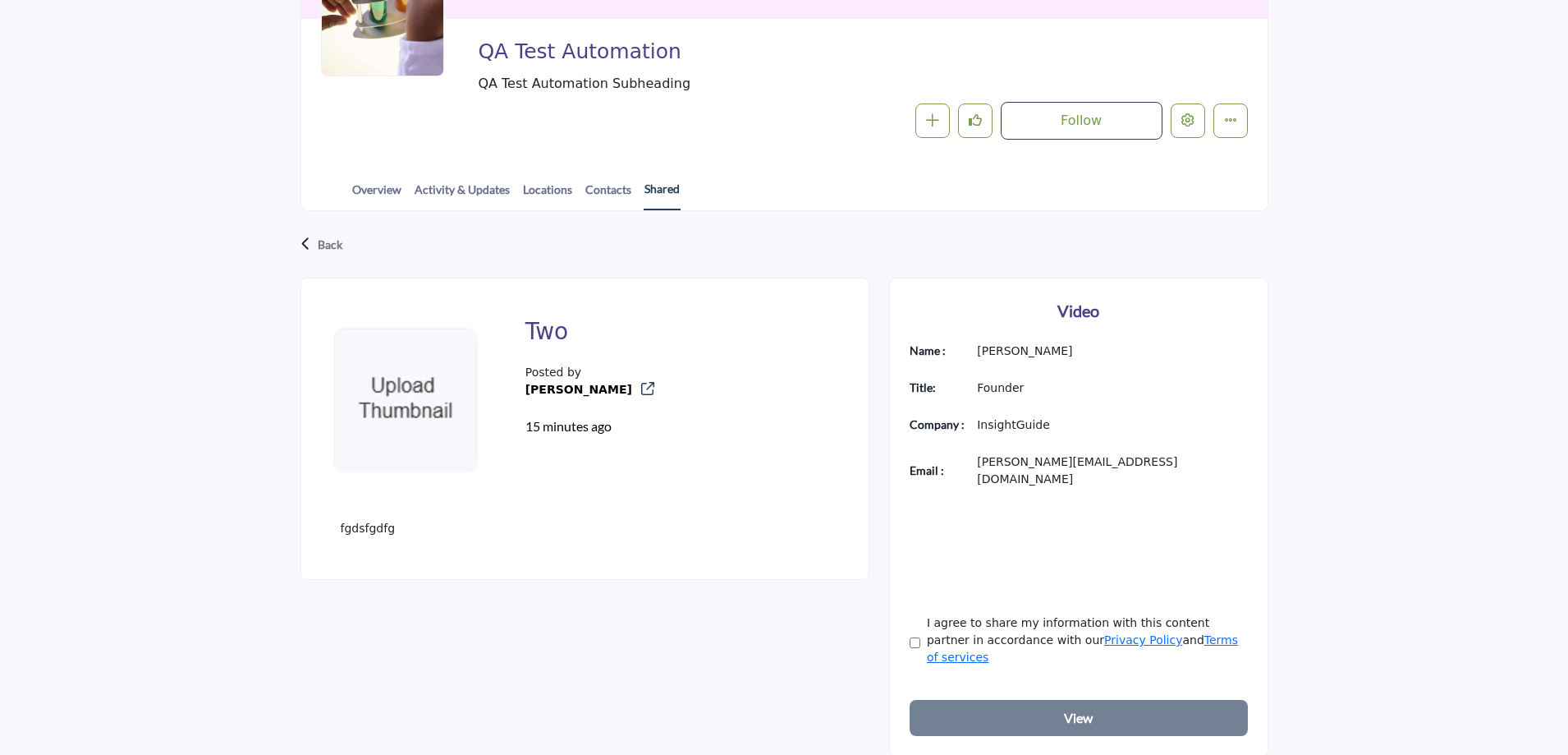
click at [657, 188] on link "Shared" at bounding box center [662, 195] width 37 height 31
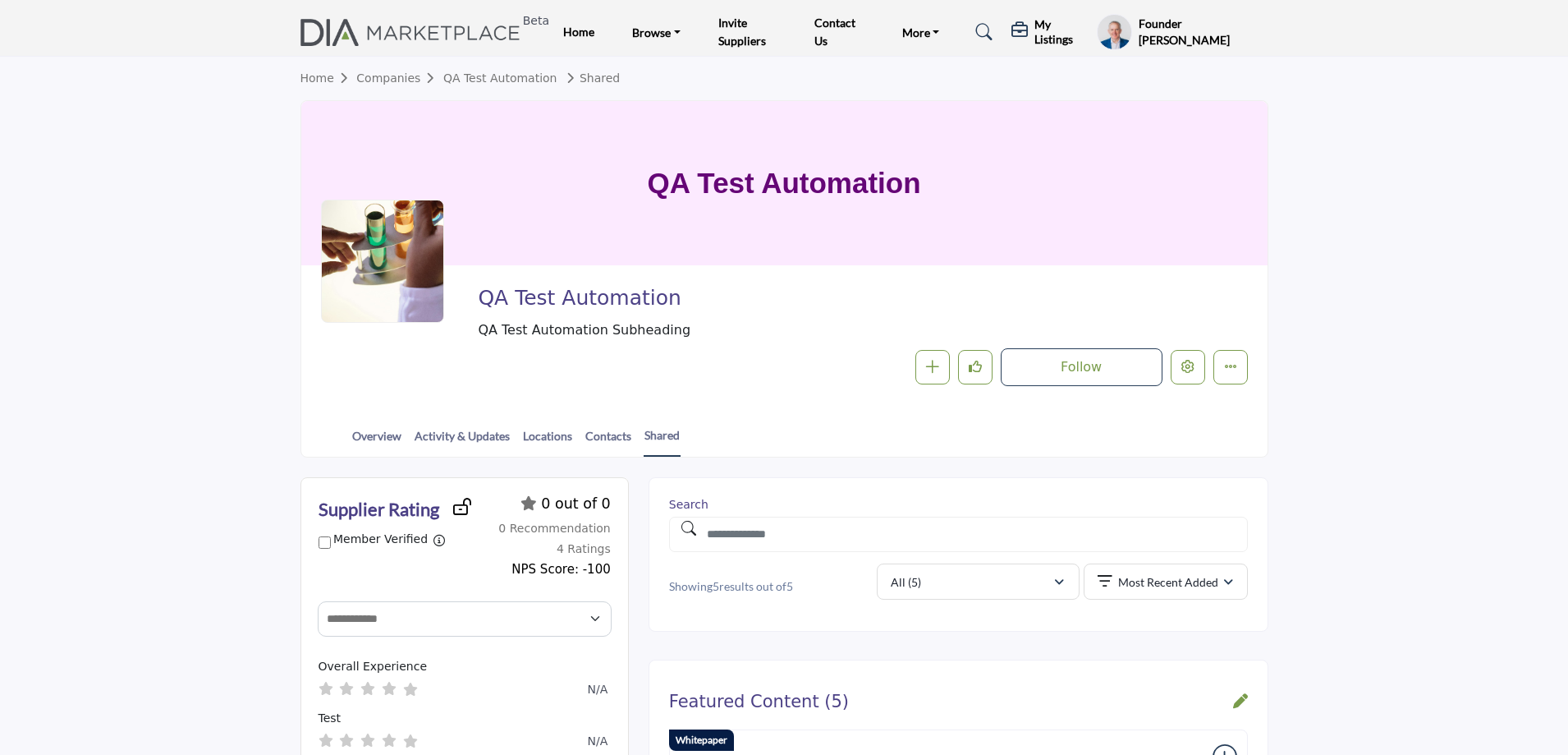
click at [1063, 32] on h5 "My Listings" at bounding box center [1062, 32] width 54 height 30
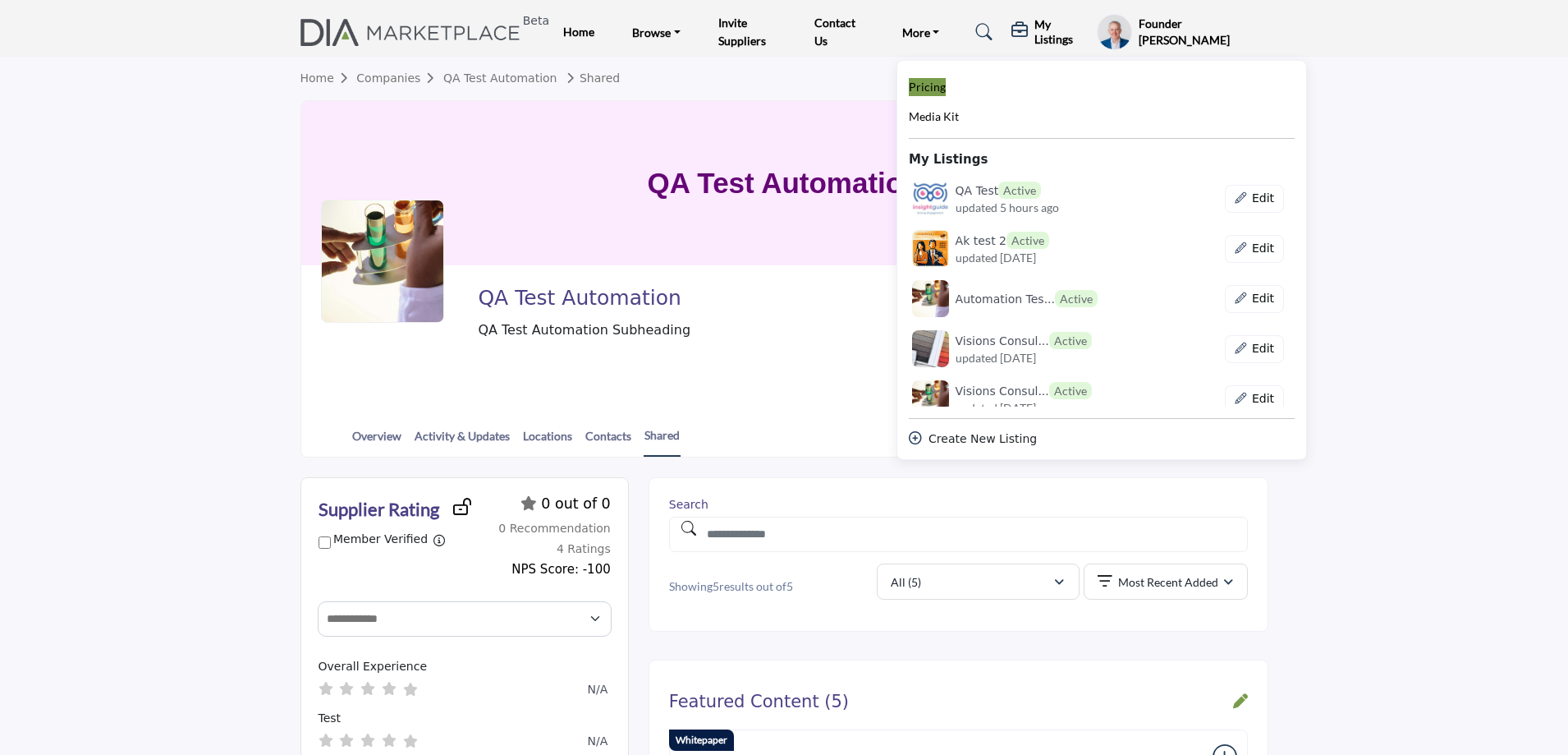
click at [940, 83] on span "Pricing" at bounding box center [927, 87] width 37 height 14
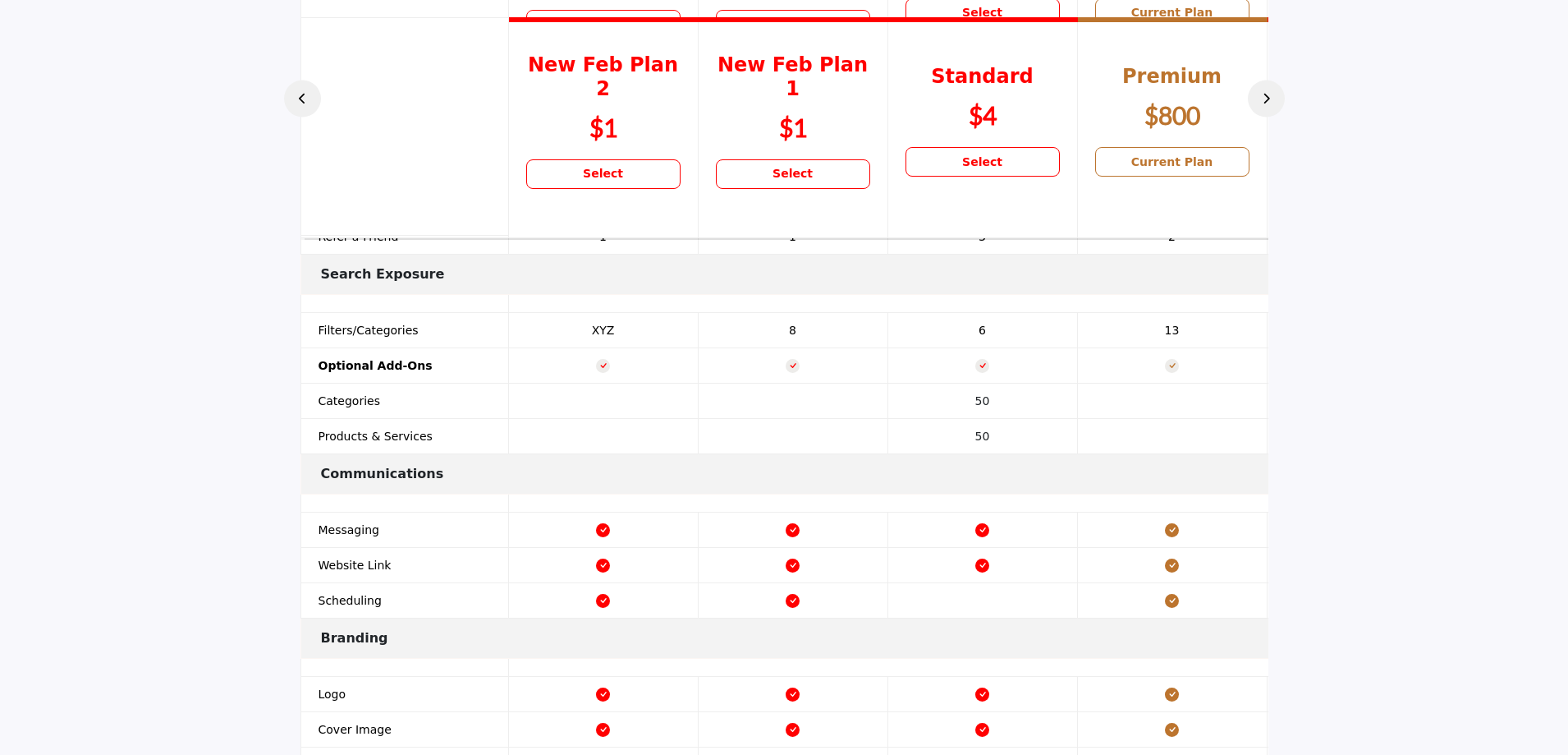
scroll to position [1314, 0]
